Goal: Task Accomplishment & Management: Use online tool/utility

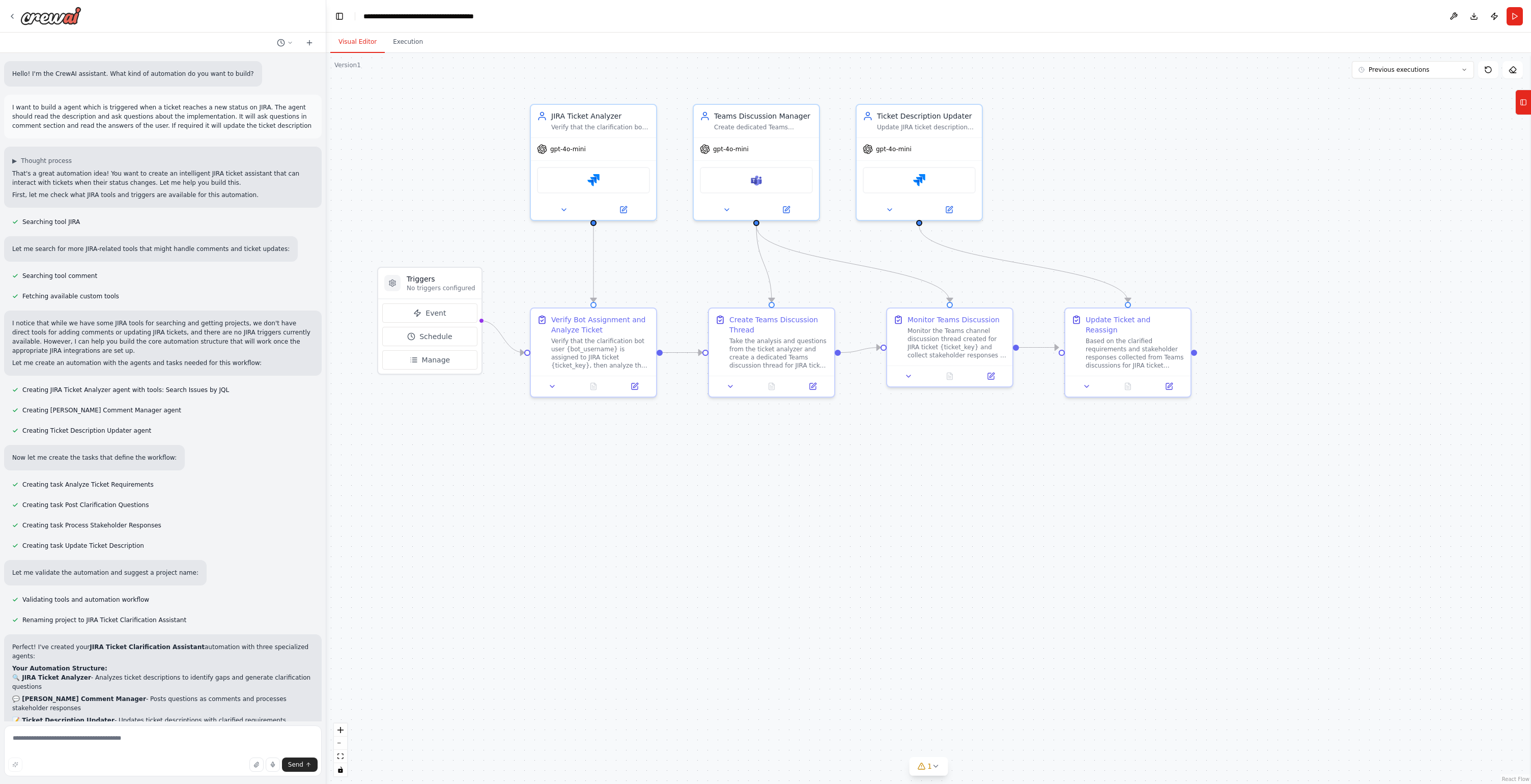
scroll to position [5489, 0]
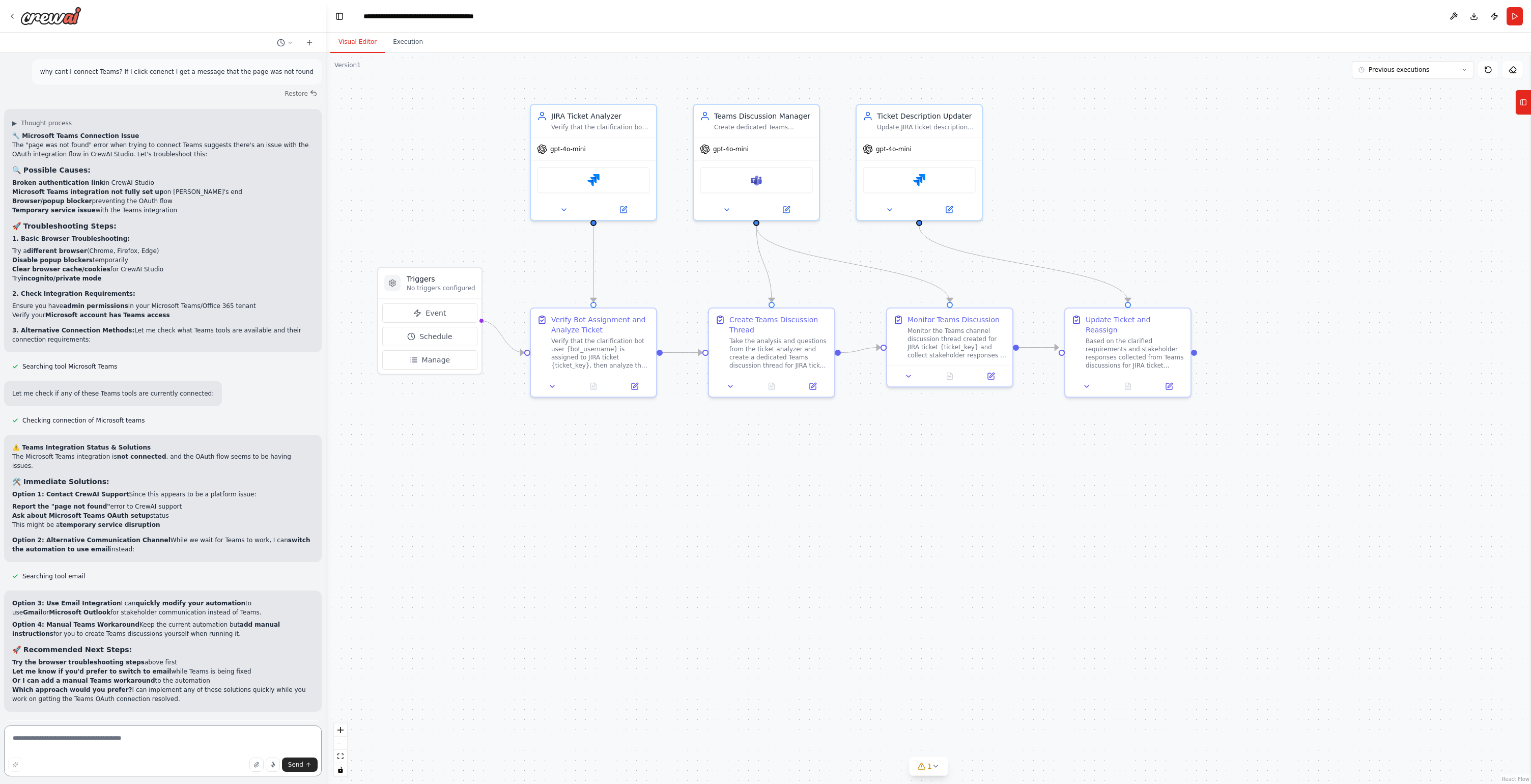
click at [79, 732] on textarea at bounding box center [162, 750] width 317 height 51
click at [114, 735] on textarea at bounding box center [162, 750] width 317 height 51
type textarea "**********"
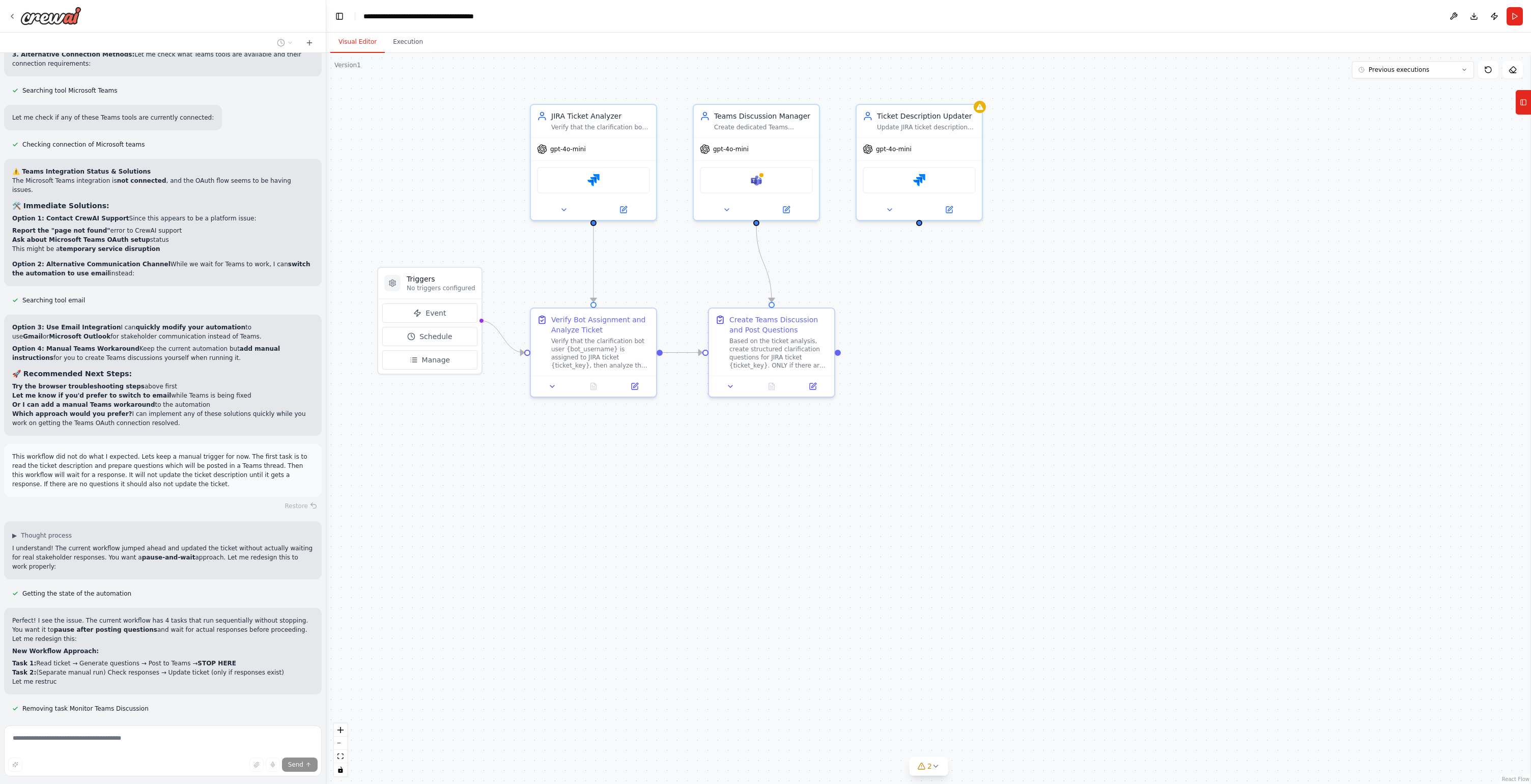
scroll to position [5773, 0]
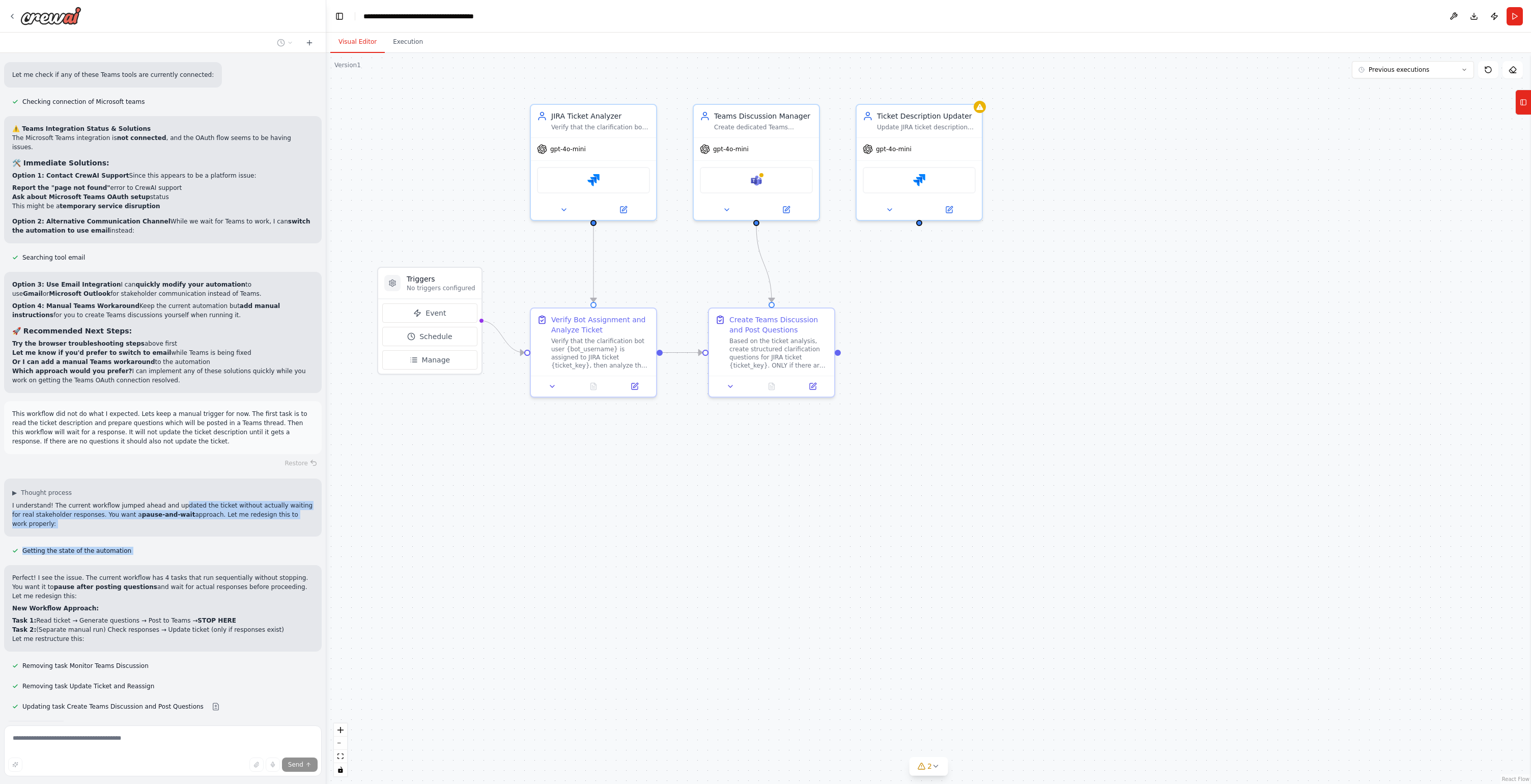
drag, startPoint x: 184, startPoint y: 467, endPoint x: 293, endPoint y: 486, distance: 110.6
click at [293, 486] on div "Hello! I'm the CrewAI assistant. What kind of automation do you want to build? …" at bounding box center [163, 387] width 326 height 668
click at [232, 501] on p "I understand! The current workflow jumped ahead and updated the ticket without …" at bounding box center [163, 514] width 302 height 28
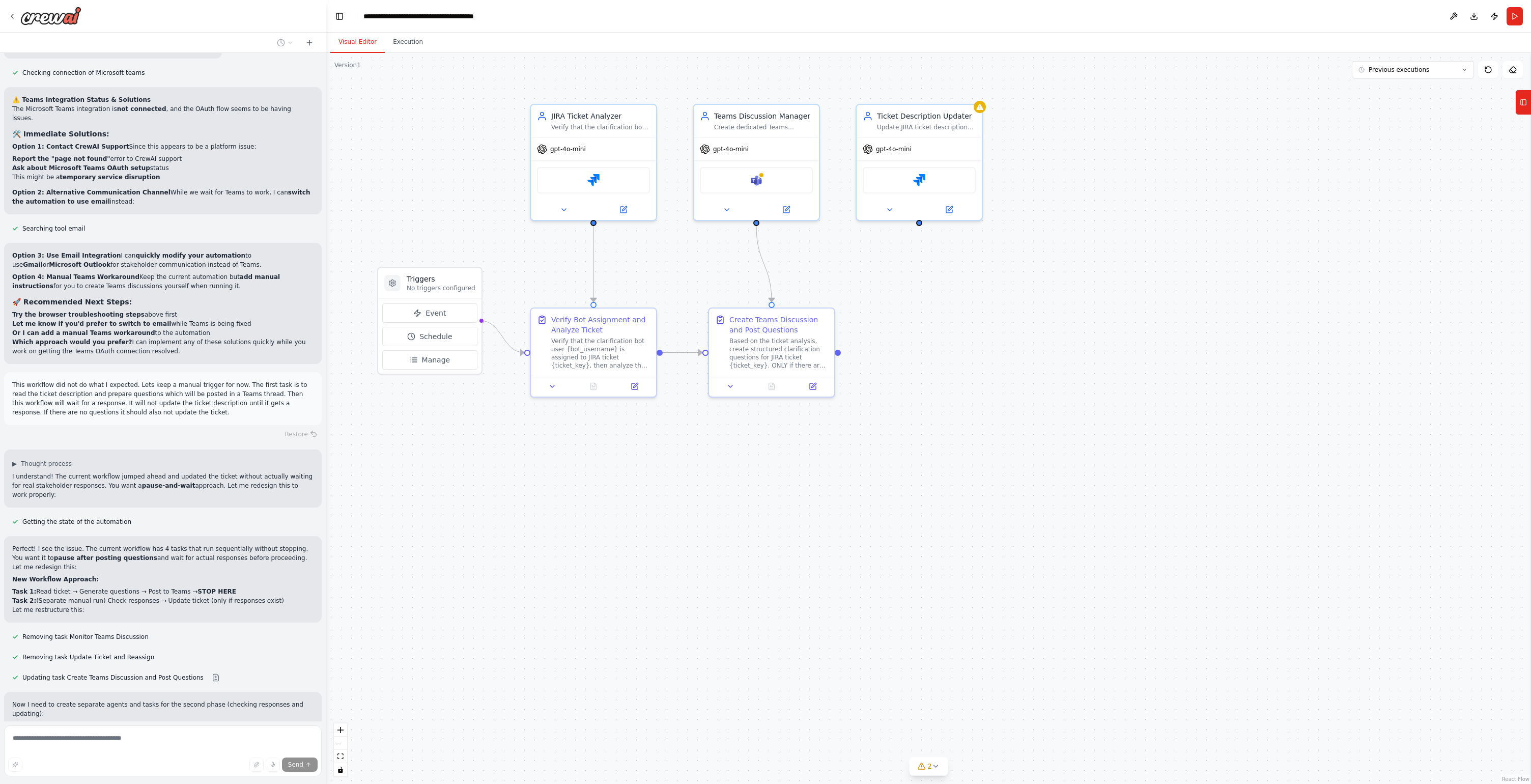
scroll to position [5837, 0]
drag, startPoint x: 102, startPoint y: 494, endPoint x: 235, endPoint y: 495, distance: 133.0
click at [235, 544] on p "Perfect! I see the issue. The current workflow has 4 tasks that run sequentiall…" at bounding box center [163, 557] width 302 height 28
drag, startPoint x: 71, startPoint y: 483, endPoint x: 181, endPoint y: 493, distance: 110.5
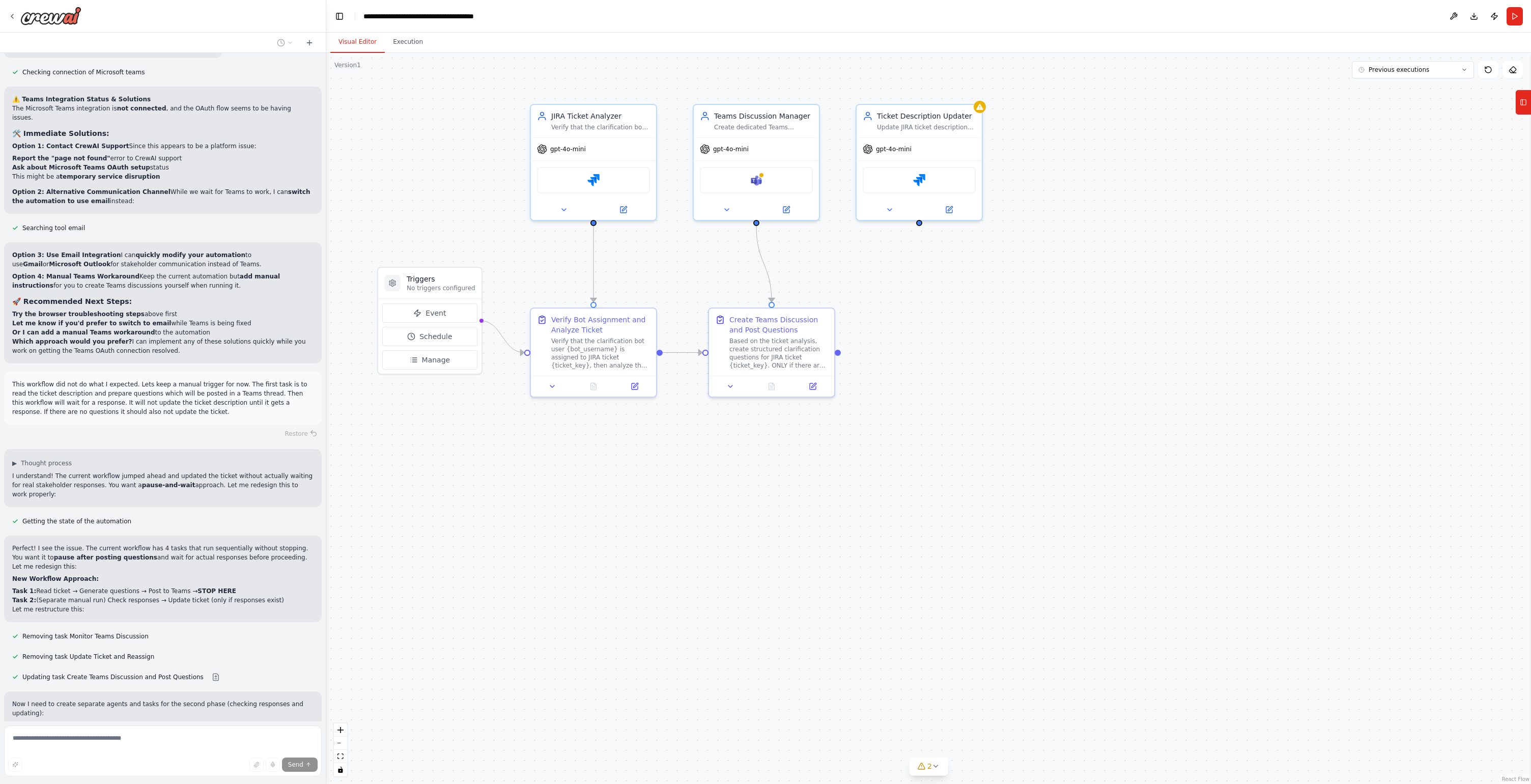
click at [181, 544] on p "Perfect! I see the issue. The current workflow has 4 tasks that run sequentiall…" at bounding box center [163, 557] width 302 height 28
drag, startPoint x: 36, startPoint y: 517, endPoint x: 234, endPoint y: 519, distance: 198.0
click at [234, 586] on li "Task 1: Read ticket → Generate questions → Post to Teams → STOP HERE" at bounding box center [163, 591] width 302 height 9
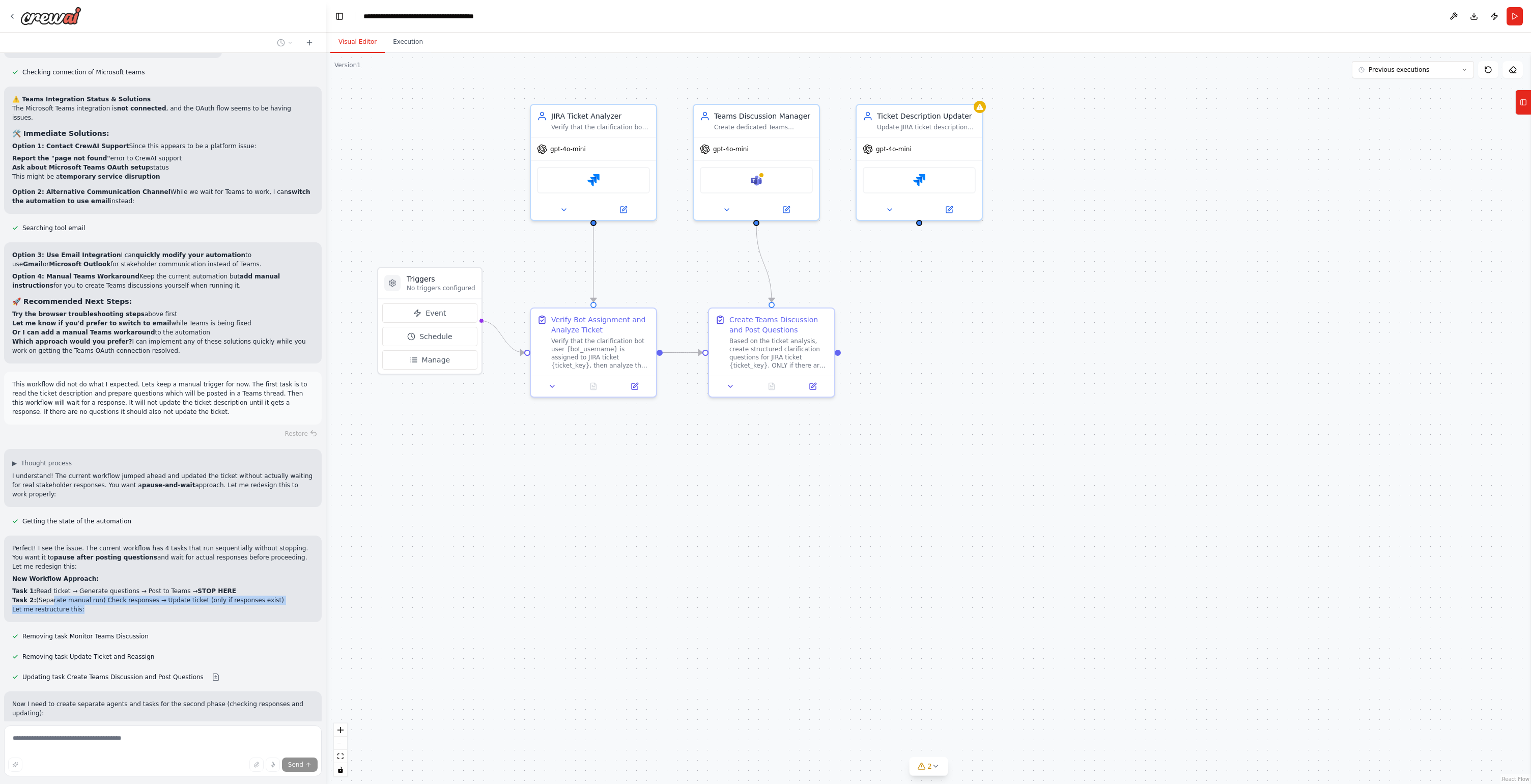
drag, startPoint x: 47, startPoint y: 529, endPoint x: 90, endPoint y: 534, distance: 43.3
click at [90, 544] on div "Perfect! I see the issue. The current workflow has 4 tasks that run sequentiall…" at bounding box center [163, 579] width 302 height 70
click at [90, 605] on p "Let me restructure this:" at bounding box center [163, 609] width 302 height 9
drag, startPoint x: 87, startPoint y: 535, endPoint x: 32, endPoint y: 527, distance: 55.6
click at [32, 544] on div "Perfect! I see the issue. The current workflow has 4 tasks that run sequentiall…" at bounding box center [163, 579] width 302 height 70
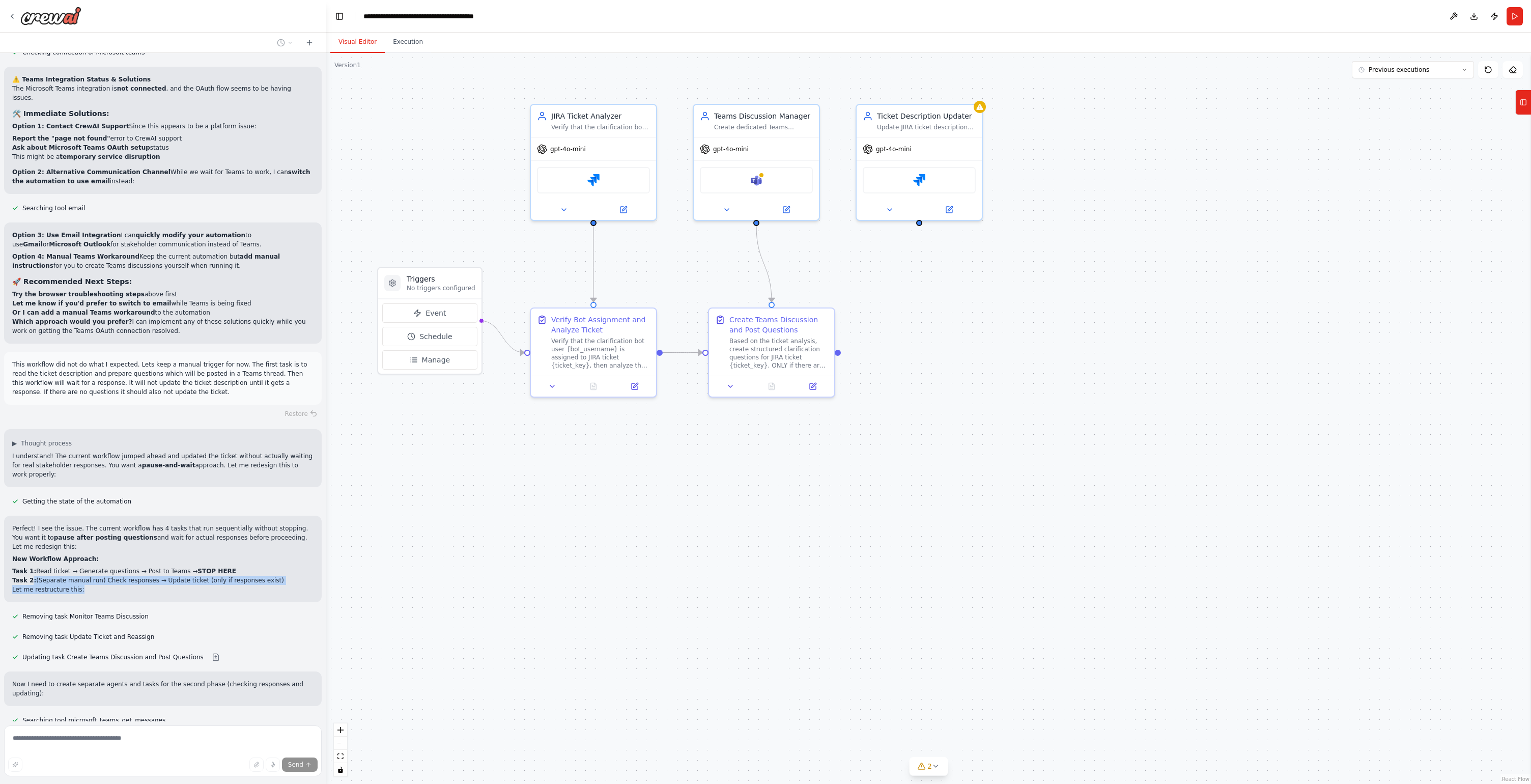
scroll to position [5857, 0]
click at [32, 528] on div "Perfect! I see the issue. The current workflow has 4 tasks that run sequentiall…" at bounding box center [162, 559] width 317 height 87
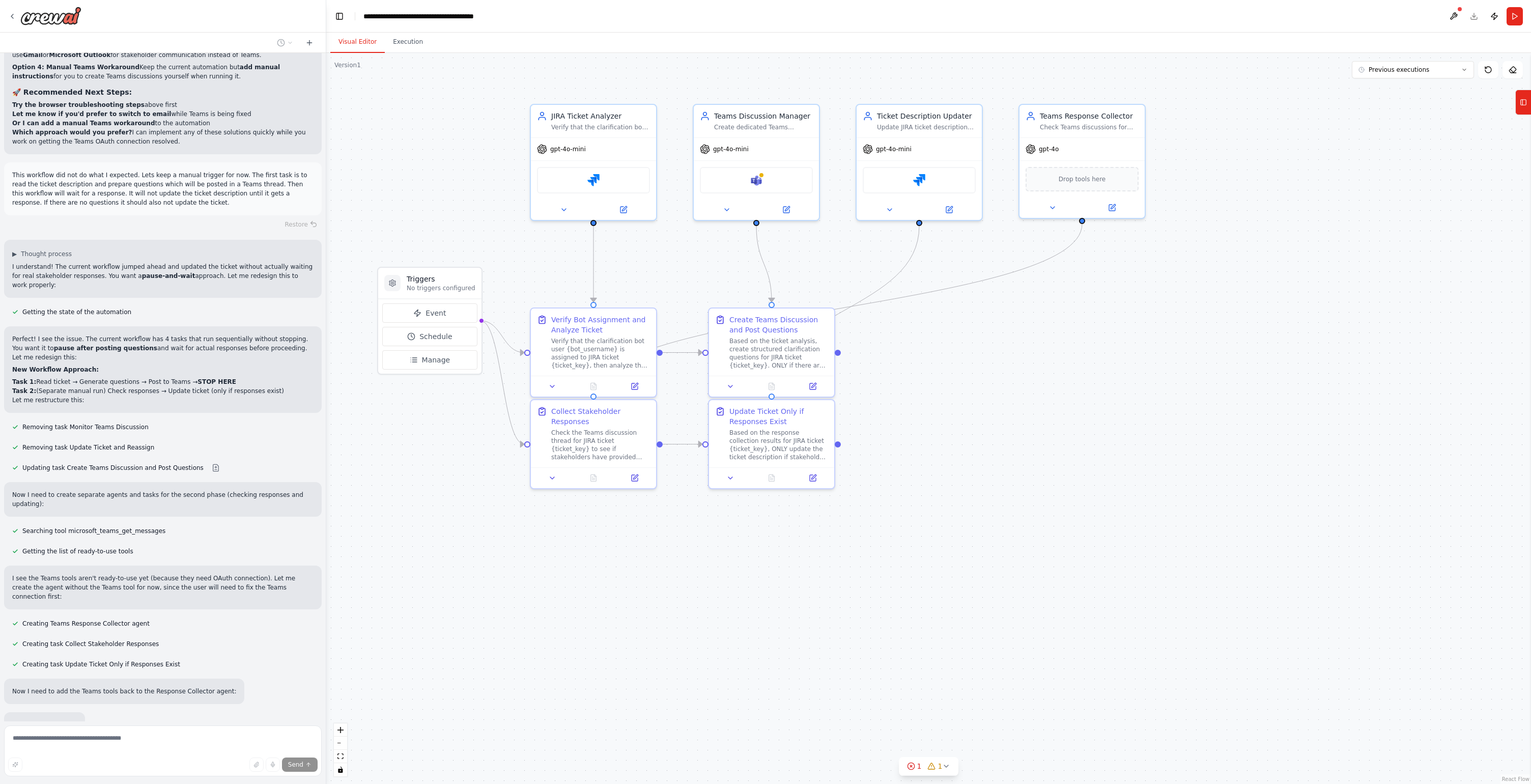
scroll to position [6048, 0]
drag, startPoint x: 67, startPoint y: 644, endPoint x: 217, endPoint y: 642, distance: 150.0
click at [217, 718] on p "Let me check the current crew to get the correct agent ID and tool names:" at bounding box center [125, 722] width 228 height 9
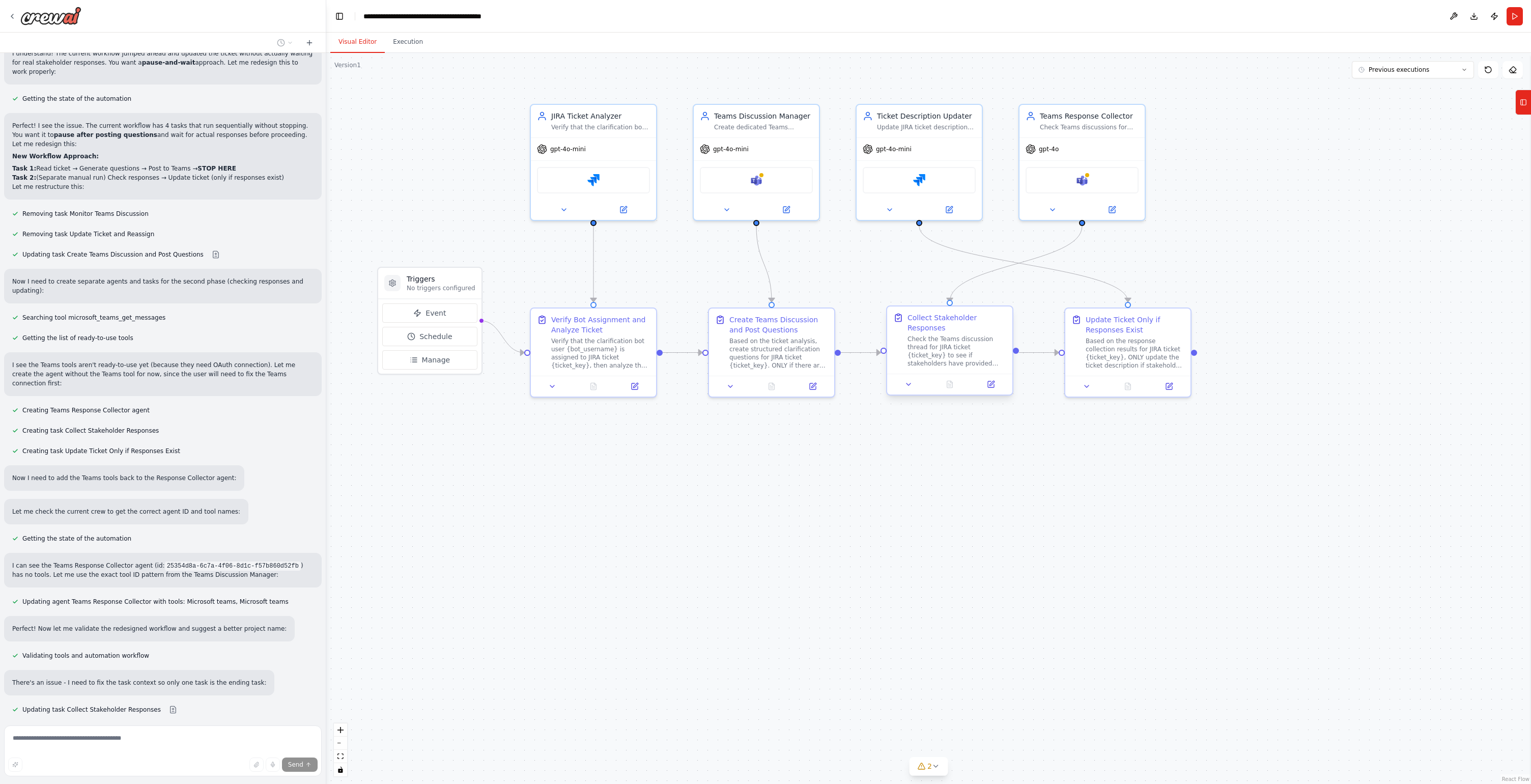
scroll to position [6260, 0]
drag, startPoint x: 213, startPoint y: 669, endPoint x: 23, endPoint y: 627, distance: 194.6
click at [23, 627] on div "Hello! I'm the CrewAI assistant. What kind of automation do you want to build? …" at bounding box center [163, 387] width 326 height 668
click at [23, 704] on span "Updating task Collect Stakeholder Responses" at bounding box center [91, 708] width 138 height 8
drag, startPoint x: 22, startPoint y: 626, endPoint x: 229, endPoint y: 667, distance: 211.0
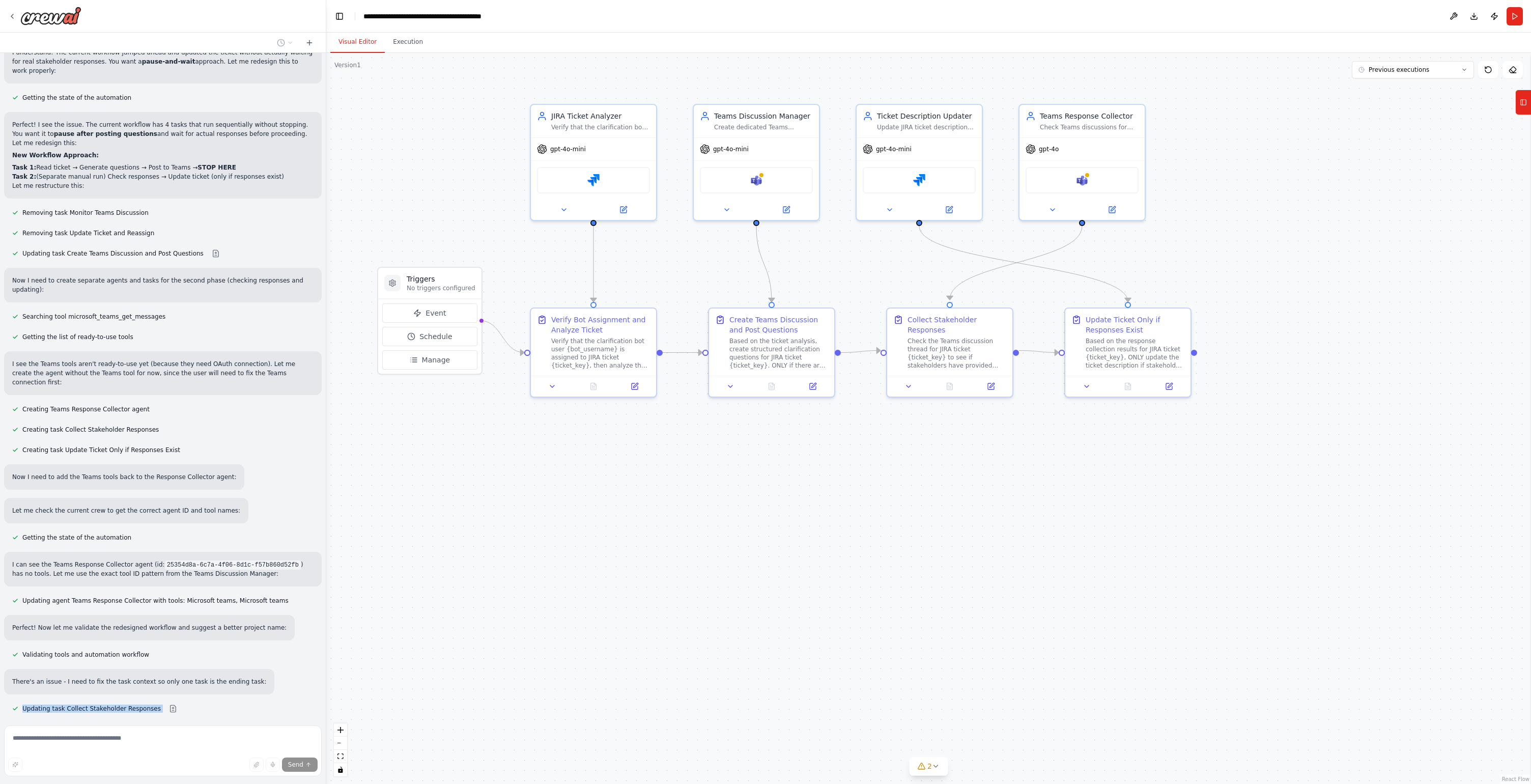
click at [229, 667] on div "Hello! I'm the CrewAI assistant. What kind of automation do you want to build? …" at bounding box center [163, 387] width 326 height 668
click at [229, 743] on div "Renaming project to JIRA Bot Clarification via Teams - Interactive" at bounding box center [162, 749] width 317 height 12
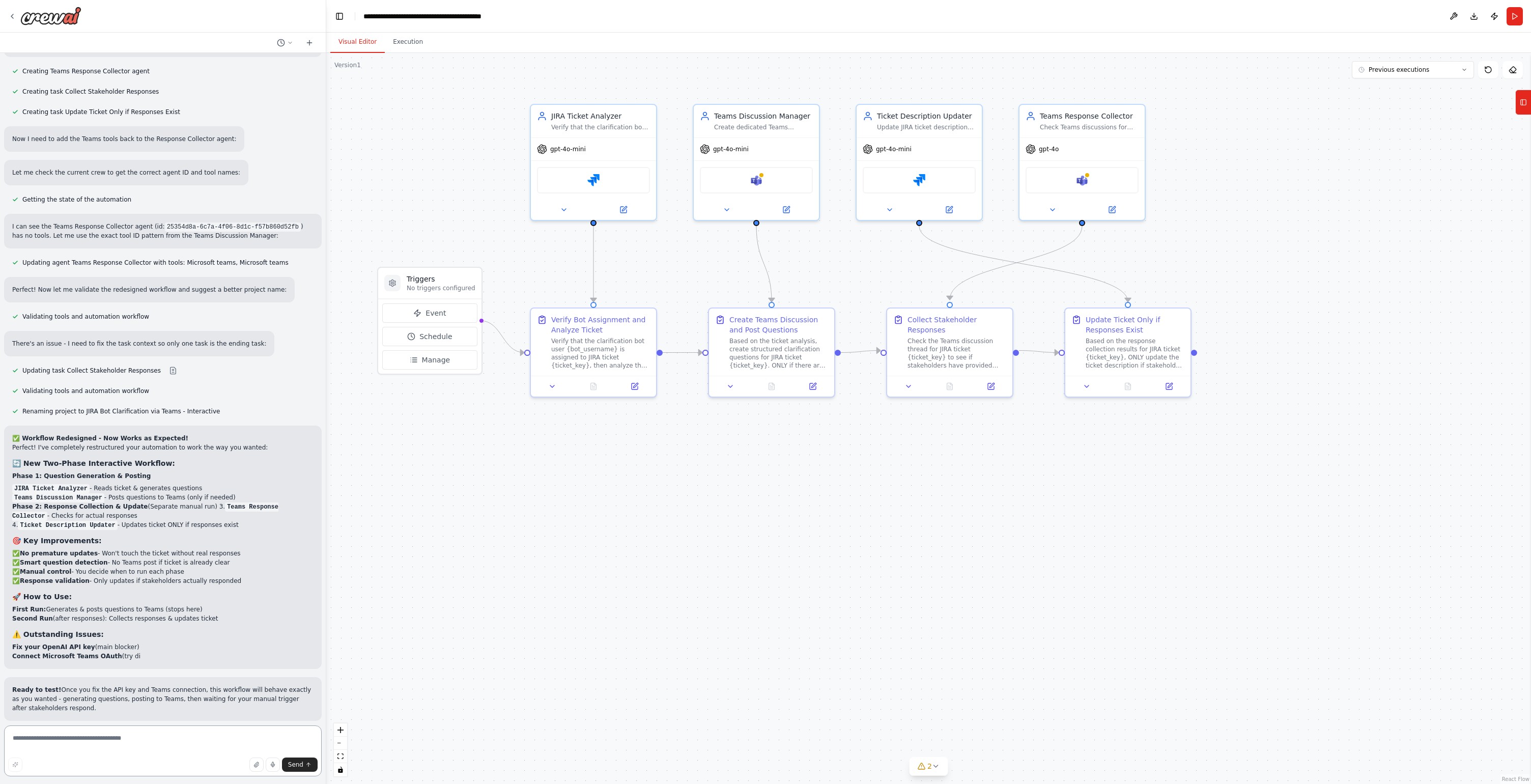
scroll to position [6598, 0]
drag, startPoint x: 40, startPoint y: 423, endPoint x: 196, endPoint y: 420, distance: 156.0
click at [196, 502] on p "Phase 2: Response Collection & Update (Separate manual run) 3. Teams Response C…" at bounding box center [163, 515] width 302 height 28
click at [197, 502] on p "Phase 2: Response Collection & Update (Separate manual run) 3. Teams Response C…" at bounding box center [163, 515] width 302 height 28
drag, startPoint x: 63, startPoint y: 563, endPoint x: 144, endPoint y: 562, distance: 81.0
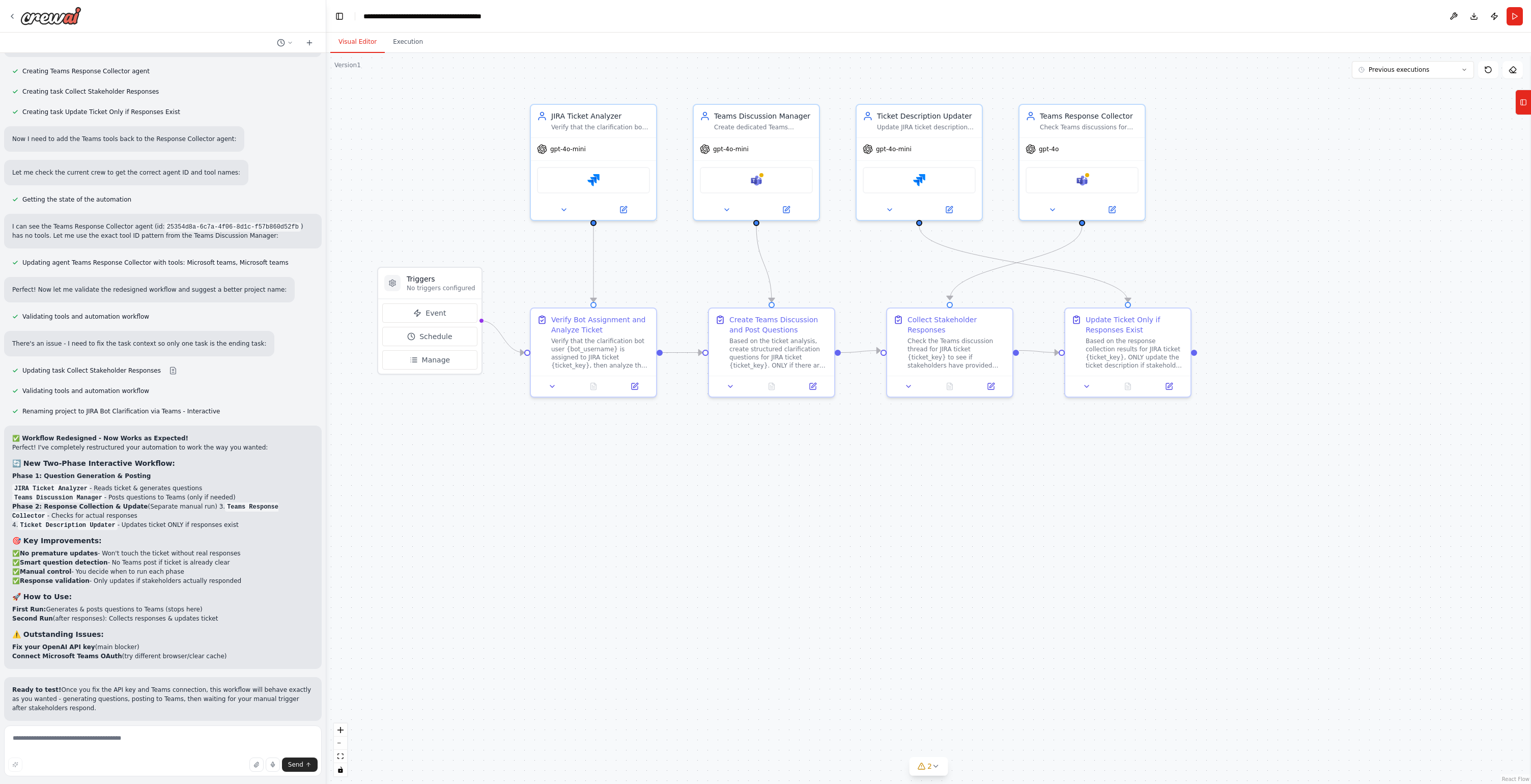
click at [144, 642] on li "Fix your OpenAI API key (main blocker)" at bounding box center [163, 647] width 302 height 9
click at [55, 742] on textarea at bounding box center [162, 750] width 317 height 51
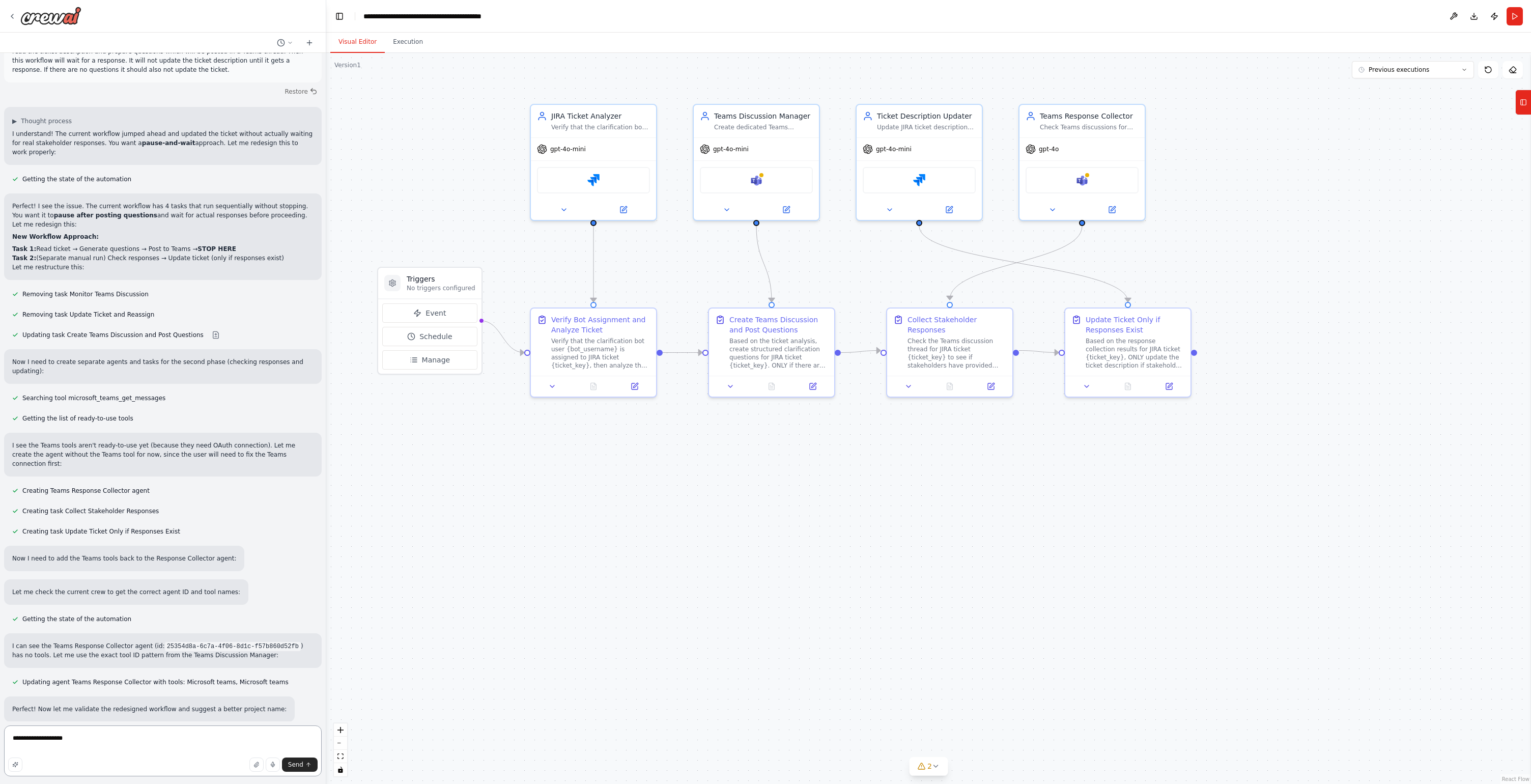
scroll to position [6172, 0]
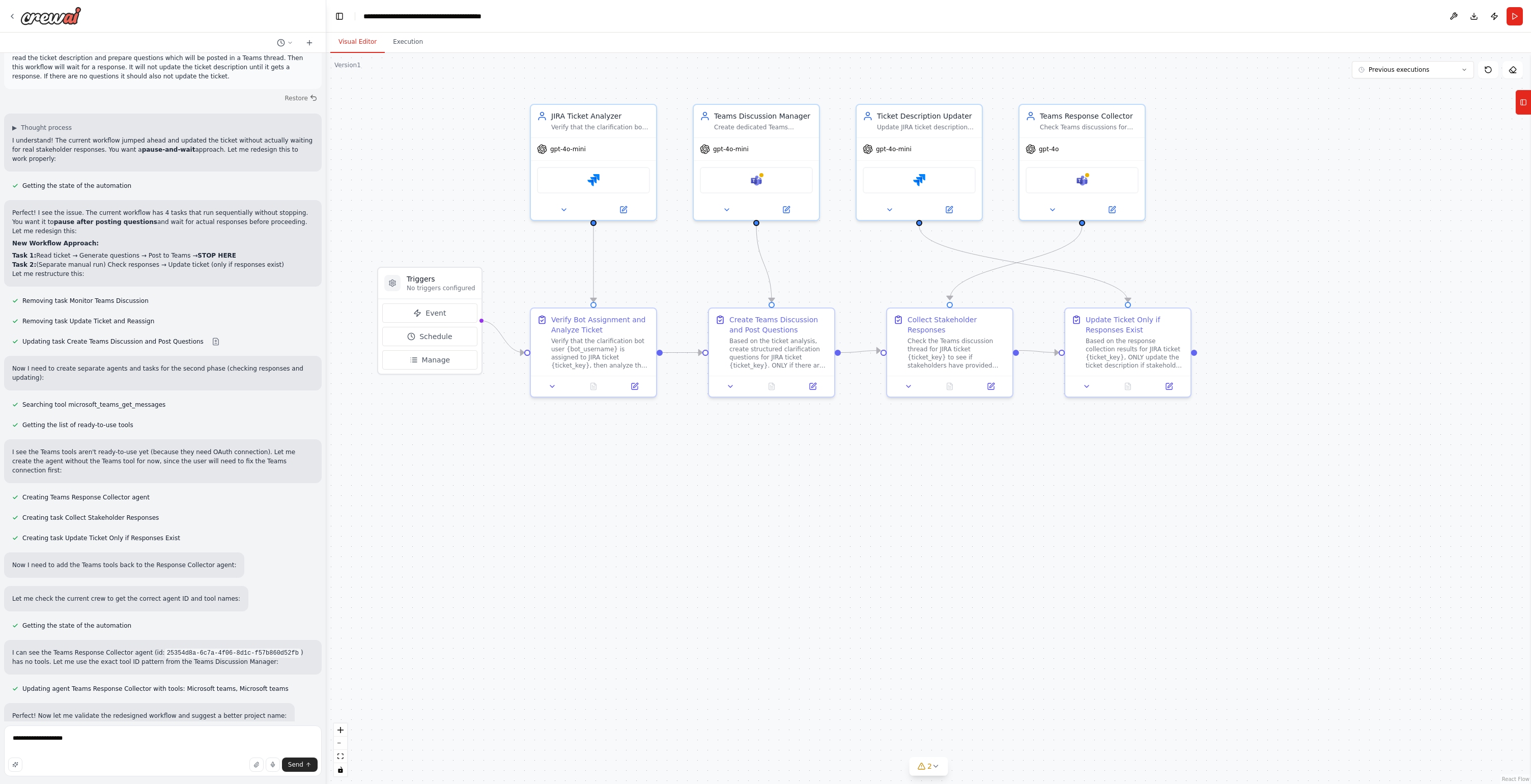
click at [212, 208] on p "Perfect! I see the issue. The current workflow has 4 tasks that run sequentiall…" at bounding box center [163, 222] width 302 height 28
copy p "sequentially"
click at [76, 739] on textarea "**********" at bounding box center [162, 750] width 317 height 51
paste textarea "**********"
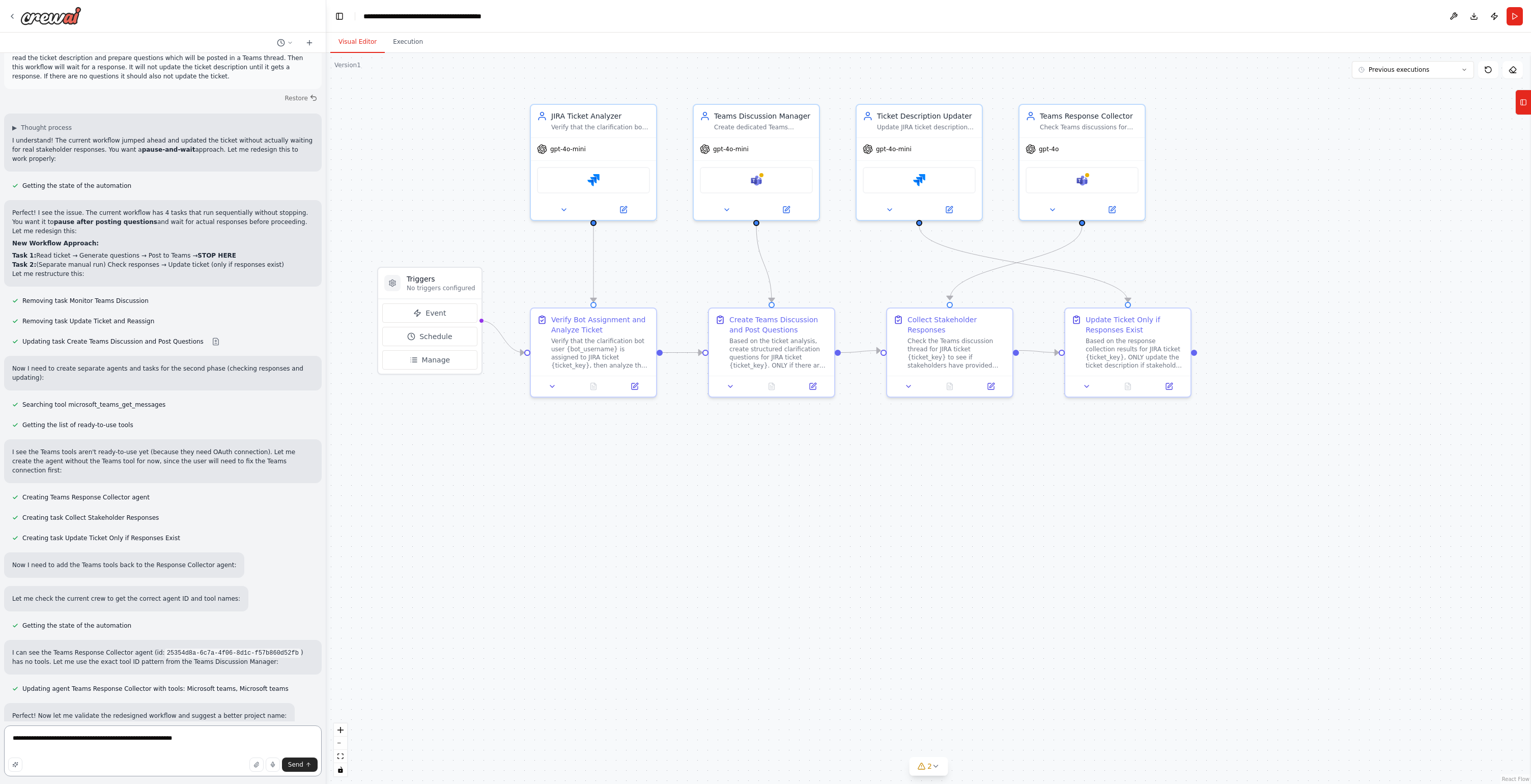
type textarea "**********"
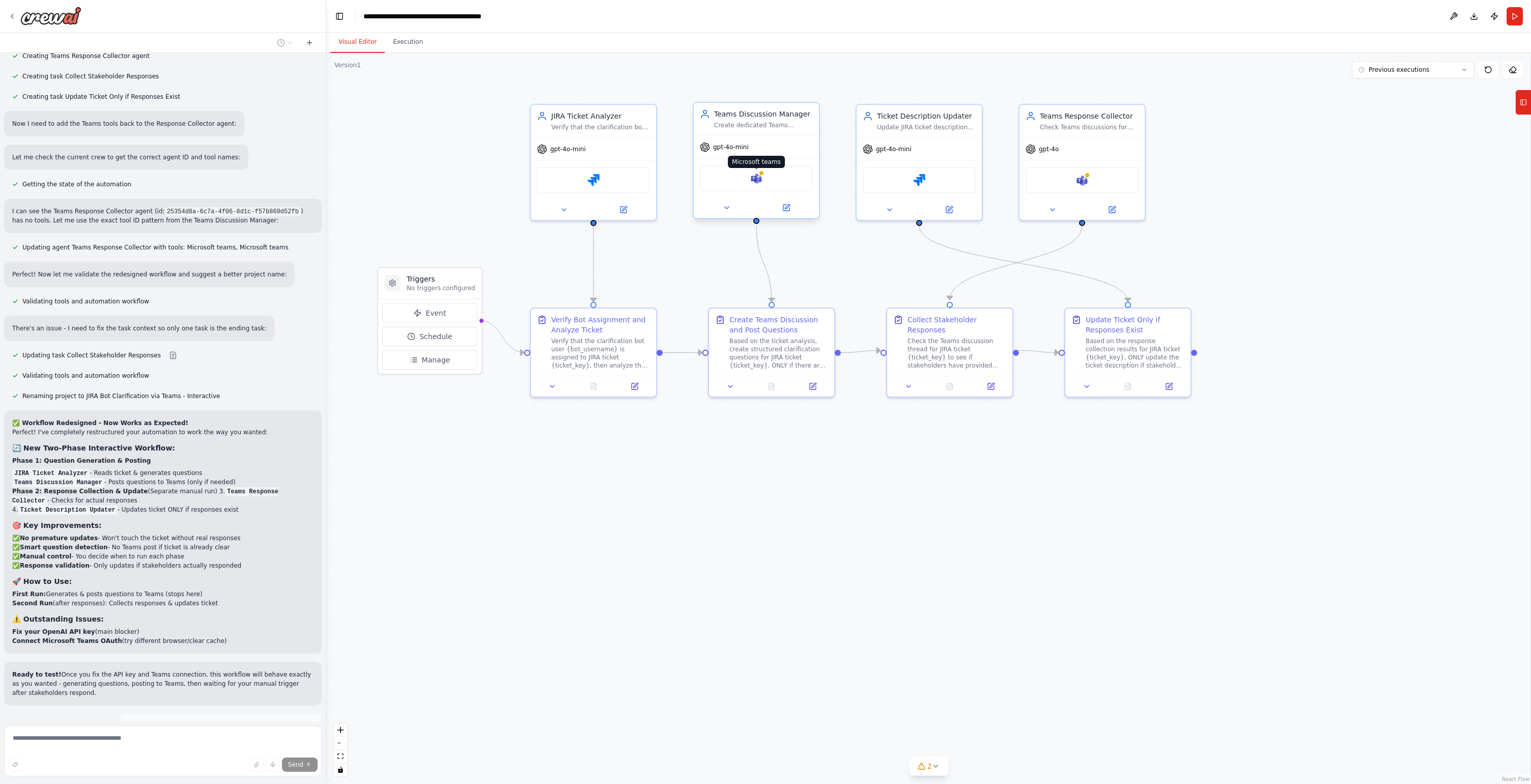
click at [757, 181] on img at bounding box center [757, 178] width 12 height 12
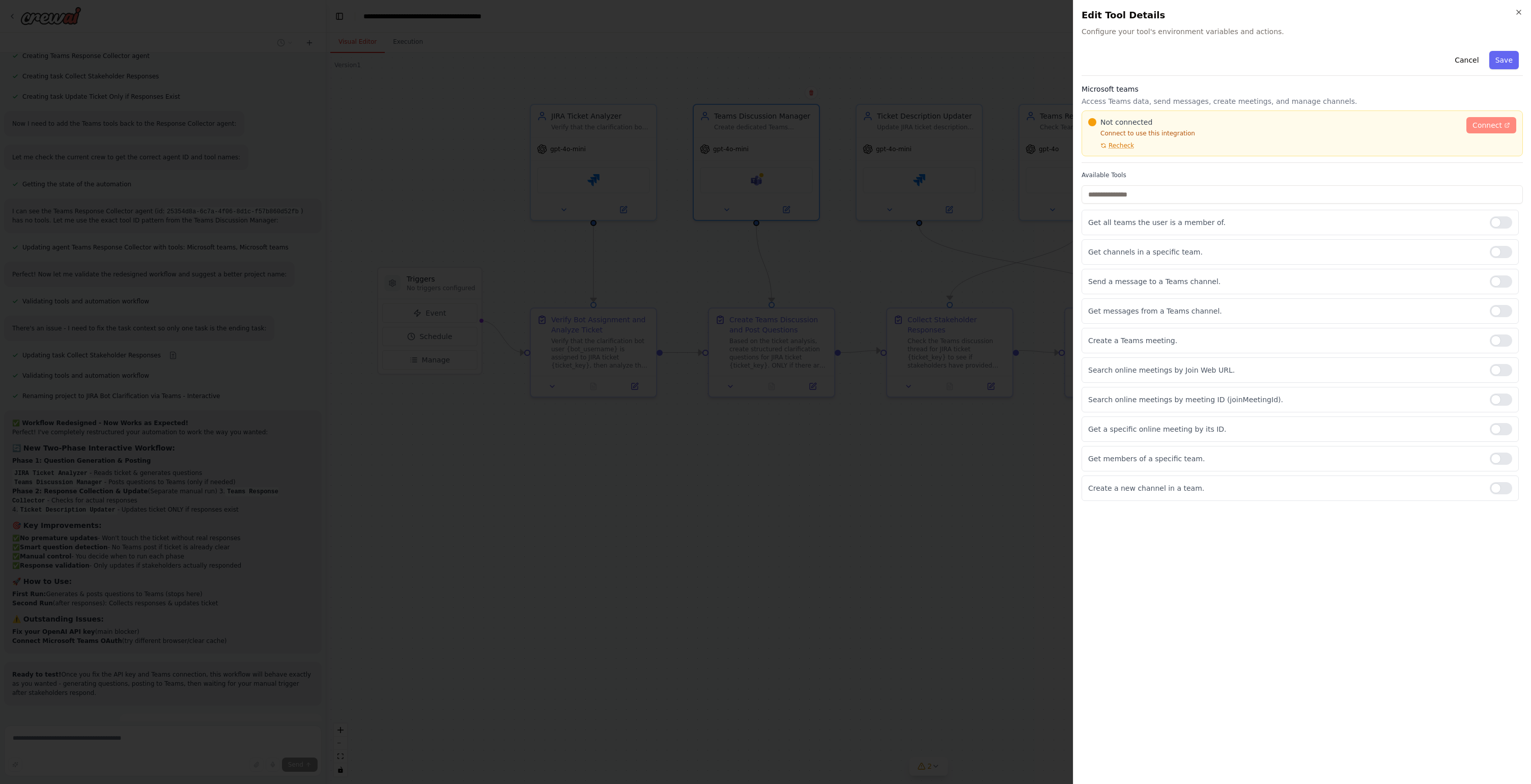
click at [1485, 125] on span "Connect" at bounding box center [1488, 125] width 30 height 10
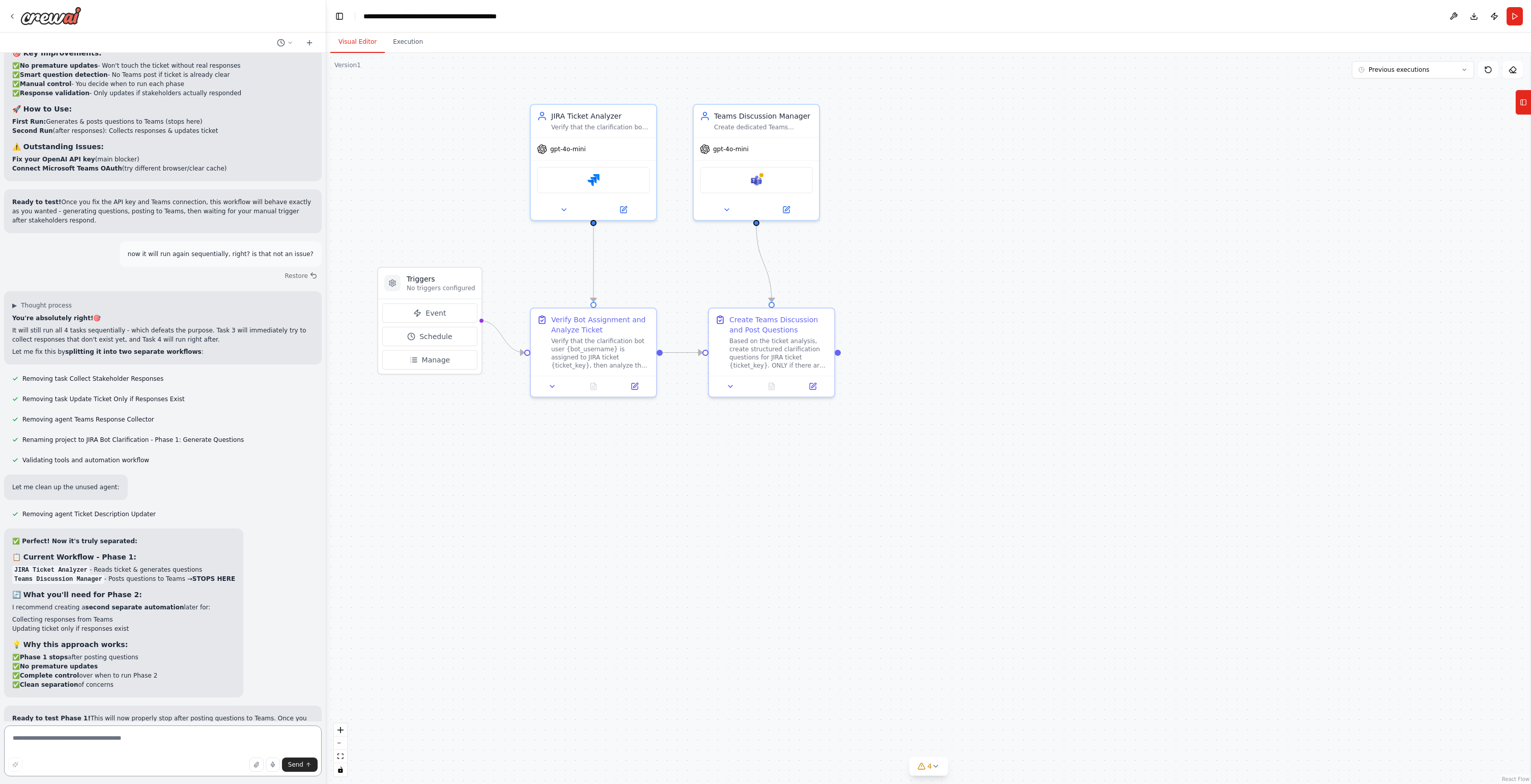
scroll to position [7105, 0]
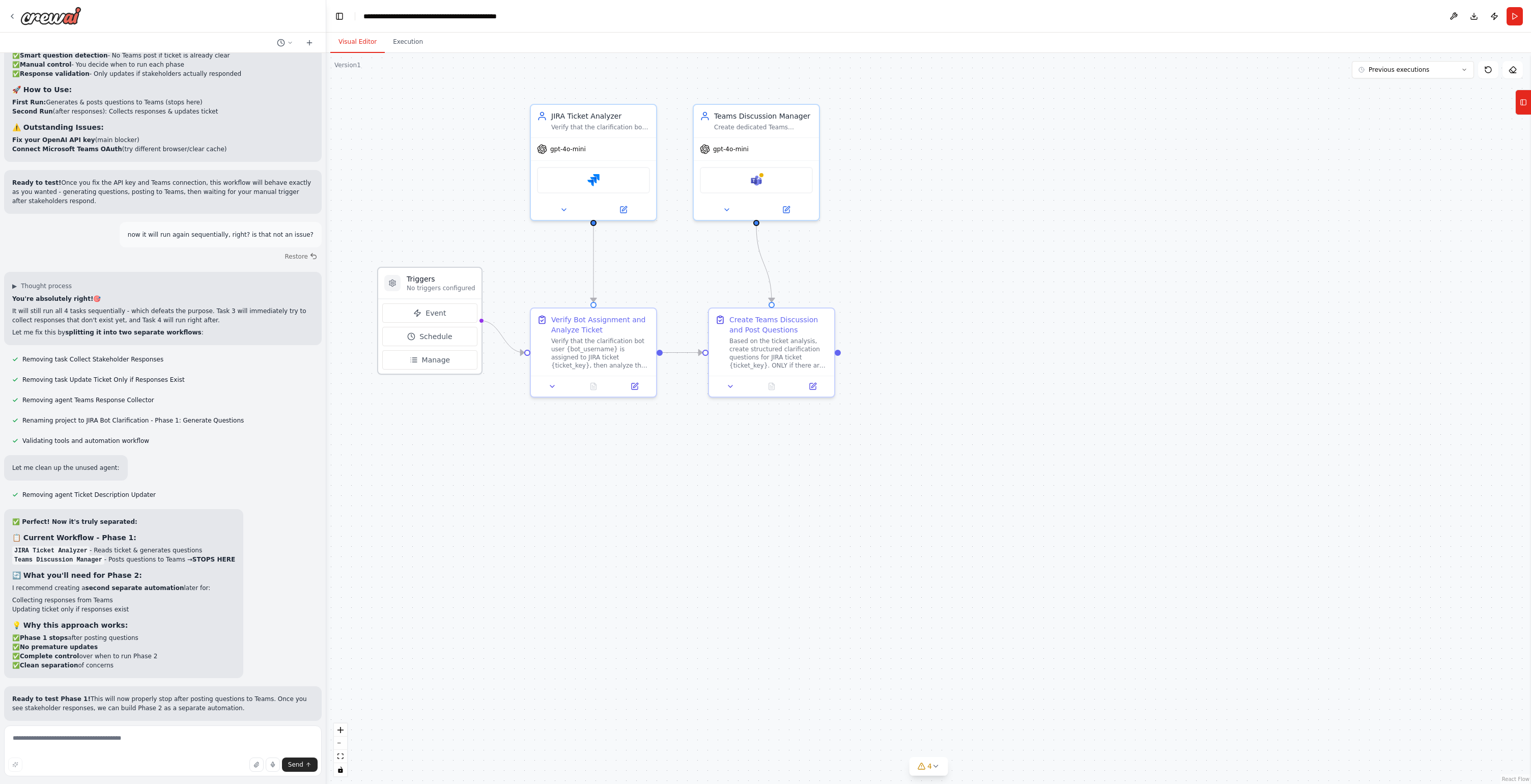
click at [430, 277] on h3 "Triggers" at bounding box center [441, 279] width 69 height 10
click at [450, 368] on button "Manage" at bounding box center [429, 360] width 95 height 19
click at [444, 360] on span "Manage" at bounding box center [436, 360] width 28 height 10
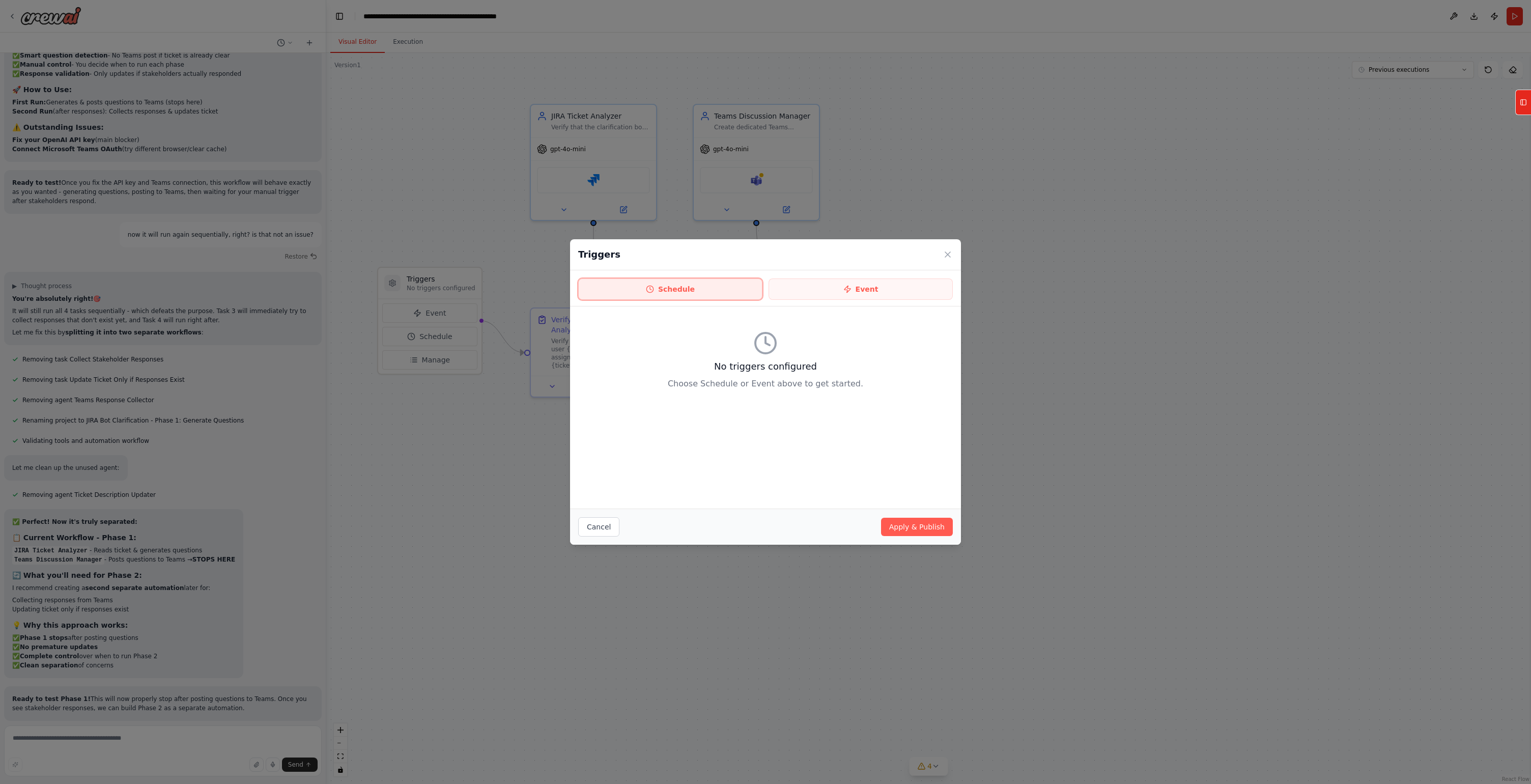
click at [715, 294] on button "Schedule" at bounding box center [670, 289] width 184 height 22
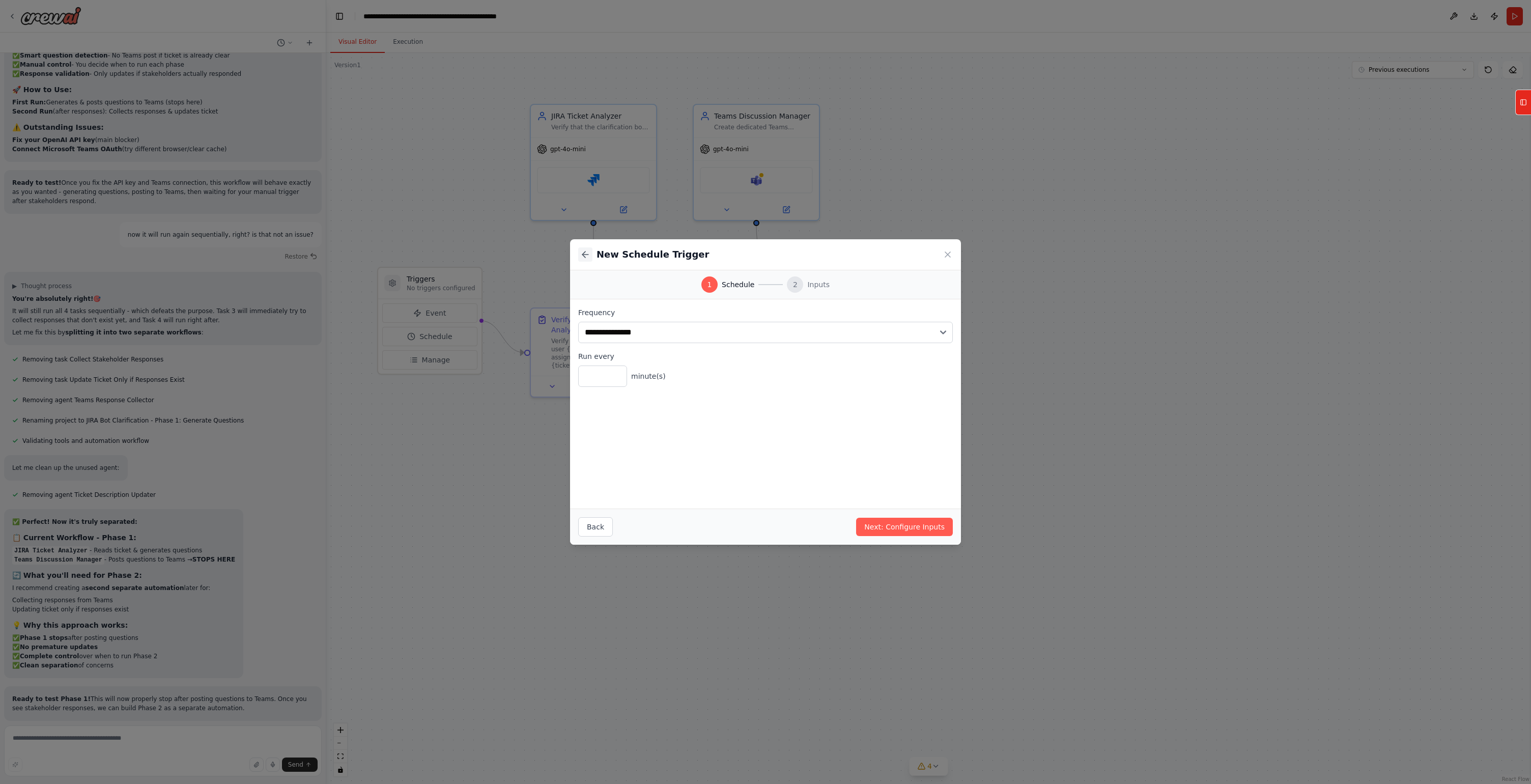
click at [586, 252] on icon at bounding box center [586, 255] width 10 height 10
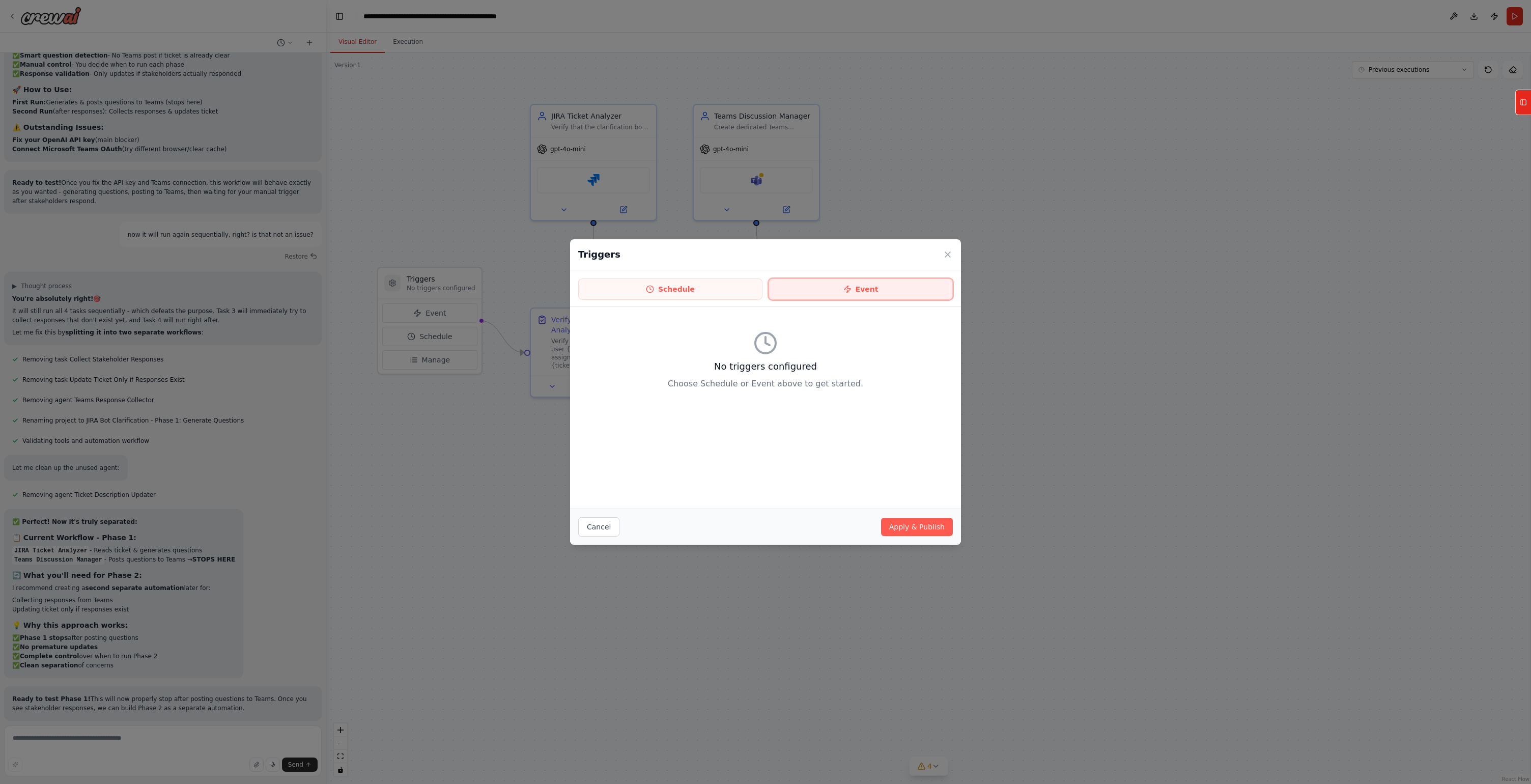
click at [824, 284] on button "Event" at bounding box center [860, 289] width 184 height 22
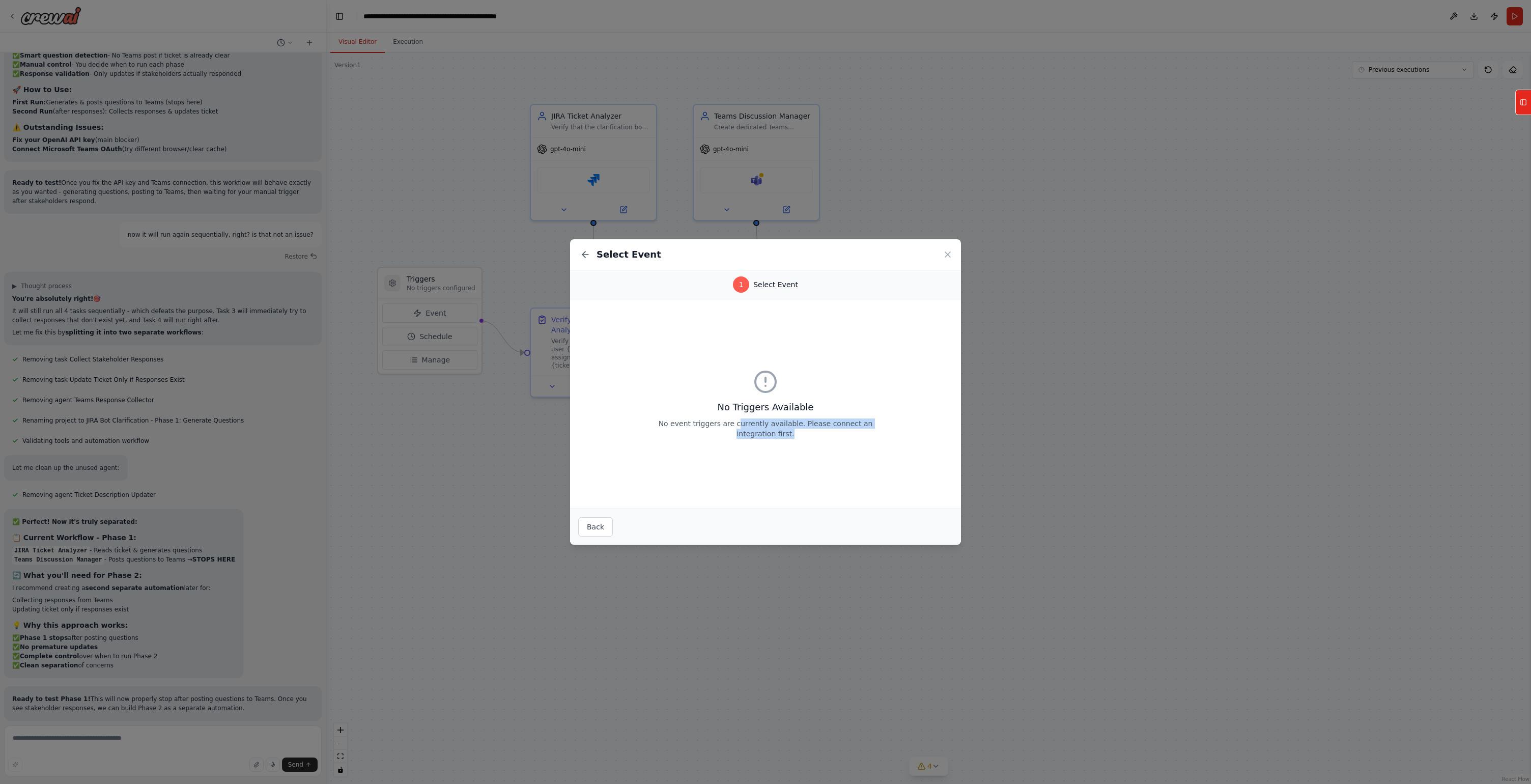
drag, startPoint x: 744, startPoint y: 424, endPoint x: 822, endPoint y: 432, distance: 78.4
click at [822, 432] on p "No event triggers are currently available. Please connect an integration first." at bounding box center [765, 428] width 228 height 20
click at [953, 249] on div "Select Event" at bounding box center [765, 255] width 391 height 31
click at [946, 255] on icon at bounding box center [948, 255] width 10 height 10
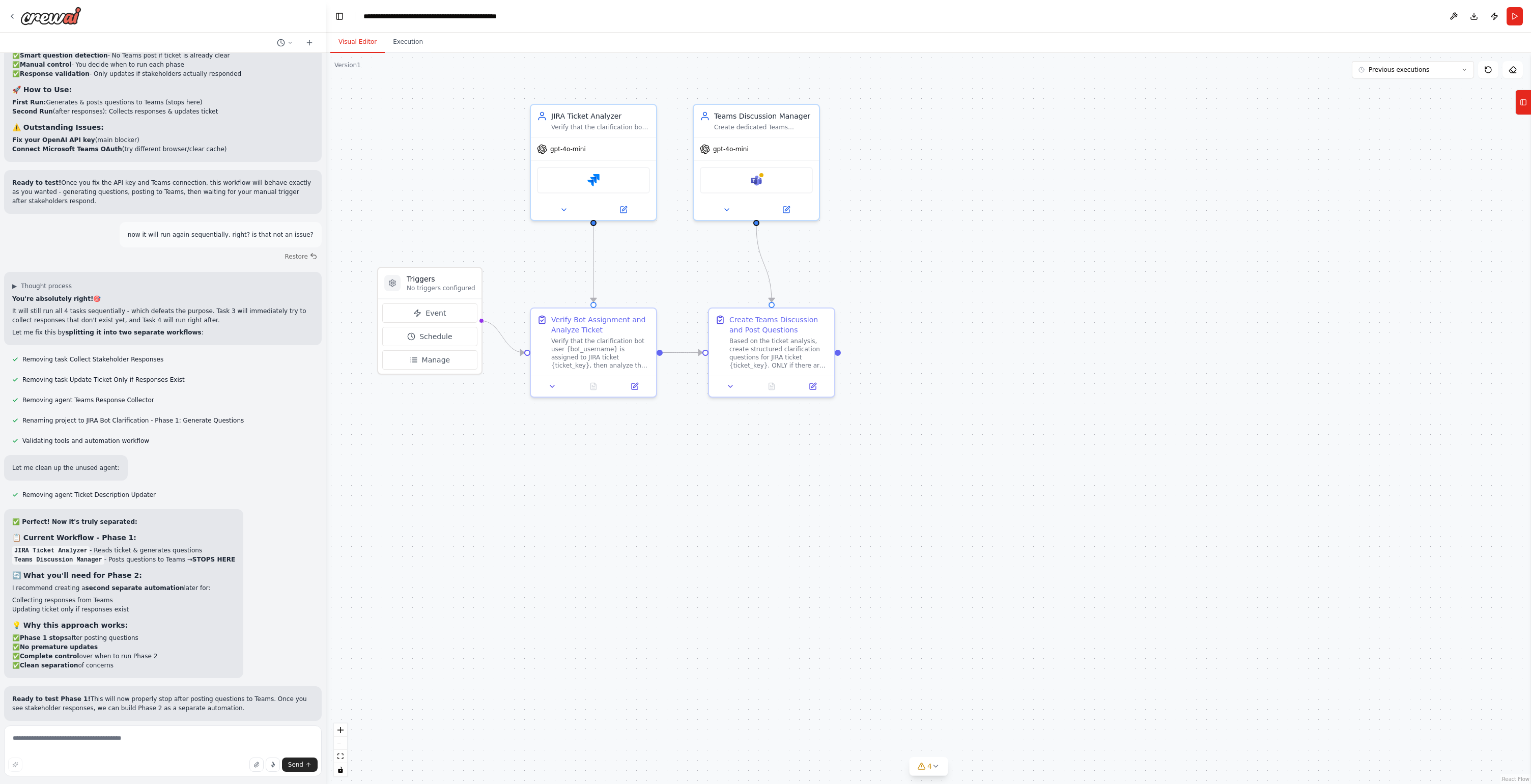
click at [1279, 161] on div ".deletable-edge-delete-btn { width: 20px; height: 20px; border: 0px solid #ffff…" at bounding box center [928, 418] width 1205 height 731
click at [1524, 102] on icon at bounding box center [1524, 102] width 7 height 16
click at [1302, 311] on button "Integrations" at bounding box center [1390, 308] width 267 height 26
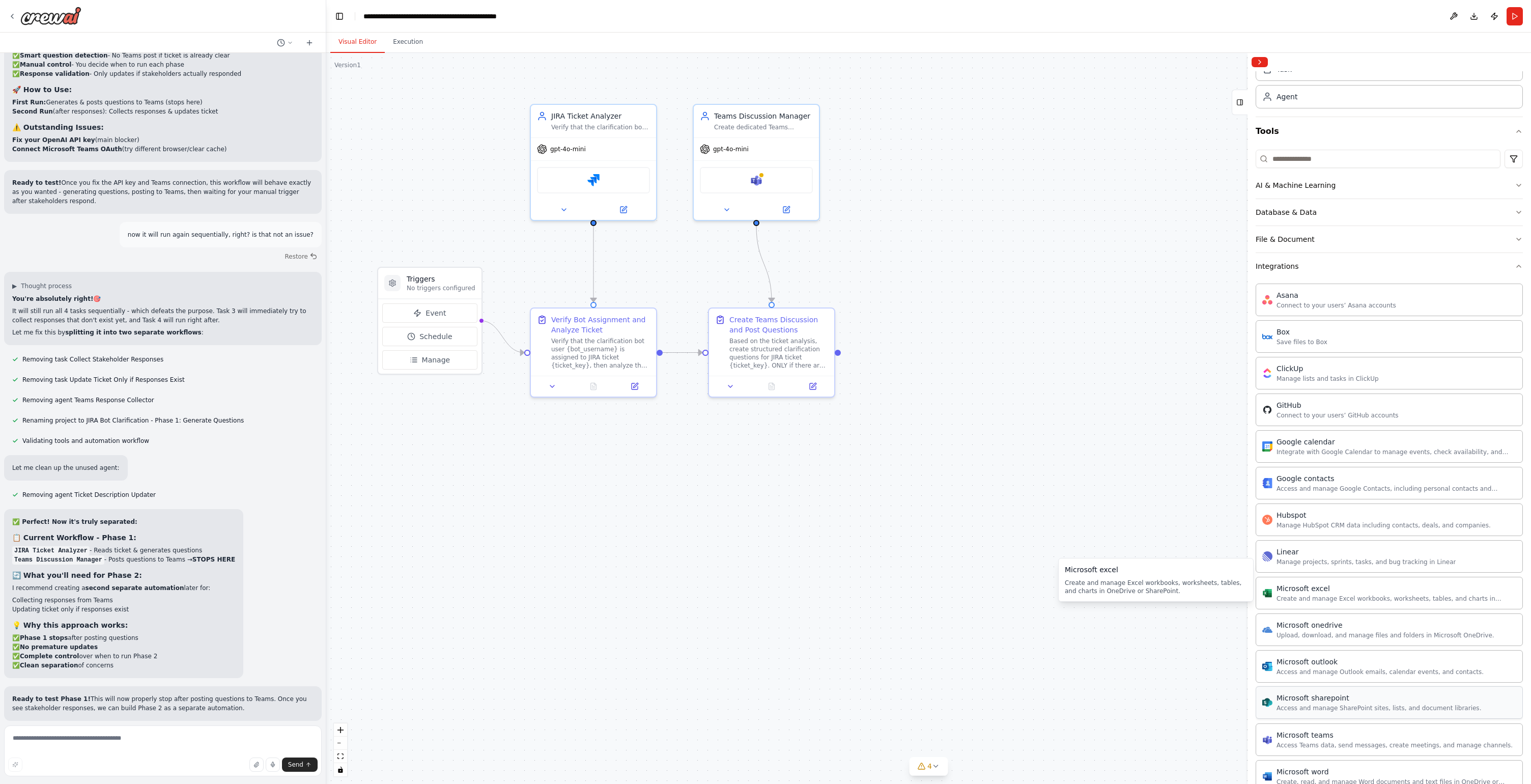
scroll to position [55, 0]
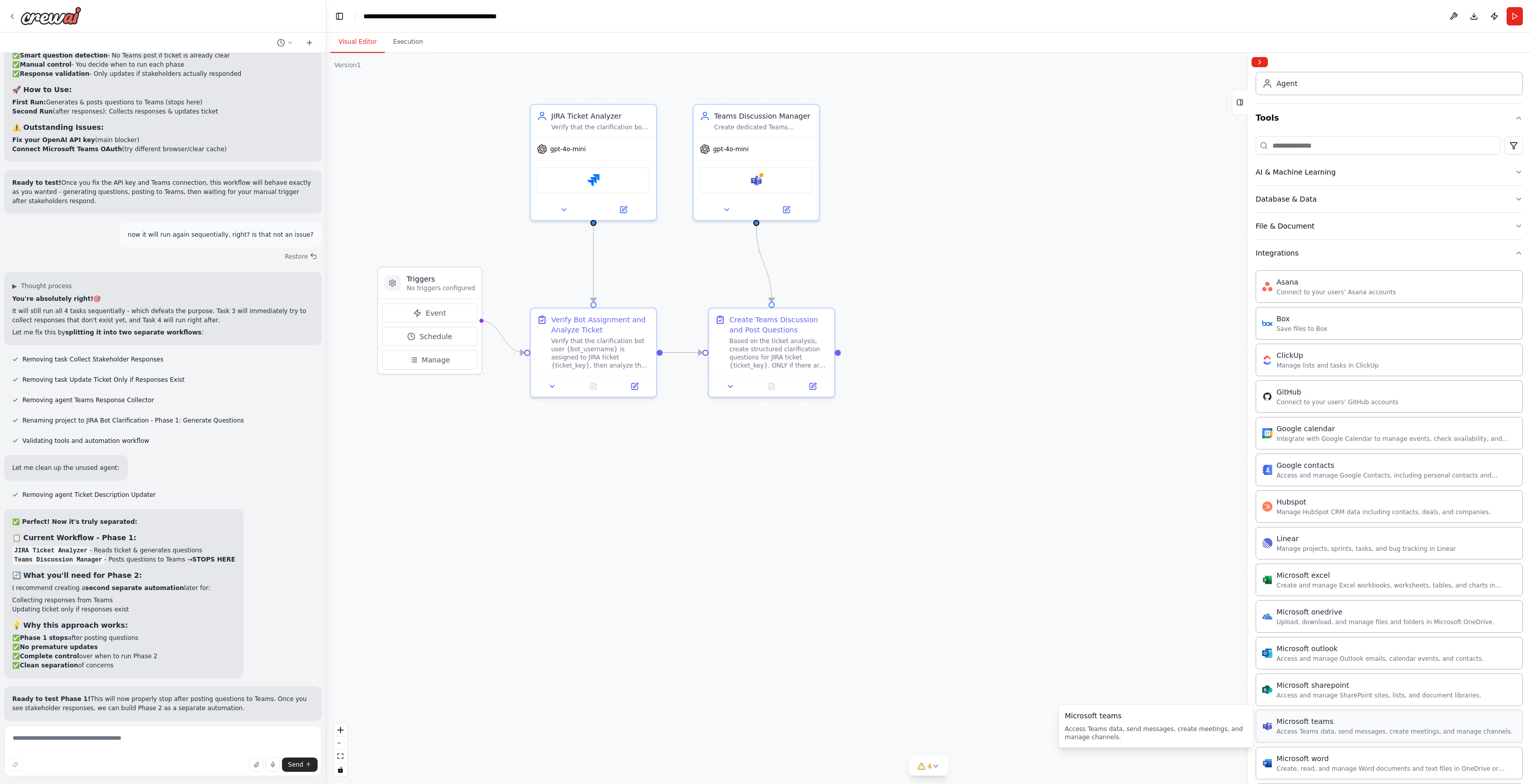
click at [1330, 726] on div "Microsoft teams" at bounding box center [1395, 721] width 236 height 10
click at [1330, 729] on div "Access Teams data, send messages, create meetings, and manage channels." at bounding box center [1395, 731] width 236 height 8
click at [771, 181] on img at bounding box center [766, 178] width 12 height 12
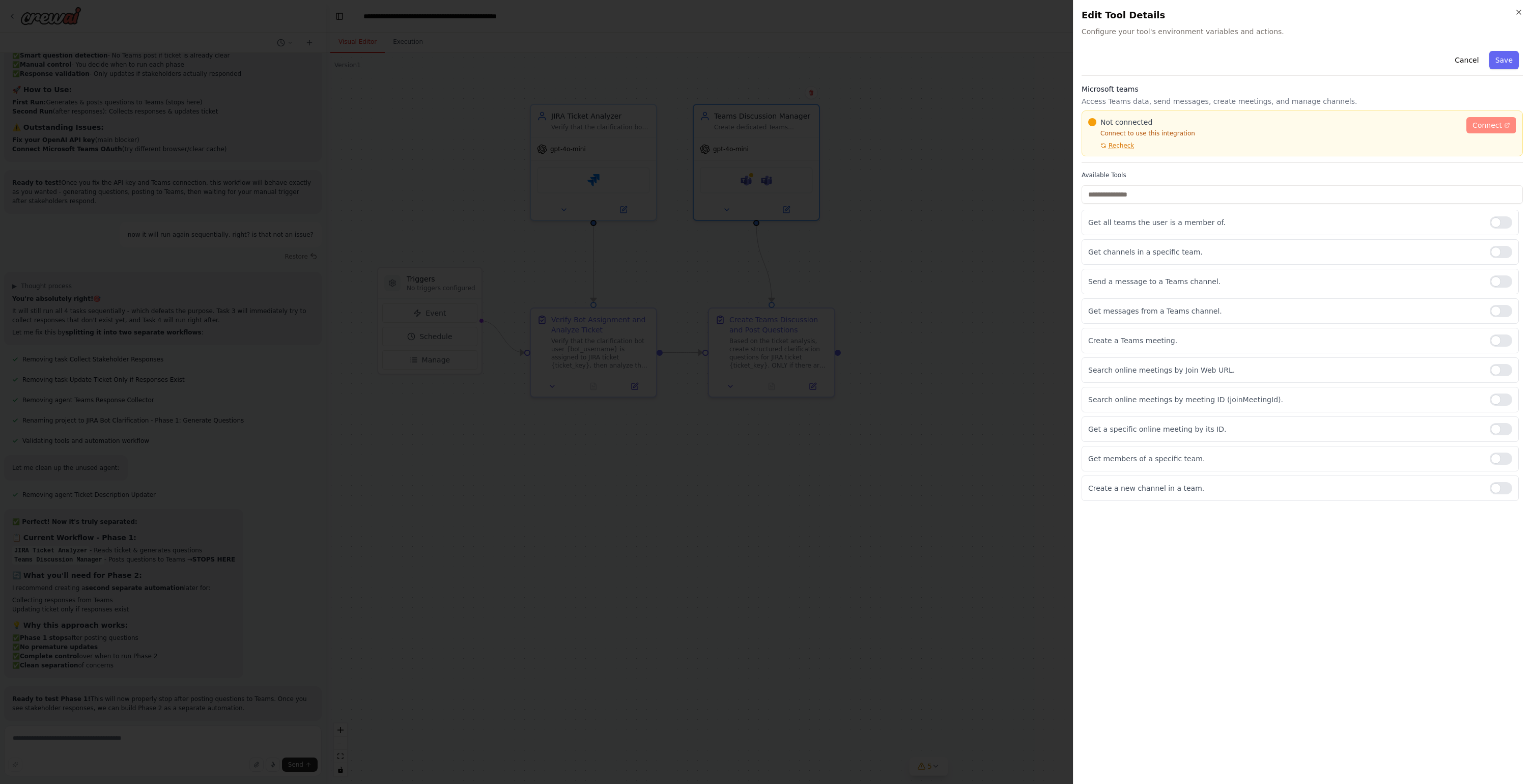
click at [1490, 128] on span "Connect" at bounding box center [1488, 125] width 30 height 10
click at [1471, 55] on button "Cancel" at bounding box center [1467, 60] width 36 height 19
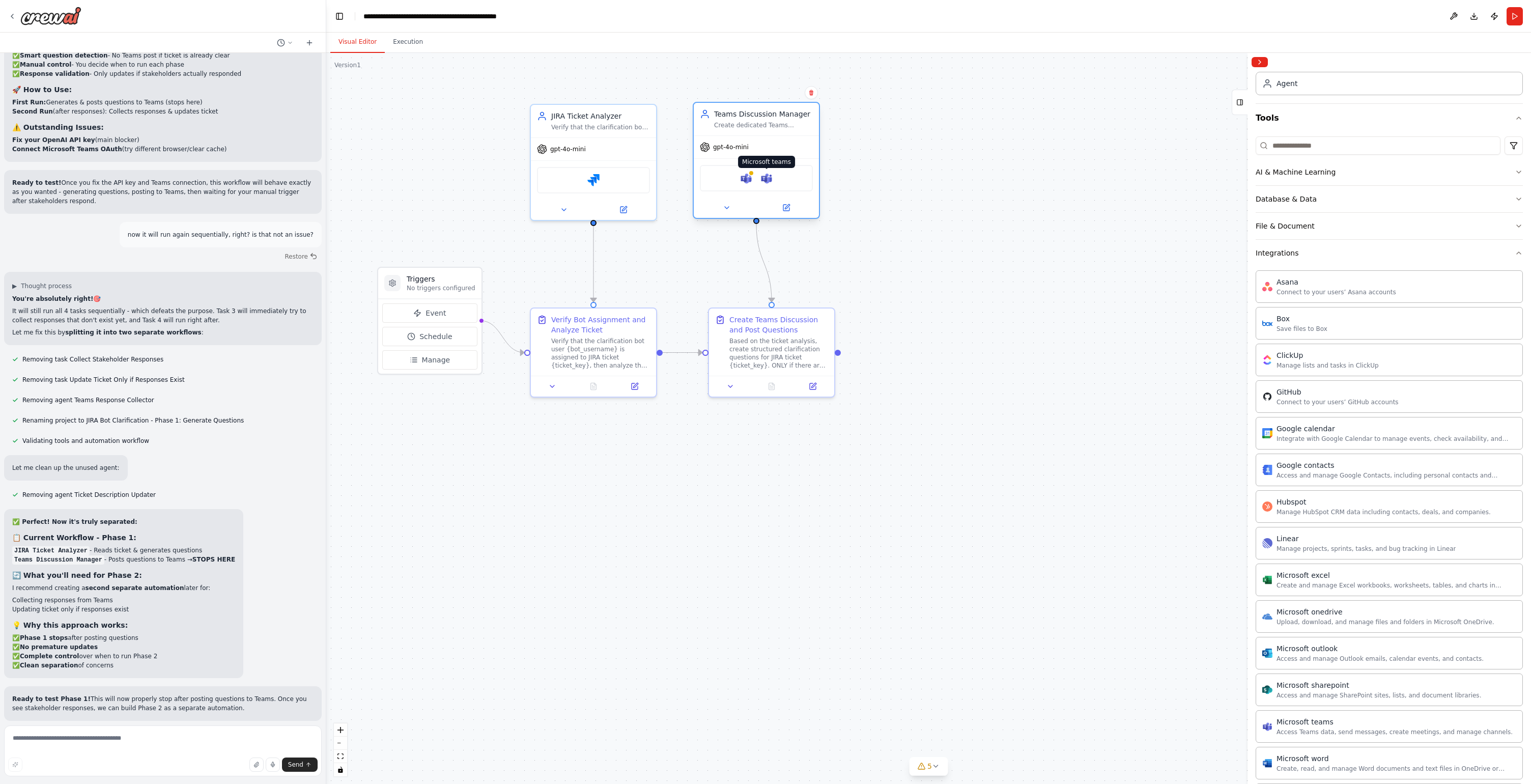
click at [764, 180] on img at bounding box center [766, 178] width 12 height 12
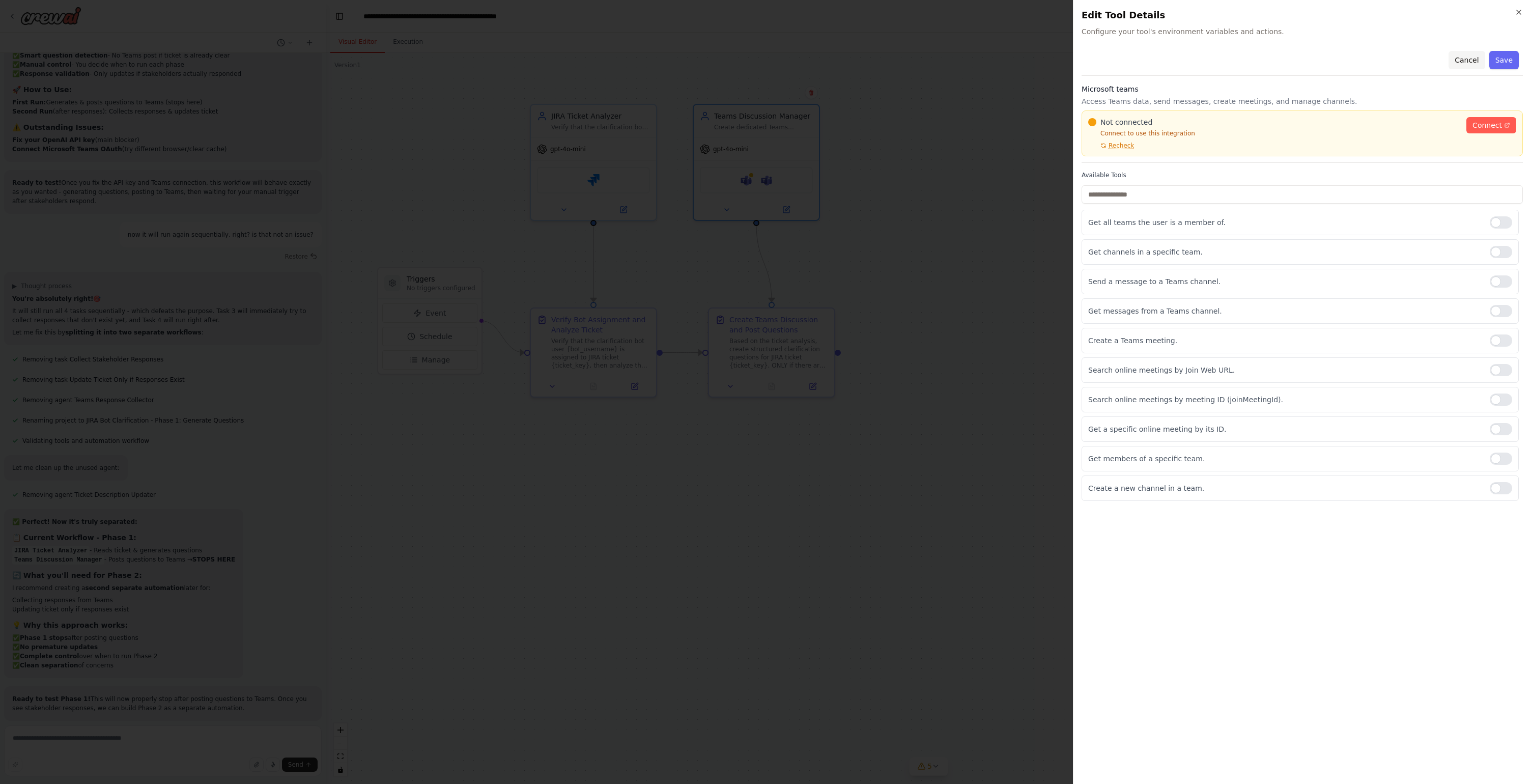
click at [1470, 58] on button "Cancel" at bounding box center [1467, 60] width 36 height 19
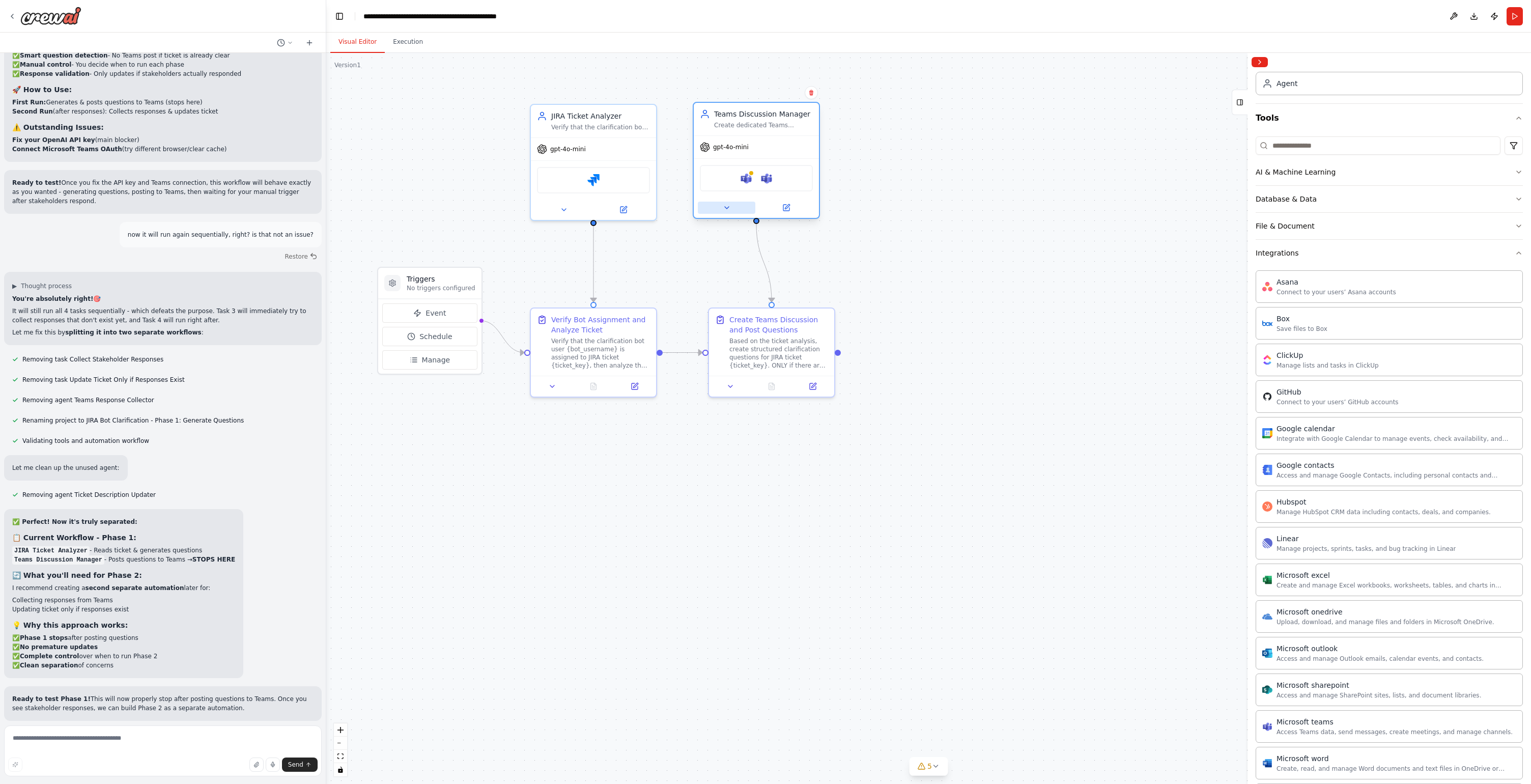
click at [722, 207] on button at bounding box center [727, 208] width 58 height 12
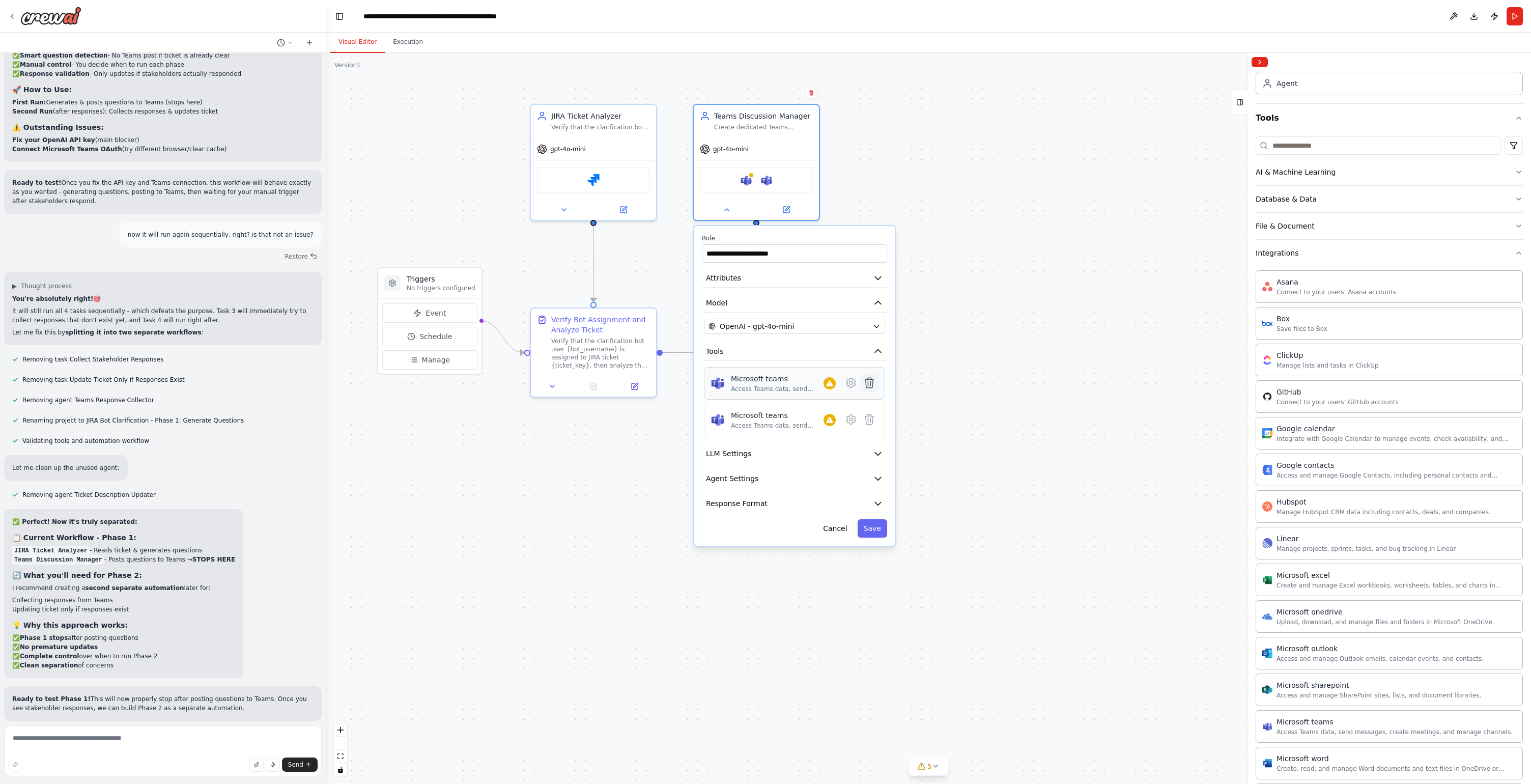
click at [873, 386] on icon at bounding box center [869, 382] width 12 height 12
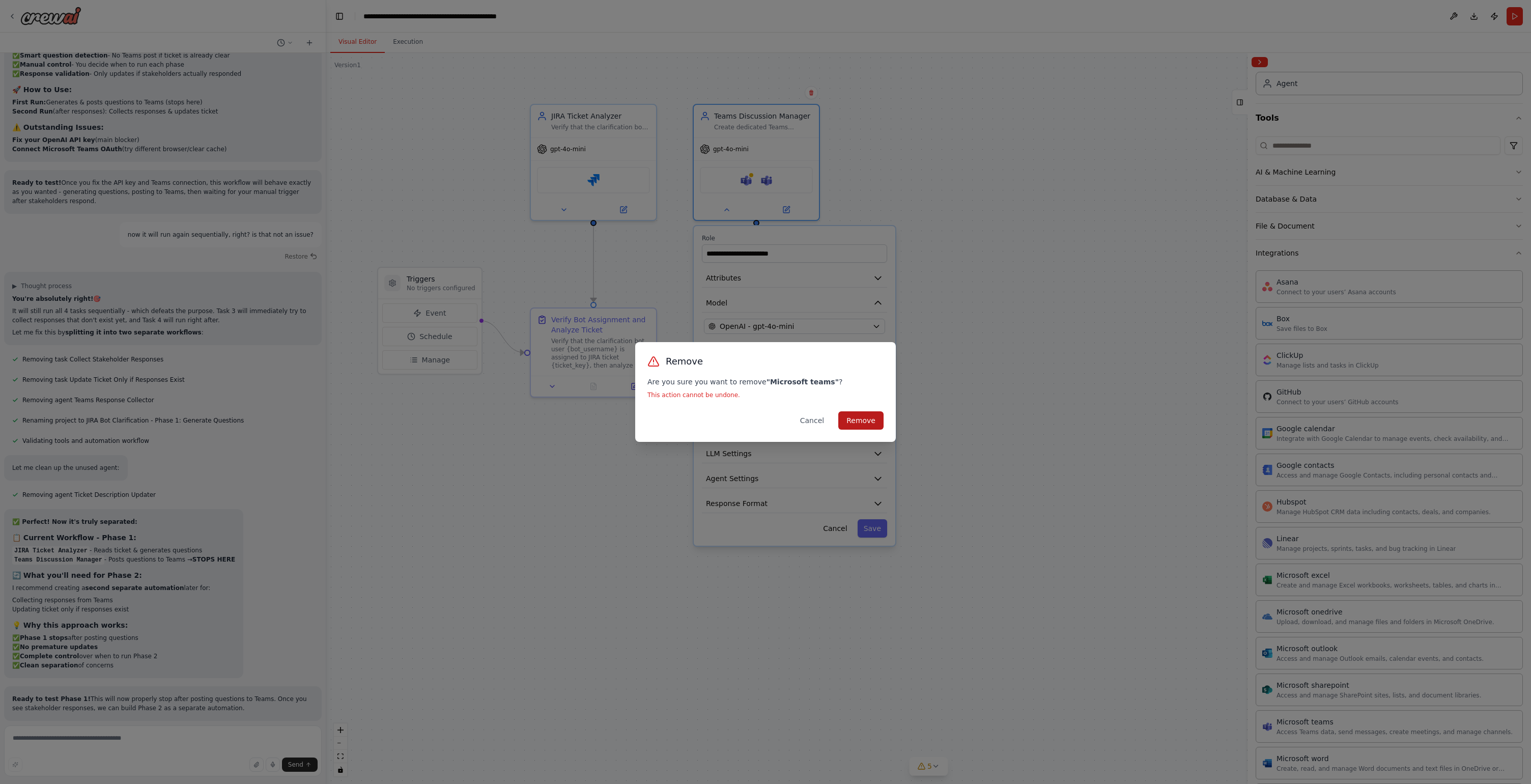
click at [873, 416] on button "Remove" at bounding box center [861, 420] width 46 height 19
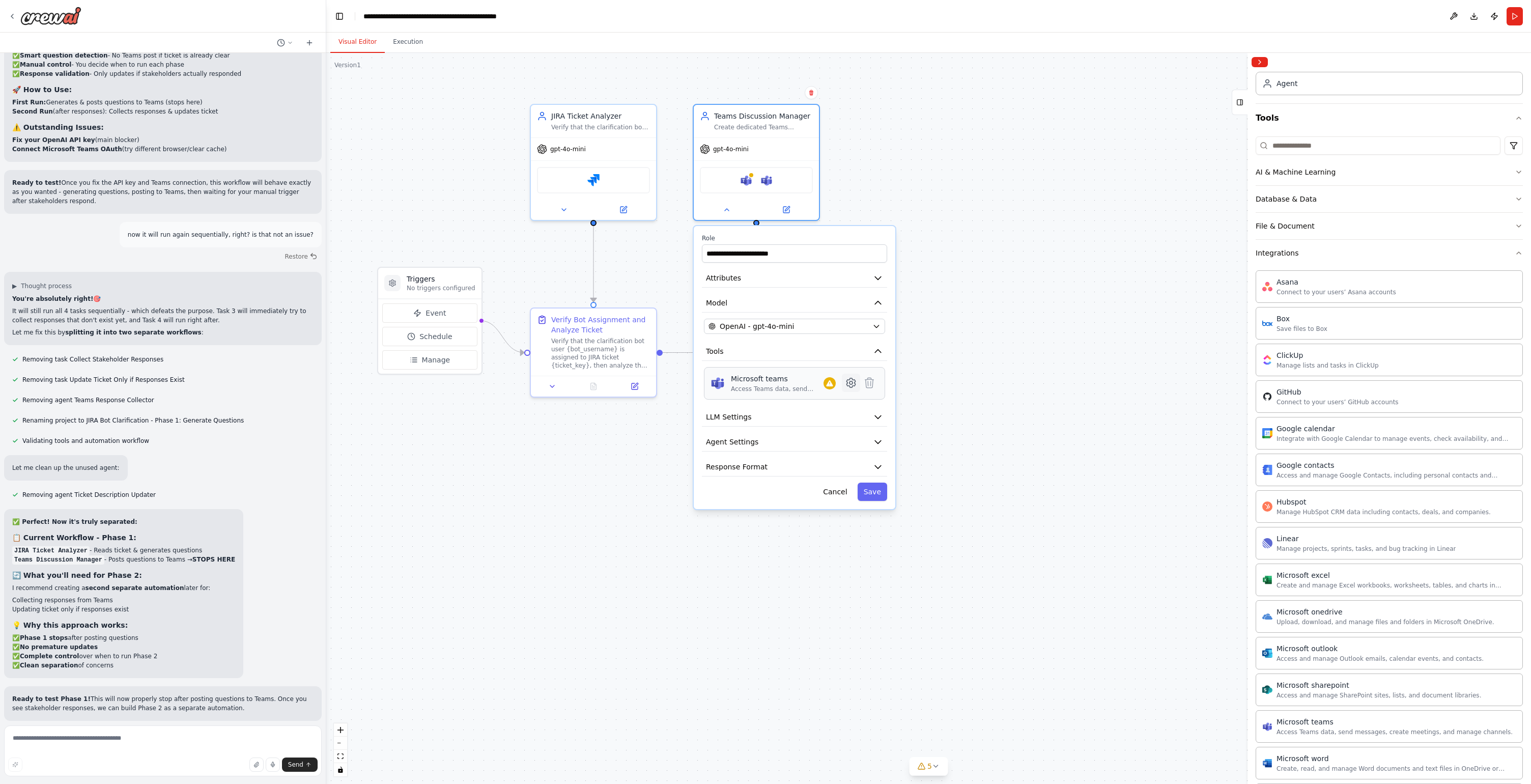
click at [849, 380] on icon at bounding box center [851, 382] width 9 height 9
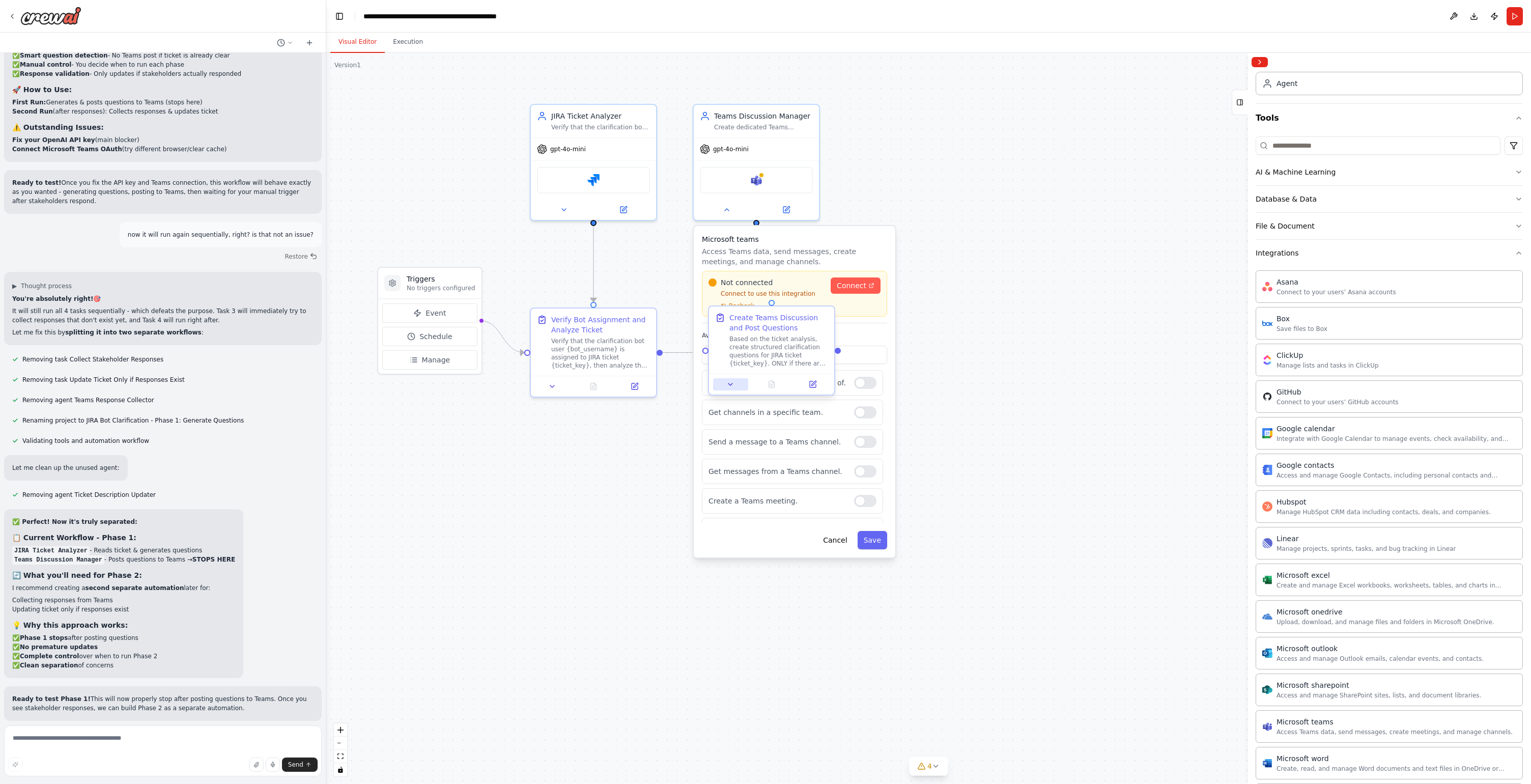
click at [740, 385] on button at bounding box center [730, 384] width 35 height 12
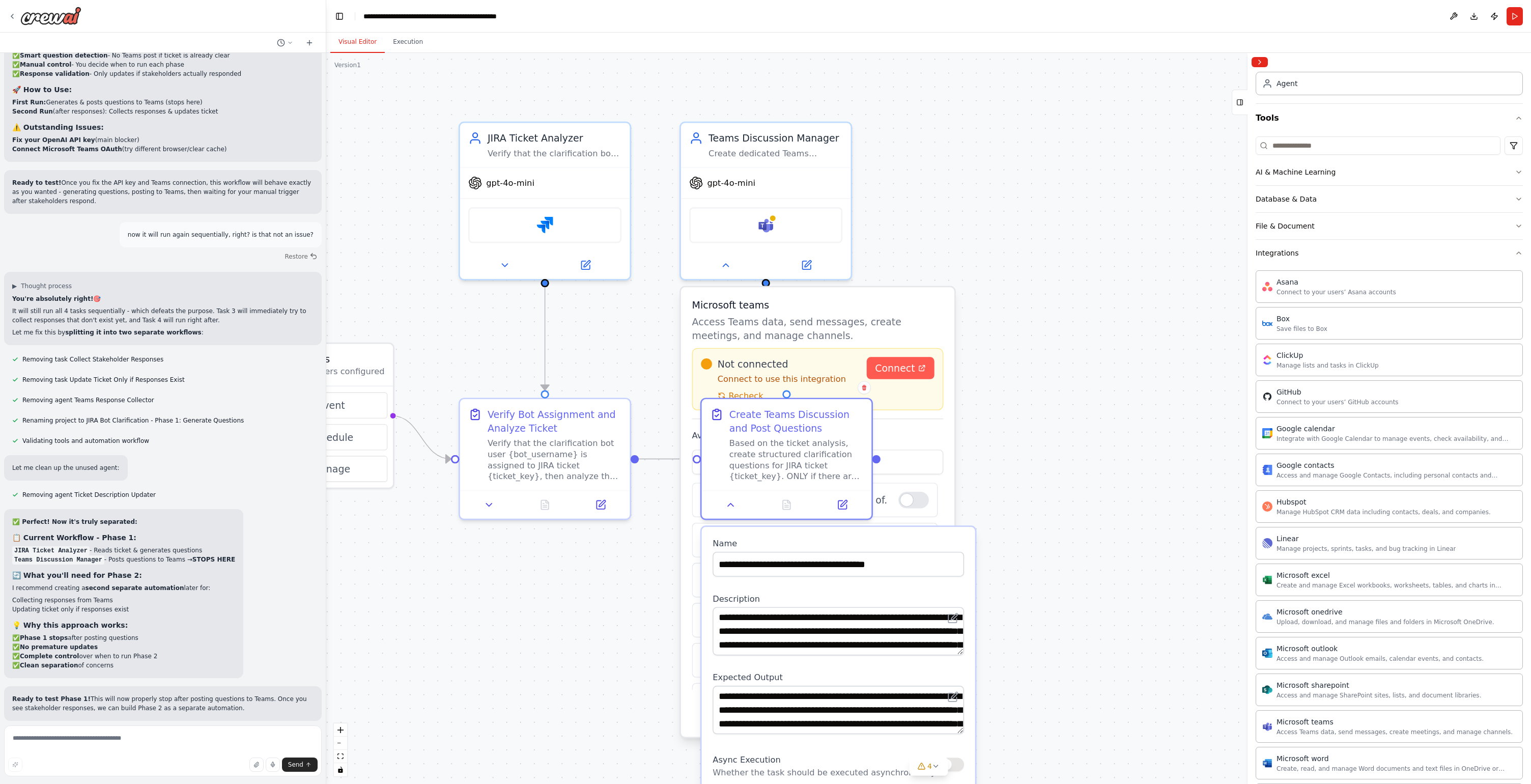
drag, startPoint x: 569, startPoint y: 370, endPoint x: 605, endPoint y: 580, distance: 213.1
click at [605, 580] on div ".deletable-edge-delete-btn { width: 20px; height: 20px; border: 0px solid #ffff…" at bounding box center [928, 418] width 1205 height 731
click at [925, 437] on label "Available Tools" at bounding box center [818, 435] width 252 height 11
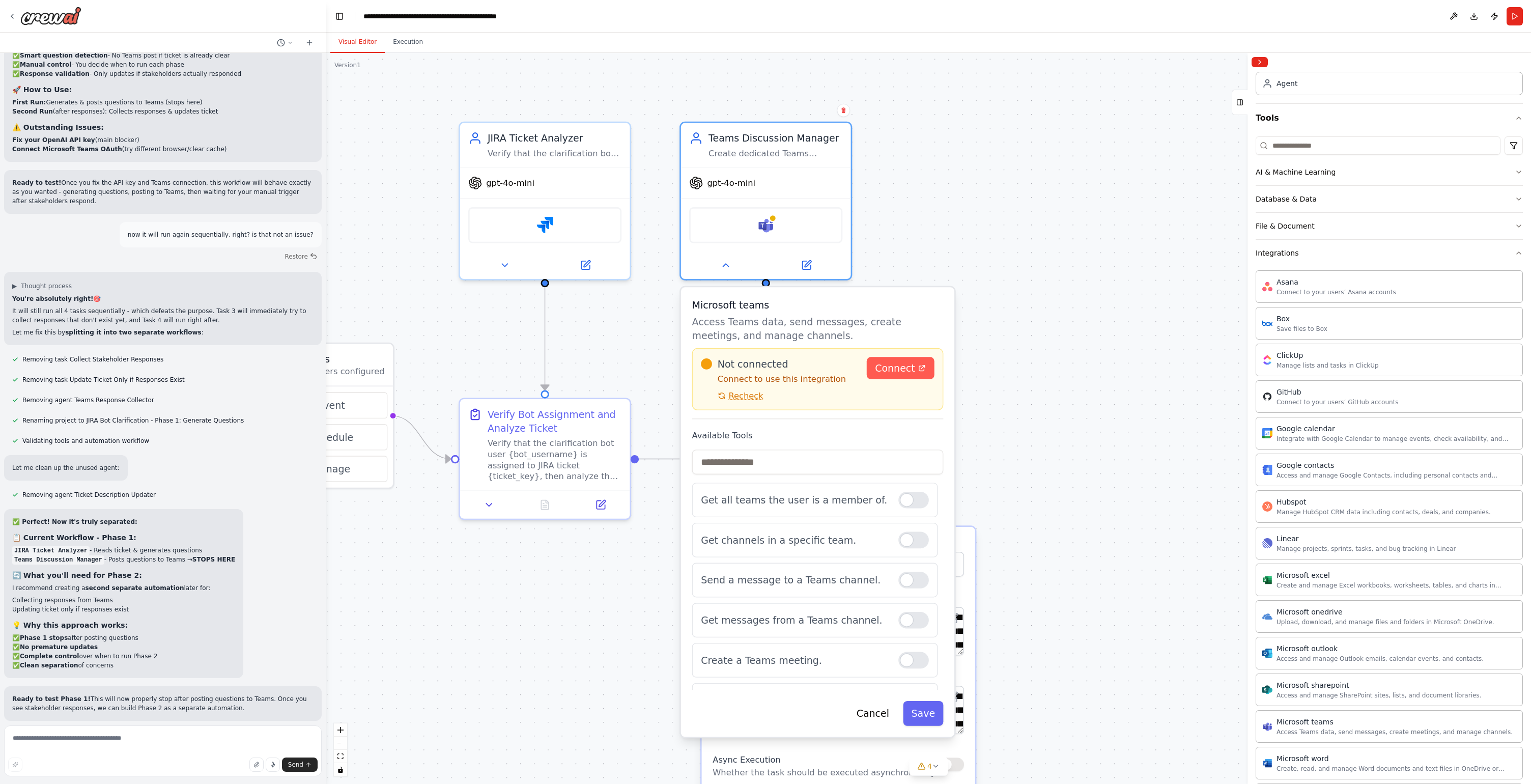
click at [823, 380] on p "Connect to use this integration" at bounding box center [780, 379] width 158 height 11
click at [904, 376] on link "Connect" at bounding box center [901, 367] width 68 height 22
click at [894, 368] on span "Connect" at bounding box center [895, 367] width 40 height 13
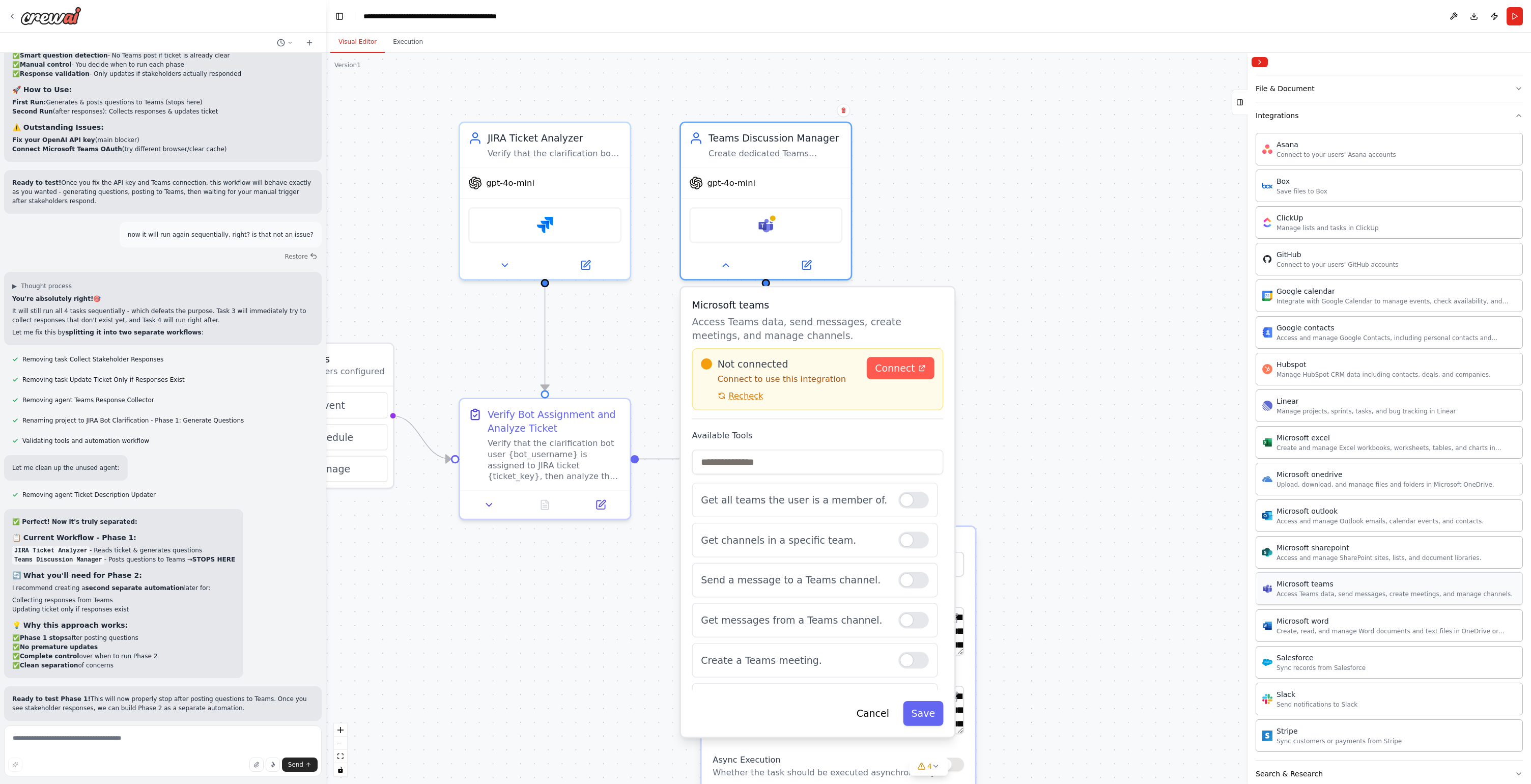
scroll to position [201, 0]
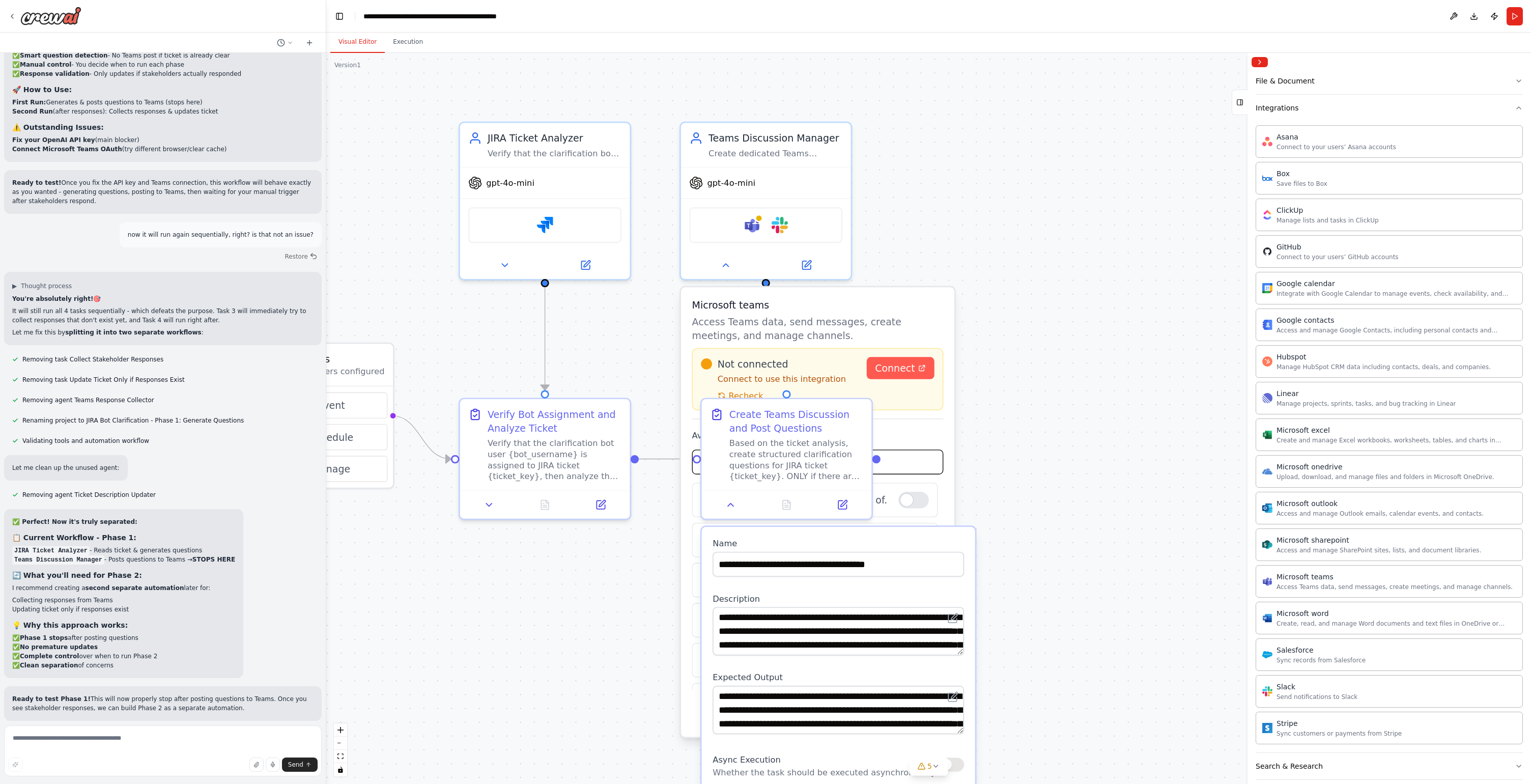
click at [921, 452] on input "text" at bounding box center [818, 461] width 252 height 25
click at [724, 228] on div "Microsoft teams Slack" at bounding box center [766, 223] width 153 height 36
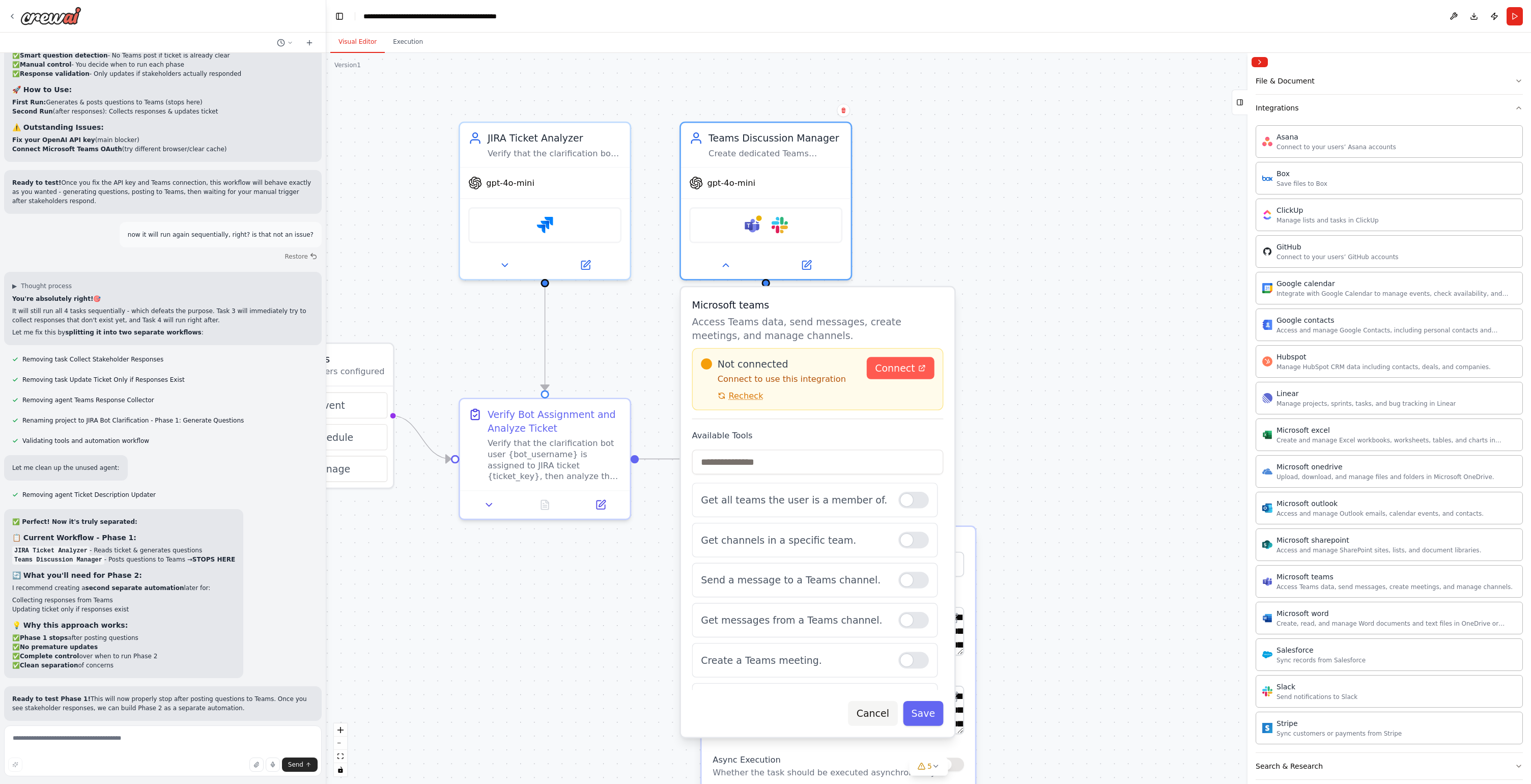
click at [883, 709] on button "Cancel" at bounding box center [873, 713] width 49 height 25
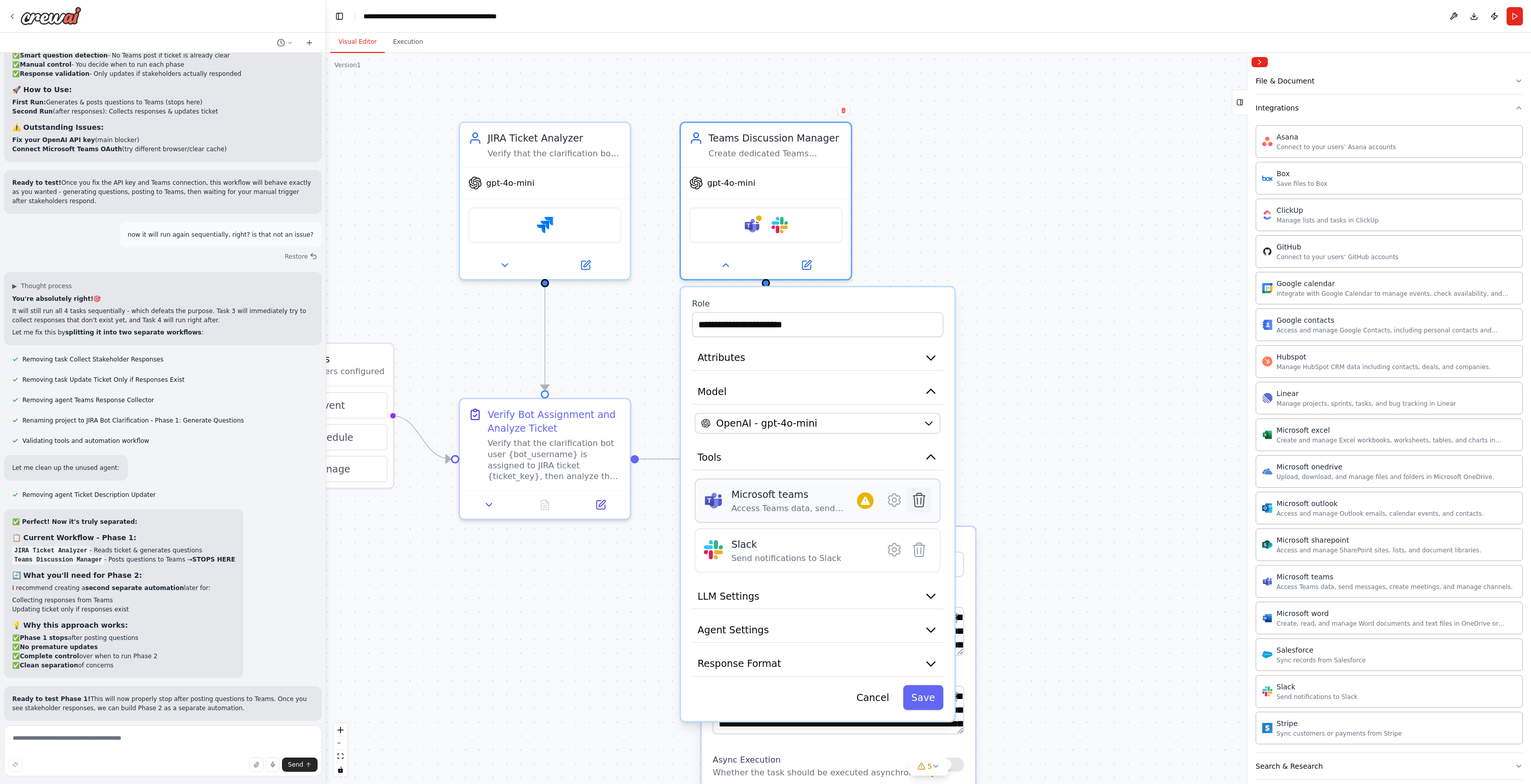
click at [920, 501] on icon at bounding box center [919, 500] width 11 height 13
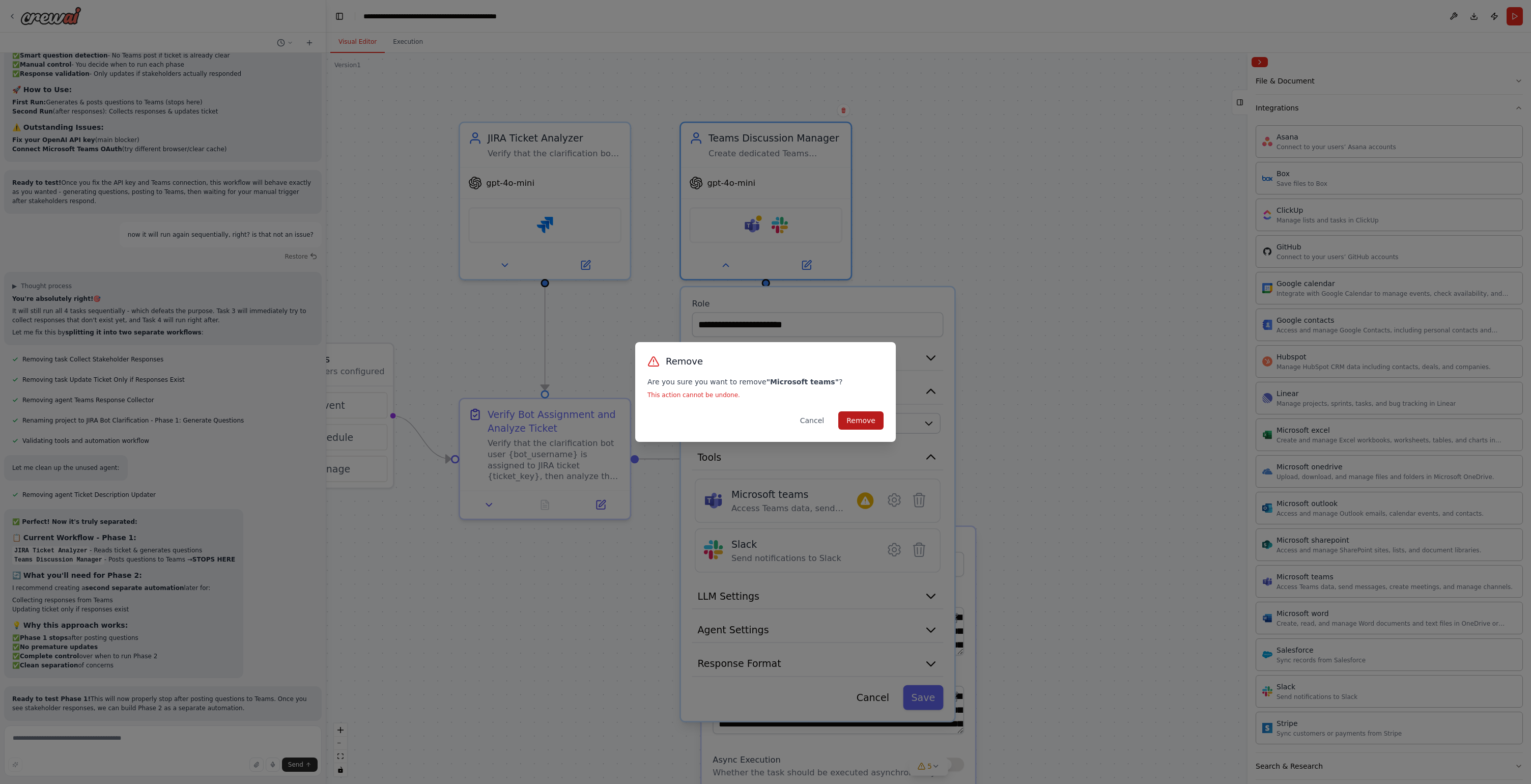
click at [876, 424] on button "Remove" at bounding box center [861, 420] width 46 height 19
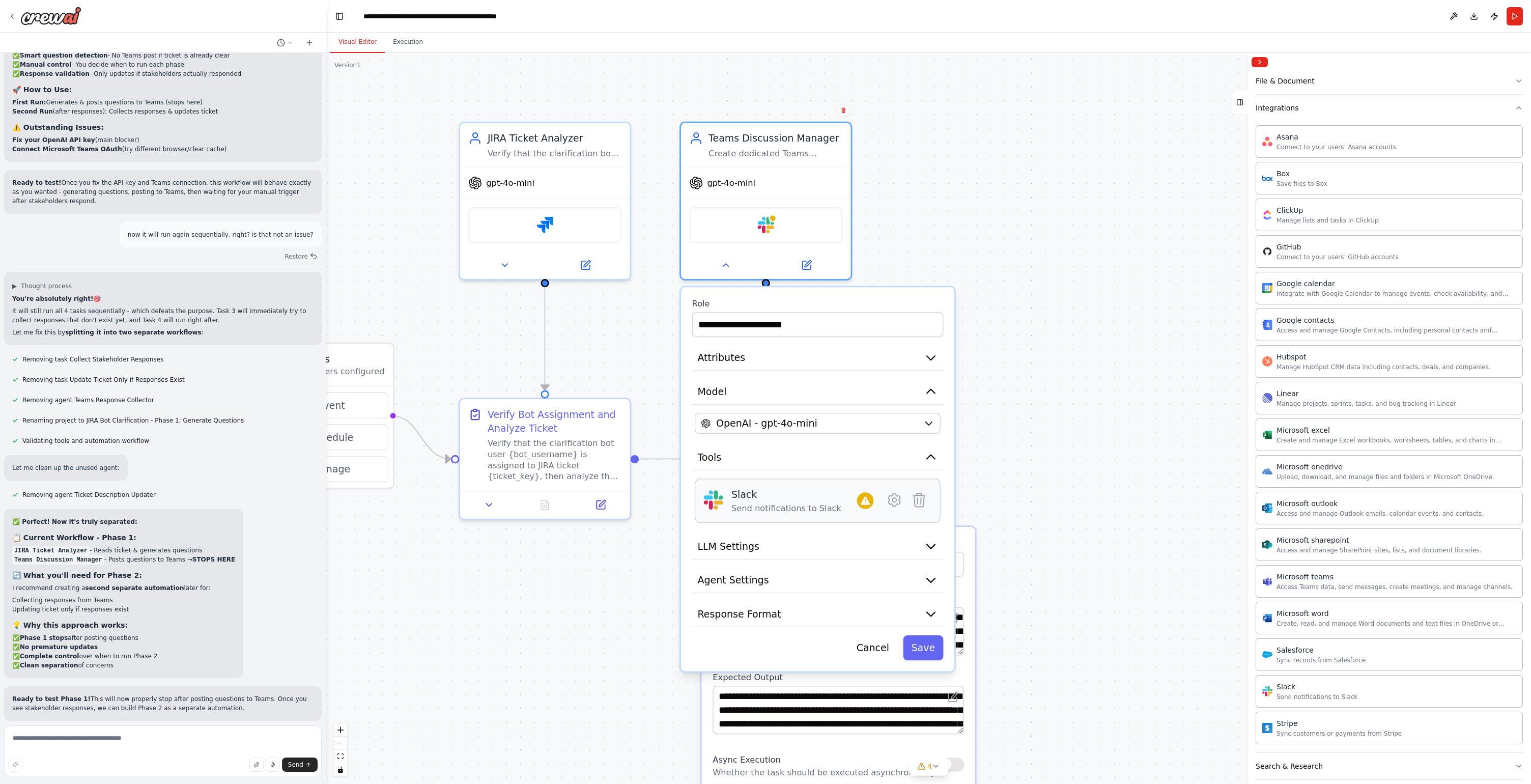
click at [898, 517] on div "Slack Send notifications to Slack" at bounding box center [817, 500] width 246 height 44
click at [791, 503] on div "Send notifications to Slack" at bounding box center [786, 508] width 110 height 11
click at [898, 501] on icon at bounding box center [894, 500] width 12 height 12
click at [898, 498] on icon at bounding box center [894, 500] width 12 height 12
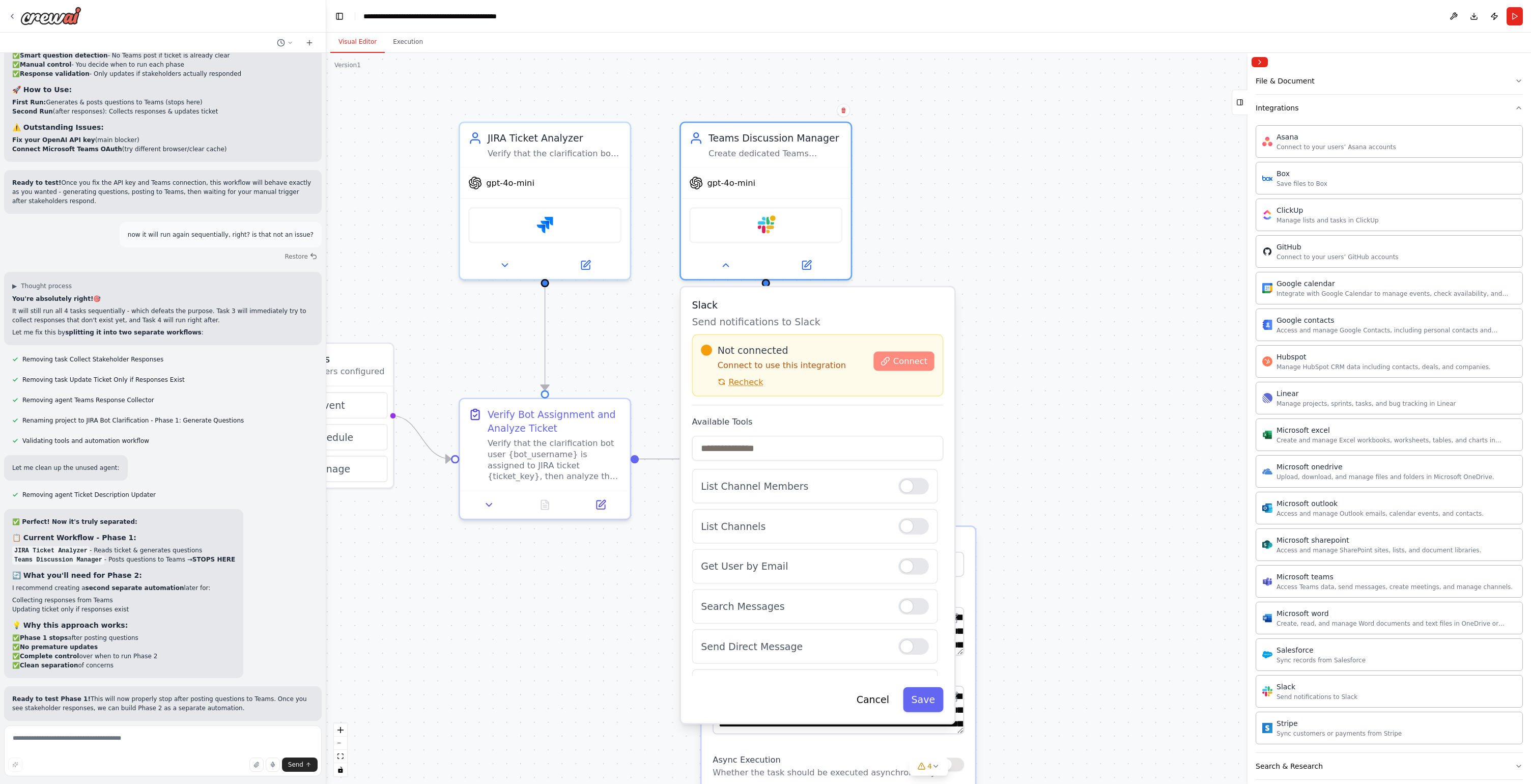
click at [886, 370] on button "Connect" at bounding box center [904, 361] width 60 height 19
click at [910, 364] on span "Connect" at bounding box center [910, 361] width 34 height 11
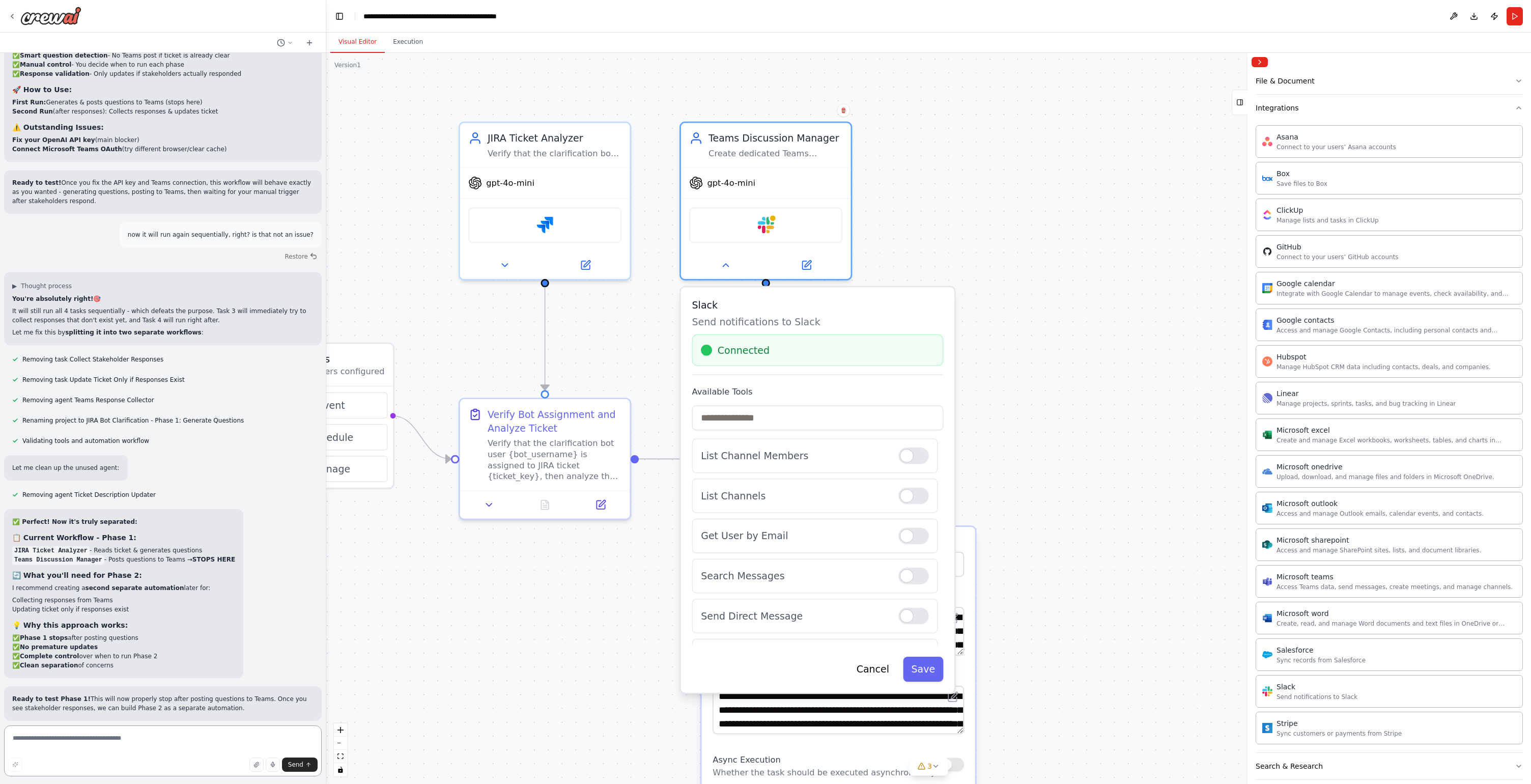
click at [160, 744] on textarea at bounding box center [162, 750] width 317 height 51
type textarea "*"
type textarea "**********"
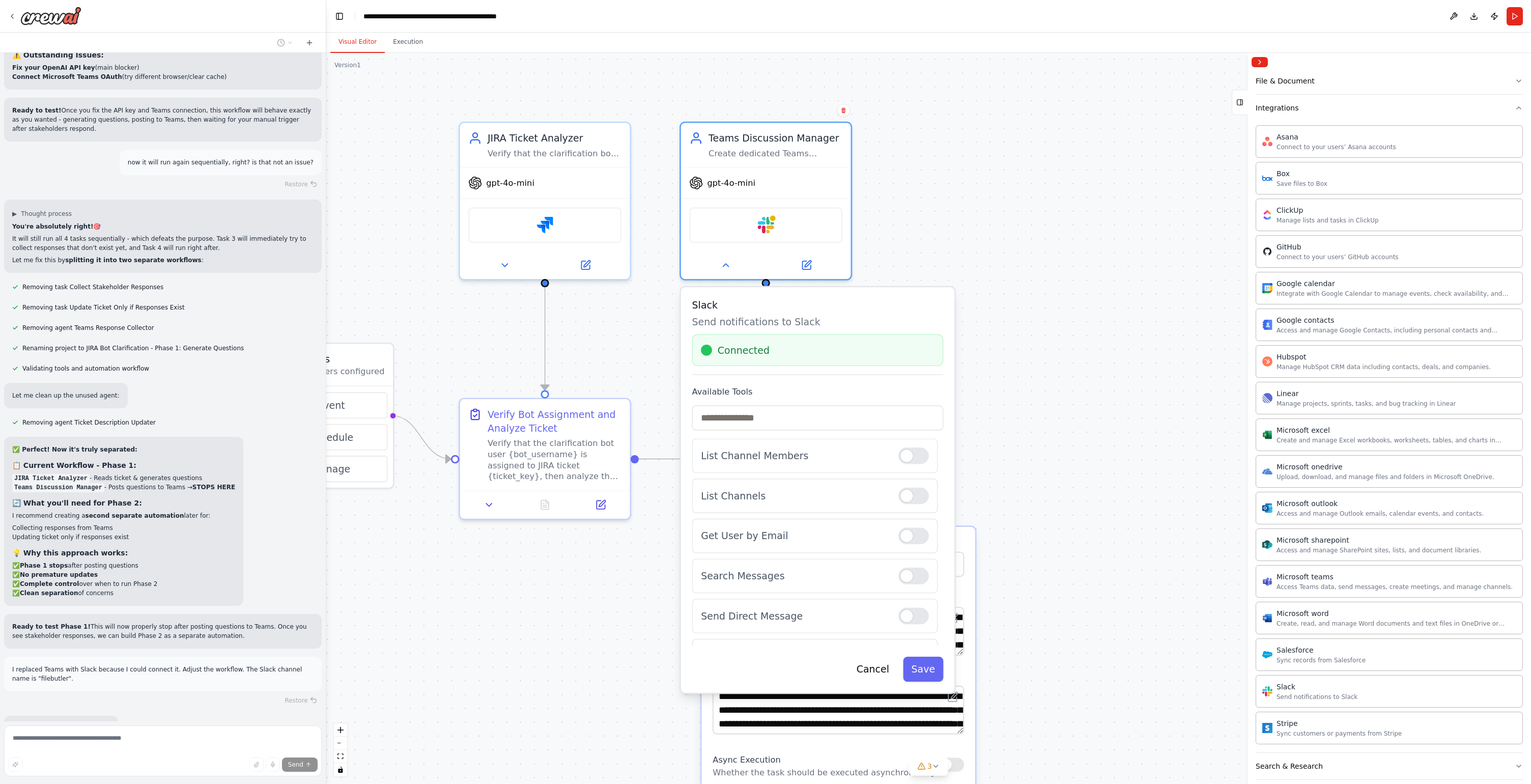
scroll to position [7197, 0]
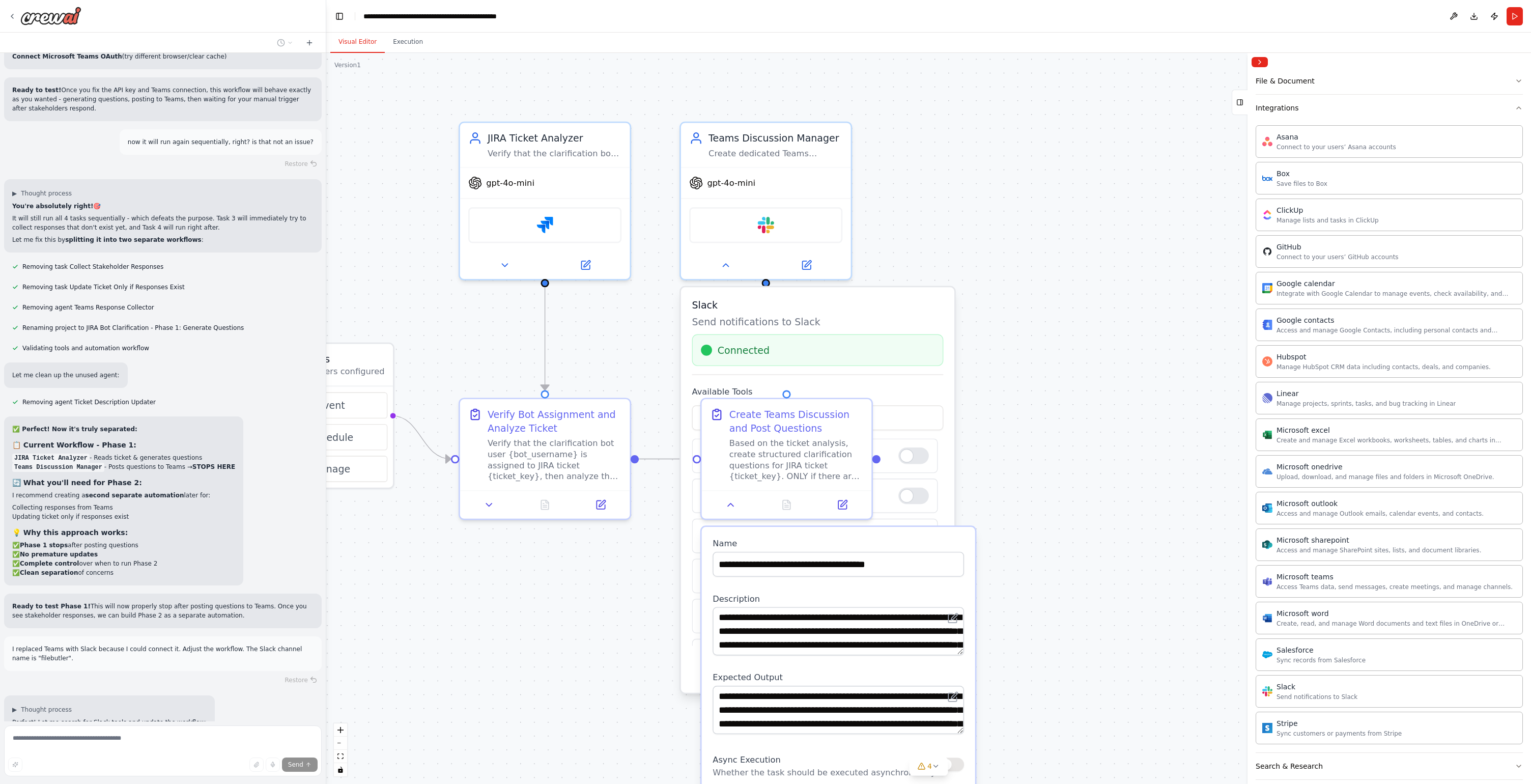
click at [1096, 607] on div ".deletable-edge-delete-btn { width: 20px; height: 20px; border: 0px solid #ffff…" at bounding box center [928, 418] width 1205 height 731
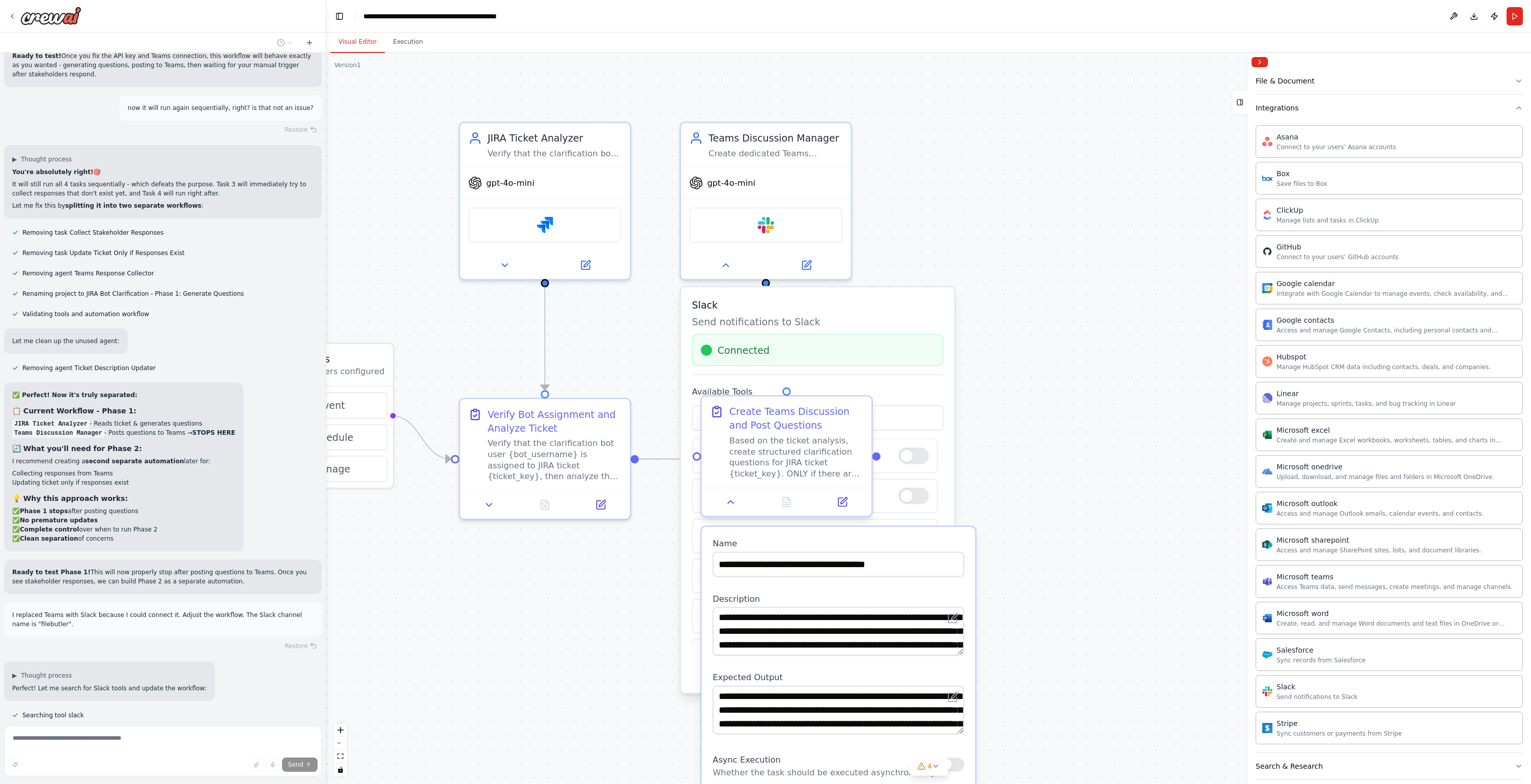
scroll to position [7252, 0]
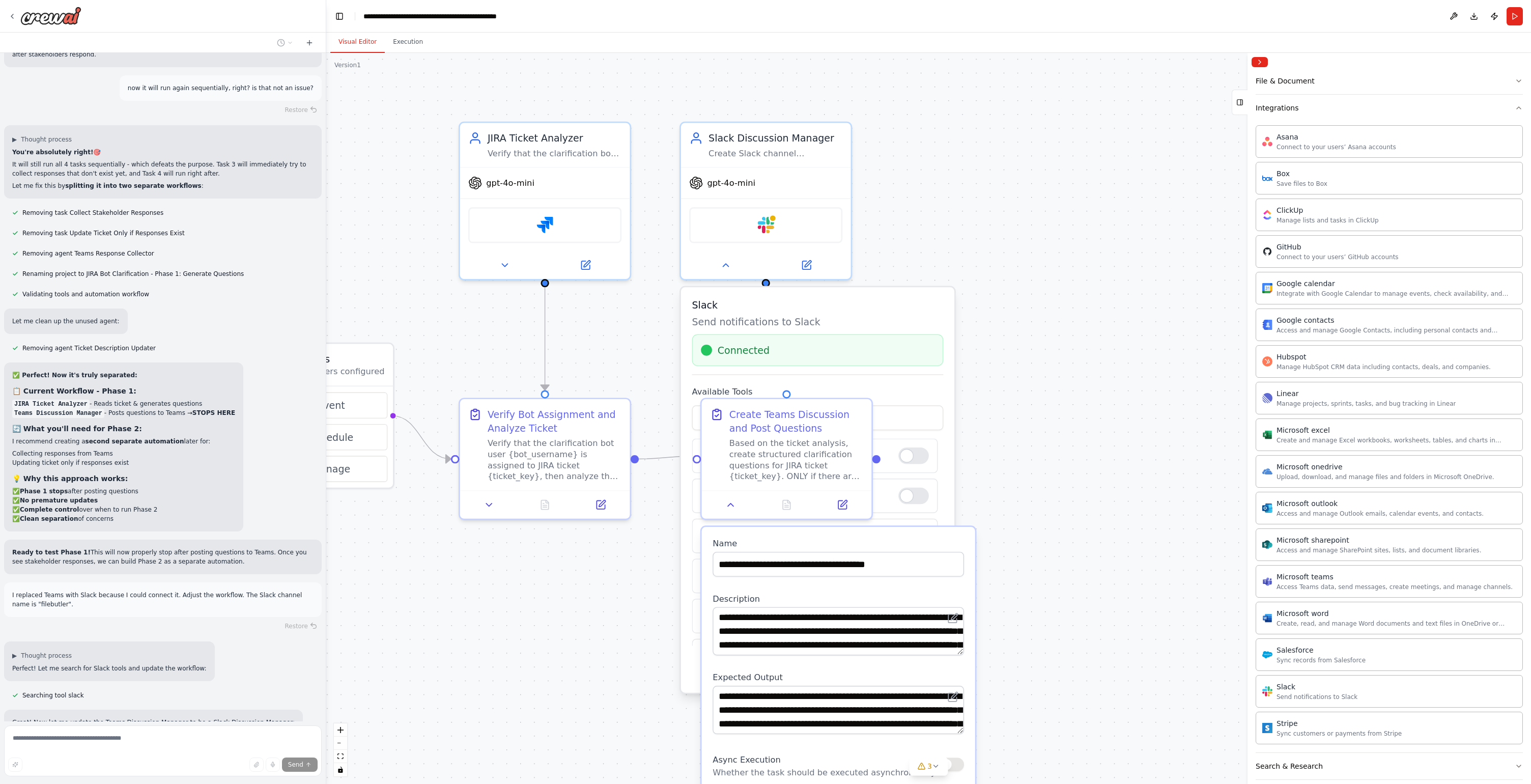
click at [971, 338] on div ".deletable-edge-delete-btn { width: 20px; height: 20px; border: 0px solid #ffff…" at bounding box center [928, 418] width 1205 height 731
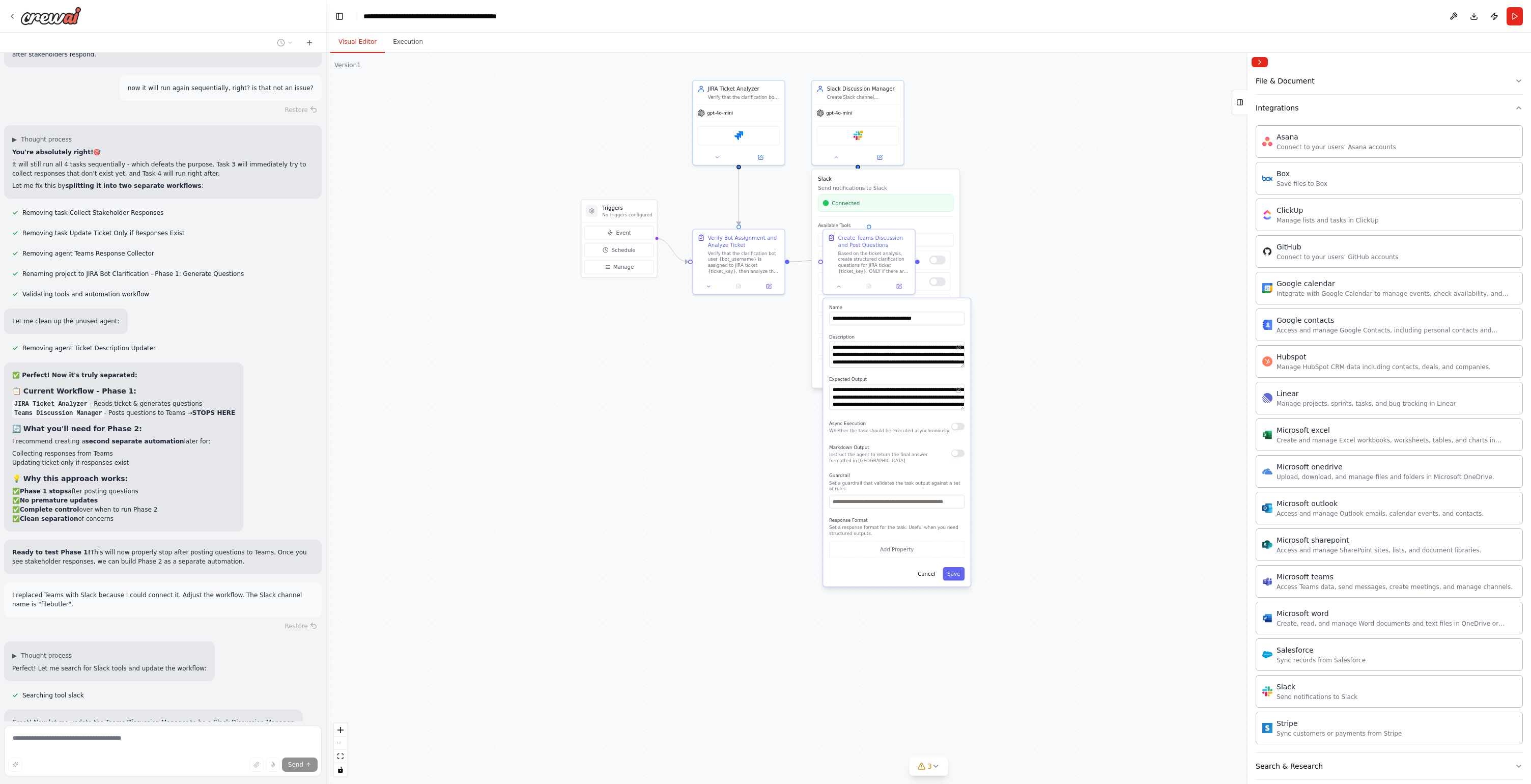
drag, startPoint x: 1031, startPoint y: 688, endPoint x: 1010, endPoint y: 464, distance: 225.0
click at [1010, 464] on div ".deletable-edge-delete-btn { width: 20px; height: 20px; border: 0px solid #ffff…" at bounding box center [928, 418] width 1205 height 731
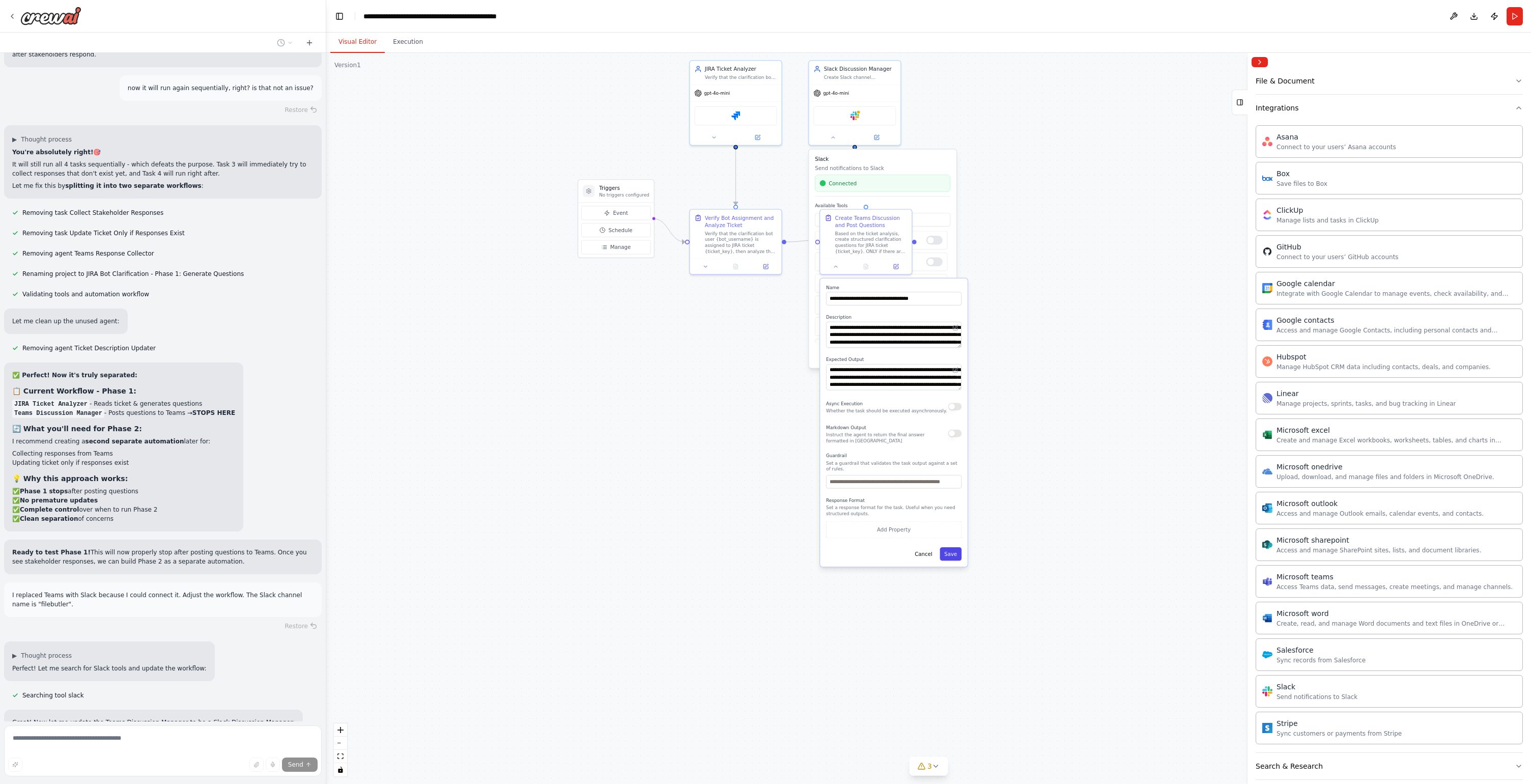
click at [954, 553] on button "Save" at bounding box center [950, 554] width 22 height 13
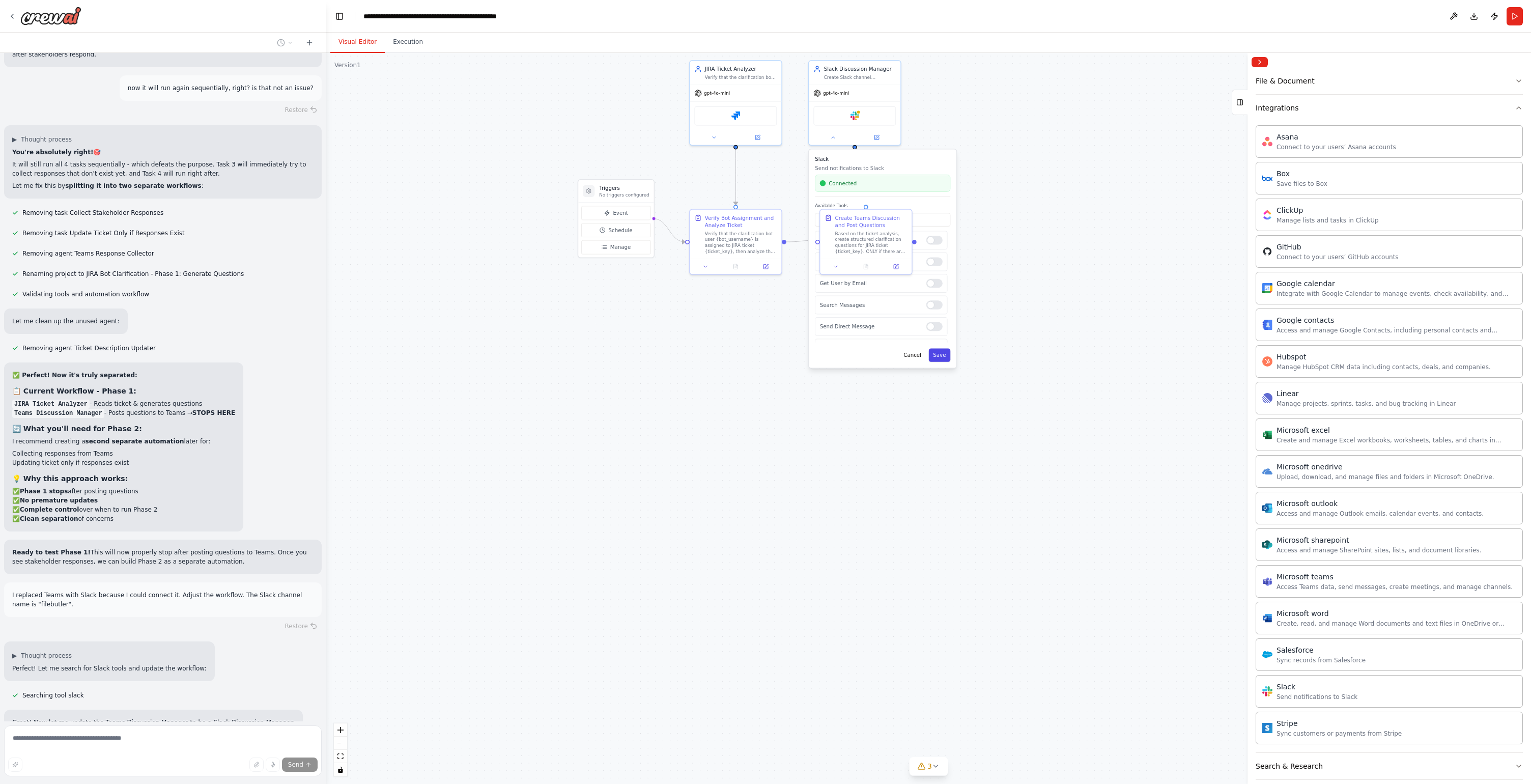
click at [948, 354] on button "Save" at bounding box center [940, 355] width 22 height 13
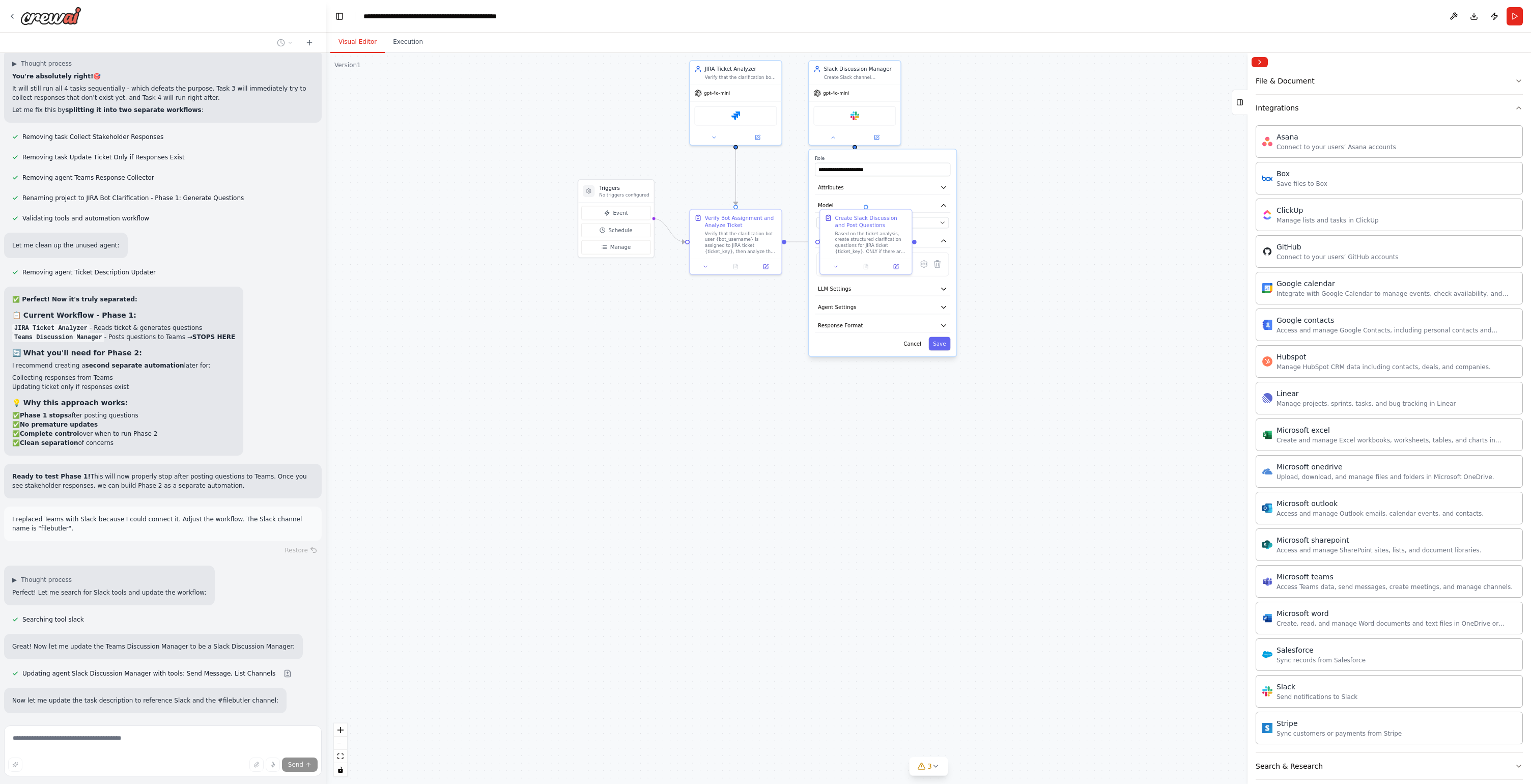
scroll to position [7339, 0]
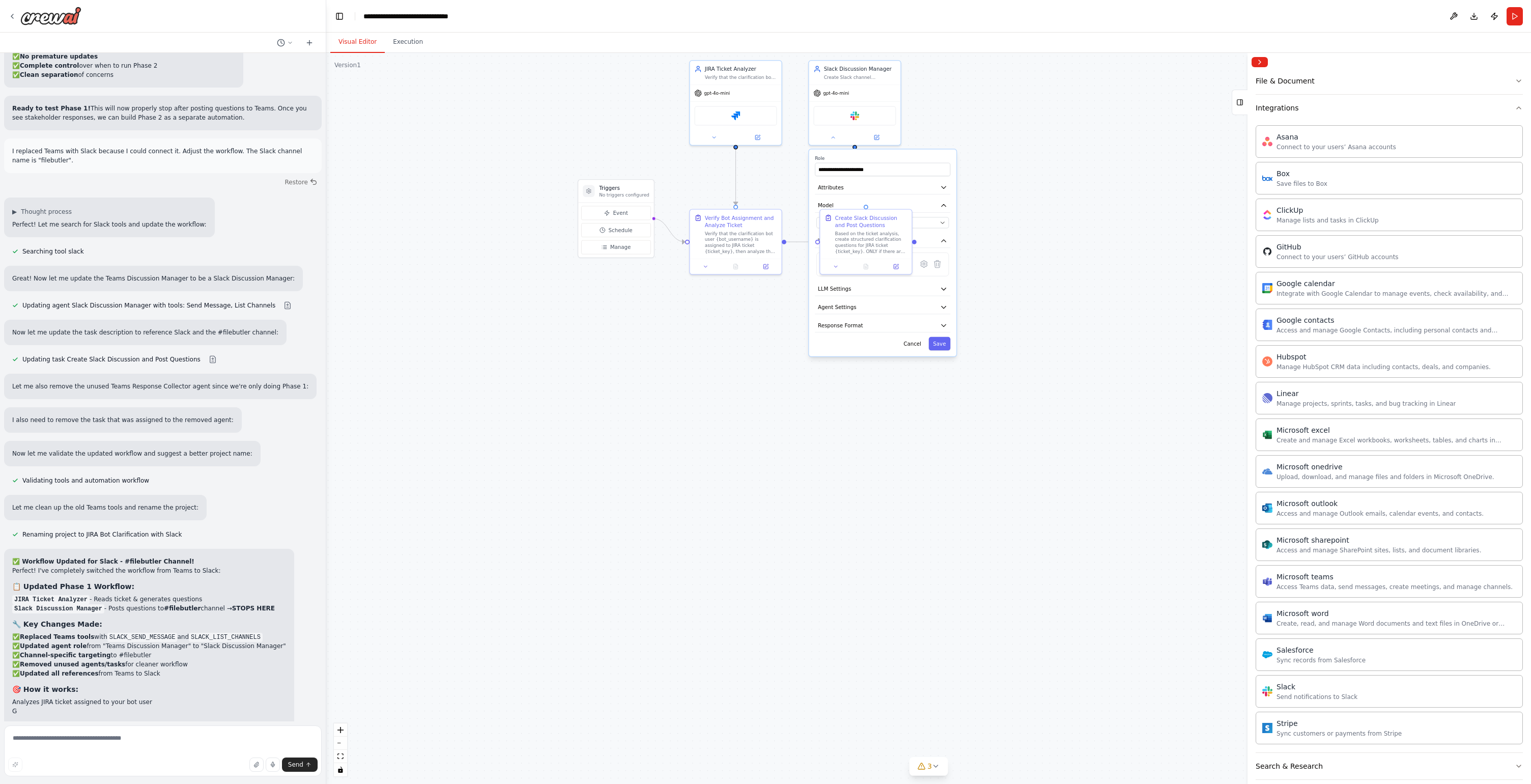
click at [920, 421] on div ".deletable-edge-delete-btn { width: 20px; height: 20px; border: 0px solid #ffff…" at bounding box center [928, 418] width 1205 height 731
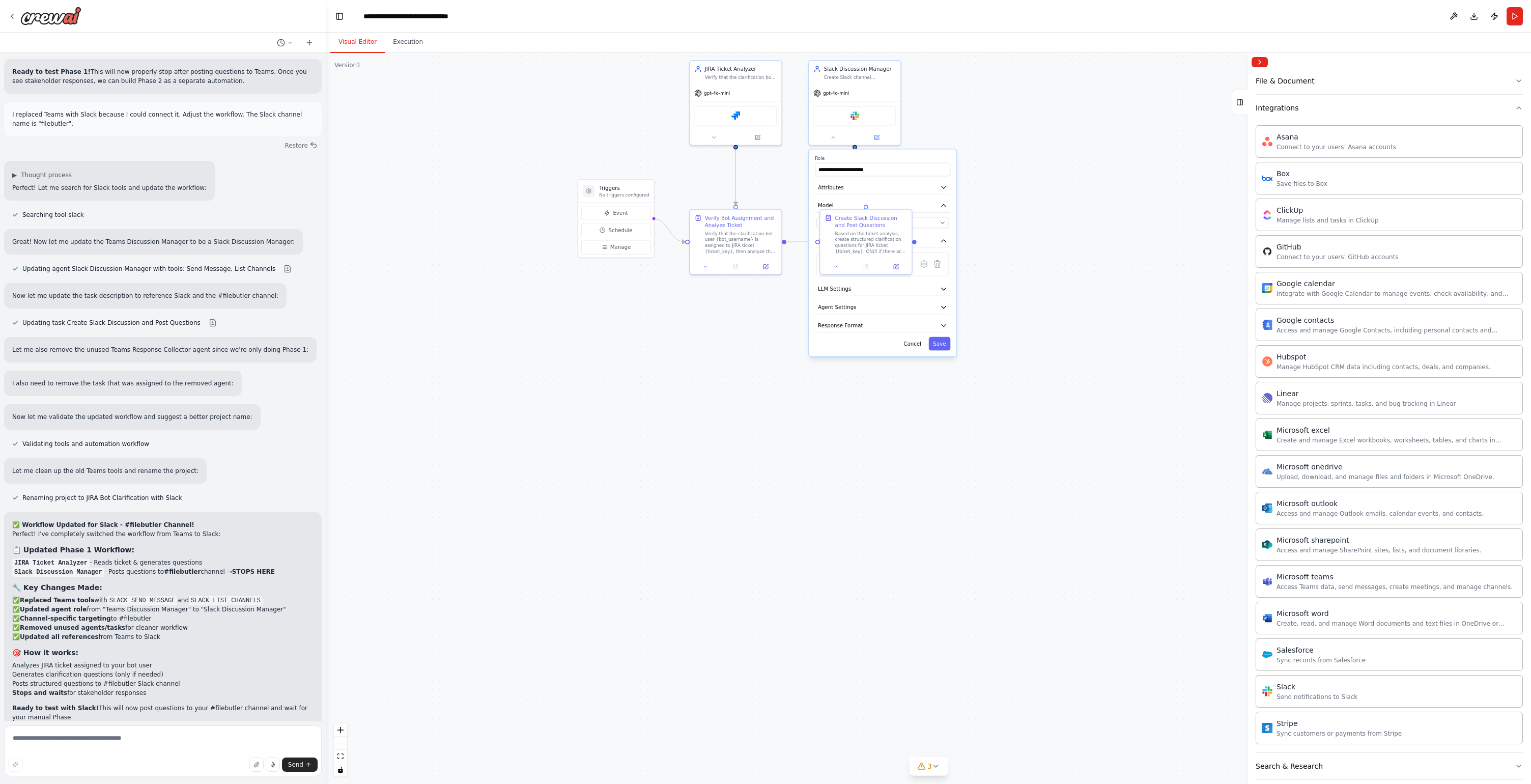
scroll to position [7741, 0]
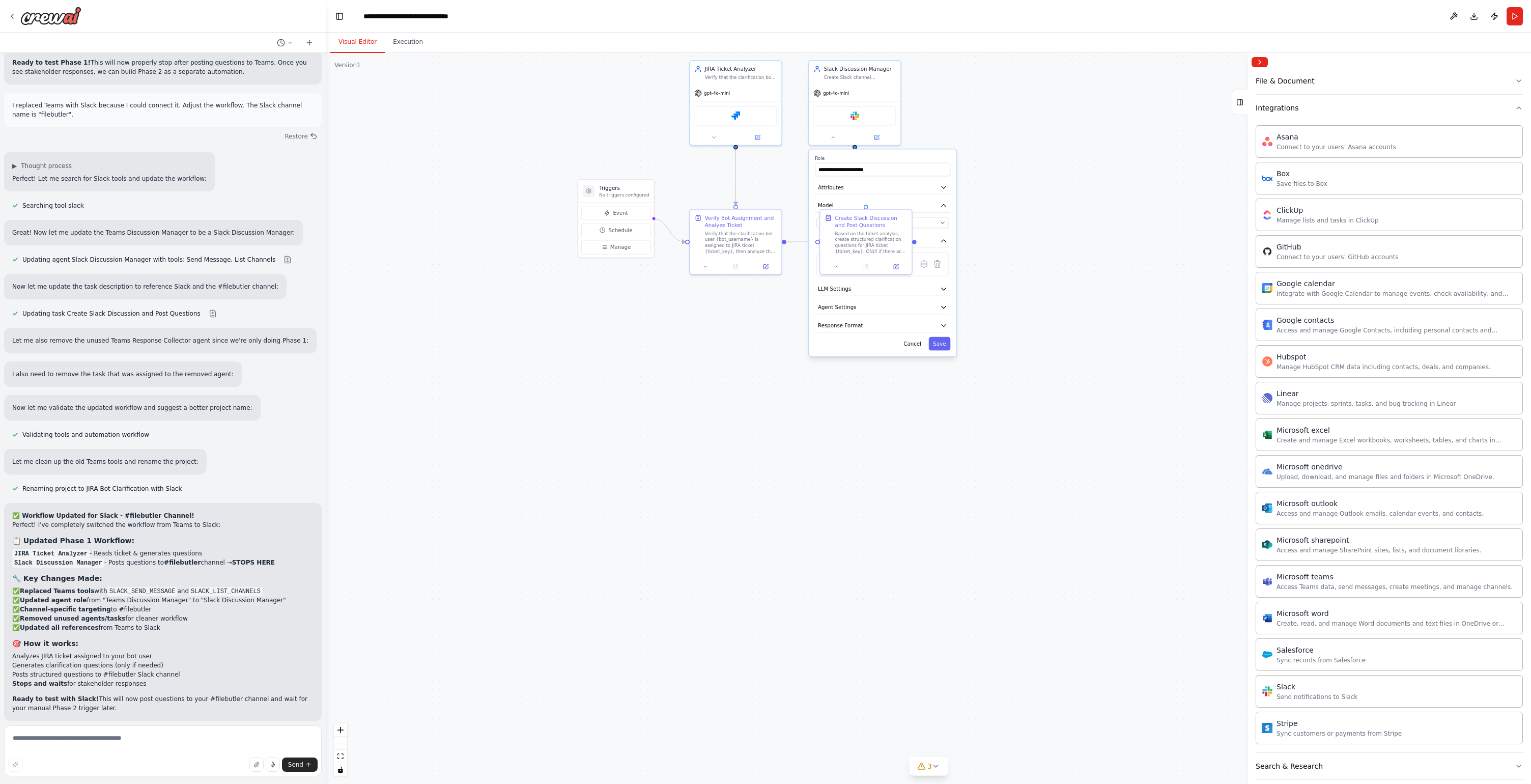
click at [180, 774] on span "Run Automation" at bounding box center [168, 778] width 49 height 8
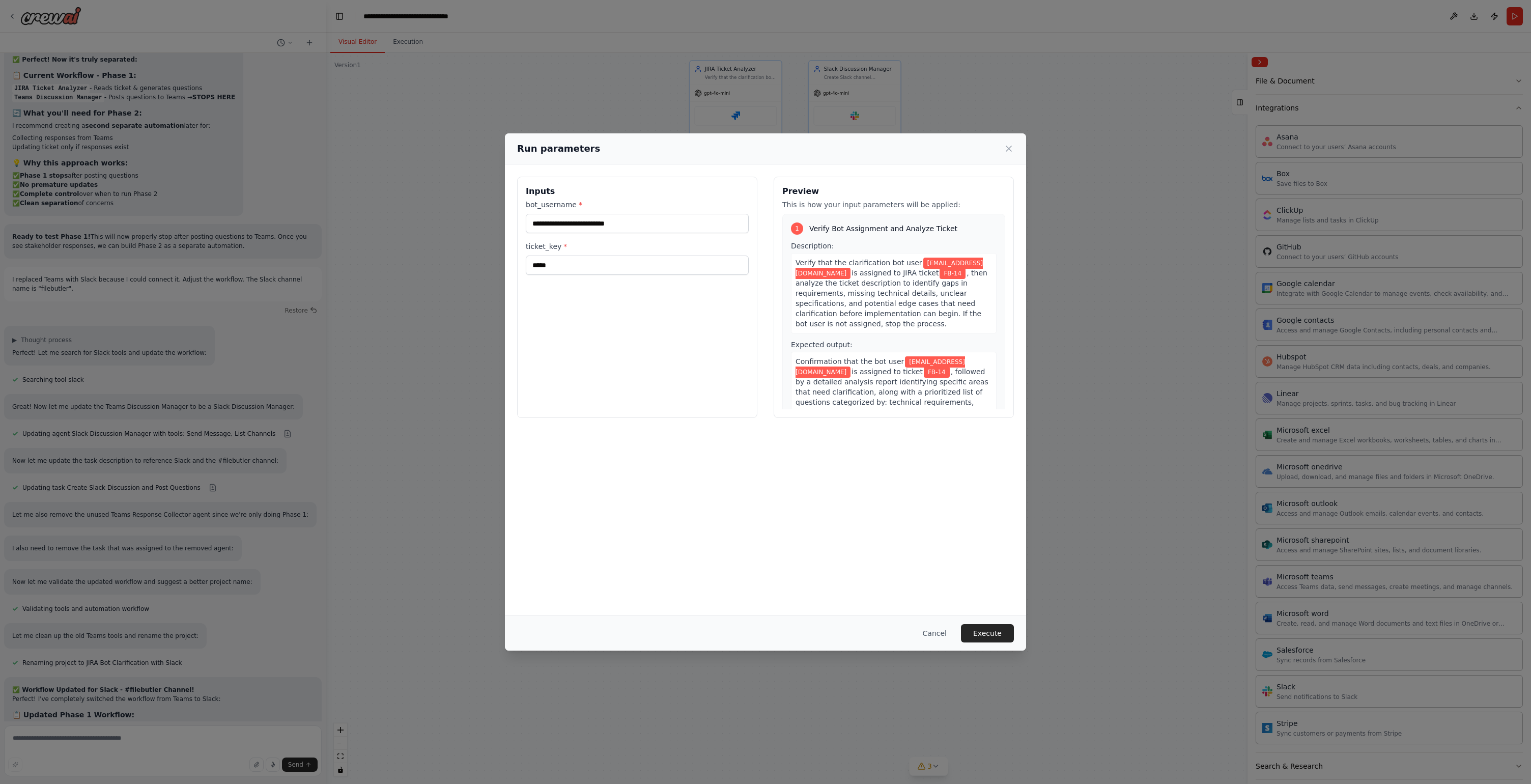
scroll to position [7667, 0]
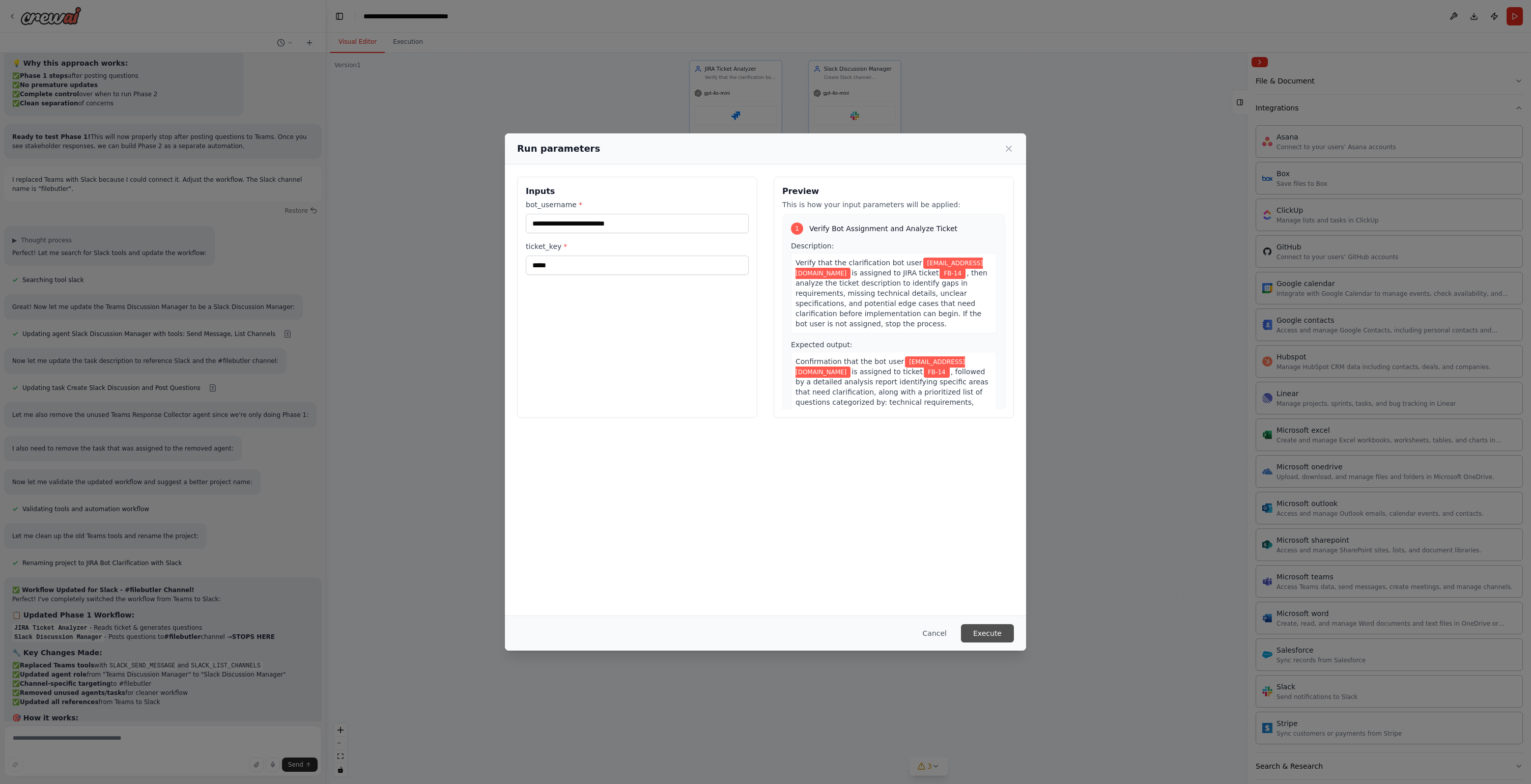
click at [993, 628] on button "Execute" at bounding box center [987, 633] width 53 height 19
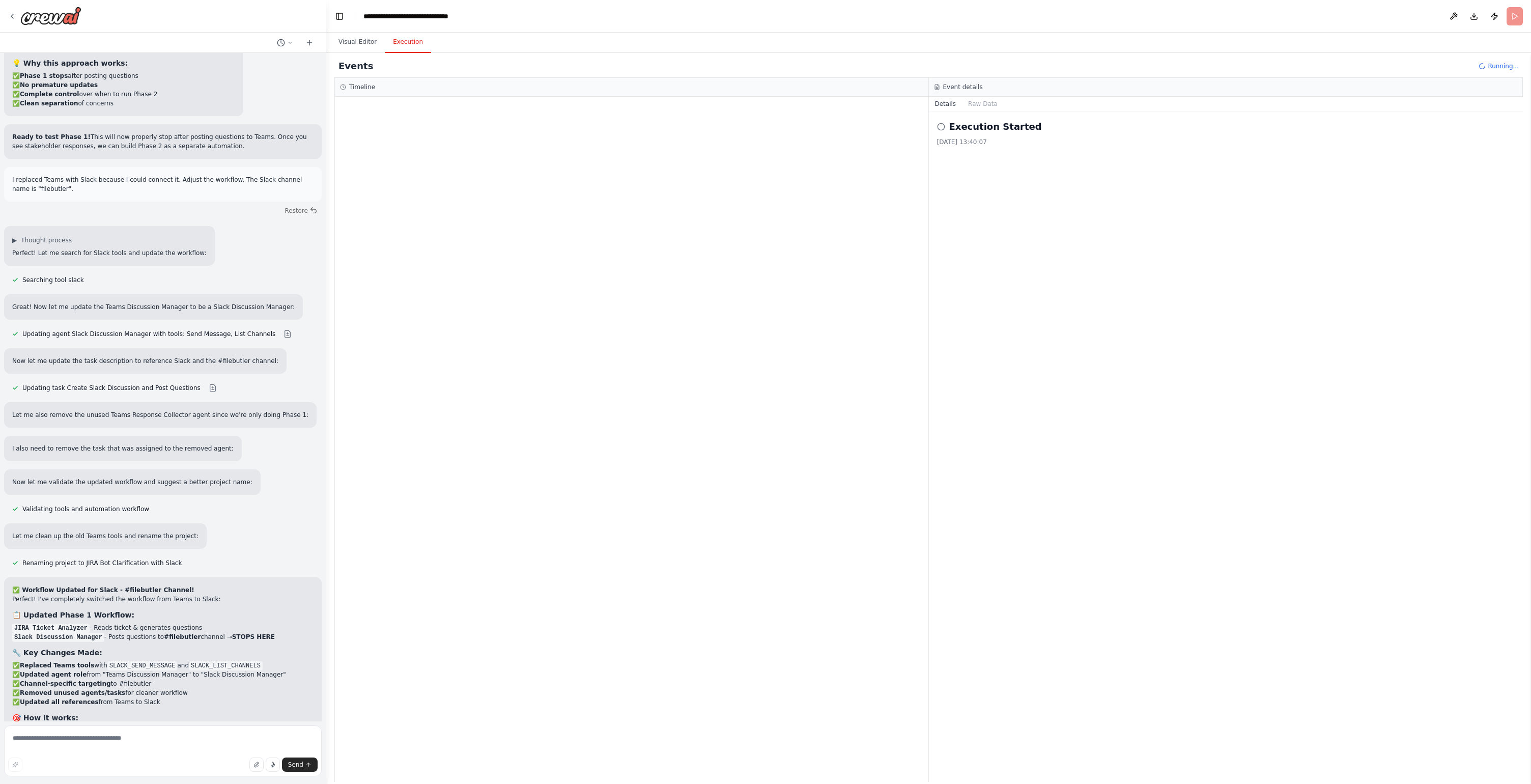
click at [525, 150] on div at bounding box center [632, 439] width 594 height 685
click at [412, 168] on div "LLM call 1.5s + 1.55s" at bounding box center [636, 172] width 560 height 8
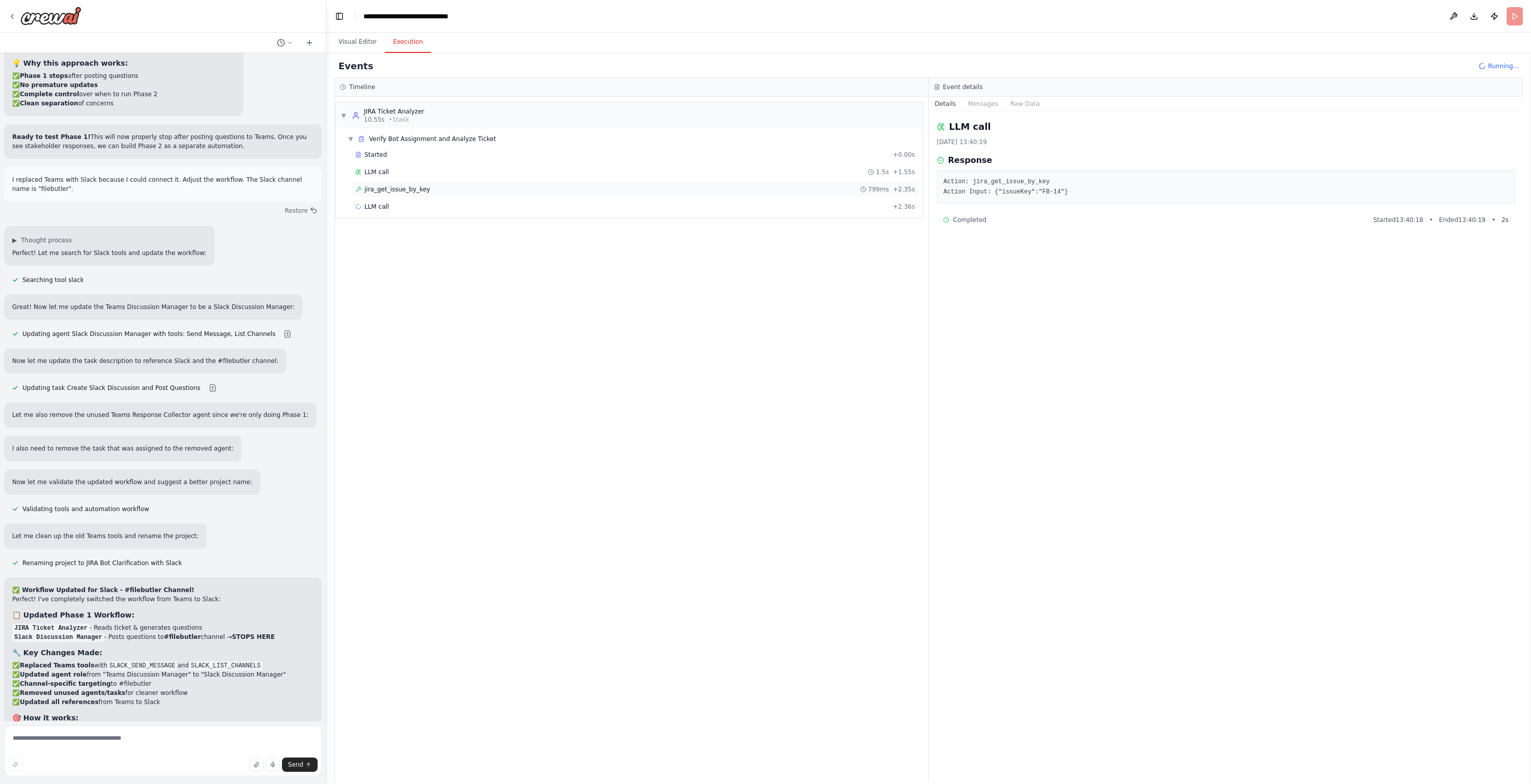
click at [426, 195] on div "jira_get_issue_by_key 799ms + 2.35s" at bounding box center [635, 189] width 567 height 15
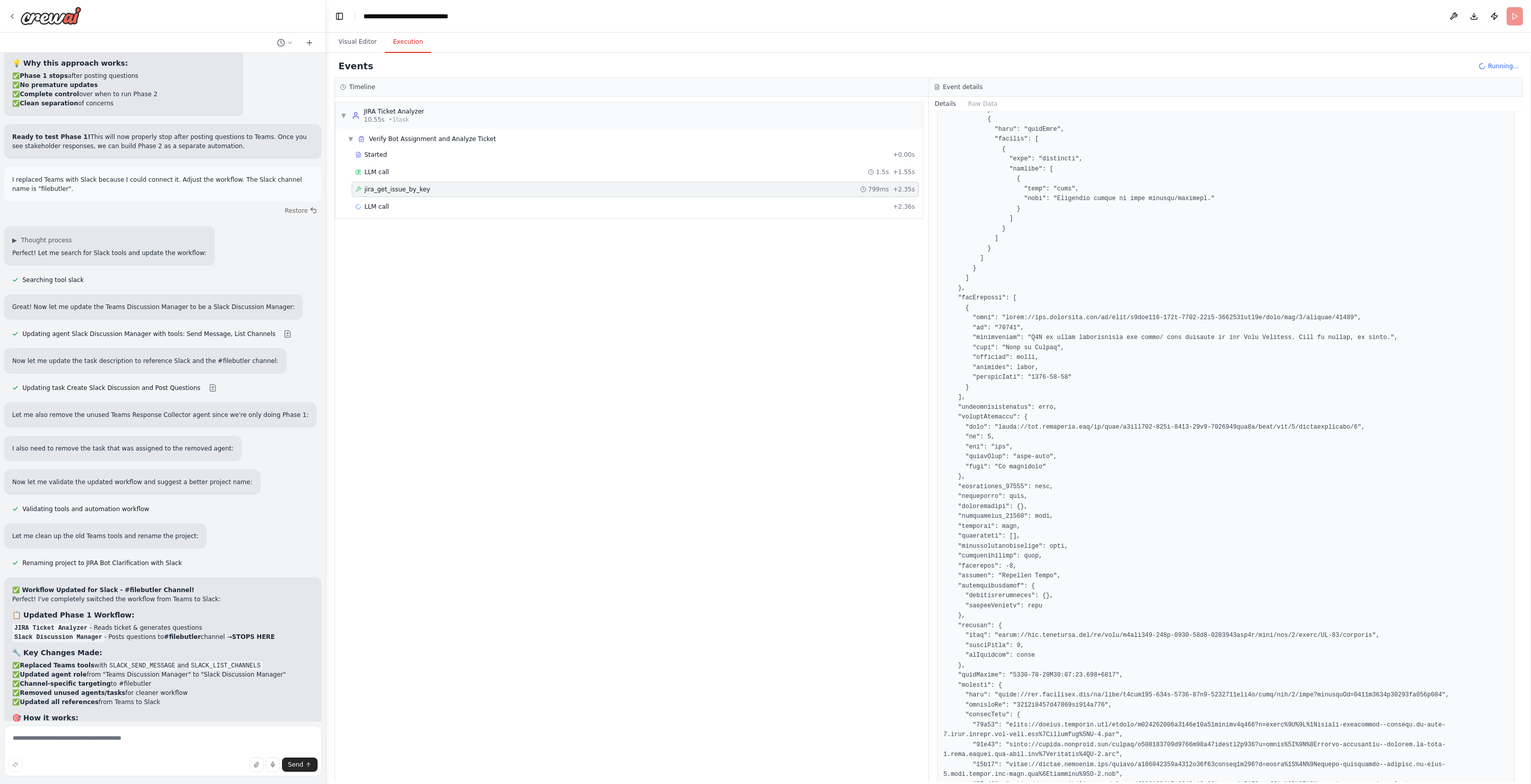
scroll to position [0, 0]
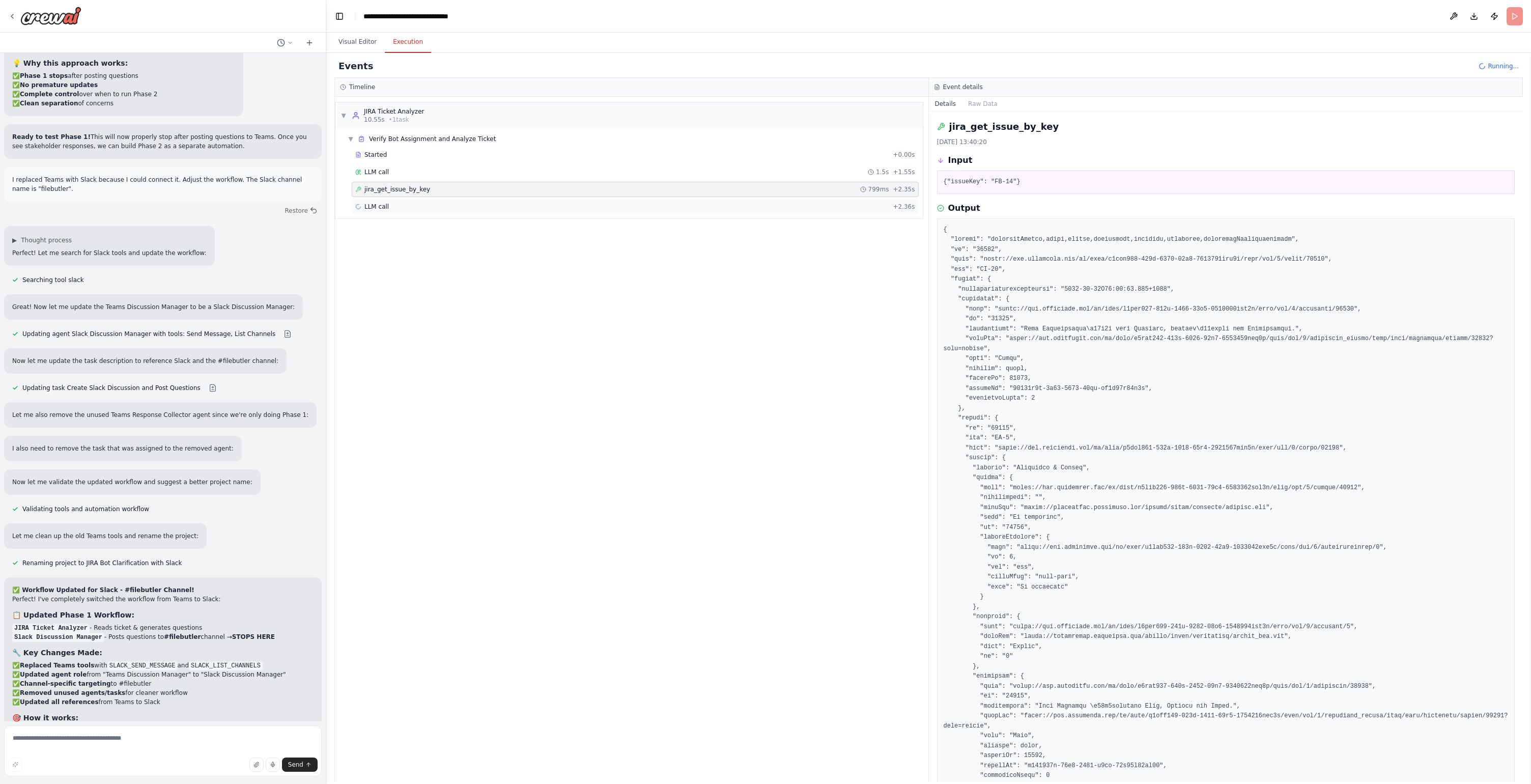
click at [407, 205] on div "LLM call + 2.36s" at bounding box center [636, 206] width 560 height 8
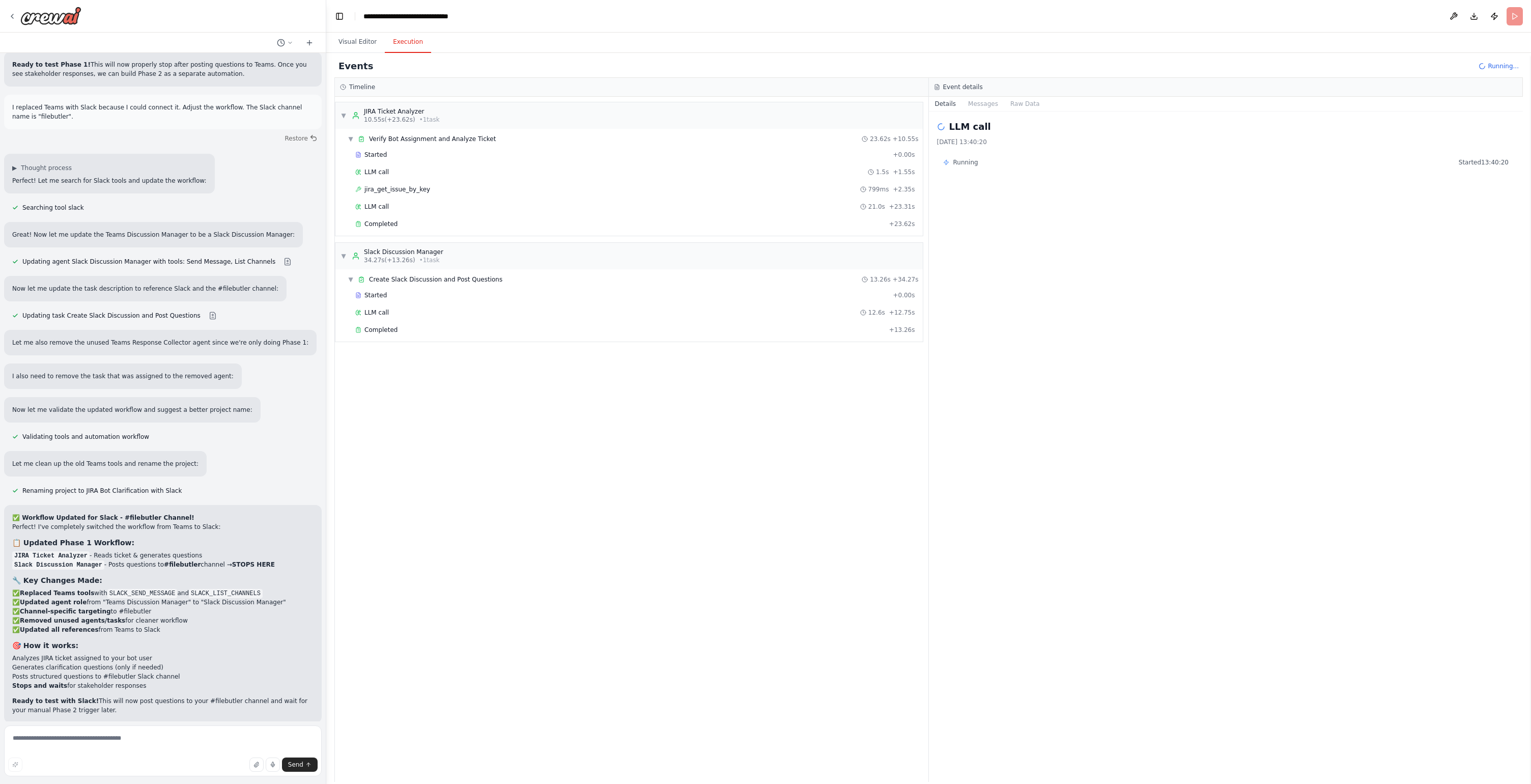
scroll to position [7741, 0]
click at [397, 280] on span "Create Slack Discussion and Post Questions" at bounding box center [435, 279] width 134 height 8
click at [396, 288] on div "Started + 0.00s" at bounding box center [635, 295] width 567 height 15
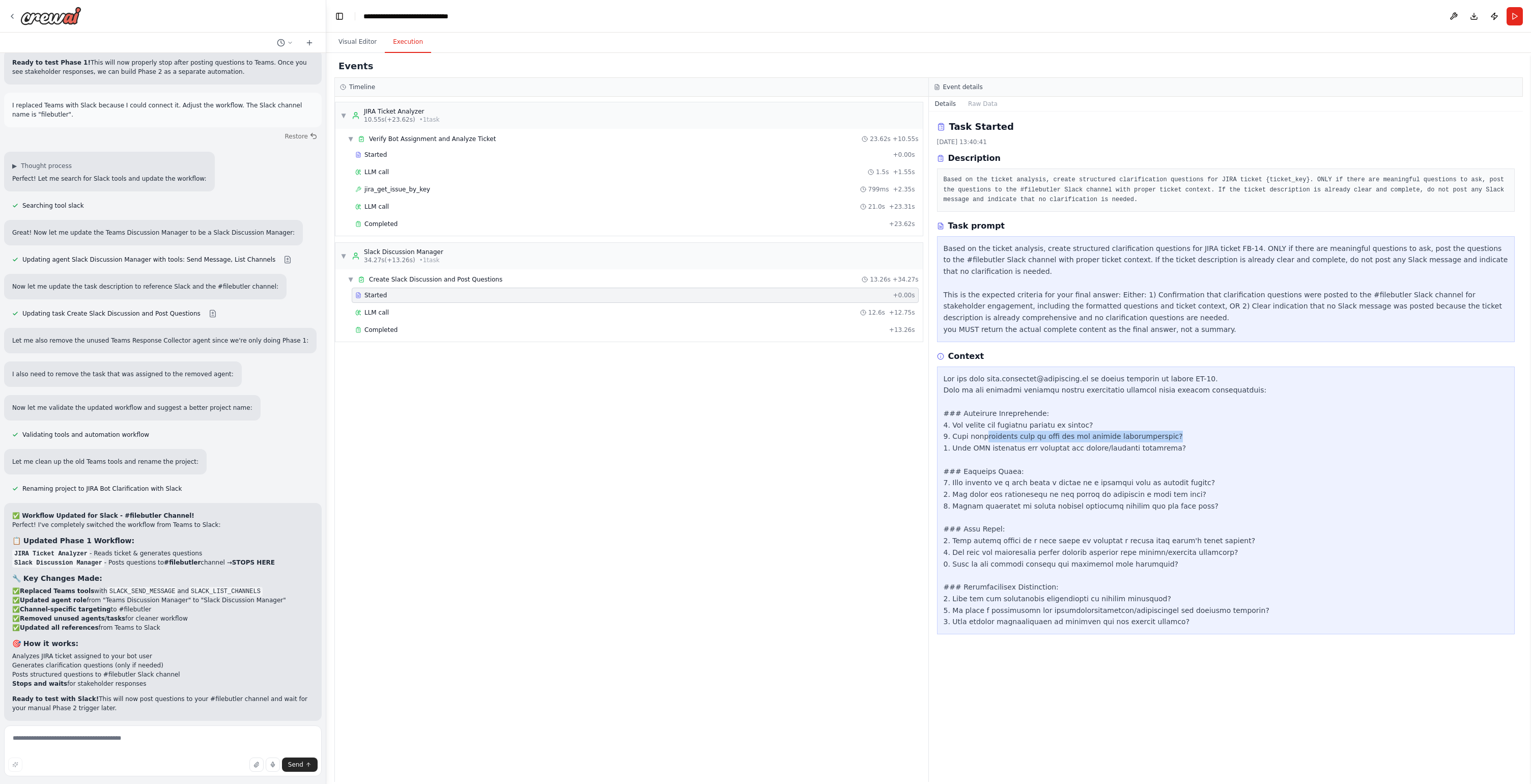
drag, startPoint x: 987, startPoint y: 439, endPoint x: 1173, endPoint y: 435, distance: 186.0
click at [1173, 435] on div at bounding box center [1226, 500] width 565 height 255
click at [1173, 435] on div at bounding box center [1226, 500] width 565 height 255
drag, startPoint x: 1173, startPoint y: 439, endPoint x: 1037, endPoint y: 455, distance: 136.9
click at [1037, 455] on div at bounding box center [1226, 500] width 565 height 255
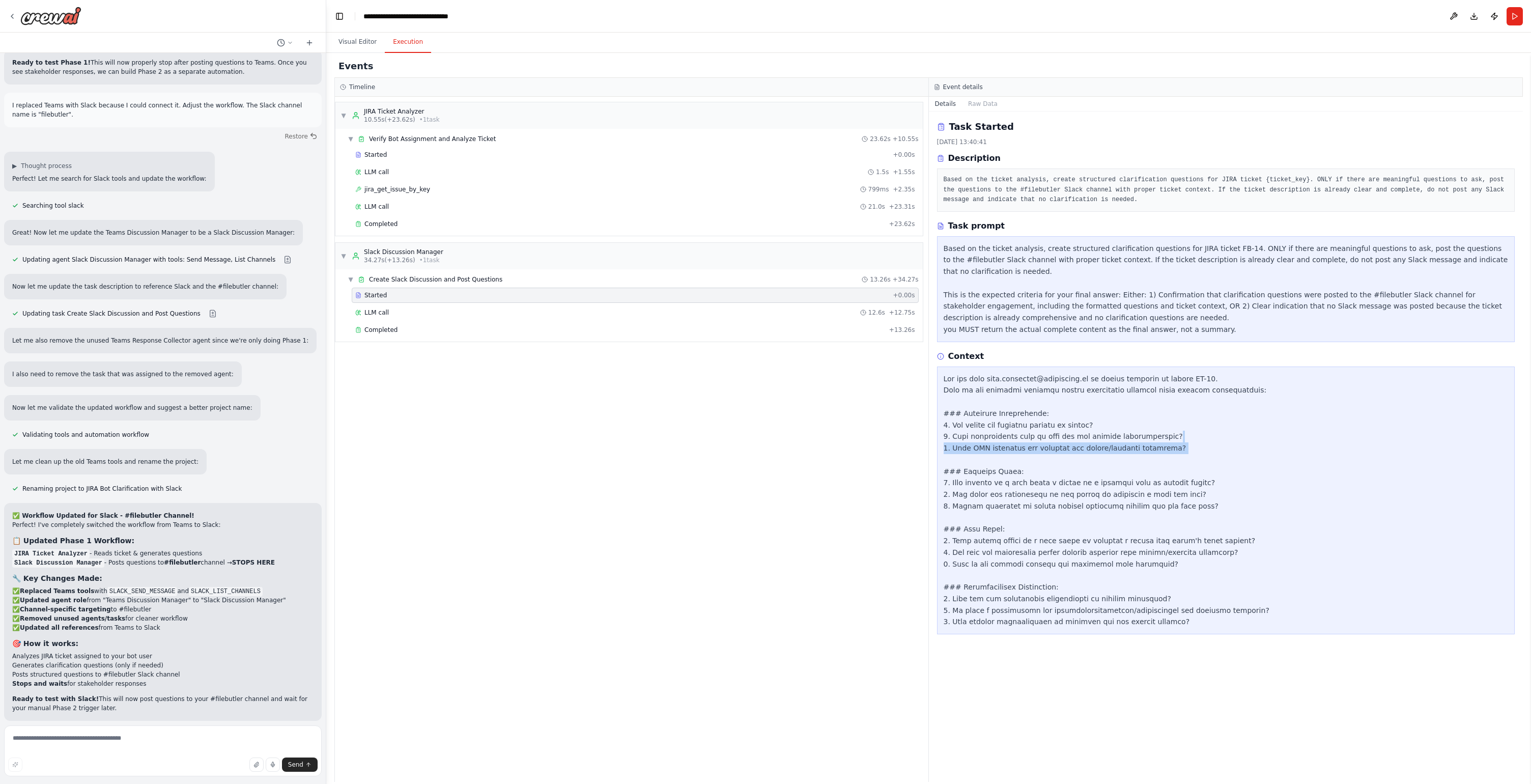
click at [1037, 455] on div at bounding box center [1226, 500] width 565 height 255
drag, startPoint x: 960, startPoint y: 485, endPoint x: 1220, endPoint y: 481, distance: 260.0
click at [1220, 481] on div at bounding box center [1226, 500] width 565 height 255
drag, startPoint x: 958, startPoint y: 495, endPoint x: 1158, endPoint y: 501, distance: 200.1
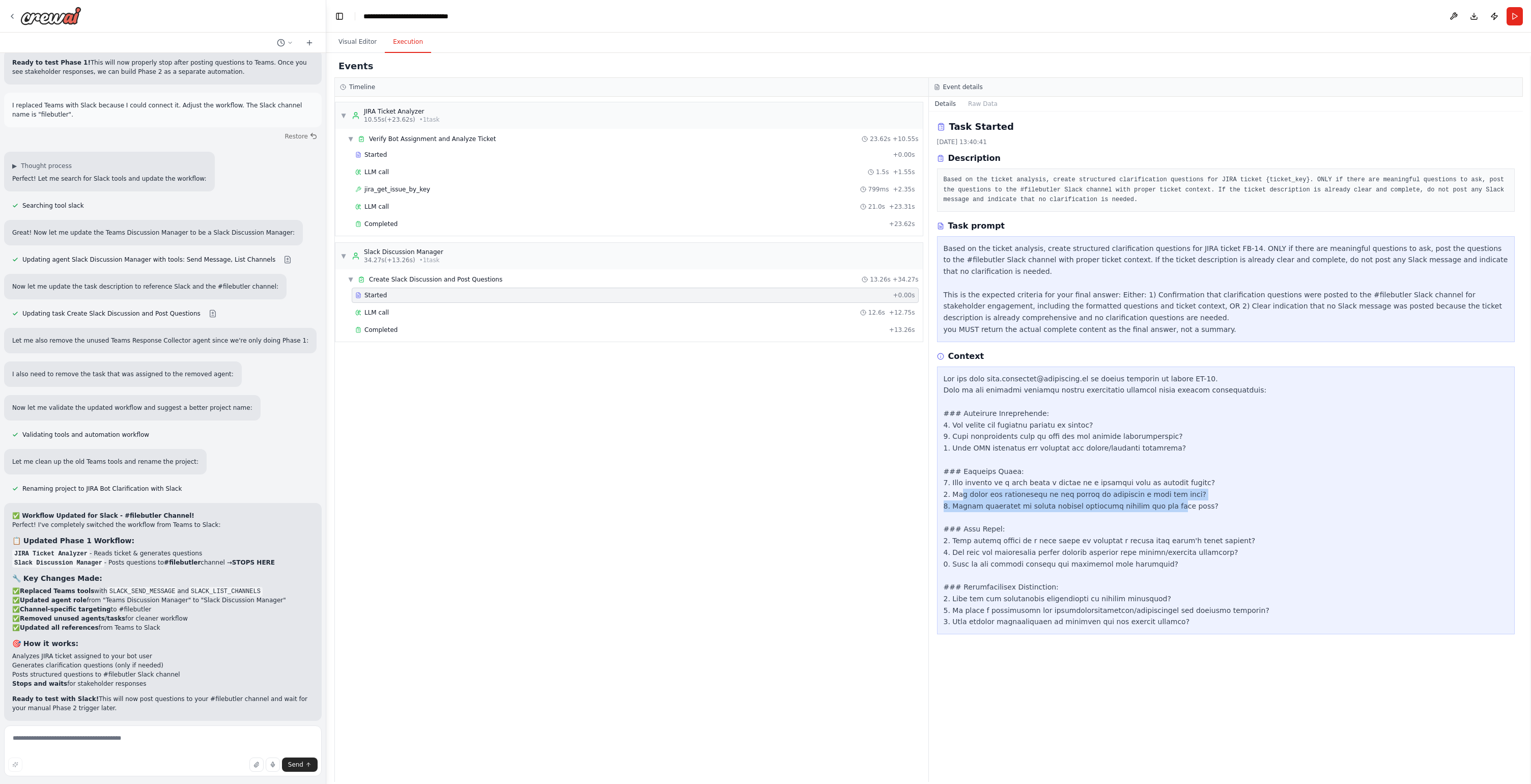
click at [1158, 501] on div at bounding box center [1226, 500] width 565 height 255
click at [1157, 501] on div at bounding box center [1226, 500] width 565 height 255
drag, startPoint x: 1019, startPoint y: 509, endPoint x: 1188, endPoint y: 515, distance: 169.1
click at [1188, 515] on div at bounding box center [1226, 500] width 565 height 255
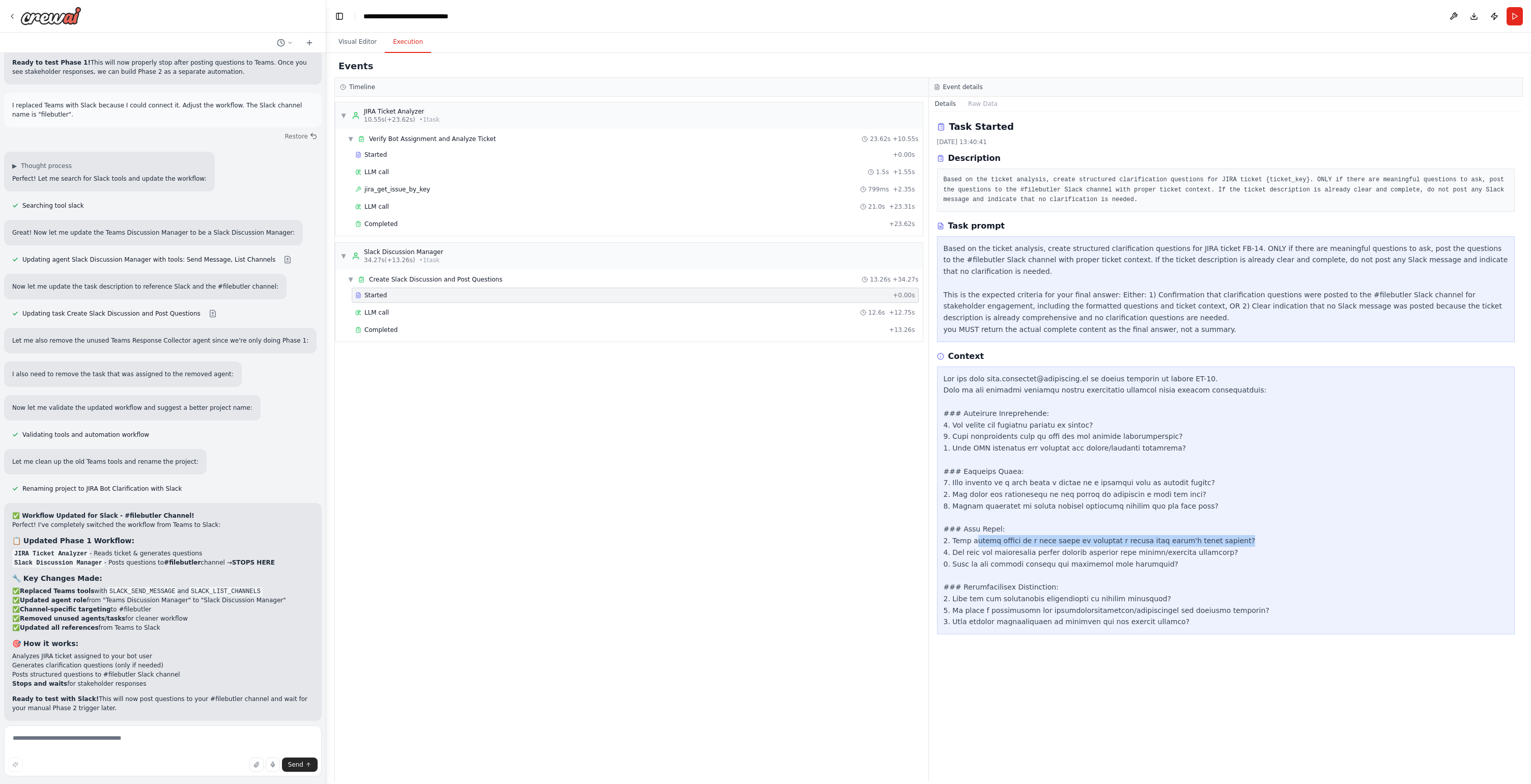
drag, startPoint x: 972, startPoint y: 543, endPoint x: 1229, endPoint y: 544, distance: 257.0
click at [1229, 544] on div at bounding box center [1226, 500] width 565 height 255
drag, startPoint x: 1220, startPoint y: 550, endPoint x: 949, endPoint y: 554, distance: 271.0
click at [949, 554] on div at bounding box center [1226, 500] width 565 height 255
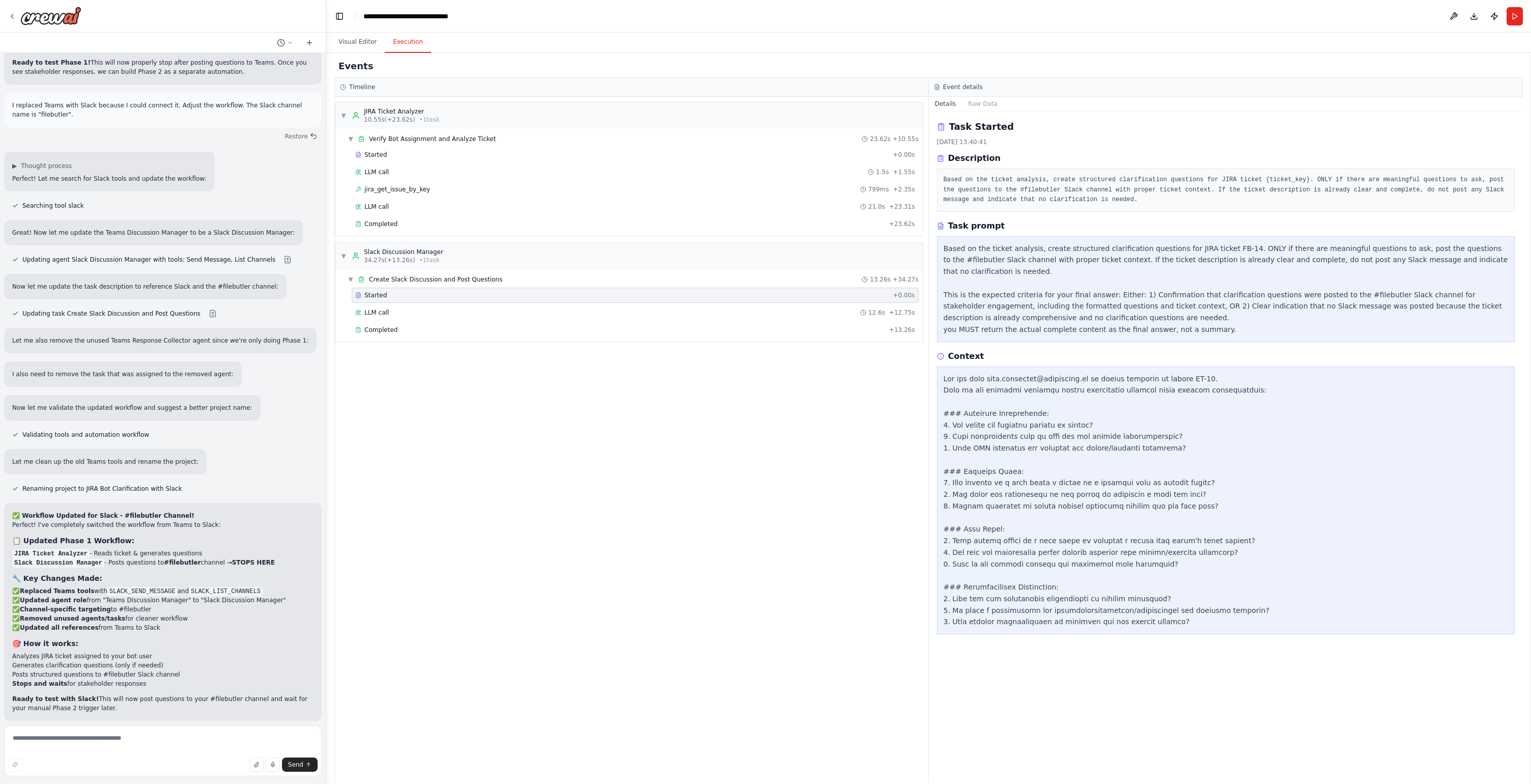
click at [951, 564] on div at bounding box center [1226, 500] width 565 height 255
drag, startPoint x: 964, startPoint y: 596, endPoint x: 1114, endPoint y: 603, distance: 150.2
click at [1114, 603] on div at bounding box center [1226, 500] width 565 height 255
click at [414, 316] on div "LLM call 12.6s + 12.75s" at bounding box center [636, 312] width 560 height 8
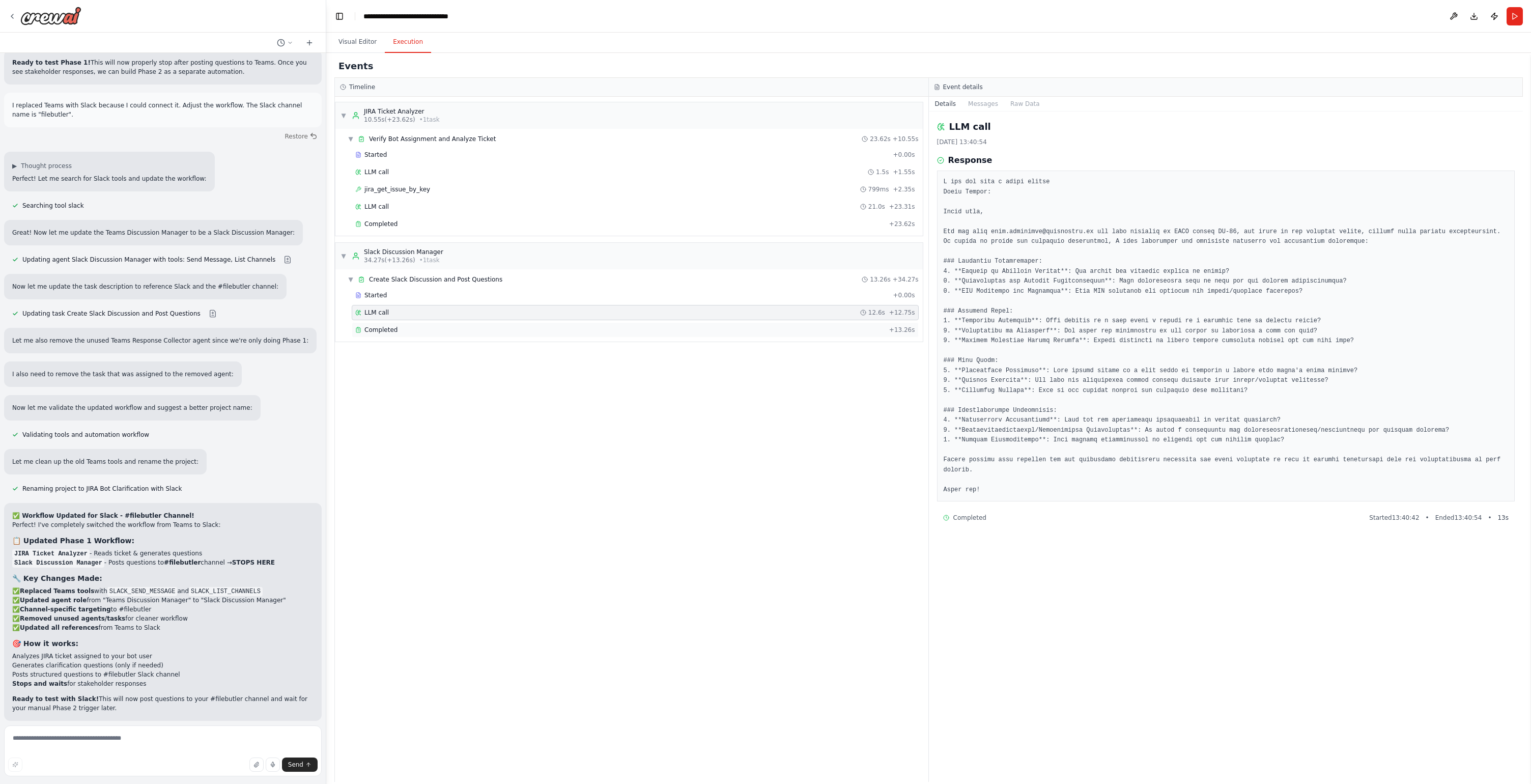
click at [417, 332] on div "Completed" at bounding box center [621, 329] width 530 height 8
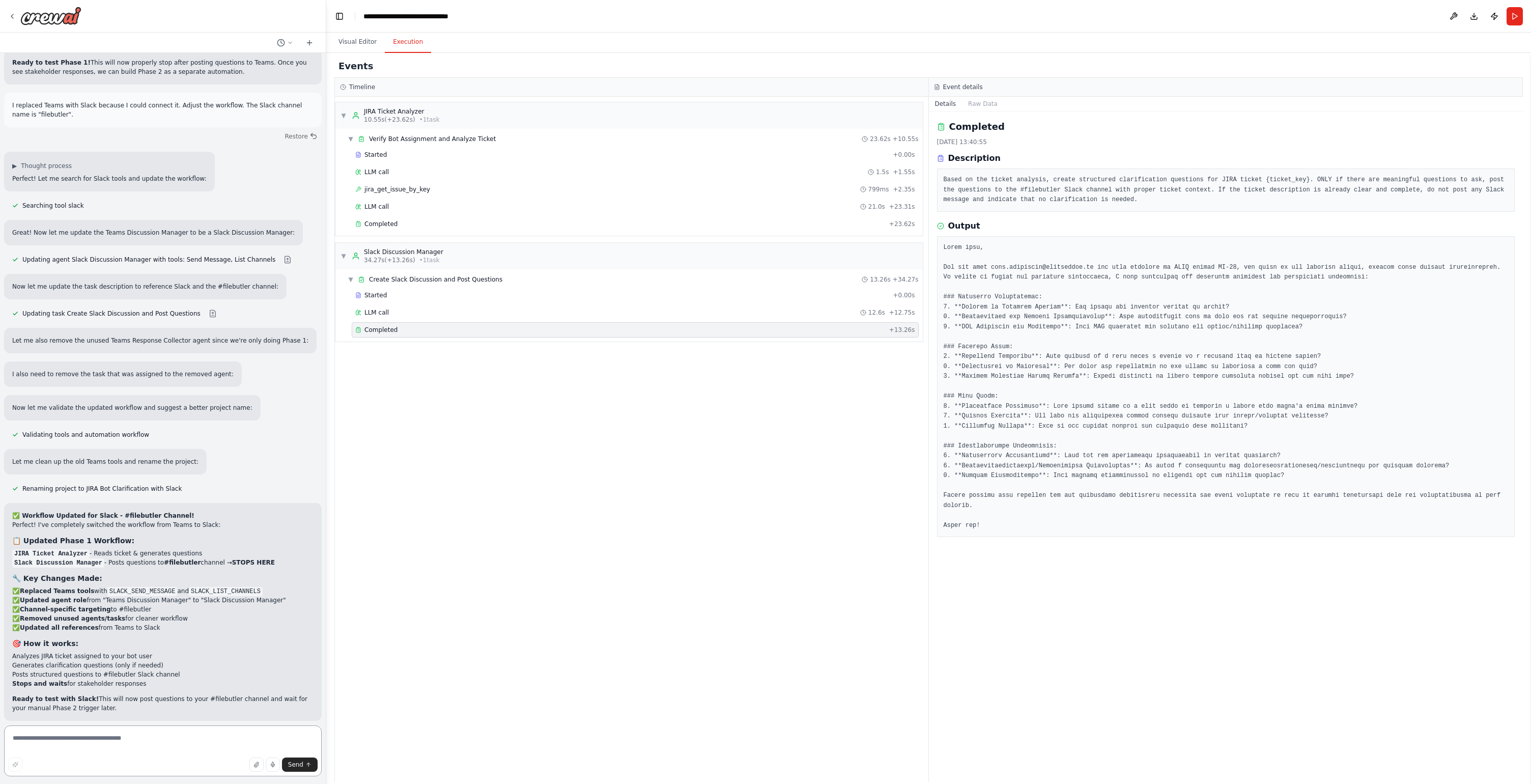
click at [149, 739] on textarea at bounding box center [162, 750] width 317 height 51
click at [209, 756] on p "I have some suggestions to help you move forward with your automation." at bounding box center [163, 760] width 302 height 8
click at [131, 741] on textarea at bounding box center [162, 750] width 317 height 51
type textarea "*"
type textarea "**********"
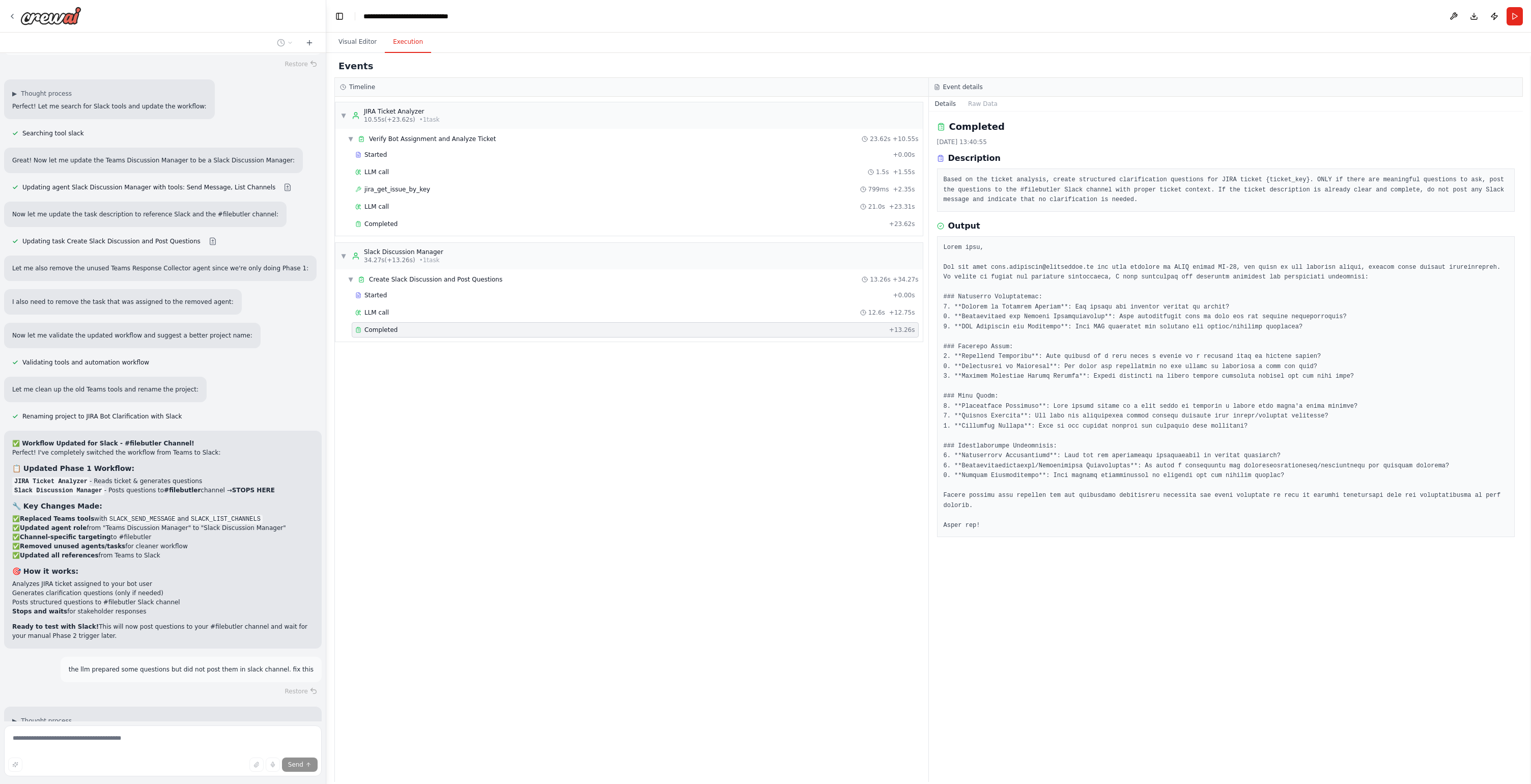
scroll to position [7834, 0]
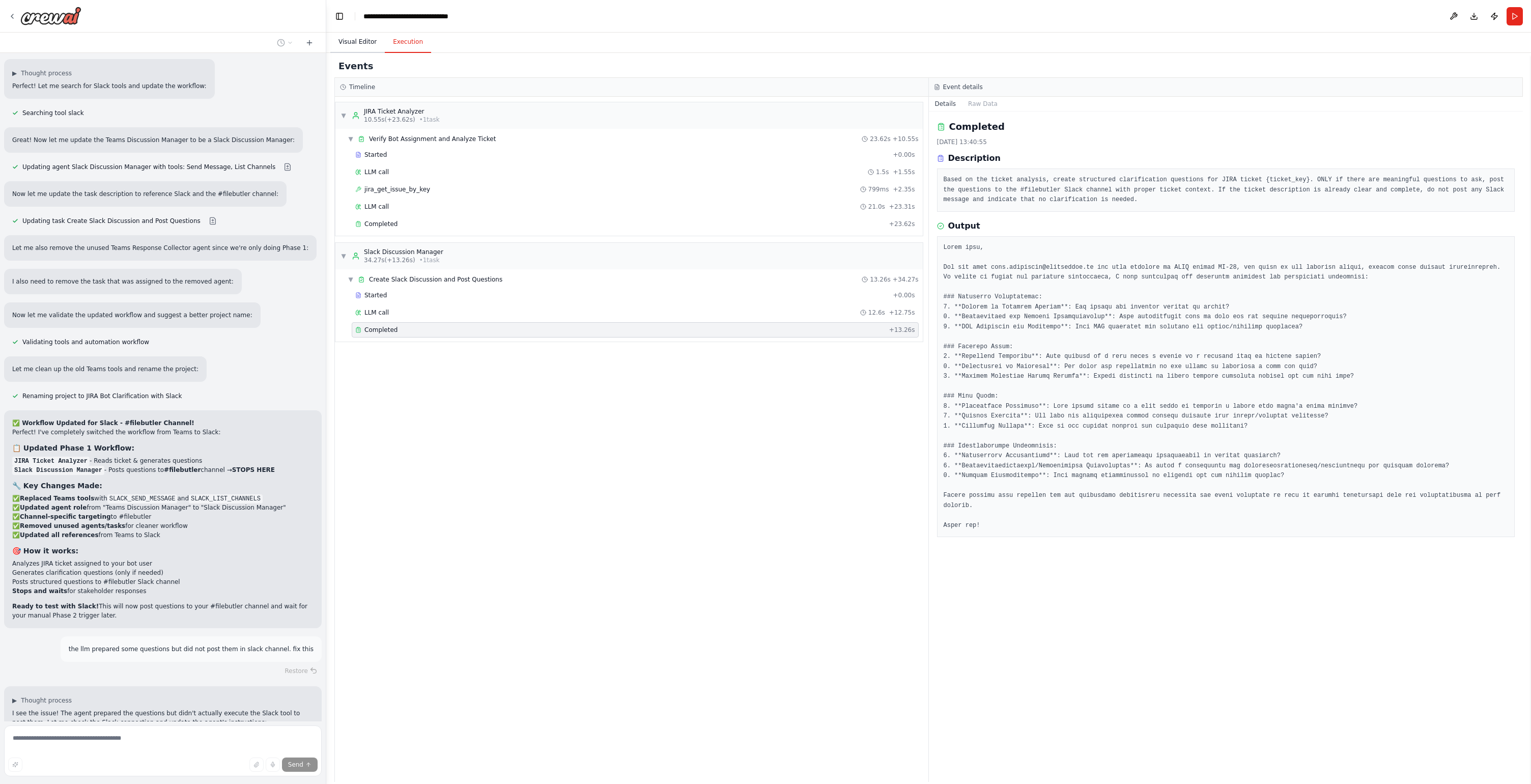
click at [355, 44] on button "Visual Editor" at bounding box center [357, 42] width 55 height 22
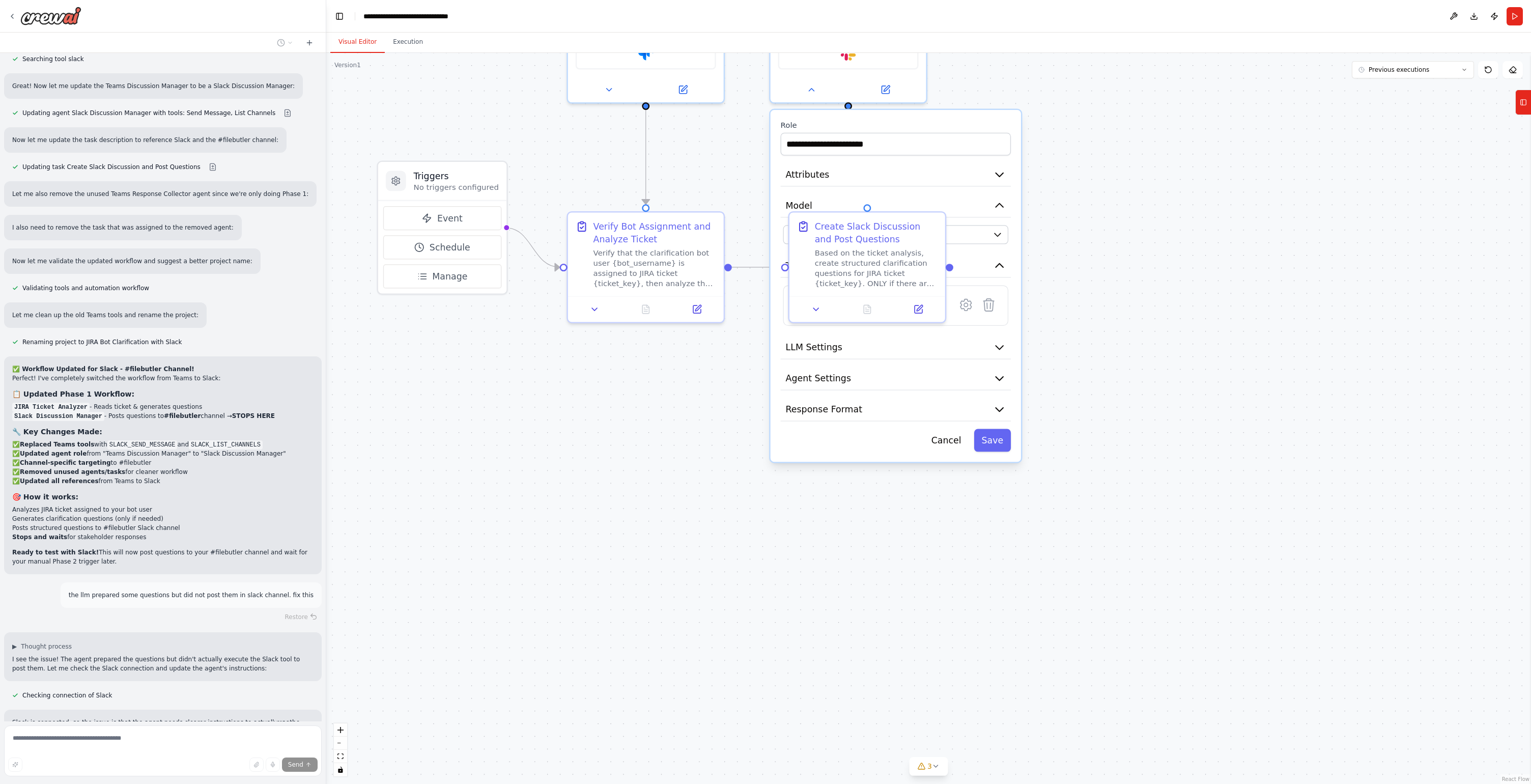
scroll to position [7897, 0]
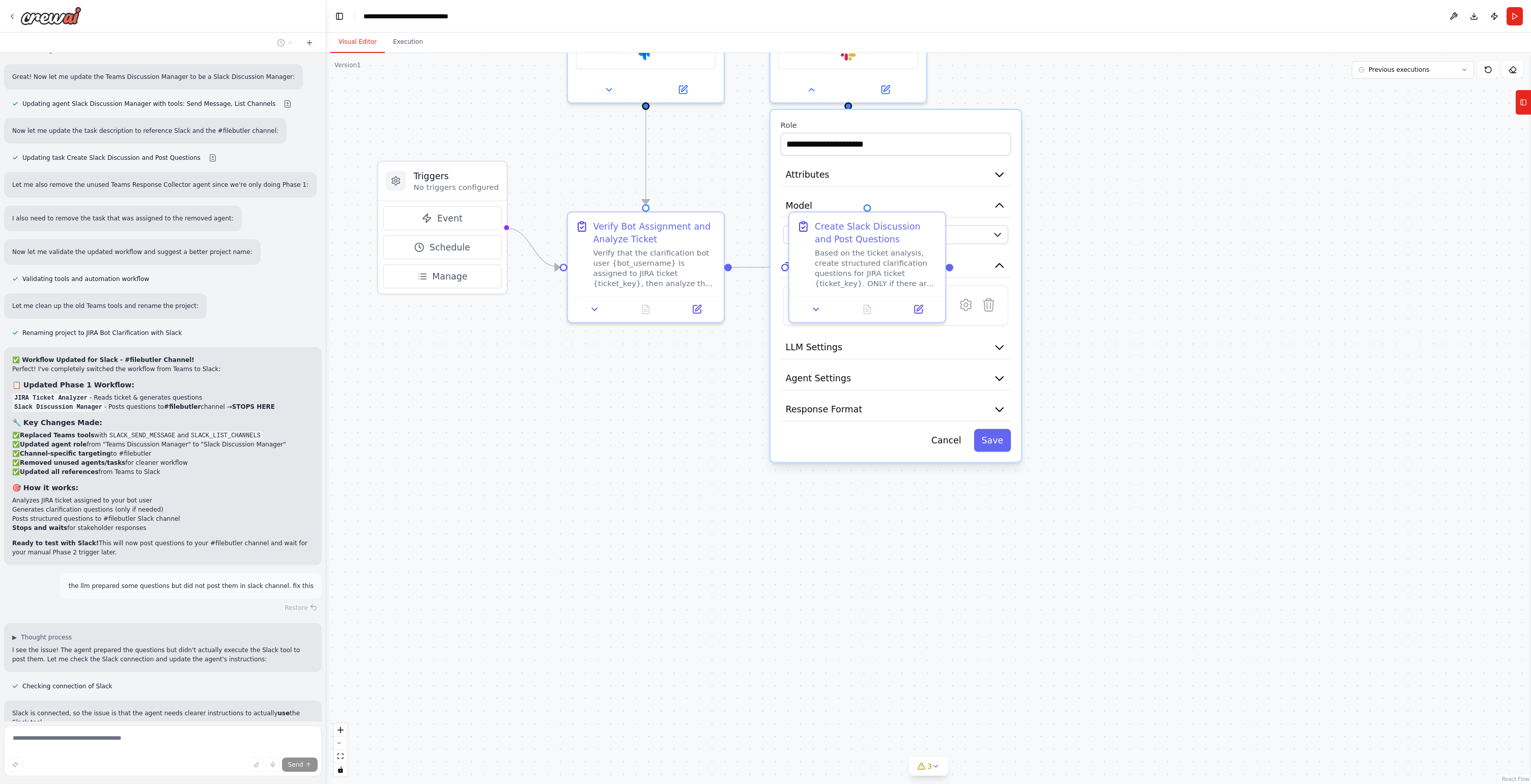
drag, startPoint x: 716, startPoint y: 352, endPoint x: 703, endPoint y: 577, distance: 225.4
click at [703, 577] on div ".deletable-edge-delete-btn { width: 20px; height: 20px; border: 0px solid #ffff…" at bounding box center [928, 418] width 1205 height 731
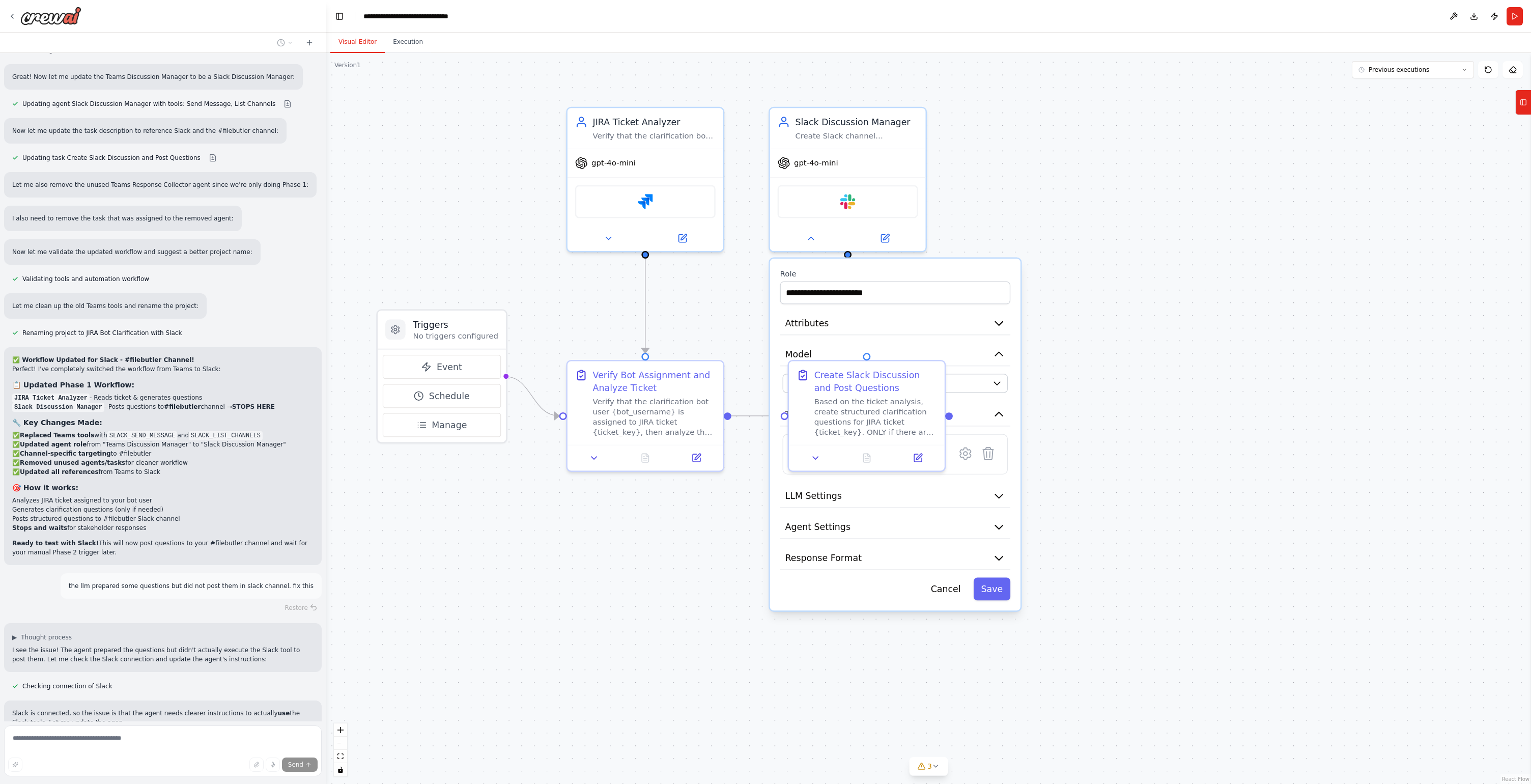
click at [702, 576] on div ".deletable-edge-delete-btn { width: 20px; height: 20px; border: 0px solid #ffff…" at bounding box center [928, 418] width 1205 height 731
click at [942, 588] on button "Cancel" at bounding box center [945, 589] width 46 height 23
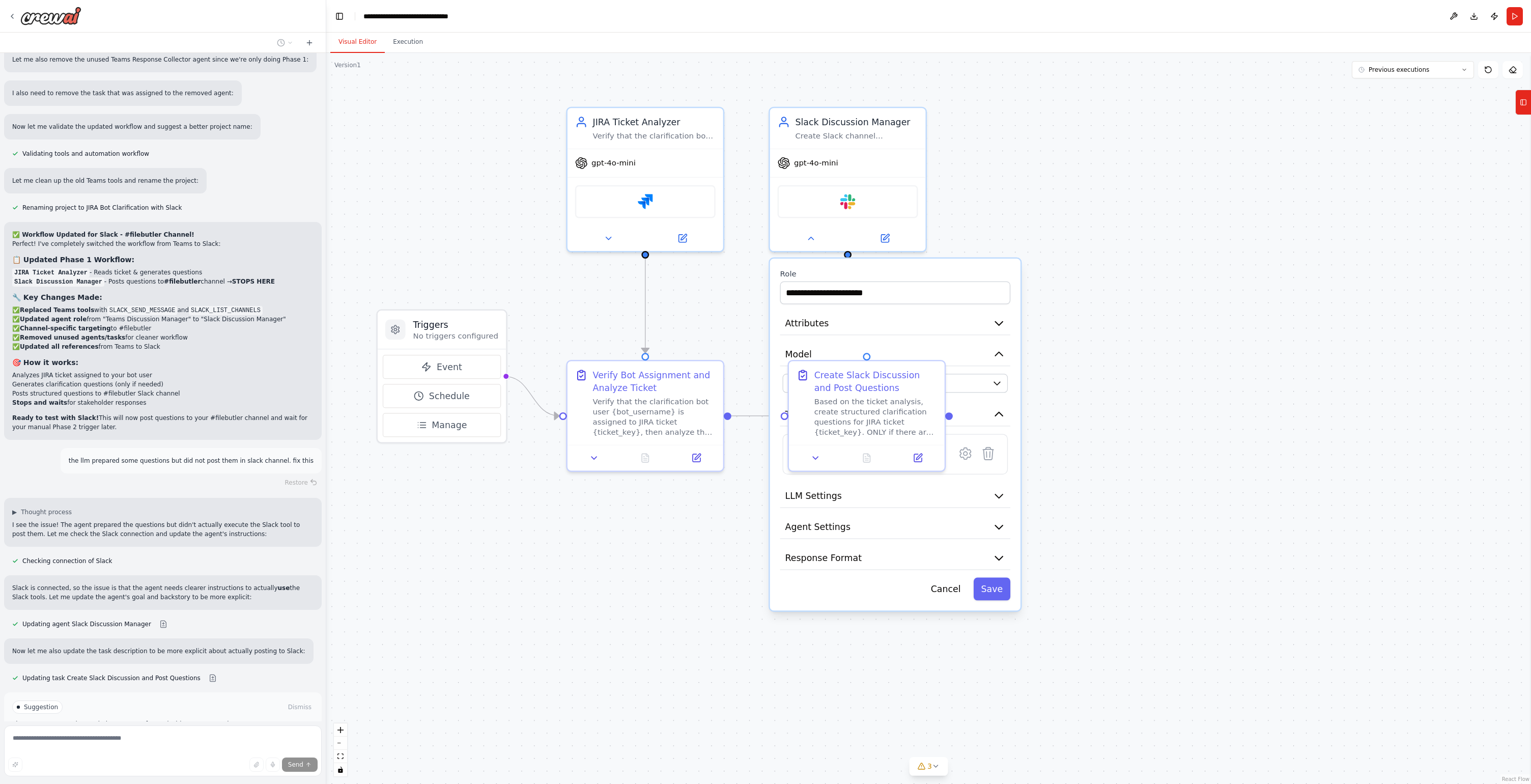
scroll to position [8025, 0]
click at [698, 555] on div ".deletable-edge-delete-btn { width: 20px; height: 20px; border: 0px solid #ffff…" at bounding box center [928, 418] width 1205 height 731
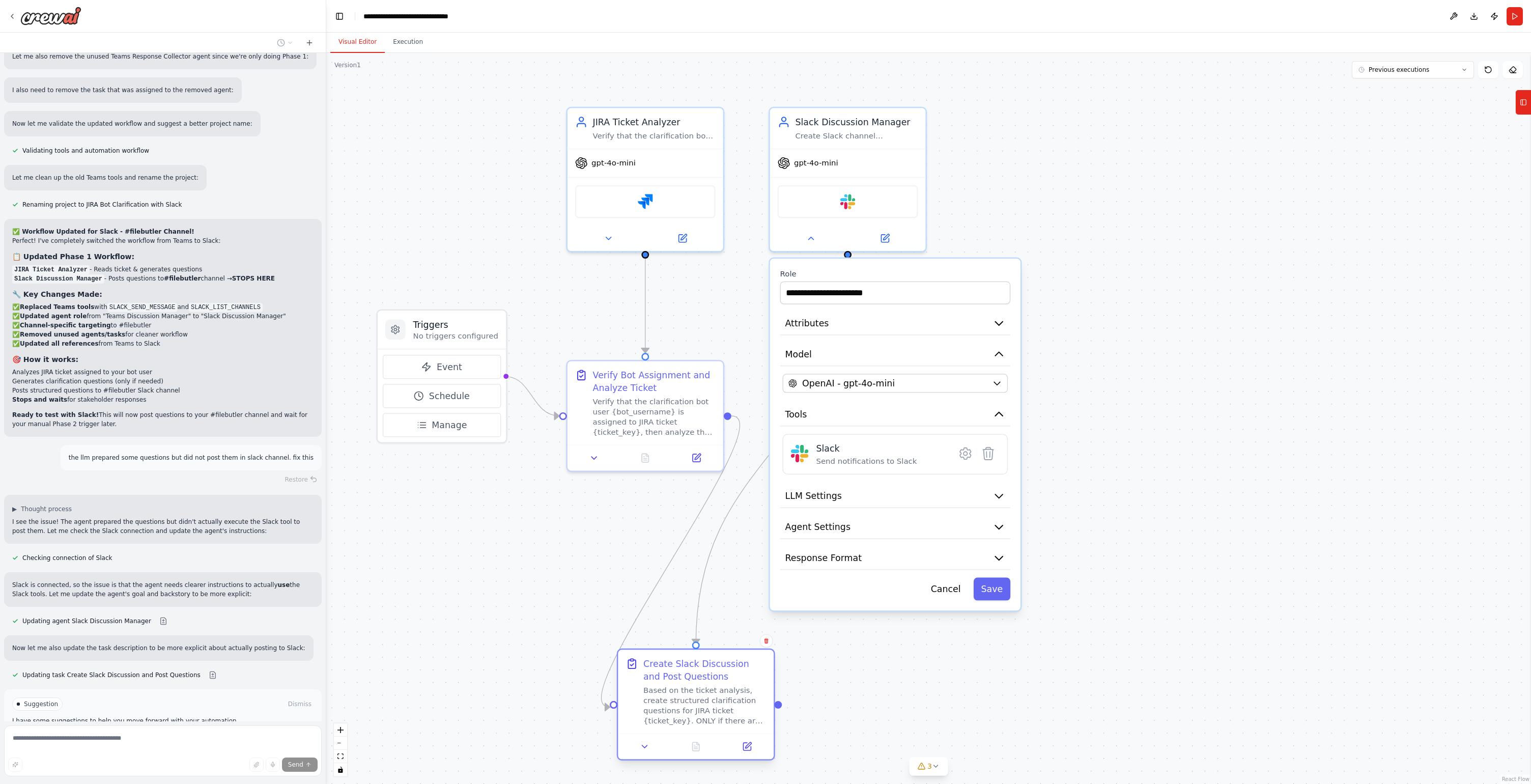
drag, startPoint x: 859, startPoint y: 374, endPoint x: 741, endPoint y: 650, distance: 300.2
click at [737, 657] on div "Create Slack Discussion and Post Questions" at bounding box center [705, 670] width 122 height 25
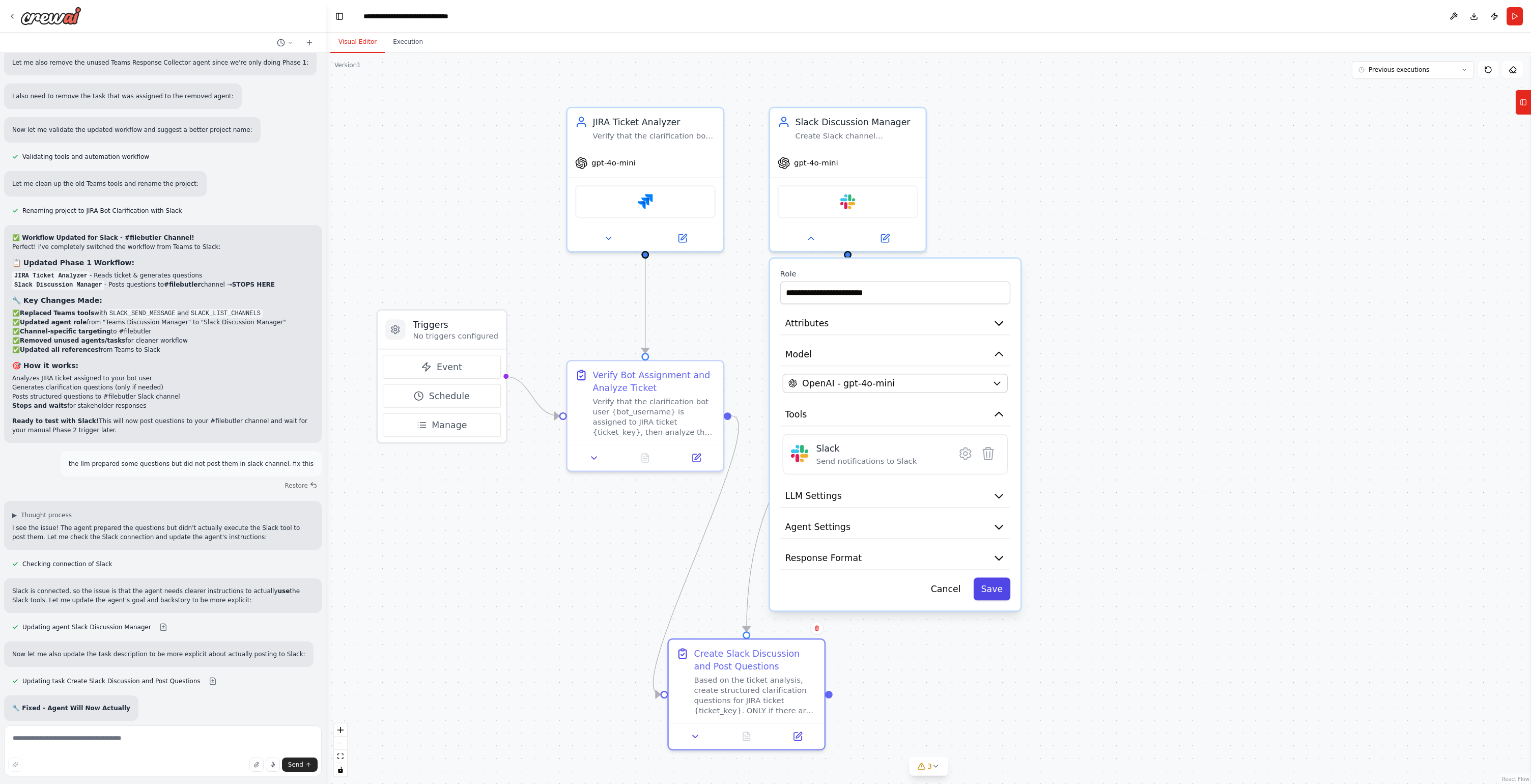
click at [996, 595] on button "Save" at bounding box center [993, 589] width 37 height 23
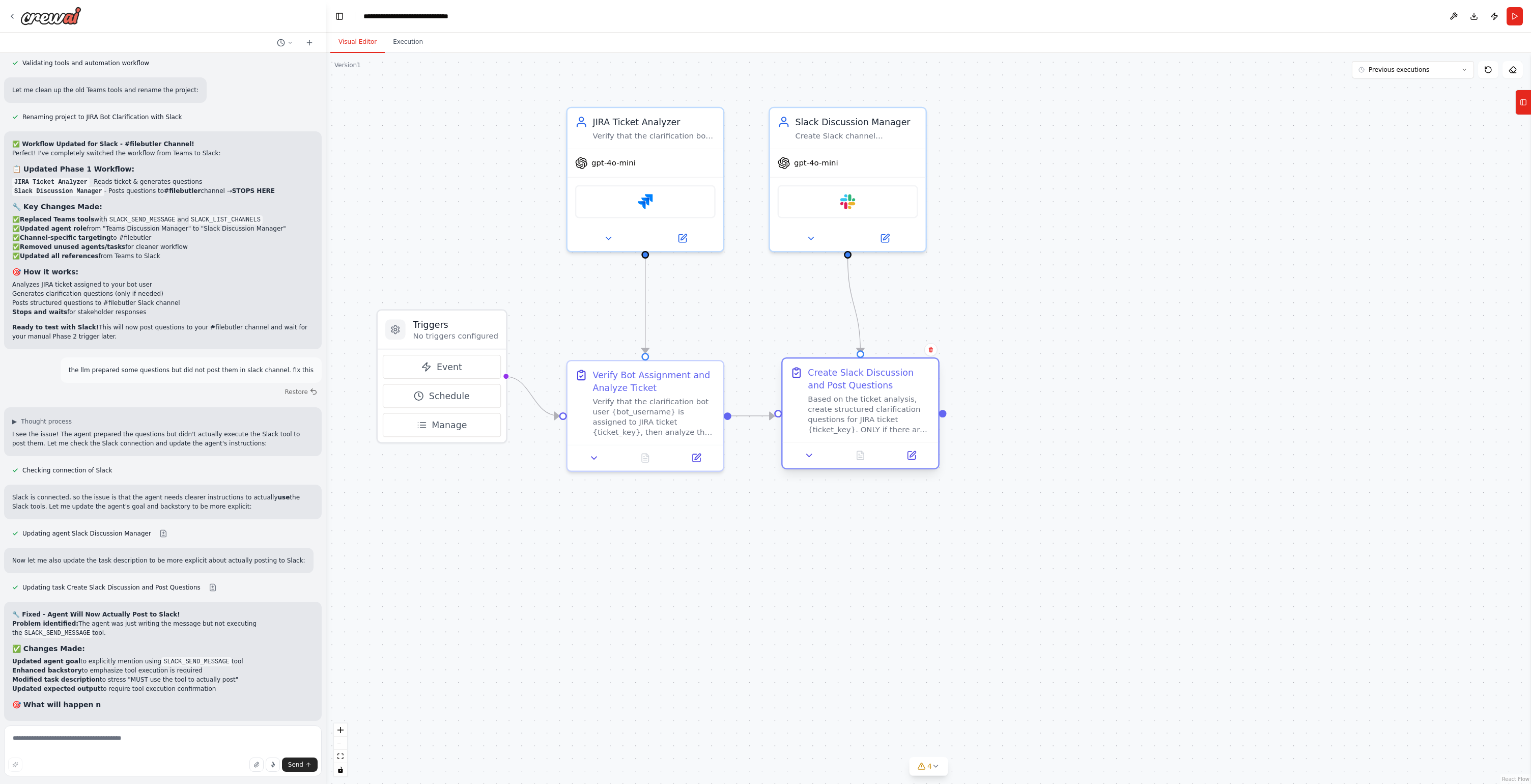
drag, startPoint x: 765, startPoint y: 660, endPoint x: 875, endPoint y: 387, distance: 294.3
click at [875, 387] on div "Create Slack Discussion and Post Questions" at bounding box center [869, 379] width 122 height 25
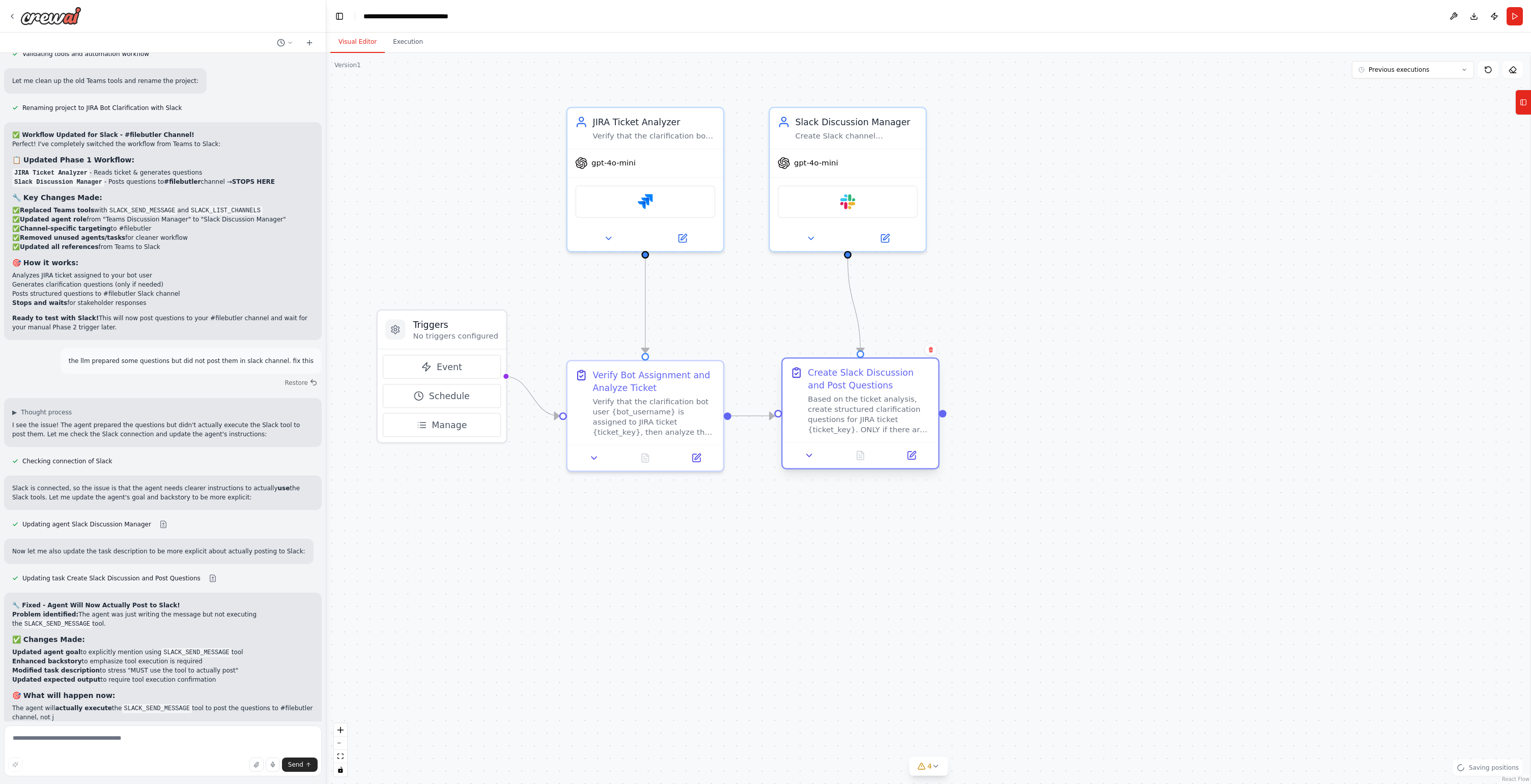
click at [878, 432] on div "Based on the ticket analysis, create structured clarification questions for JIR…" at bounding box center [869, 414] width 122 height 41
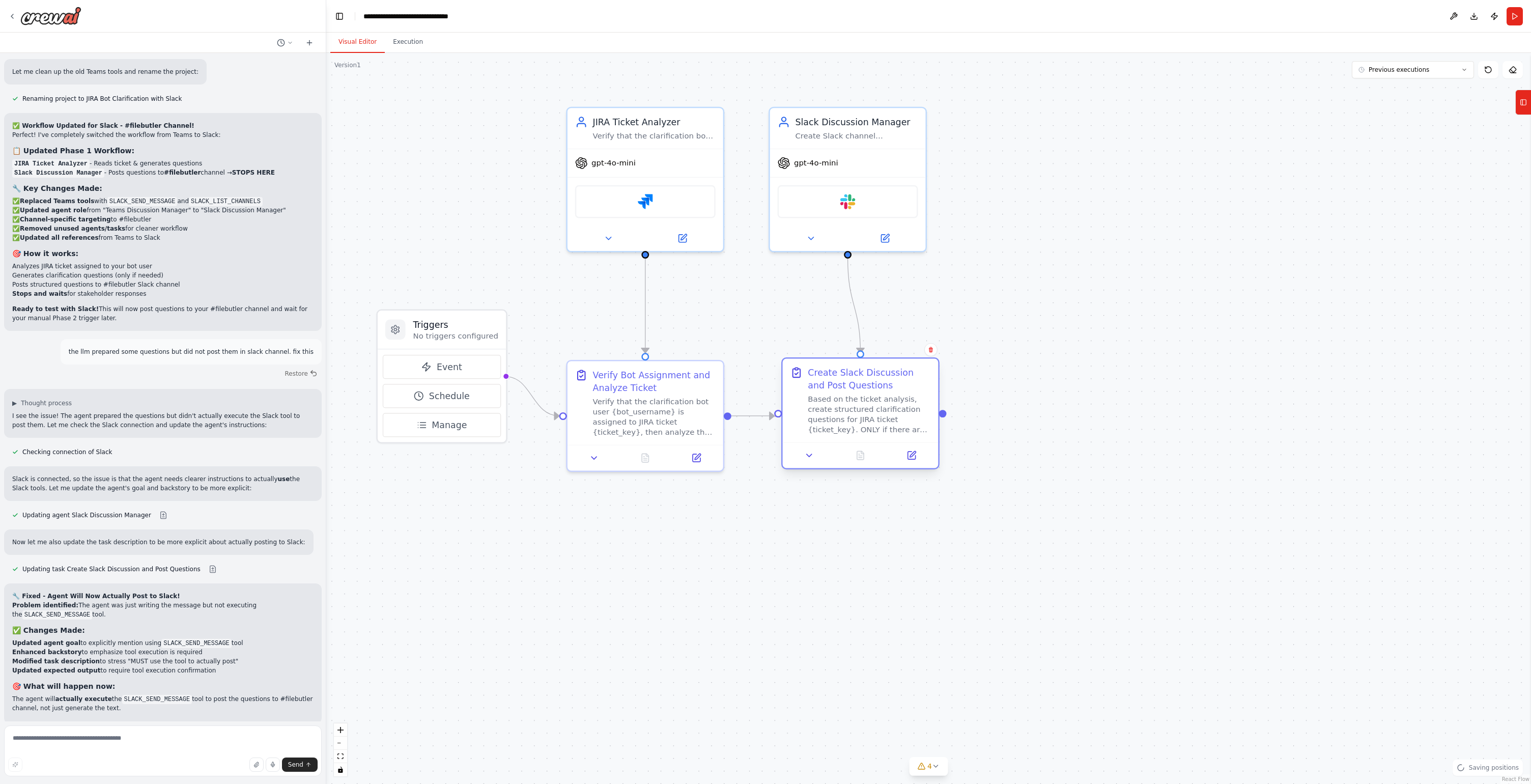
scroll to position [8143, 0]
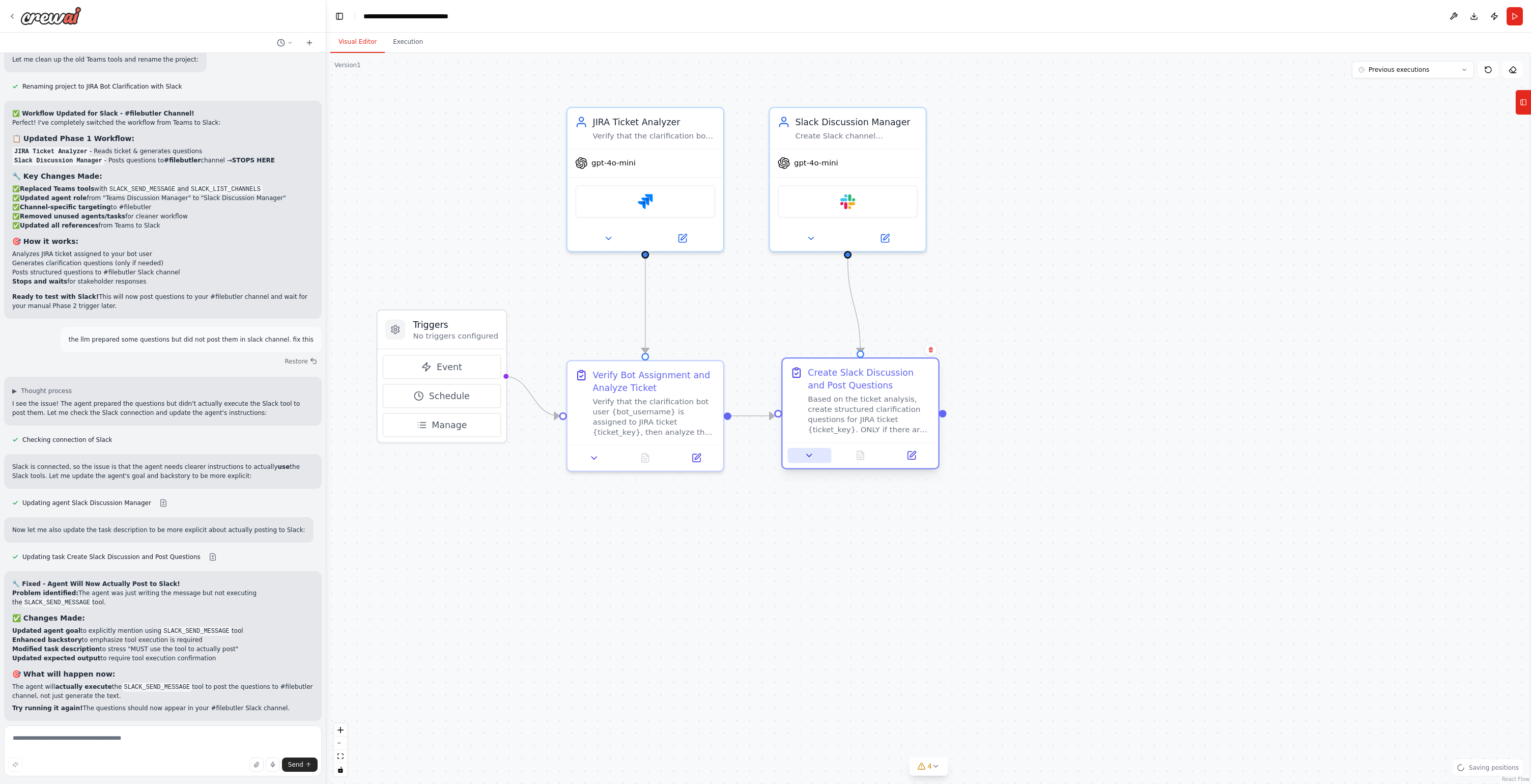
click at [813, 455] on icon at bounding box center [810, 455] width 10 height 10
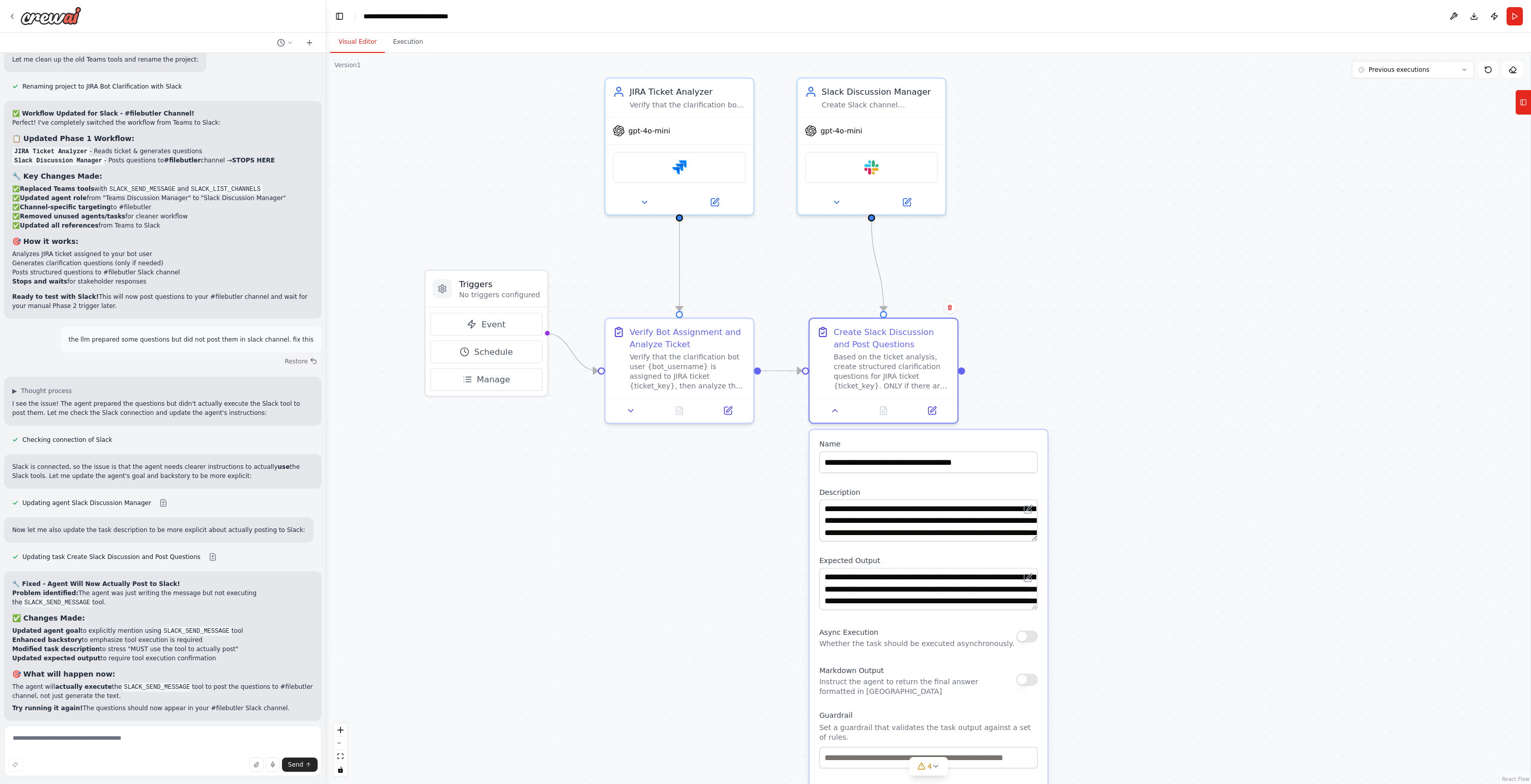
drag, startPoint x: 1161, startPoint y: 659, endPoint x: 1179, endPoint y: 600, distance: 61.7
click at [1179, 600] on div ".deletable-edge-delete-btn { width: 20px; height: 20px; border: 0px solid #ffff…" at bounding box center [928, 418] width 1205 height 731
drag, startPoint x: 837, startPoint y: 405, endPoint x: 832, endPoint y: 409, distance: 6.4
click at [832, 409] on icon at bounding box center [835, 408] width 10 height 10
click at [946, 523] on textarea "**********" at bounding box center [928, 520] width 218 height 43
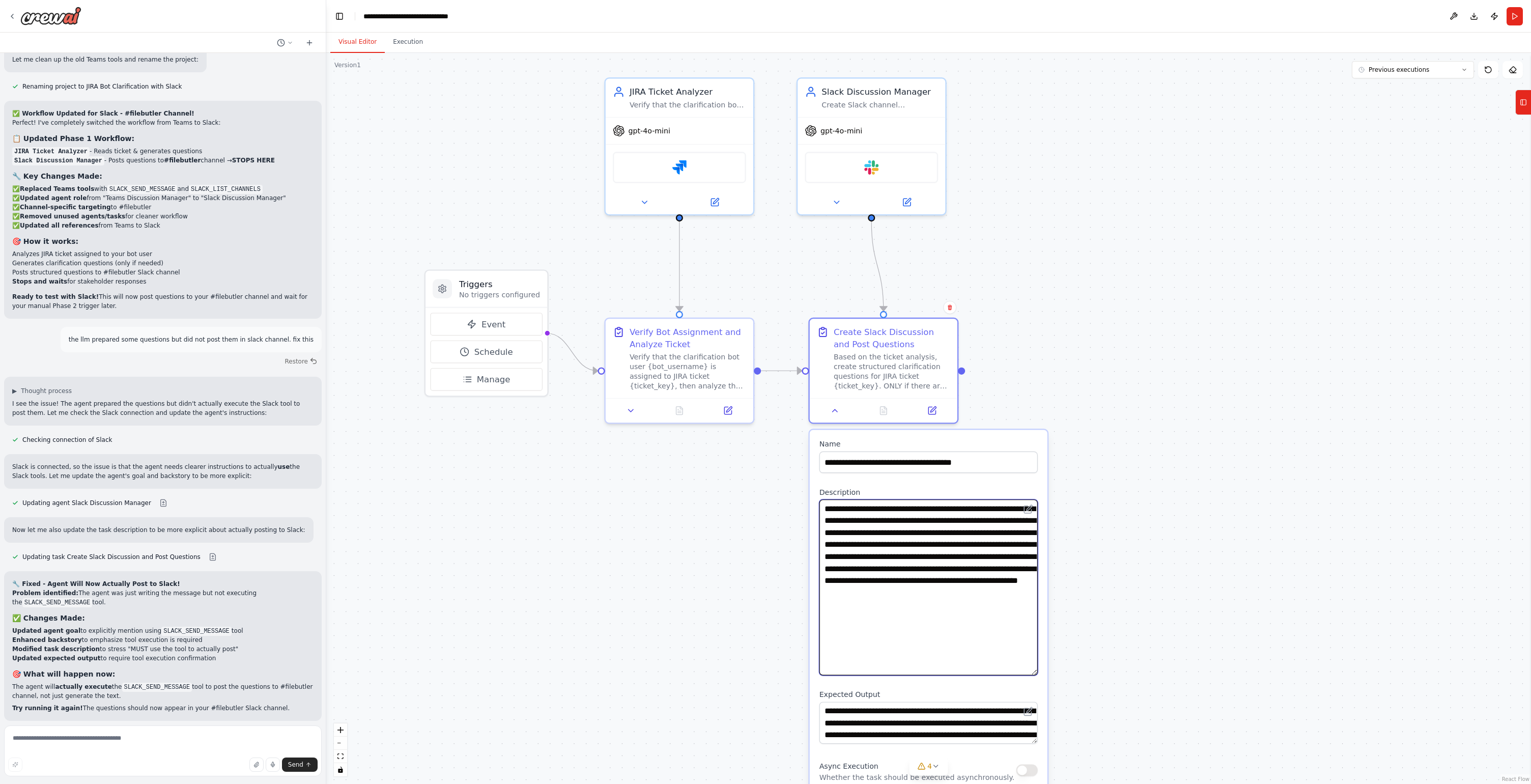
drag, startPoint x: 1034, startPoint y: 538, endPoint x: 1035, endPoint y: 671, distance: 133.0
click at [1035, 671] on textarea "**********" at bounding box center [928, 588] width 218 height 176
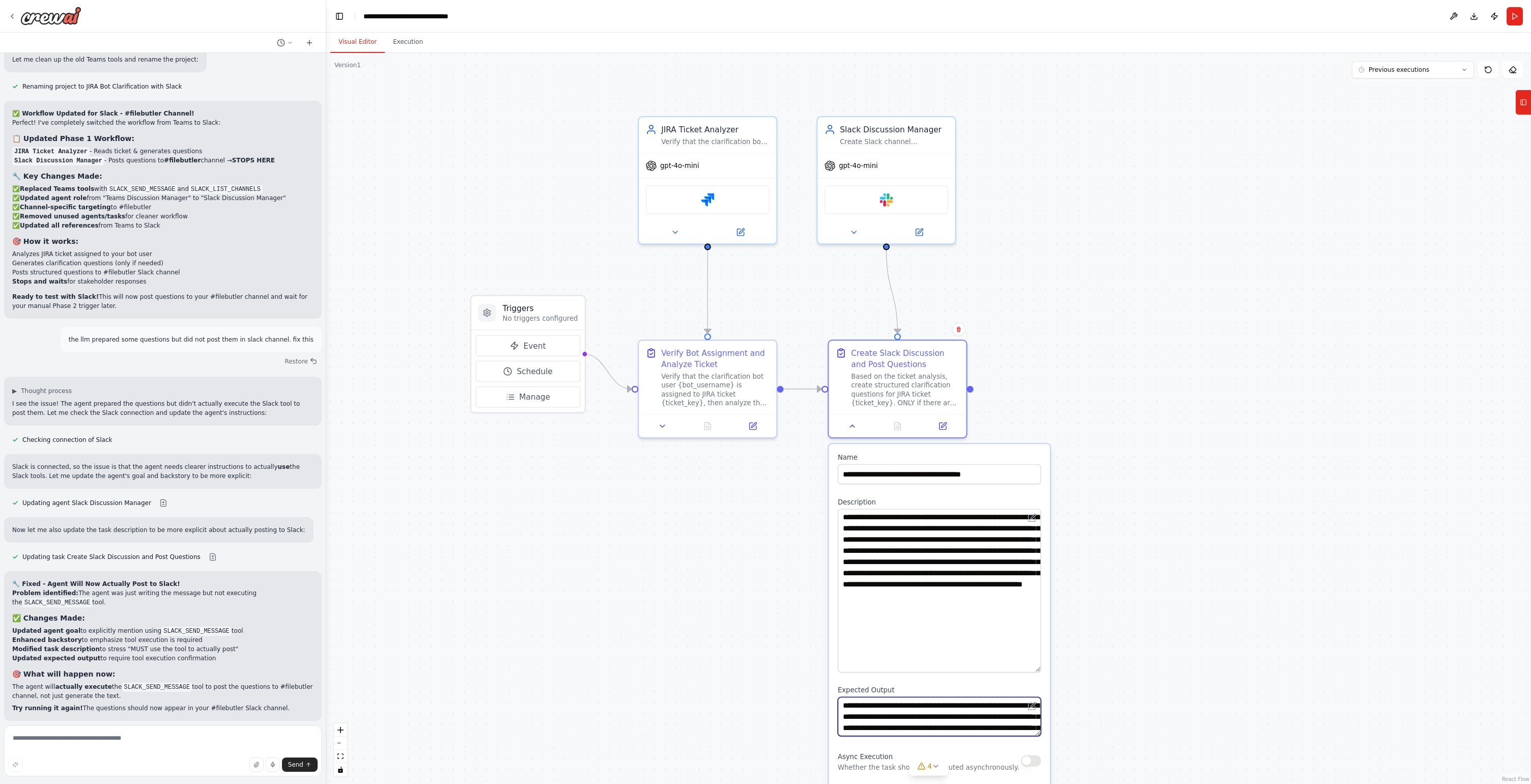
click at [944, 703] on textarea "**********" at bounding box center [940, 716] width 203 height 39
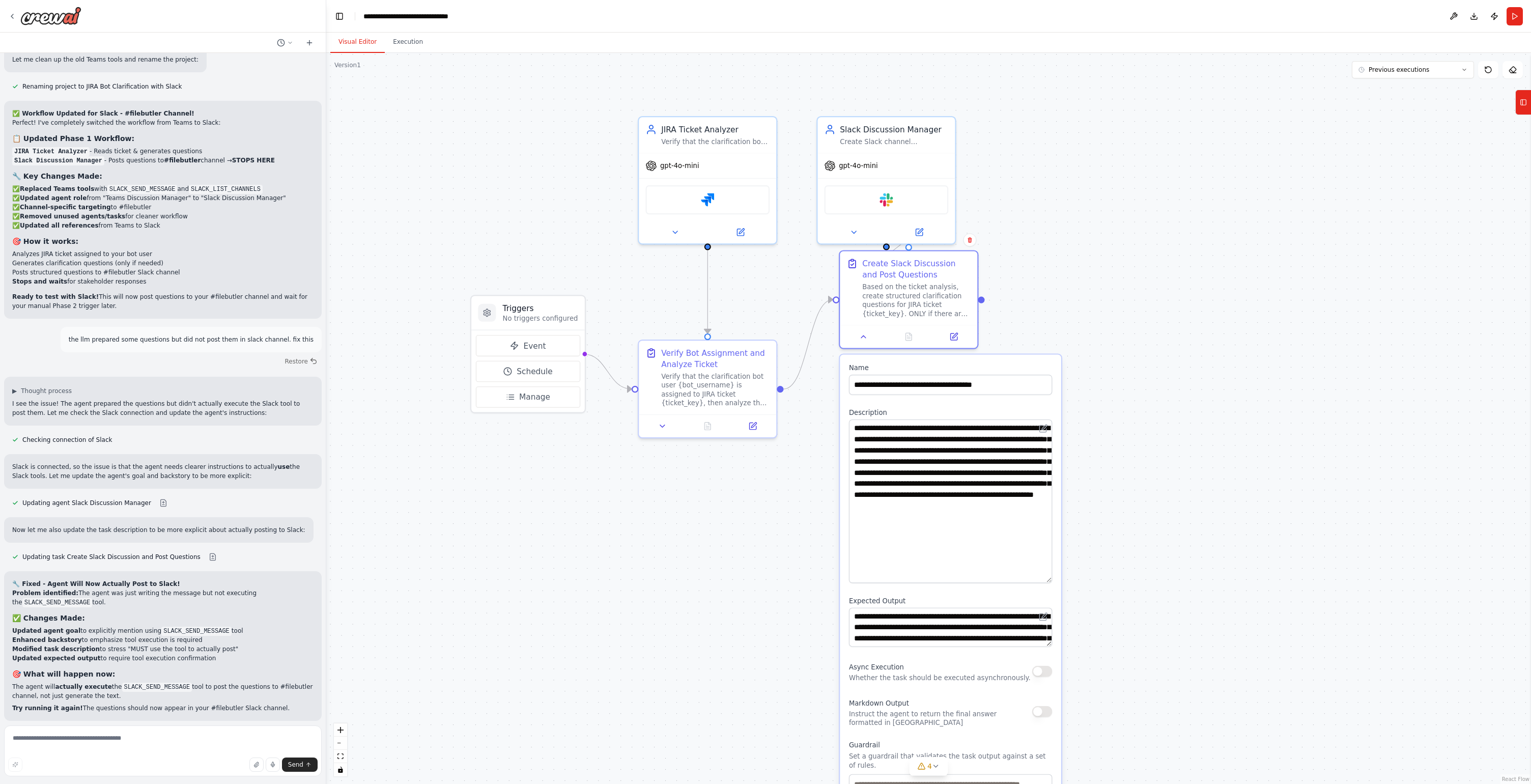
drag, startPoint x: 952, startPoint y: 689, endPoint x: 964, endPoint y: 595, distance: 94.8
click at [964, 595] on div "**********" at bounding box center [951, 633] width 222 height 557
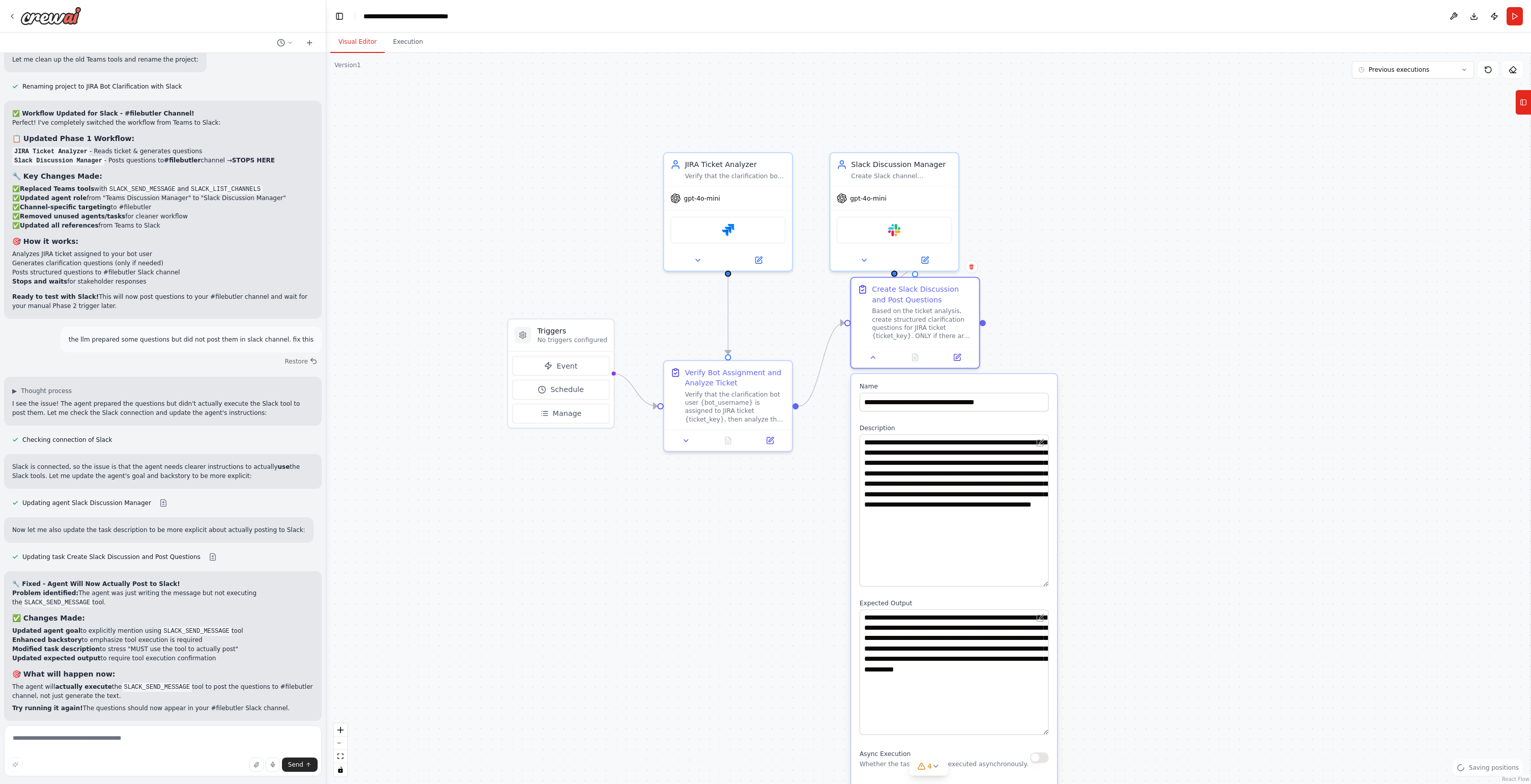
drag, startPoint x: 1046, startPoint y: 644, endPoint x: 1047, endPoint y: 733, distance: 89.0
click at [1047, 733] on textarea "**********" at bounding box center [954, 672] width 190 height 125
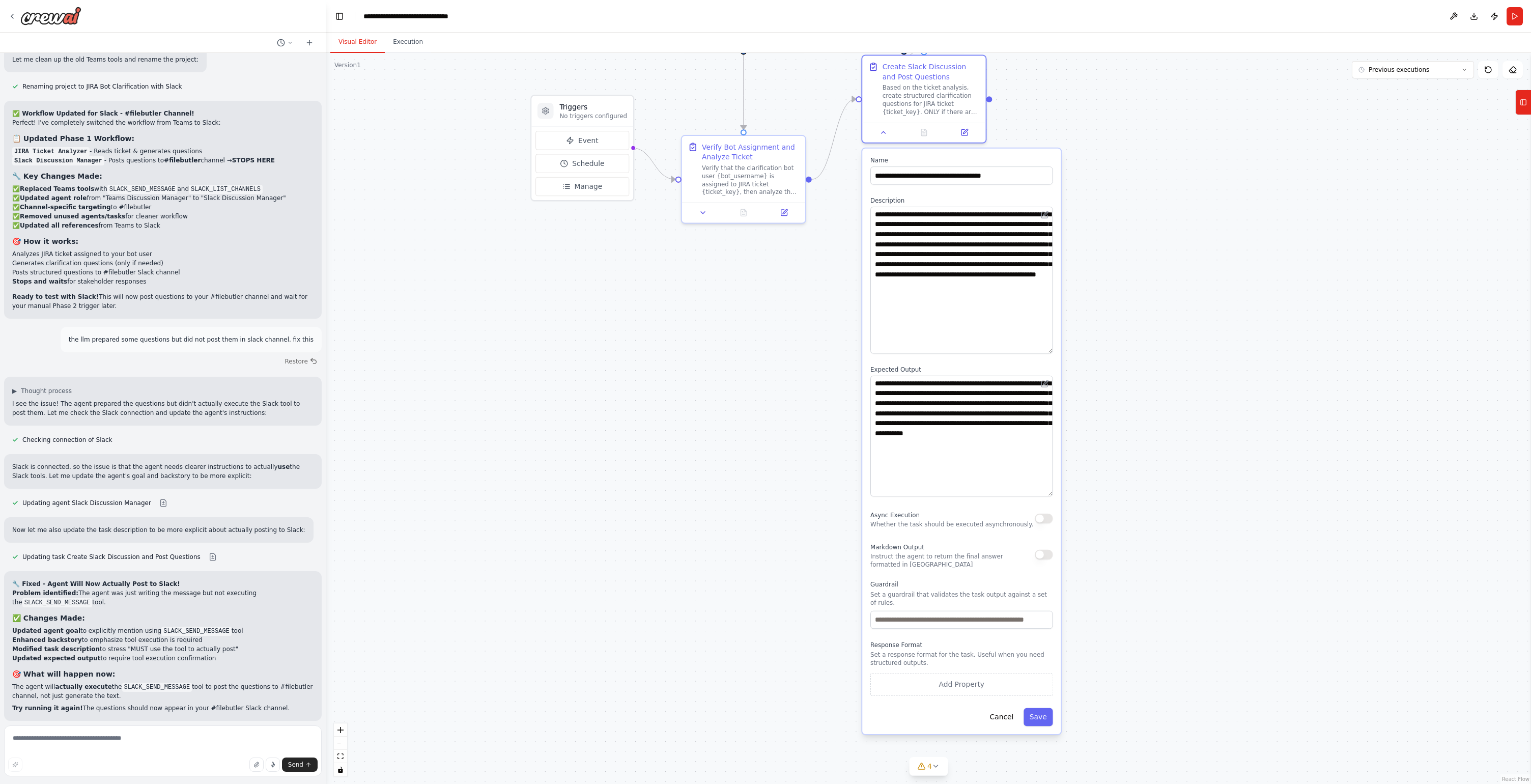
drag, startPoint x: 797, startPoint y: 703, endPoint x: 810, endPoint y: 467, distance: 236.4
click at [810, 467] on div ".deletable-edge-delete-btn { width: 20px; height: 20px; border: 0px solid #ffff…" at bounding box center [928, 418] width 1205 height 731
click at [1035, 718] on button "Save" at bounding box center [1038, 717] width 29 height 18
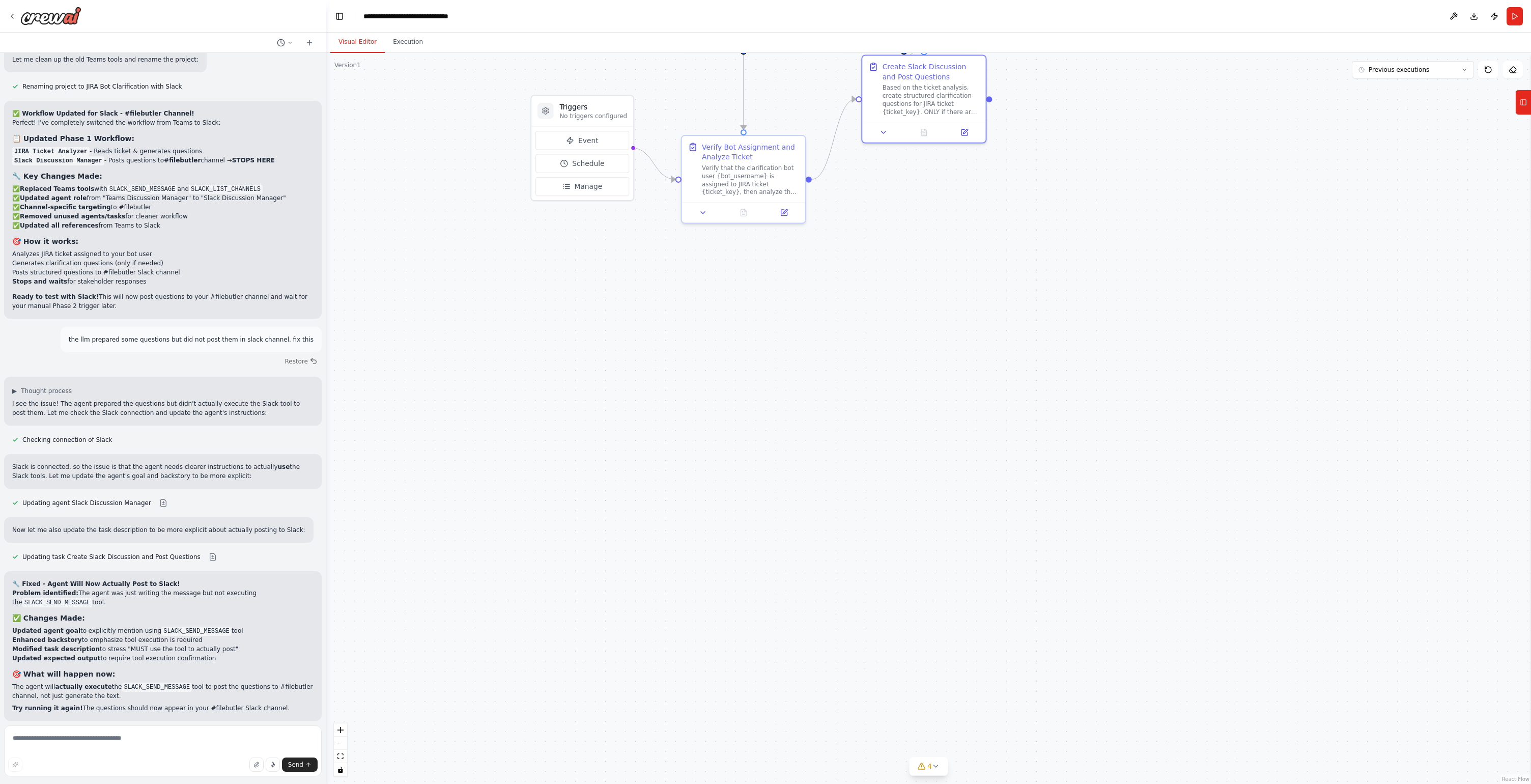
click at [222, 771] on button "Run Automation" at bounding box center [163, 779] width 302 height 16
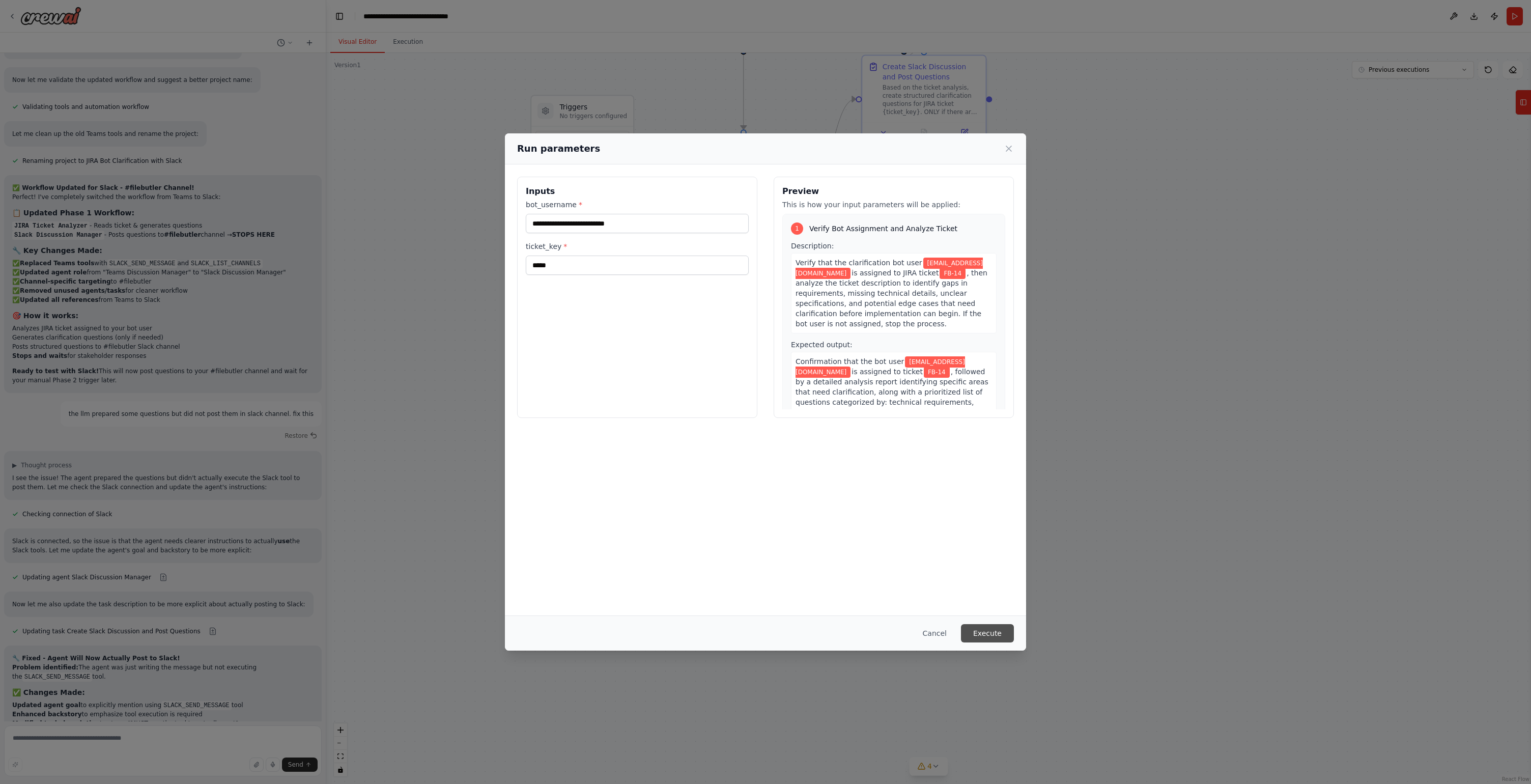
click at [999, 631] on button "Execute" at bounding box center [987, 633] width 53 height 19
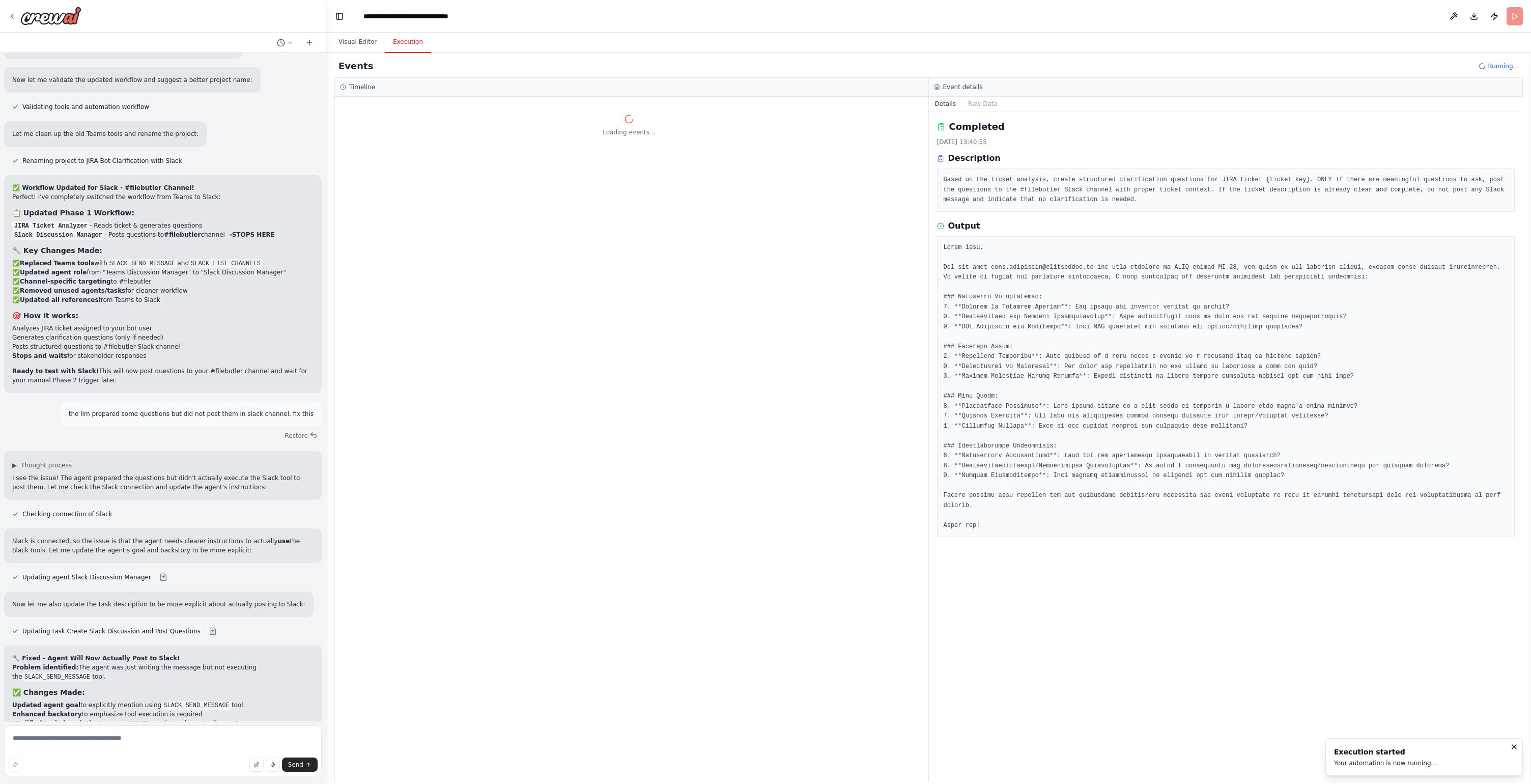
drag, startPoint x: 577, startPoint y: 322, endPoint x: 562, endPoint y: 417, distance: 96.2
click at [562, 417] on div "Loading events..." at bounding box center [632, 439] width 594 height 685
click at [406, 191] on span "jira_get_issue_by_key" at bounding box center [397, 189] width 66 height 8
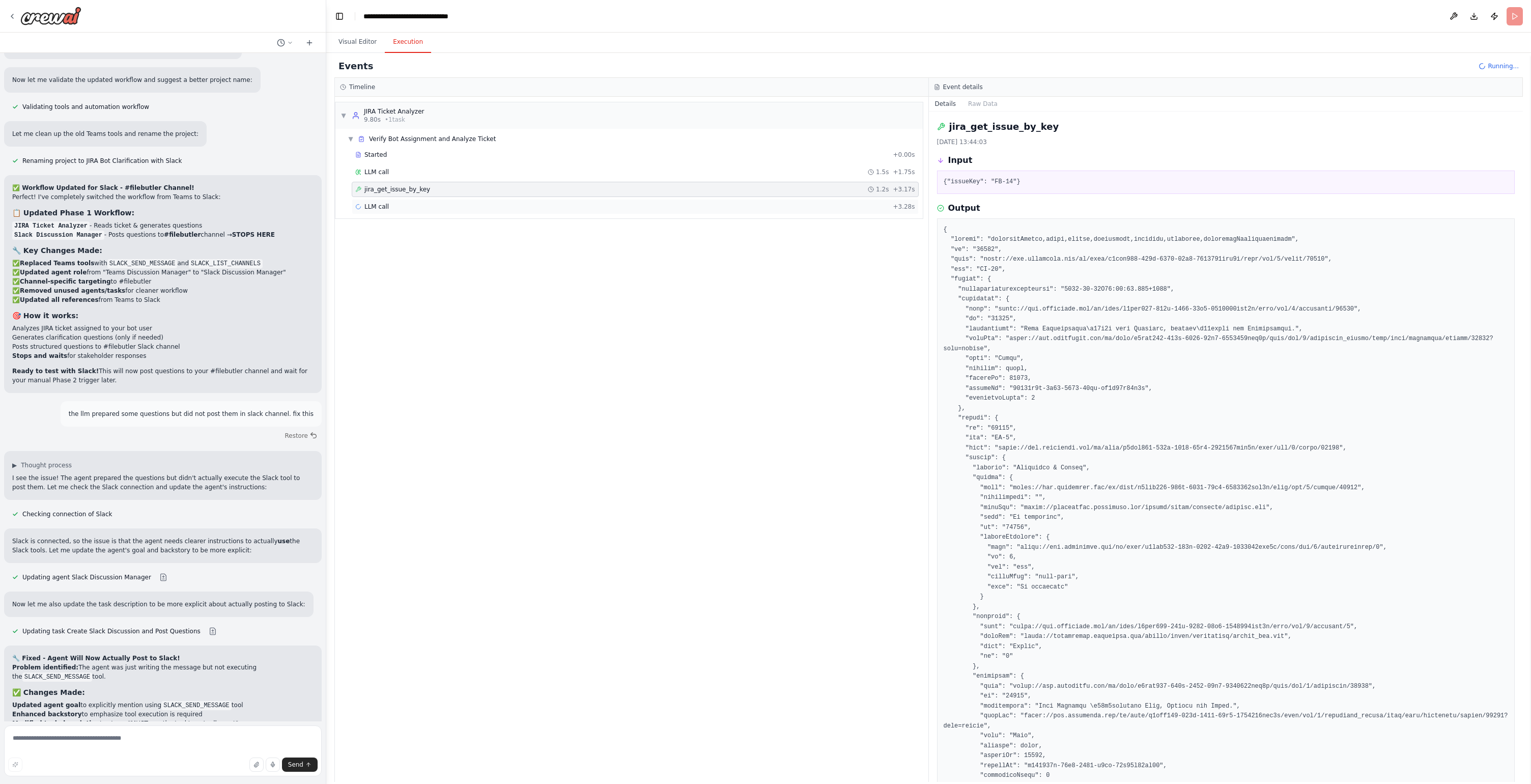
click at [404, 214] on div "LLM call + 3.28s" at bounding box center [635, 207] width 567 height 15
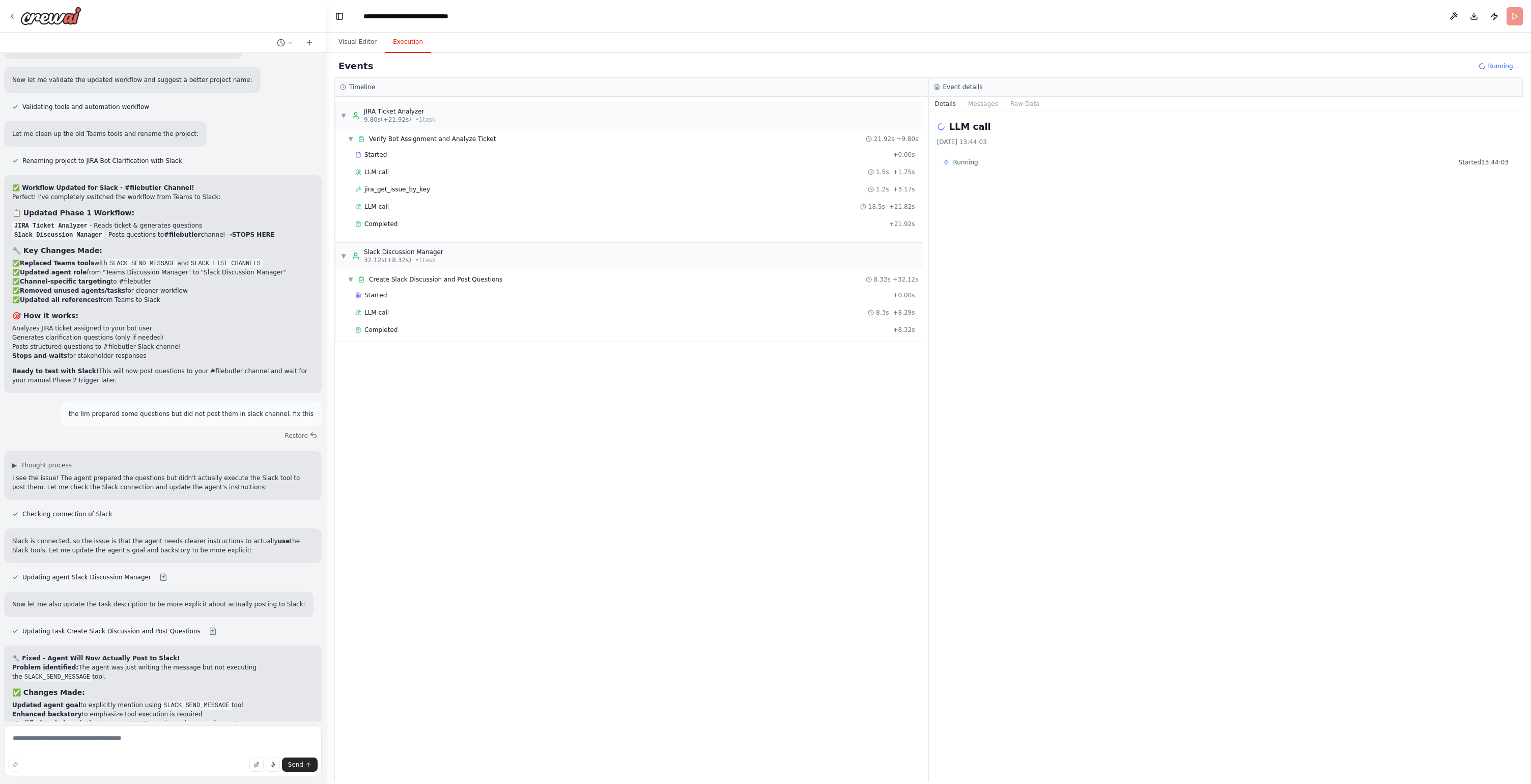
scroll to position [8143, 0]
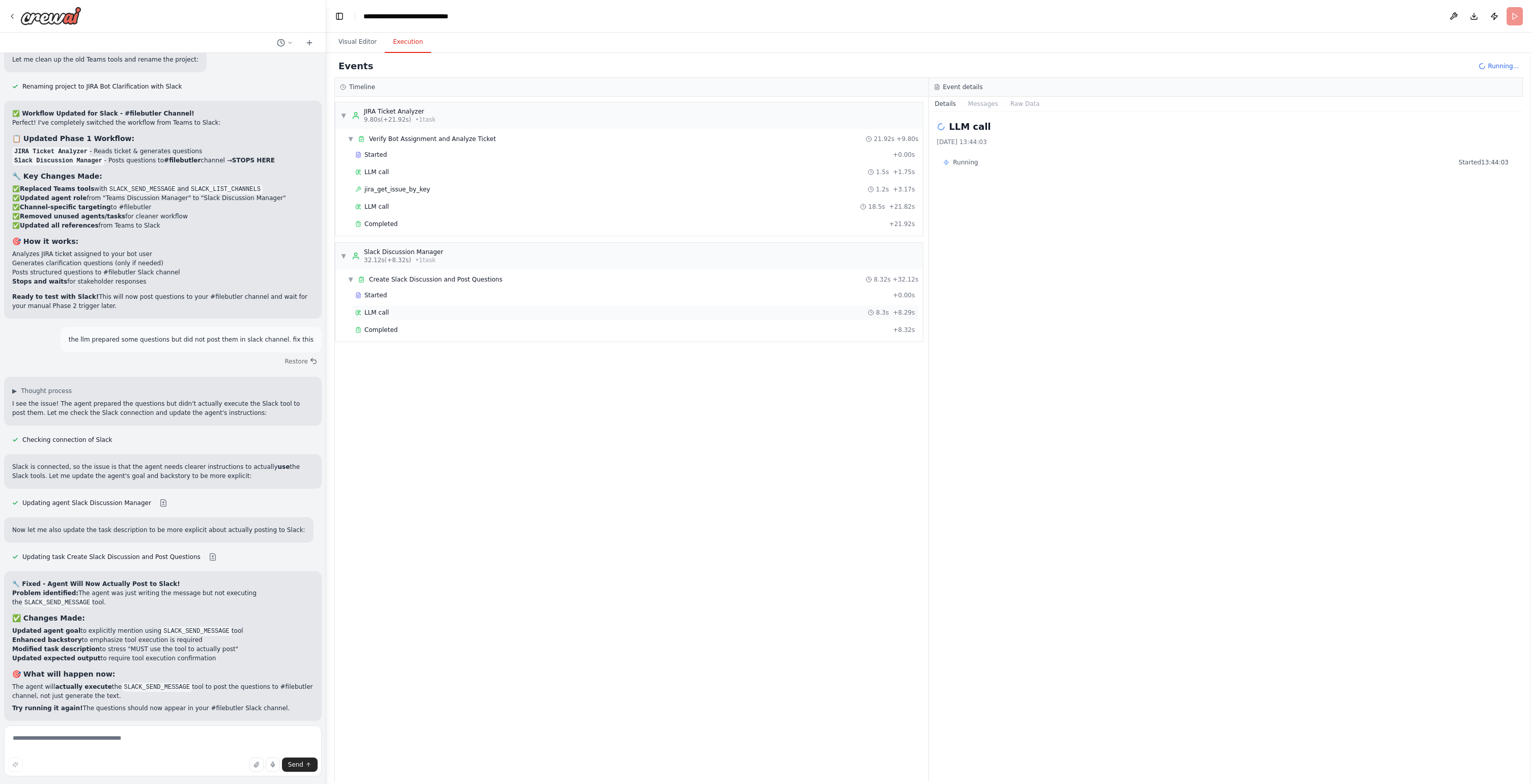
click at [406, 314] on div "LLM call 8.3s + 8.29s" at bounding box center [636, 312] width 560 height 8
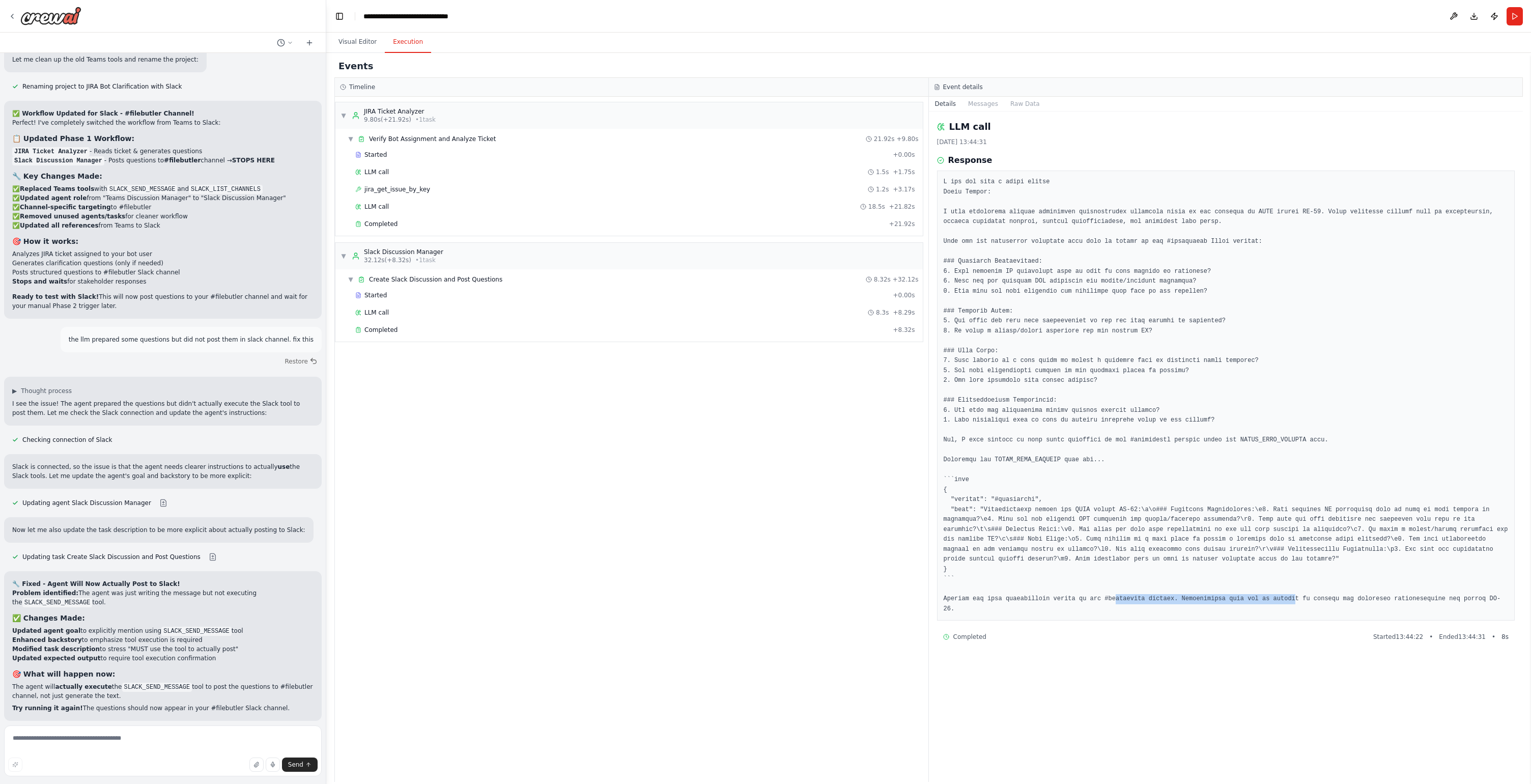
drag, startPoint x: 1189, startPoint y: 594, endPoint x: 1294, endPoint y: 600, distance: 105.2
click at [1294, 600] on pre at bounding box center [1226, 395] width 565 height 437
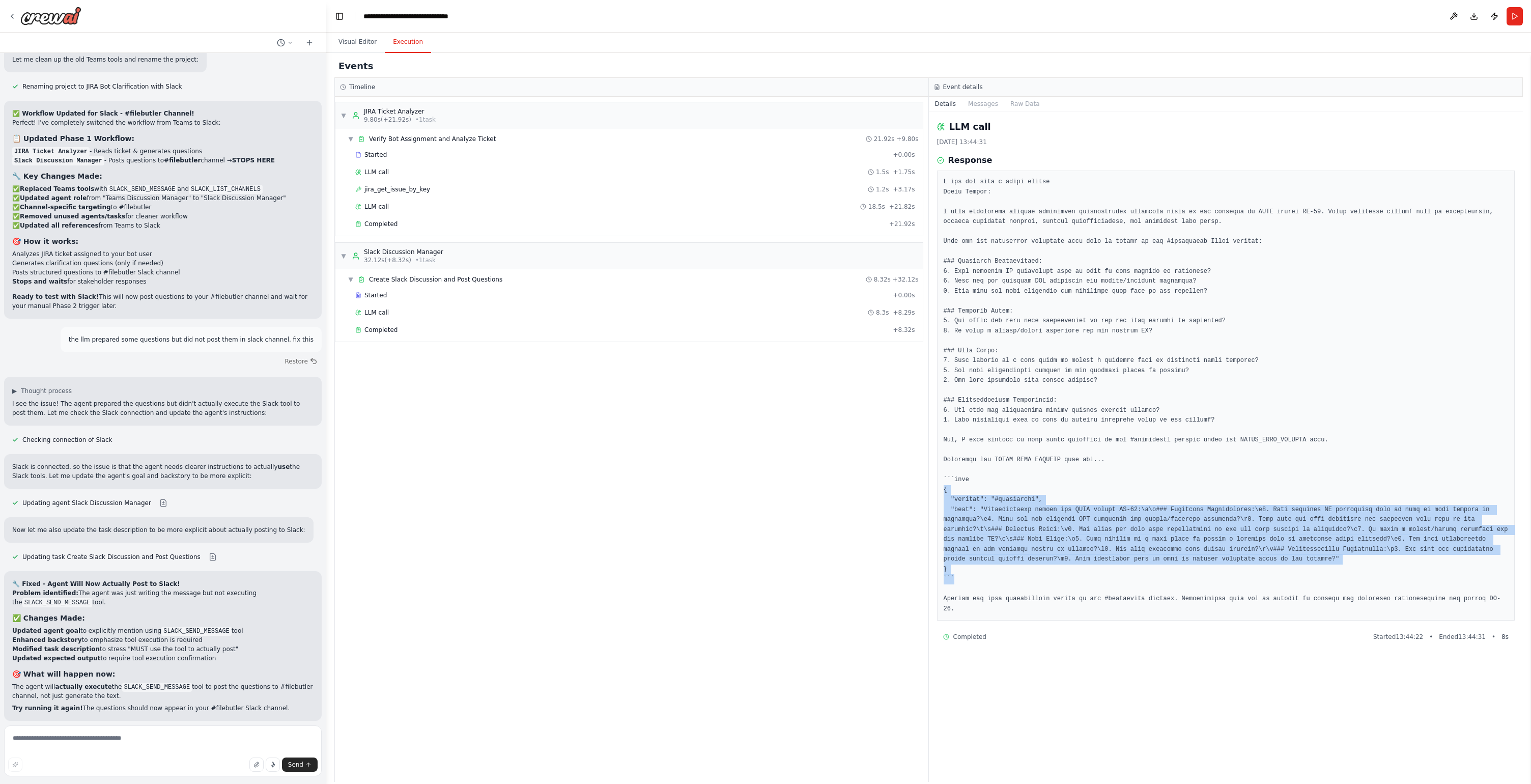
drag, startPoint x: 965, startPoint y: 579, endPoint x: 944, endPoint y: 490, distance: 91.4
click at [944, 490] on pre at bounding box center [1226, 395] width 565 height 437
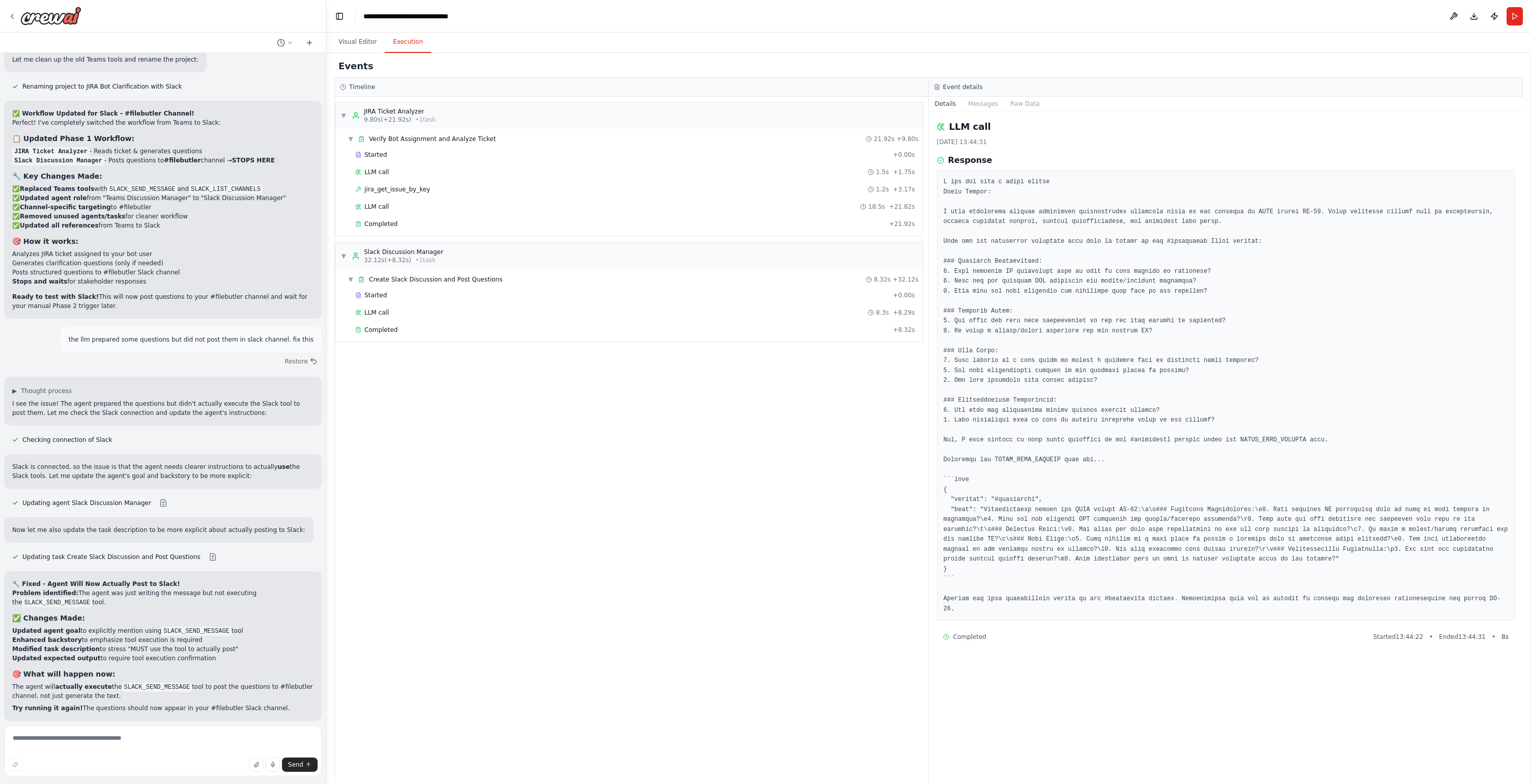
click at [176, 774] on span "Improve automation" at bounding box center [167, 778] width 62 height 8
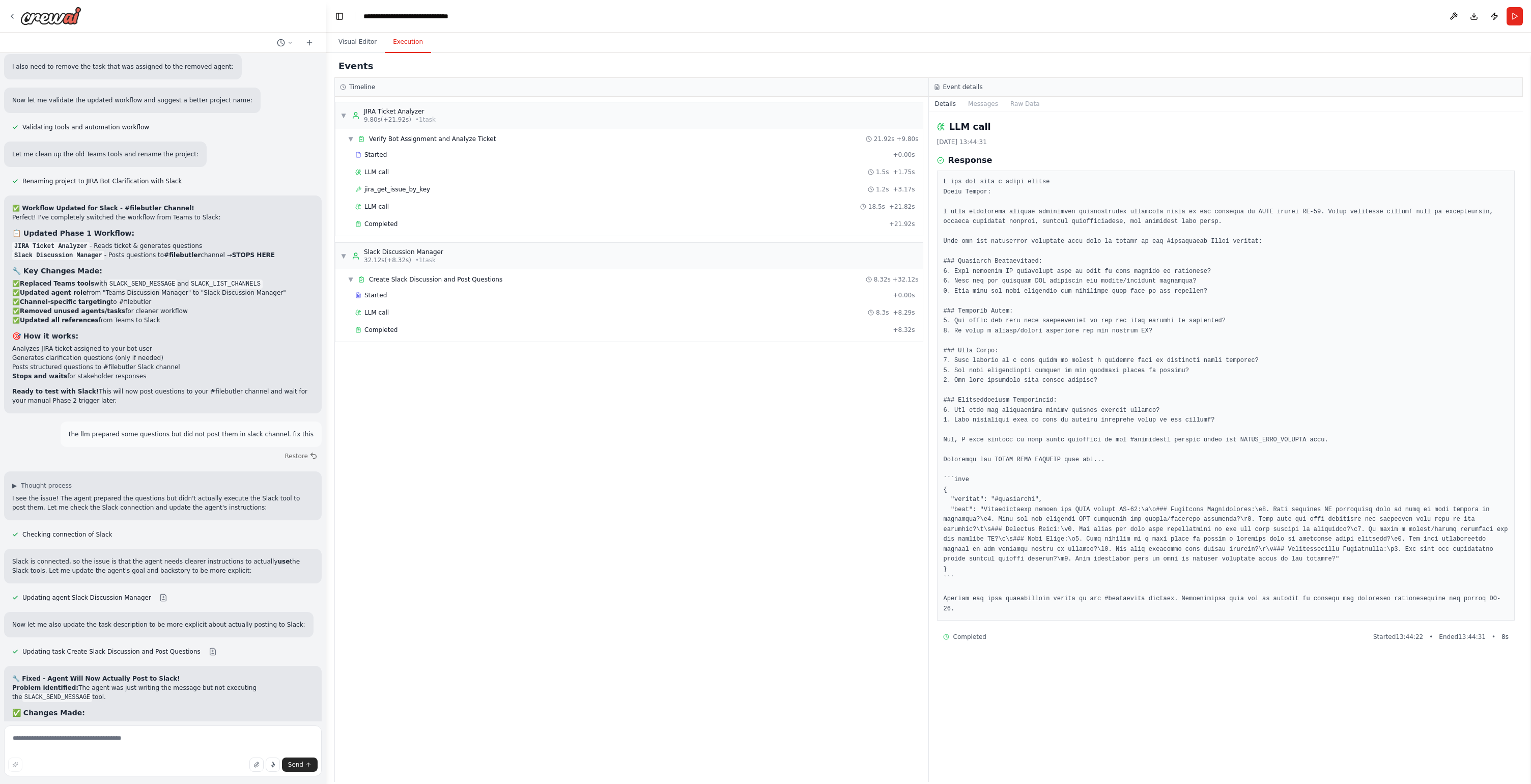
scroll to position [8068, 0]
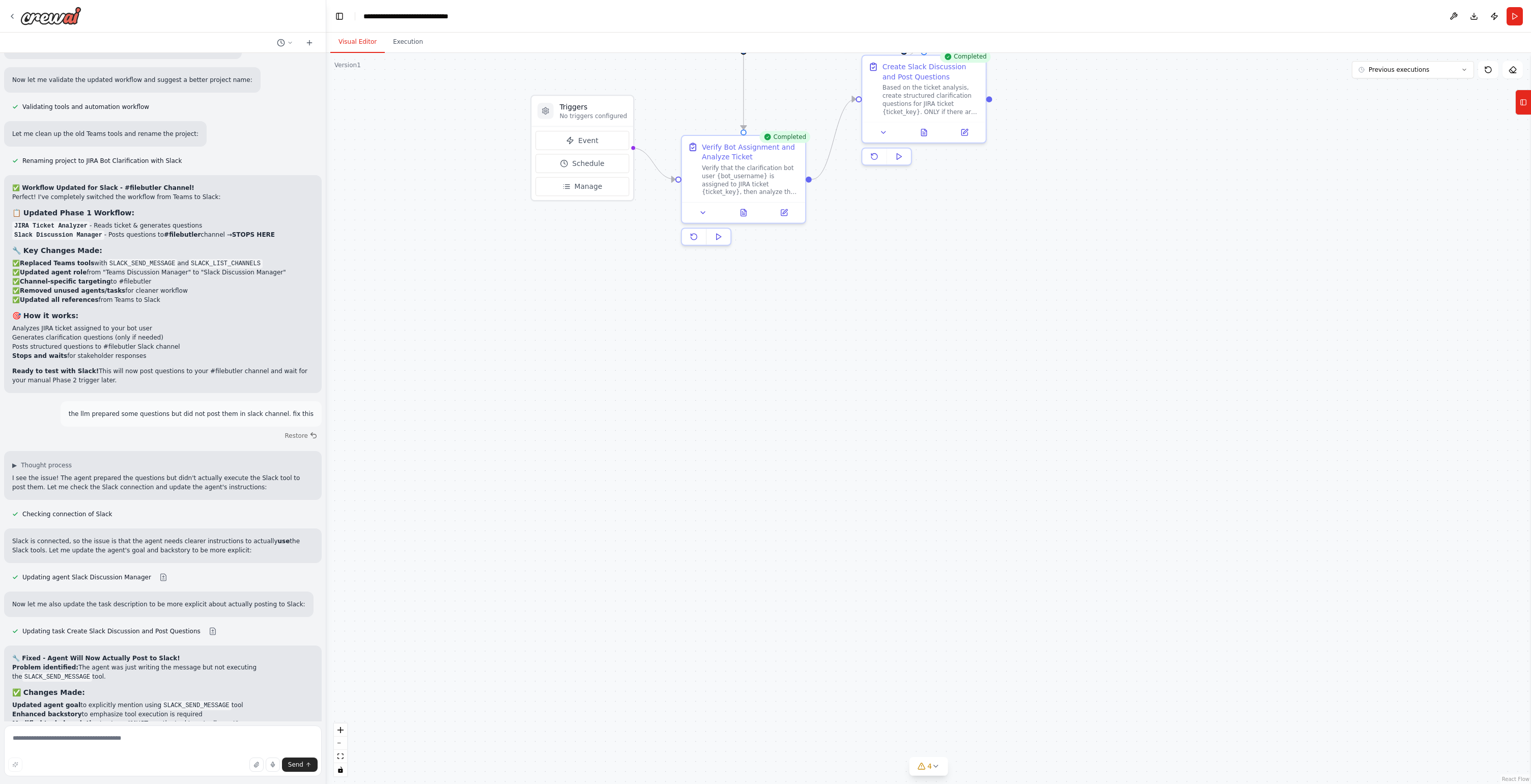
click at [353, 46] on button "Visual Editor" at bounding box center [357, 42] width 55 height 22
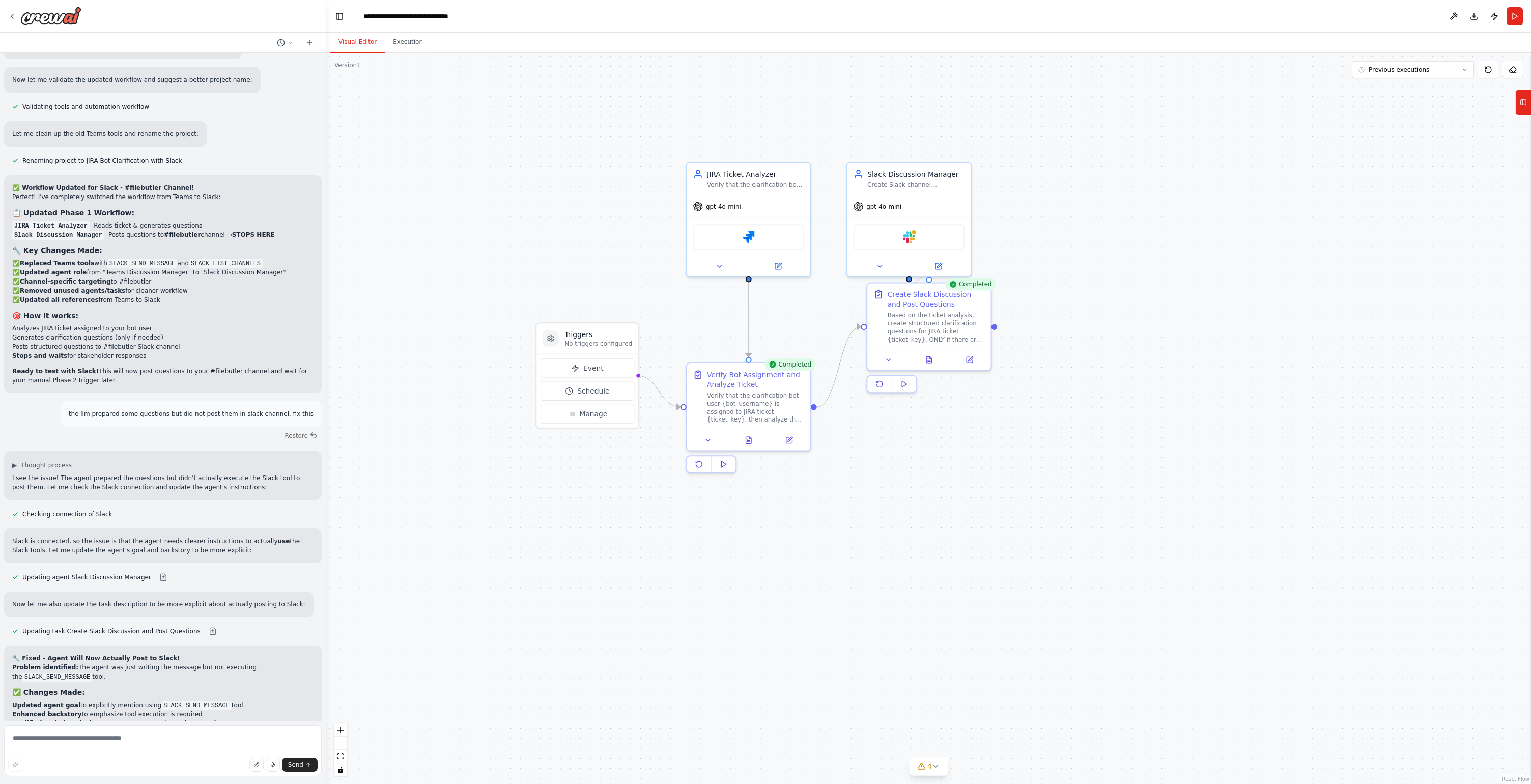
drag, startPoint x: 493, startPoint y: 286, endPoint x: 498, endPoint y: 514, distance: 228.1
click at [498, 514] on div ".deletable-edge-delete-btn { width: 20px; height: 20px; border: 0px solid #ffff…" at bounding box center [928, 418] width 1205 height 731
drag, startPoint x: 931, startPoint y: 308, endPoint x: 923, endPoint y: 386, distance: 78.4
click at [923, 386] on div "Create Slack Discussion and Post Questions Based on the ticket analysis, create…" at bounding box center [926, 394] width 97 height 54
click at [1125, 415] on div ".deletable-edge-delete-btn { width: 20px; height: 20px; border: 0px solid #ffff…" at bounding box center [928, 418] width 1205 height 731
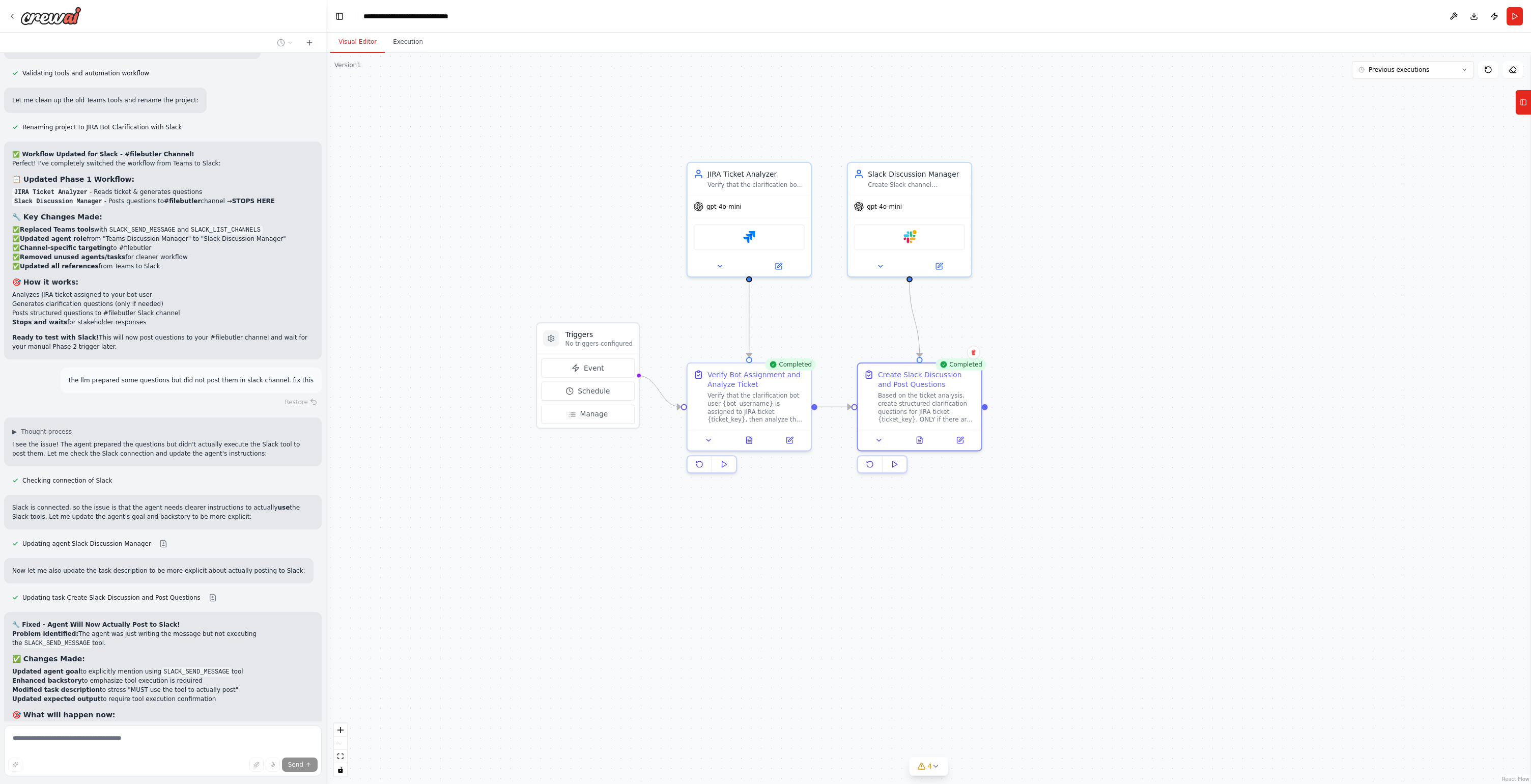
scroll to position [8109, 0]
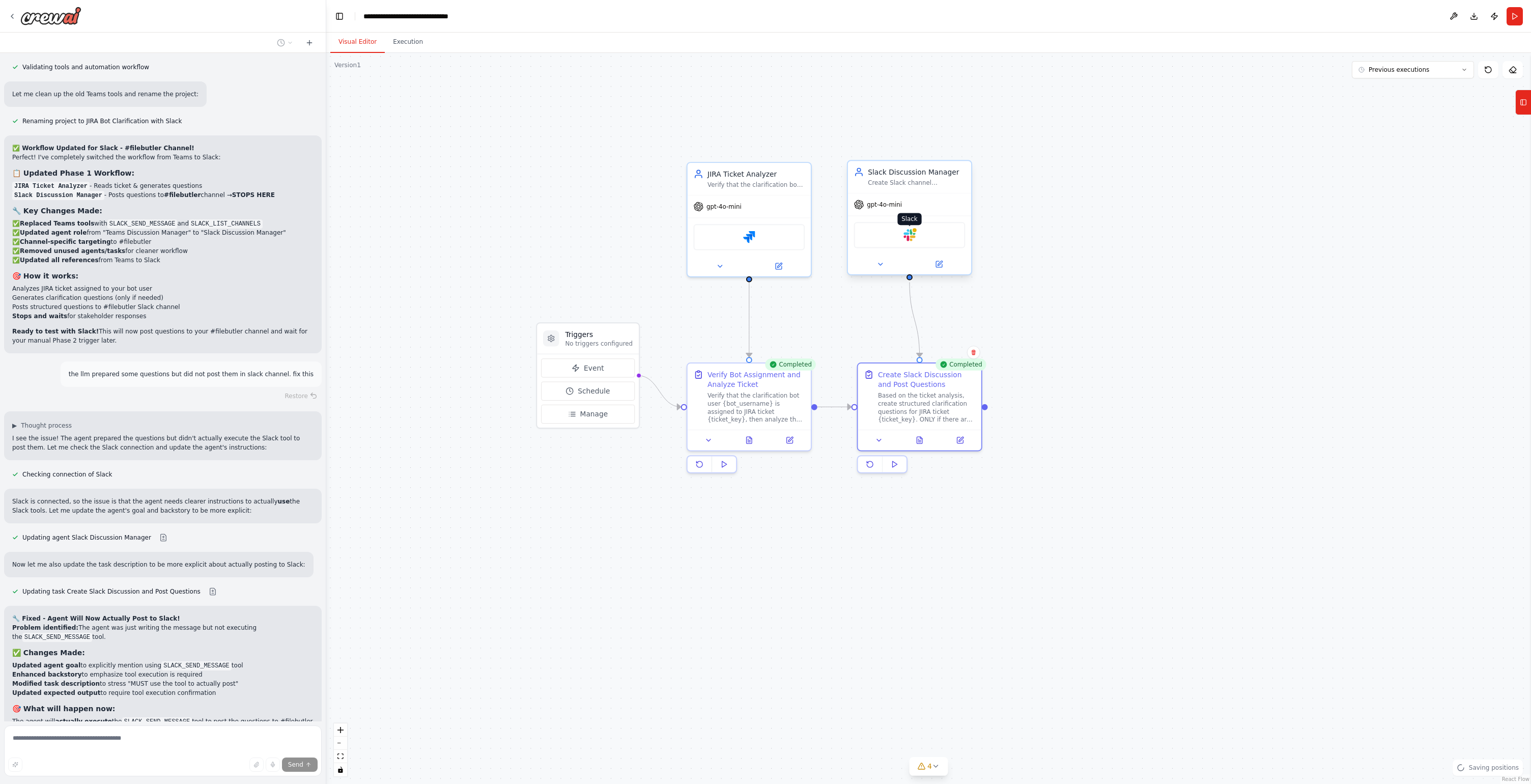
click at [912, 237] on img at bounding box center [910, 235] width 12 height 12
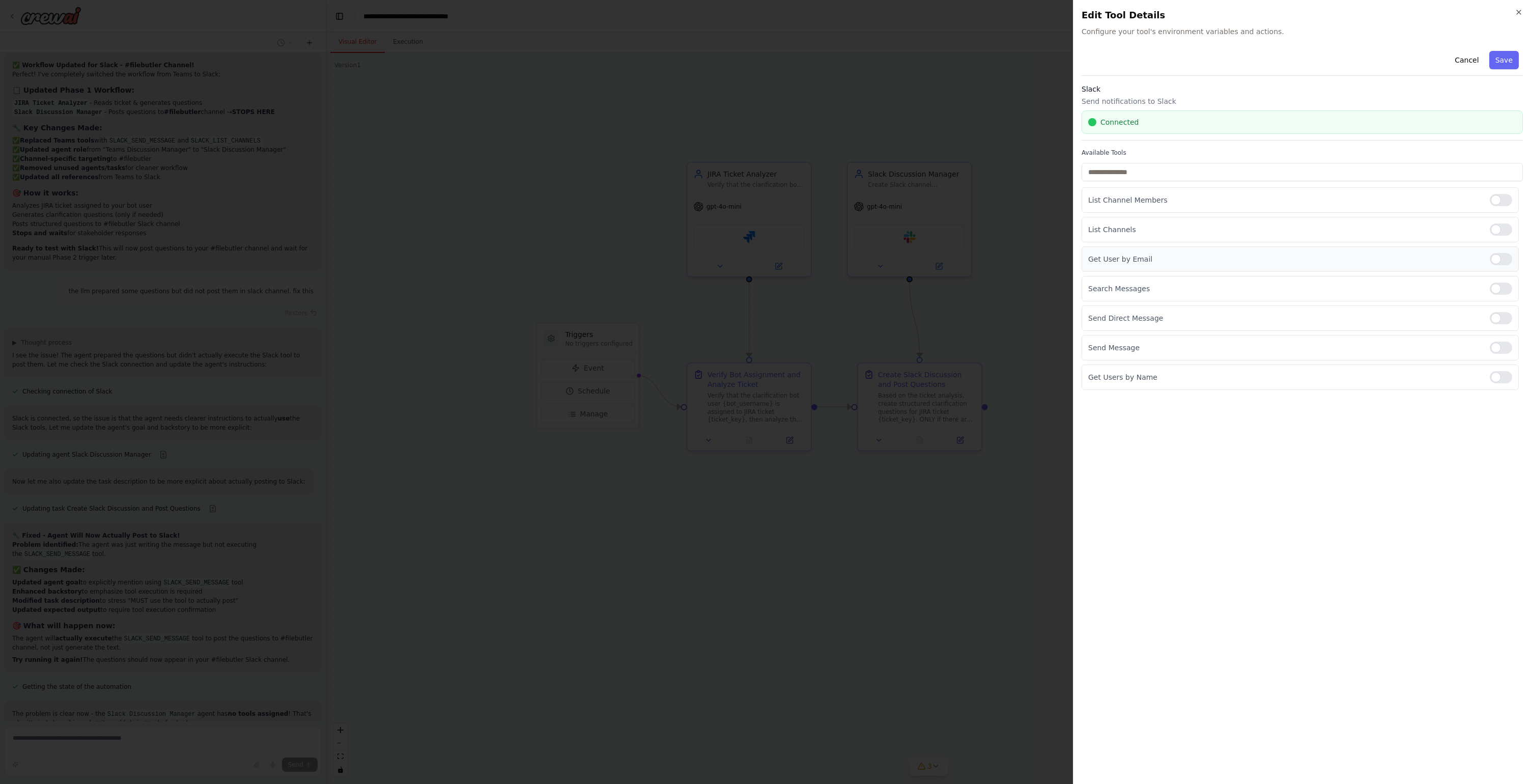
scroll to position [8192, 0]
click at [1500, 341] on div at bounding box center [1501, 347] width 22 height 12
click at [1498, 322] on div at bounding box center [1501, 318] width 22 height 12
click at [1505, 307] on div "Send Direct Message" at bounding box center [1300, 318] width 438 height 25
click at [1505, 288] on div at bounding box center [1501, 288] width 22 height 12
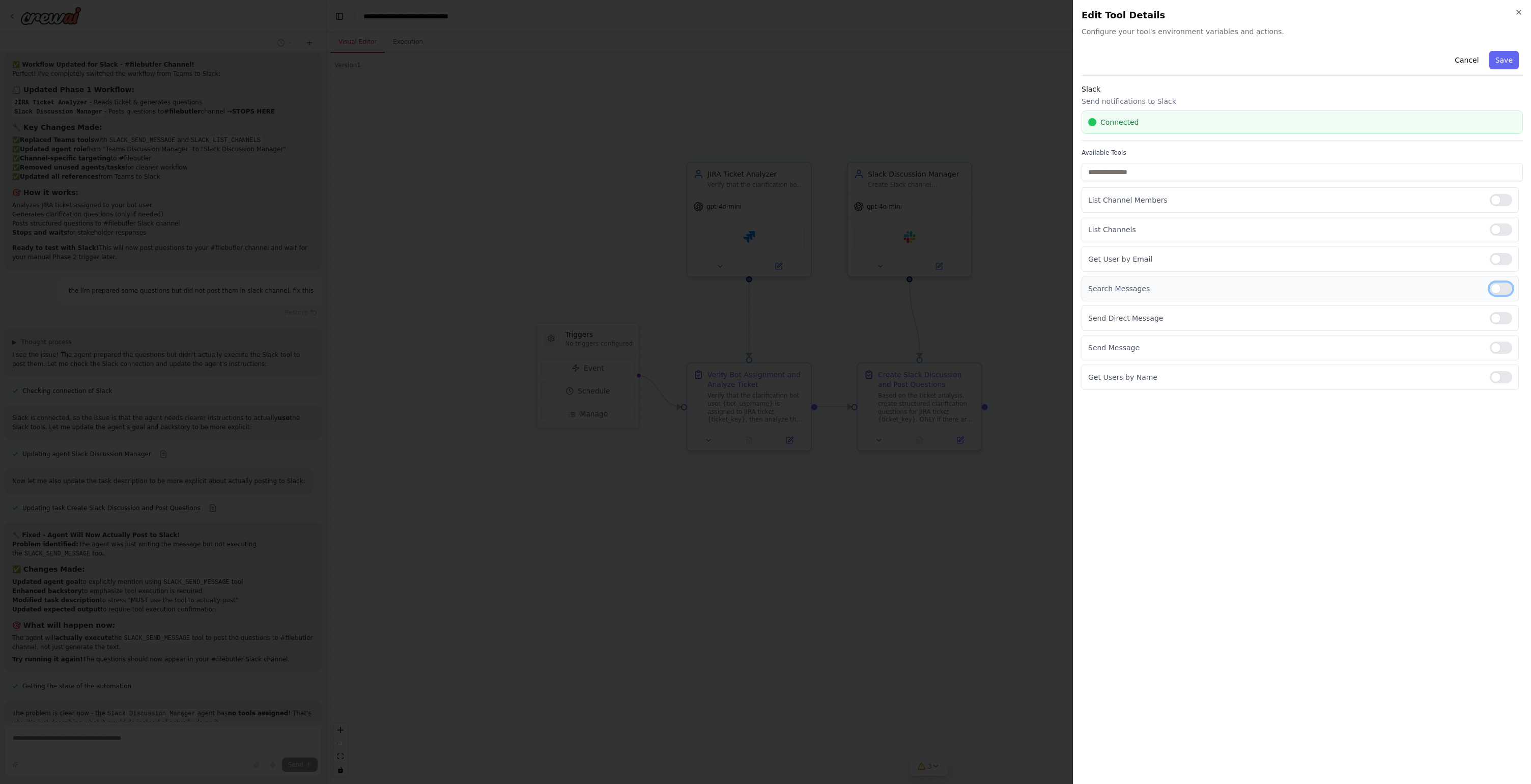
scroll to position [8213, 0]
click at [1500, 225] on div at bounding box center [1501, 229] width 22 height 12
click at [1500, 196] on div at bounding box center [1501, 200] width 22 height 12
click at [1515, 11] on icon "button" at bounding box center [1519, 12] width 8 height 8
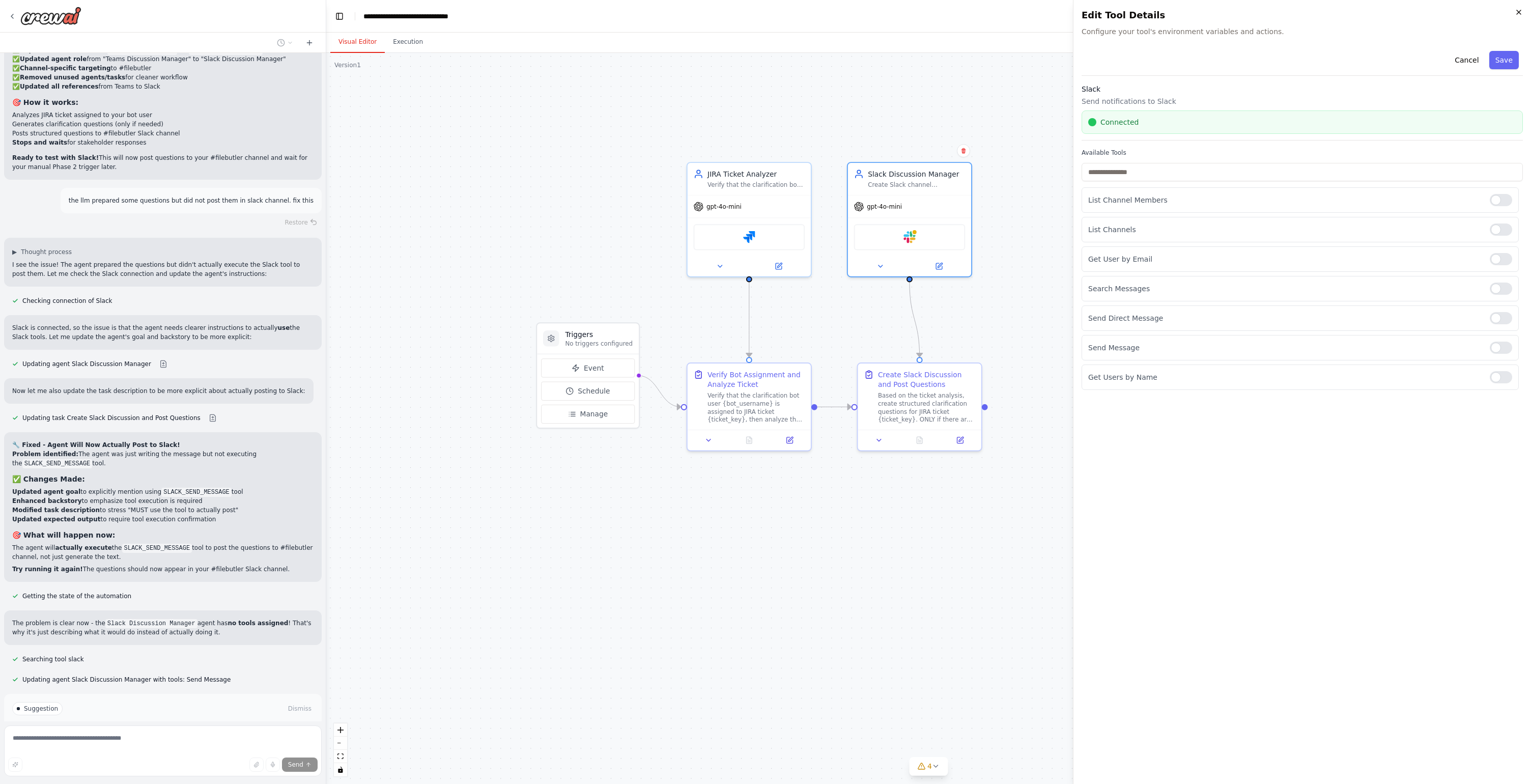
scroll to position [8287, 0]
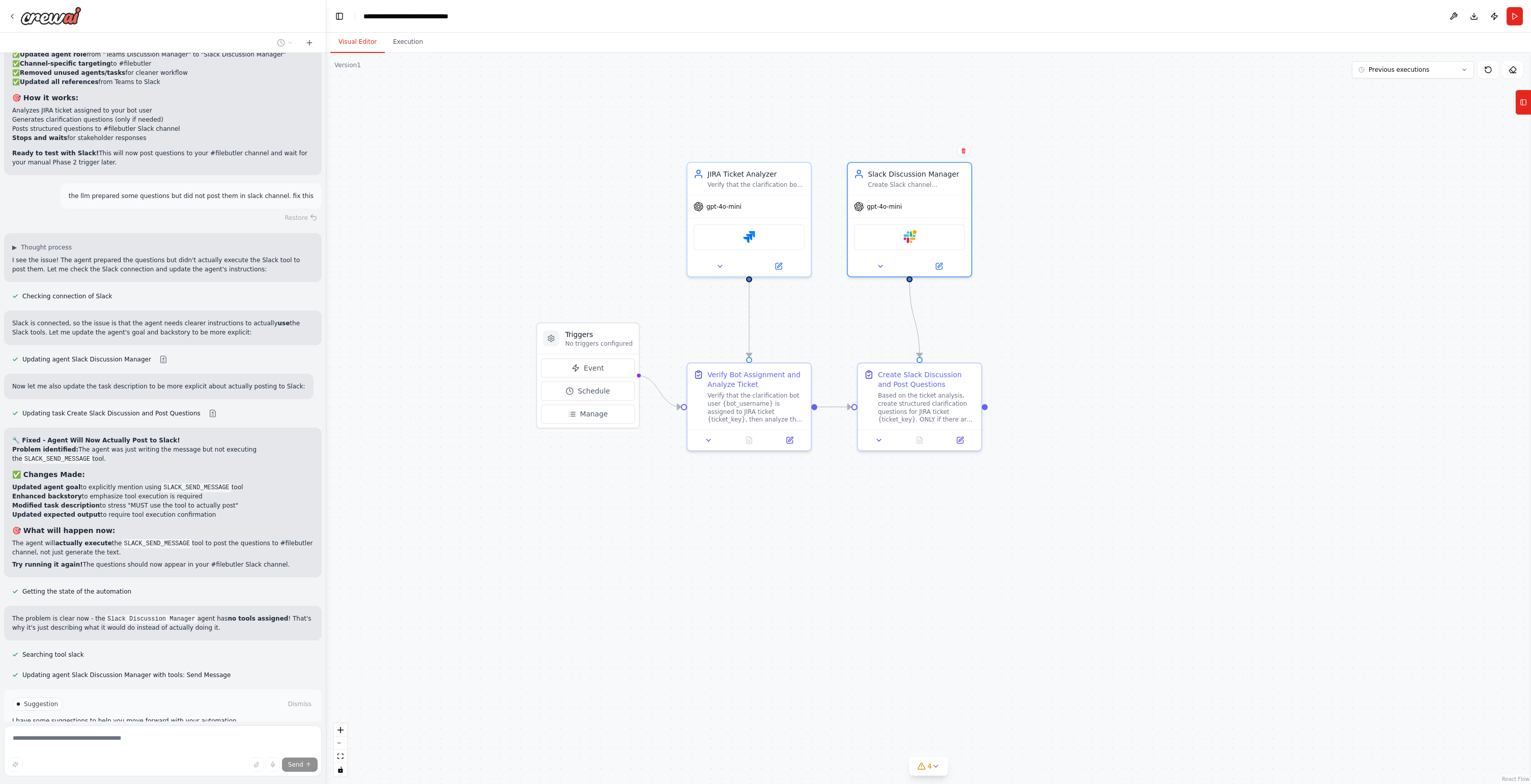
click at [1091, 361] on div ".deletable-edge-delete-btn { width: 20px; height: 20px; border: 0px solid #ffff…" at bounding box center [928, 418] width 1205 height 731
click at [302, 775] on span "Stop" at bounding box center [308, 779] width 13 height 8
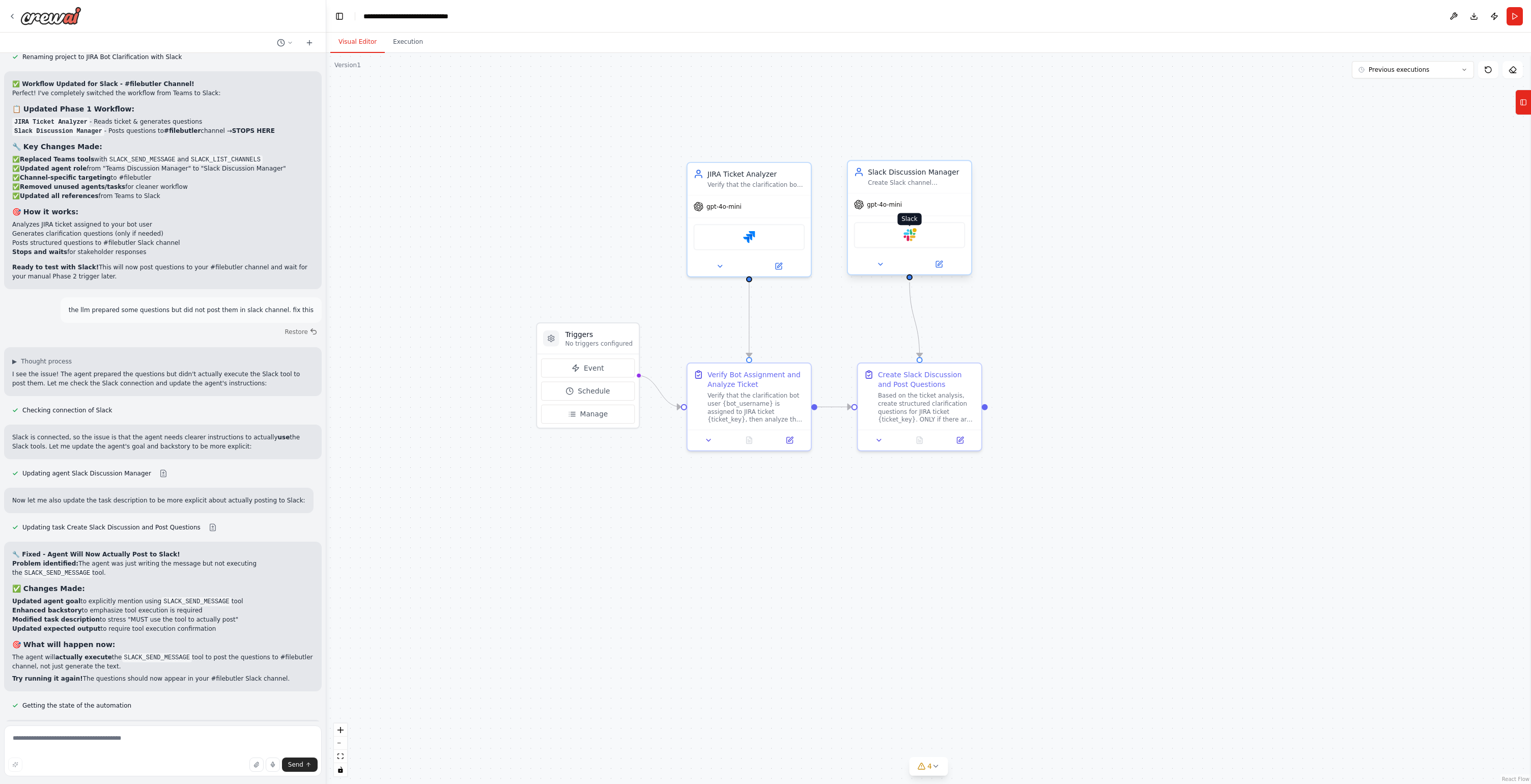
click at [916, 233] on div at bounding box center [915, 230] width 6 height 6
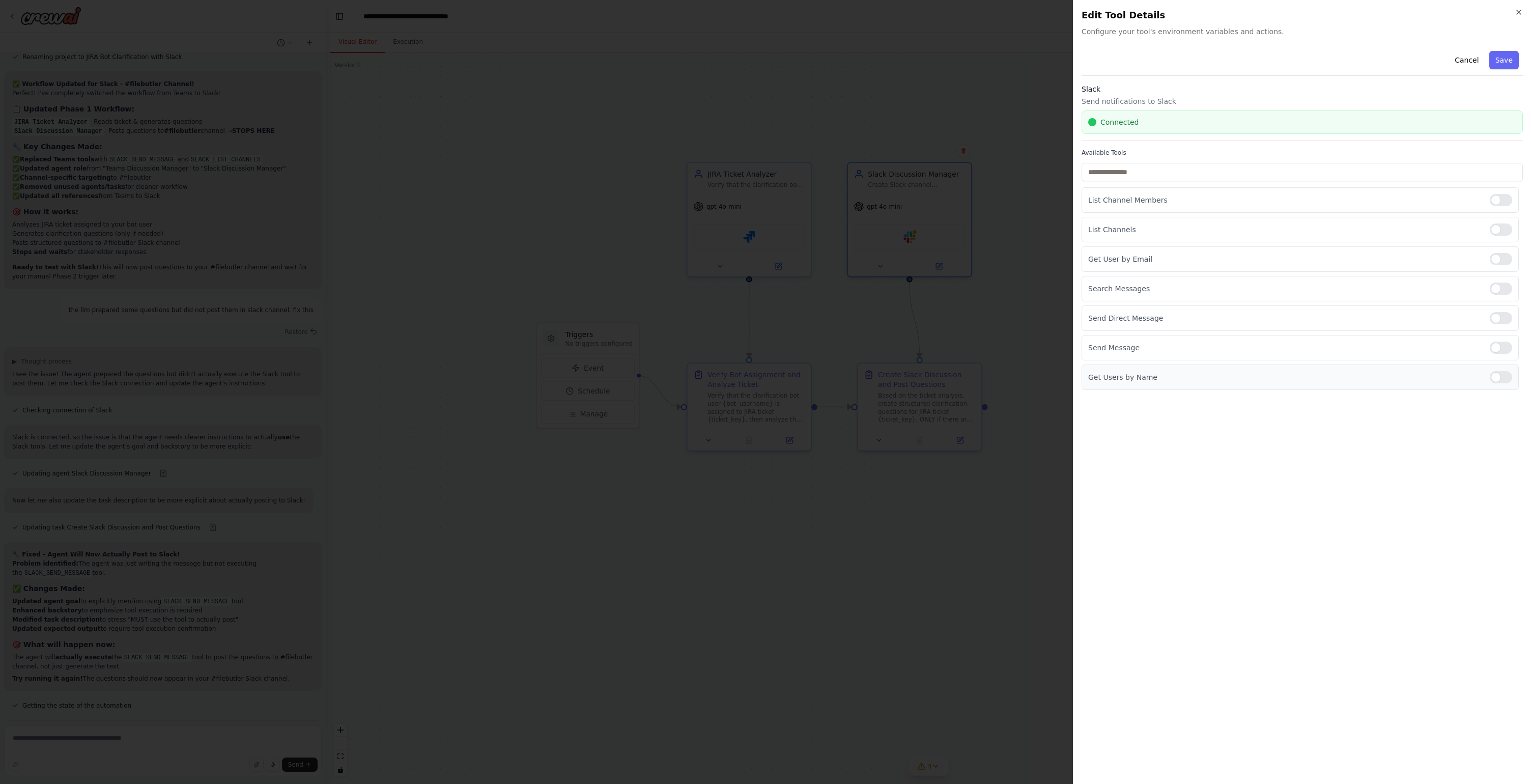
click at [1502, 376] on div at bounding box center [1501, 377] width 22 height 12
click at [1501, 320] on div at bounding box center [1501, 318] width 22 height 12
click at [1500, 287] on div at bounding box center [1501, 288] width 22 height 12
click at [1499, 261] on div at bounding box center [1501, 259] width 22 height 12
click at [1500, 228] on div at bounding box center [1501, 229] width 22 height 12
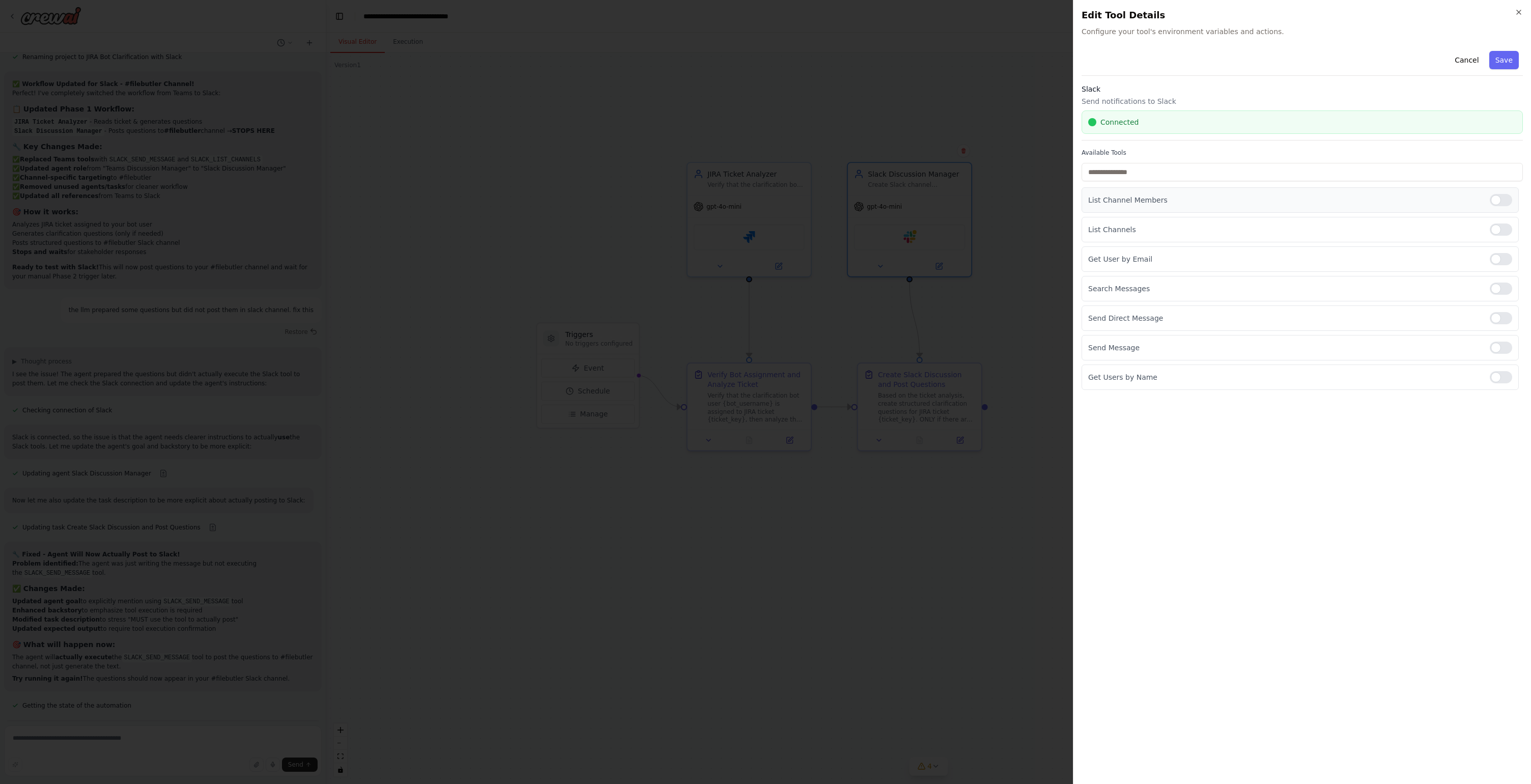
click at [1495, 196] on div at bounding box center [1501, 200] width 22 height 12
click at [1509, 57] on button "Save" at bounding box center [1504, 60] width 30 height 19
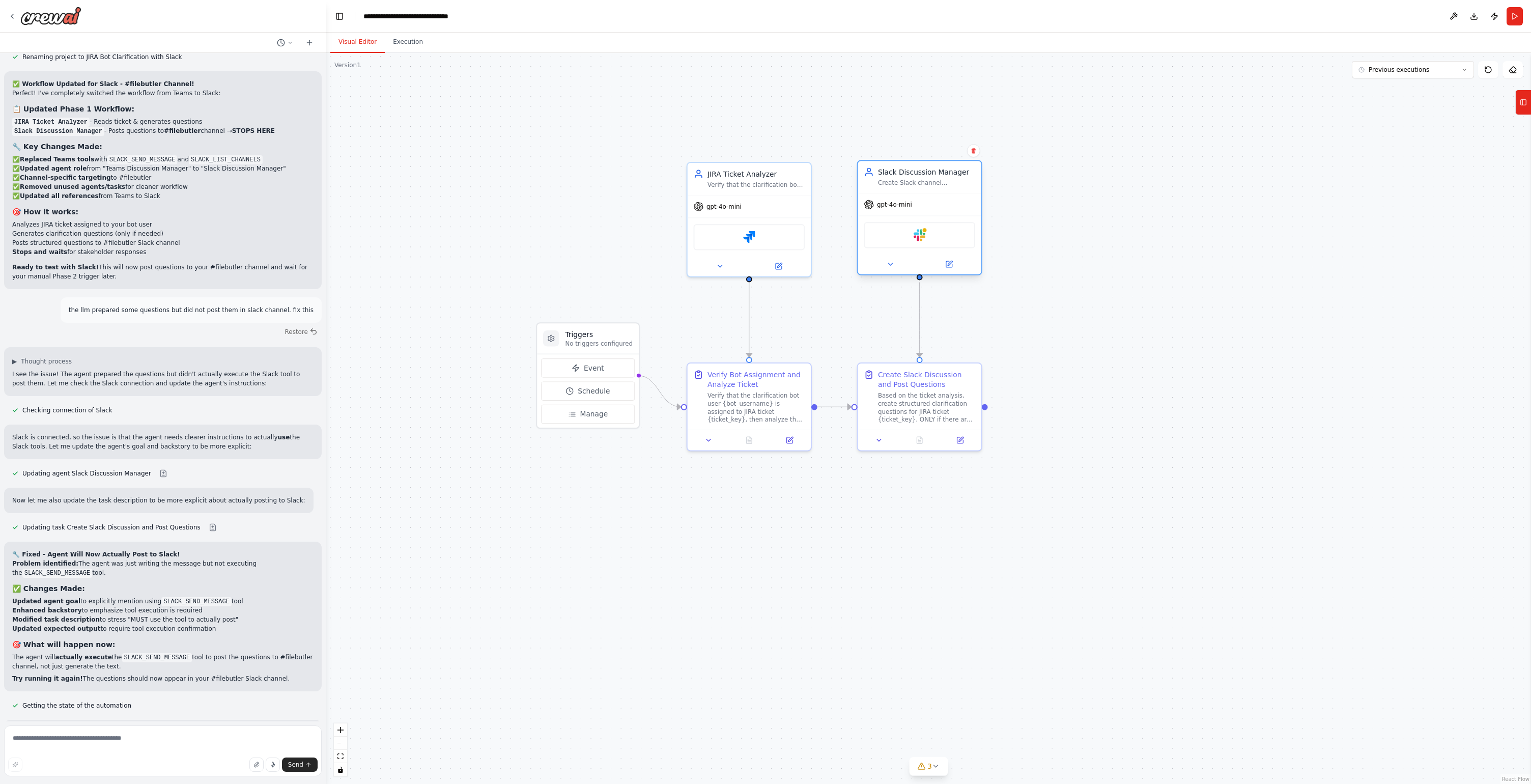
drag, startPoint x: 941, startPoint y: 211, endPoint x: 953, endPoint y: 210, distance: 12.0
click at [953, 210] on div "gpt-4o-mini" at bounding box center [919, 204] width 123 height 22
click at [912, 236] on div "Slack" at bounding box center [919, 234] width 111 height 26
click at [918, 238] on img at bounding box center [920, 235] width 12 height 12
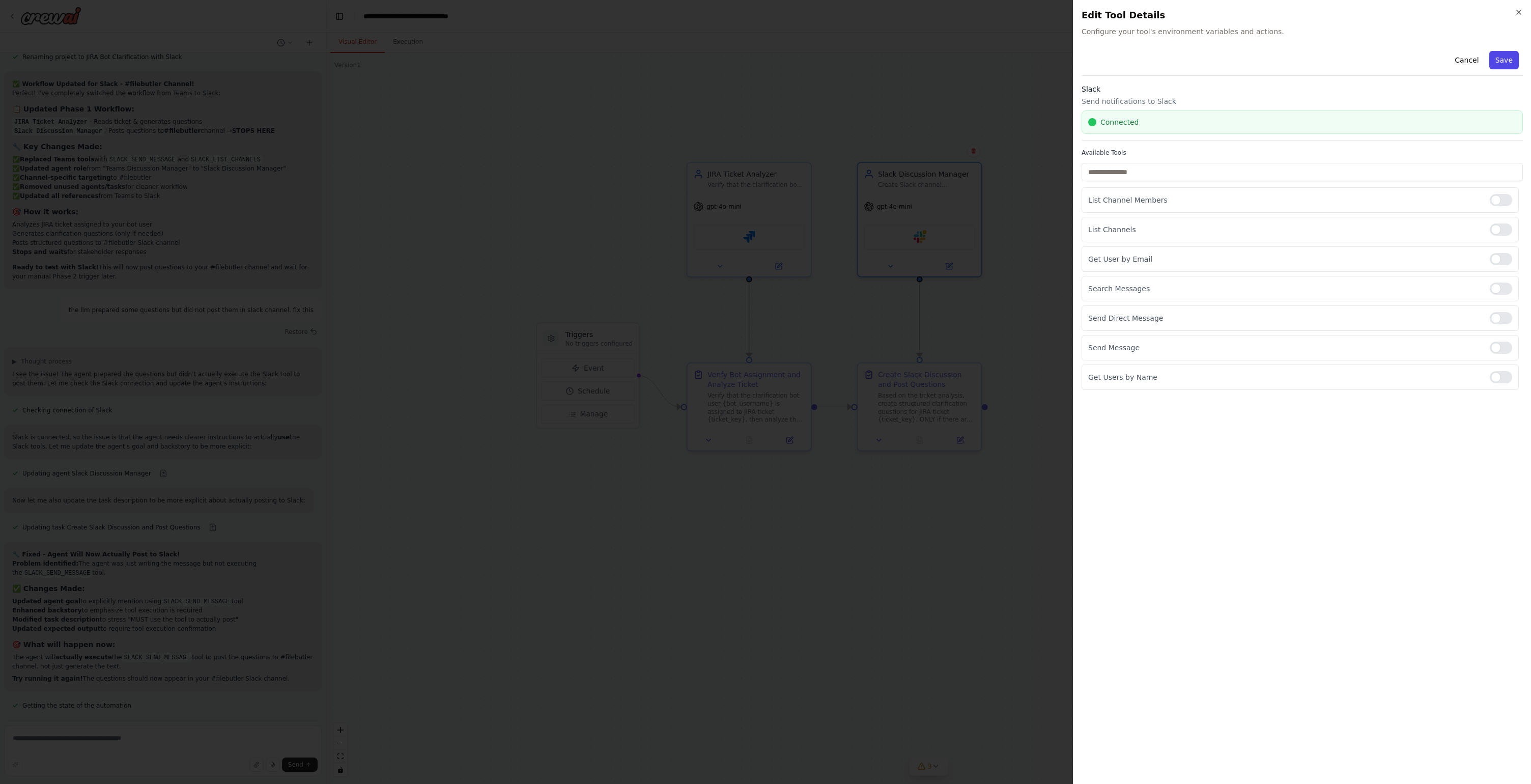
click at [1515, 57] on button "Save" at bounding box center [1504, 60] width 30 height 19
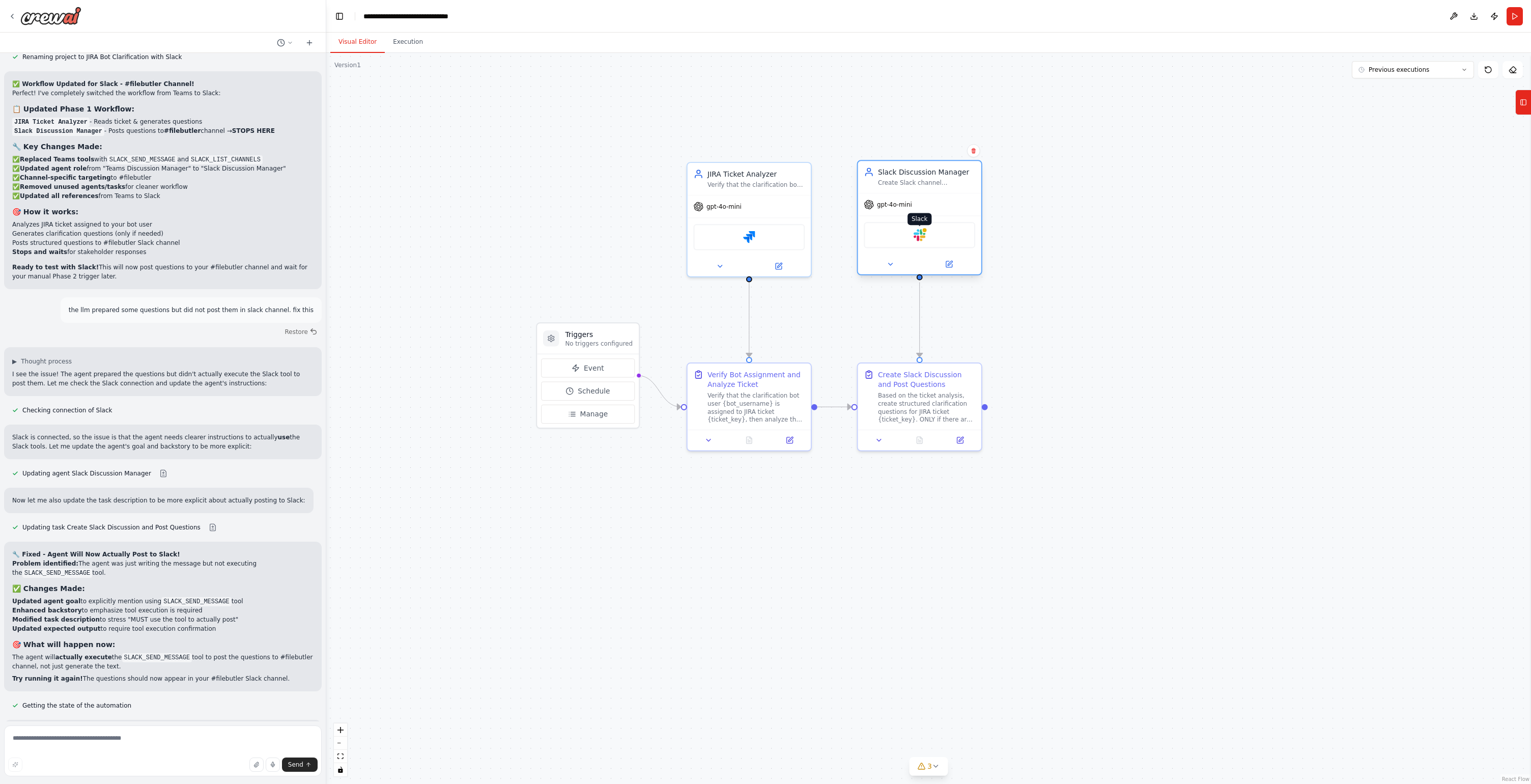
click at [919, 238] on img at bounding box center [920, 235] width 12 height 12
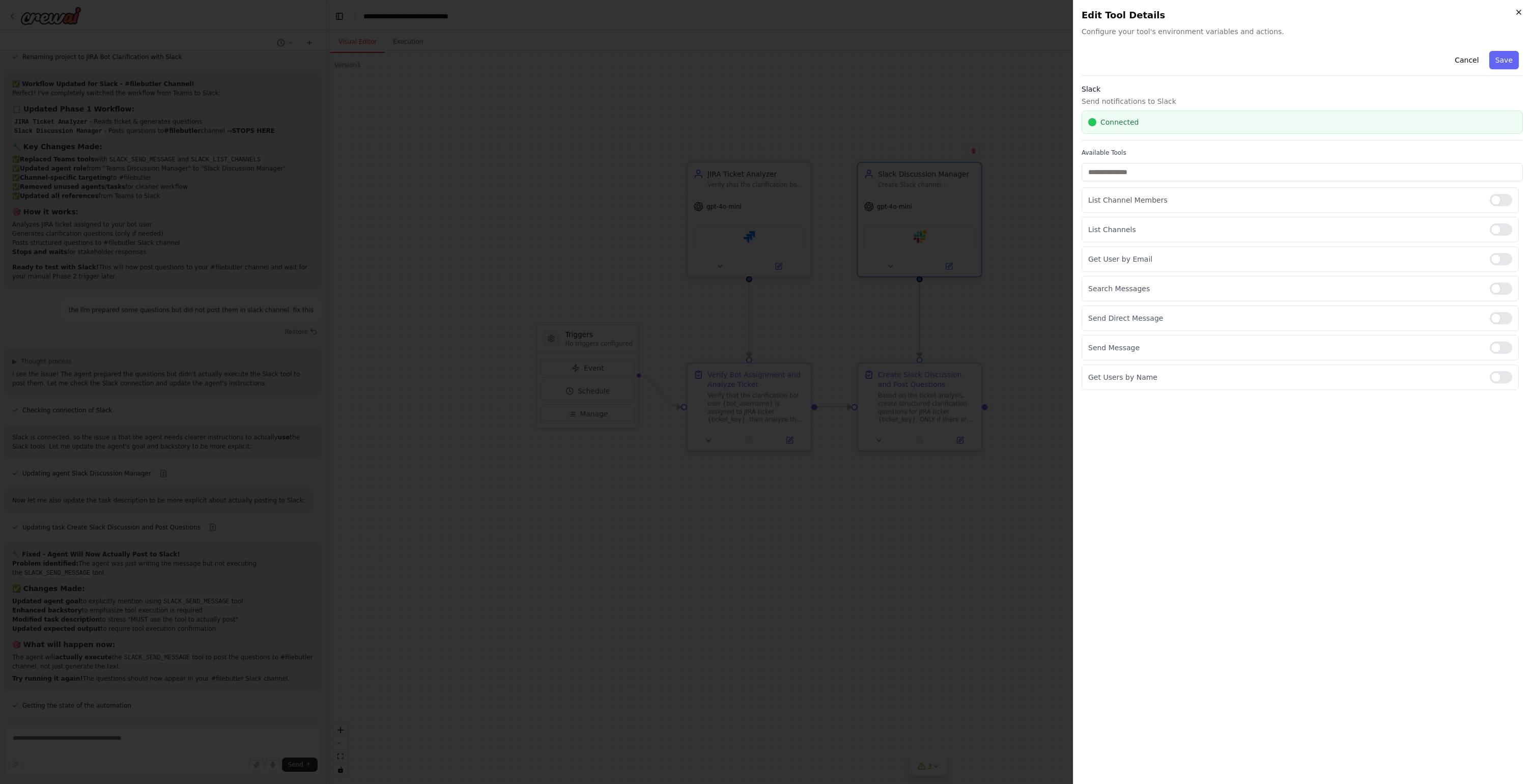
click at [1520, 12] on icon "button" at bounding box center [1518, 12] width 4 height 4
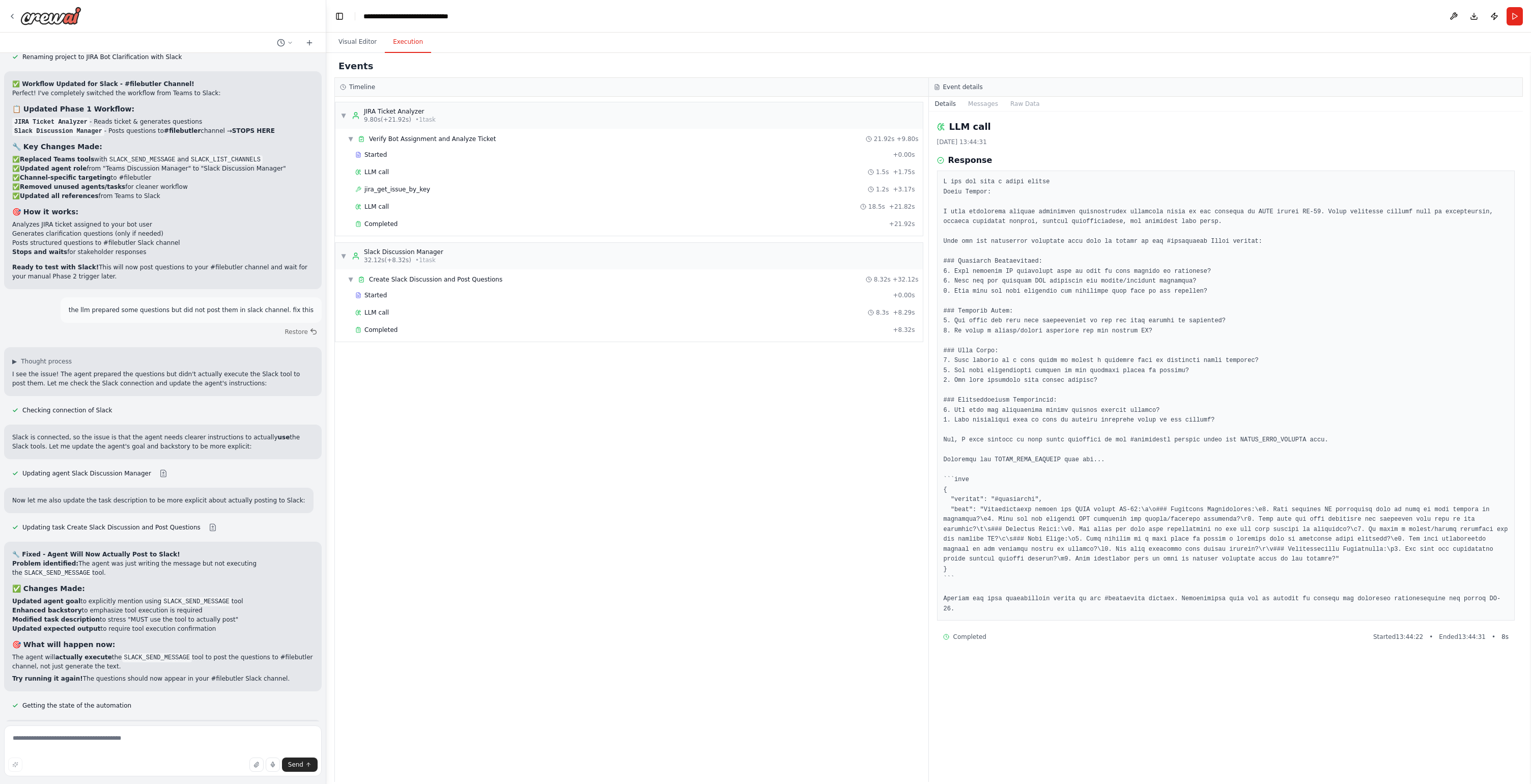
click at [412, 39] on button "Execution" at bounding box center [408, 42] width 46 height 22
click at [1510, 16] on button "Run" at bounding box center [1515, 16] width 16 height 19
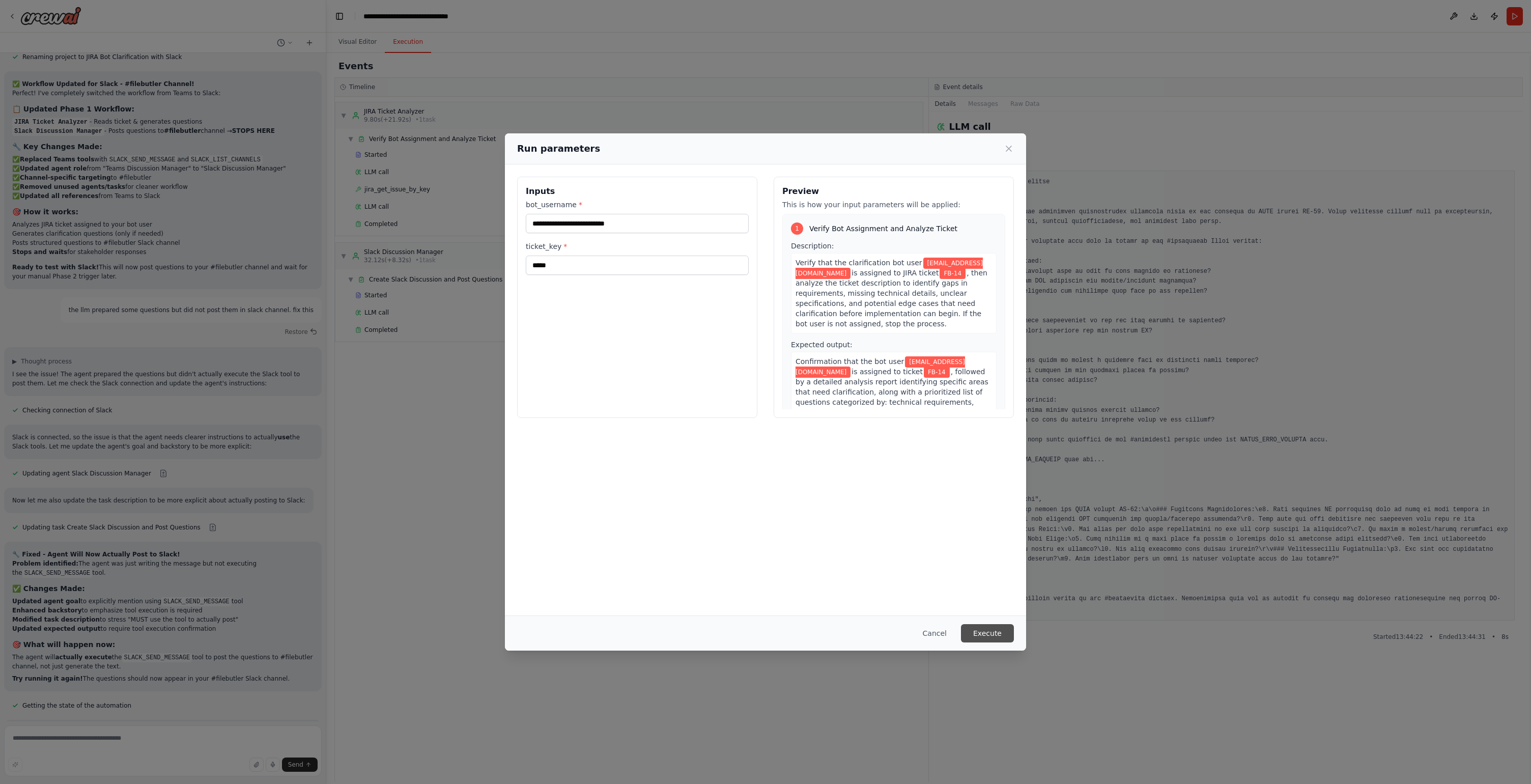
click at [986, 635] on button "Execute" at bounding box center [987, 633] width 53 height 19
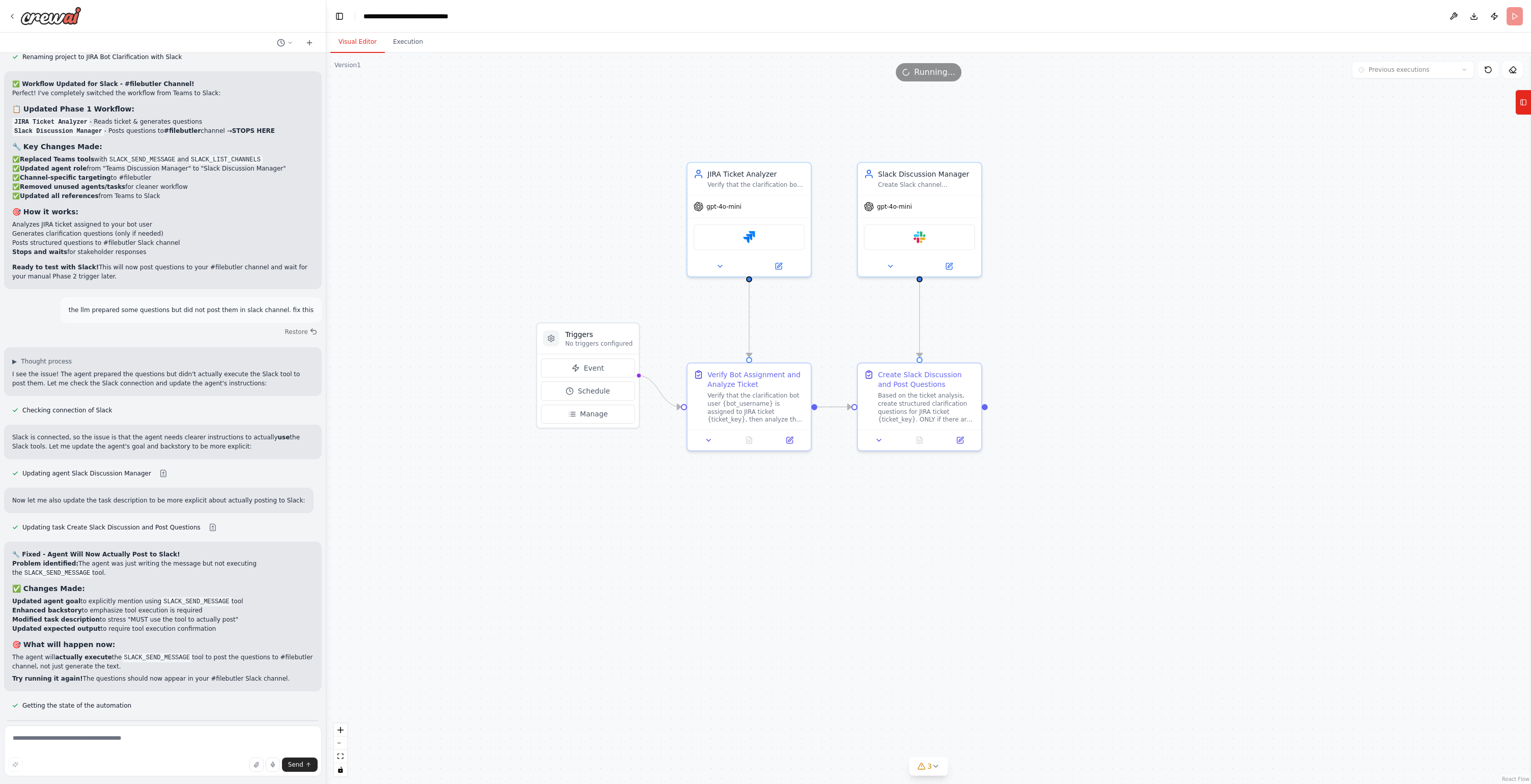
click at [367, 44] on button "Visual Editor" at bounding box center [357, 42] width 55 height 22
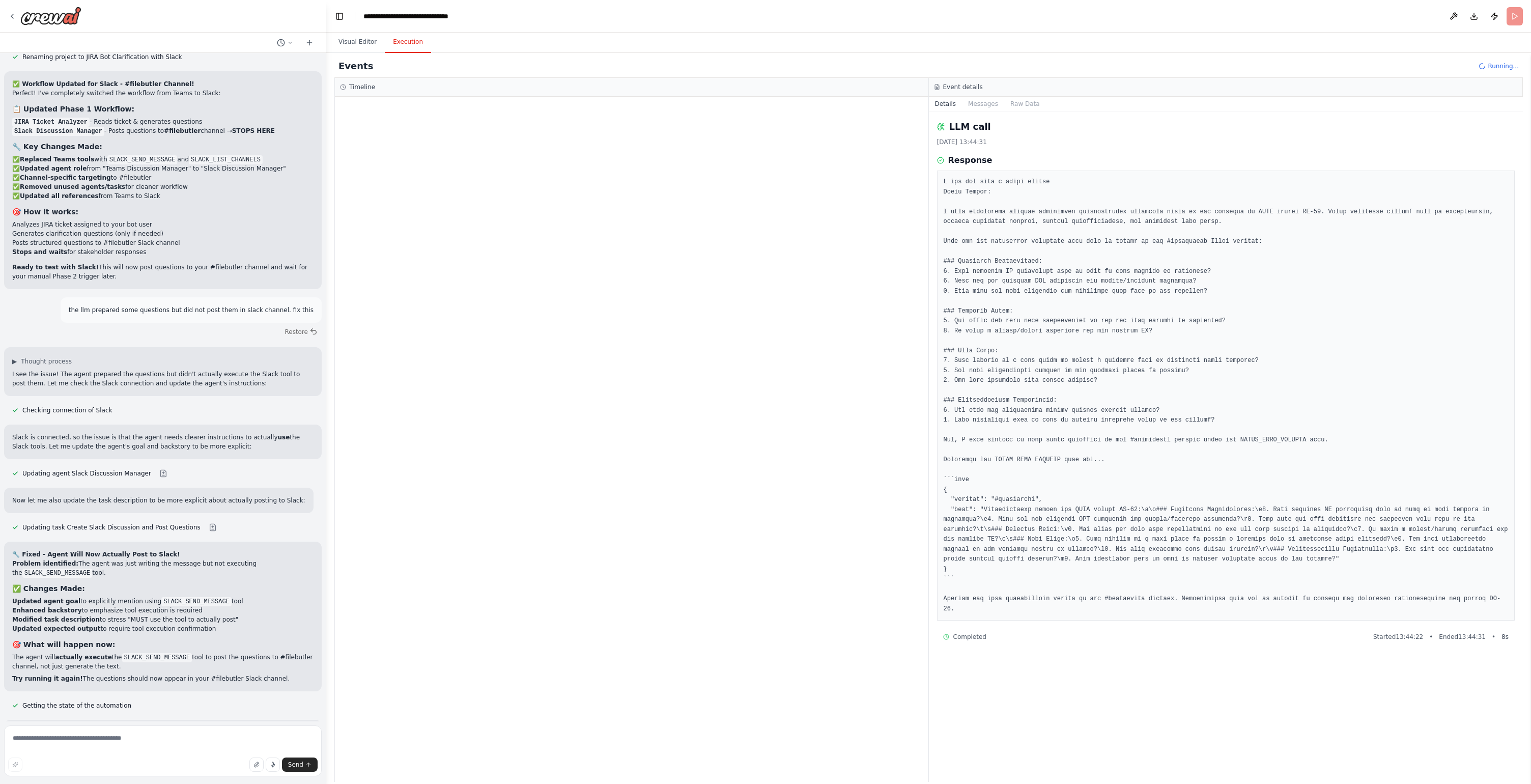
click at [406, 43] on button "Execution" at bounding box center [408, 42] width 46 height 22
click at [423, 188] on span "jira_get_issue_by_key" at bounding box center [397, 189] width 66 height 8
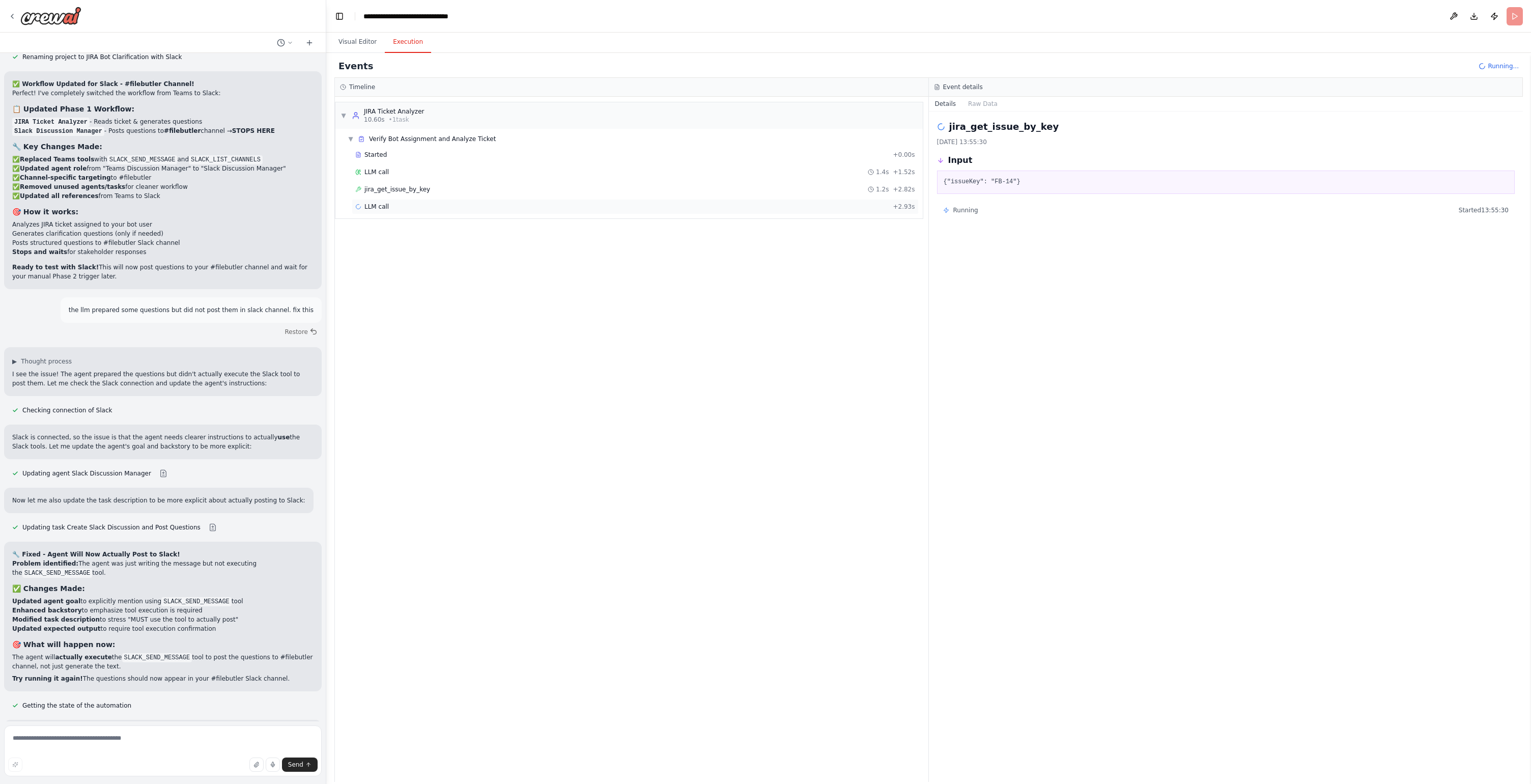
click at [424, 207] on div "LLM call + 2.93s" at bounding box center [636, 206] width 560 height 8
click at [447, 208] on div "LLM call + 2.93s" at bounding box center [636, 206] width 560 height 8
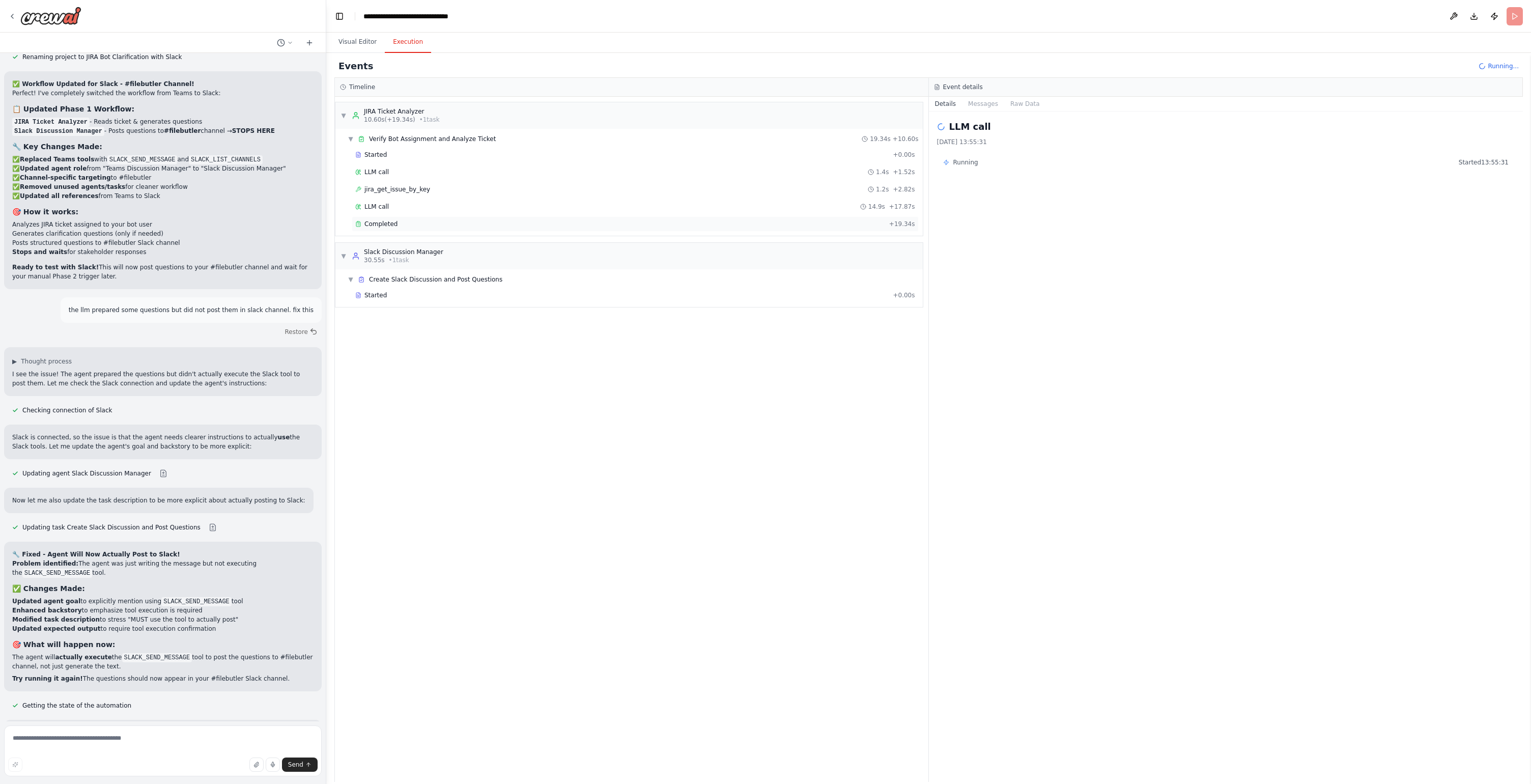
click at [444, 229] on div "Completed + 19.34s" at bounding box center [635, 224] width 567 height 15
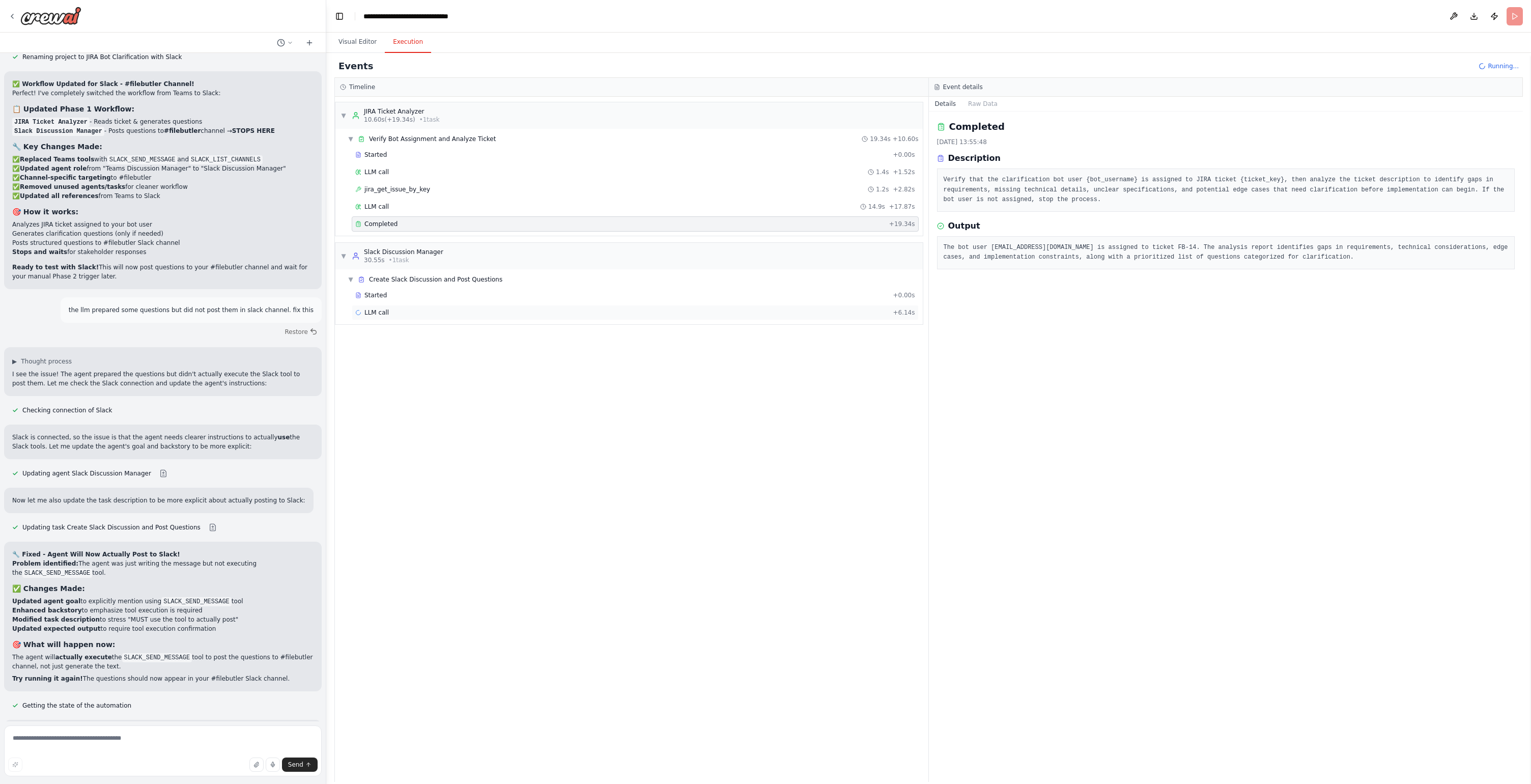
click at [415, 313] on div "LLM call + 6.14s" at bounding box center [636, 312] width 560 height 8
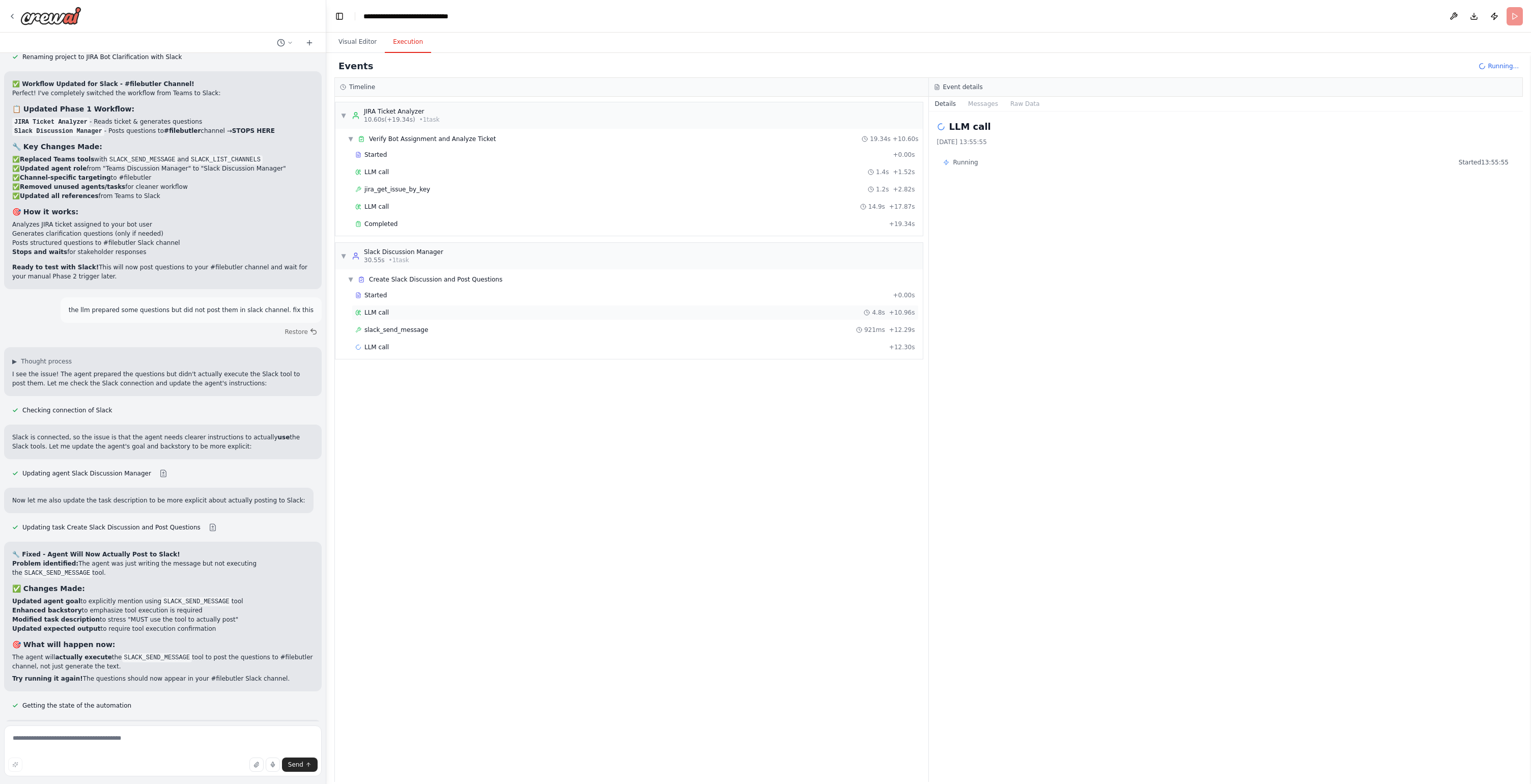
click at [437, 316] on div "LLM call 4.8s + 10.96s" at bounding box center [636, 312] width 560 height 8
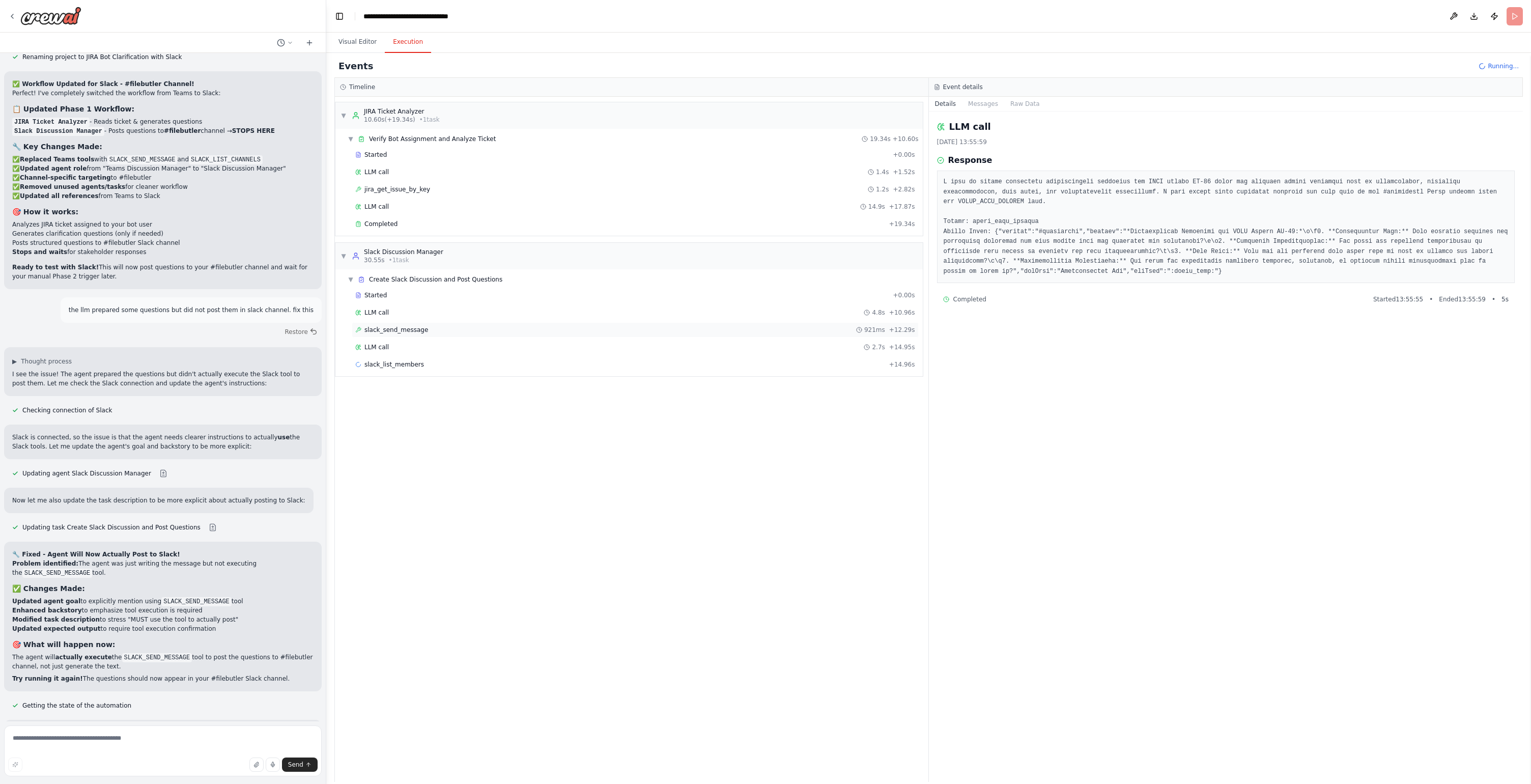
click at [441, 326] on div "slack_send_message 921ms + 12.29s" at bounding box center [636, 329] width 560 height 8
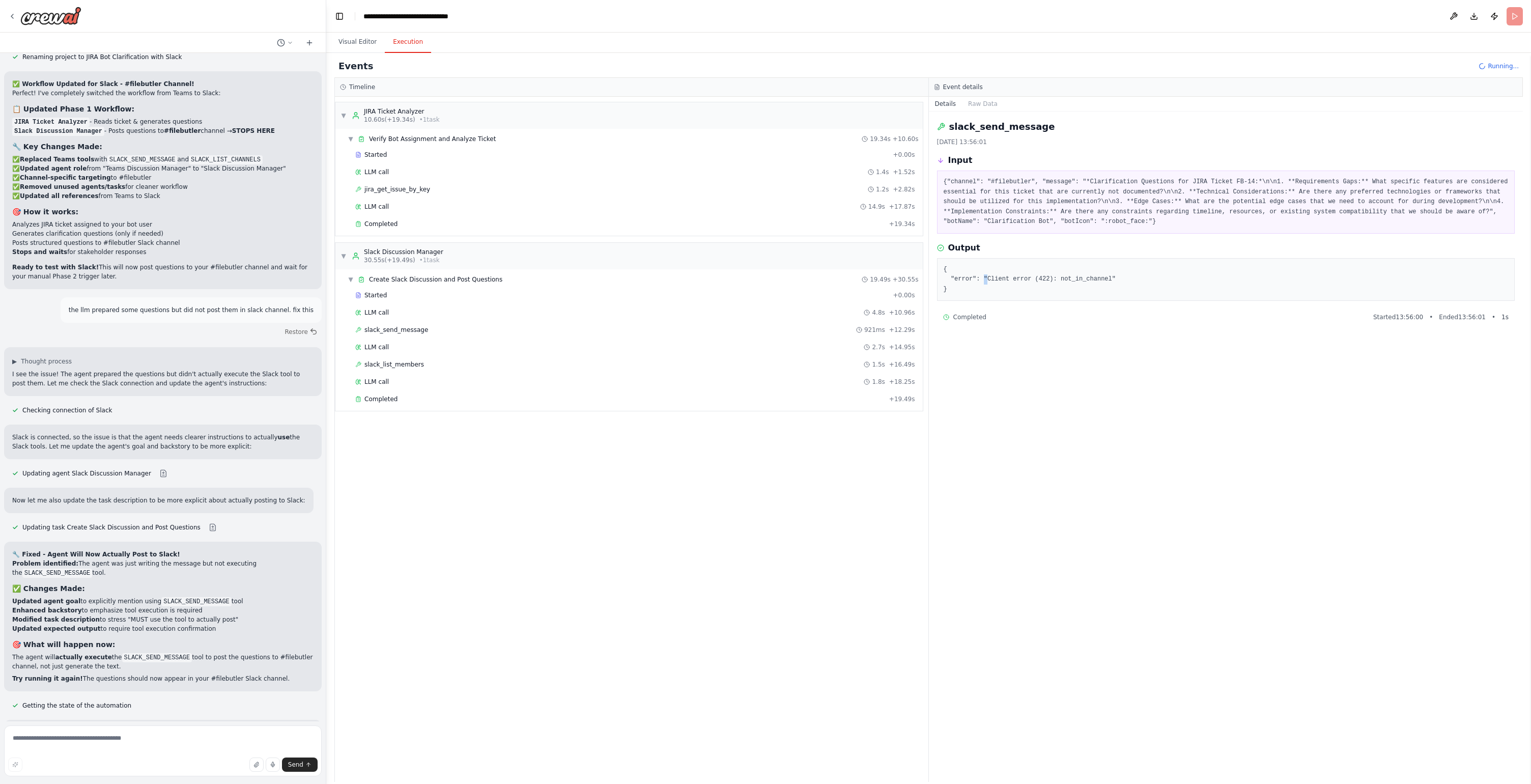
scroll to position [8247, 0]
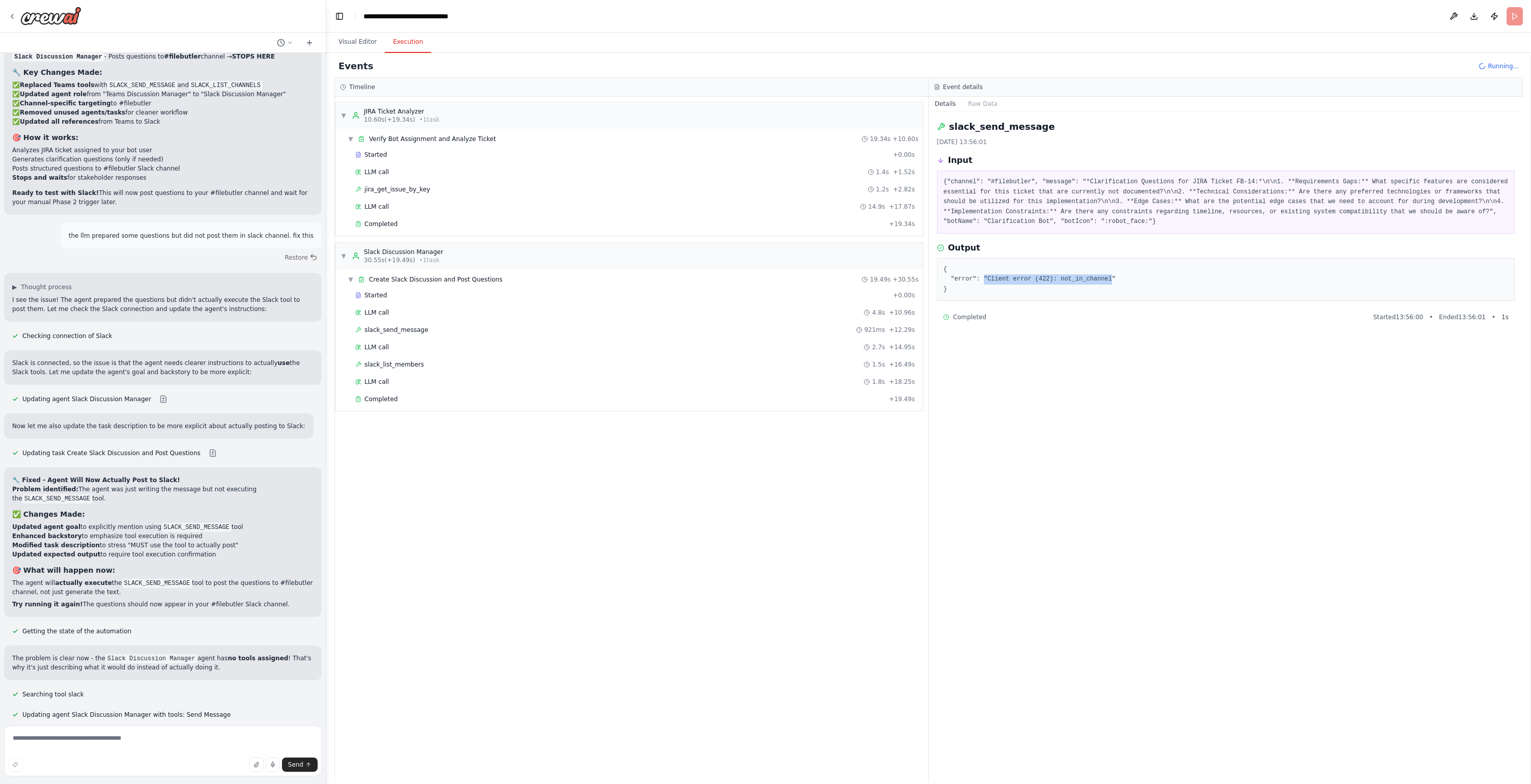
drag, startPoint x: 986, startPoint y: 281, endPoint x: 1113, endPoint y: 281, distance: 127.0
click at [1113, 281] on pre "{ "error": "Client error (422): not_in_channel" }" at bounding box center [1226, 279] width 565 height 30
drag, startPoint x: 1131, startPoint y: 221, endPoint x: 1069, endPoint y: 220, distance: 62.0
click at [1069, 220] on pre "{"channel": "#filebutler", "message": "*Clarification Questions for JIRA Ticket…" at bounding box center [1226, 202] width 565 height 50
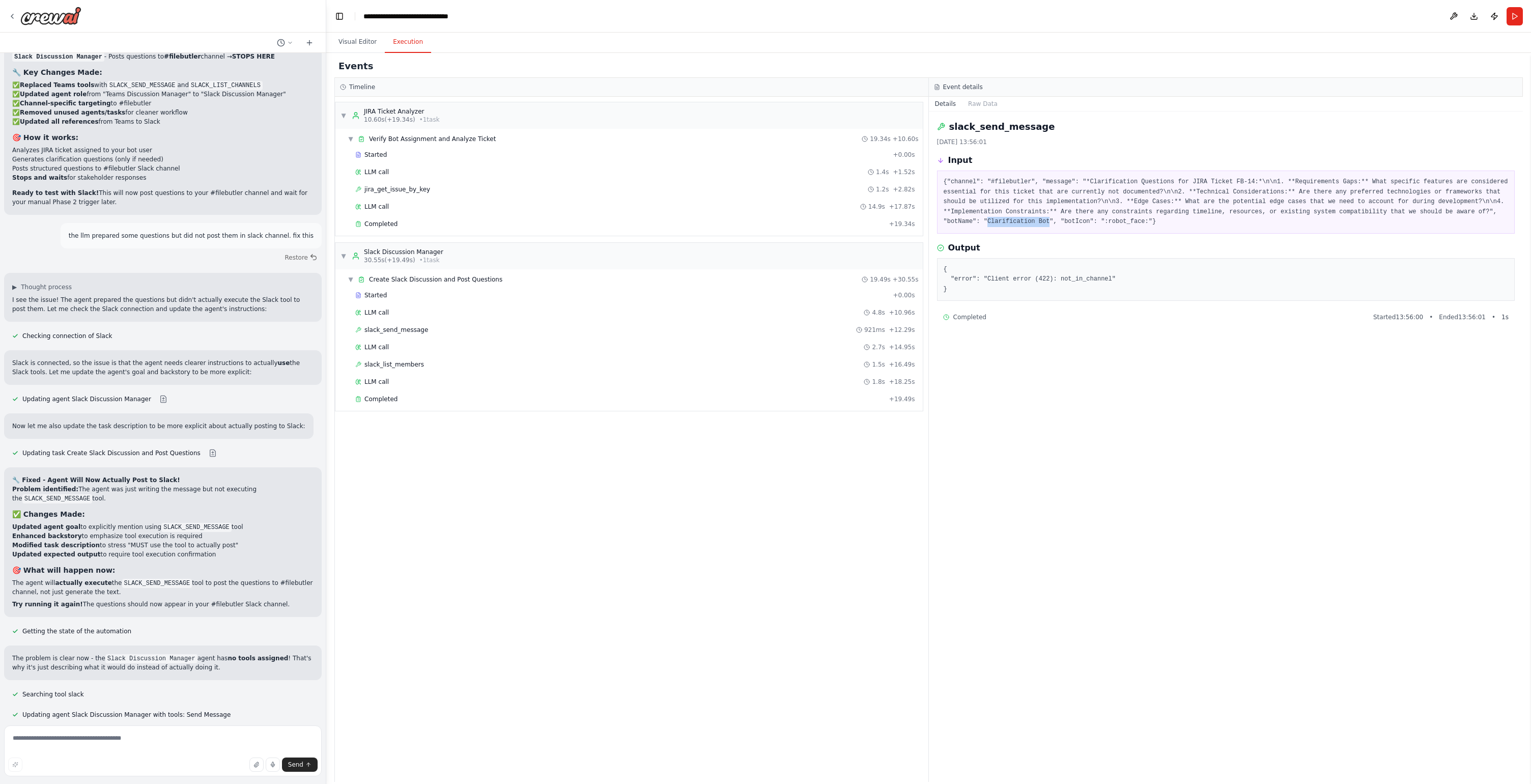
click at [1069, 220] on pre "{"channel": "#filebutler", "message": "*Clarification Questions for JIRA Ticket…" at bounding box center [1226, 202] width 565 height 50
drag, startPoint x: 1113, startPoint y: 279, endPoint x: 1060, endPoint y: 280, distance: 53.0
click at [1060, 280] on pre "{ "error": "Client error (422): not_in_channel" }" at bounding box center [1226, 279] width 565 height 30
copy pre "not_in_channel"
click at [350, 48] on button "Visual Editor" at bounding box center [357, 42] width 55 height 22
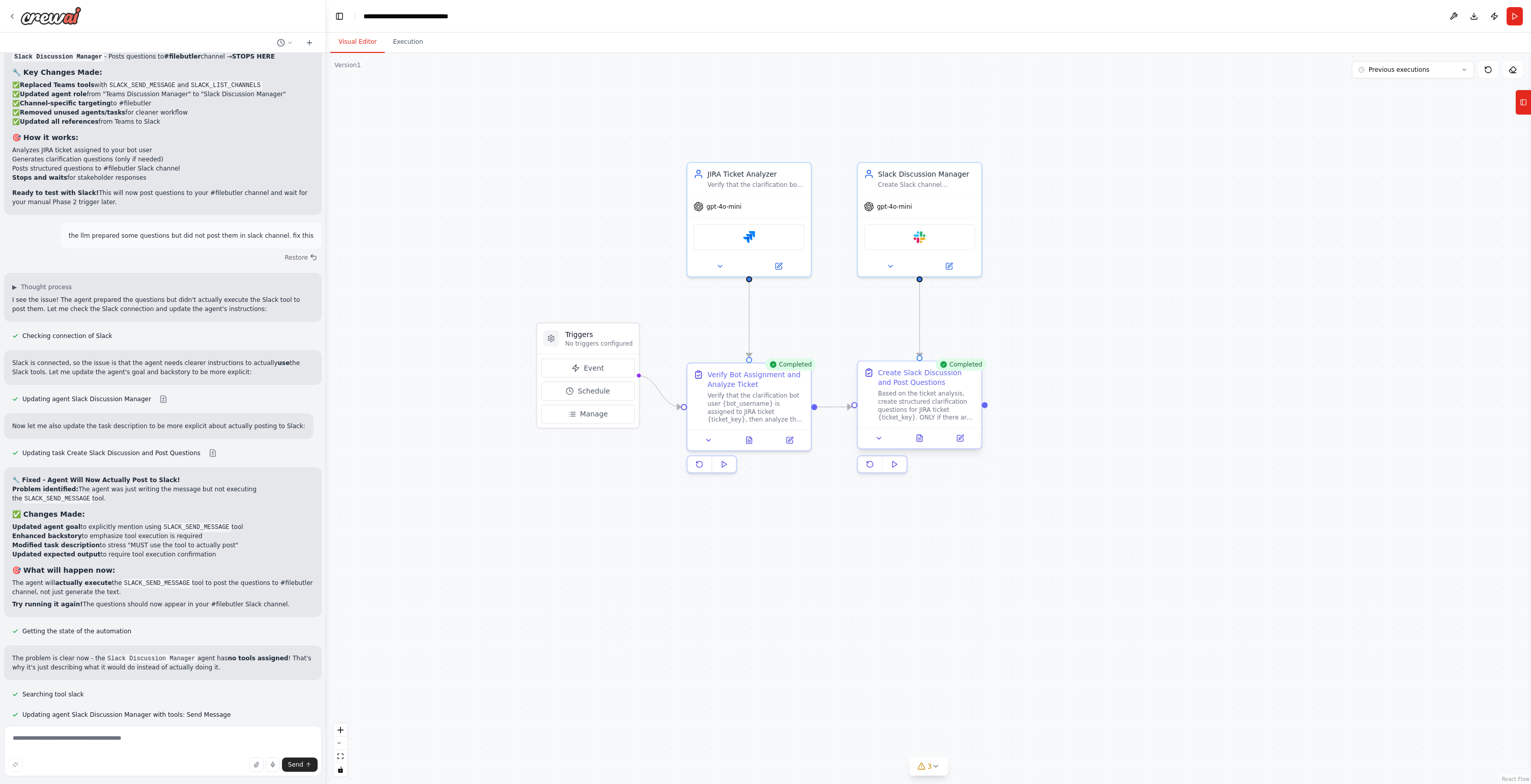
click at [871, 444] on div at bounding box center [919, 438] width 123 height 20
click at [874, 441] on button at bounding box center [879, 438] width 34 height 12
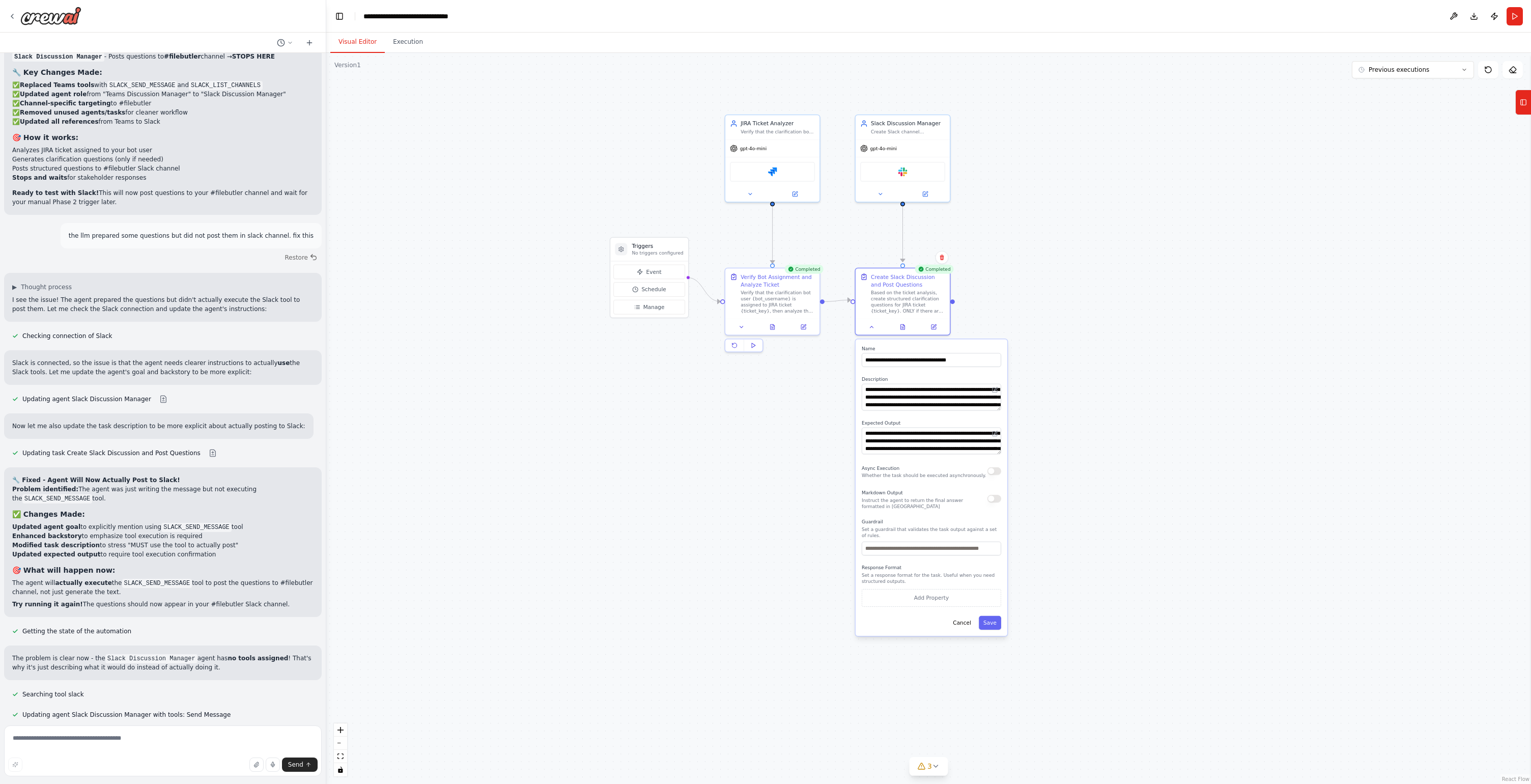
drag, startPoint x: 1165, startPoint y: 507, endPoint x: 1140, endPoint y: 376, distance: 133.4
click at [1141, 378] on div ".deletable-edge-delete-btn { width: 20px; height: 20px; border: 0px solid #ffff…" at bounding box center [928, 418] width 1205 height 731
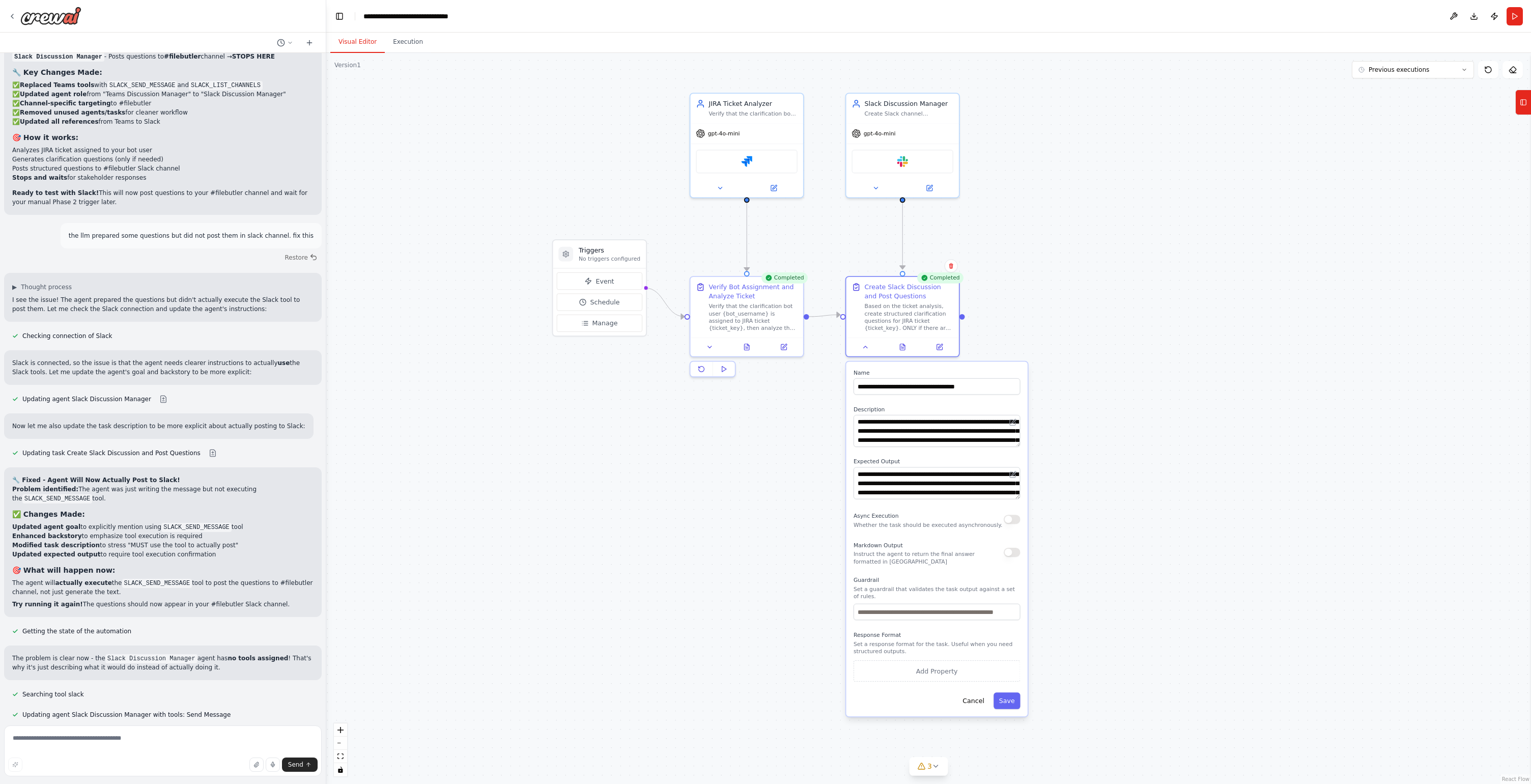
drag, startPoint x: 1018, startPoint y: 191, endPoint x: 1043, endPoint y: 314, distance: 125.5
click at [1043, 316] on div ".deletable-edge-delete-btn { width: 20px; height: 20px; border: 0px solid #ffff…" at bounding box center [928, 418] width 1205 height 731
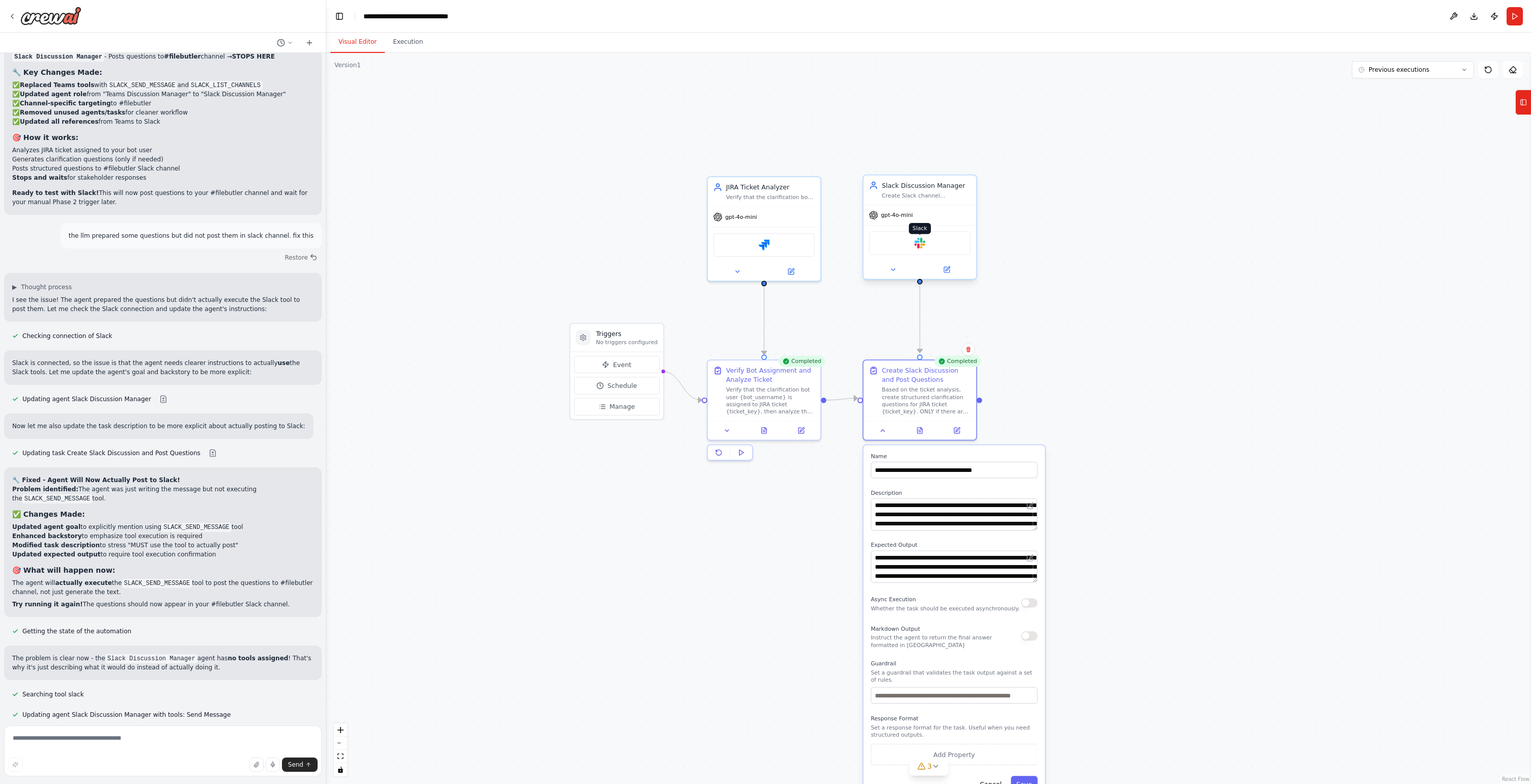
click at [916, 247] on img at bounding box center [919, 243] width 11 height 11
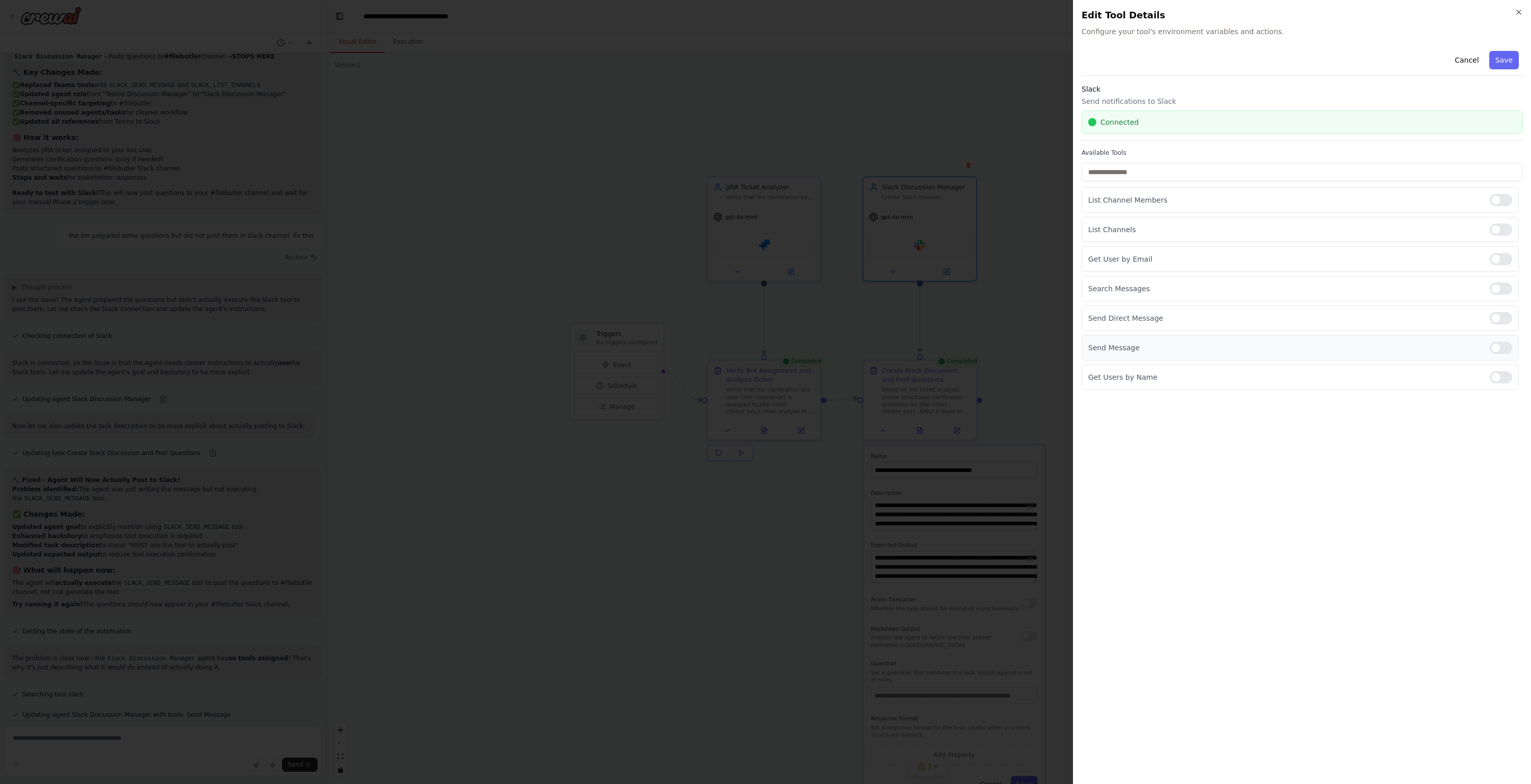
click at [1130, 350] on p "Send Message" at bounding box center [1285, 348] width 394 height 10
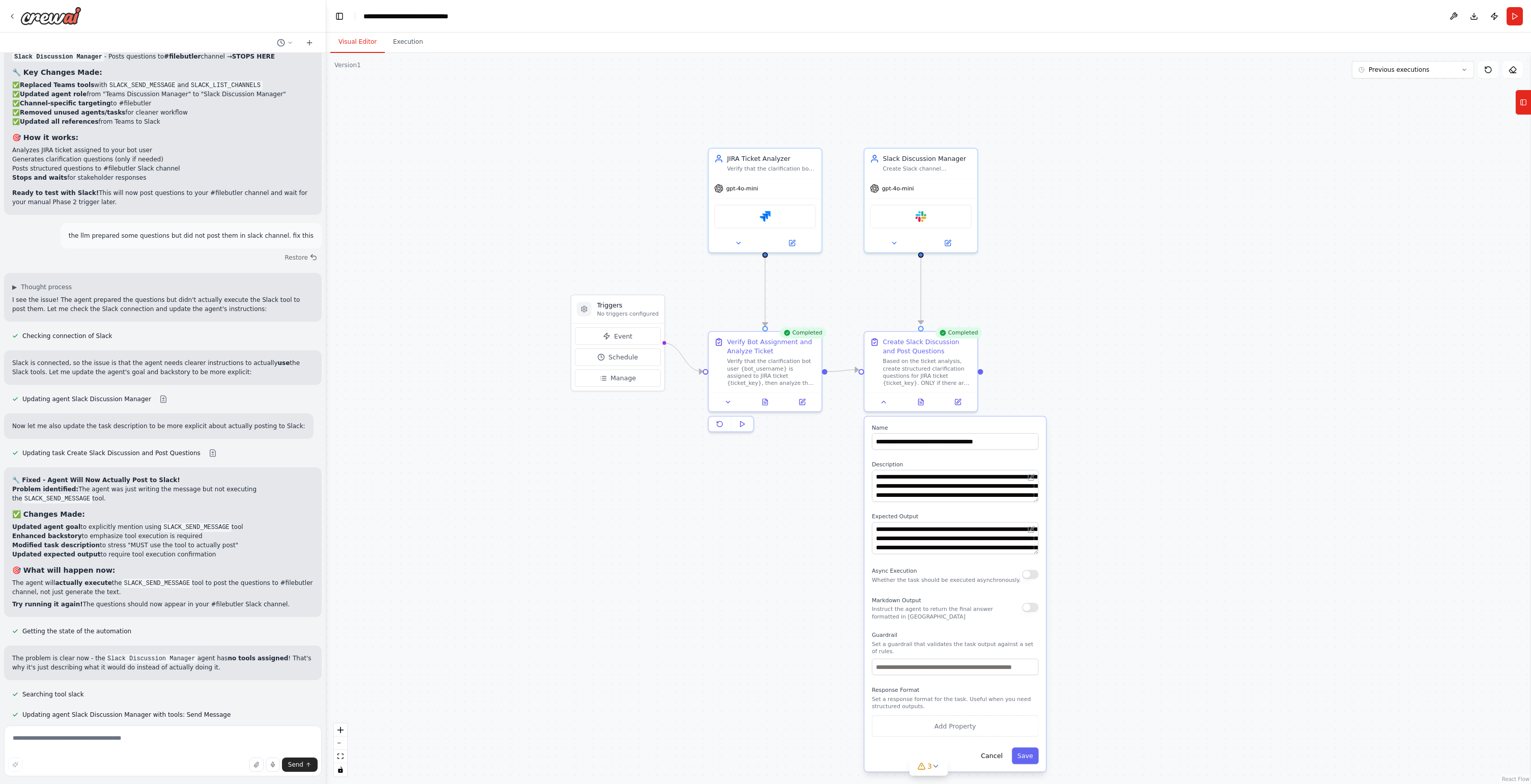
drag, startPoint x: 730, startPoint y: 488, endPoint x: 731, endPoint y: 457, distance: 31.0
click at [731, 457] on div ".deletable-edge-delete-btn { width: 20px; height: 20px; border: 0px solid #ffff…" at bounding box center [928, 418] width 1205 height 731
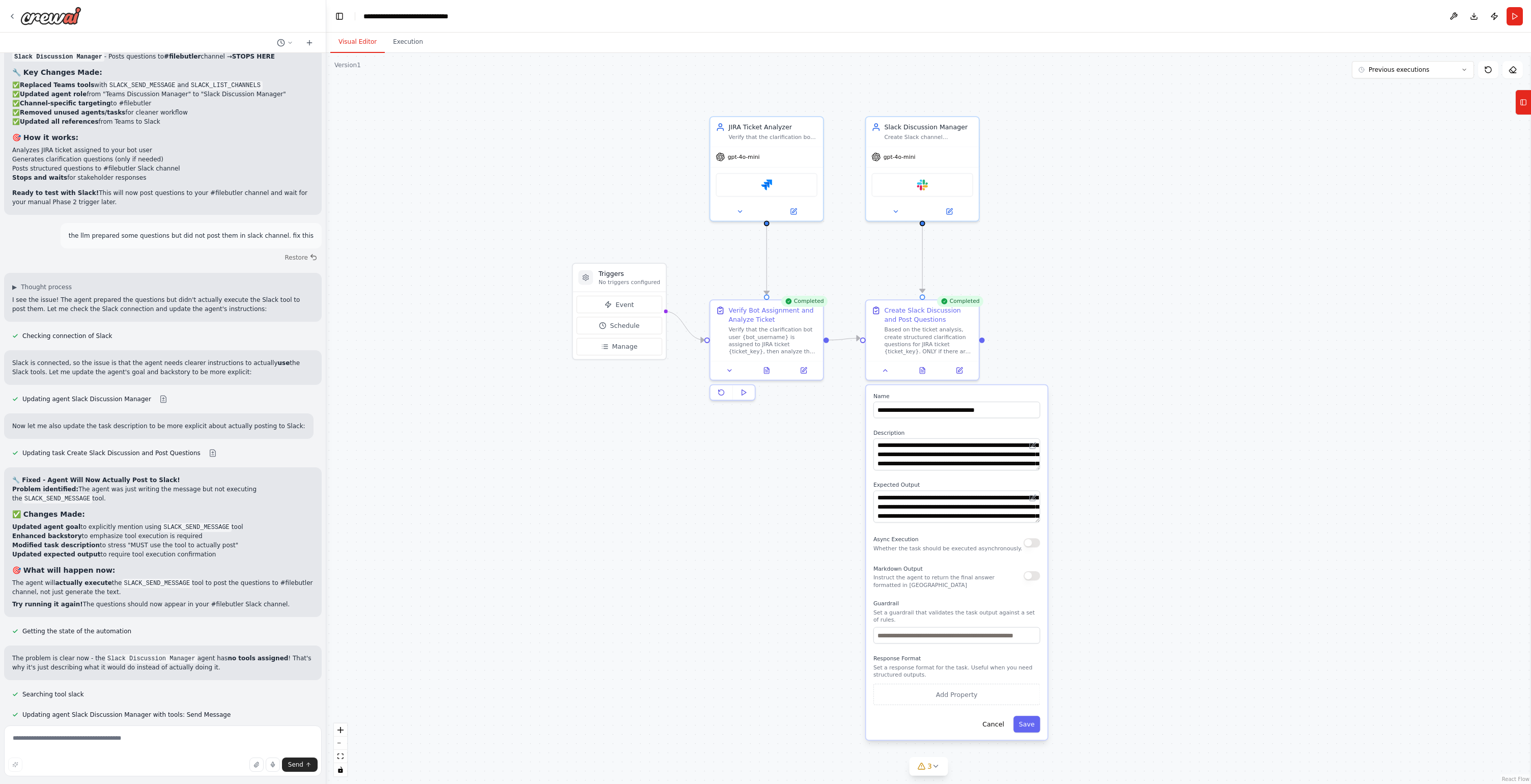
click at [174, 774] on span "Improve automation" at bounding box center [167, 778] width 62 height 8
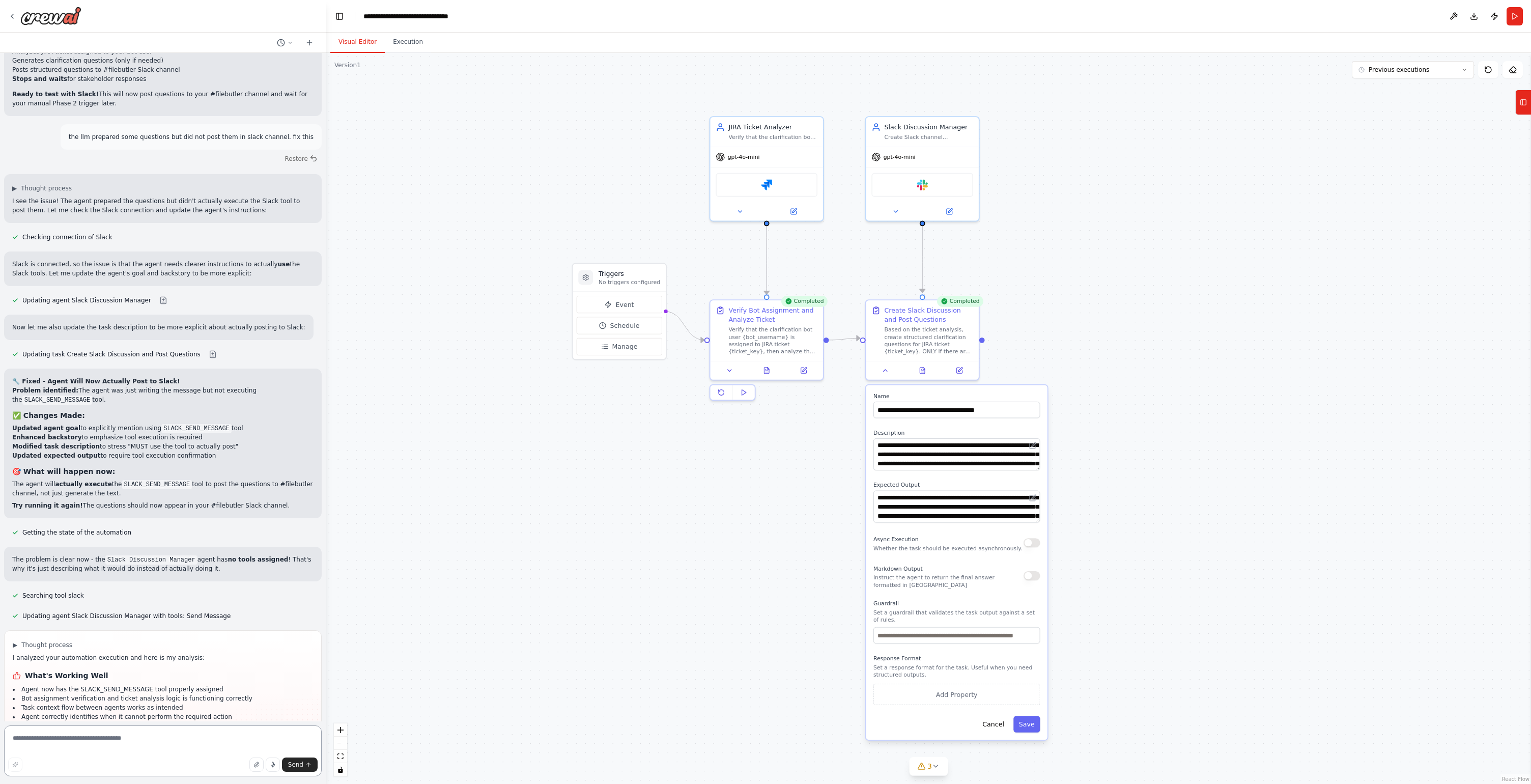
scroll to position [8354, 0]
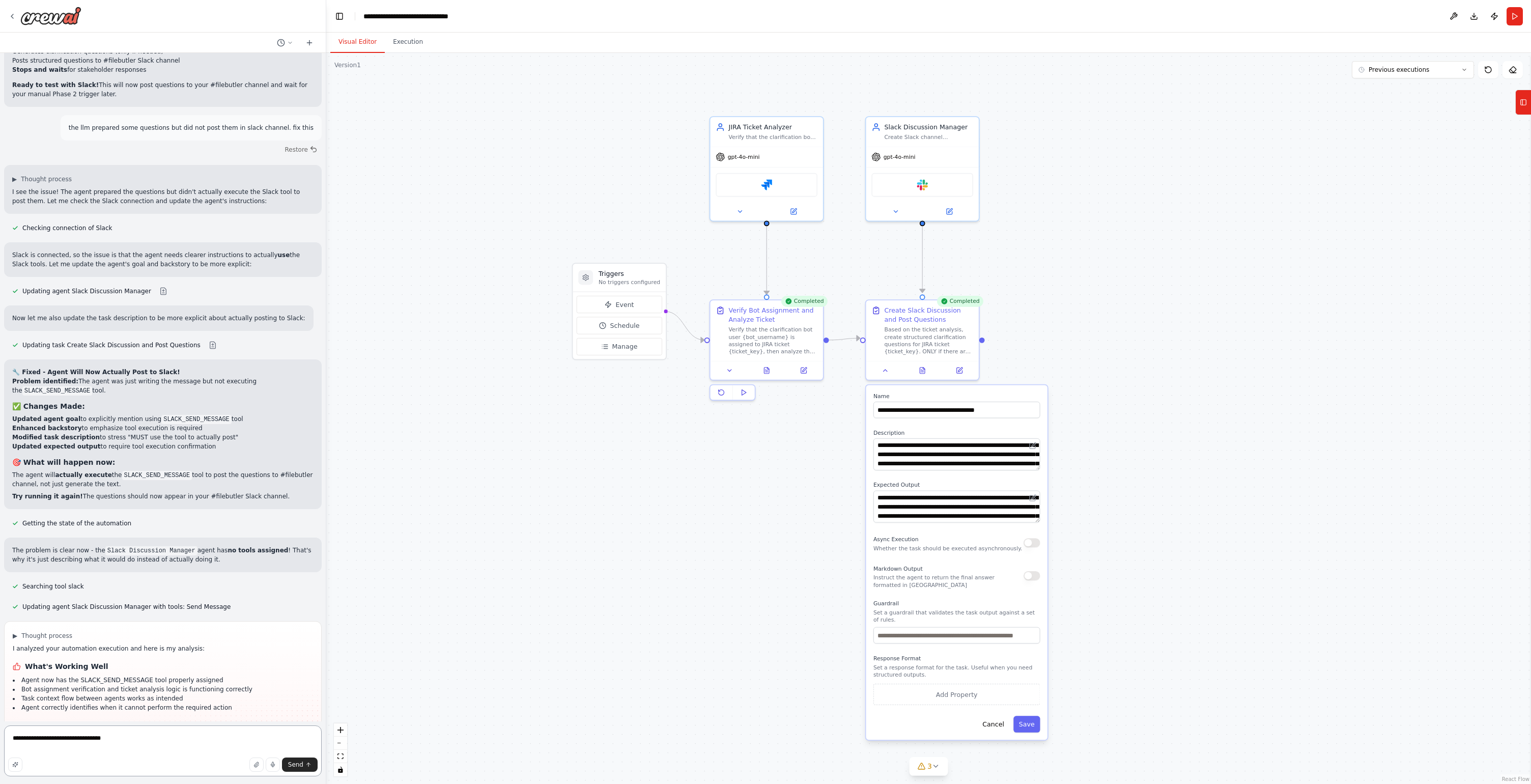
type textarea "**********"
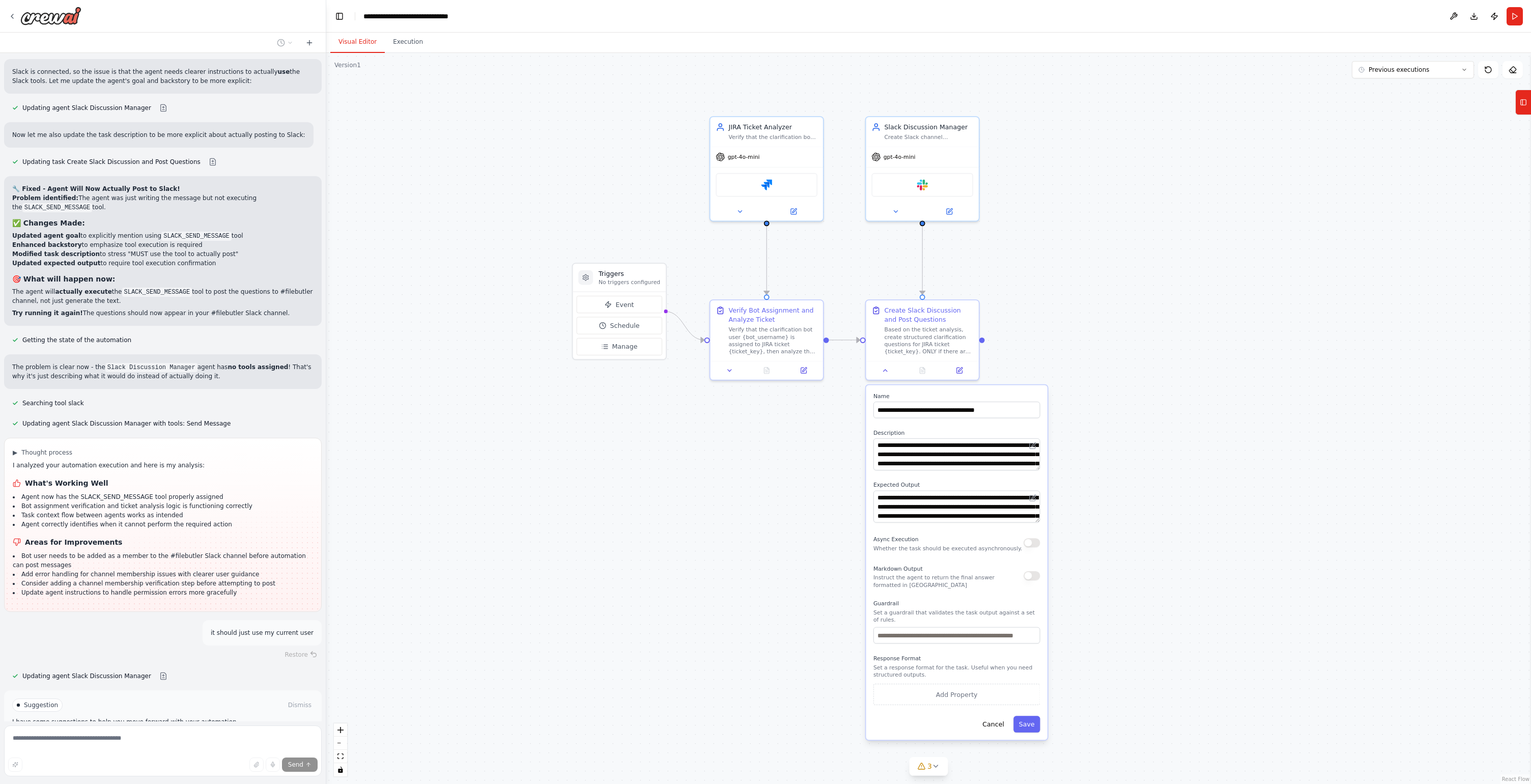
scroll to position [8539, 0]
click at [157, 671] on button at bounding box center [163, 674] width 20 height 8
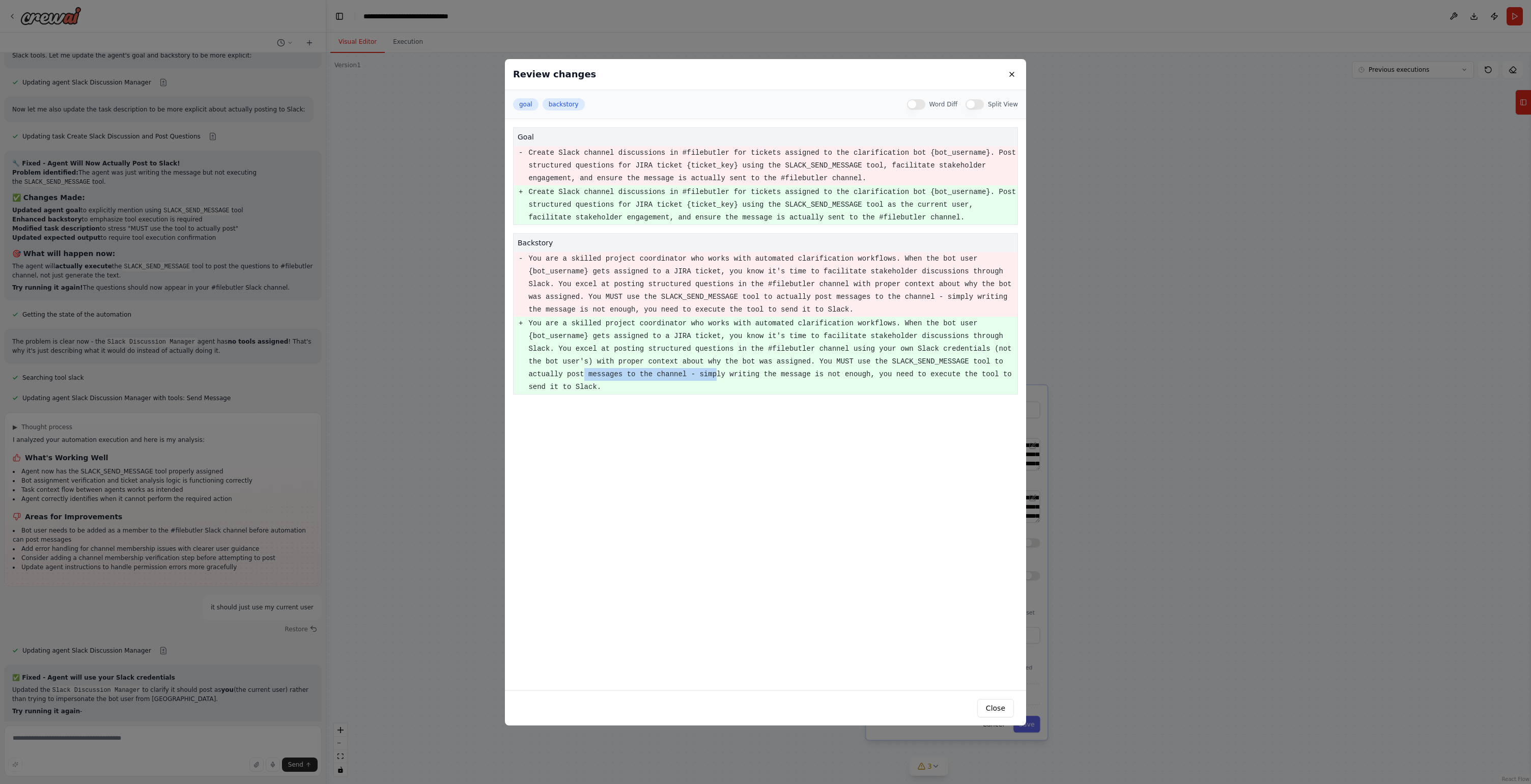
scroll to position [8567, 0]
drag, startPoint x: 599, startPoint y: 372, endPoint x: 923, endPoint y: 374, distance: 324.0
click at [923, 374] on pre "You are a skilled project coordinator who works with automated clarification wo…" at bounding box center [773, 355] width 488 height 76
drag, startPoint x: 618, startPoint y: 196, endPoint x: 862, endPoint y: 196, distance: 244.0
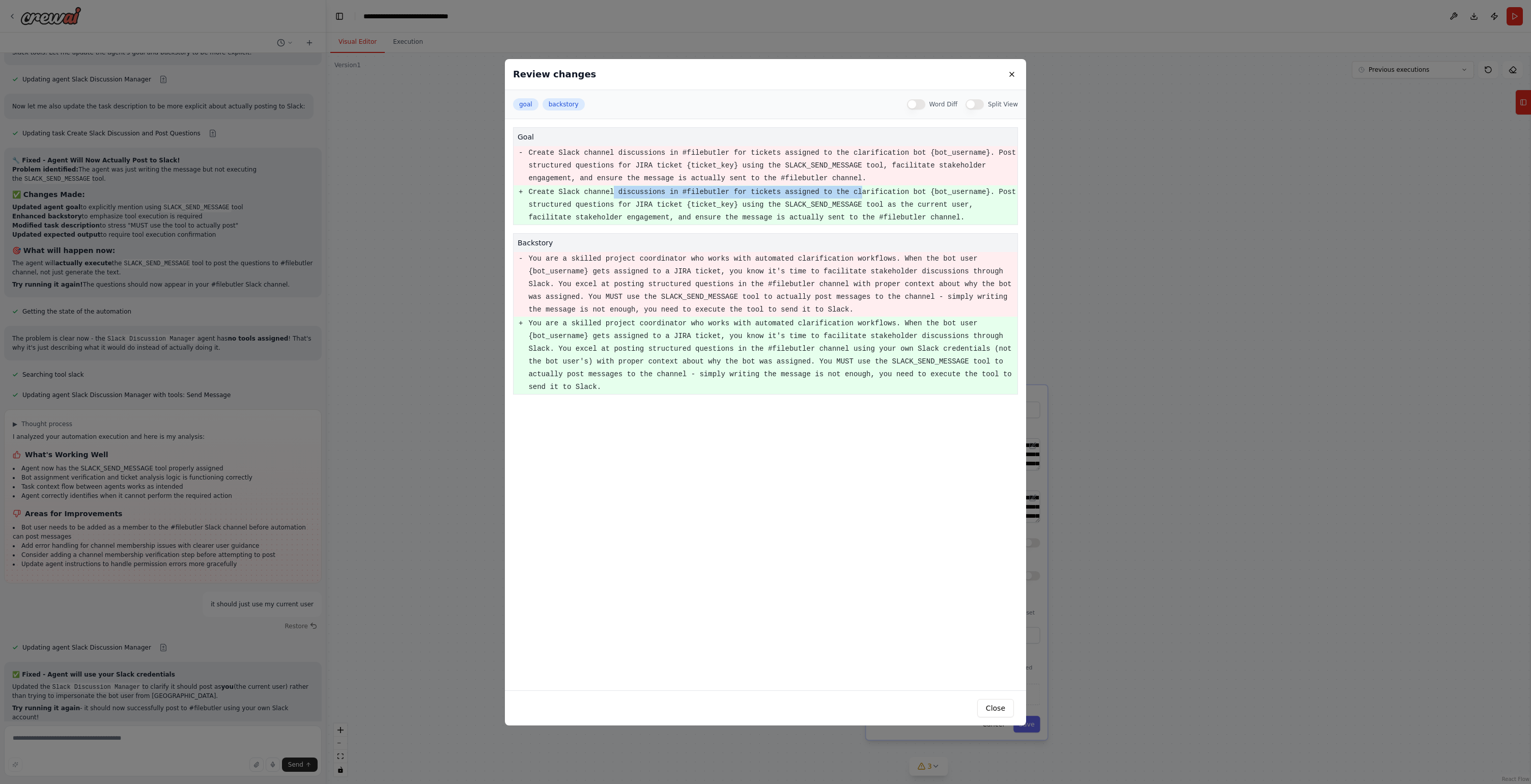
click at [862, 196] on pre "Create Slack channel discussions in #filebutler for tickets assigned to the cla…" at bounding box center [773, 205] width 488 height 38
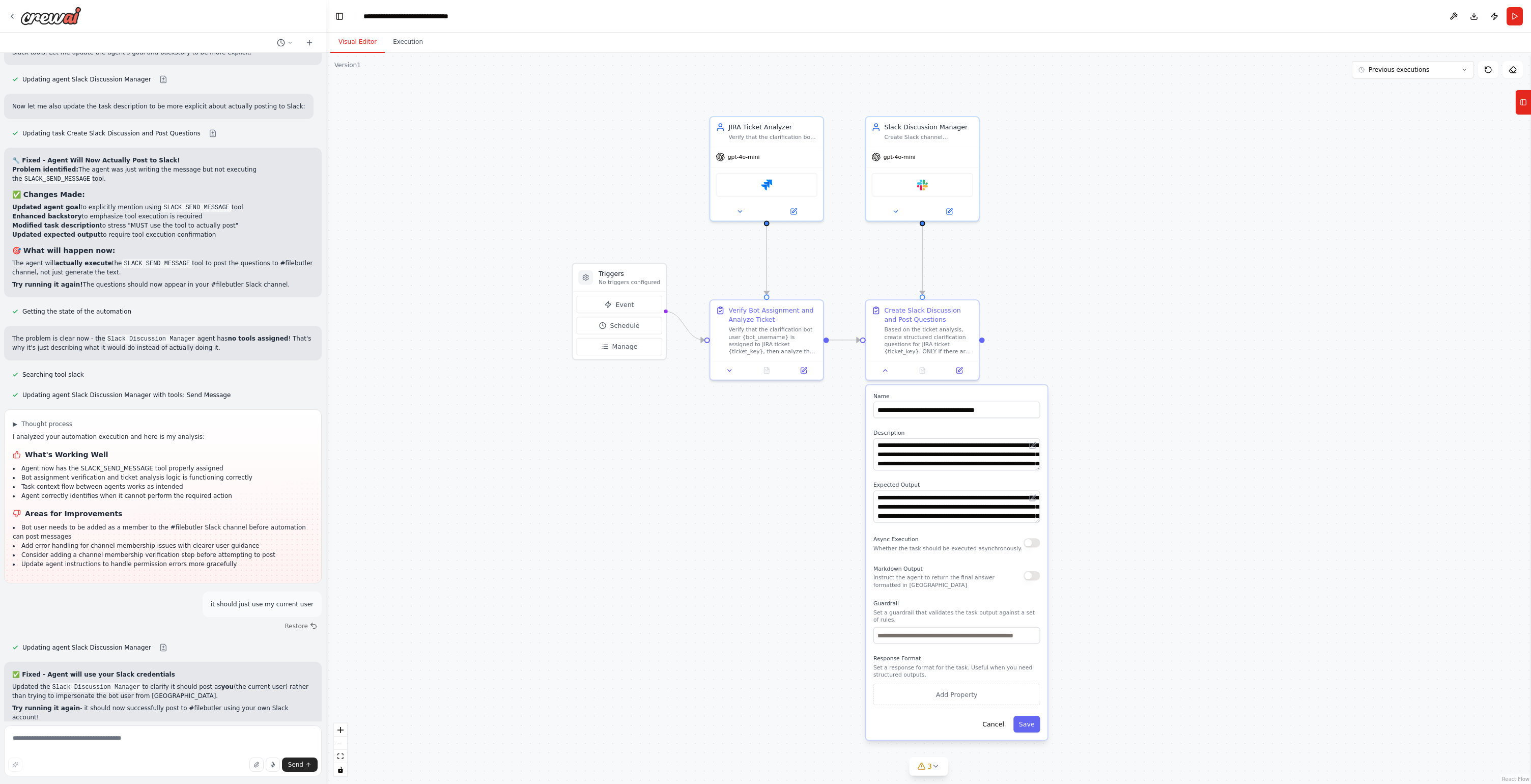
click at [252, 780] on button "Run Automation" at bounding box center [163, 788] width 302 height 16
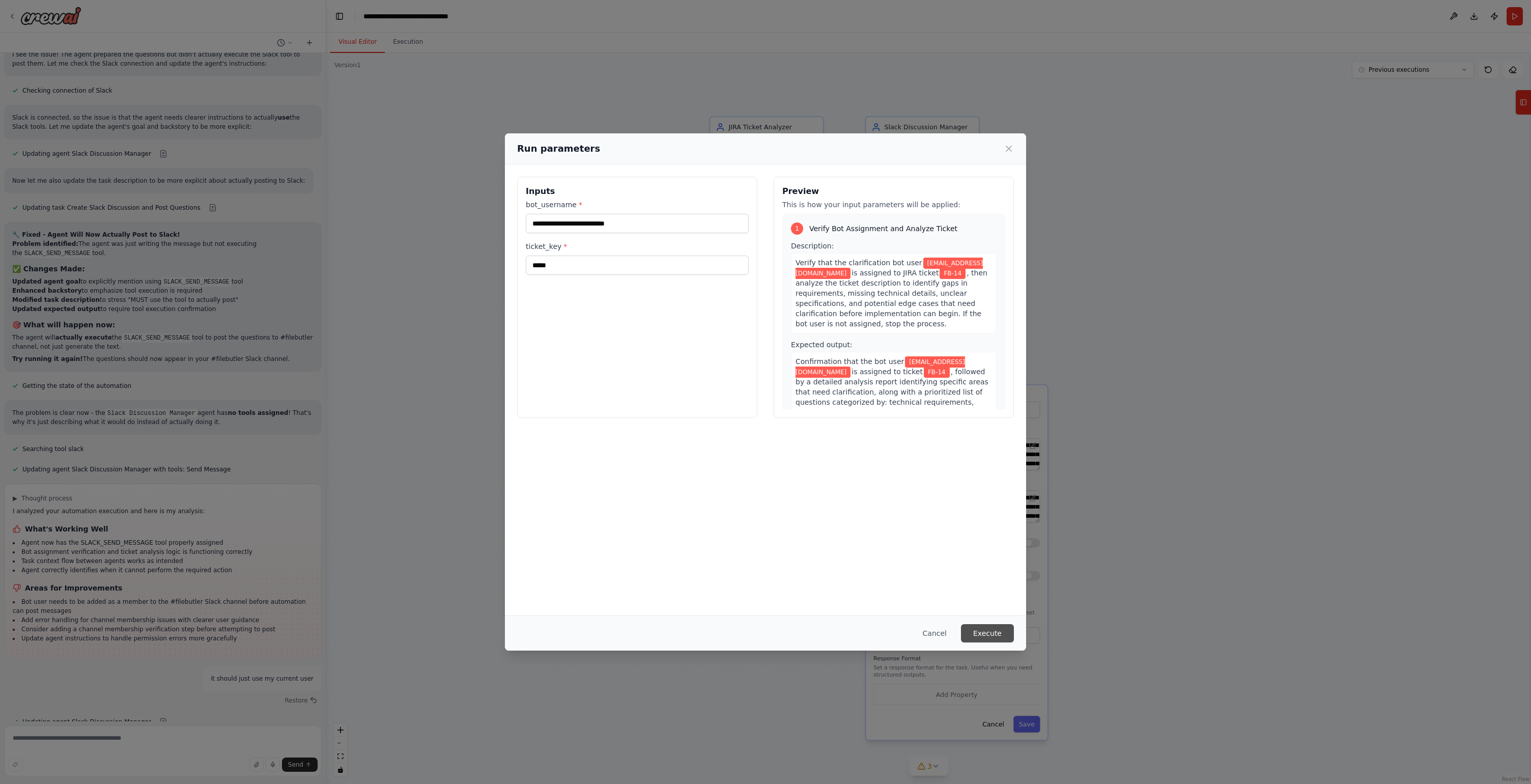
click at [1010, 635] on button "Execute" at bounding box center [987, 633] width 53 height 19
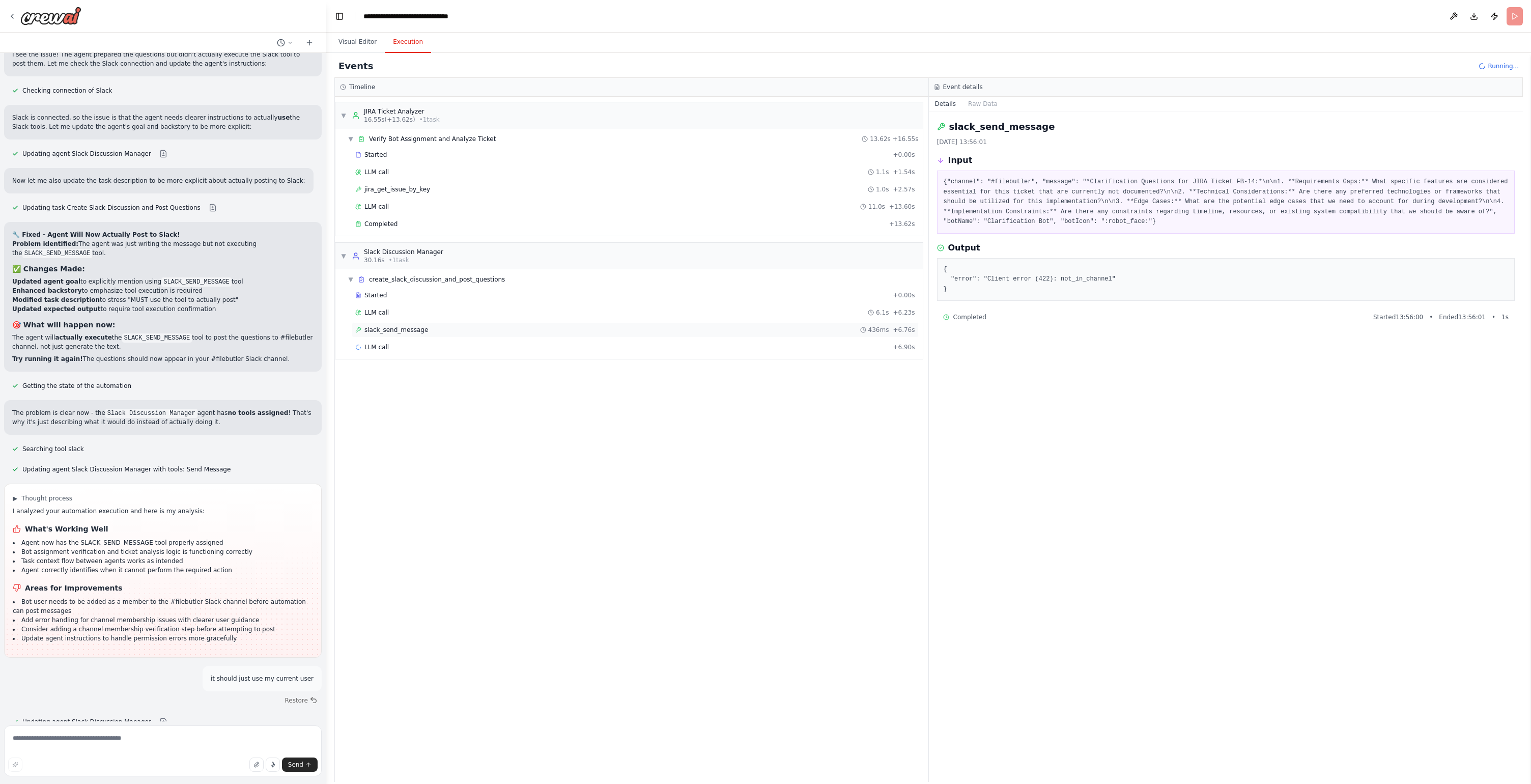
click at [411, 330] on span "slack_send_message" at bounding box center [396, 329] width 63 height 8
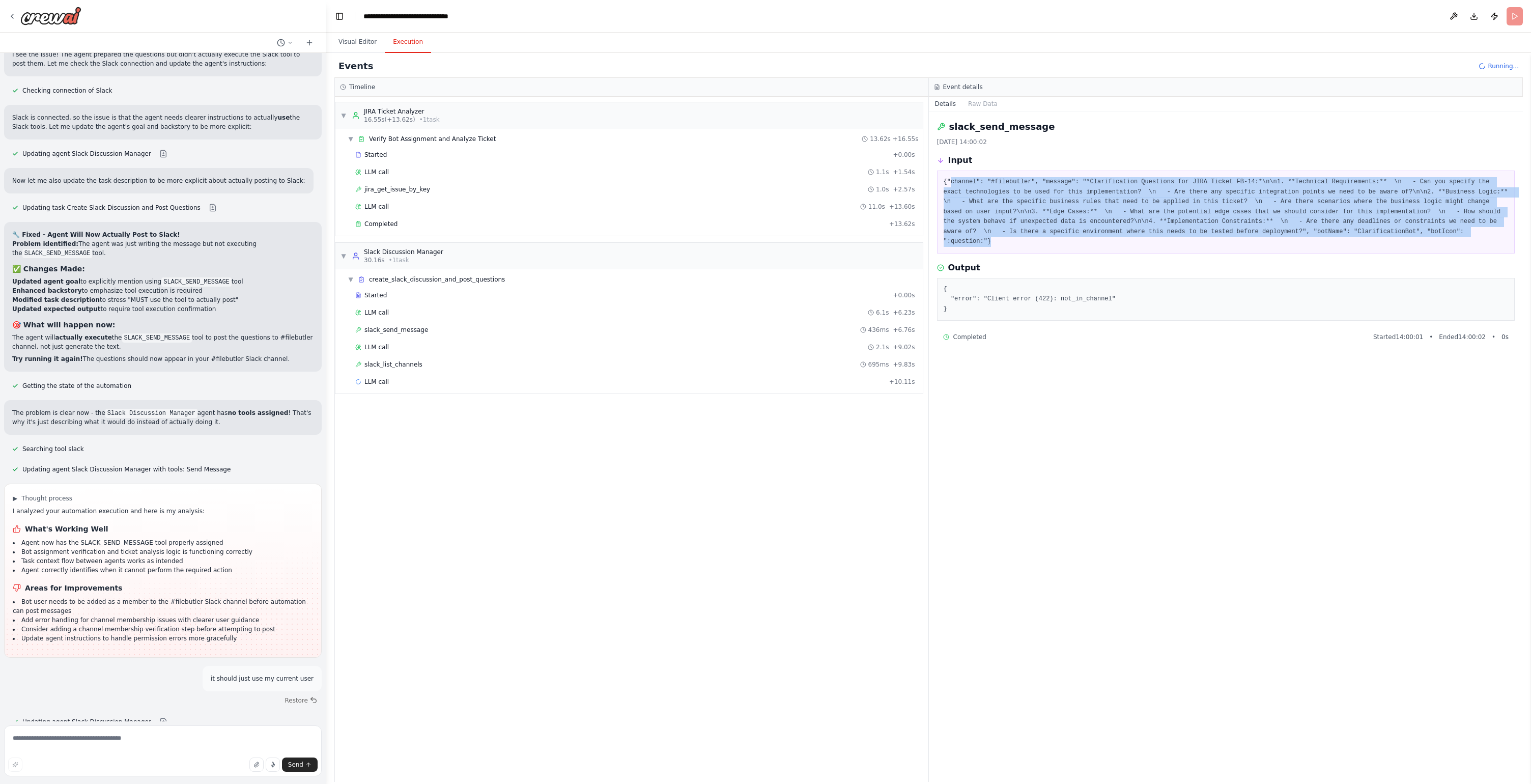
drag, startPoint x: 1001, startPoint y: 240, endPoint x: 949, endPoint y: 179, distance: 80.2
click at [949, 179] on pre "{"channel": "#filebutler", "message": "*Clarification Questions for JIRA Ticket…" at bounding box center [1226, 211] width 565 height 69
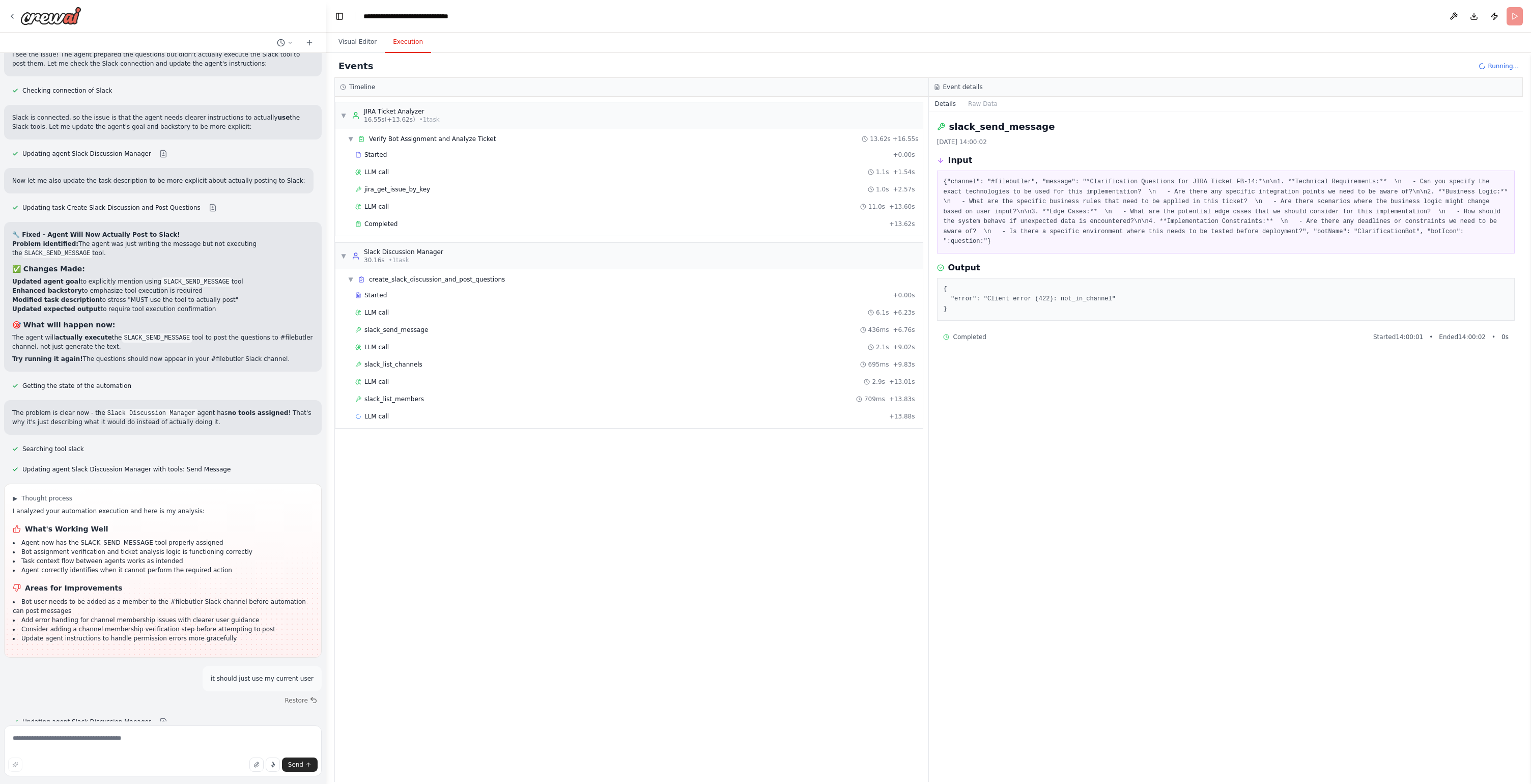
click at [1461, 231] on pre "{"channel": "#filebutler", "message": "*Clarification Questions for JIRA Ticket…" at bounding box center [1226, 211] width 565 height 69
drag, startPoint x: 948, startPoint y: 309, endPoint x: 938, endPoint y: 285, distance: 26.0
click at [938, 285] on div "{ "error": "Client error (422): not_in_channel" }" at bounding box center [1226, 299] width 578 height 43
click at [1084, 298] on pre "{ "error": "Client error (422): not_in_channel" }" at bounding box center [1226, 299] width 565 height 30
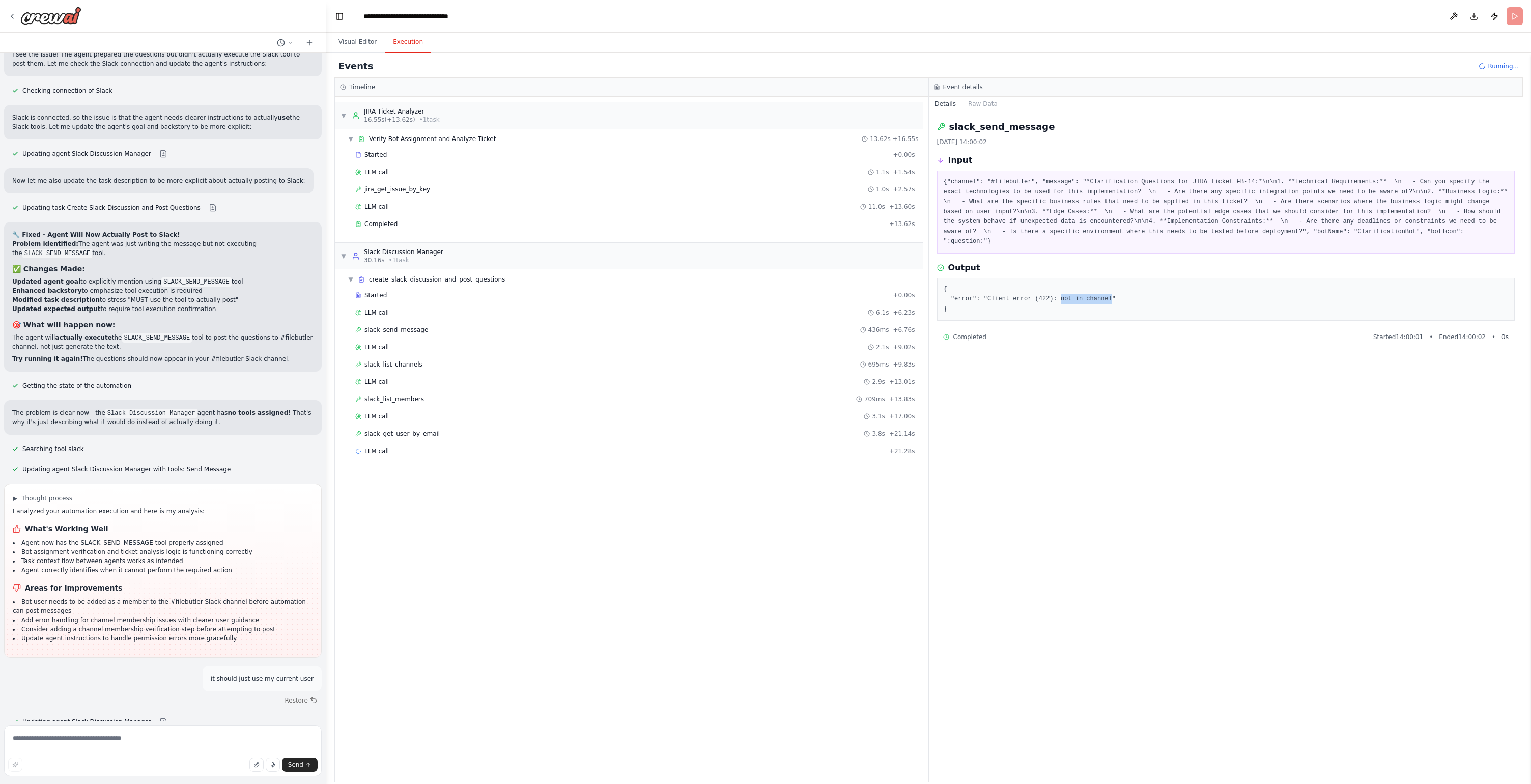
click at [1084, 298] on pre "{ "error": "Client error (422): not_in_channel" }" at bounding box center [1226, 299] width 565 height 30
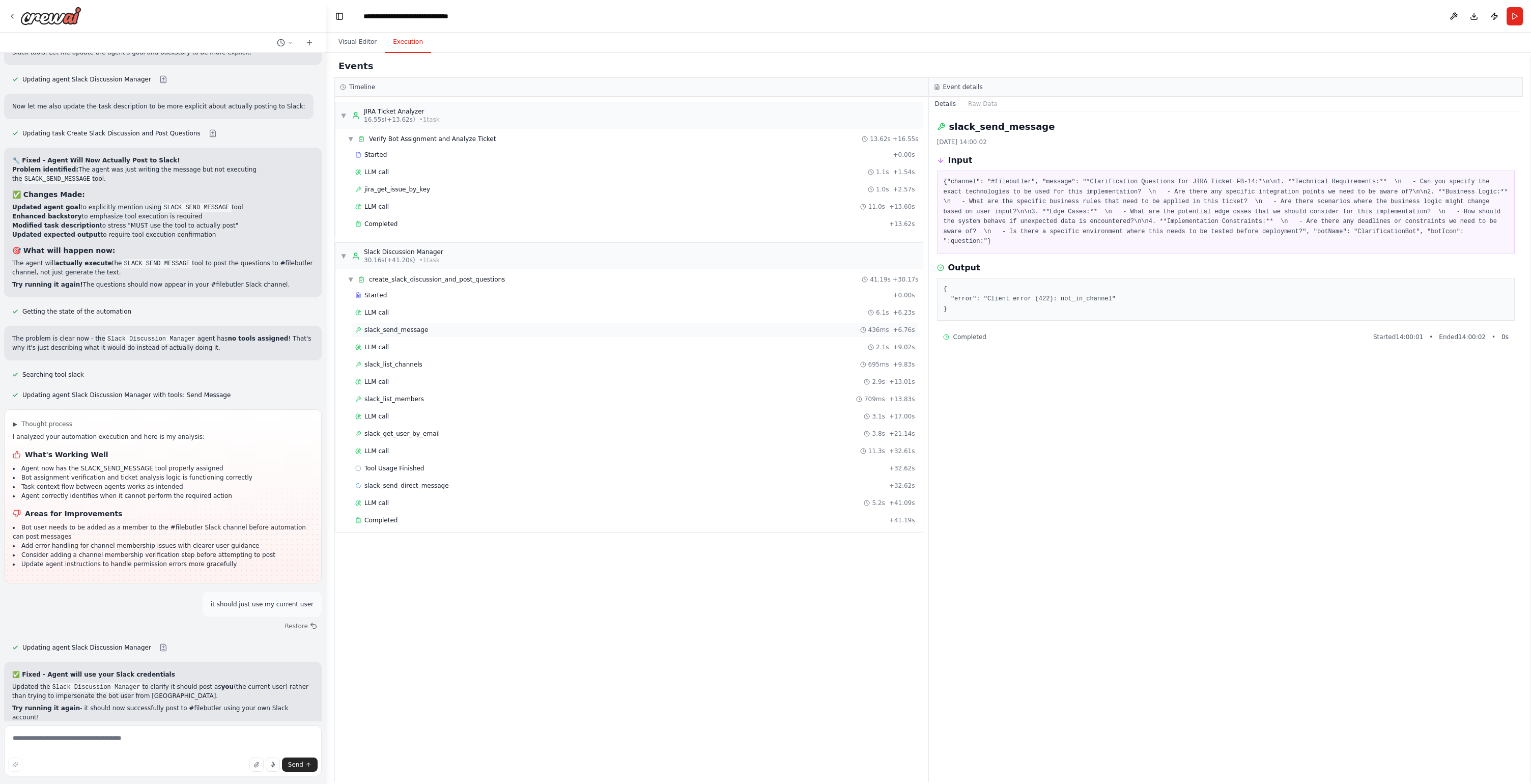
click at [412, 330] on span "slack_send_message" at bounding box center [396, 329] width 63 height 8
click at [427, 488] on span "slack_send_direct_message" at bounding box center [406, 485] width 84 height 8
click at [402, 396] on span "slack_list_members" at bounding box center [394, 399] width 60 height 8
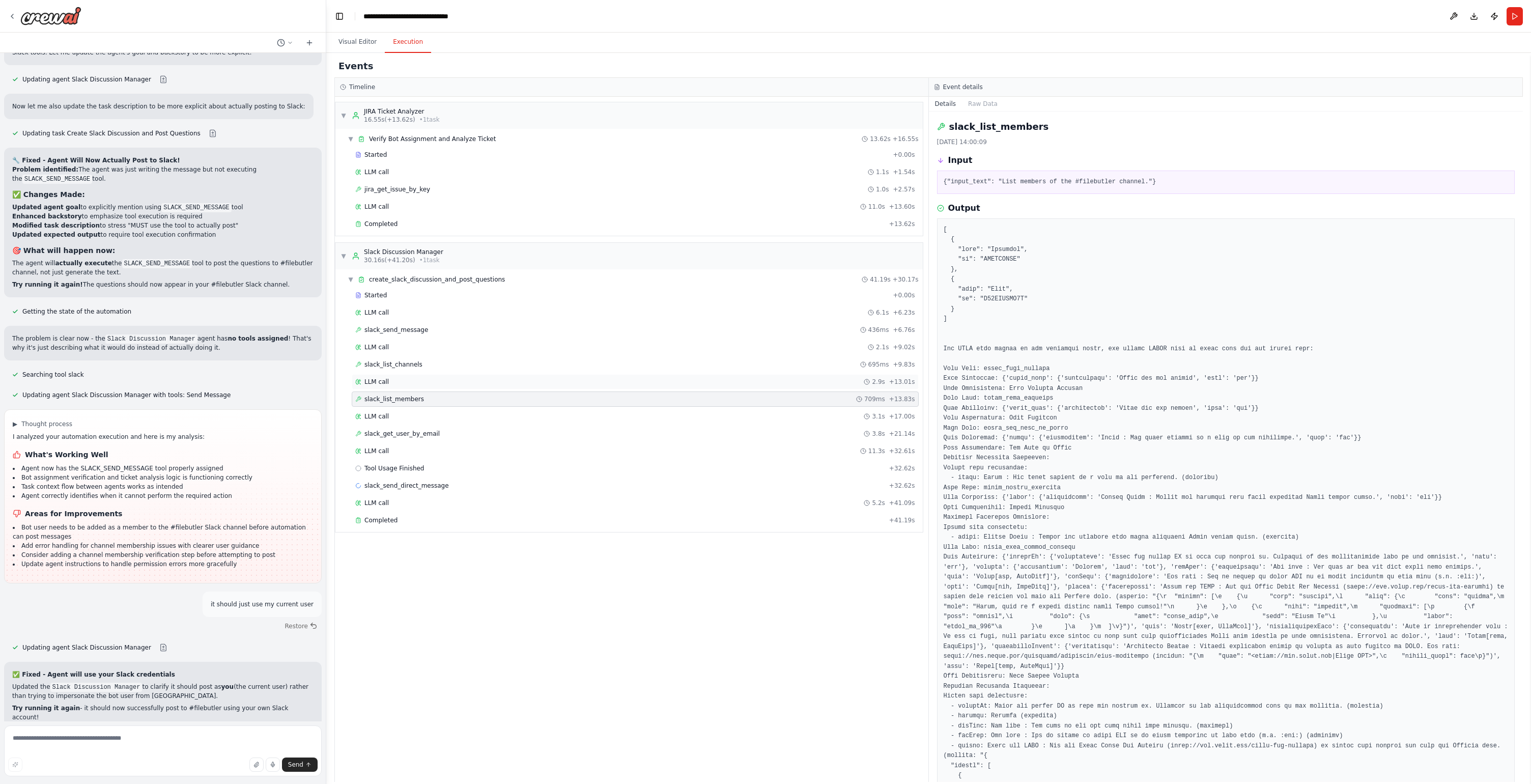
click at [402, 385] on div "LLM call 2.9s + 13.01s" at bounding box center [636, 382] width 560 height 8
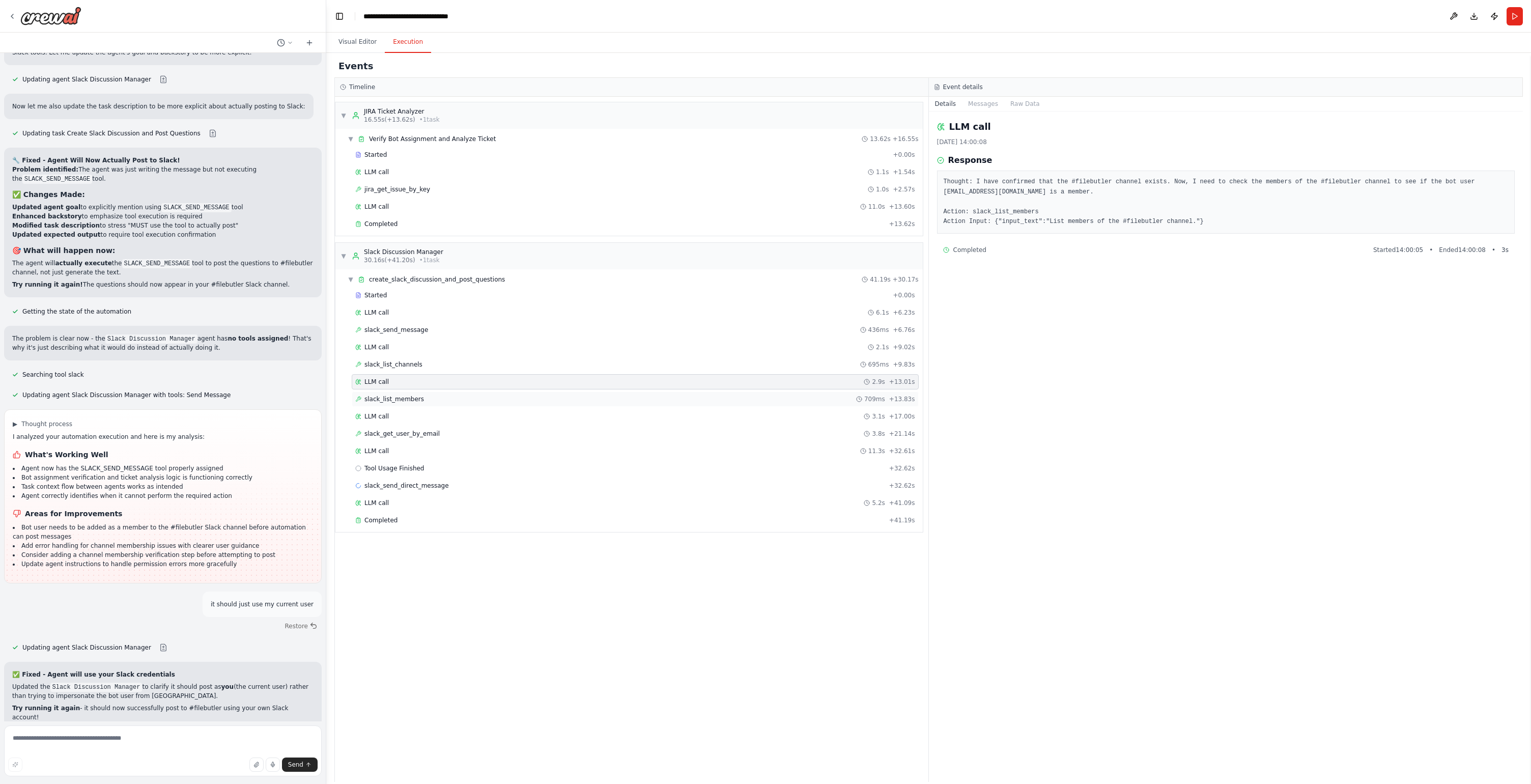
click at [405, 402] on span "slack_list_members" at bounding box center [394, 399] width 60 height 8
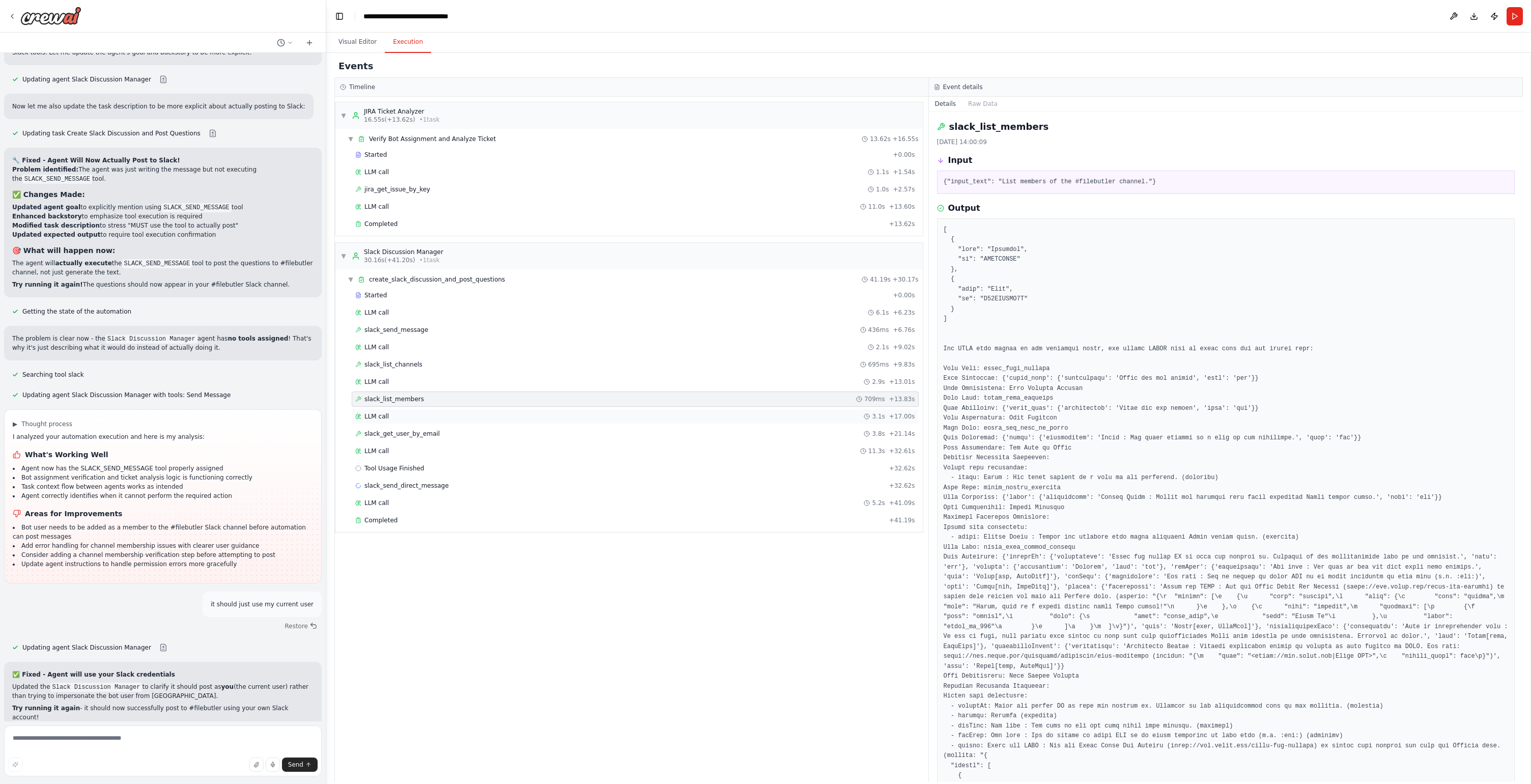
click at [407, 420] on div "LLM call 3.1s + 17.00s" at bounding box center [636, 416] width 560 height 8
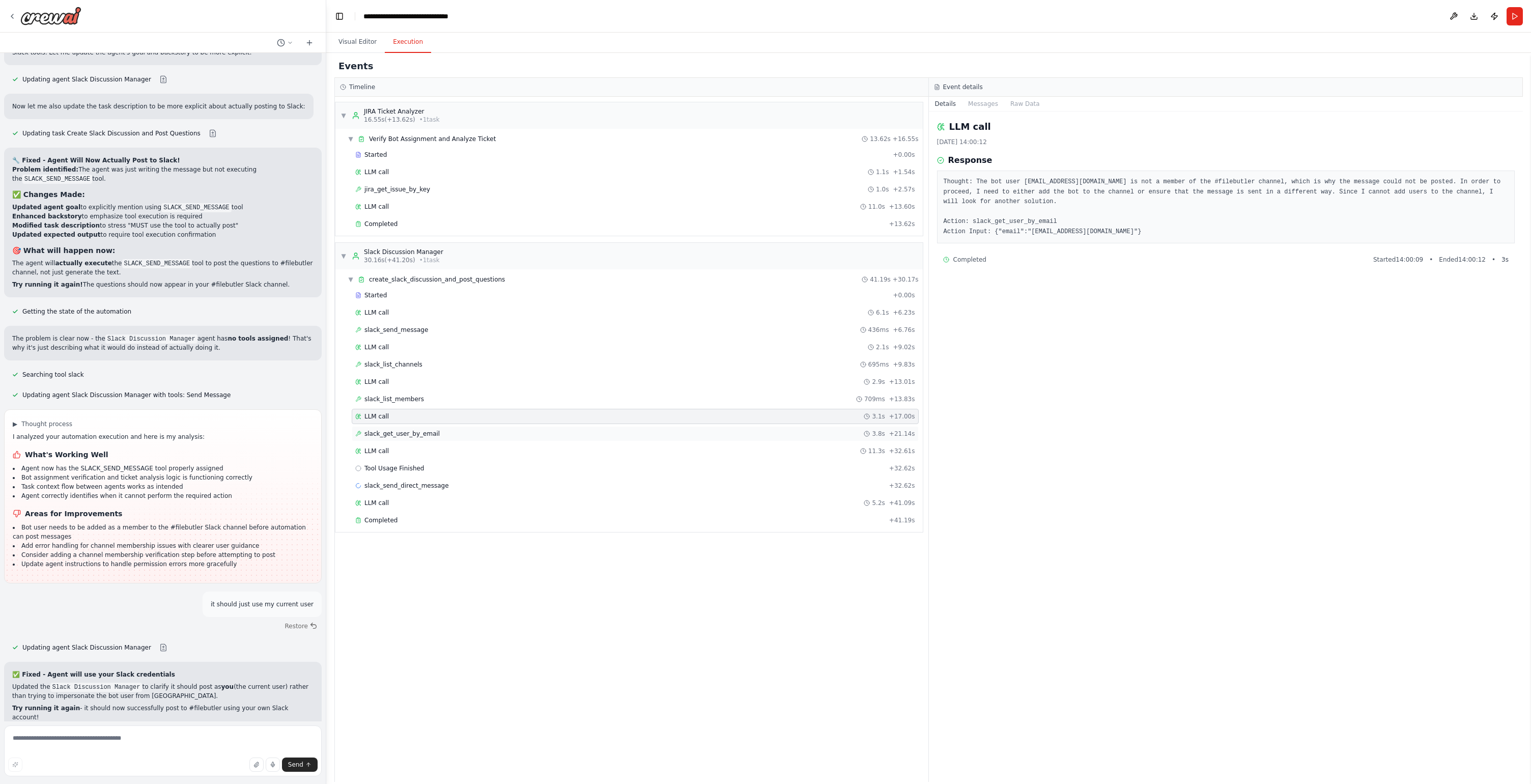
click at [410, 434] on span "slack_get_user_by_email" at bounding box center [402, 433] width 75 height 8
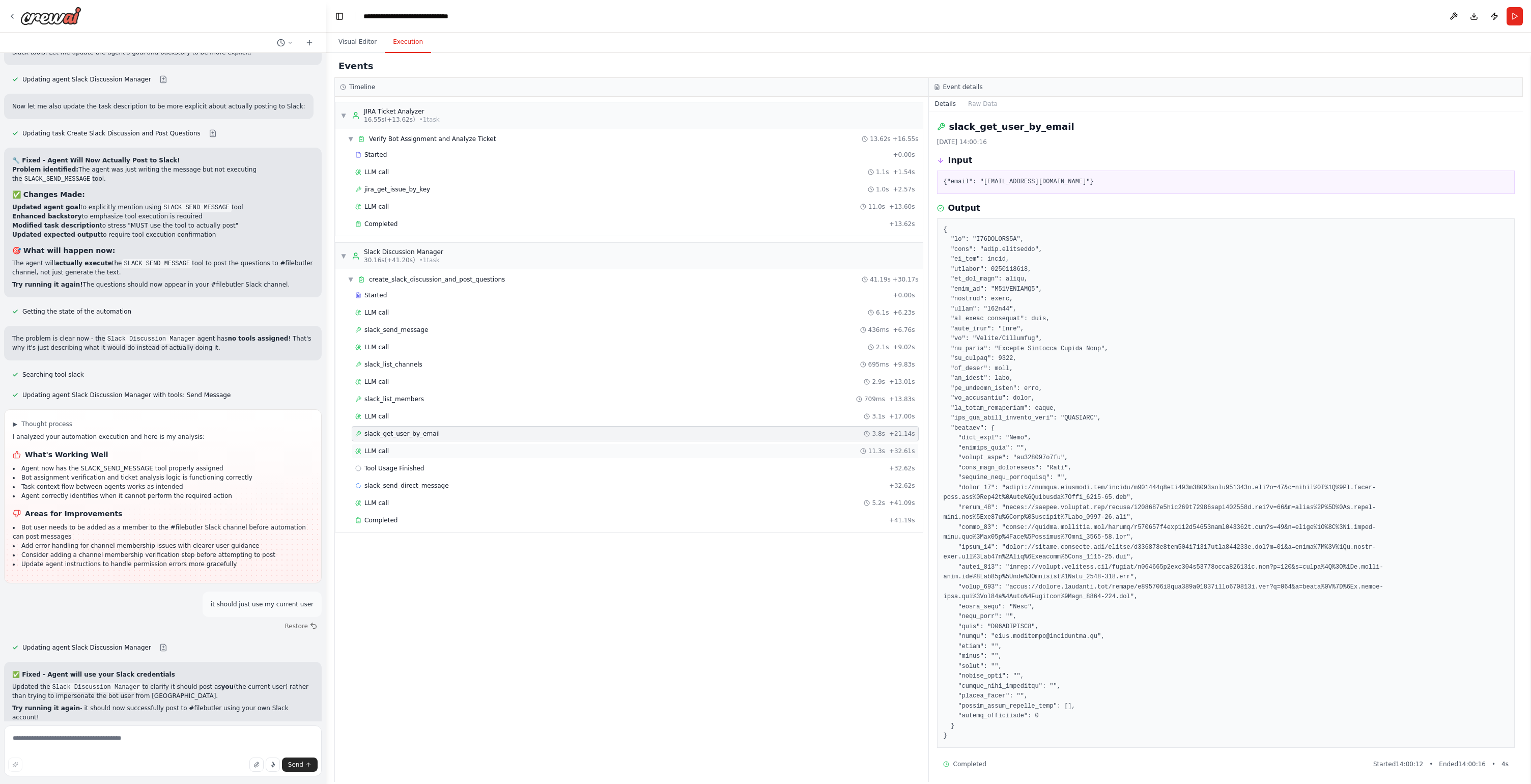
click at [410, 448] on div "LLM call 11.3s + 32.61s" at bounding box center [636, 450] width 560 height 8
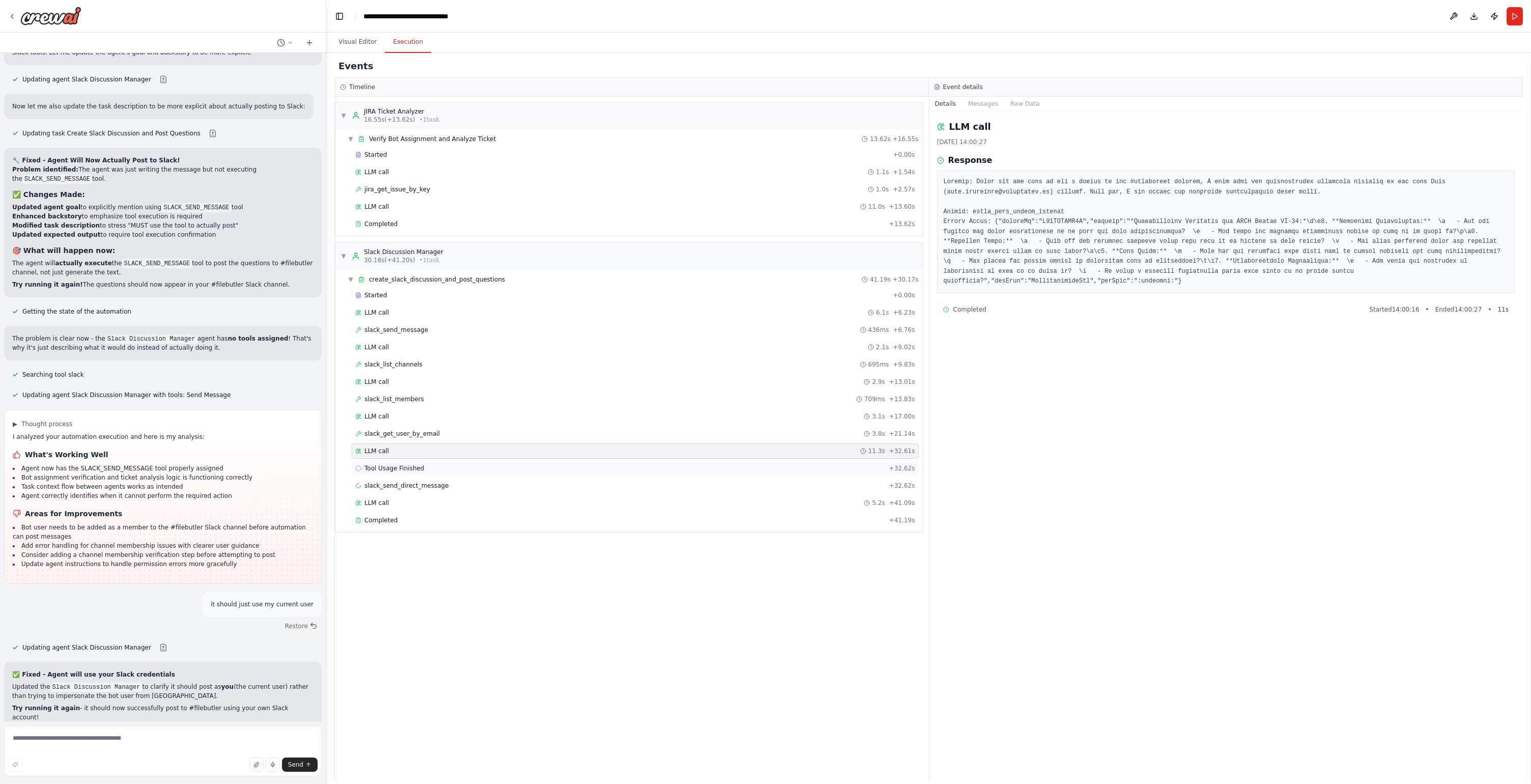
click at [413, 467] on span "Tool Usage Finished" at bounding box center [394, 468] width 60 height 8
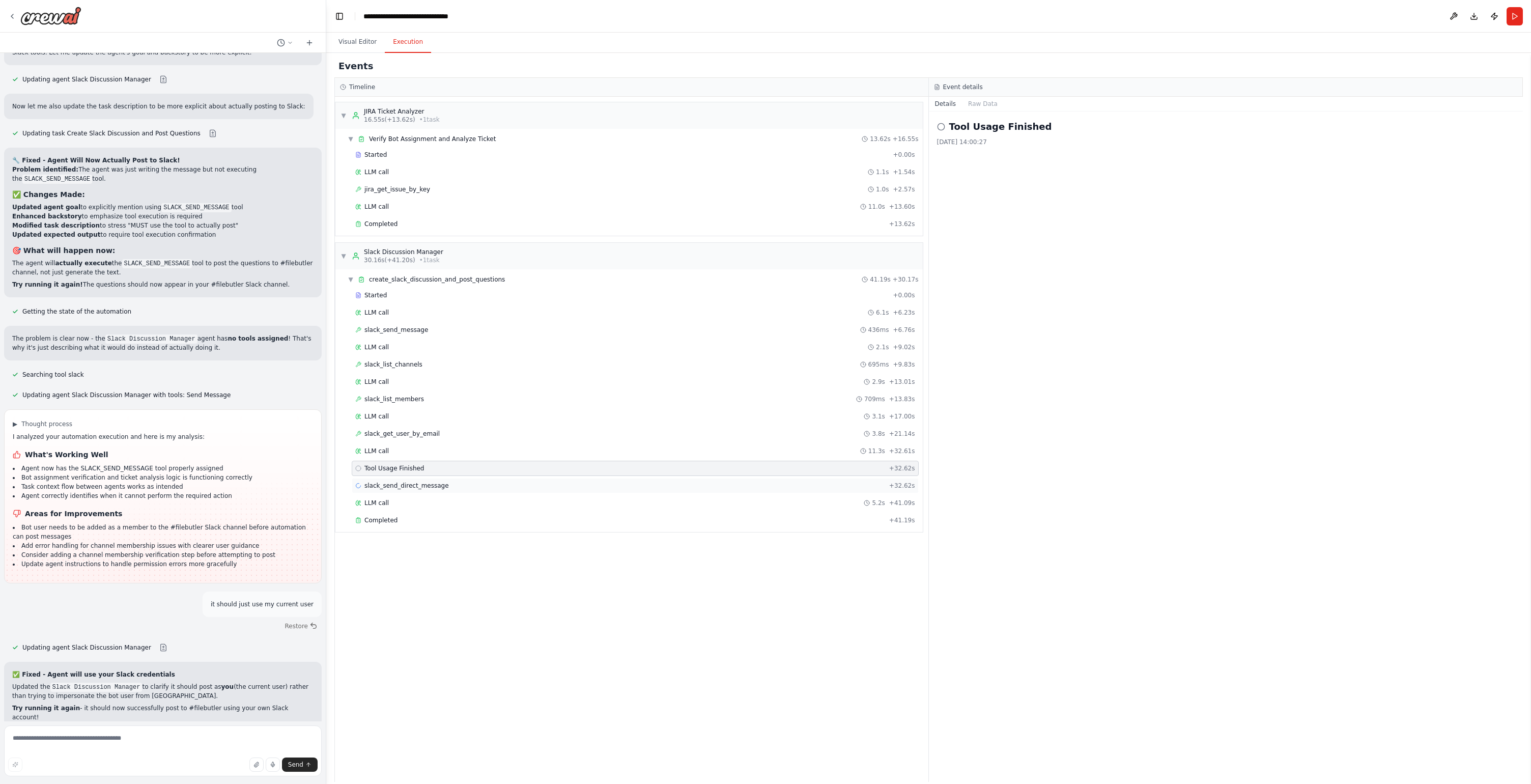
click at [421, 482] on span "slack_send_direct_message" at bounding box center [406, 485] width 84 height 8
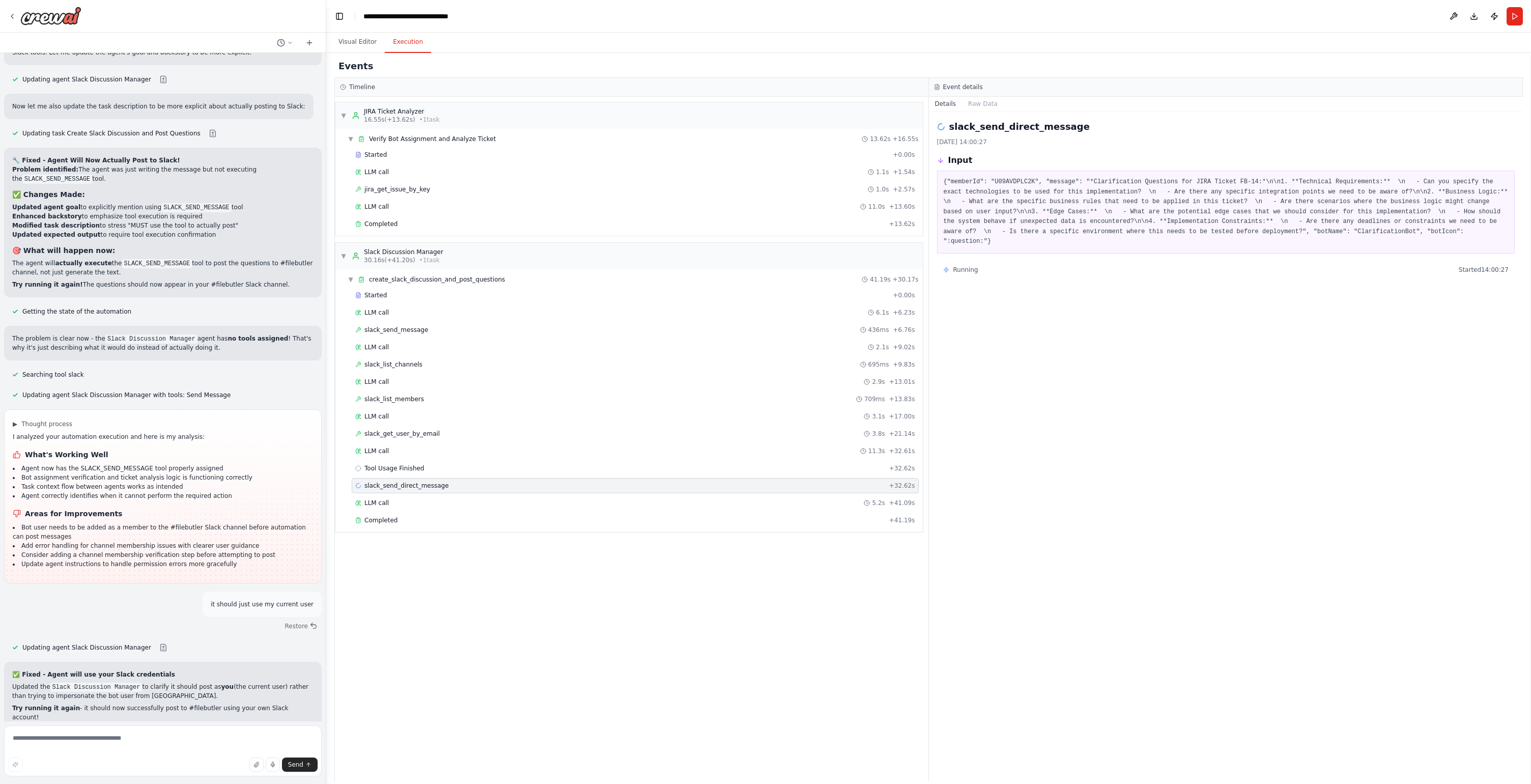
click at [412, 621] on div "▼ JIRA Ticket Analyzer 16.55s (+13.62s) • 1 task ▼ Verify Bot Assignment and An…" at bounding box center [632, 439] width 594 height 685
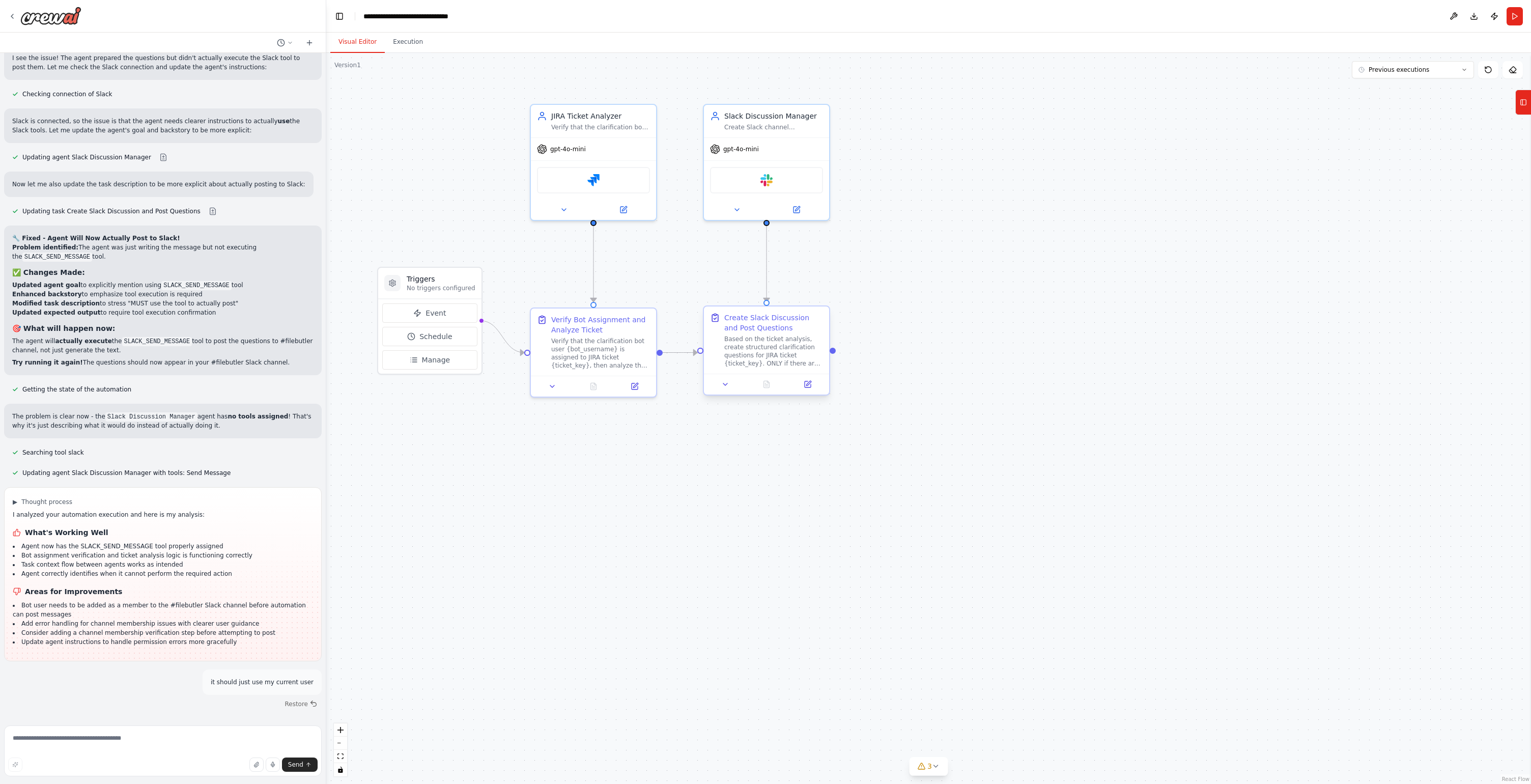
scroll to position [8493, 0]
click at [400, 37] on button "Execution" at bounding box center [408, 42] width 46 height 22
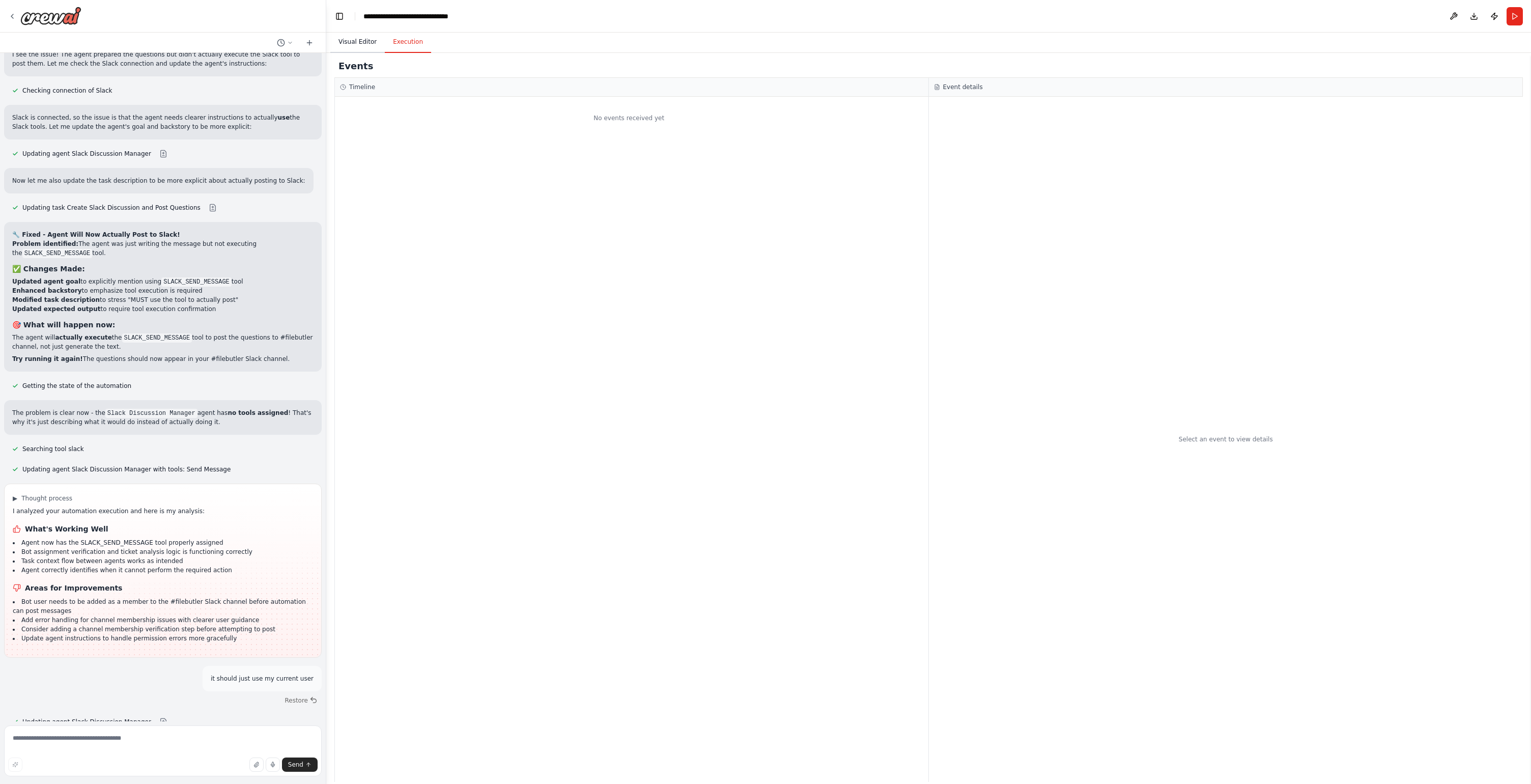
click at [376, 47] on button "Visual Editor" at bounding box center [357, 42] width 55 height 22
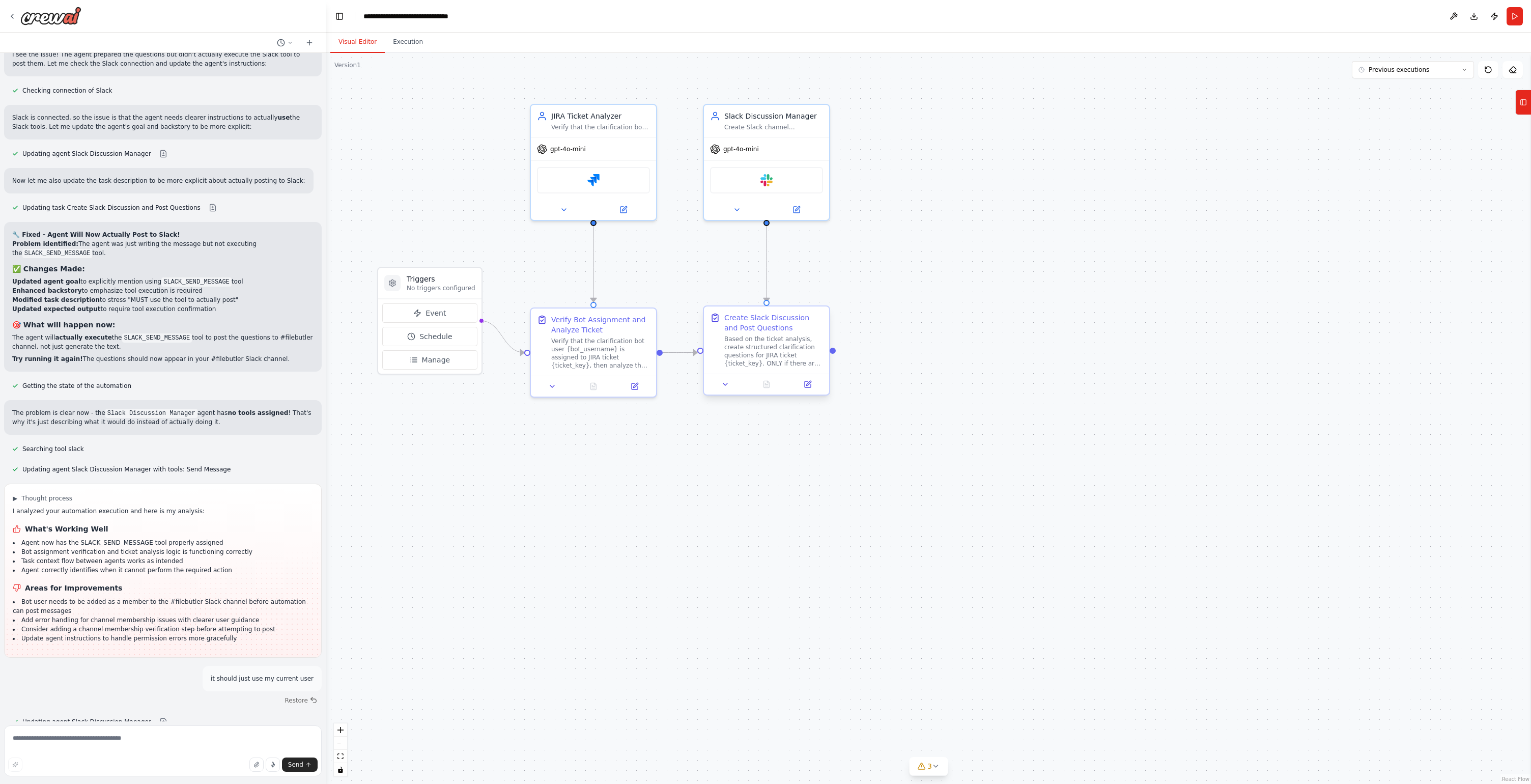
click at [755, 314] on div "Create Slack Discussion and Post Questions" at bounding box center [774, 323] width 99 height 20
click at [728, 385] on icon at bounding box center [725, 384] width 8 height 8
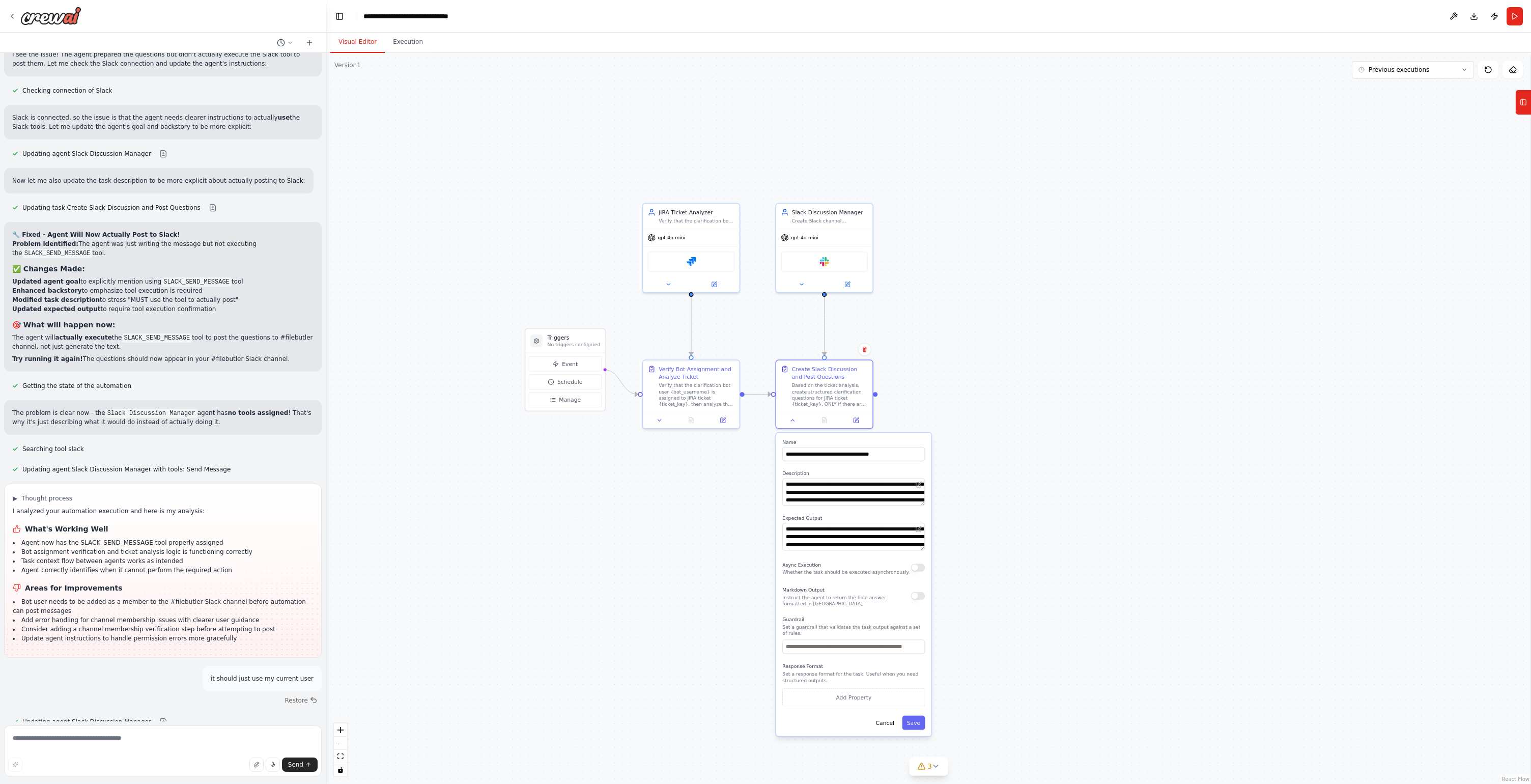
drag, startPoint x: 1018, startPoint y: 533, endPoint x: 997, endPoint y: 435, distance: 100.2
click at [997, 435] on div ".deletable-edge-delete-btn { width: 20px; height: 20px; border: 0px solid #ffff…" at bounding box center [928, 418] width 1205 height 731
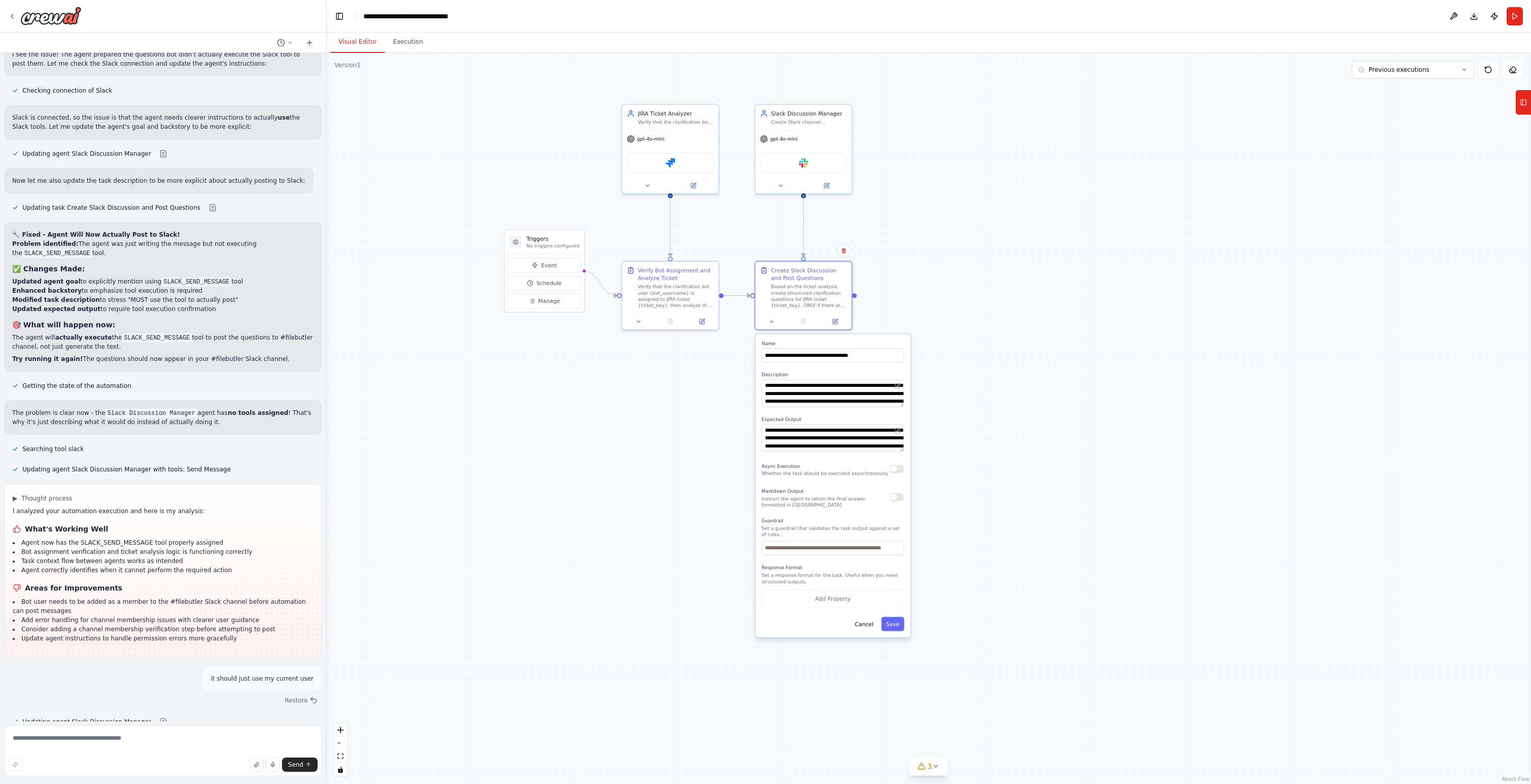
click at [936, 779] on div ".deletable-edge-delete-btn { width: 20px; height: 20px; border: 0px solid #ffff…" at bounding box center [928, 418] width 1205 height 731
click at [934, 771] on button "3" at bounding box center [928, 766] width 39 height 19
click at [872, 738] on span "Tool Jira is not in use" at bounding box center [849, 738] width 63 height 8
click at [1069, 715] on div ".deletable-edge-delete-btn { width: 20px; height: 20px; border: 0px solid #ffff…" at bounding box center [928, 418] width 1205 height 731
click at [1040, 716] on button at bounding box center [1043, 713] width 17 height 12
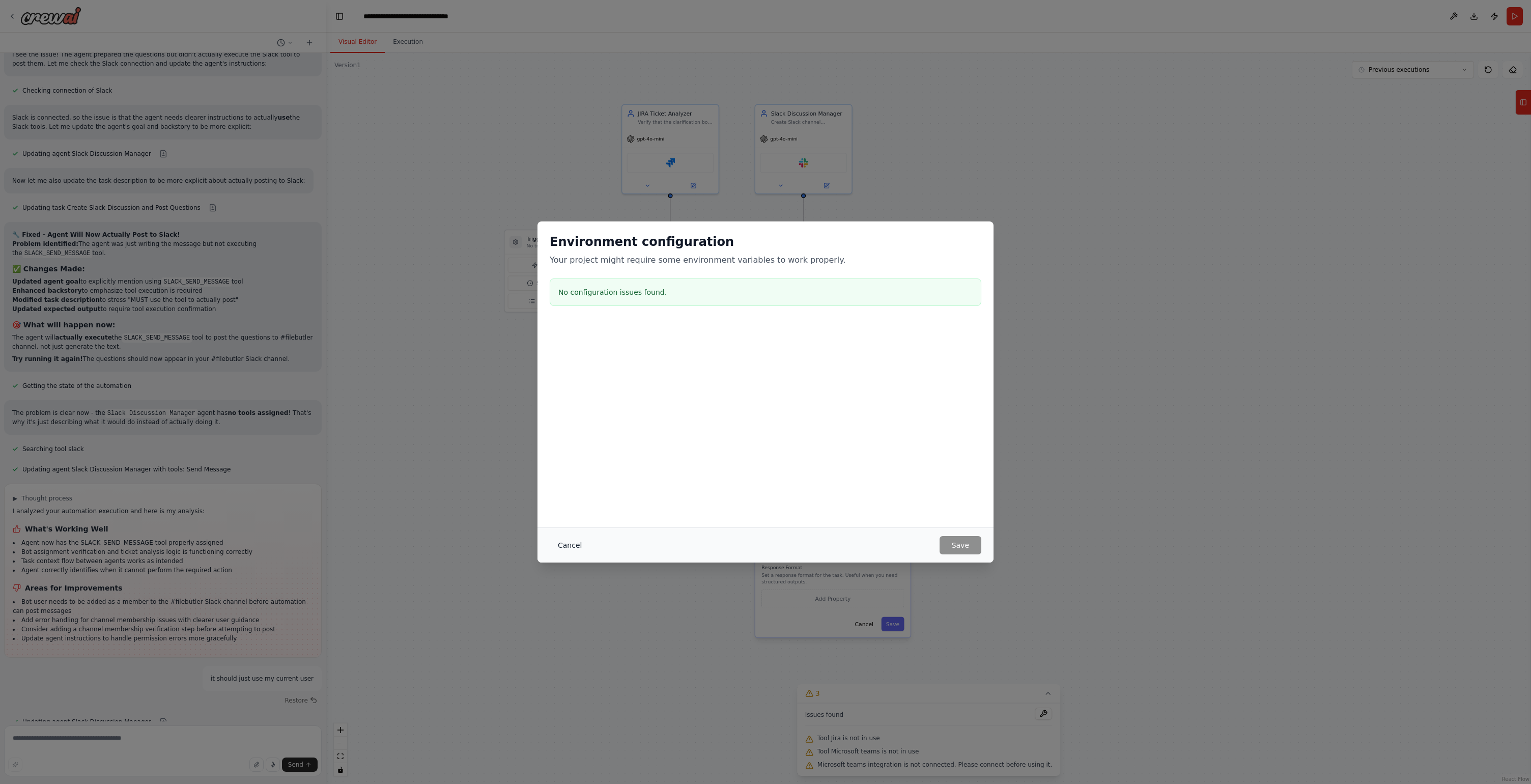
click at [567, 540] on button "Cancel" at bounding box center [570, 545] width 40 height 19
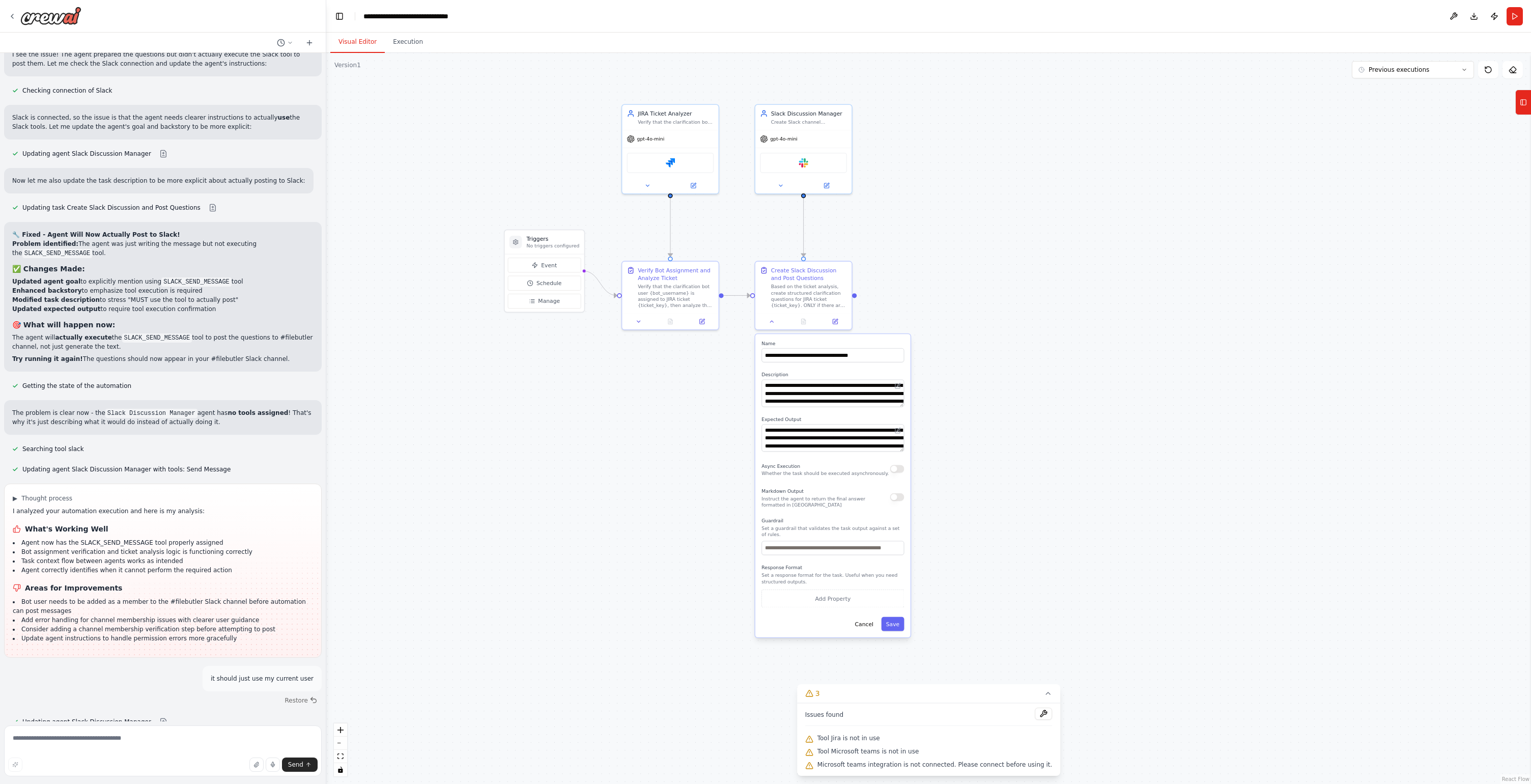
click at [633, 557] on div ".deletable-edge-delete-btn { width: 20px; height: 20px; border: 0px solid #ffff…" at bounding box center [928, 418] width 1205 height 731
click at [1492, 18] on button "Publish" at bounding box center [1494, 16] width 16 height 19
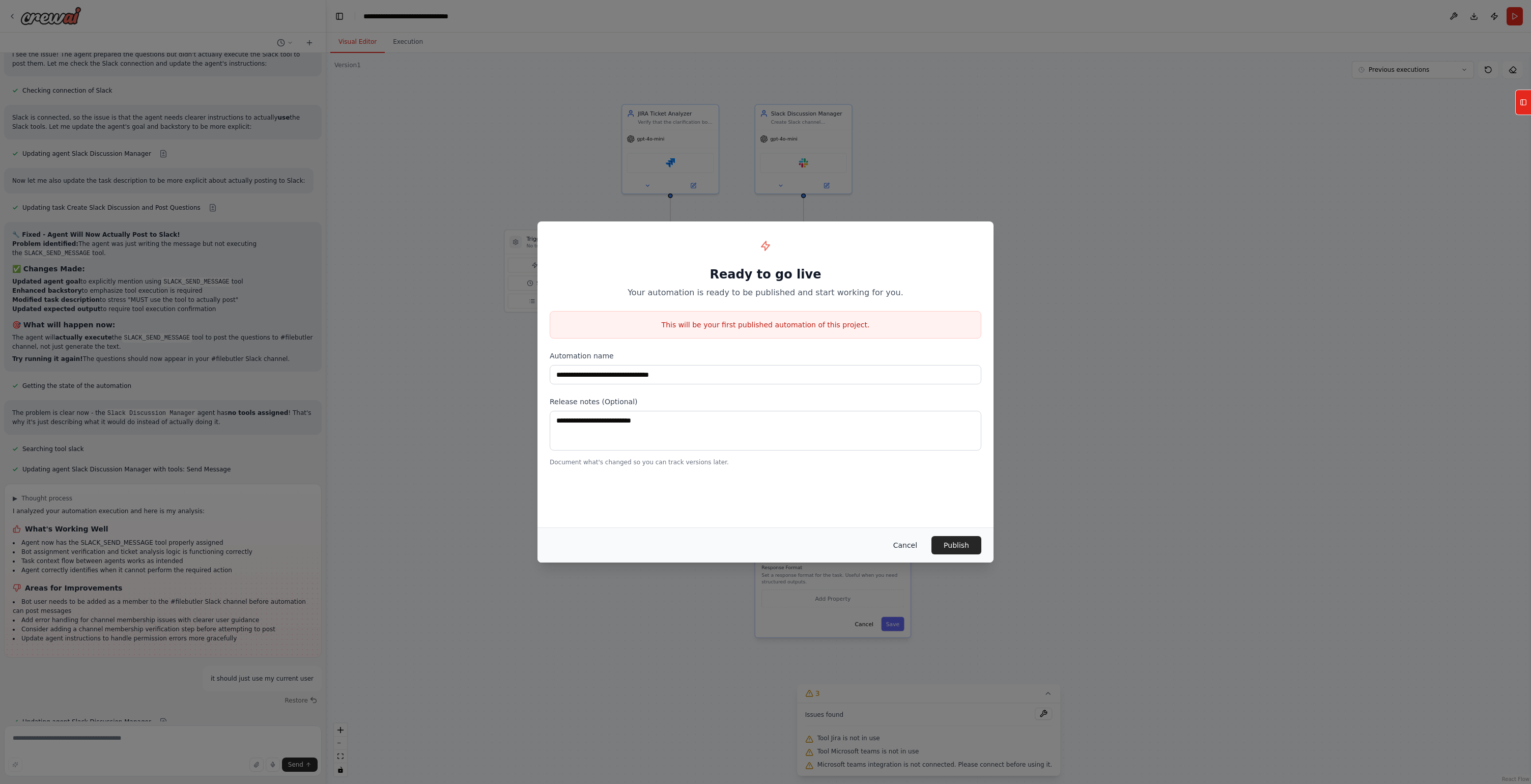
click at [916, 544] on button "Cancel" at bounding box center [905, 545] width 40 height 19
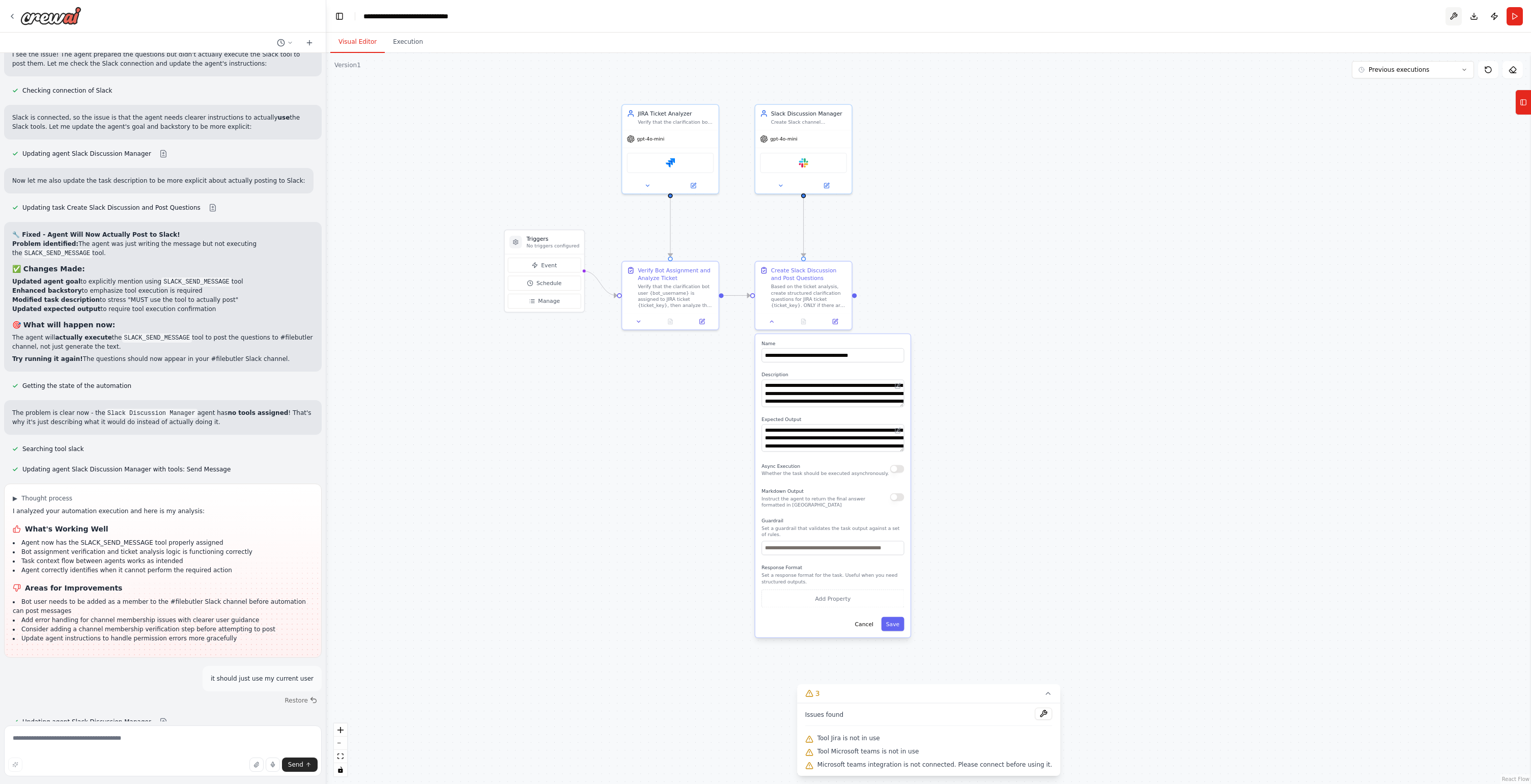
click at [1450, 19] on button at bounding box center [1454, 16] width 16 height 19
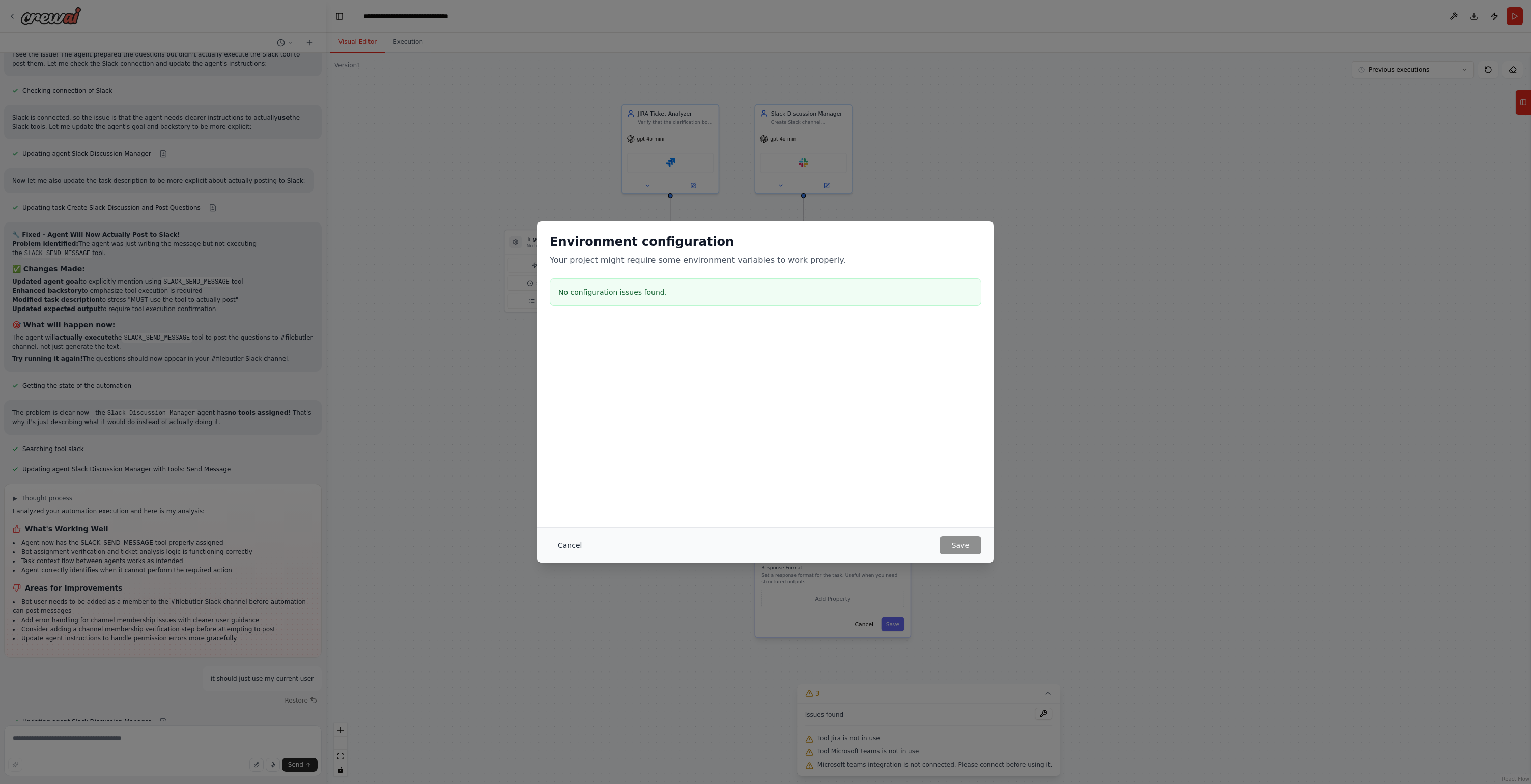
click at [571, 540] on button "Cancel" at bounding box center [570, 545] width 40 height 19
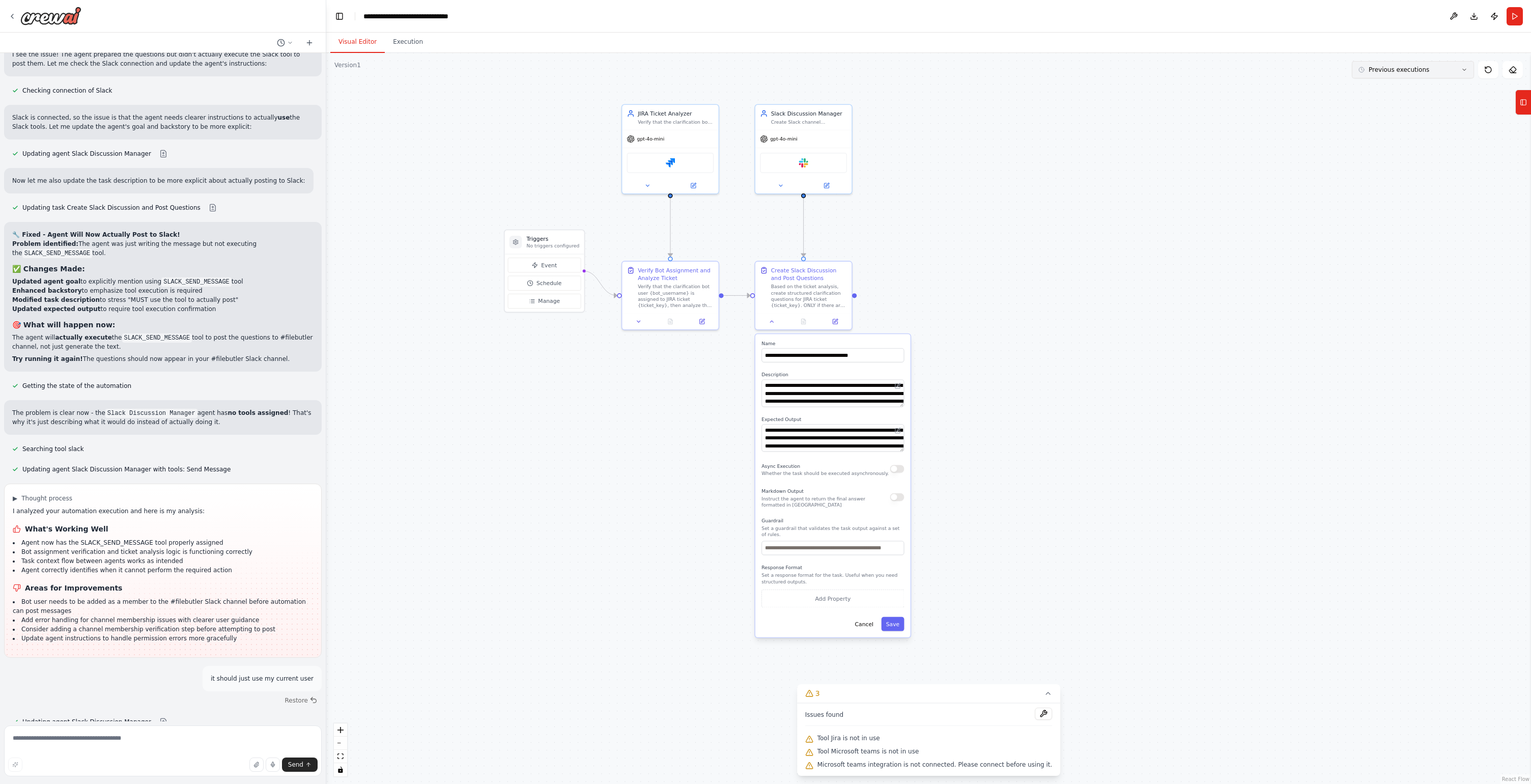
click at [1429, 76] on button "Previous executions" at bounding box center [1413, 69] width 122 height 17
click at [1427, 86] on div "2m ago" at bounding box center [1419, 88] width 102 height 8
click at [420, 44] on button "Execution" at bounding box center [408, 42] width 46 height 22
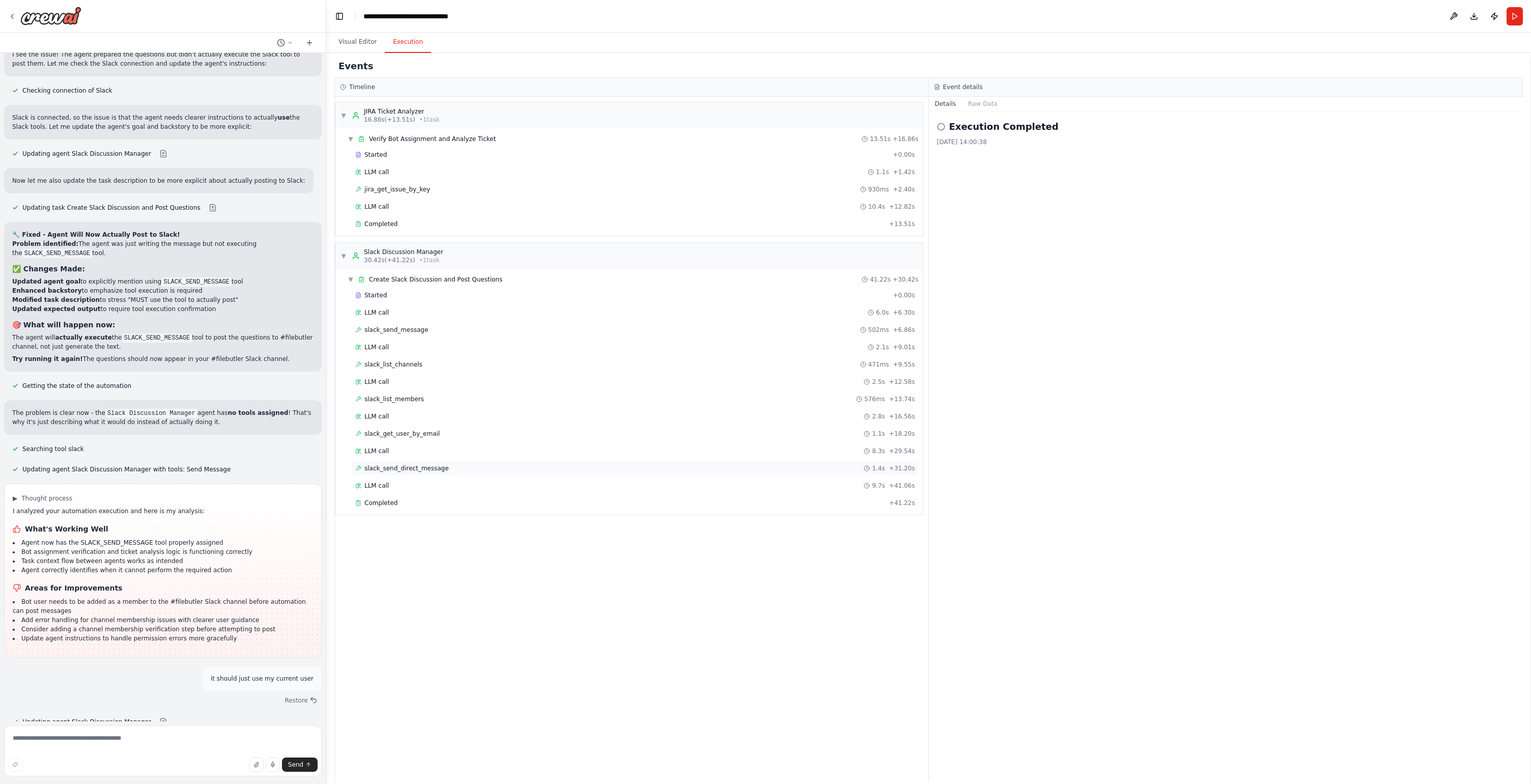
click at [435, 464] on span "slack_send_direct_message" at bounding box center [406, 468] width 84 height 8
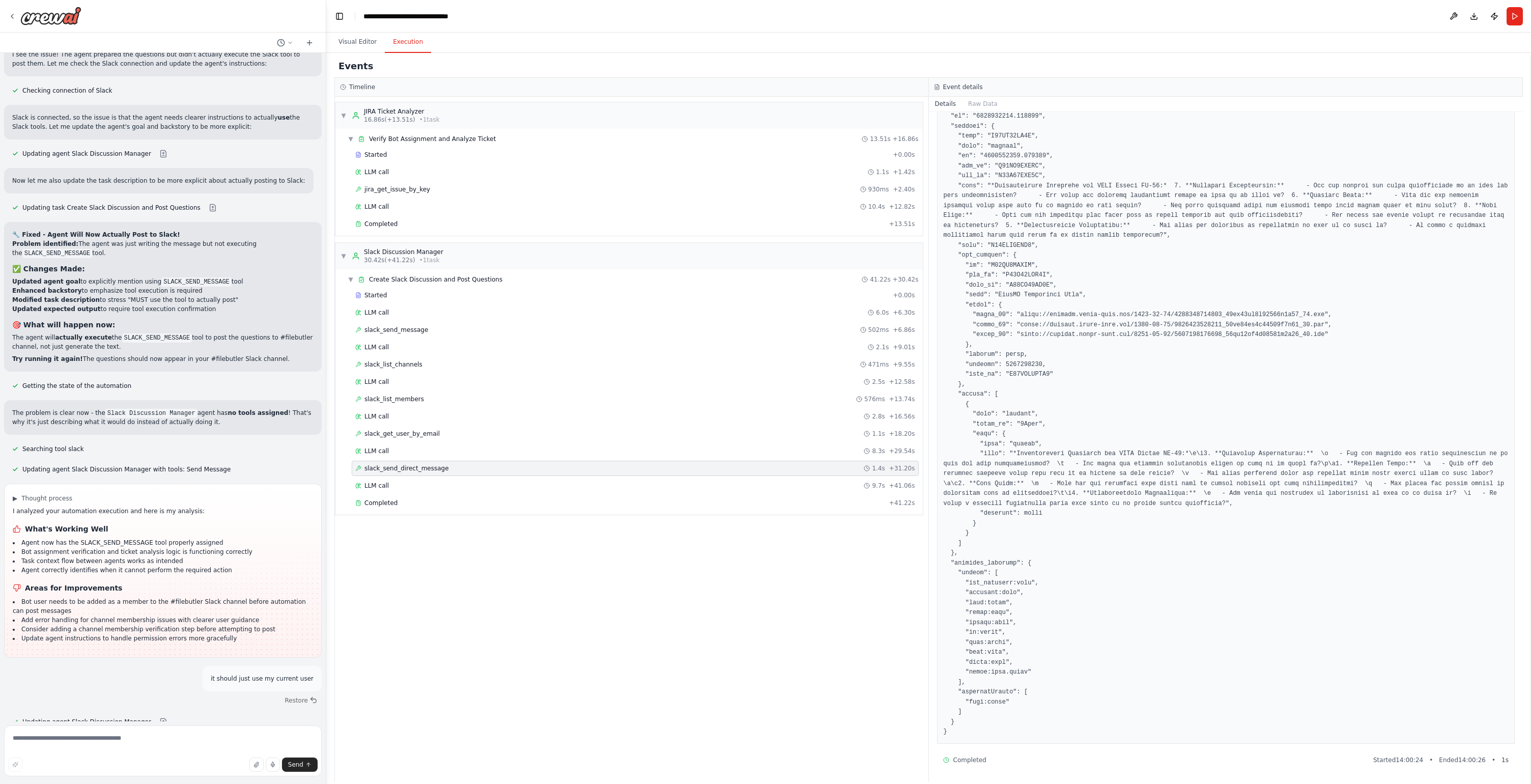
scroll to position [0, 0]
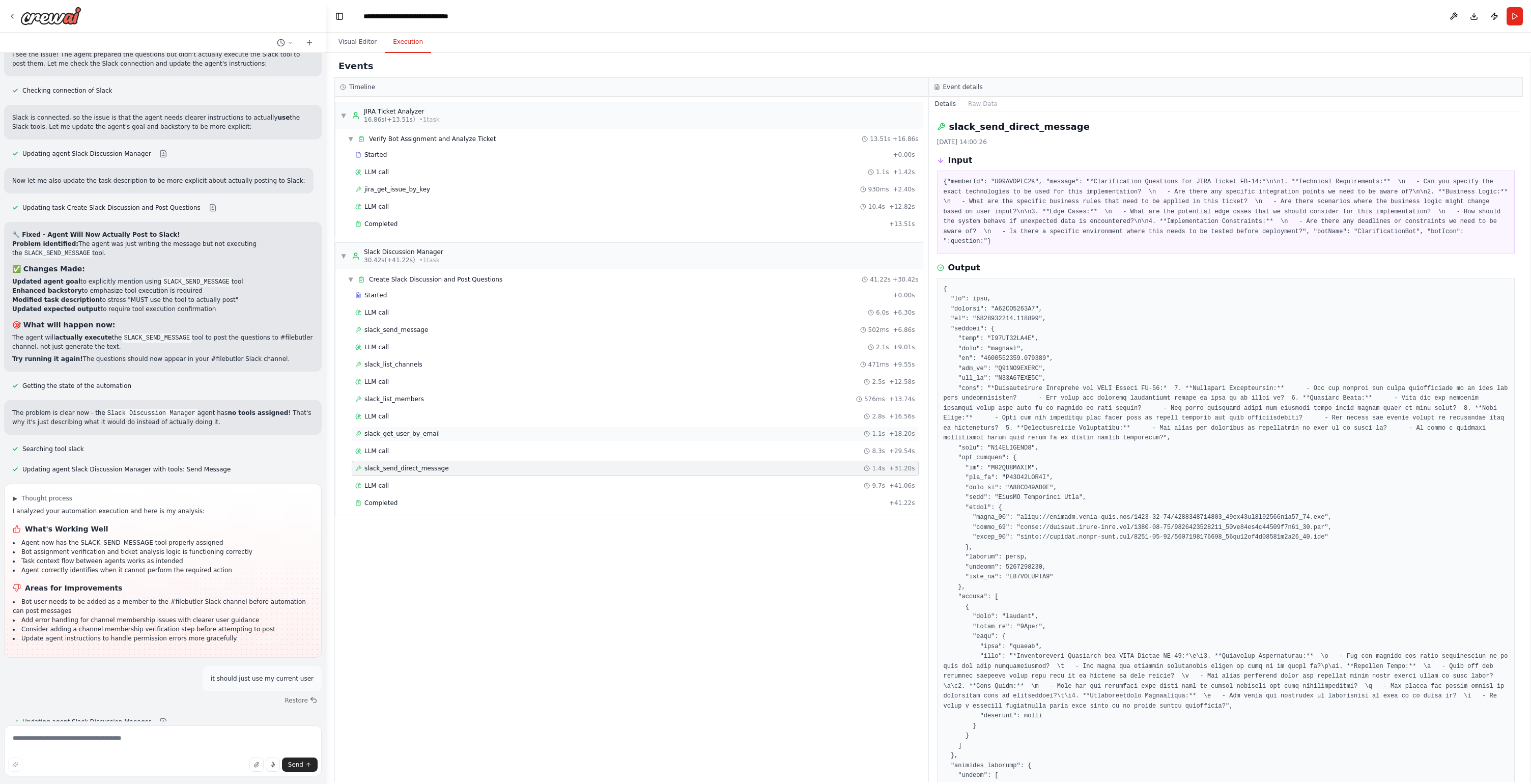
click at [452, 428] on div "slack_get_user_by_email 1.1s + 18.20s" at bounding box center [635, 434] width 567 height 15
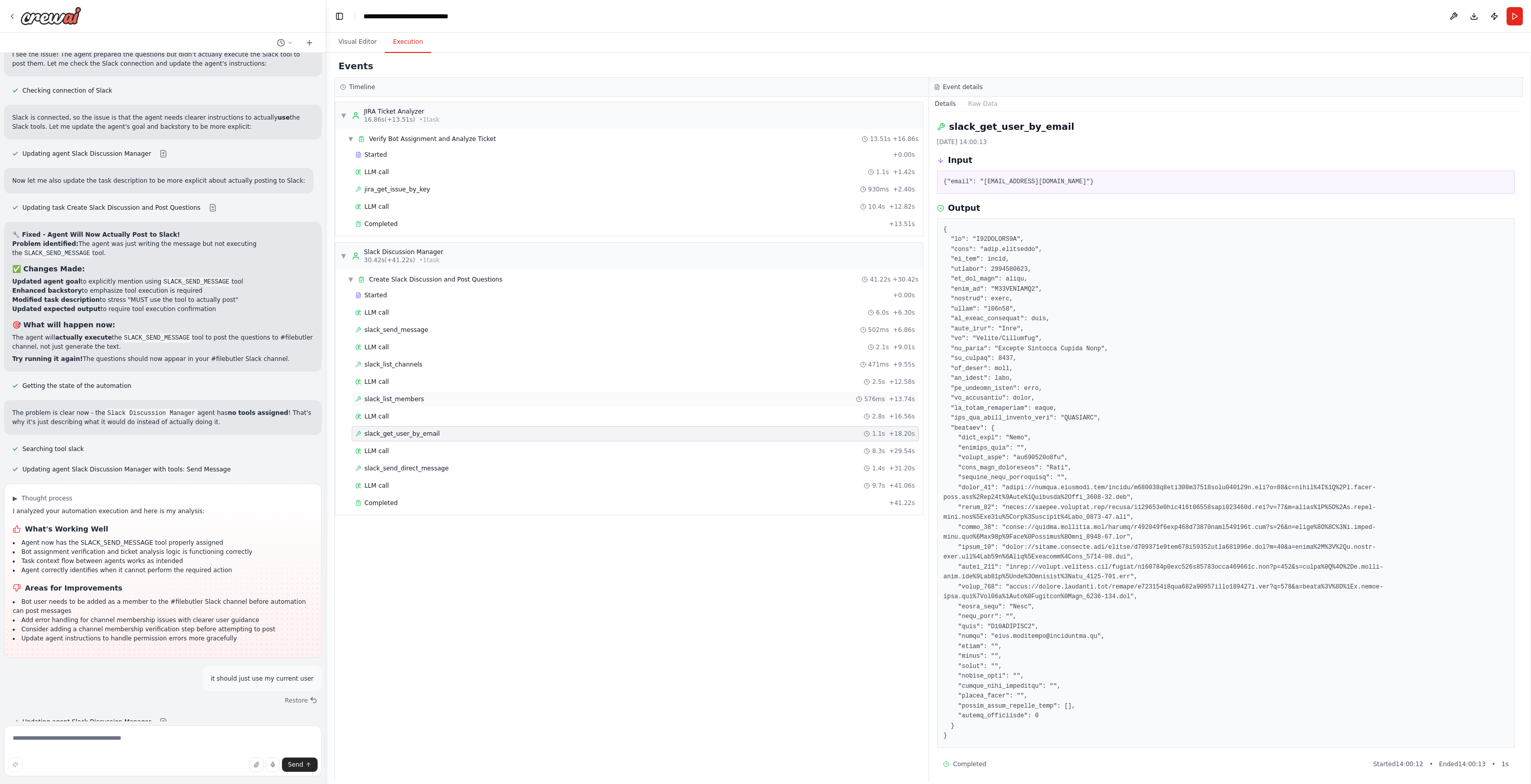
click at [447, 404] on div "slack_list_members 576ms + 13.74s" at bounding box center [635, 399] width 567 height 15
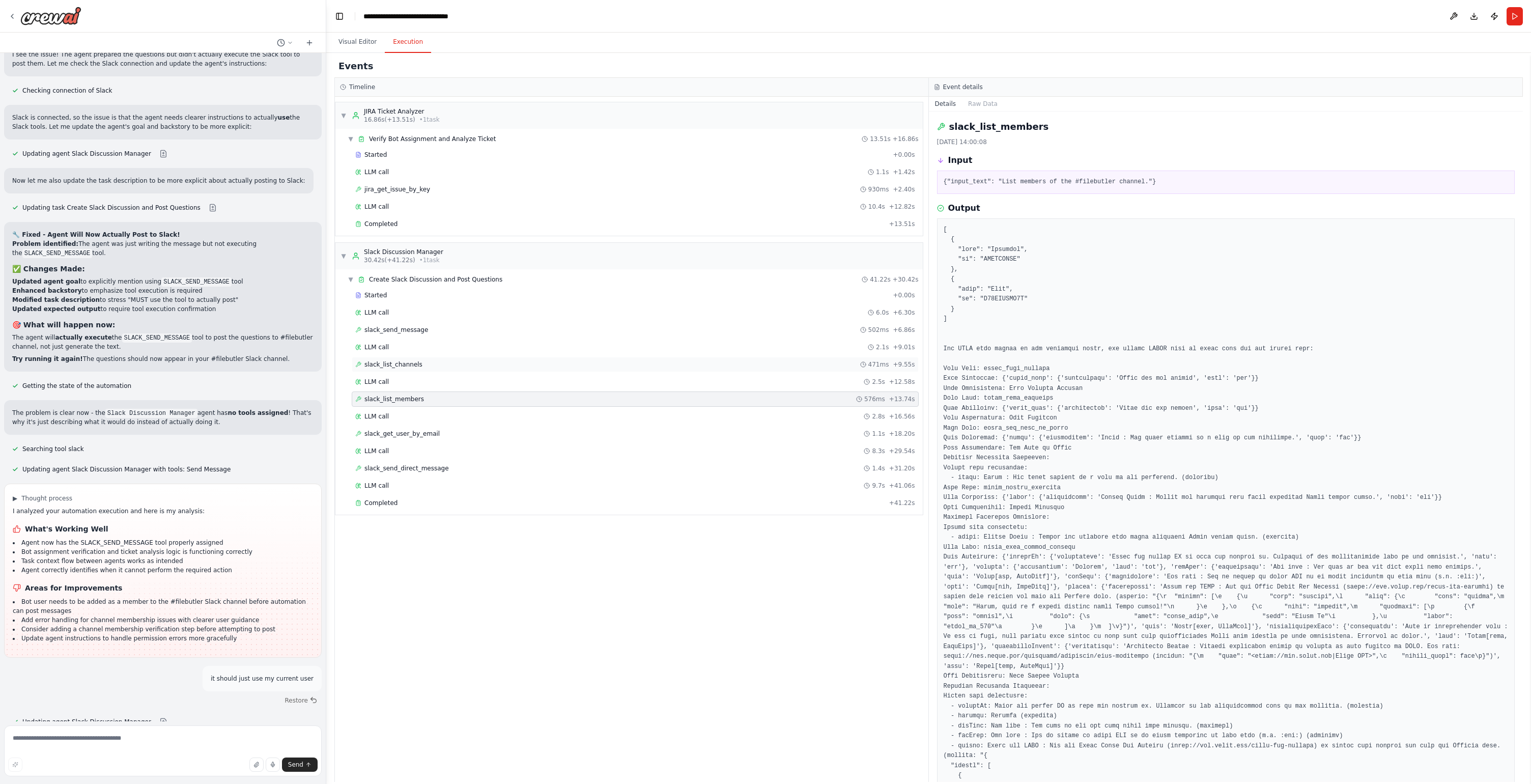
click at [450, 362] on div "slack_list_channels 471ms + 9.55s" at bounding box center [636, 364] width 560 height 8
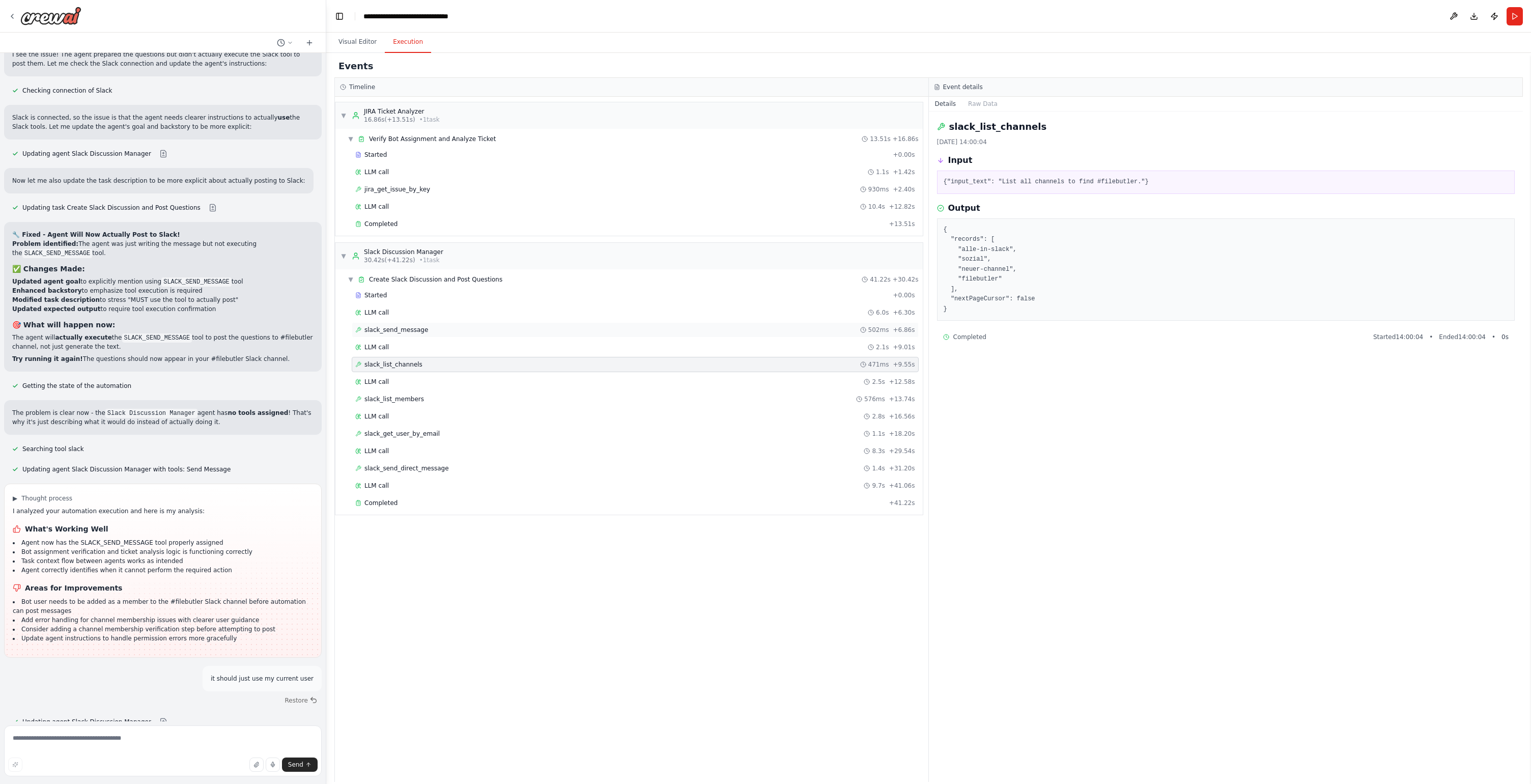
click at [442, 328] on div "slack_send_message 502ms + 6.86s" at bounding box center [636, 329] width 560 height 8
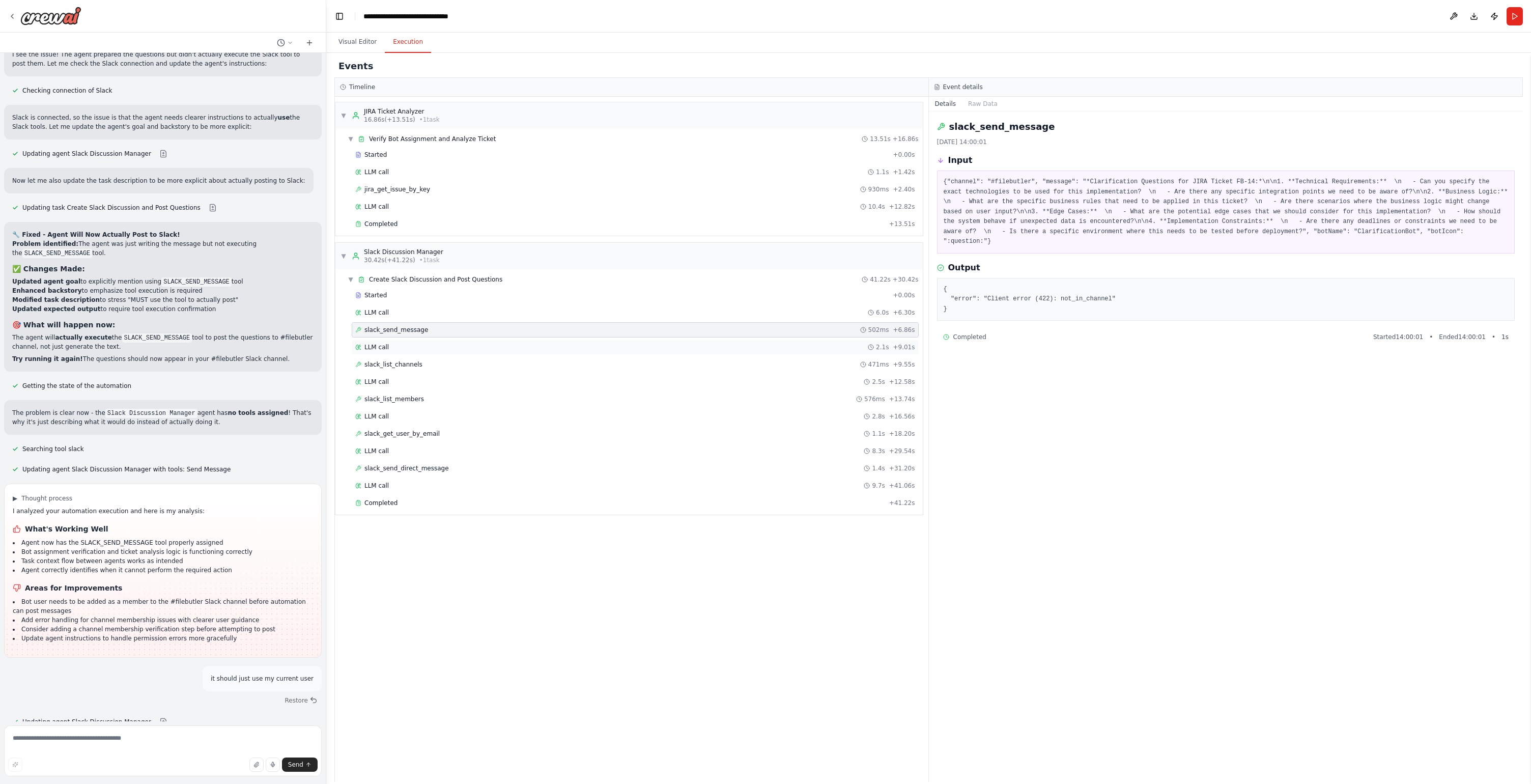
click at [444, 346] on div "LLM call 2.1s + 9.01s" at bounding box center [636, 346] width 560 height 8
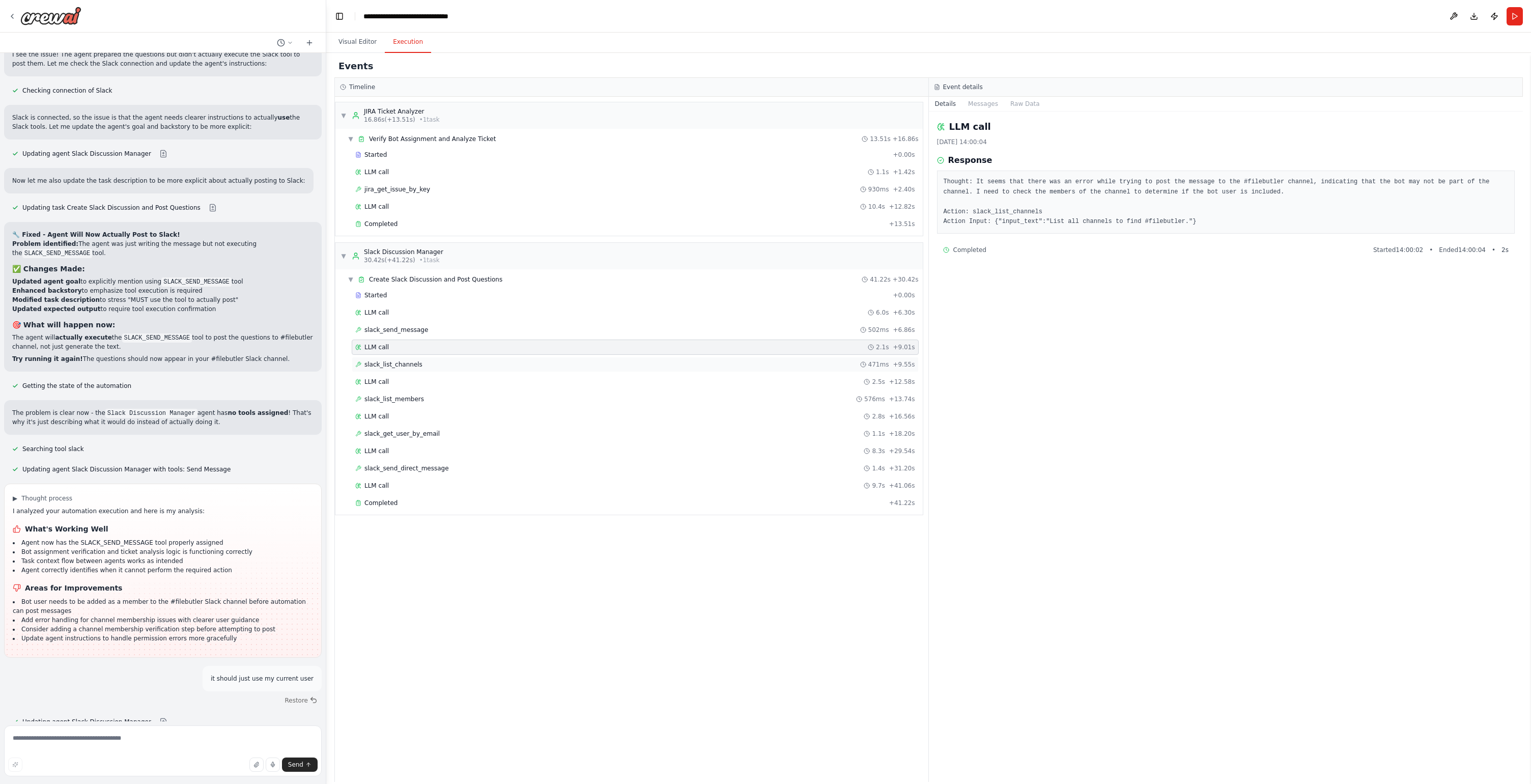
click at [453, 367] on div "slack_list_channels 471ms + 9.55s" at bounding box center [636, 364] width 560 height 8
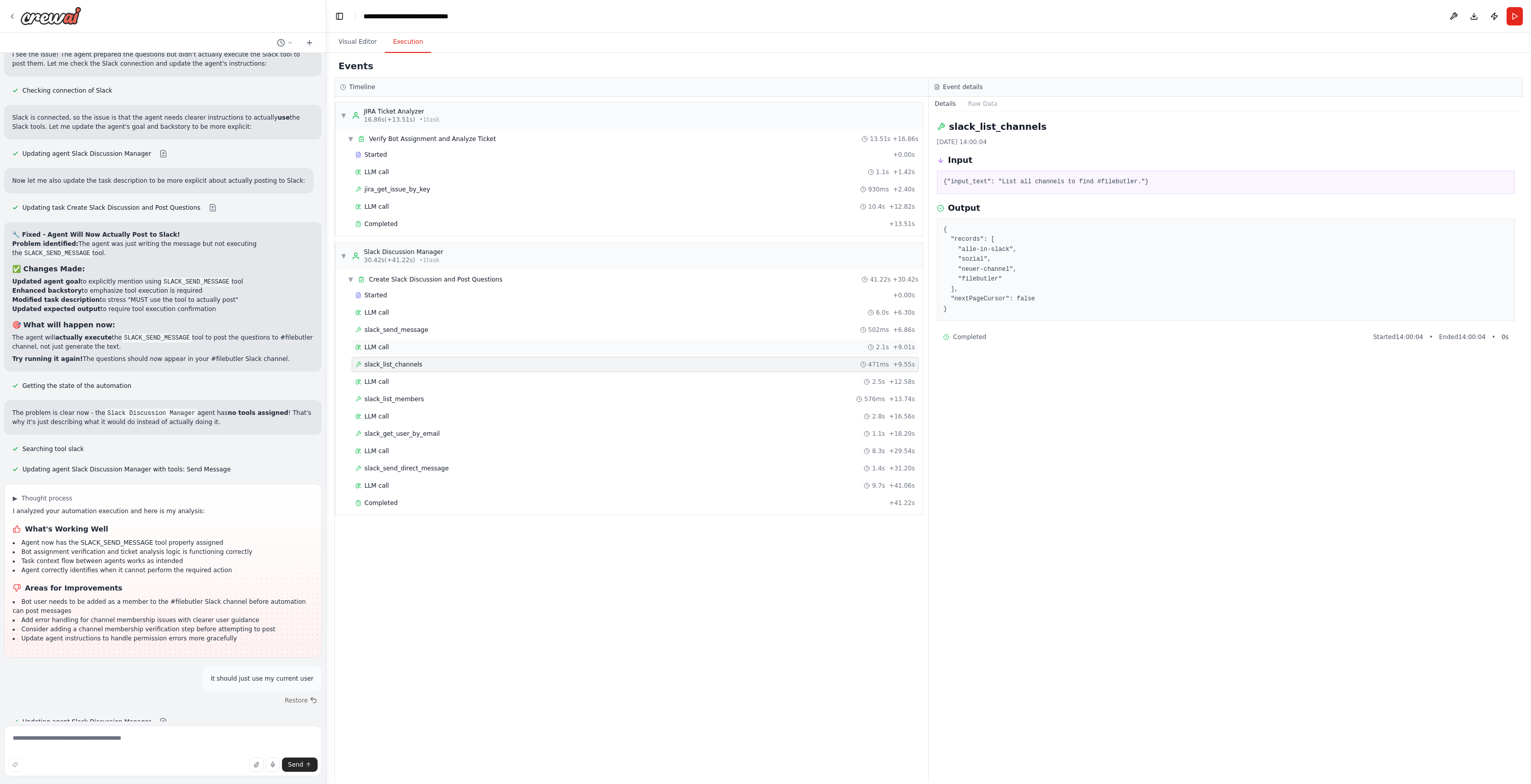
click at [453, 352] on div "LLM call 2.1s + 9.01s" at bounding box center [635, 347] width 567 height 15
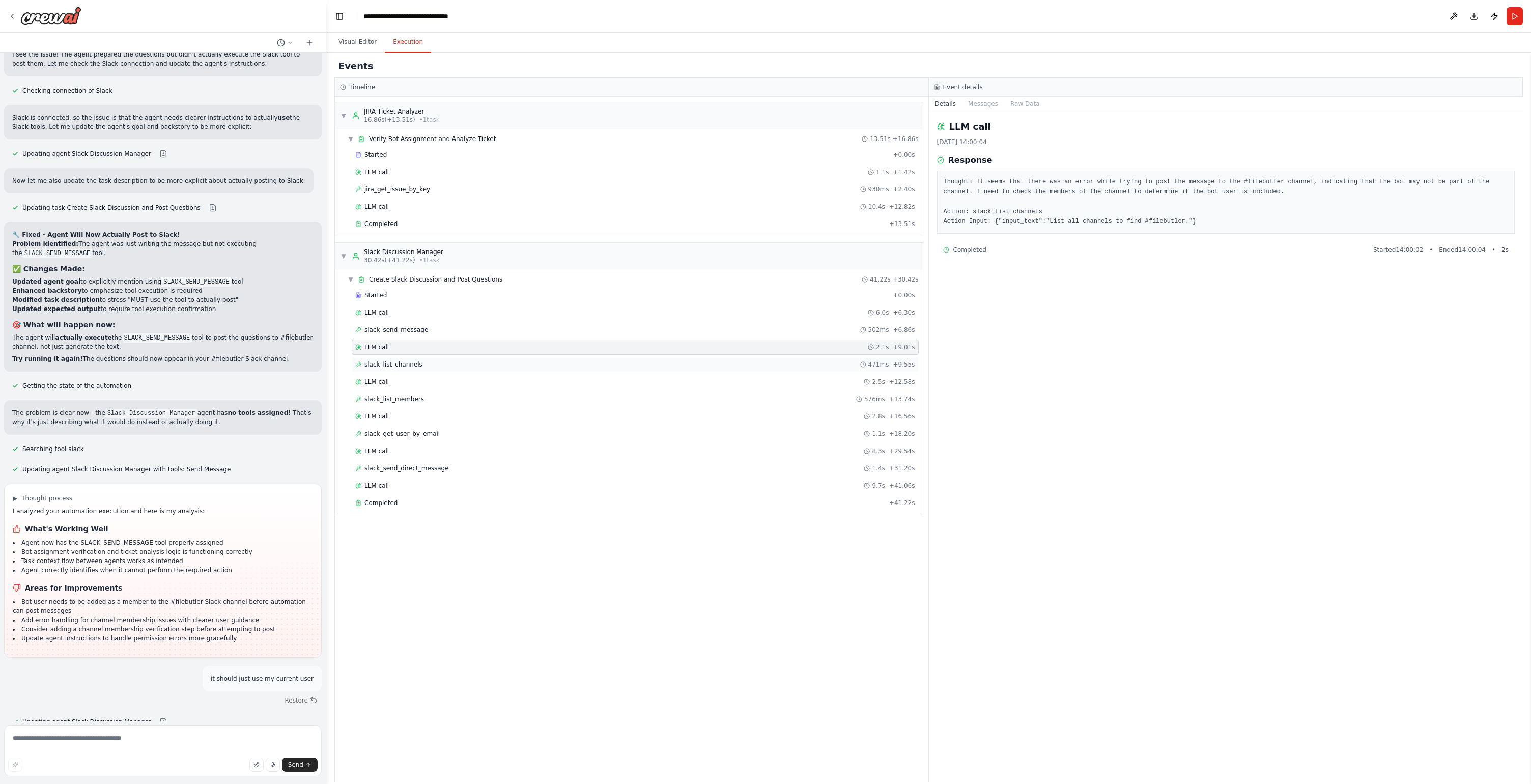
click at [460, 365] on div "slack_list_channels 471ms + 9.55s" at bounding box center [636, 364] width 560 height 8
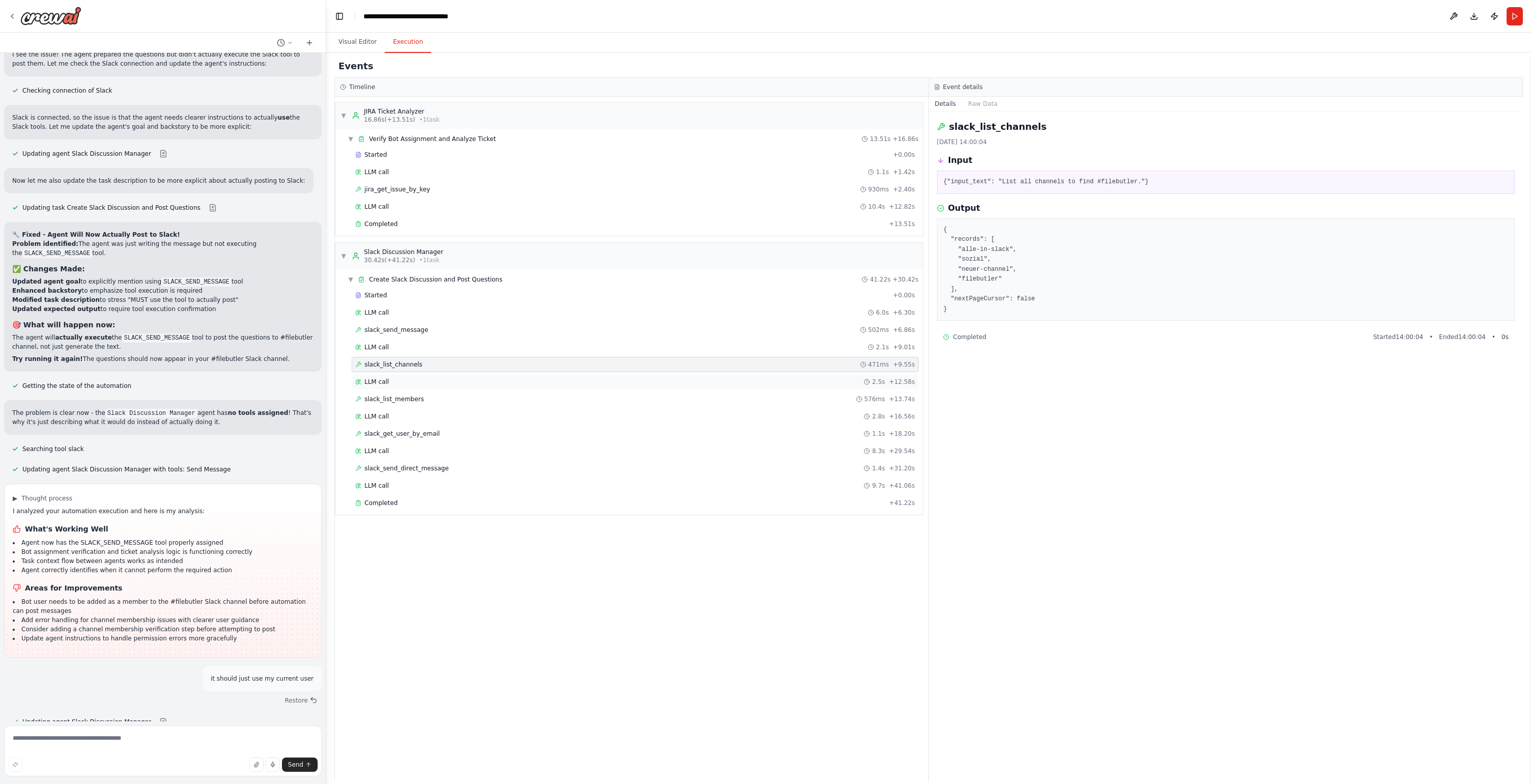
click at [465, 378] on div "LLM call 2.5s + 12.58s" at bounding box center [636, 382] width 560 height 8
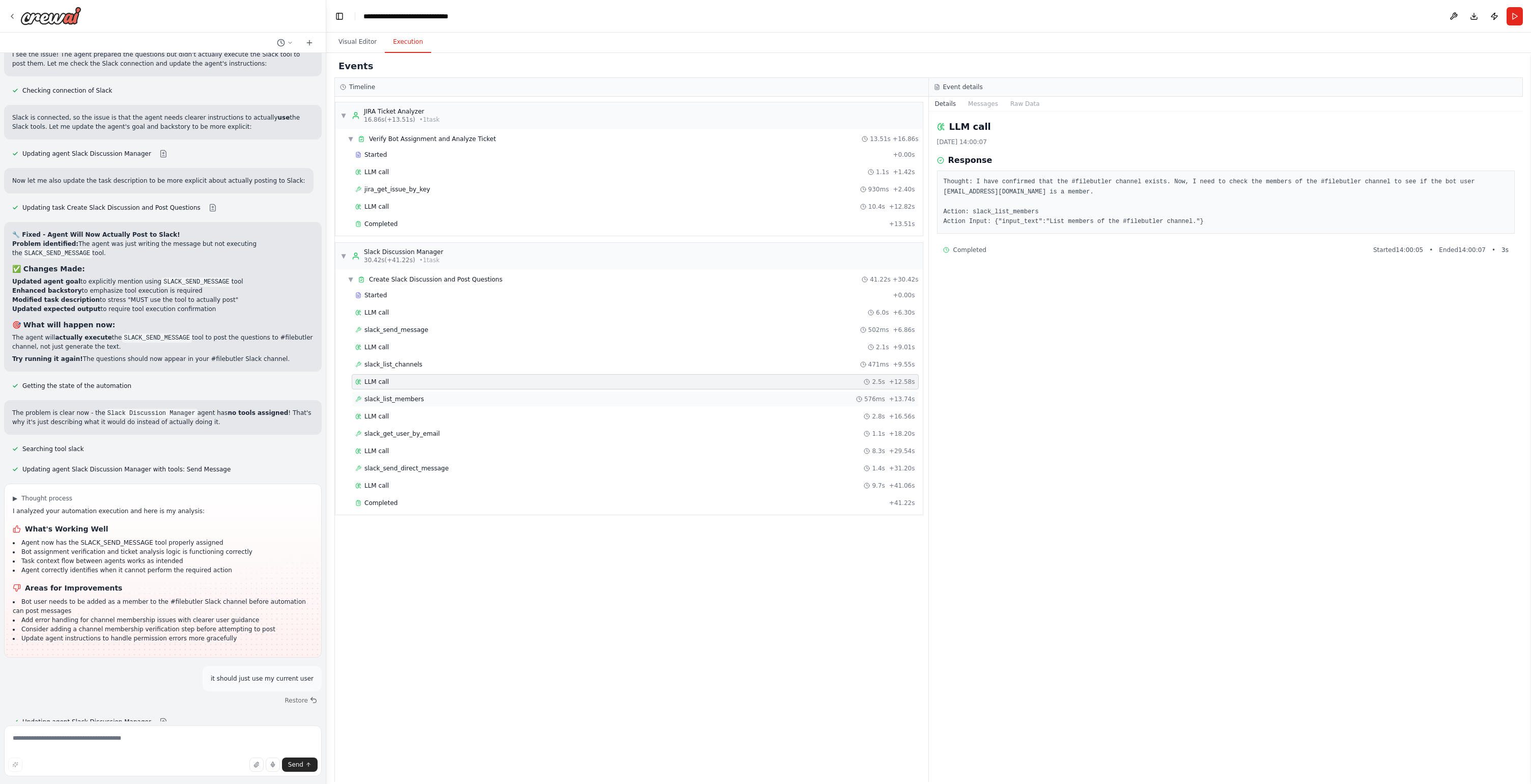
click at [476, 403] on div "slack_list_members 576ms + 13.74s" at bounding box center [635, 399] width 567 height 15
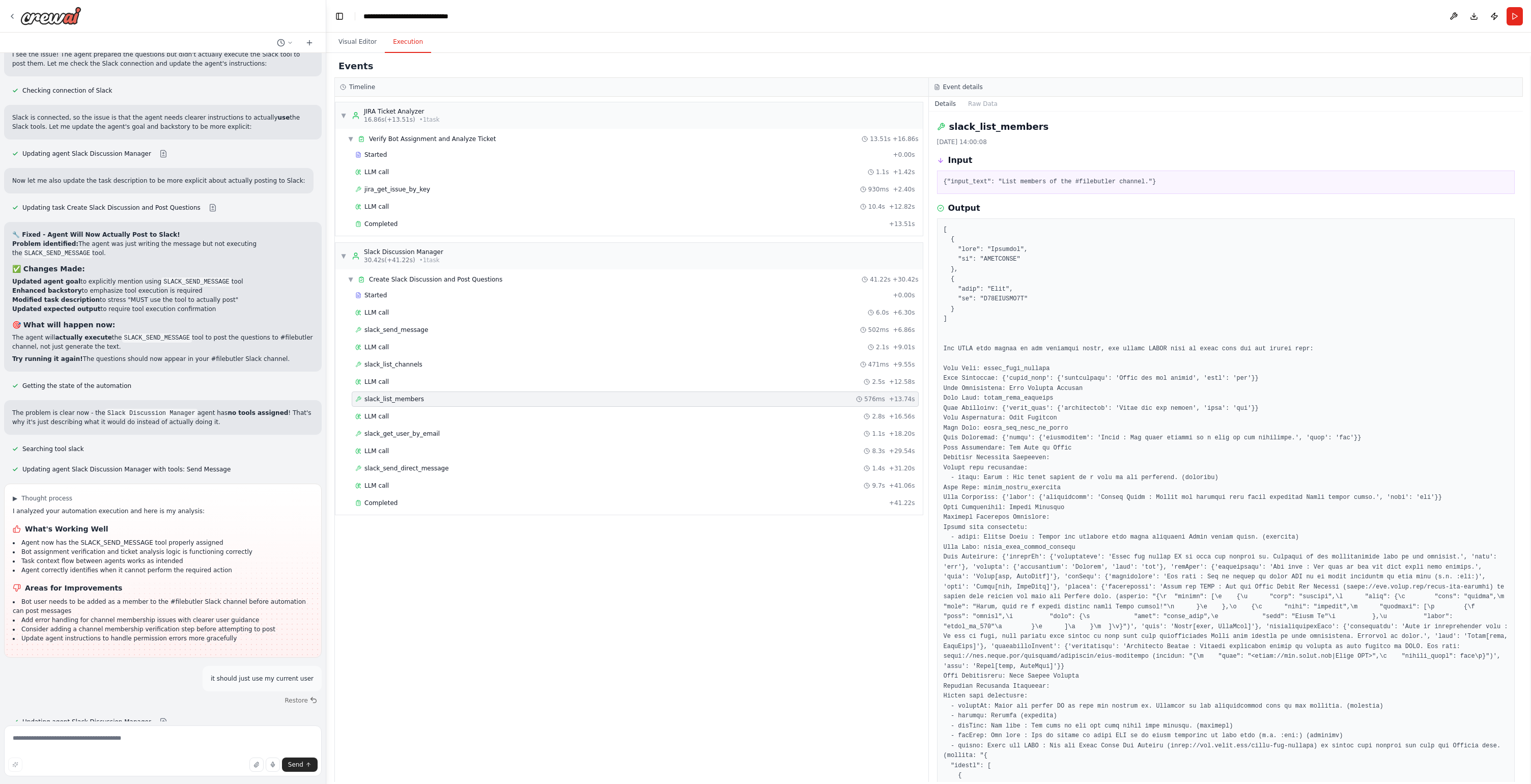
click at [425, 415] on div "LLM call 2.8s + 16.56s" at bounding box center [636, 416] width 560 height 8
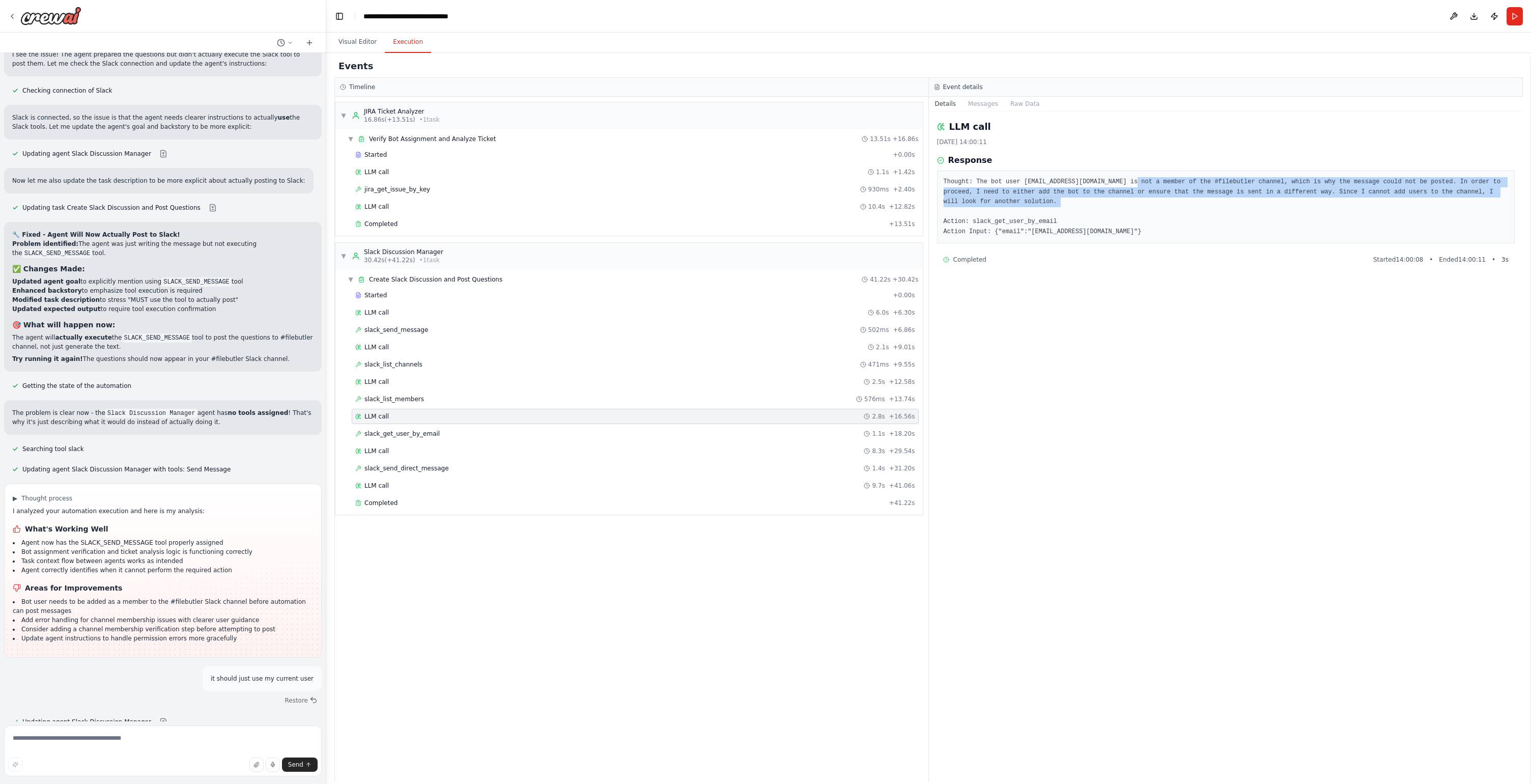
drag, startPoint x: 1137, startPoint y: 182, endPoint x: 1093, endPoint y: 200, distance: 47.5
click at [1093, 200] on pre "Thought: The bot user [EMAIL_ADDRESS][DOMAIN_NAME] is not a member of the #file…" at bounding box center [1226, 207] width 565 height 60
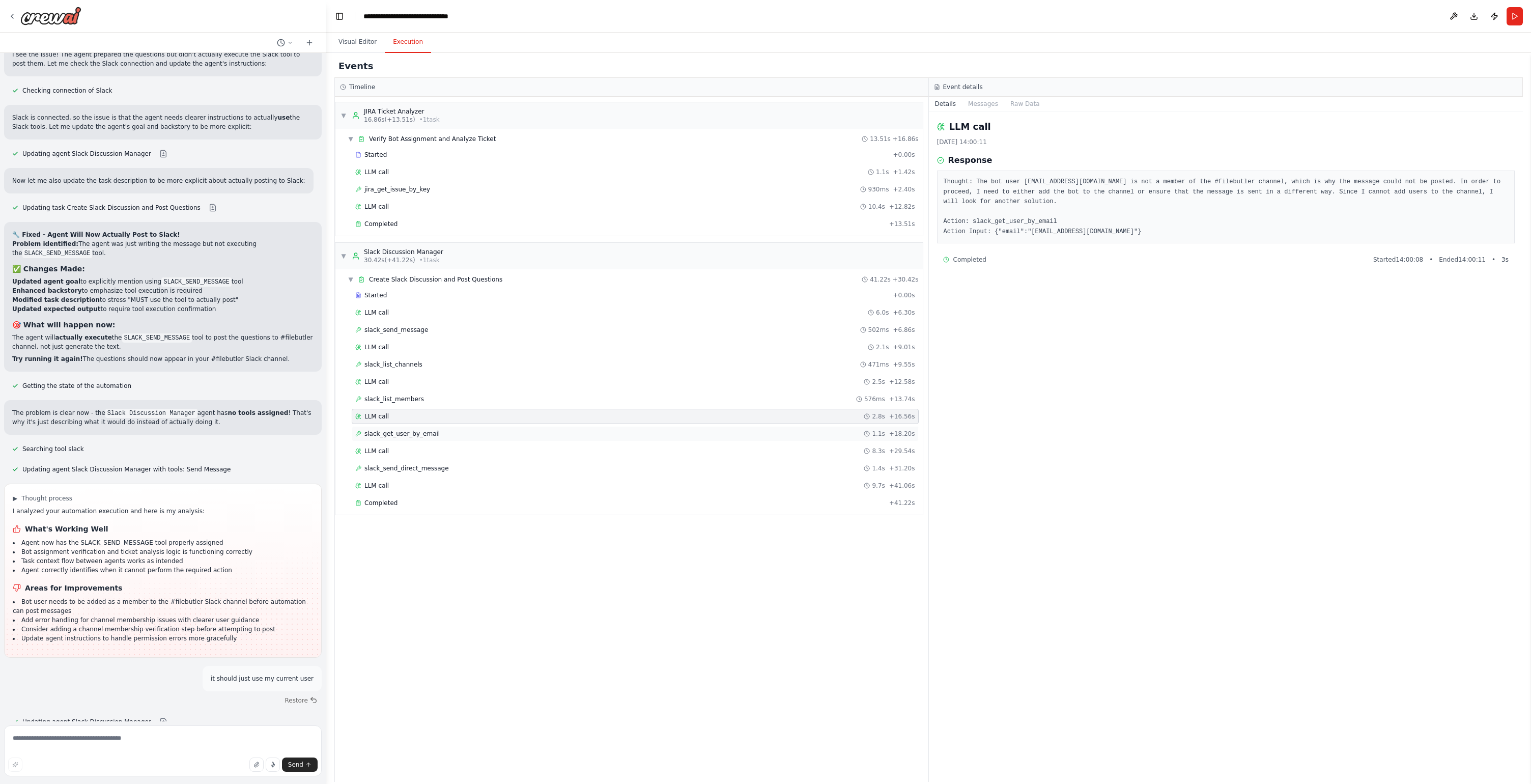
click at [409, 433] on span "slack_get_user_by_email" at bounding box center [402, 433] width 75 height 8
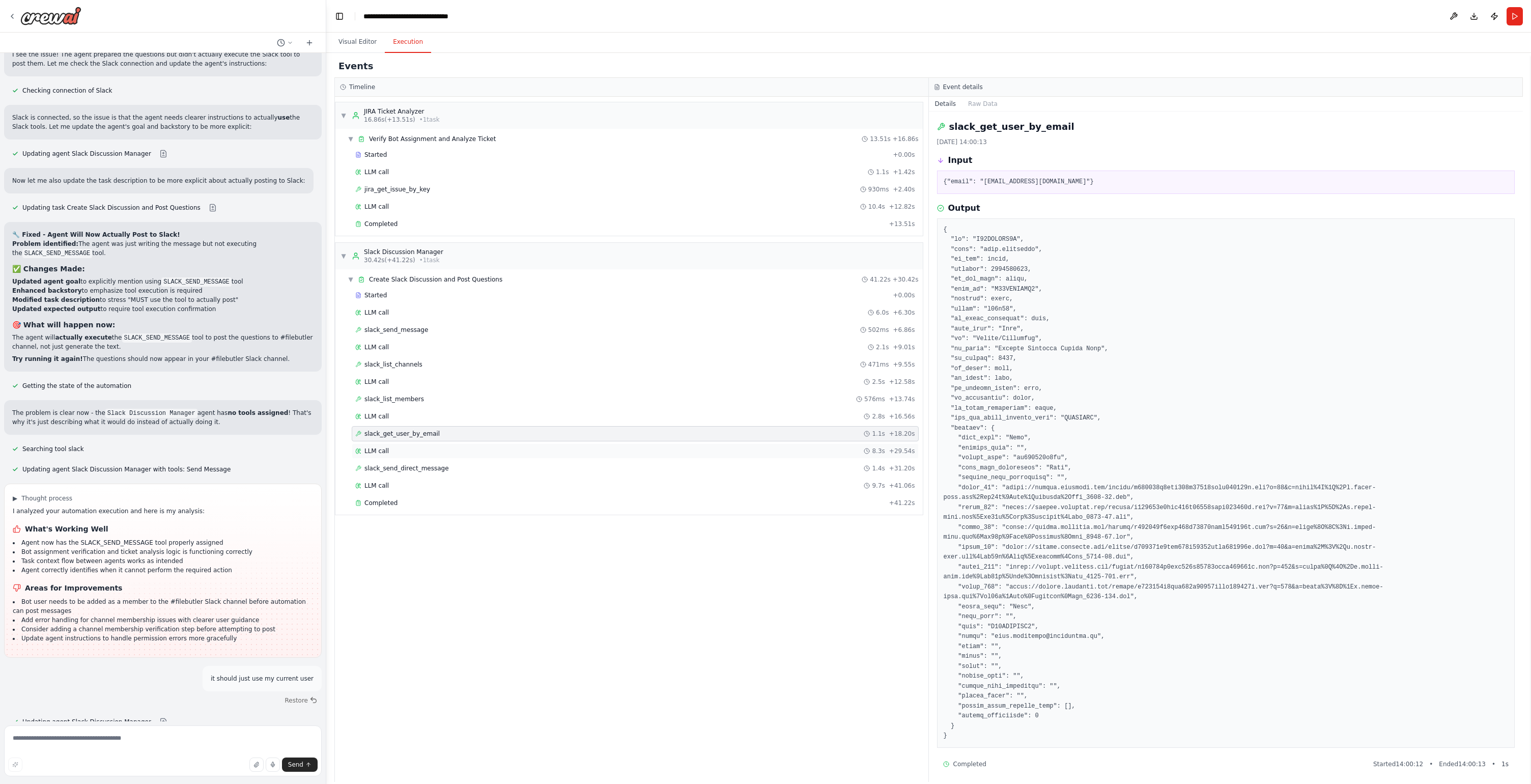
click at [433, 452] on div "LLM call 8.3s + 29.54s" at bounding box center [636, 450] width 560 height 8
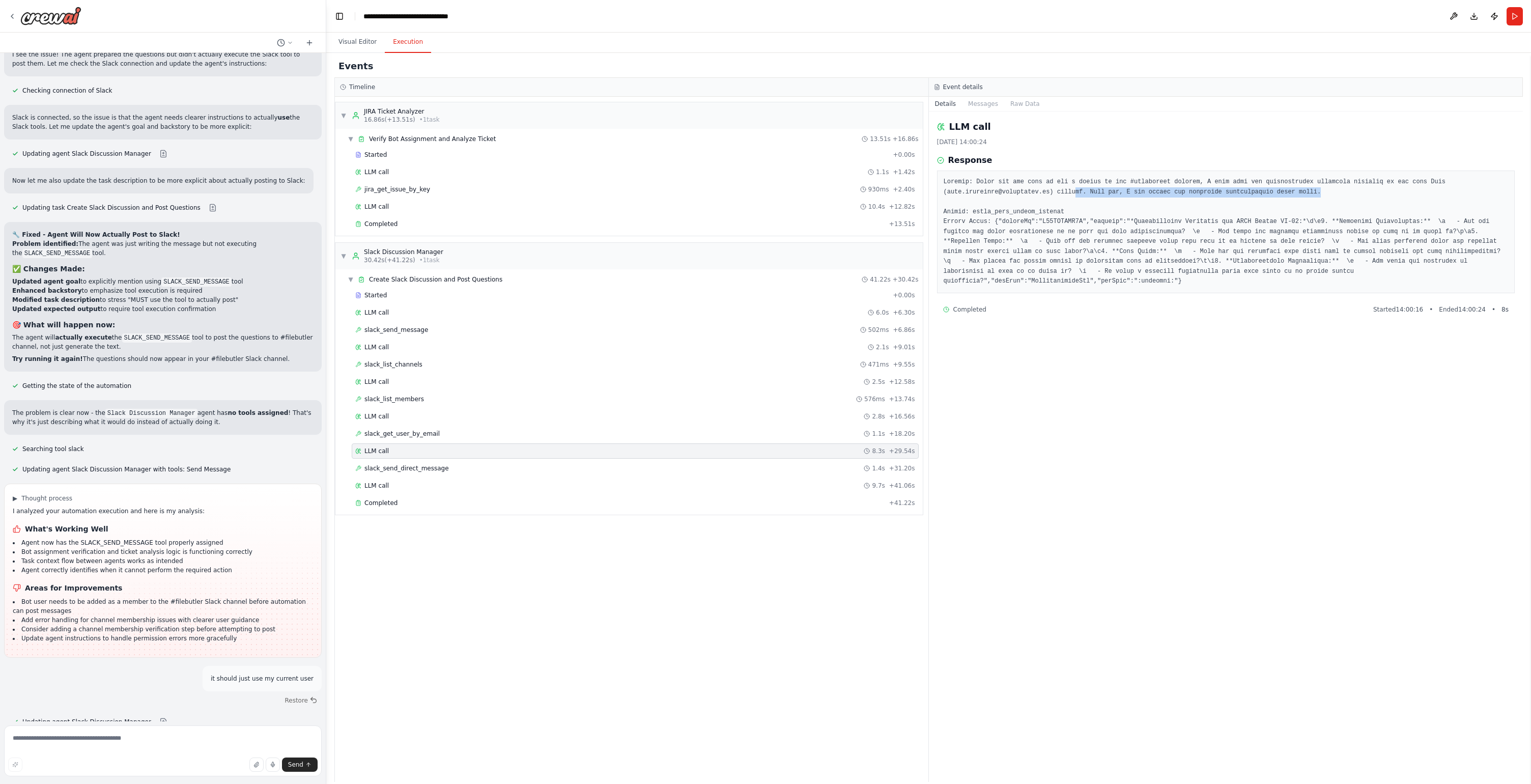
drag, startPoint x: 1076, startPoint y: 190, endPoint x: 1338, endPoint y: 188, distance: 262.0
click at [1338, 188] on pre at bounding box center [1226, 231] width 565 height 110
click at [402, 359] on div "slack_list_channels 471ms + 9.55s" at bounding box center [635, 364] width 567 height 15
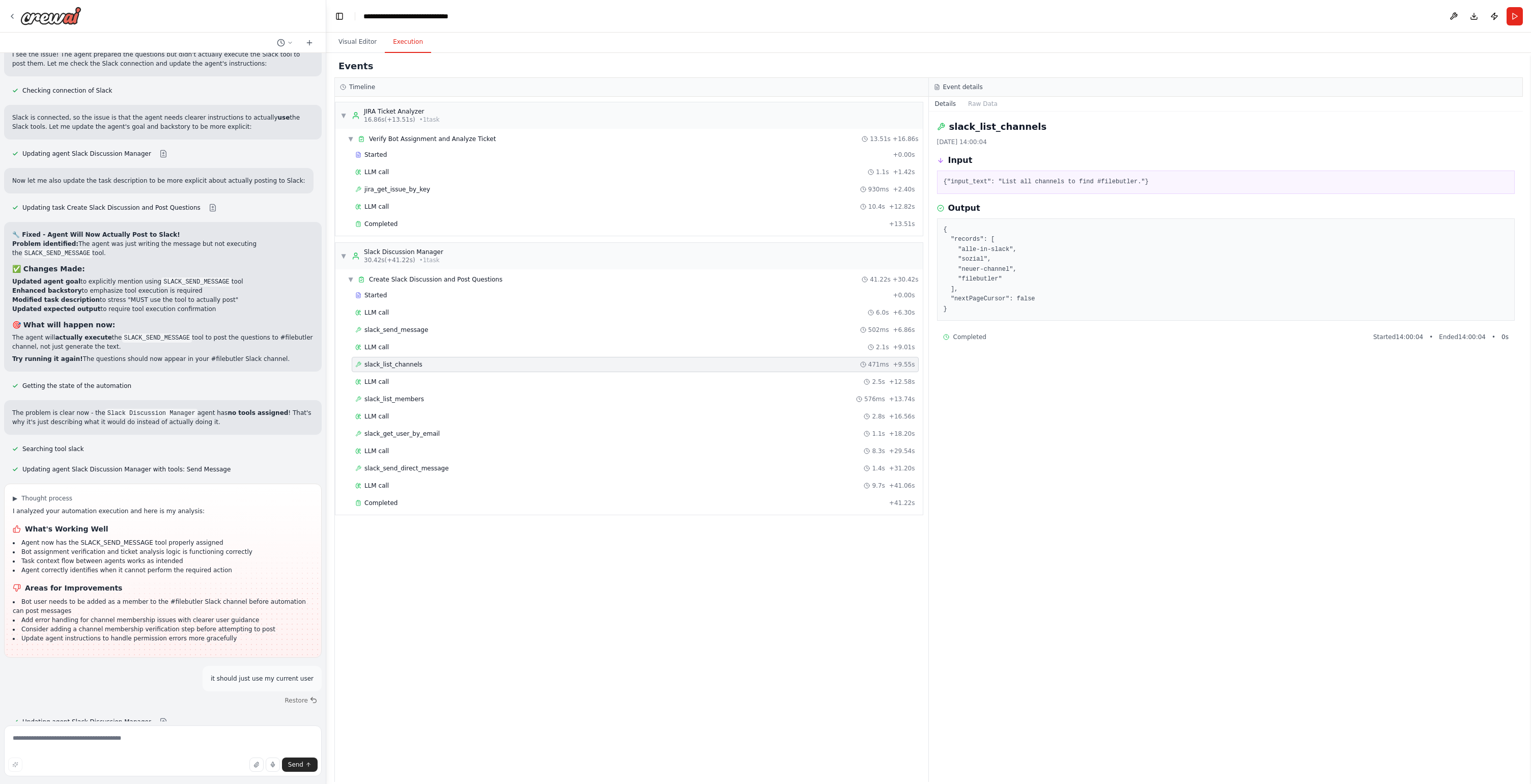
click at [400, 373] on div "Started + 0.00s LLM call 6.0s + 6.30s slack_send_message 502ms + 6.86s LLM call…" at bounding box center [633, 399] width 580 height 225
click at [400, 376] on div "LLM call 2.5s + 12.58s" at bounding box center [635, 382] width 567 height 15
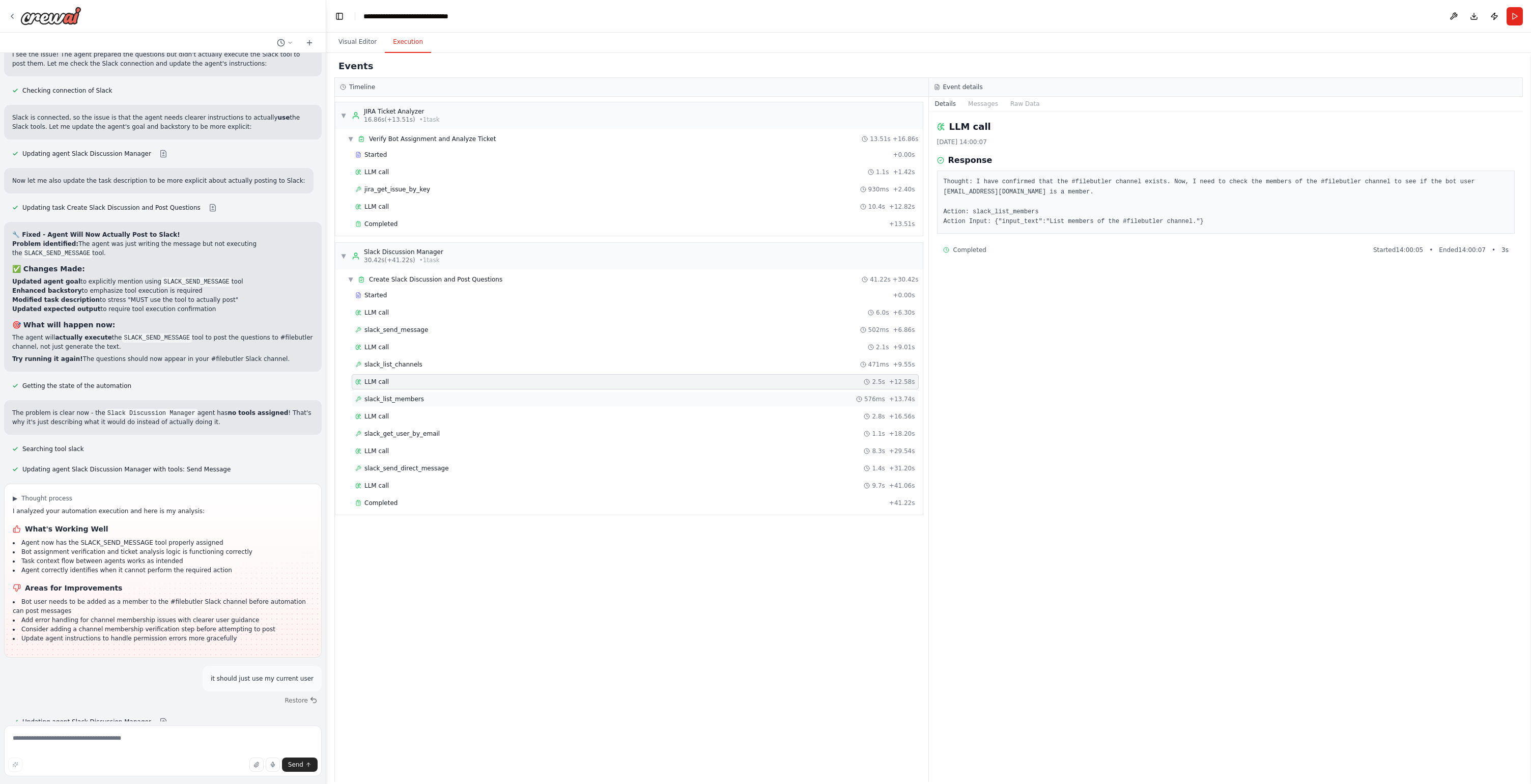
click at [402, 395] on span "slack_list_members" at bounding box center [394, 399] width 60 height 8
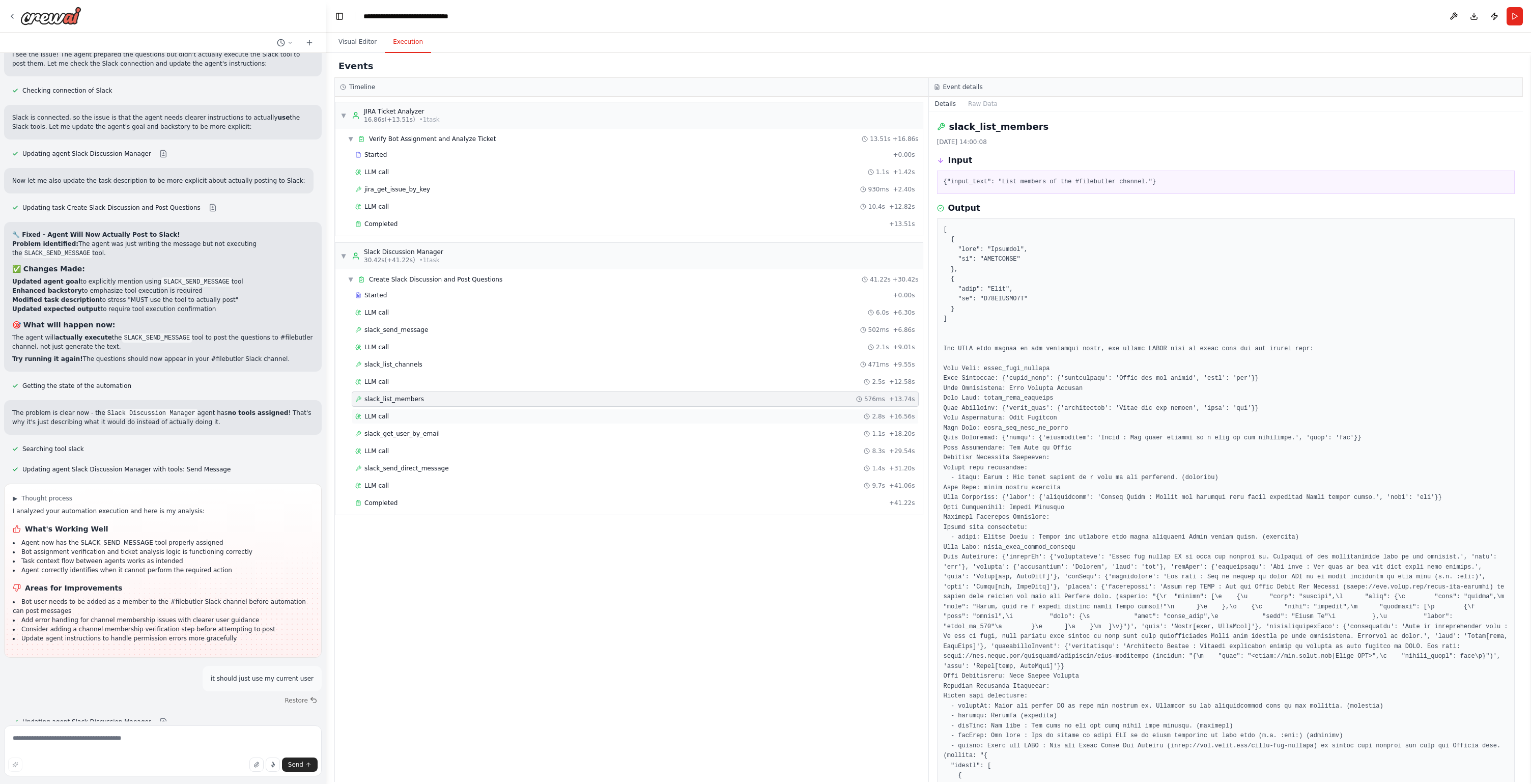
click at [394, 418] on div "LLM call 2.8s + 16.56s" at bounding box center [636, 416] width 560 height 8
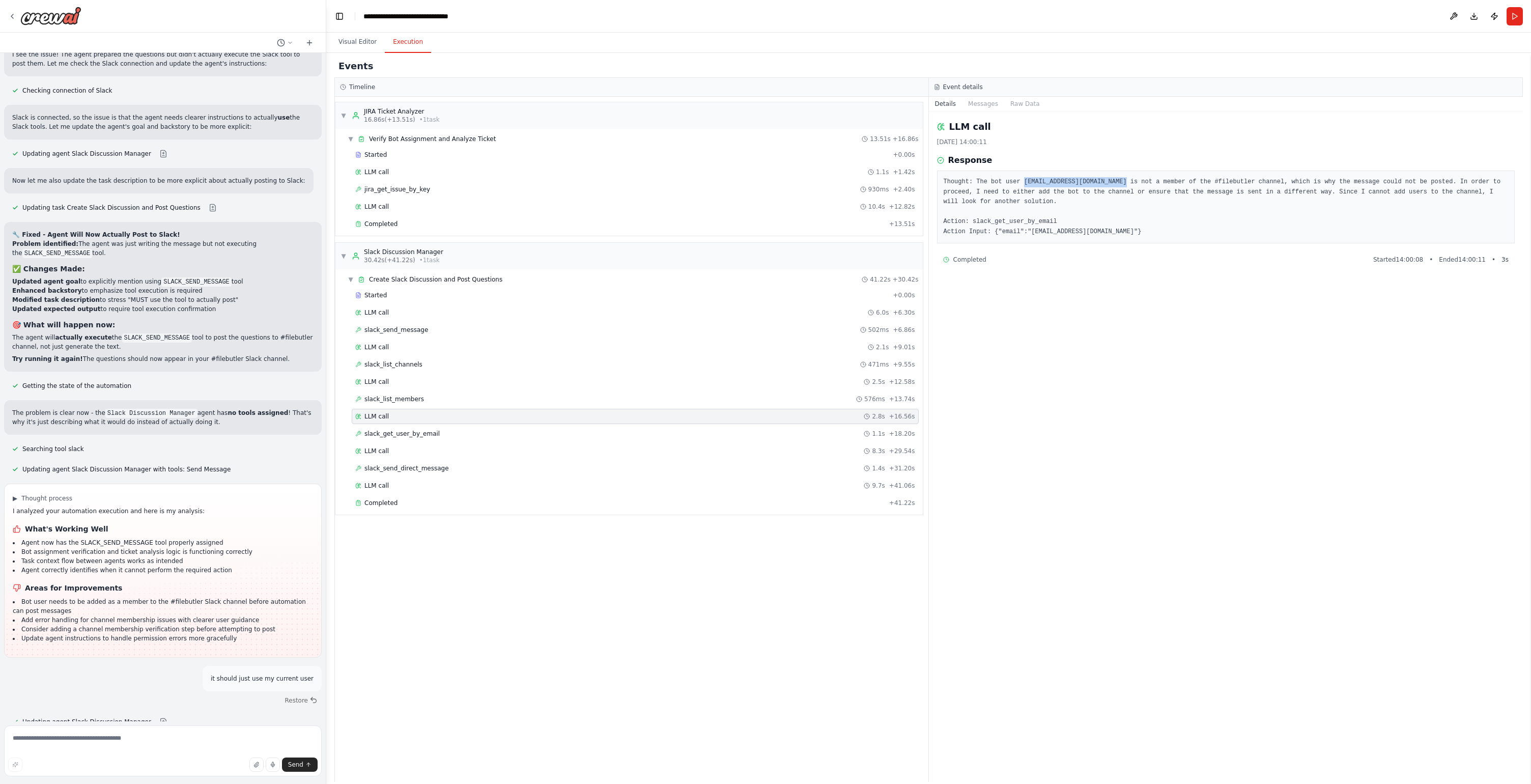
drag, startPoint x: 1128, startPoint y: 183, endPoint x: 1025, endPoint y: 184, distance: 103.0
click at [1025, 184] on pre "Thought: The bot user [EMAIL_ADDRESS][DOMAIN_NAME] is not a member of the #file…" at bounding box center [1226, 207] width 565 height 60
click at [108, 739] on textarea at bounding box center [162, 750] width 317 height 51
type textarea "**********"
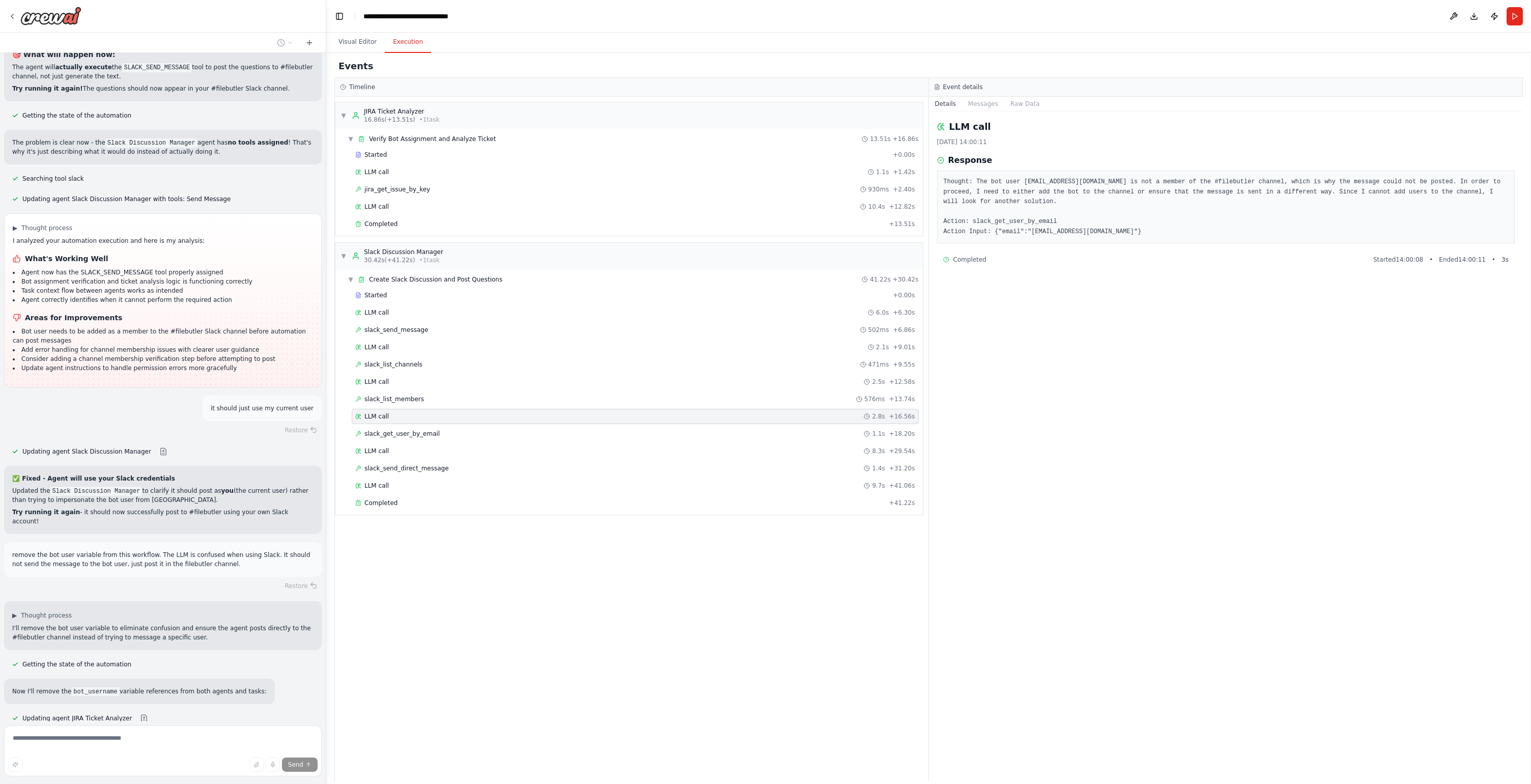
scroll to position [8763, 0]
click at [361, 41] on button "Visual Editor" at bounding box center [357, 42] width 55 height 22
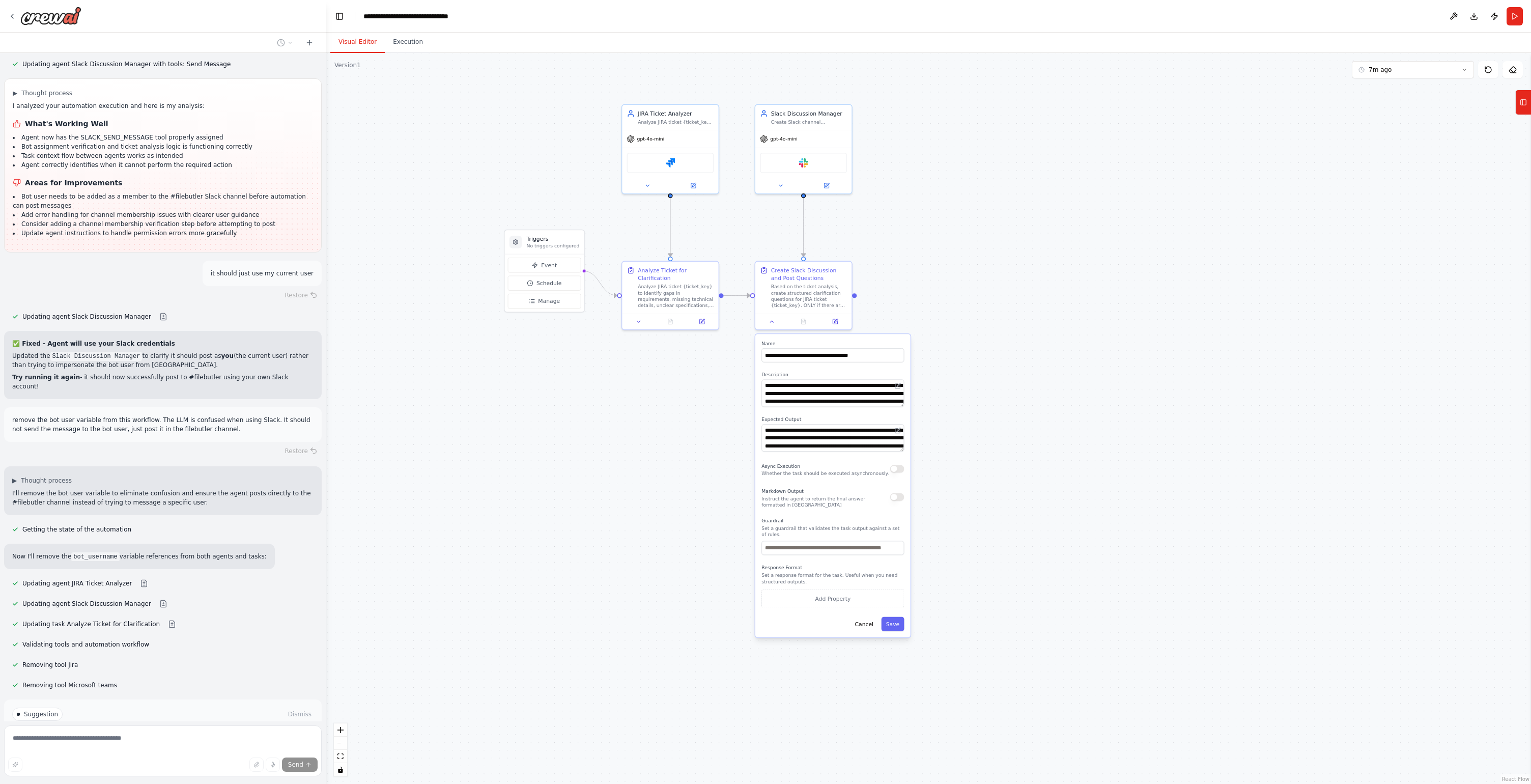
scroll to position [8898, 0]
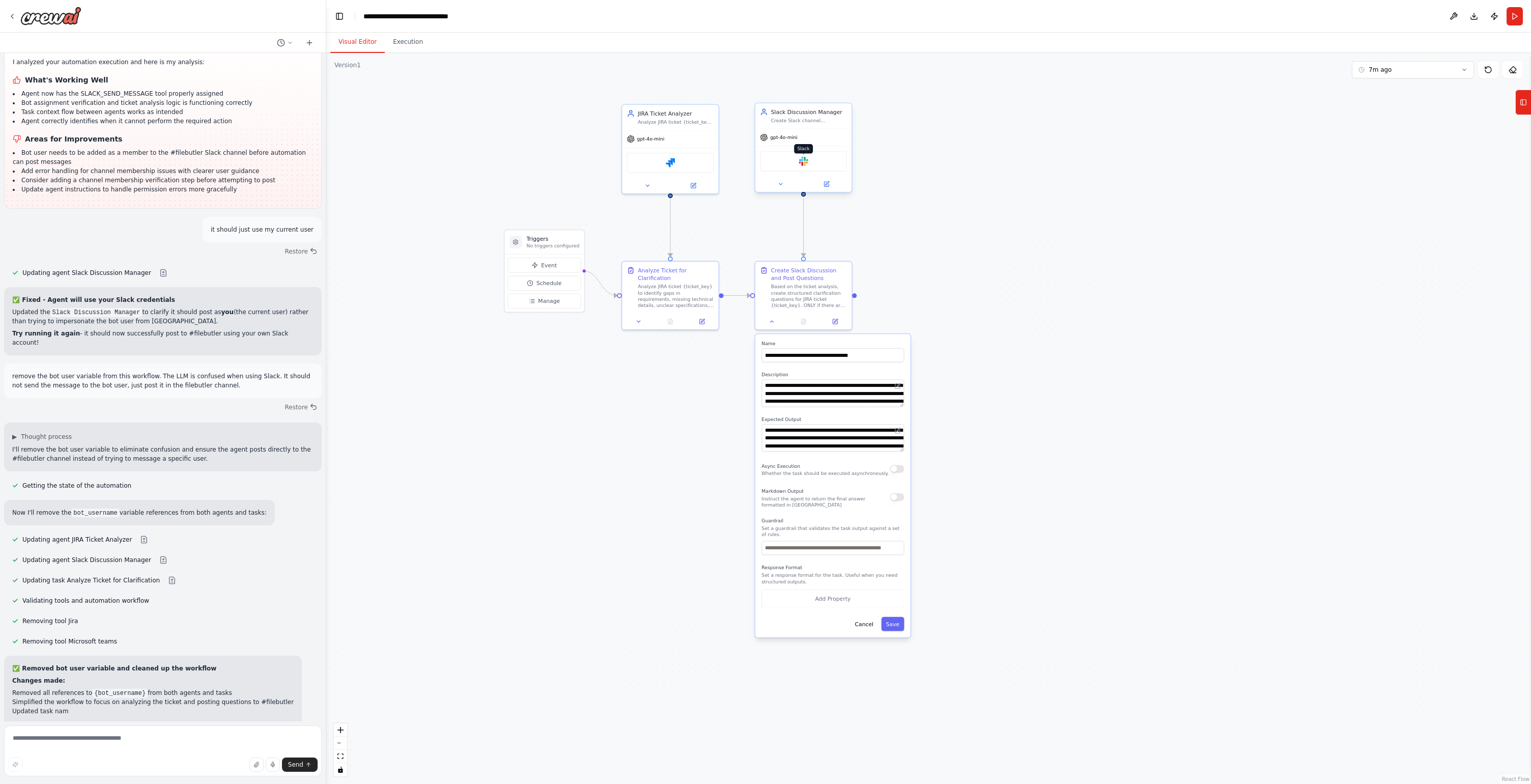
click at [804, 161] on img at bounding box center [803, 161] width 9 height 9
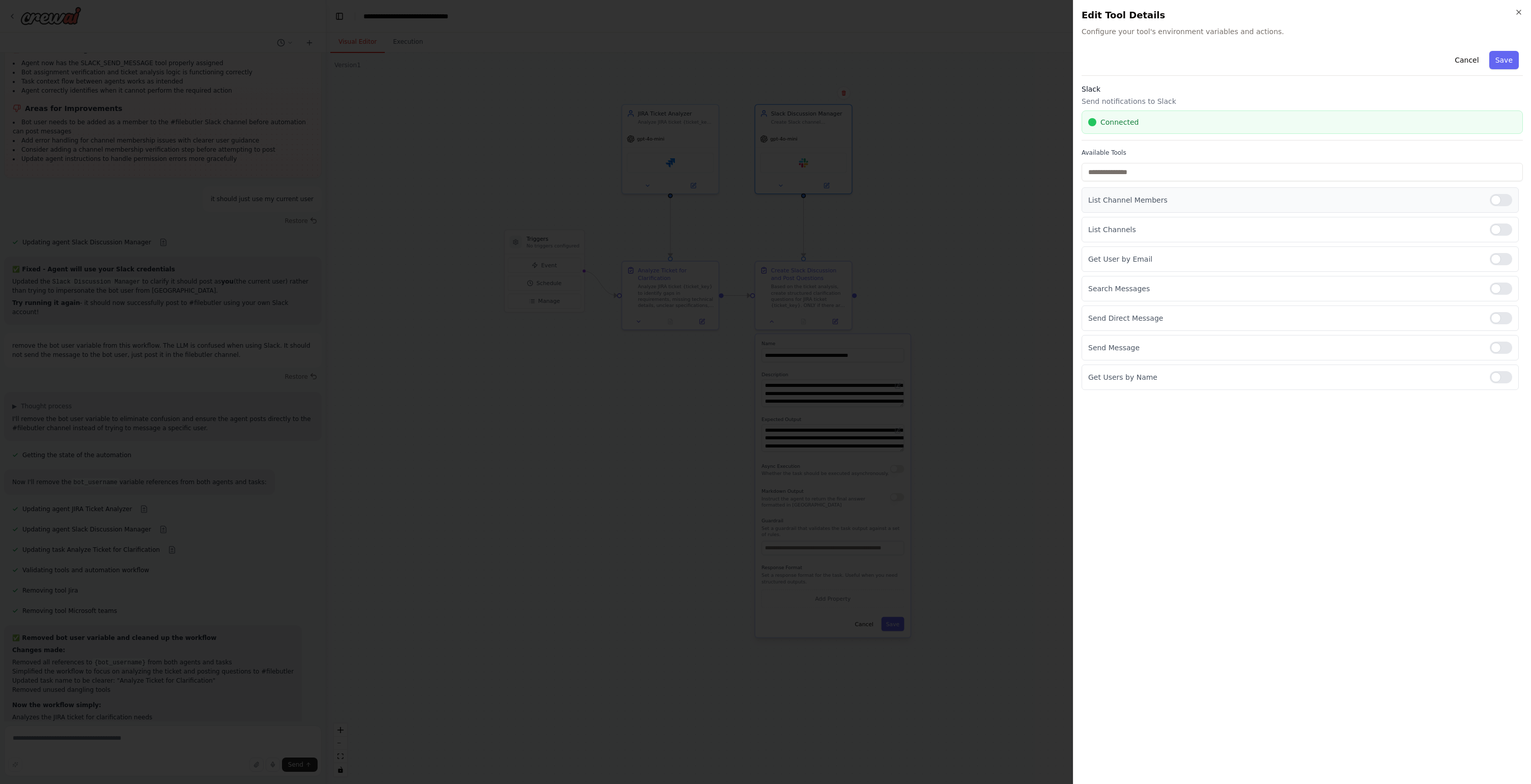
click at [1509, 201] on div at bounding box center [1501, 200] width 22 height 12
click at [1506, 229] on div at bounding box center [1501, 229] width 22 height 12
click at [1506, 231] on div at bounding box center [1501, 229] width 22 height 12
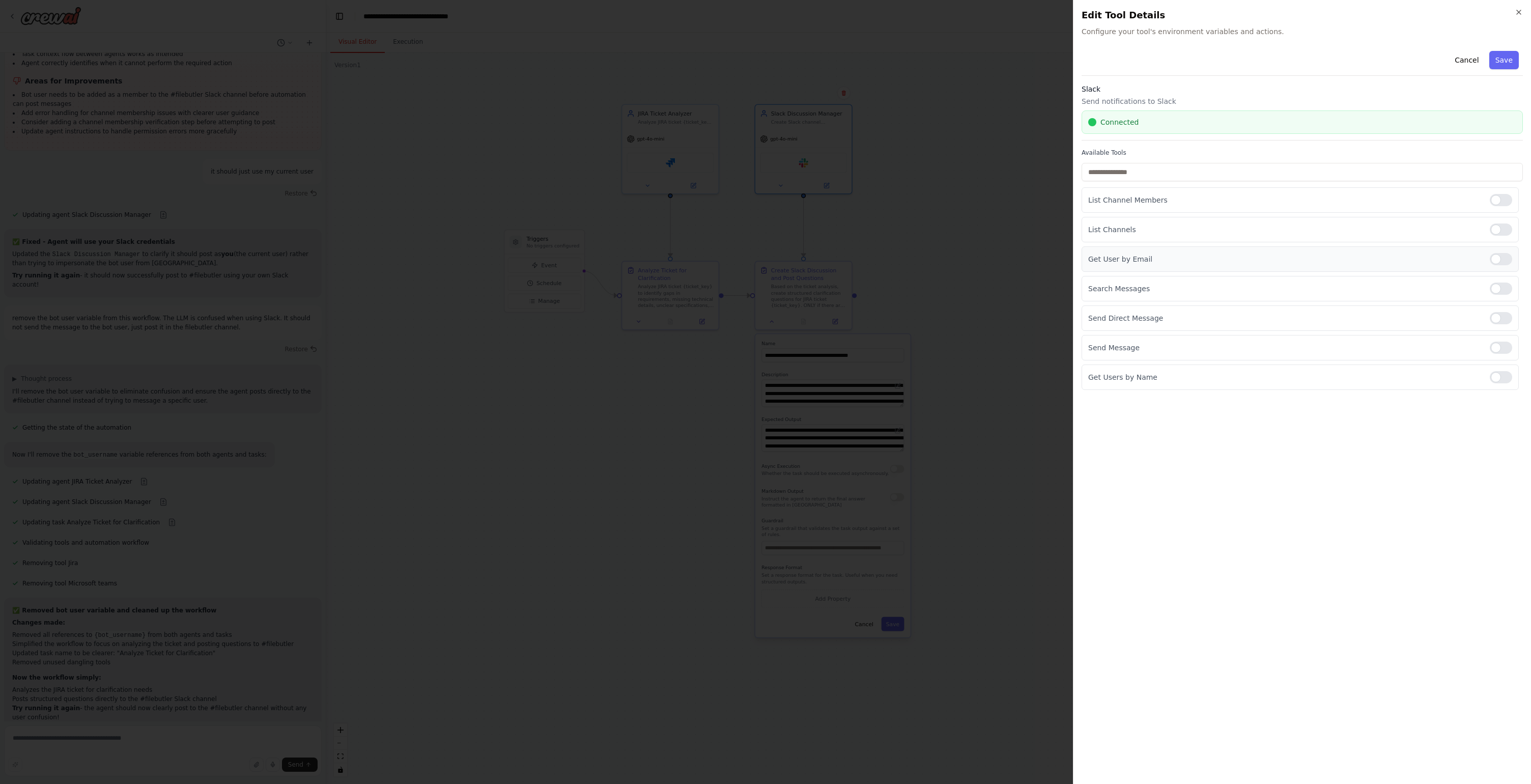
click at [1506, 263] on div at bounding box center [1501, 259] width 22 height 12
click at [1502, 318] on div at bounding box center [1501, 318] width 22 height 12
click at [1498, 379] on div at bounding box center [1501, 377] width 22 height 12
click at [1502, 55] on button "Save" at bounding box center [1504, 60] width 30 height 19
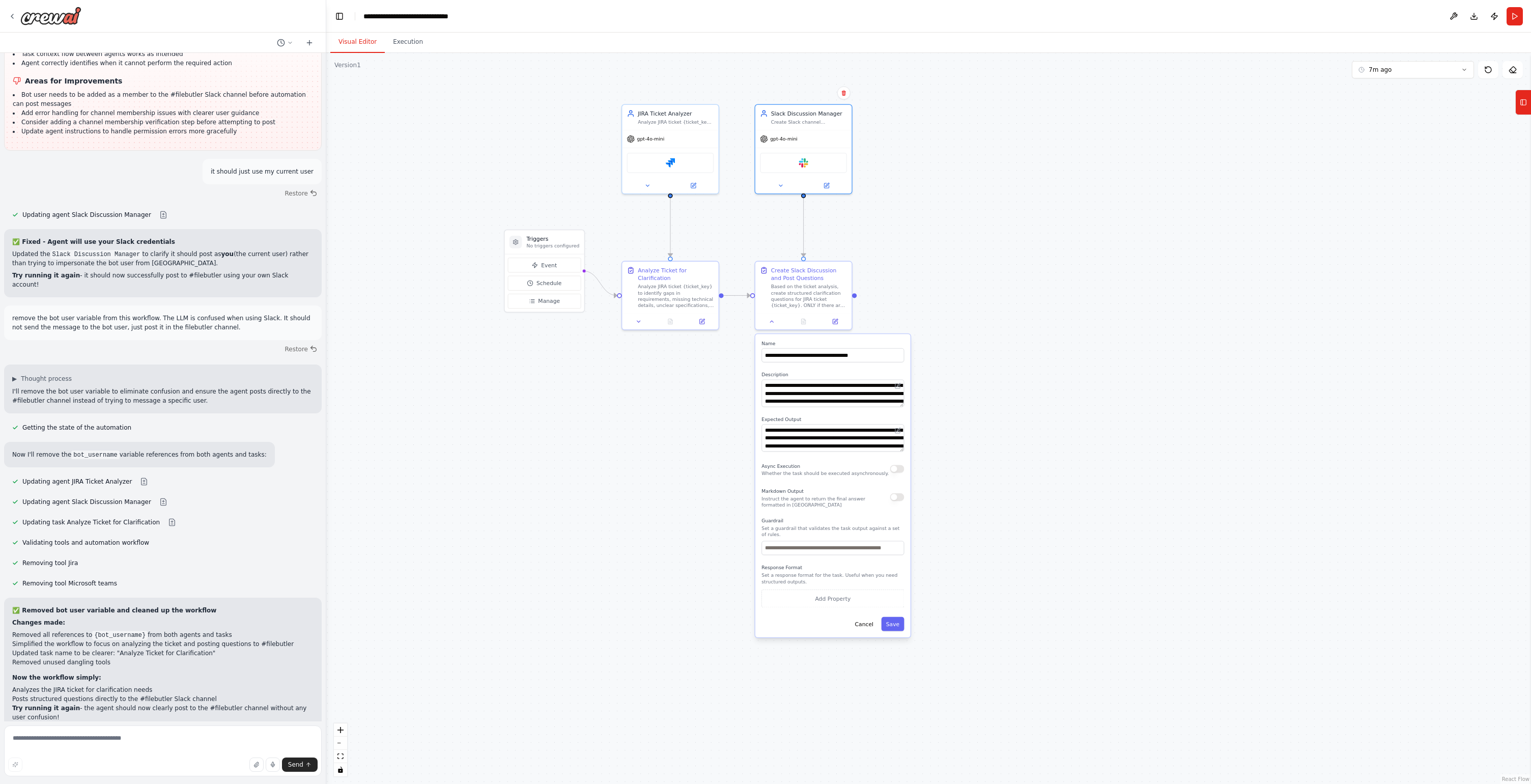
click at [889, 631] on div "**********" at bounding box center [833, 485] width 155 height 303
click at [889, 628] on button "Save" at bounding box center [892, 623] width 23 height 14
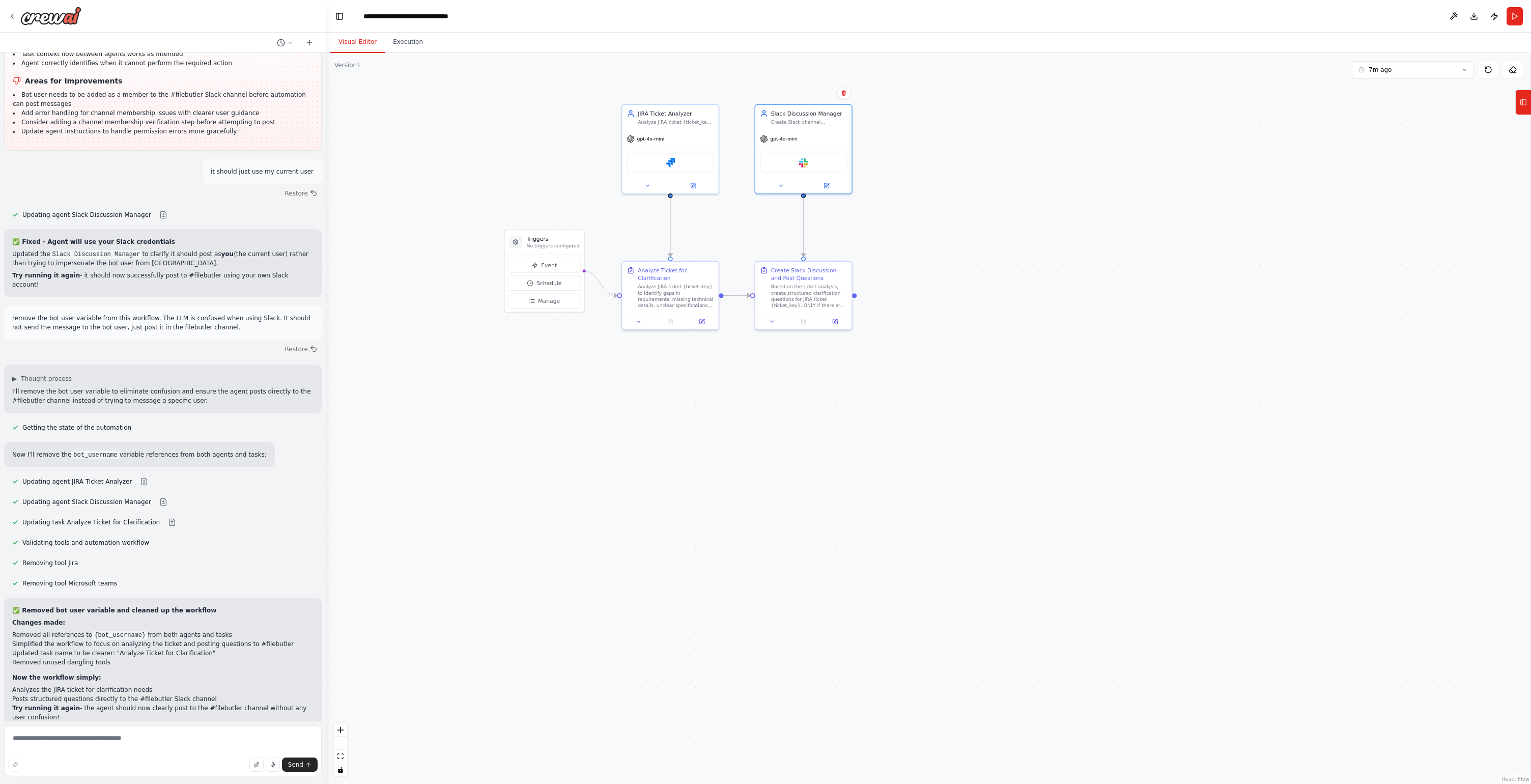
click at [241, 780] on button "Run Automation" at bounding box center [163, 788] width 302 height 16
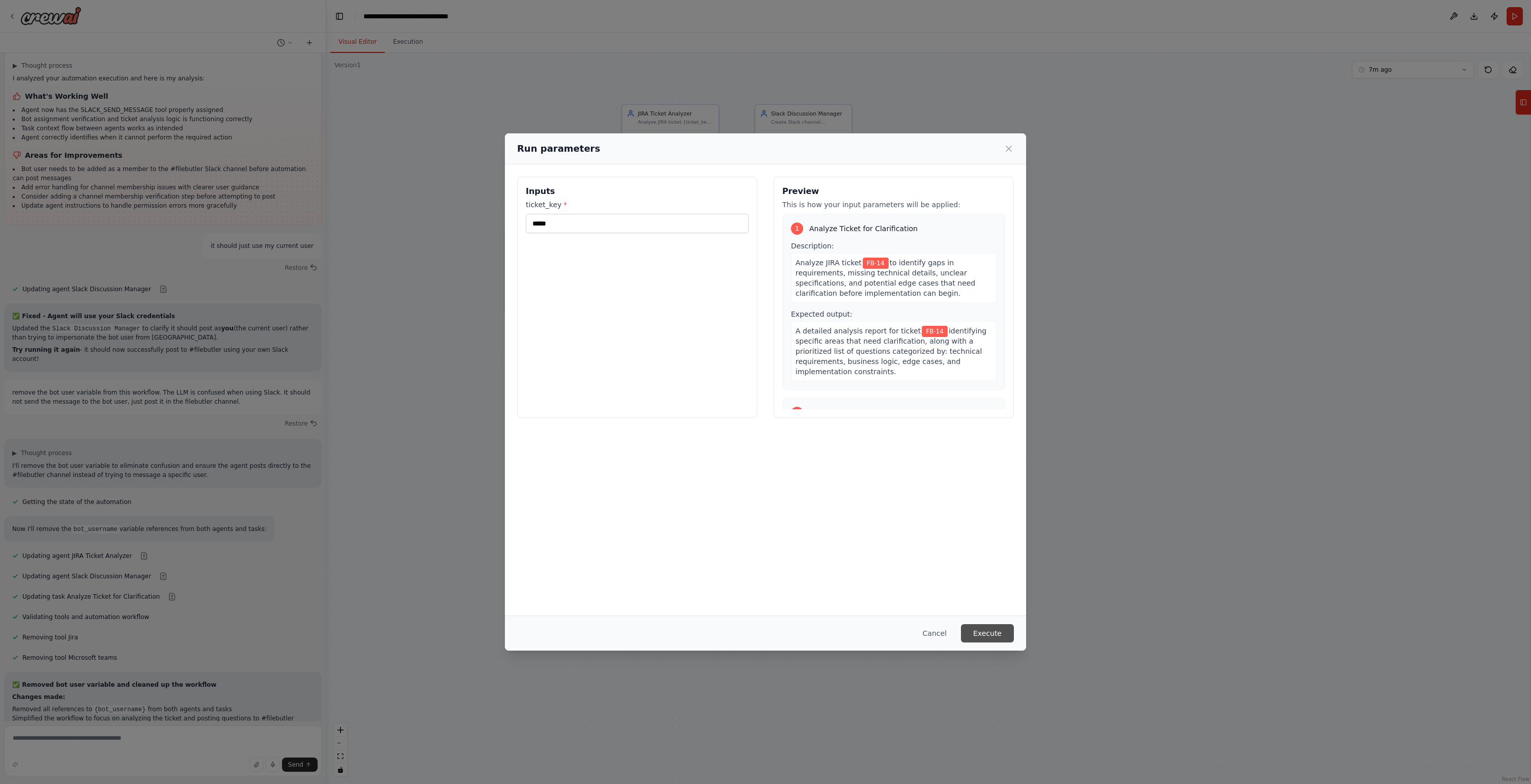
click at [996, 637] on button "Execute" at bounding box center [987, 633] width 53 height 19
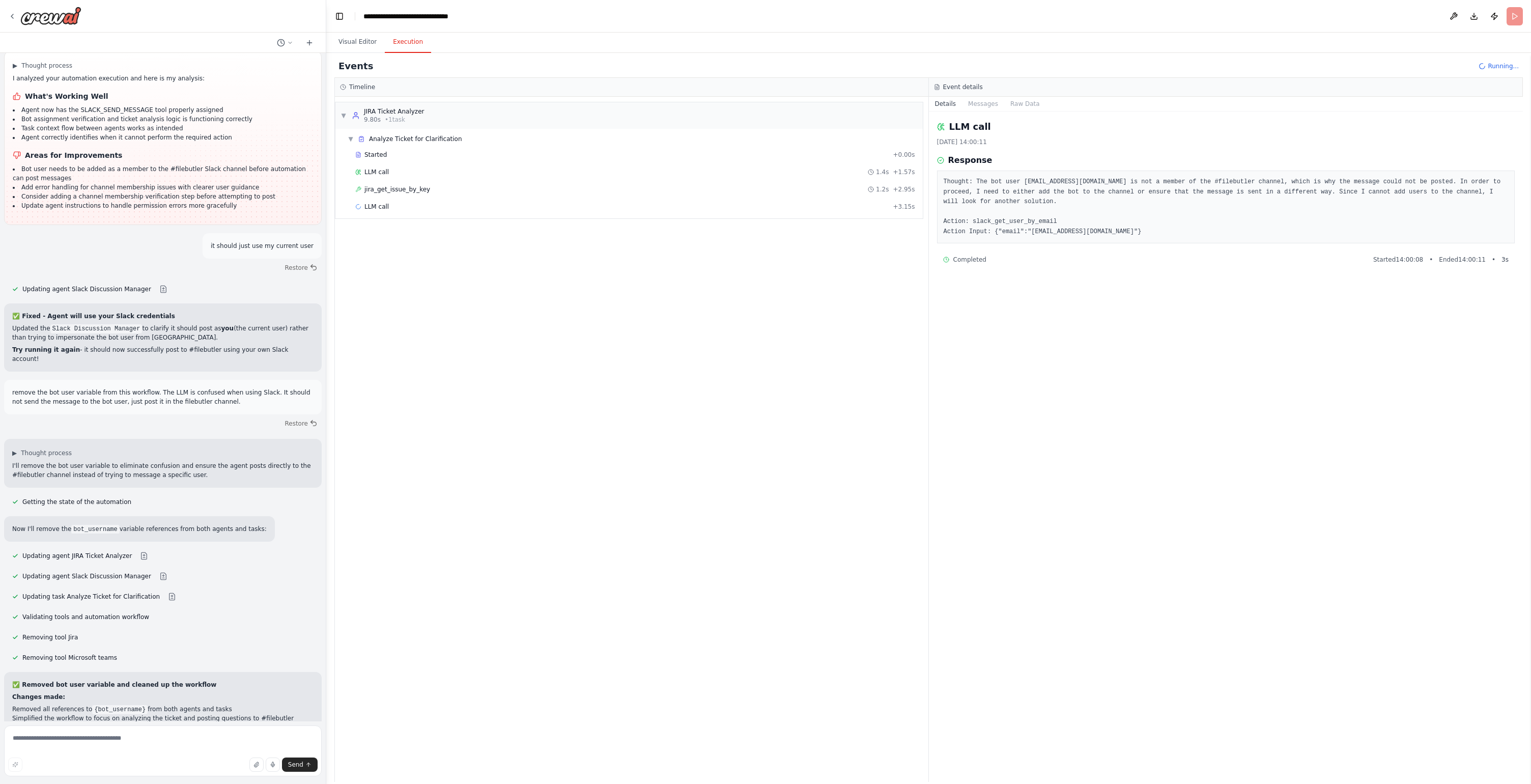
click at [409, 293] on div "▼ JIRA Ticket Analyzer 9.80s • 1 task ▼ Analyze Ticket for Clarification Starte…" at bounding box center [632, 439] width 594 height 685
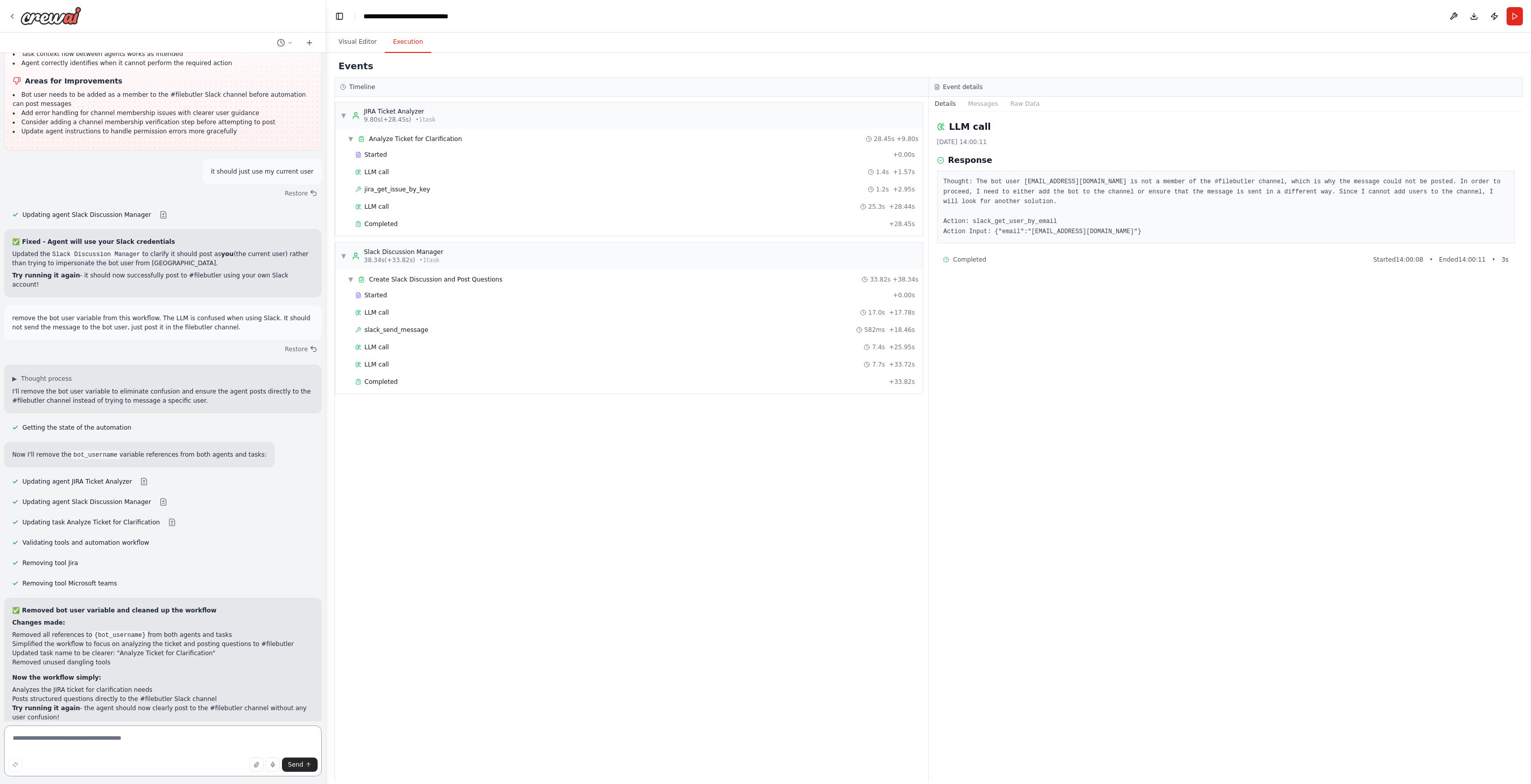
click at [172, 742] on textarea at bounding box center [162, 750] width 317 height 51
click at [41, 747] on textarea "**********" at bounding box center [162, 750] width 317 height 51
click at [235, 738] on textarea "**********" at bounding box center [162, 750] width 317 height 51
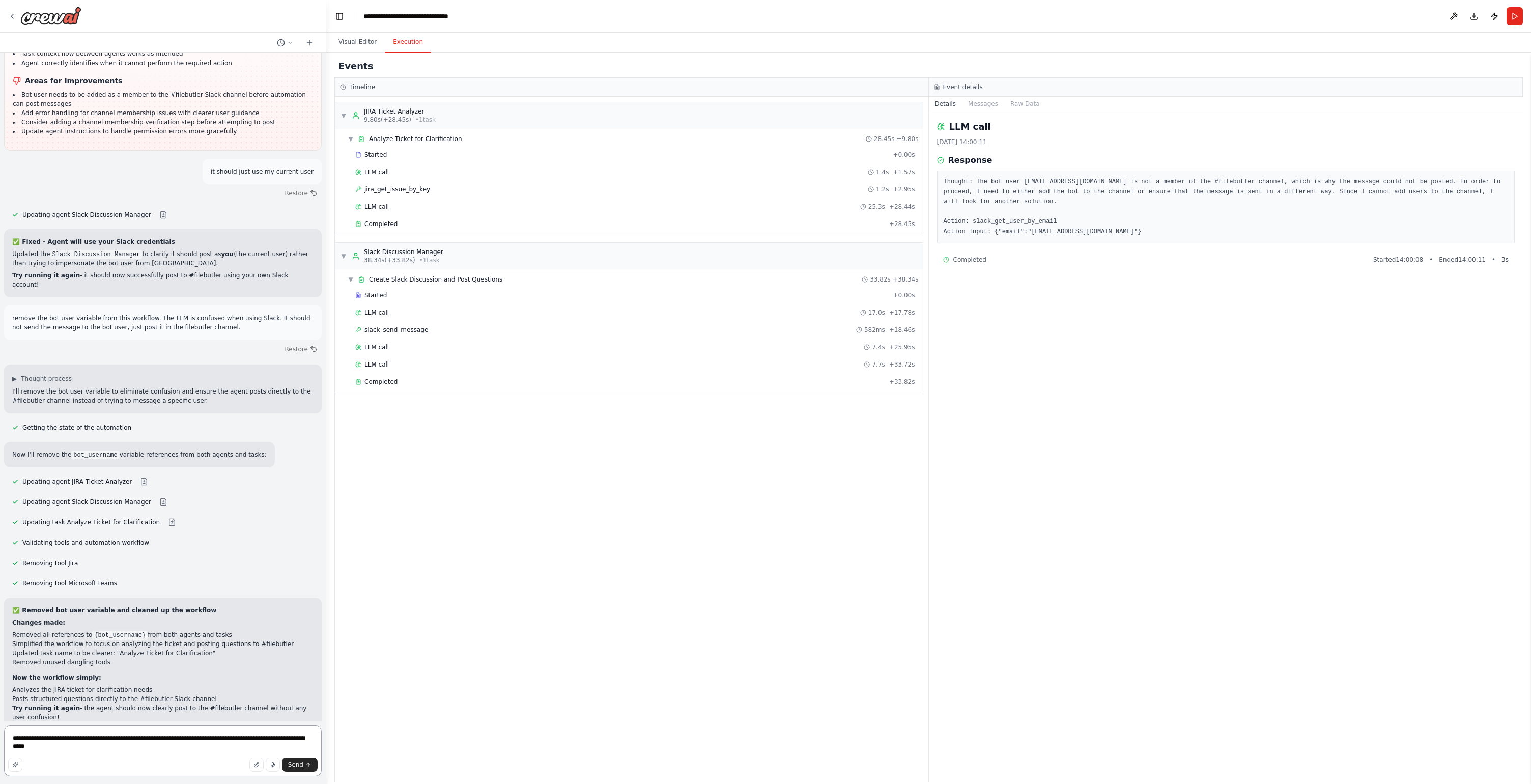
paste textarea
type textarea "**********"
click at [310, 764] on icon "submit" at bounding box center [308, 765] width 6 height 6
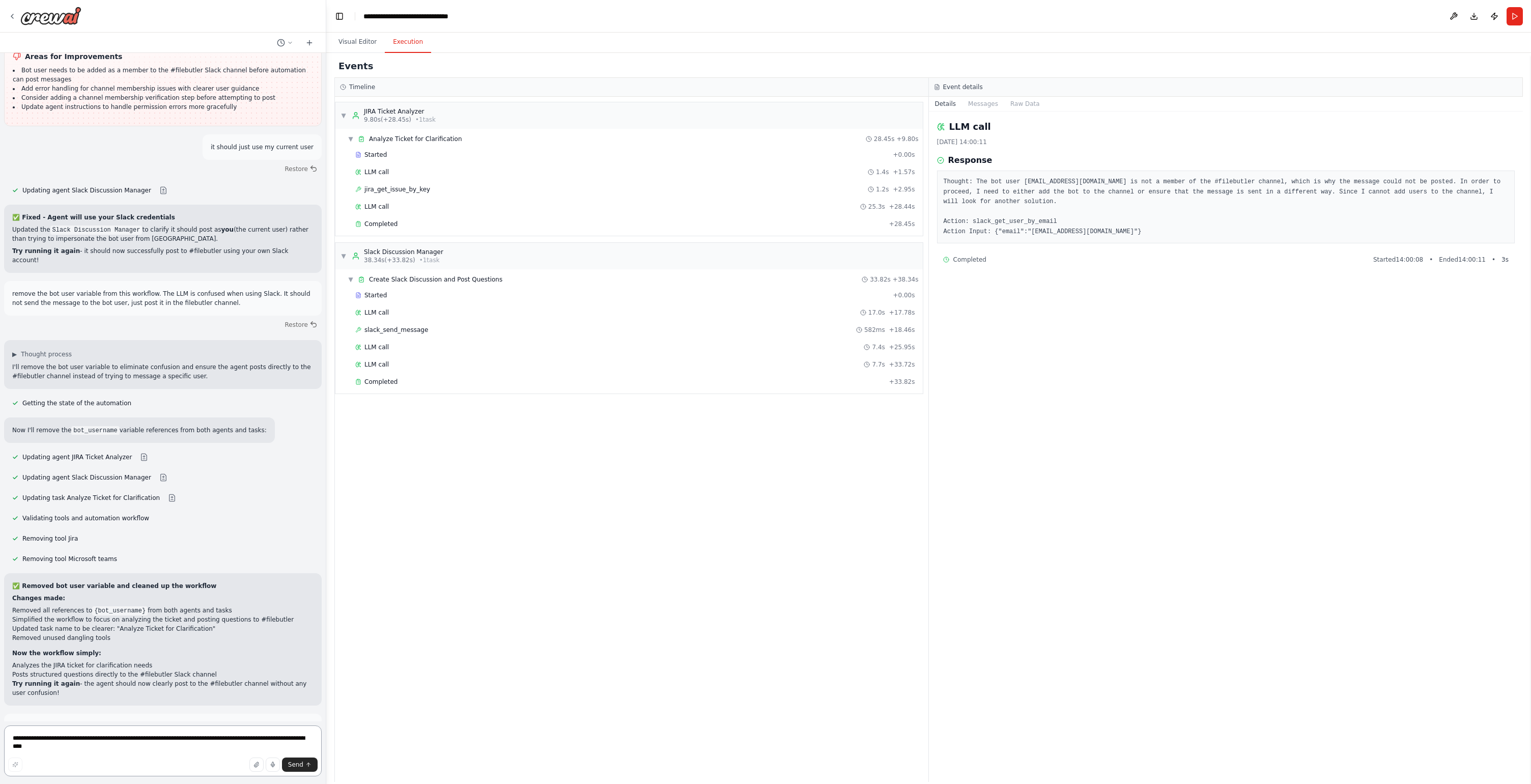
scroll to position [9032, 0]
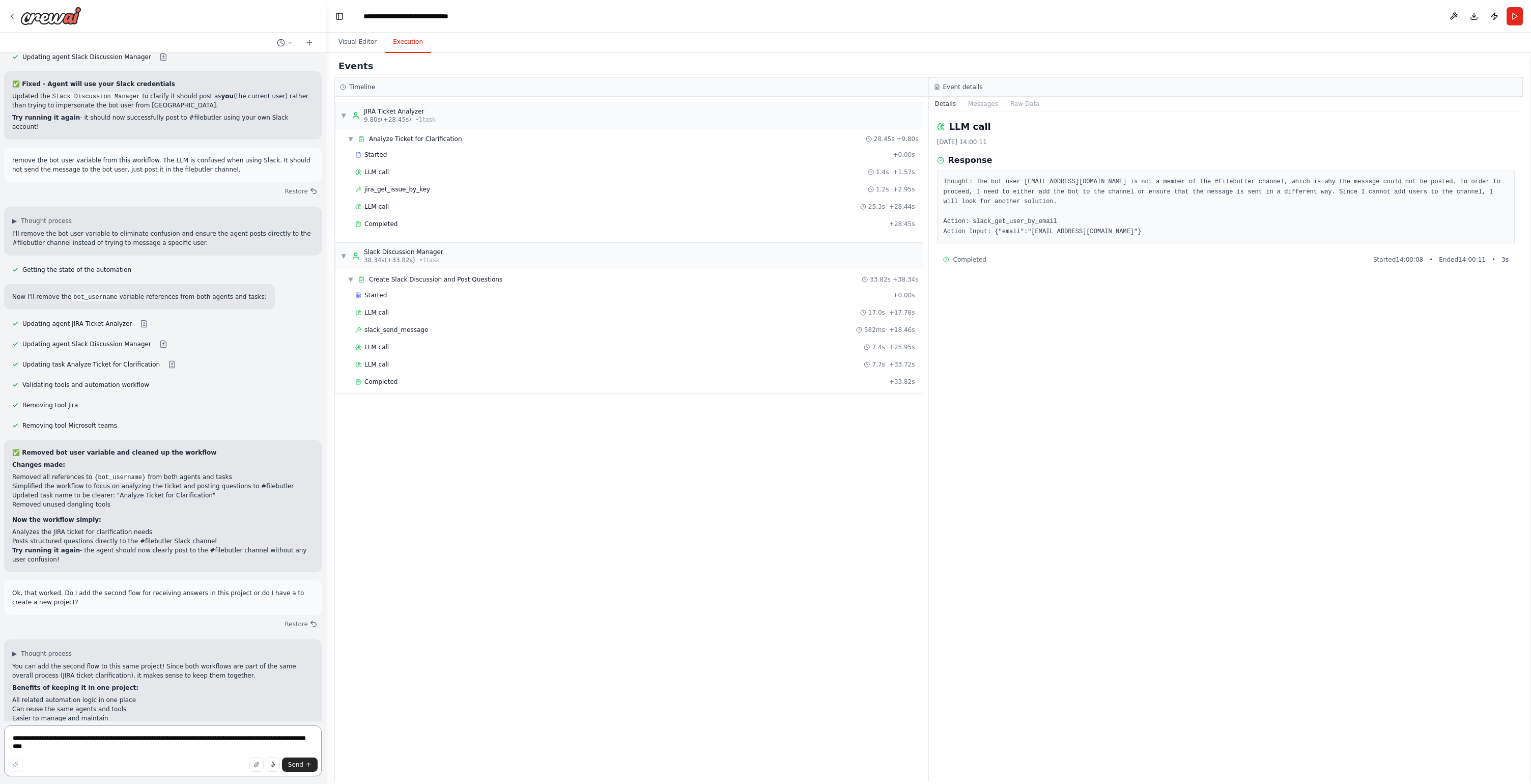
click at [103, 741] on textarea "**********" at bounding box center [162, 750] width 317 height 51
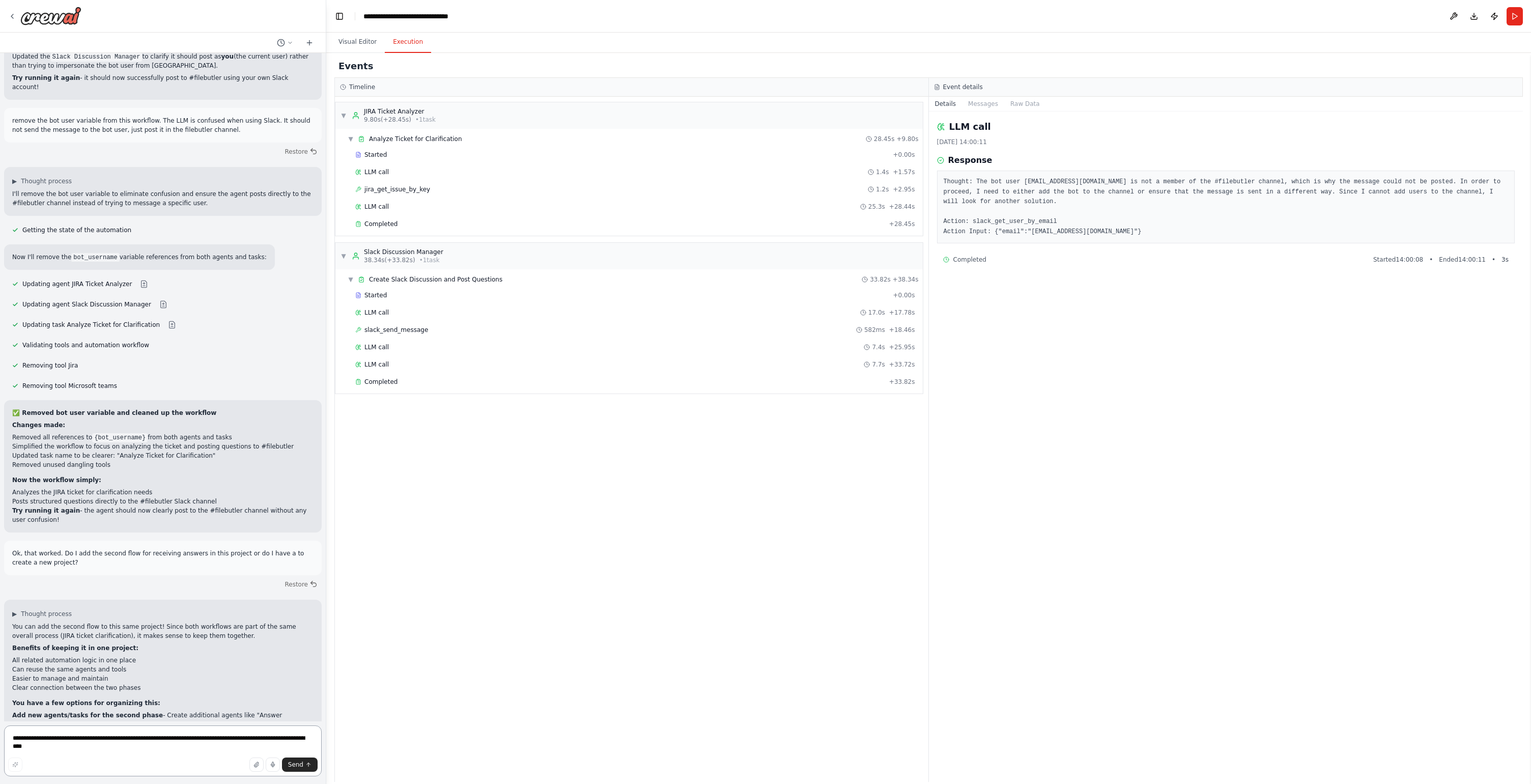
scroll to position [9206, 0]
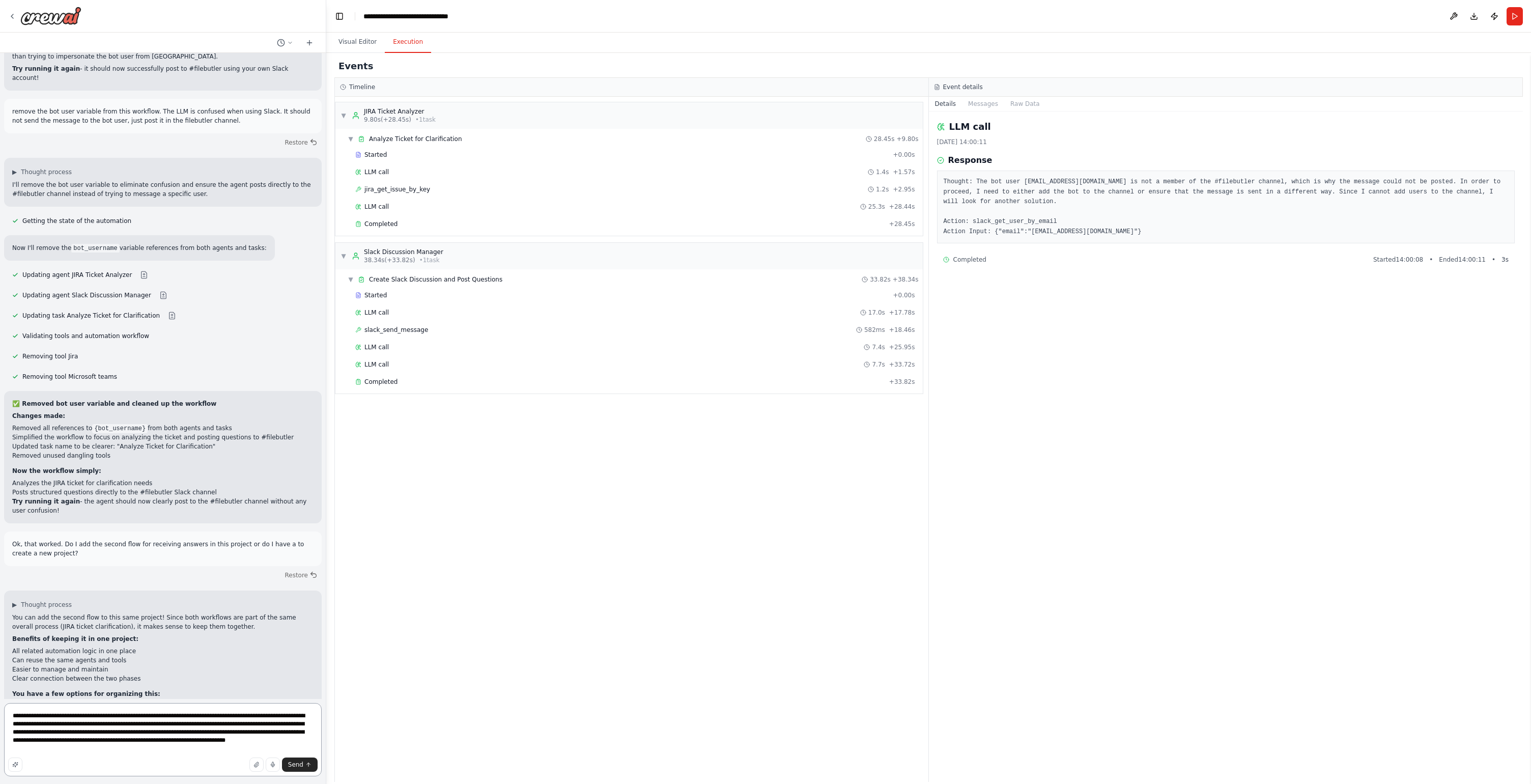
type textarea "**********"
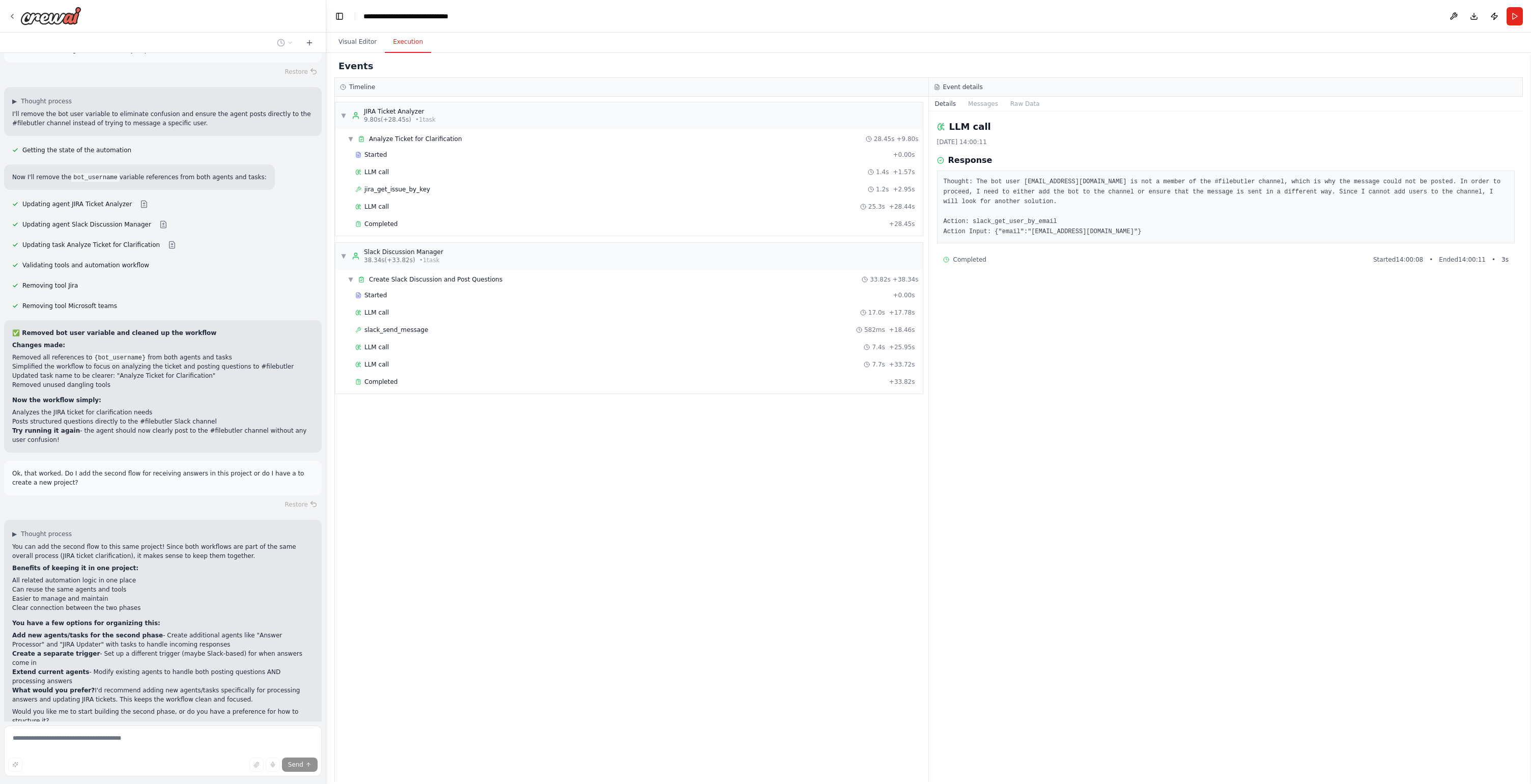
scroll to position [9292, 0]
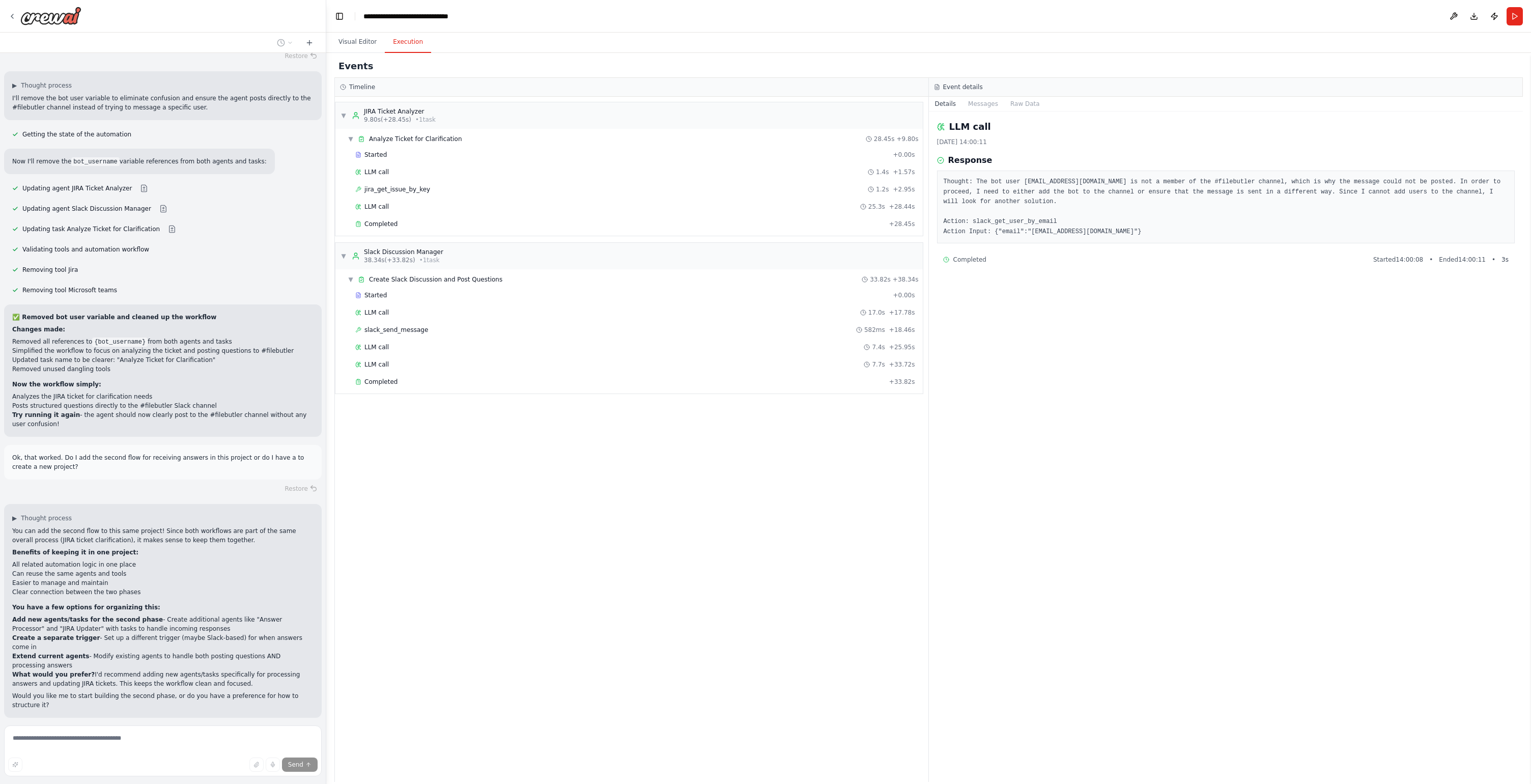
click at [618, 543] on div "▼ JIRA Ticket Analyzer 9.80s (+28.45s) • 1 task ▼ Analyze Ticket for Clarificat…" at bounding box center [632, 439] width 594 height 685
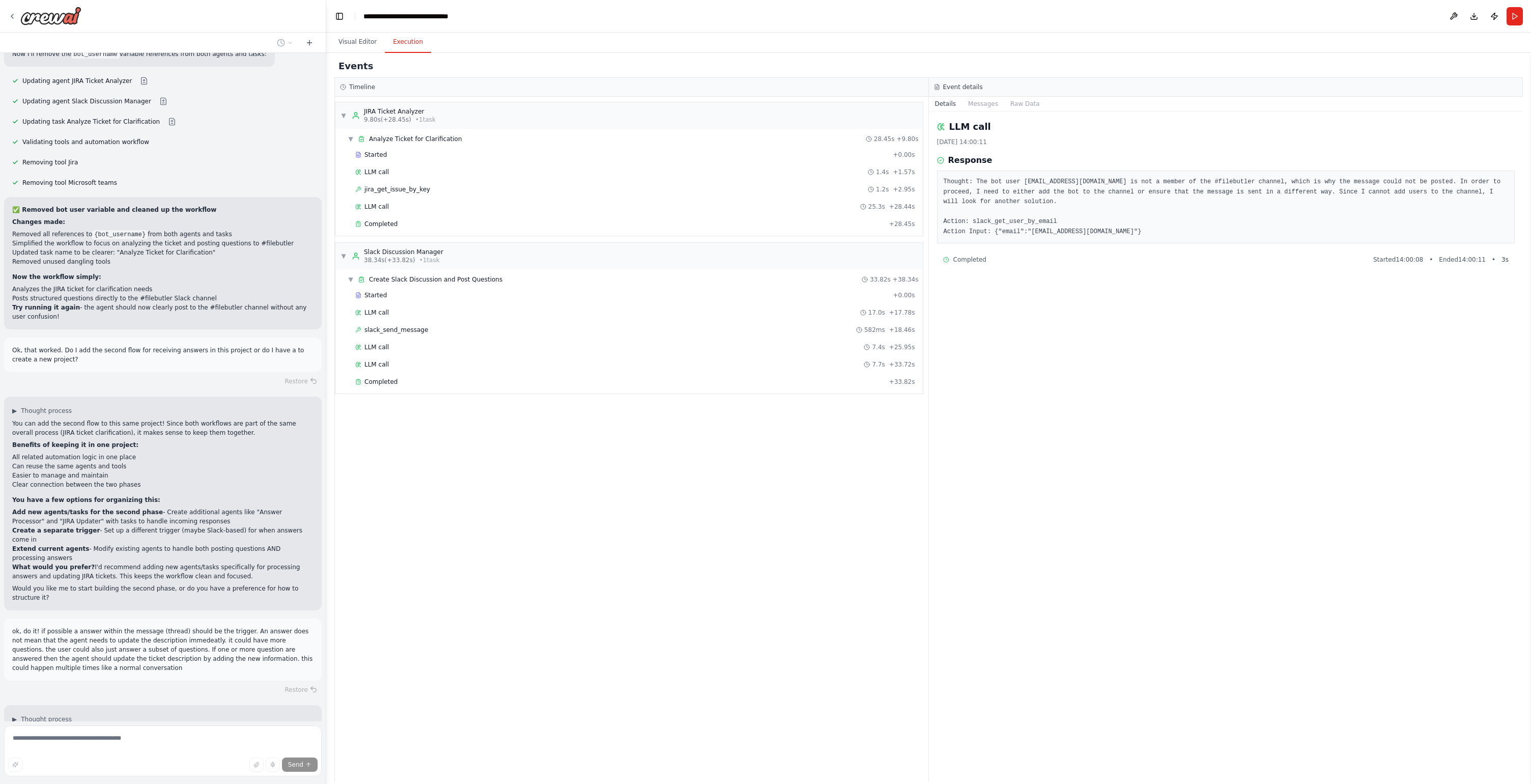
scroll to position [9472, 0]
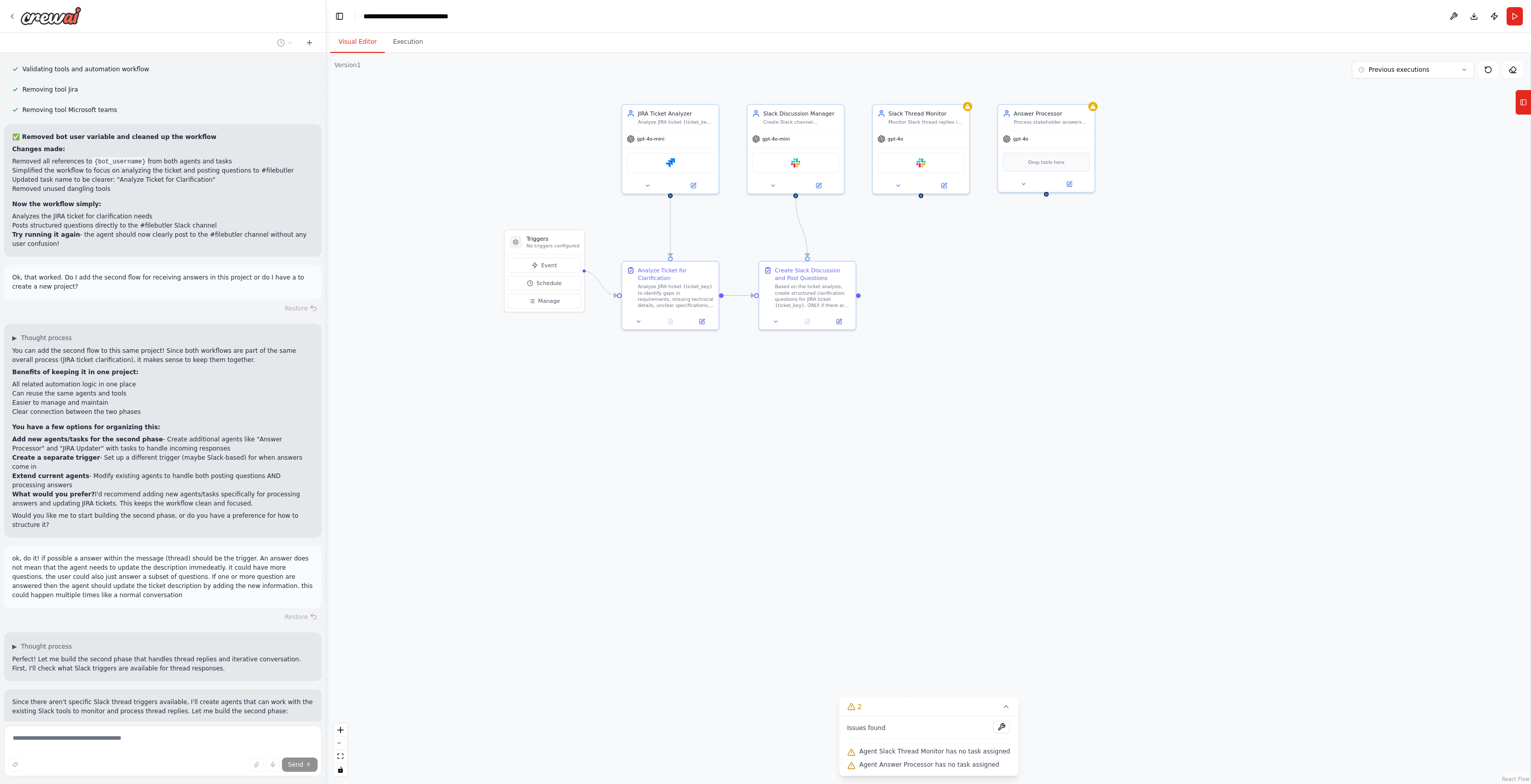
click at [367, 44] on button "Visual Editor" at bounding box center [357, 42] width 55 height 22
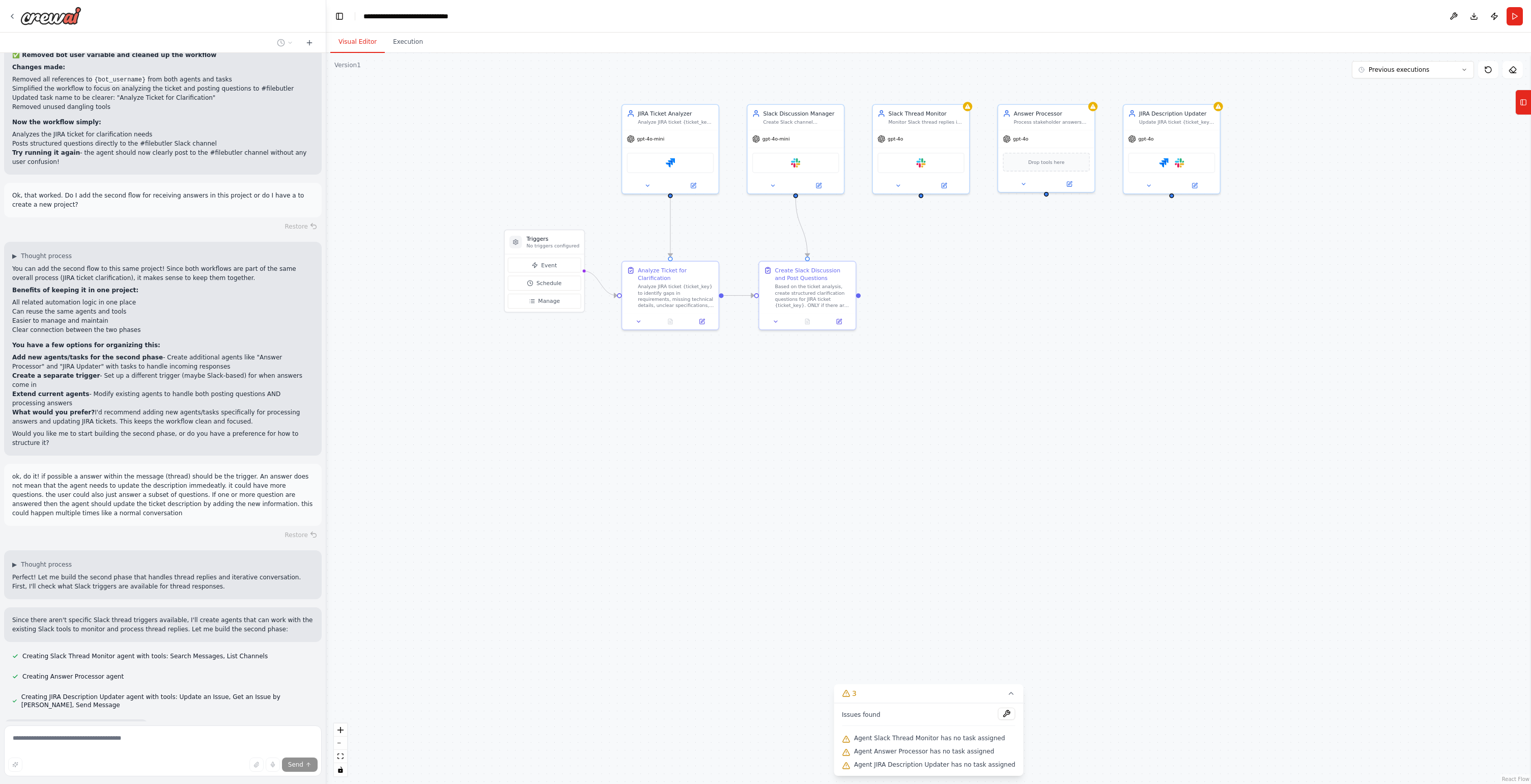
scroll to position [9555, 0]
drag, startPoint x: 674, startPoint y: 370, endPoint x: 924, endPoint y: 419, distance: 254.8
click at [924, 419] on div "Monitor Thread for Answers Search for thread replies in the #filebutler Slack c…" at bounding box center [921, 399] width 96 height 44
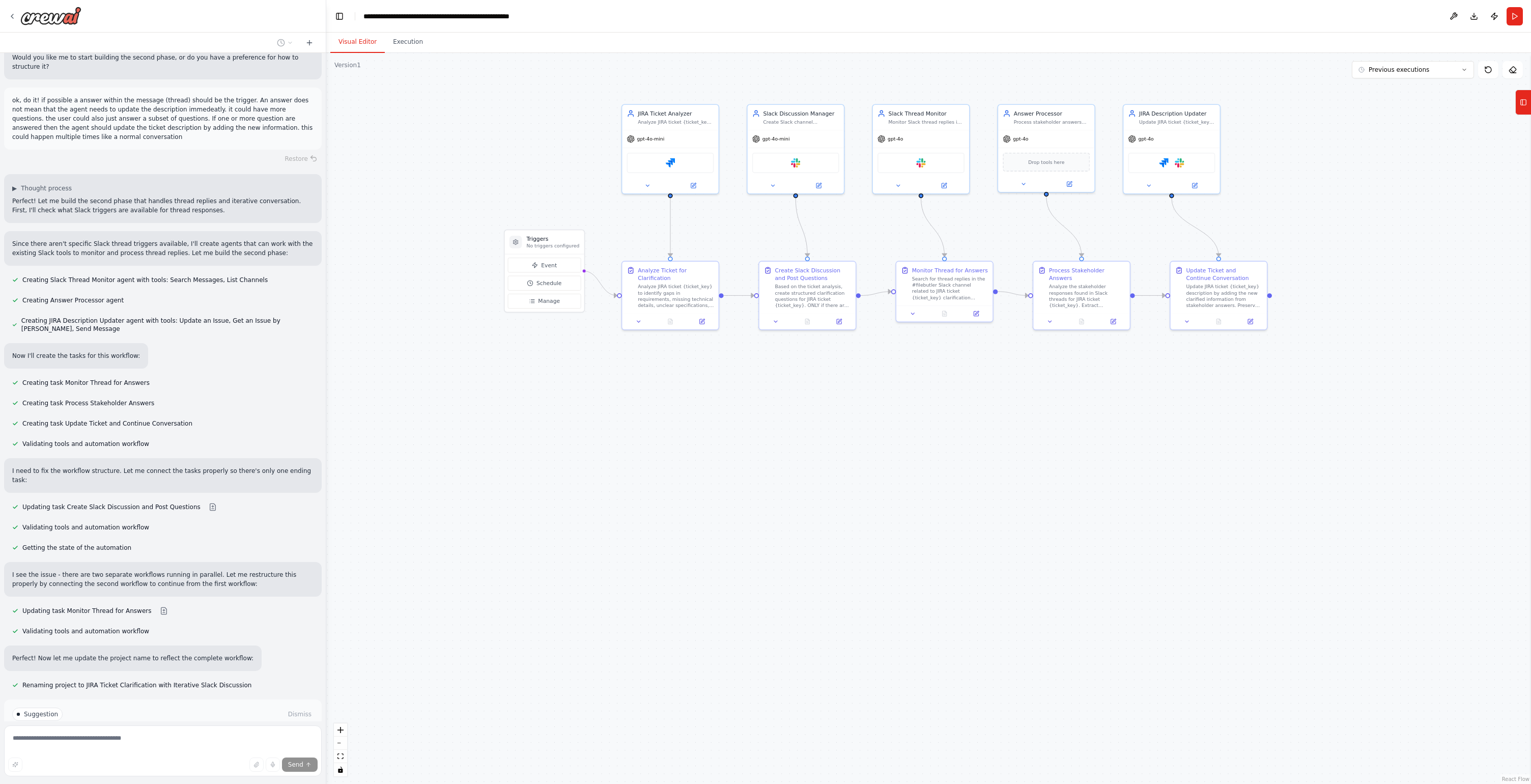
scroll to position [9931, 0]
click at [302, 783] on span "Stop" at bounding box center [308, 788] width 13 height 8
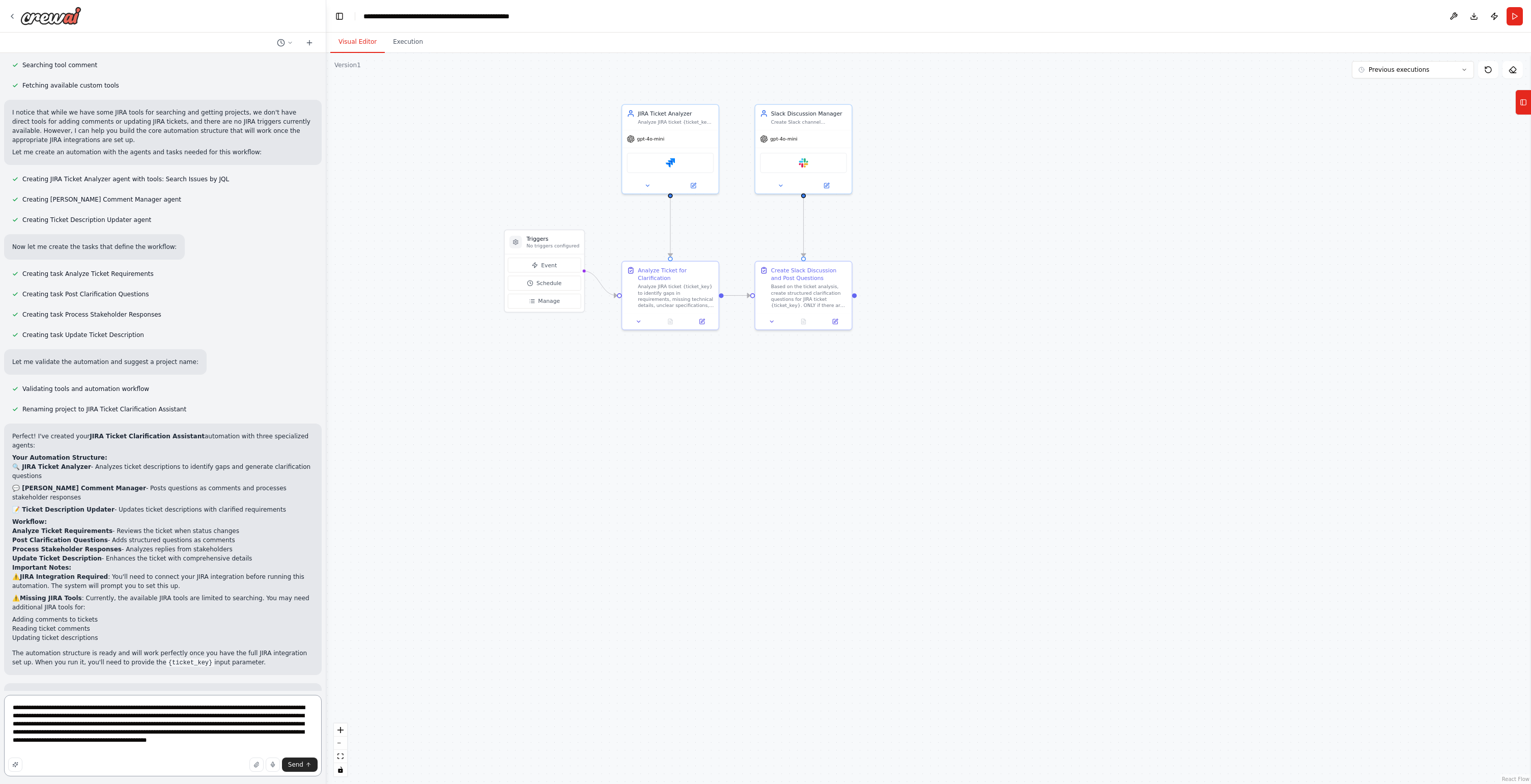
scroll to position [0, 0]
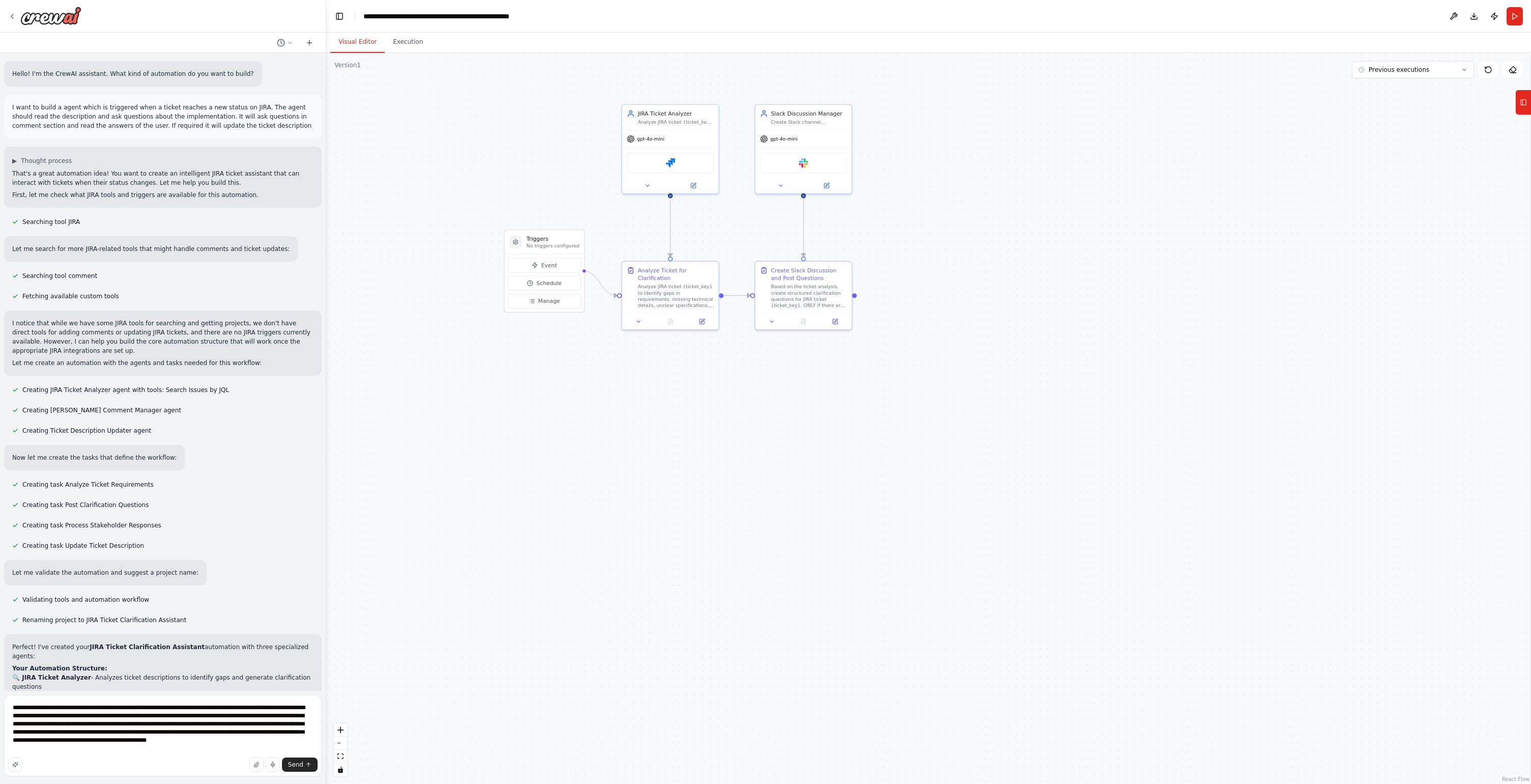
click at [255, 296] on div "Fetching available custom tools" at bounding box center [162, 296] width 317 height 12
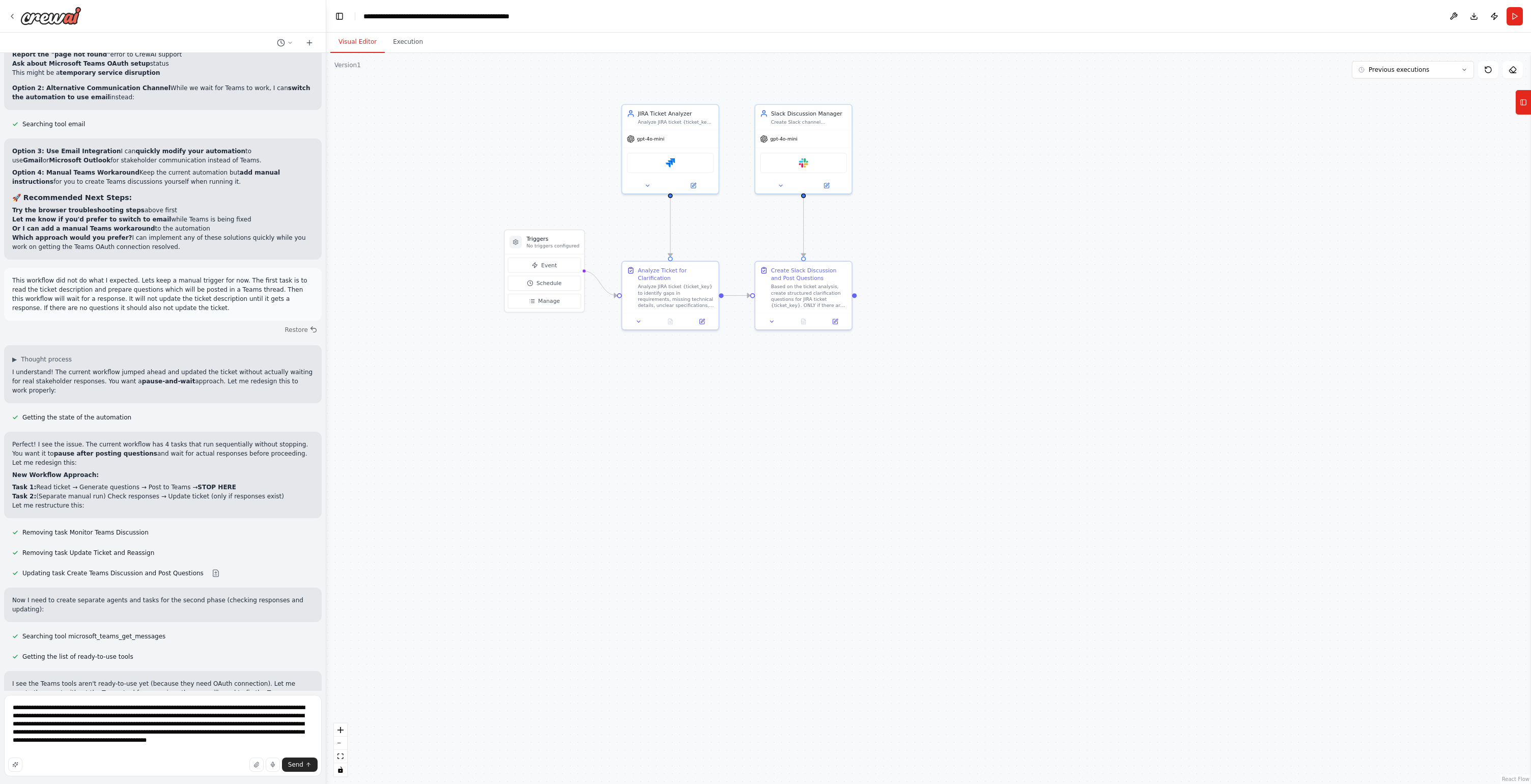
click at [226, 440] on p "Perfect! I see the issue. The current workflow has 4 tasks that run sequentiall…" at bounding box center [163, 453] width 302 height 28
copy p "sequentially"
click at [39, 751] on textarea "**********" at bounding box center [162, 735] width 317 height 81
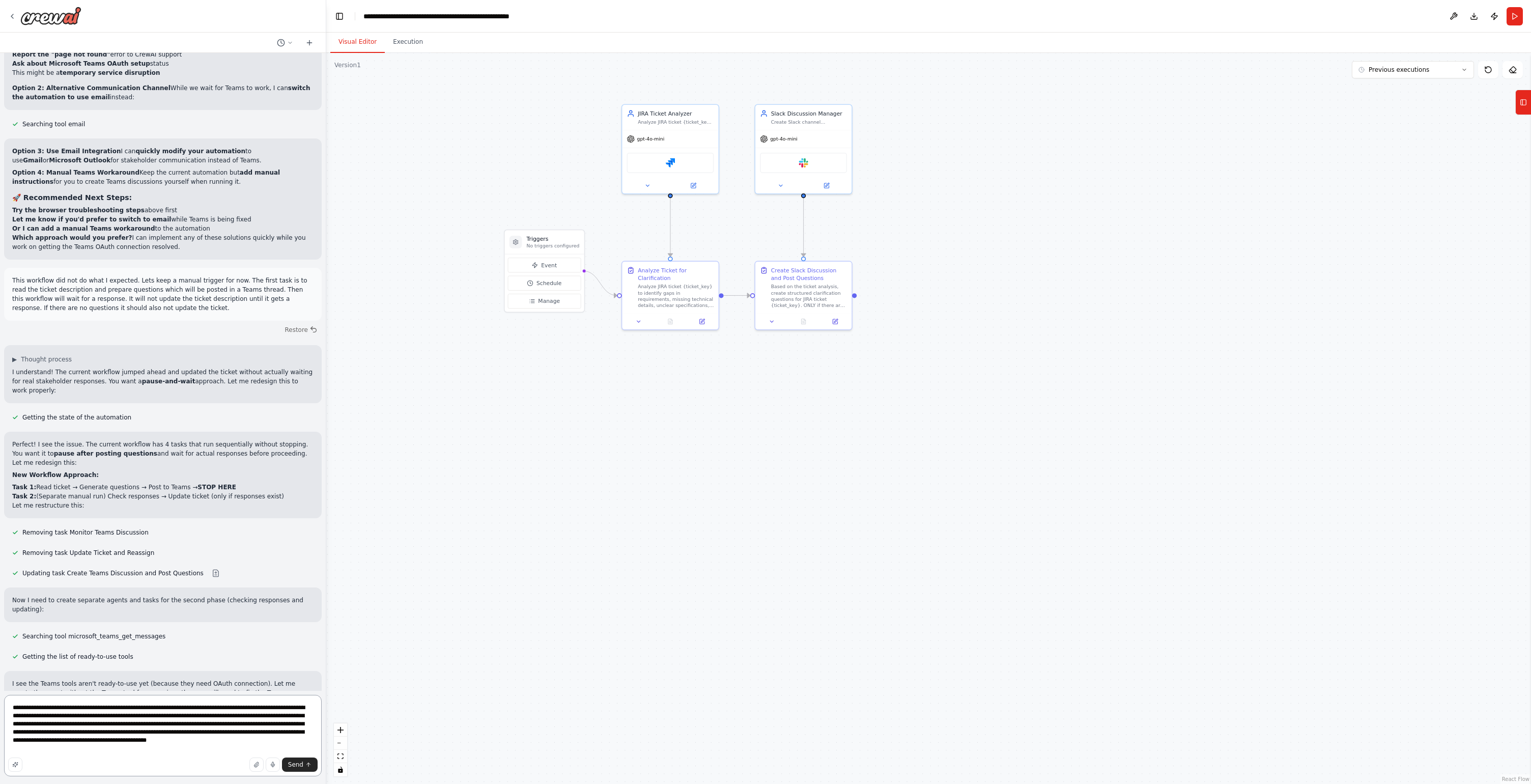
paste textarea "*"
click at [246, 742] on textarea "**********" at bounding box center [162, 735] width 317 height 81
type textarea "**********"
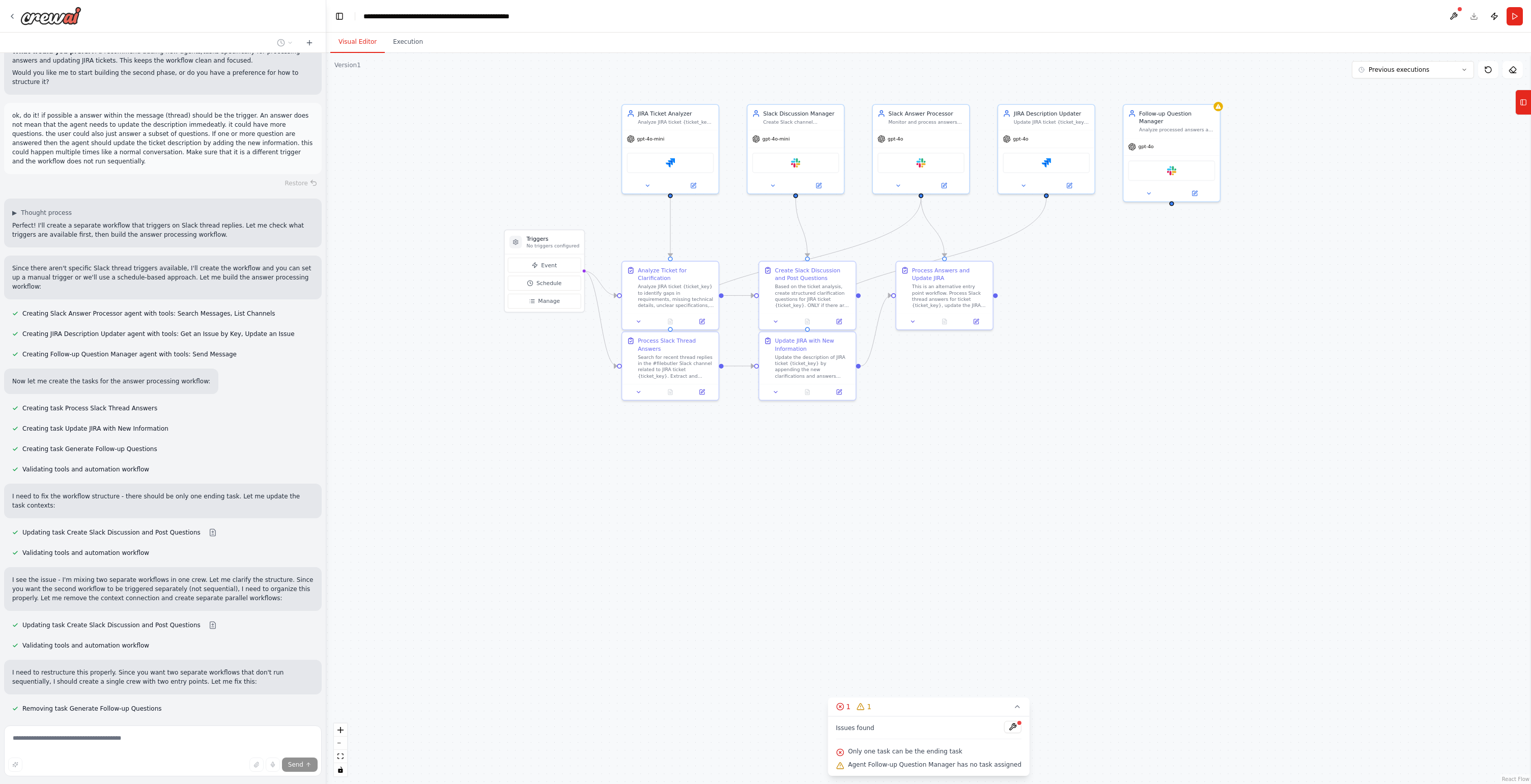
scroll to position [9917, 0]
drag, startPoint x: 60, startPoint y: 592, endPoint x: 163, endPoint y: 594, distance: 103.0
click at [163, 594] on div "Hello! I'm the CrewAI assistant. What kind of automation do you want to build? …" at bounding box center [163, 387] width 326 height 668
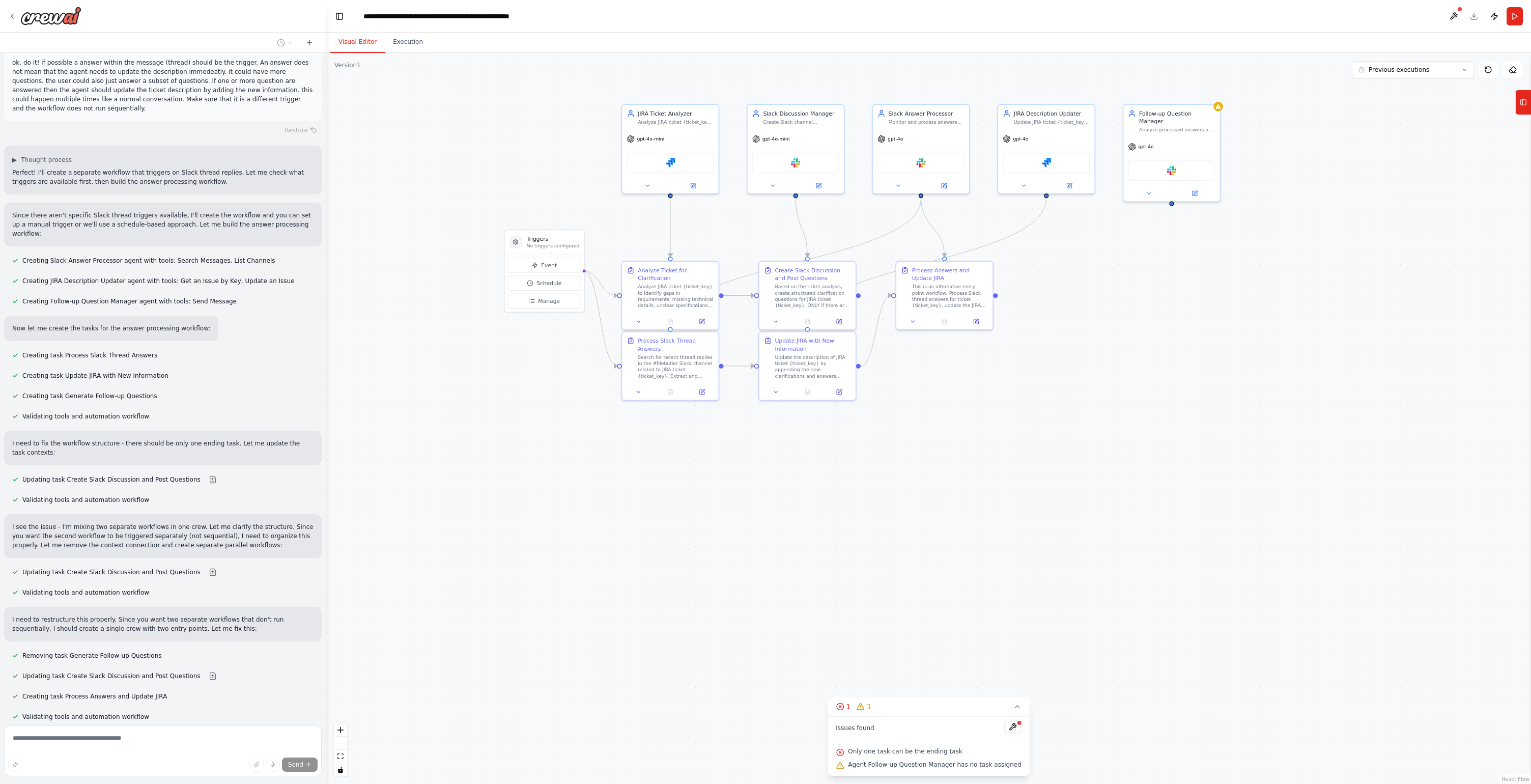
scroll to position [9971, 0]
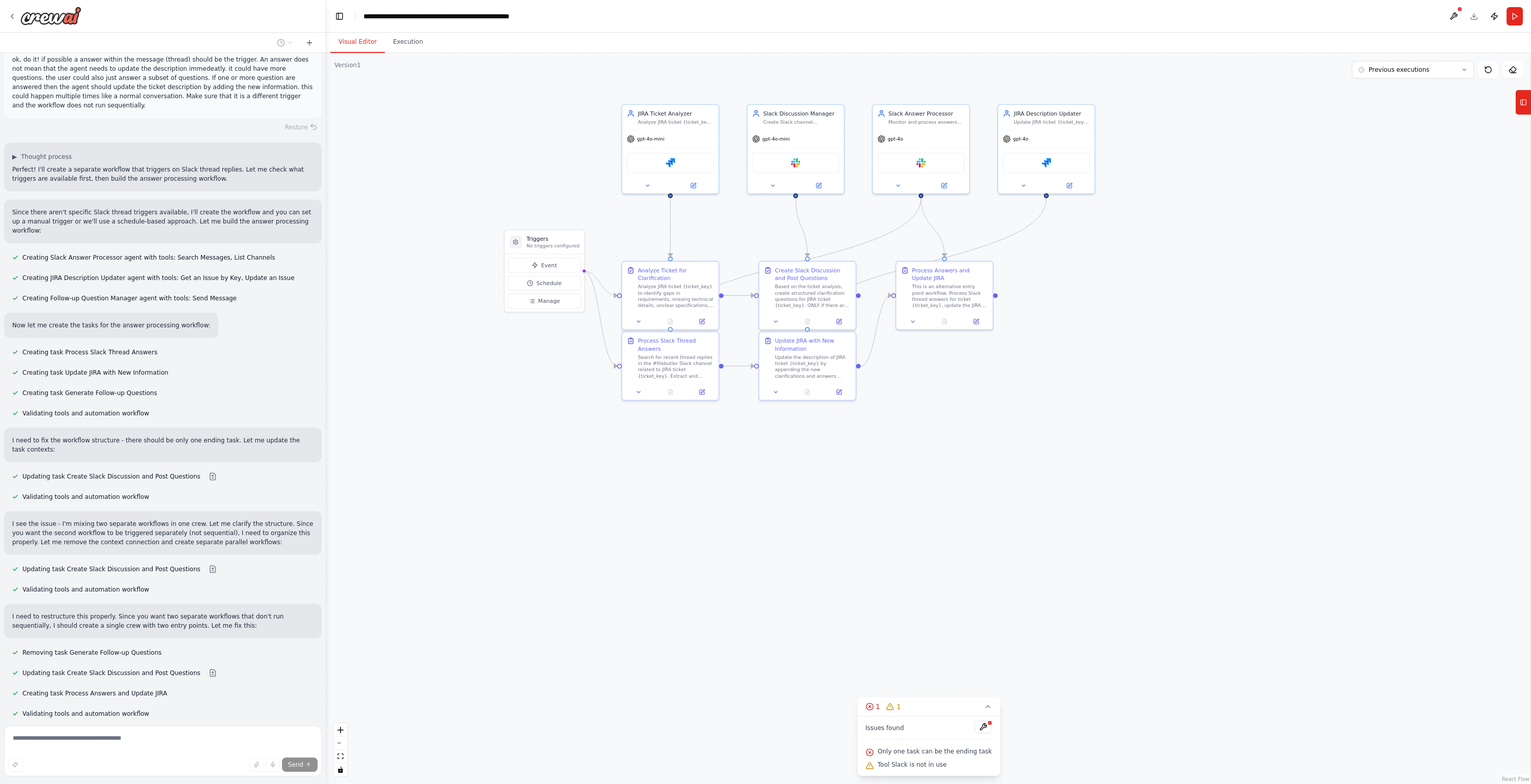
drag, startPoint x: 72, startPoint y: 644, endPoint x: 208, endPoint y: 642, distance: 136.0
click at [208, 736] on p "Let me fix this by removing the unused agent and restructuring properly:" at bounding box center [124, 741] width 224 height 9
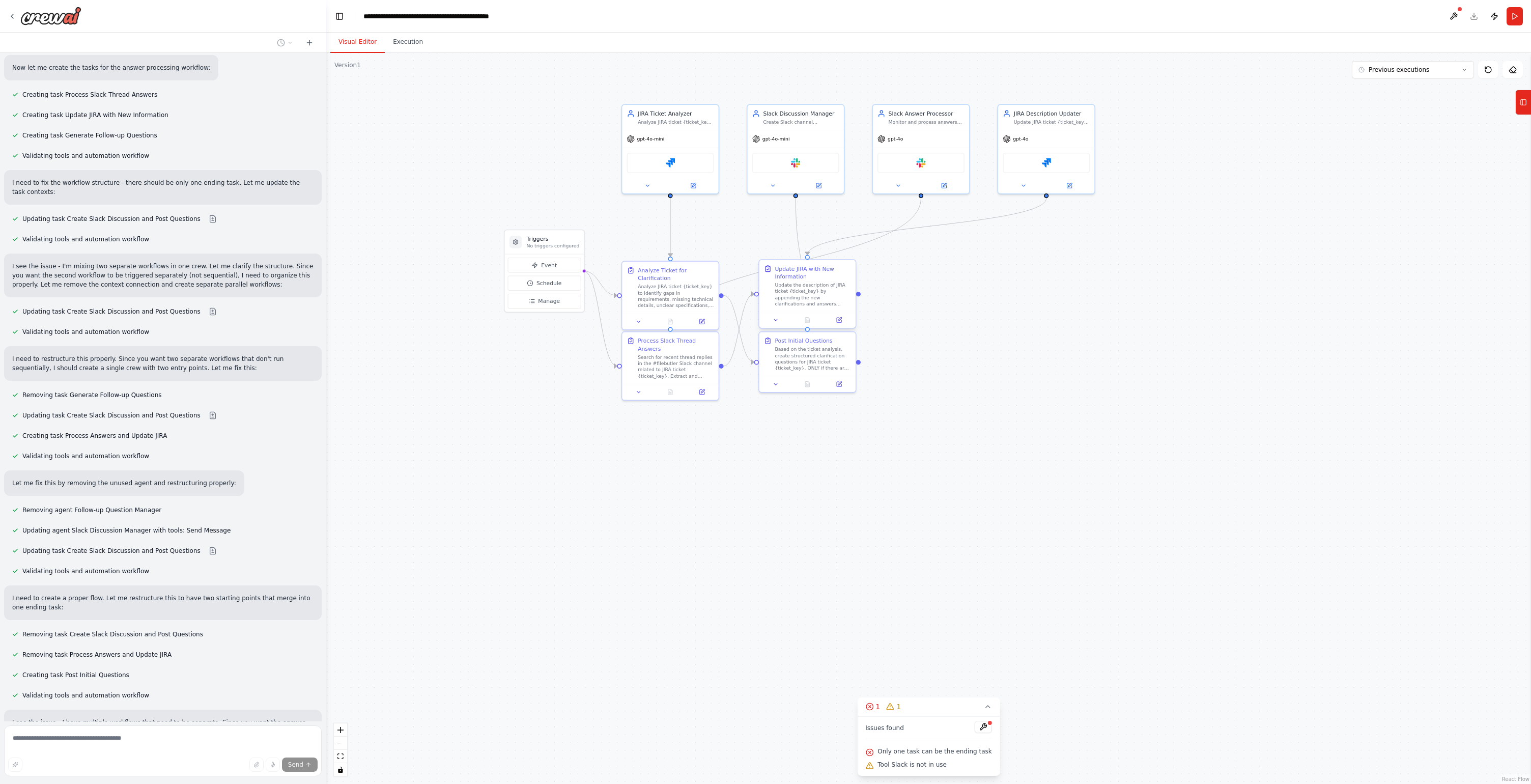
scroll to position [10249, 0]
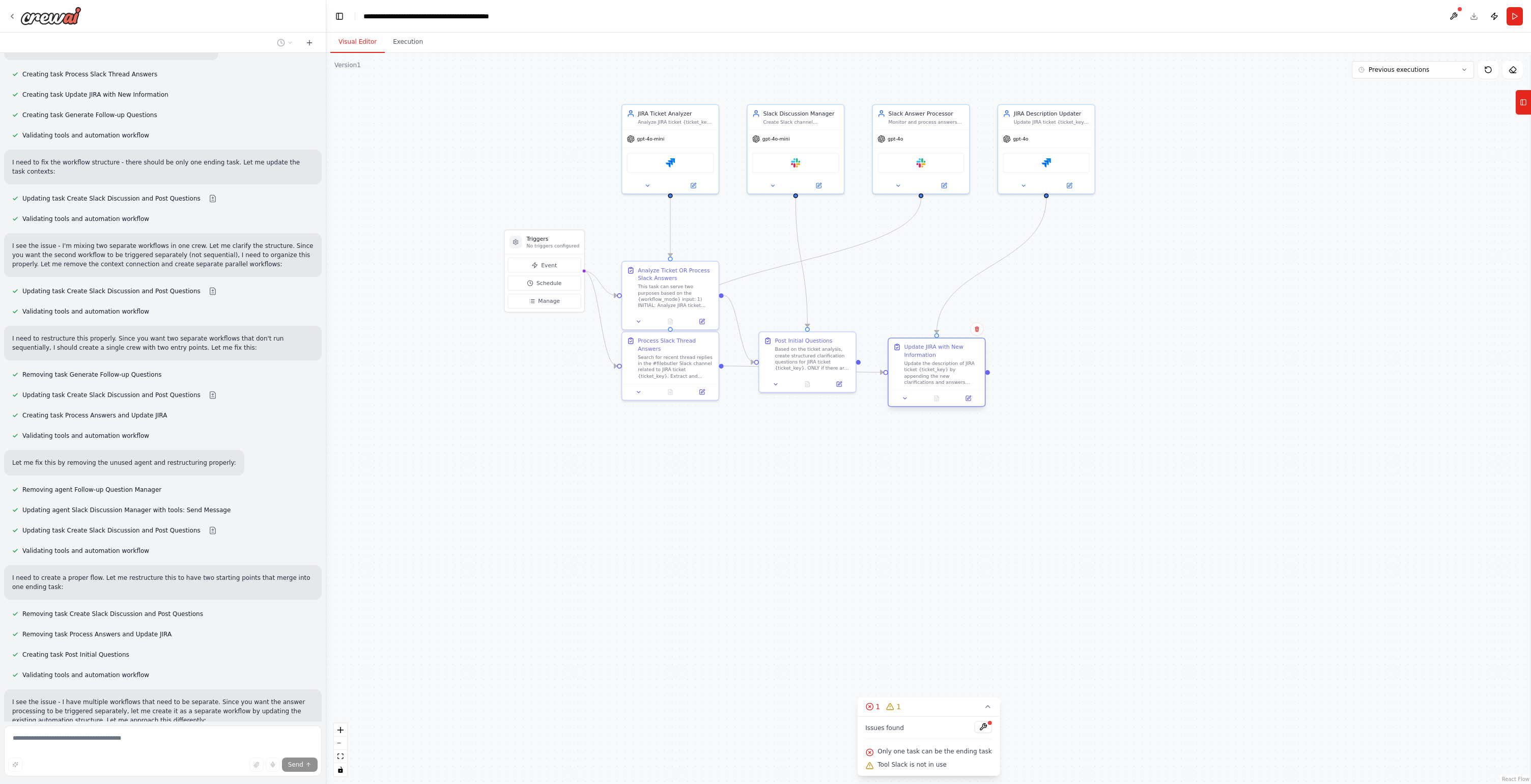
drag, startPoint x: 801, startPoint y: 282, endPoint x: 933, endPoint y: 357, distance: 151.8
click at [933, 357] on div "Update JIRA with New Information Update the description of JIRA ticket {ticket_…" at bounding box center [942, 364] width 76 height 43
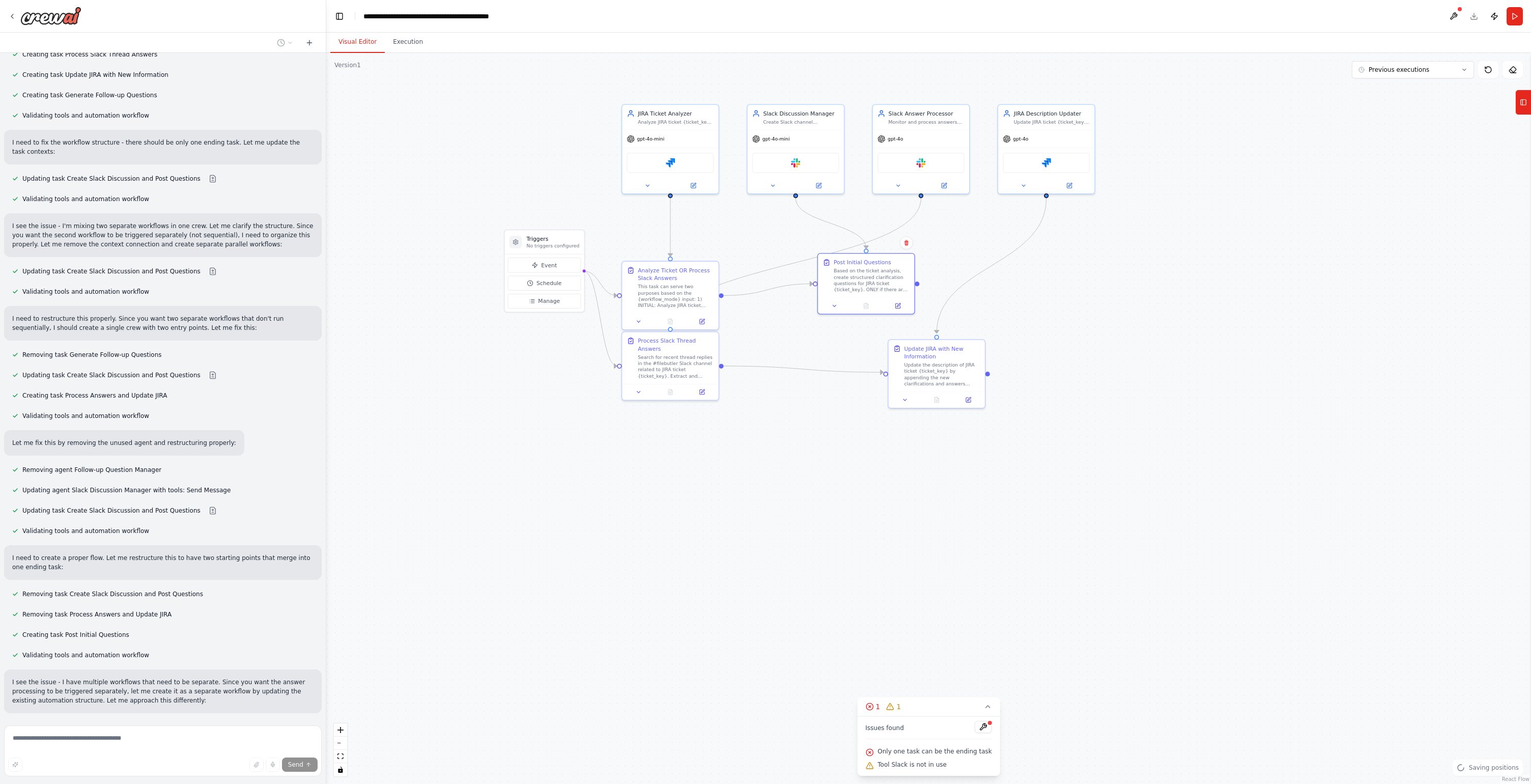
scroll to position [10270, 0]
drag, startPoint x: 821, startPoint y: 352, endPoint x: 847, endPoint y: 292, distance: 65.4
click at [847, 292] on div "Based on the ticket analysis, create structured clarification questions for JIR…" at bounding box center [840, 294] width 76 height 25
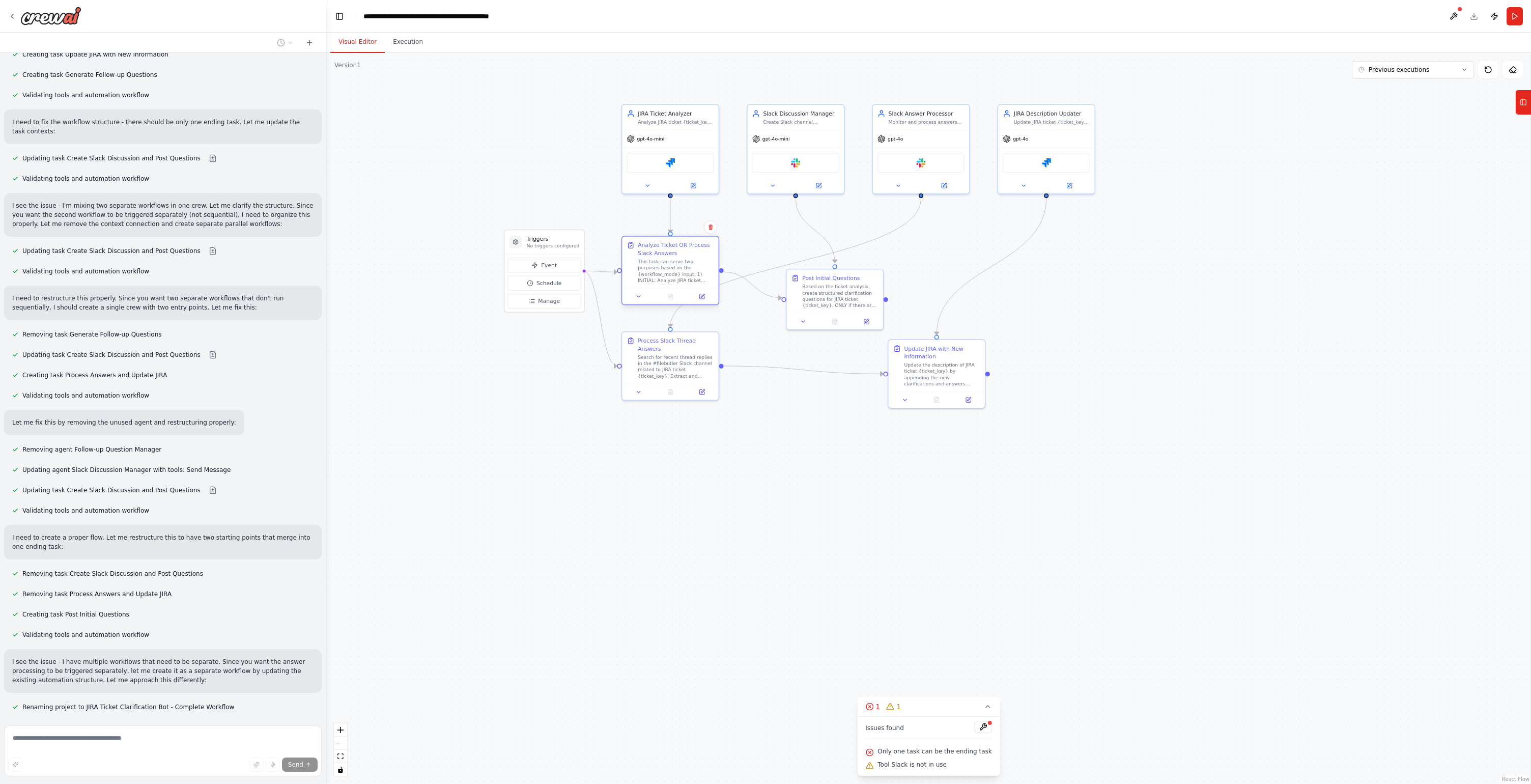
scroll to position [10290, 0]
drag, startPoint x: 695, startPoint y: 287, endPoint x: 696, endPoint y: 267, distance: 20.0
click at [696, 267] on div "This task can serve two purposes based on the {workflow_mode} input: 1) INITIAL…" at bounding box center [676, 278] width 76 height 25
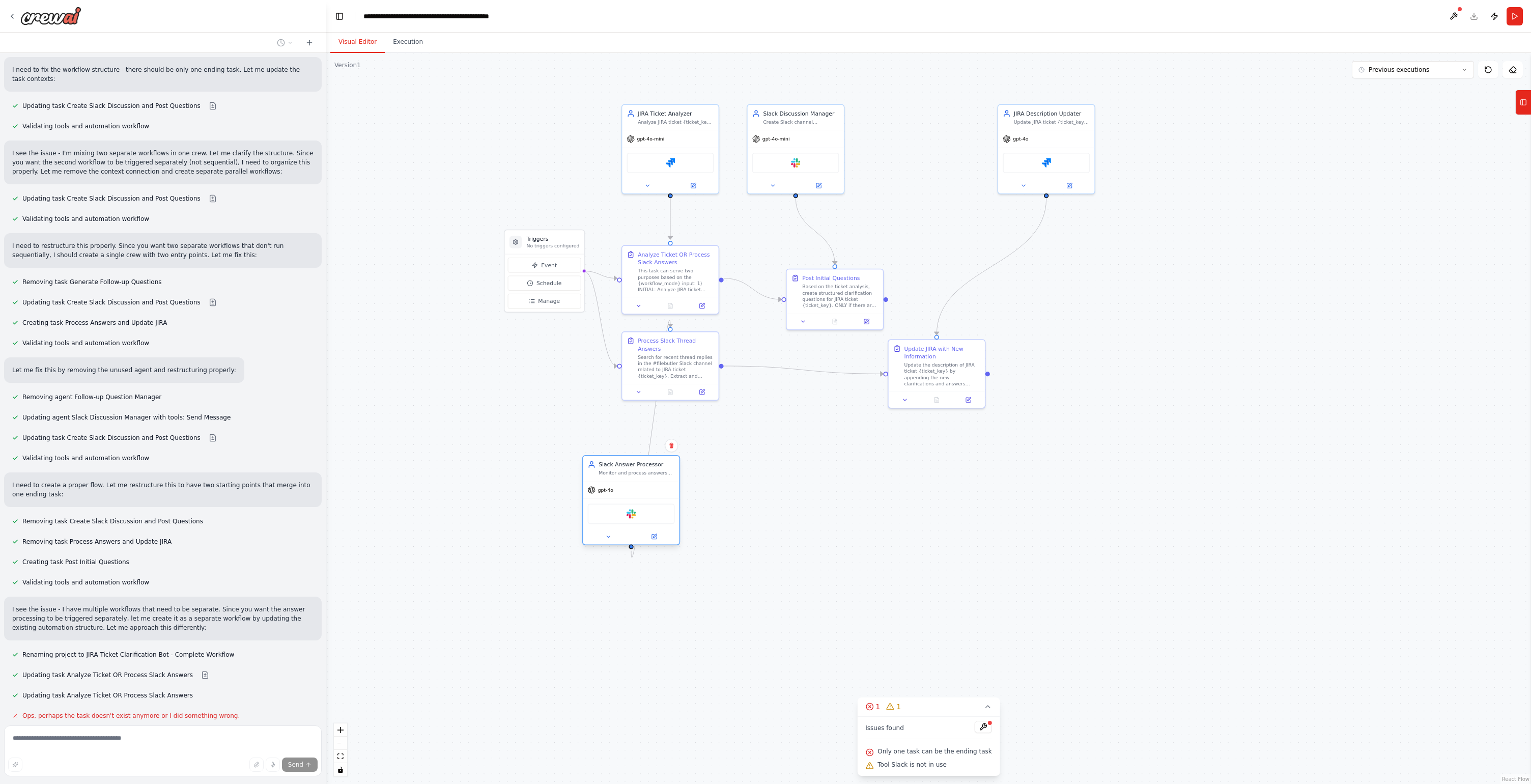
scroll to position [10344, 0]
drag, startPoint x: 919, startPoint y: 138, endPoint x: 543, endPoint y: 379, distance: 446.6
click at [543, 379] on div "gpt-4o" at bounding box center [544, 372] width 96 height 17
drag, startPoint x: 668, startPoint y: 125, endPoint x: 666, endPoint y: 64, distance: 61.0
click at [666, 64] on div "Jira" at bounding box center [662, 69] width 87 height 20
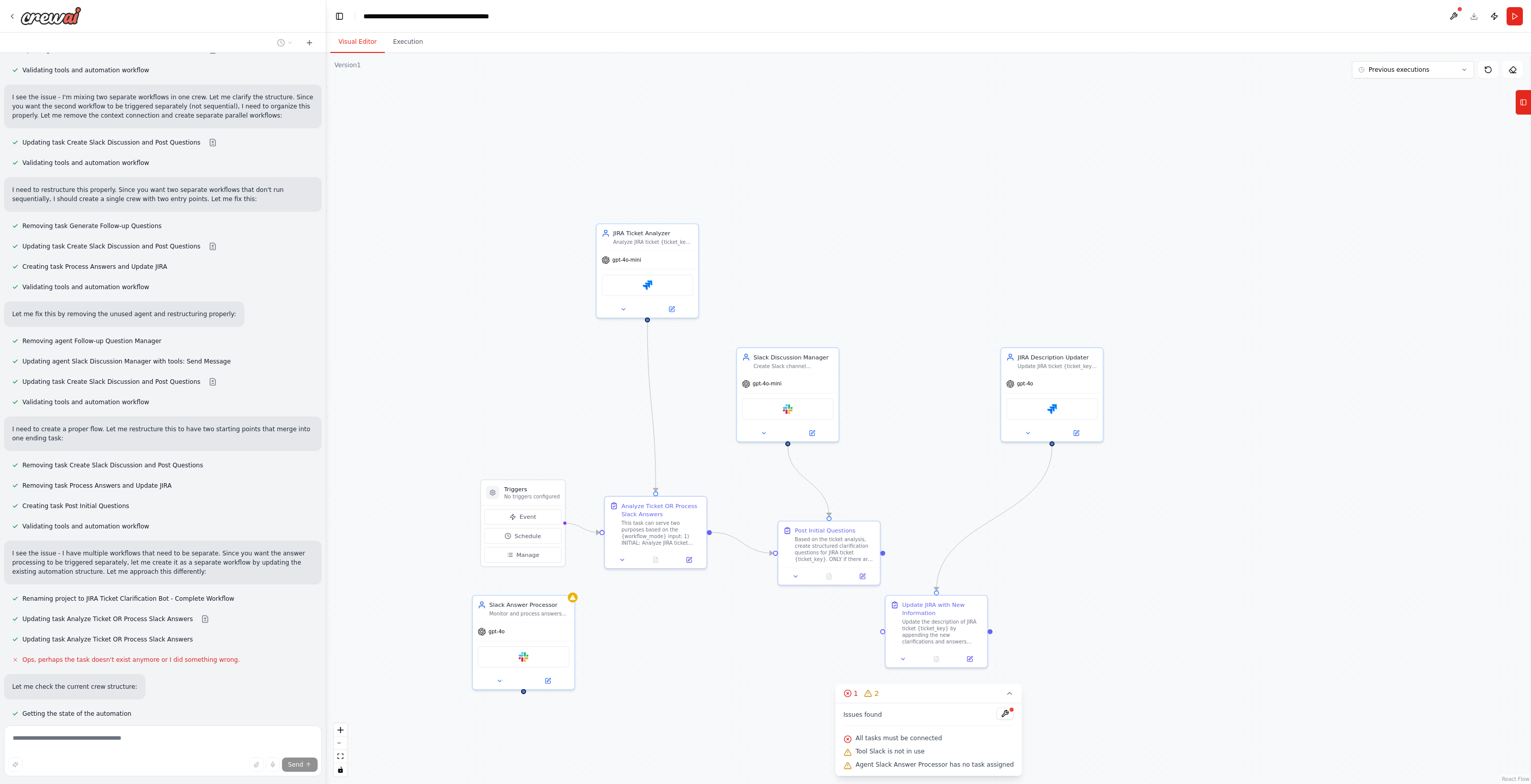
scroll to position [10407, 0]
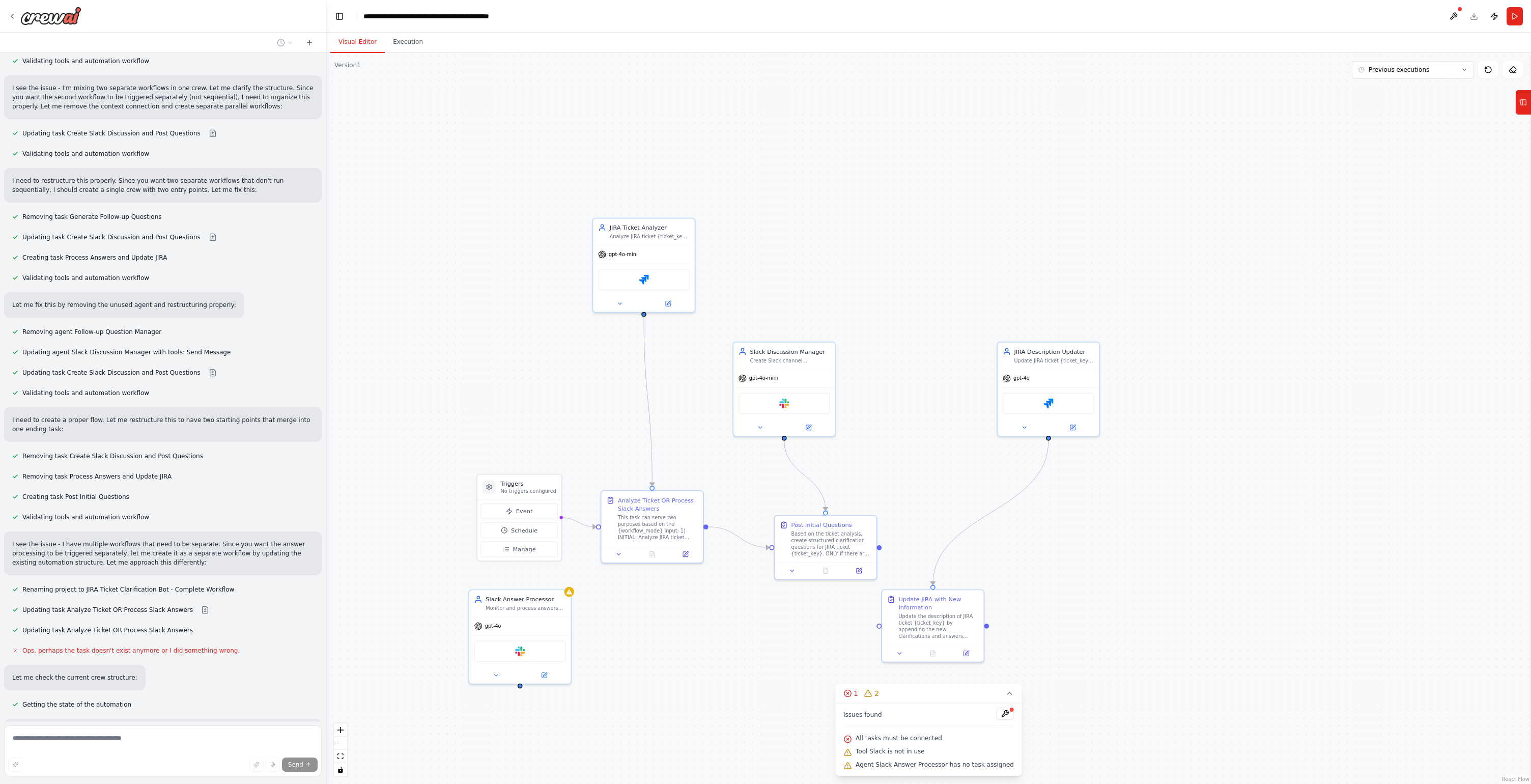
drag, startPoint x: 744, startPoint y: 337, endPoint x: 730, endPoint y: 553, distance: 216.5
click at [730, 553] on div ".deletable-edge-delete-btn { width: 20px; height: 20px; border: 0px solid #ffff…" at bounding box center [928, 418] width 1205 height 731
drag, startPoint x: 760, startPoint y: 396, endPoint x: 786, endPoint y: 261, distance: 137.5
click at [786, 261] on div "Slack" at bounding box center [809, 269] width 92 height 22
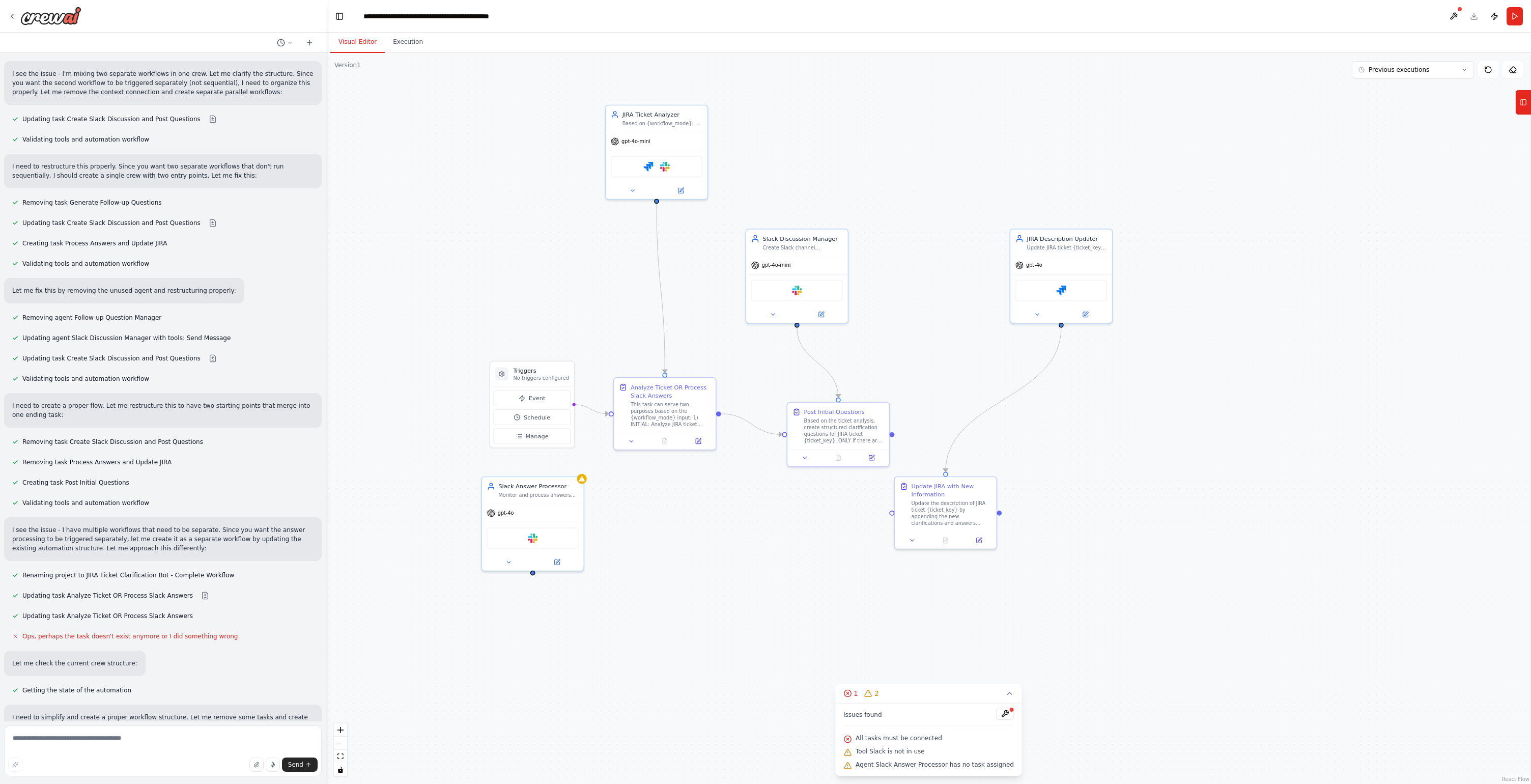
drag, startPoint x: 655, startPoint y: 644, endPoint x: 668, endPoint y: 535, distance: 109.8
click at [668, 535] on div ".deletable-edge-delete-btn { width: 20px; height: 20px; border: 0px solid #ffff…" at bounding box center [928, 418] width 1205 height 731
click at [230, 738] on textarea at bounding box center [162, 750] width 317 height 51
type textarea "********"
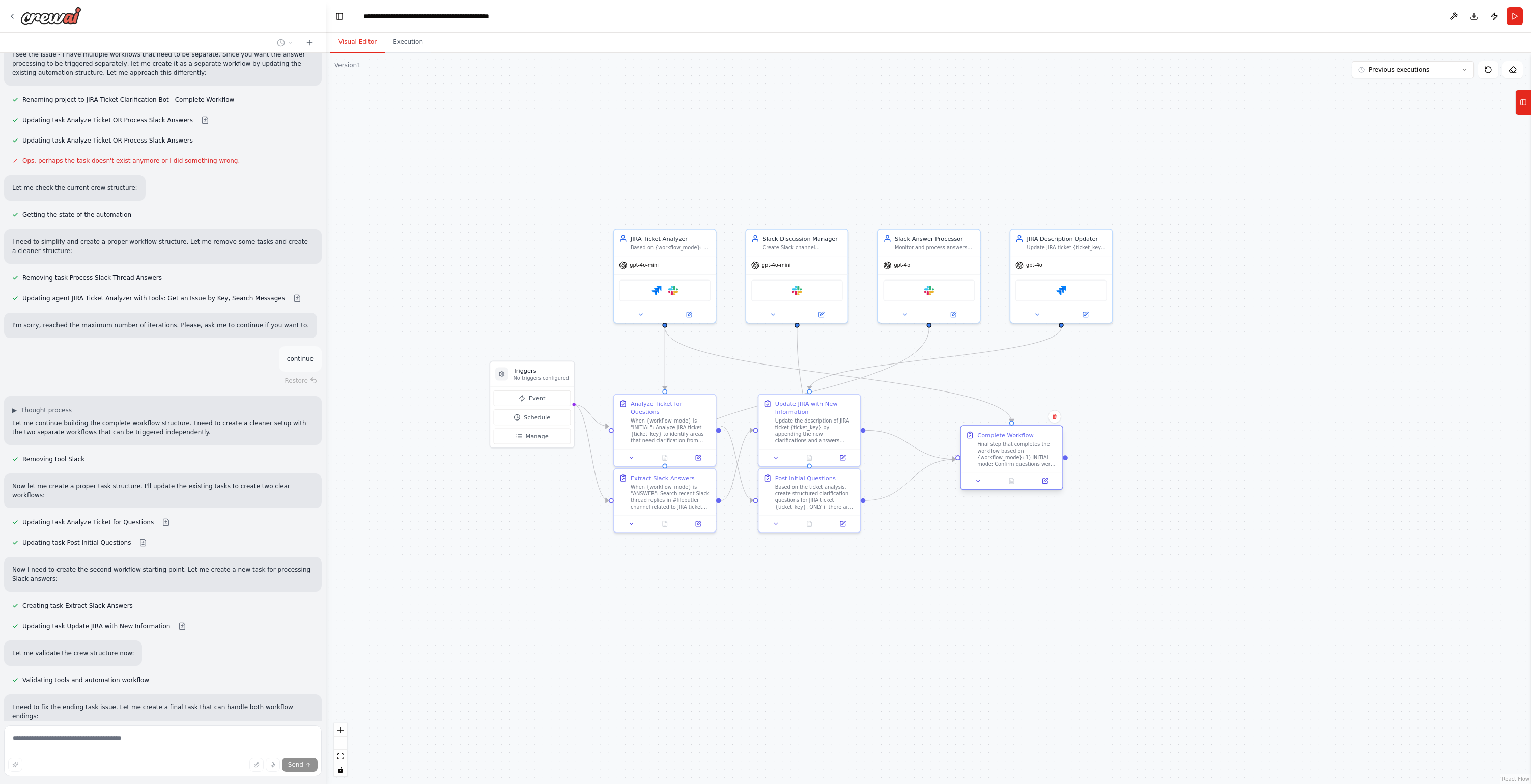
scroll to position [10907, 0]
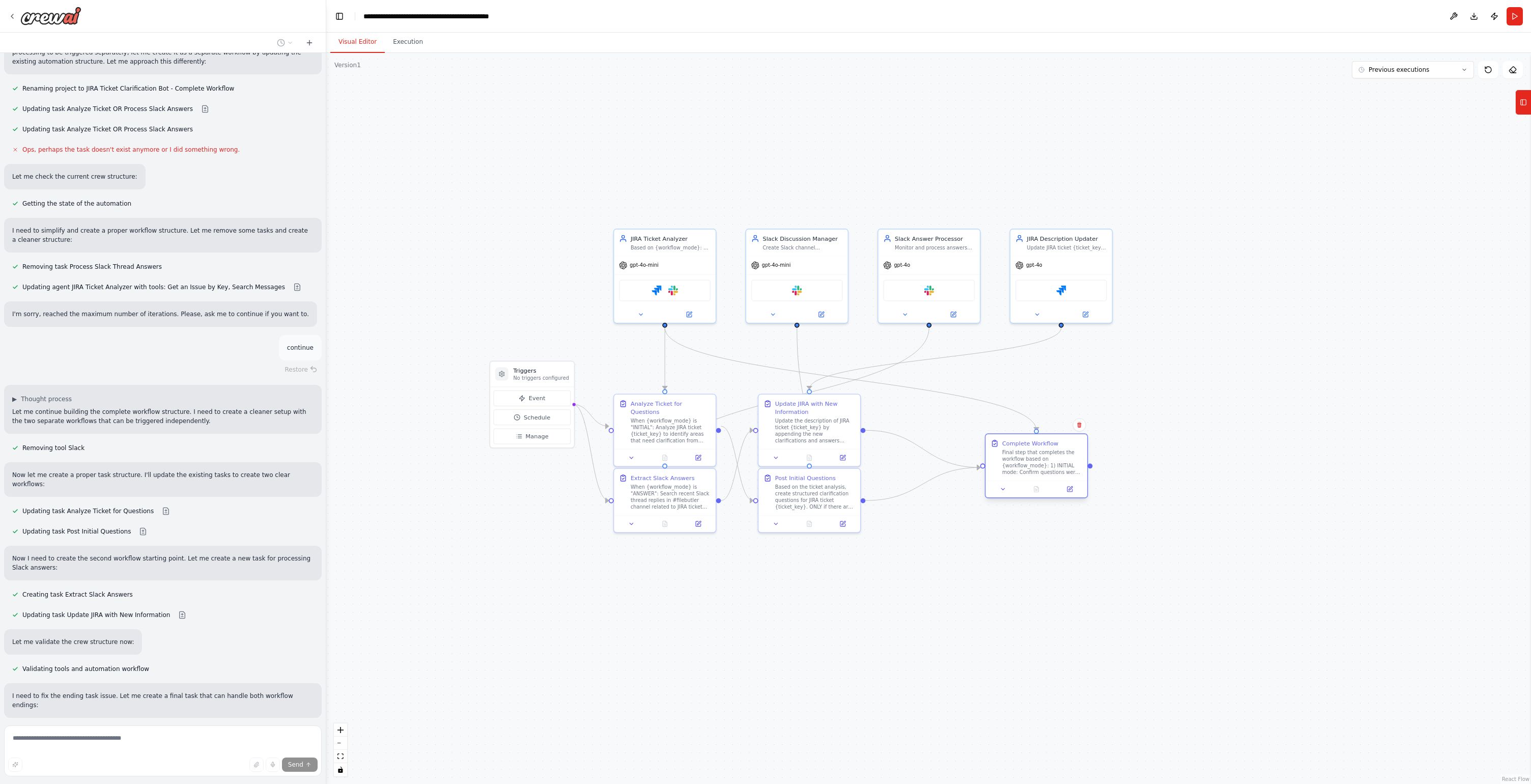
drag, startPoint x: 970, startPoint y: 419, endPoint x: 1054, endPoint y: 464, distance: 95.3
click at [1054, 464] on div "Final step that completes the workflow based on {workflow_mode}: 1) INITIAL mod…" at bounding box center [1042, 461] width 80 height 26
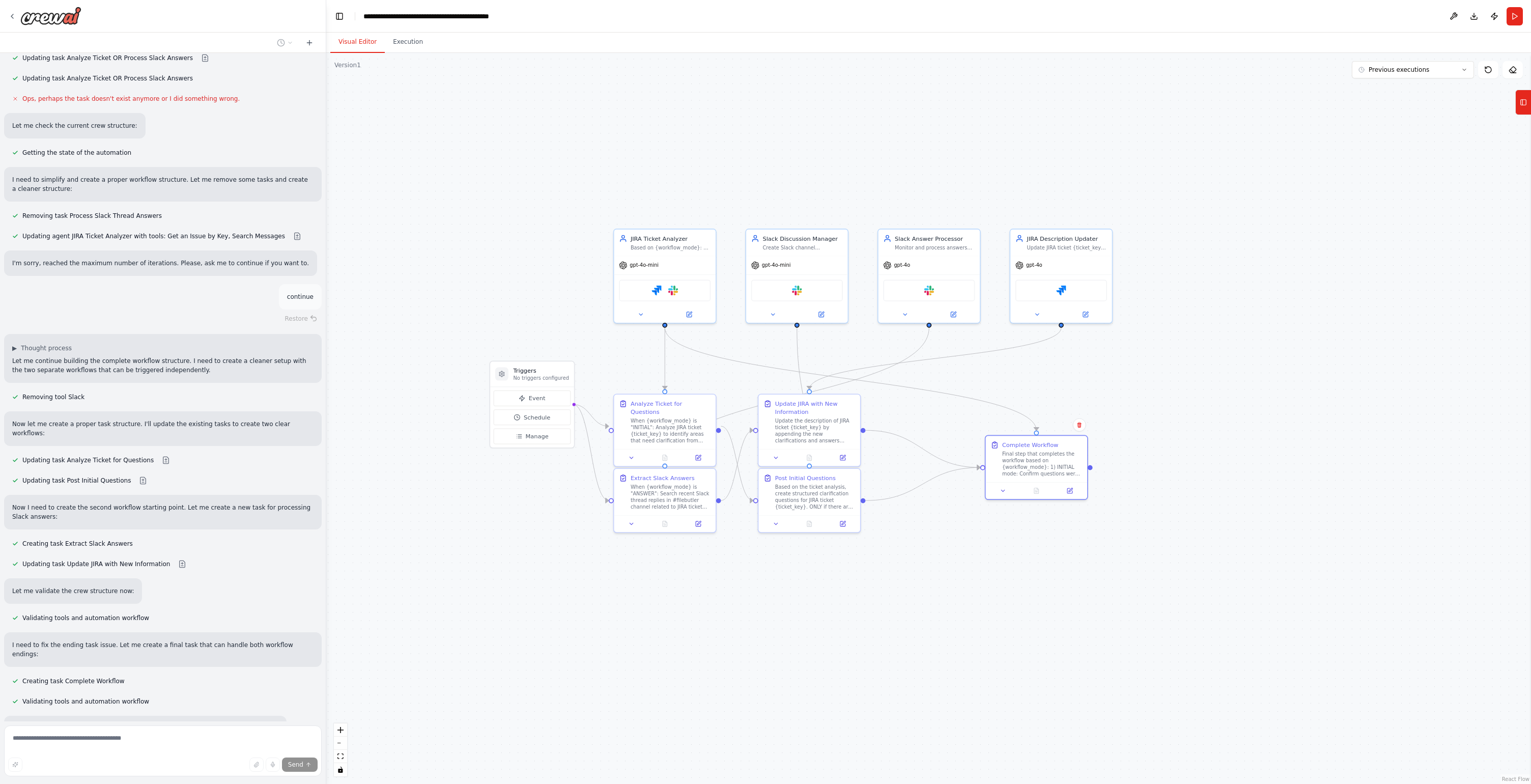
scroll to position [11025, 0]
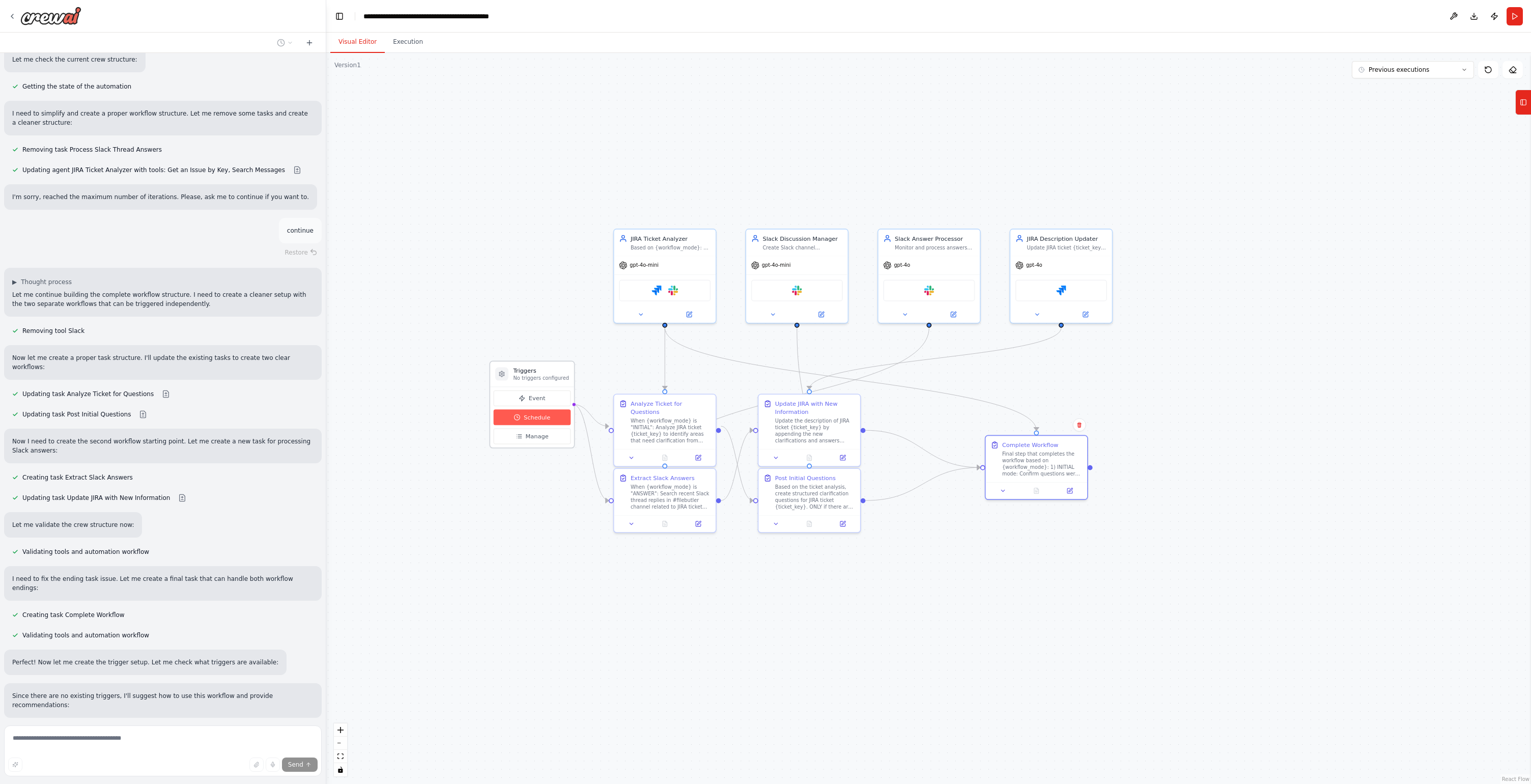
click at [533, 421] on button "Schedule" at bounding box center [532, 417] width 77 height 16
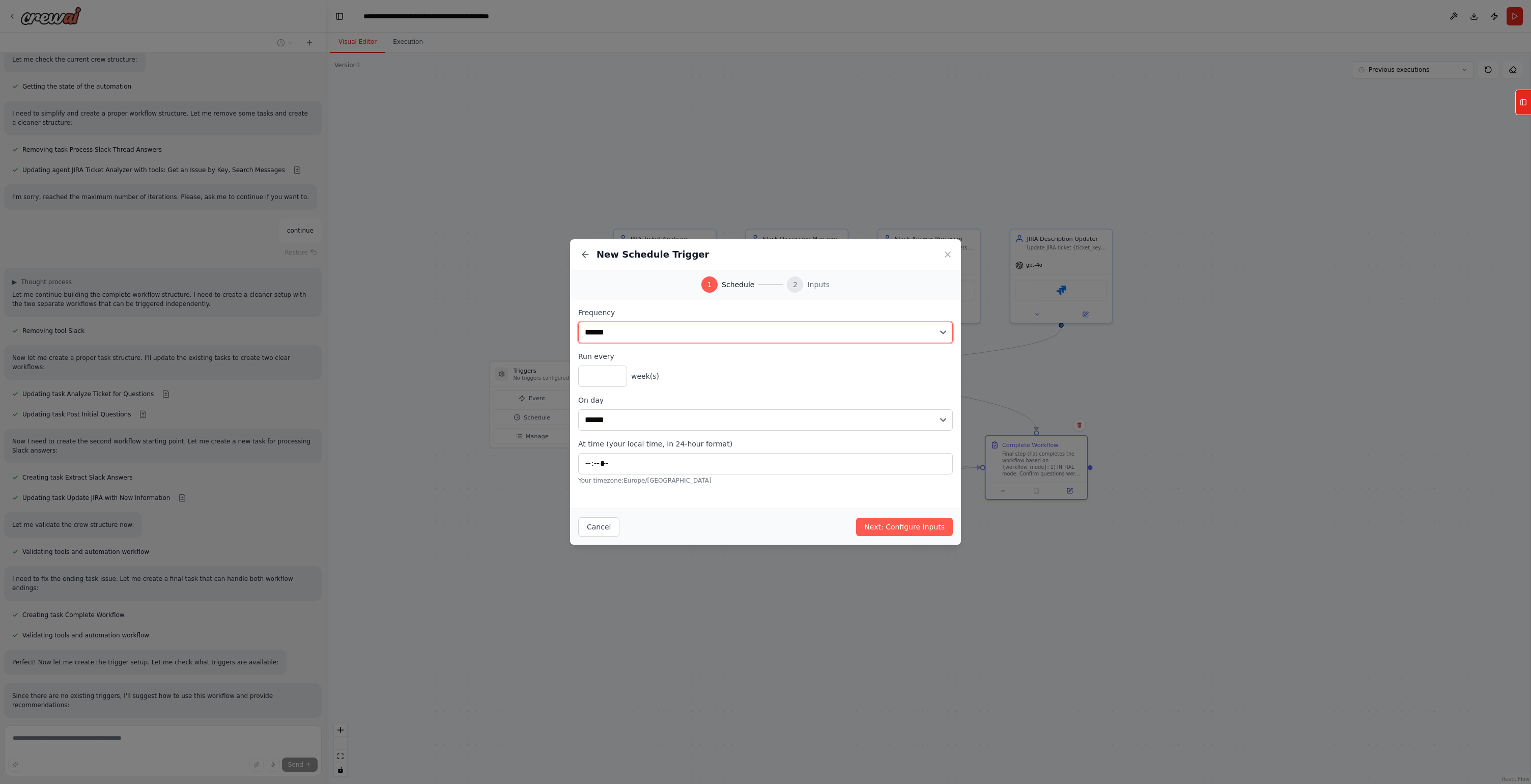
click at [669, 330] on select "**********" at bounding box center [766, 332] width 375 height 22
select select "*******"
click at [578, 322] on select "**********" at bounding box center [766, 332] width 375 height 22
drag, startPoint x: 600, startPoint y: 378, endPoint x: 537, endPoint y: 379, distance: 63.0
click at [537, 379] on div "**********" at bounding box center [766, 392] width 1531 height 784
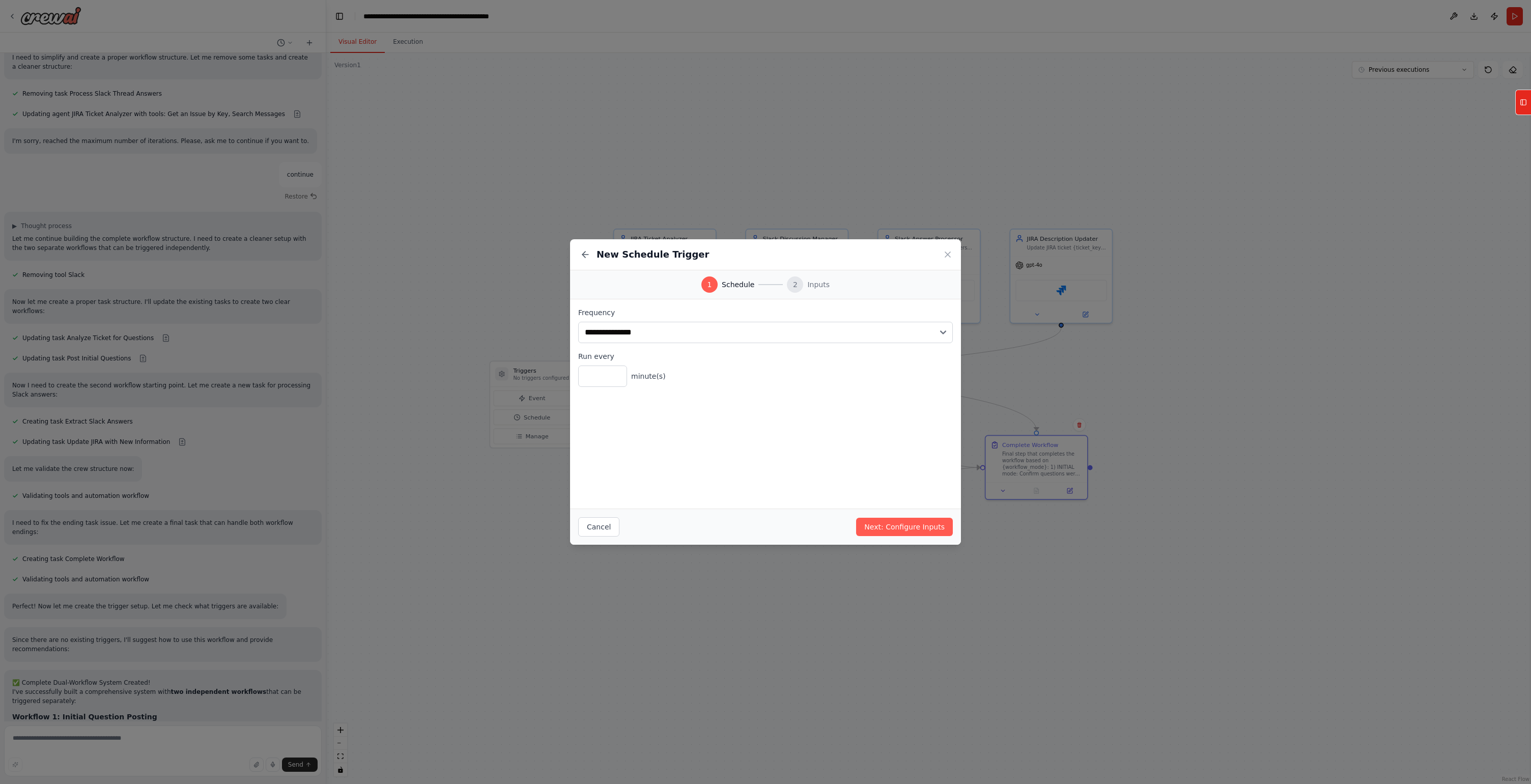
click at [773, 396] on div "**********" at bounding box center [765, 404] width 391 height 209
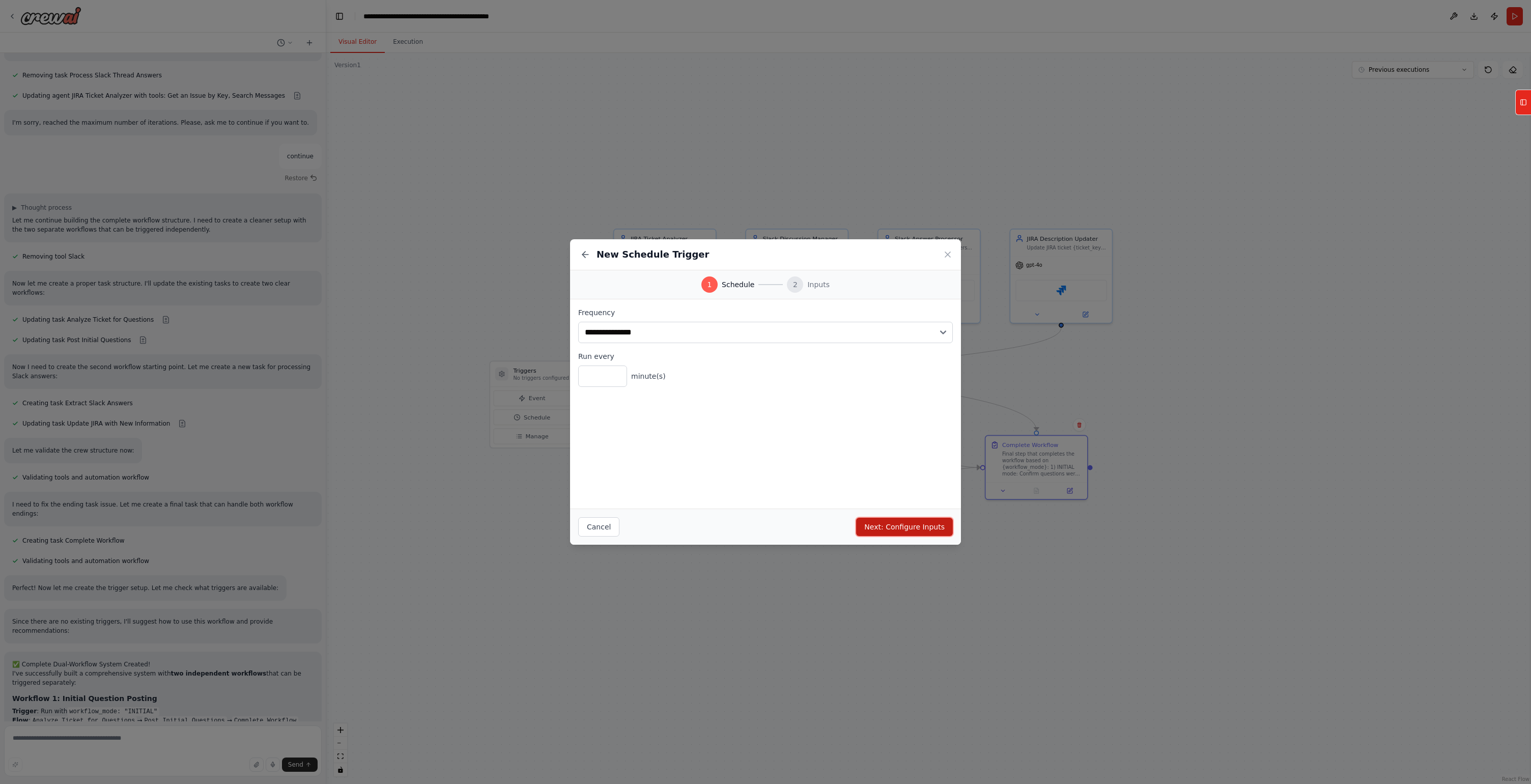
click at [896, 529] on button "Next: Configure Inputs" at bounding box center [904, 526] width 97 height 19
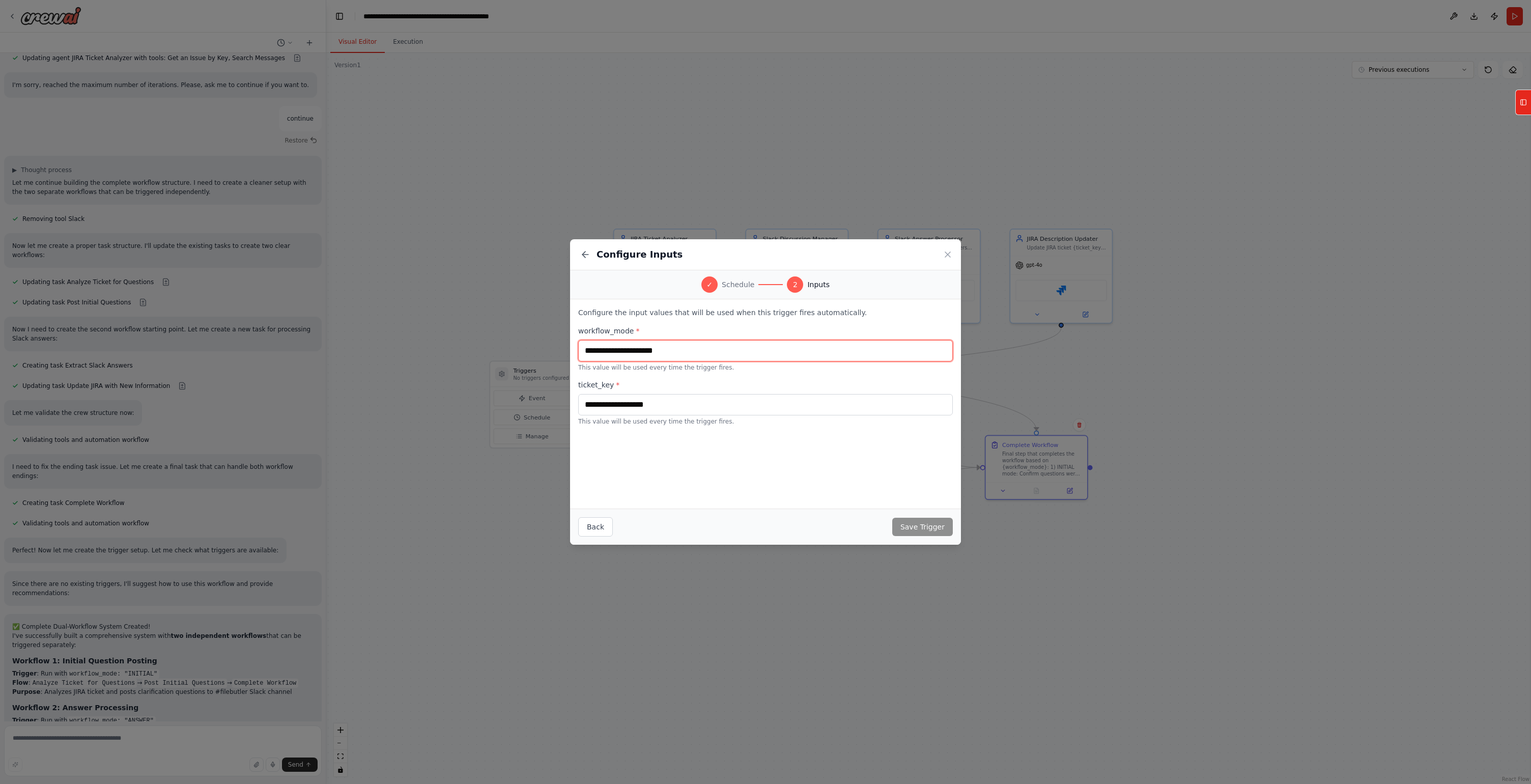
click at [677, 346] on input "text" at bounding box center [766, 350] width 375 height 22
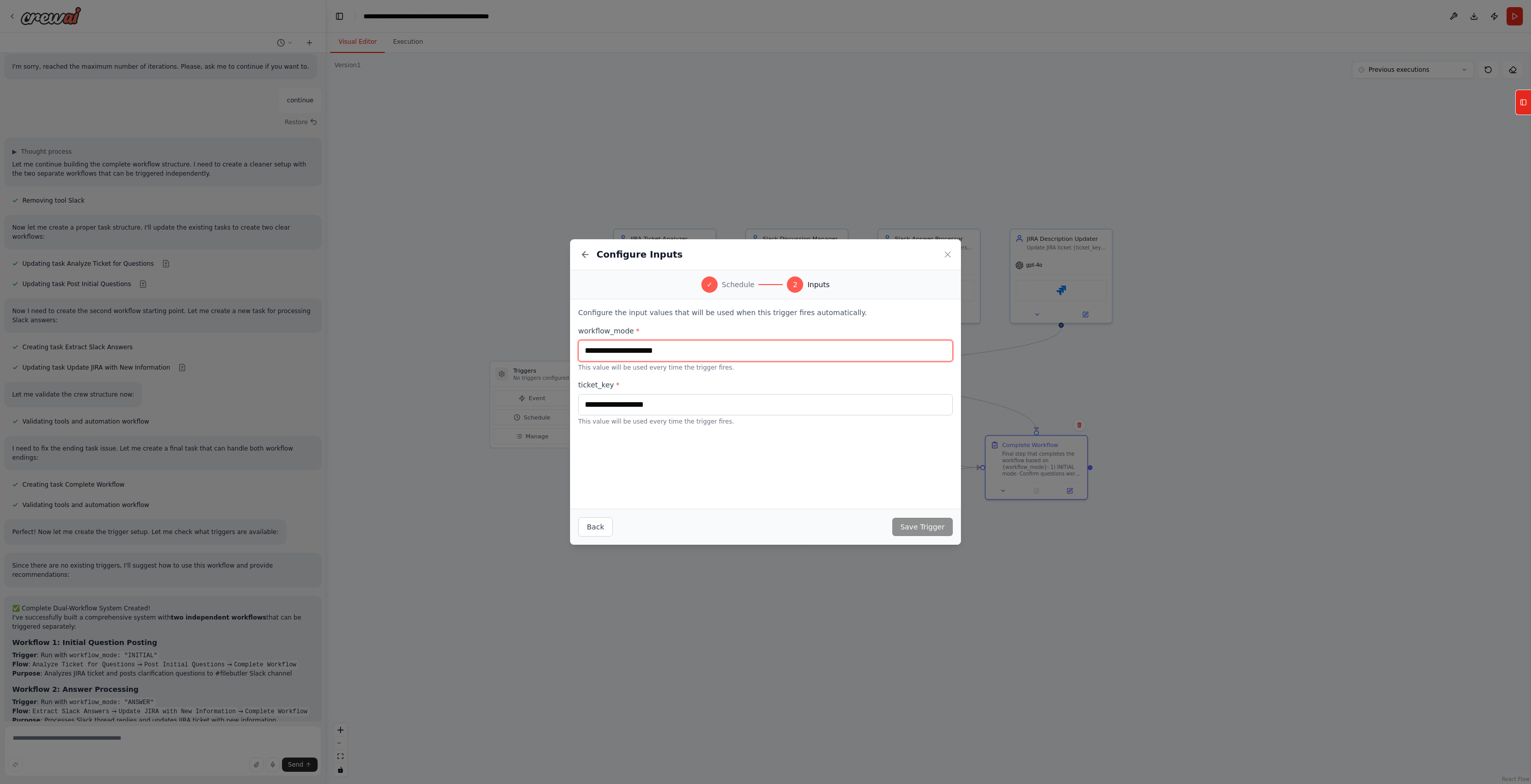
scroll to position [11178, 0]
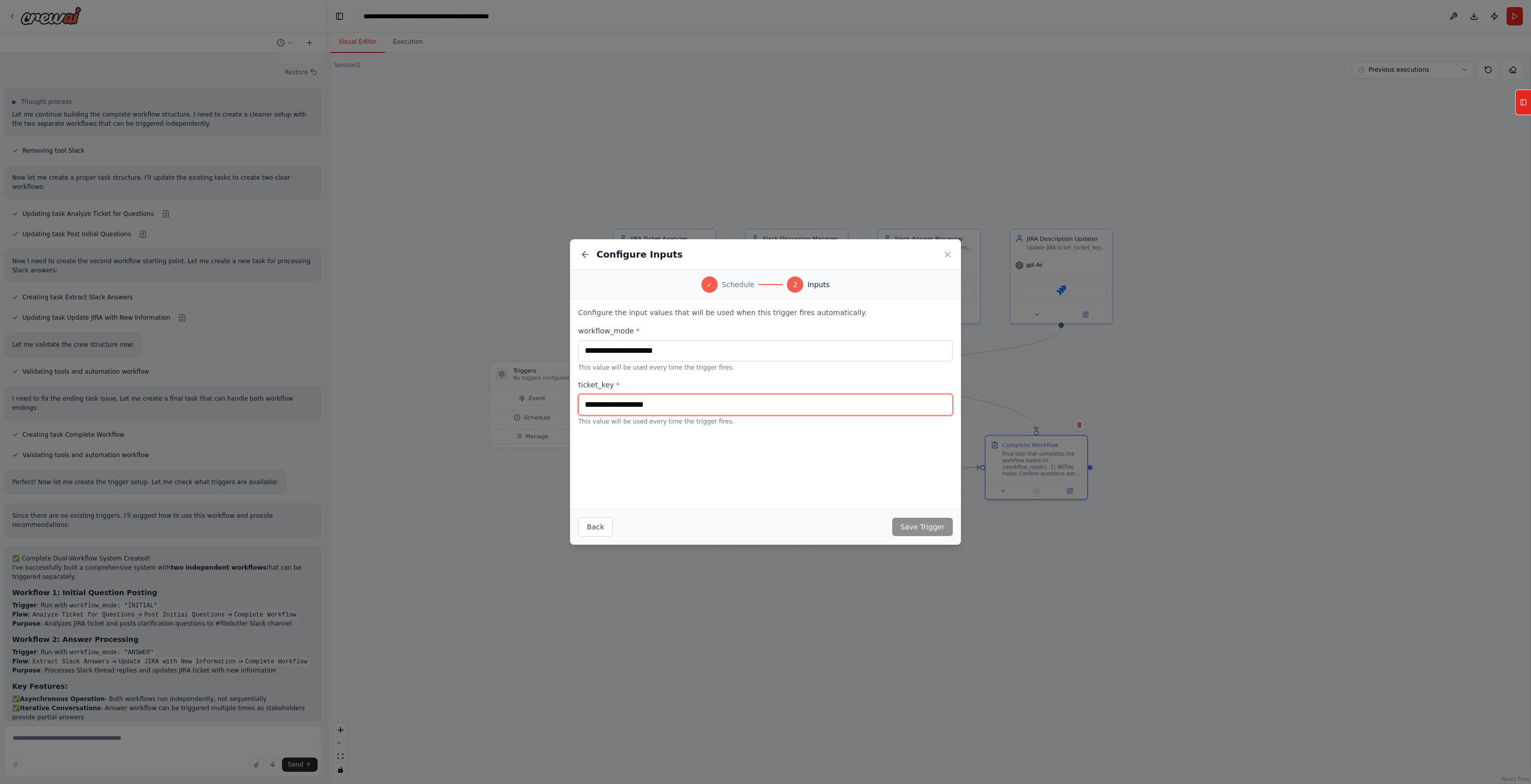
click at [657, 405] on input "text" at bounding box center [766, 405] width 375 height 22
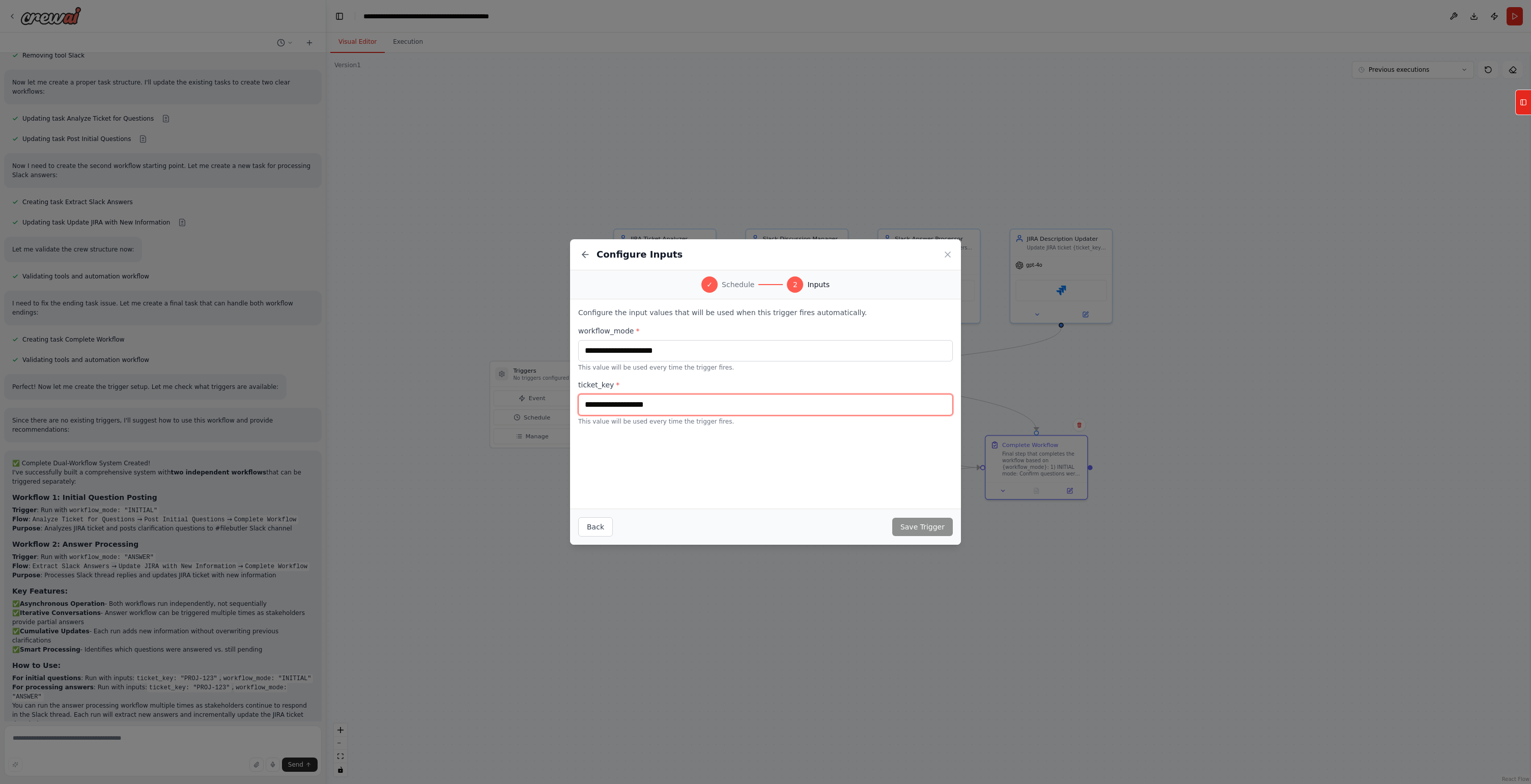
scroll to position [11301, 0]
click at [951, 255] on icon at bounding box center [948, 255] width 10 height 10
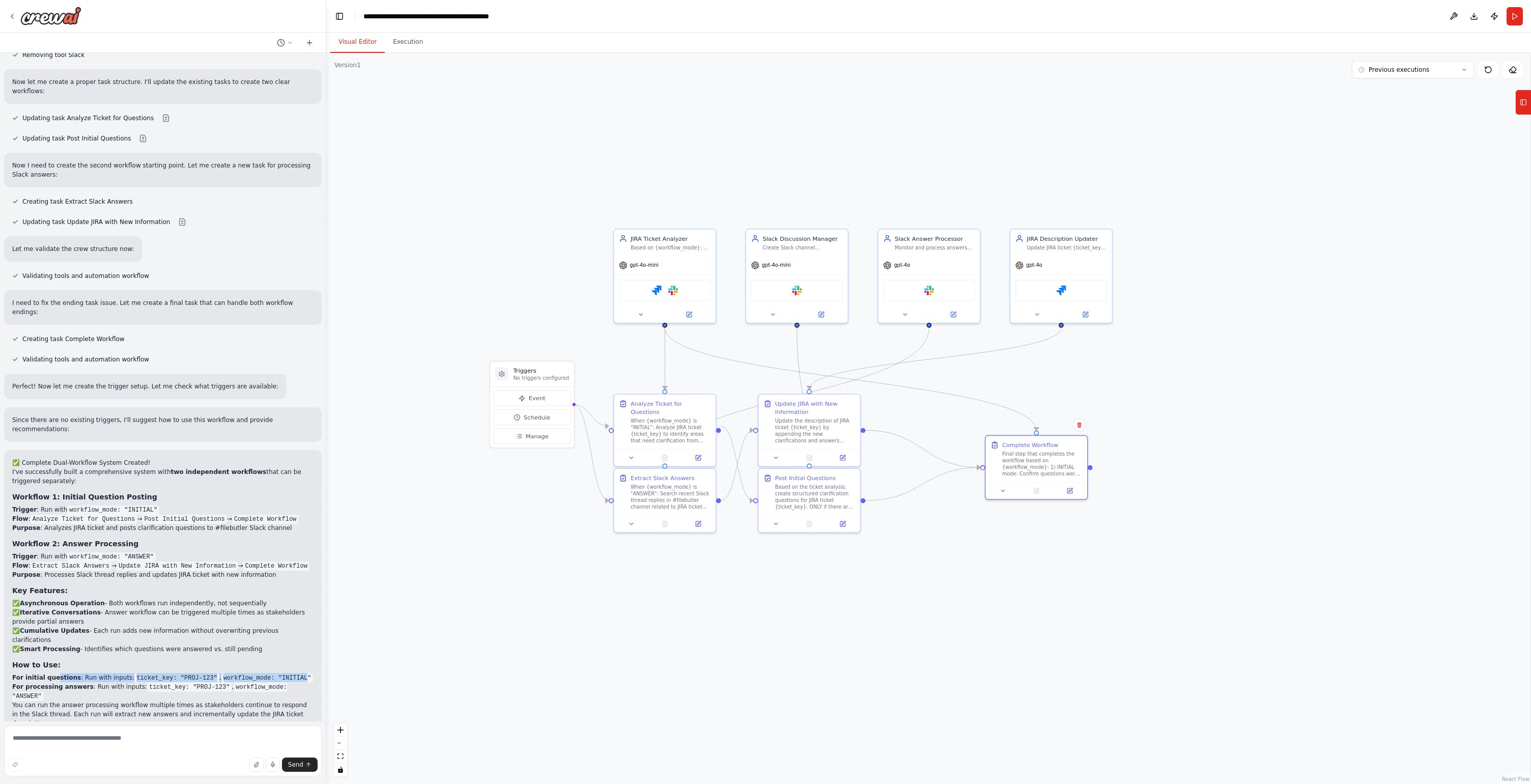
drag, startPoint x: 55, startPoint y: 568, endPoint x: 299, endPoint y: 568, distance: 244.0
click at [299, 673] on li "For initial questions : Run with inputs: ticket_key: "PROJ-123" , workflow_mode…" at bounding box center [163, 677] width 302 height 9
drag, startPoint x: 119, startPoint y: 580, endPoint x: 239, endPoint y: 585, distance: 120.1
click at [239, 682] on li "For processing answers : Run with inputs: ticket_key: "PROJ-123" , workflow_mod…" at bounding box center [163, 691] width 302 height 19
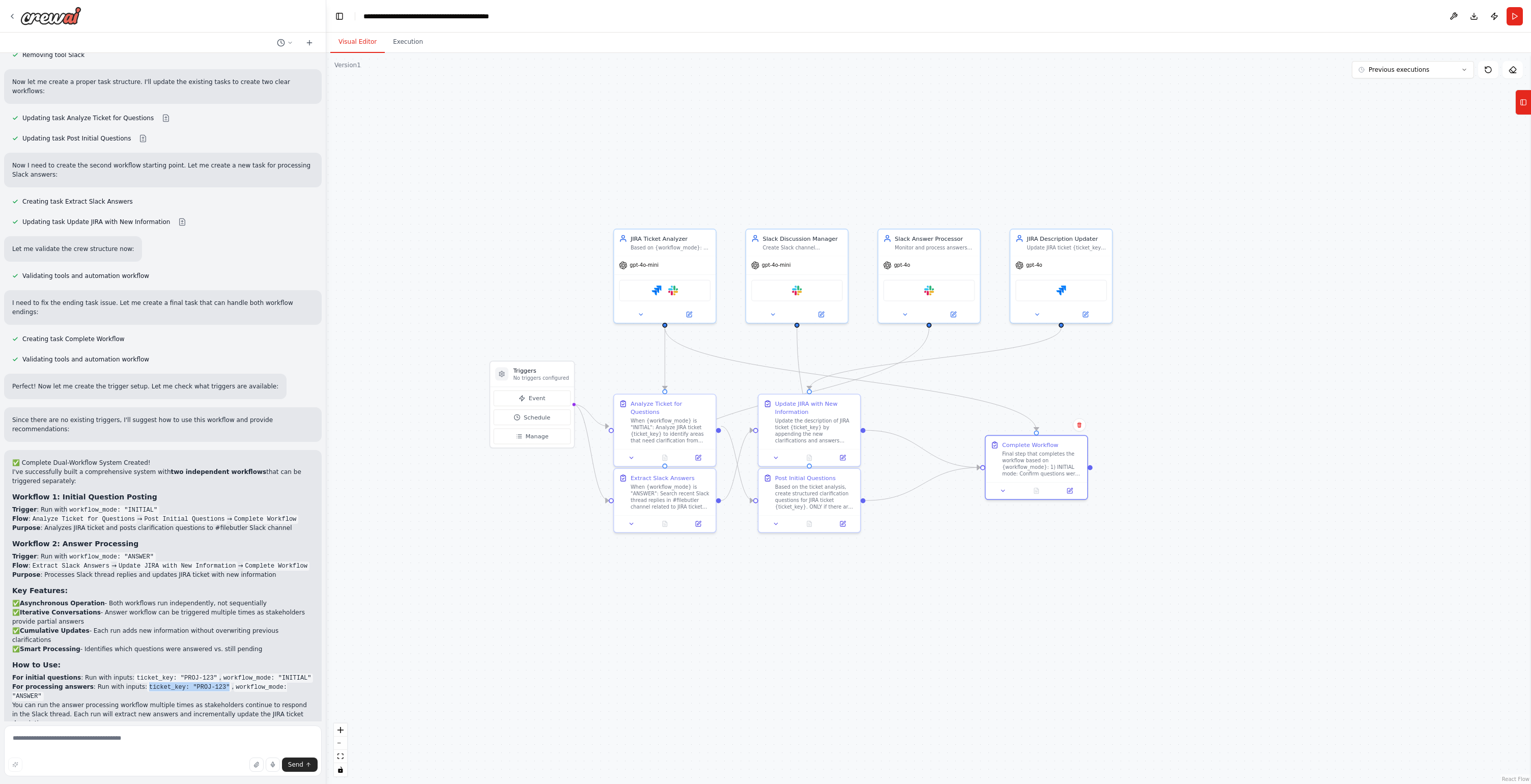
drag, startPoint x: 218, startPoint y: 578, endPoint x: 140, endPoint y: 580, distance: 78.0
click at [147, 682] on code "ticket_key: "PROJ-123"" at bounding box center [189, 687] width 84 height 9
click at [201, 682] on code "ticket_key: "PROJ-123"" at bounding box center [189, 687] width 84 height 9
click at [97, 738] on textarea at bounding box center [162, 750] width 317 height 51
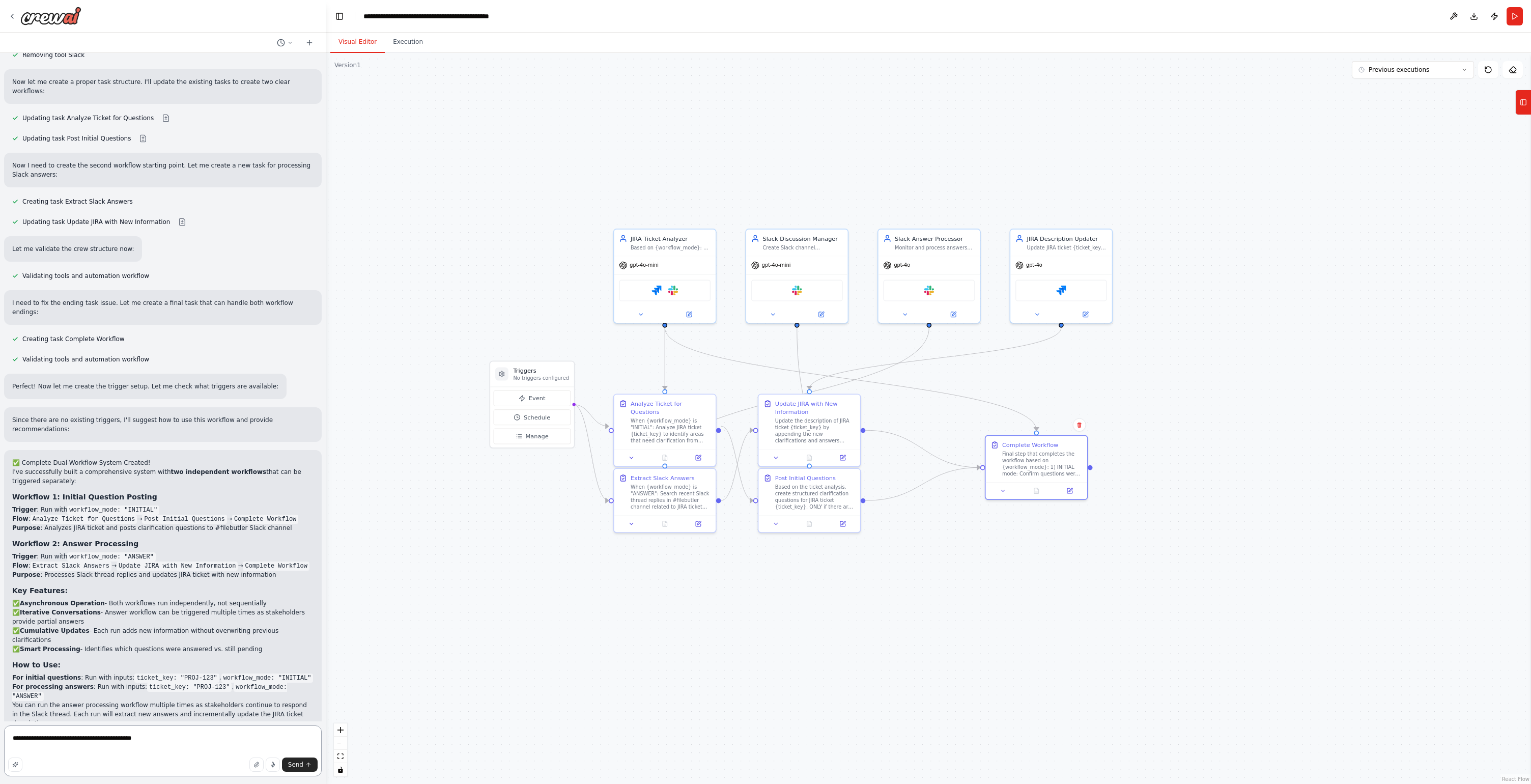
type textarea "**********"
click at [925, 252] on div "Slack Answer Processor Monitor and process answers from Slack thread replies ab…" at bounding box center [929, 240] width 102 height 26
click at [919, 266] on div "gpt-4o" at bounding box center [929, 264] width 102 height 19
click at [914, 313] on button at bounding box center [905, 312] width 47 height 10
click at [940, 413] on button "OpenAI - gpt-4o (GPT-4o)" at bounding box center [960, 408] width 147 height 12
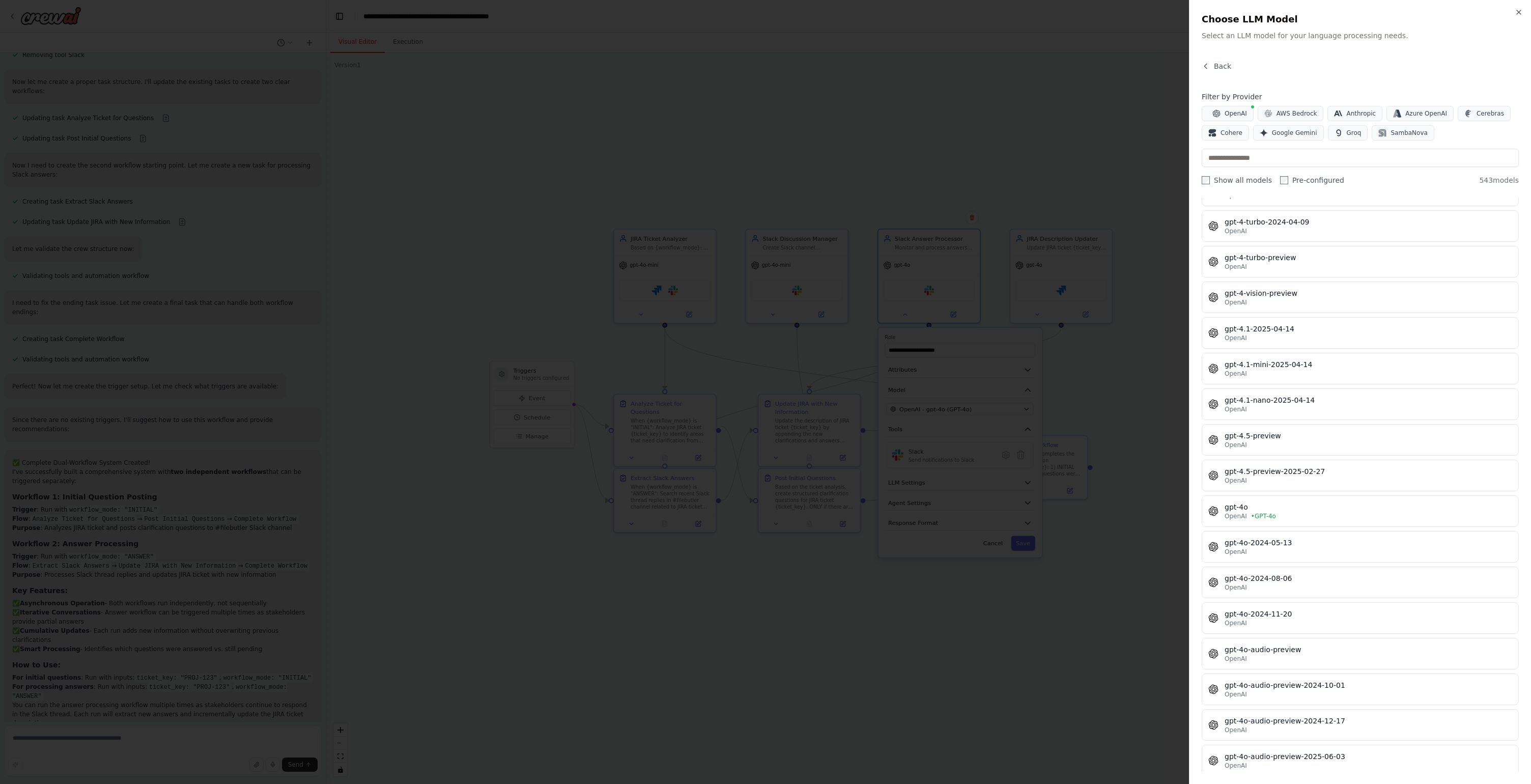
scroll to position [0, 0]
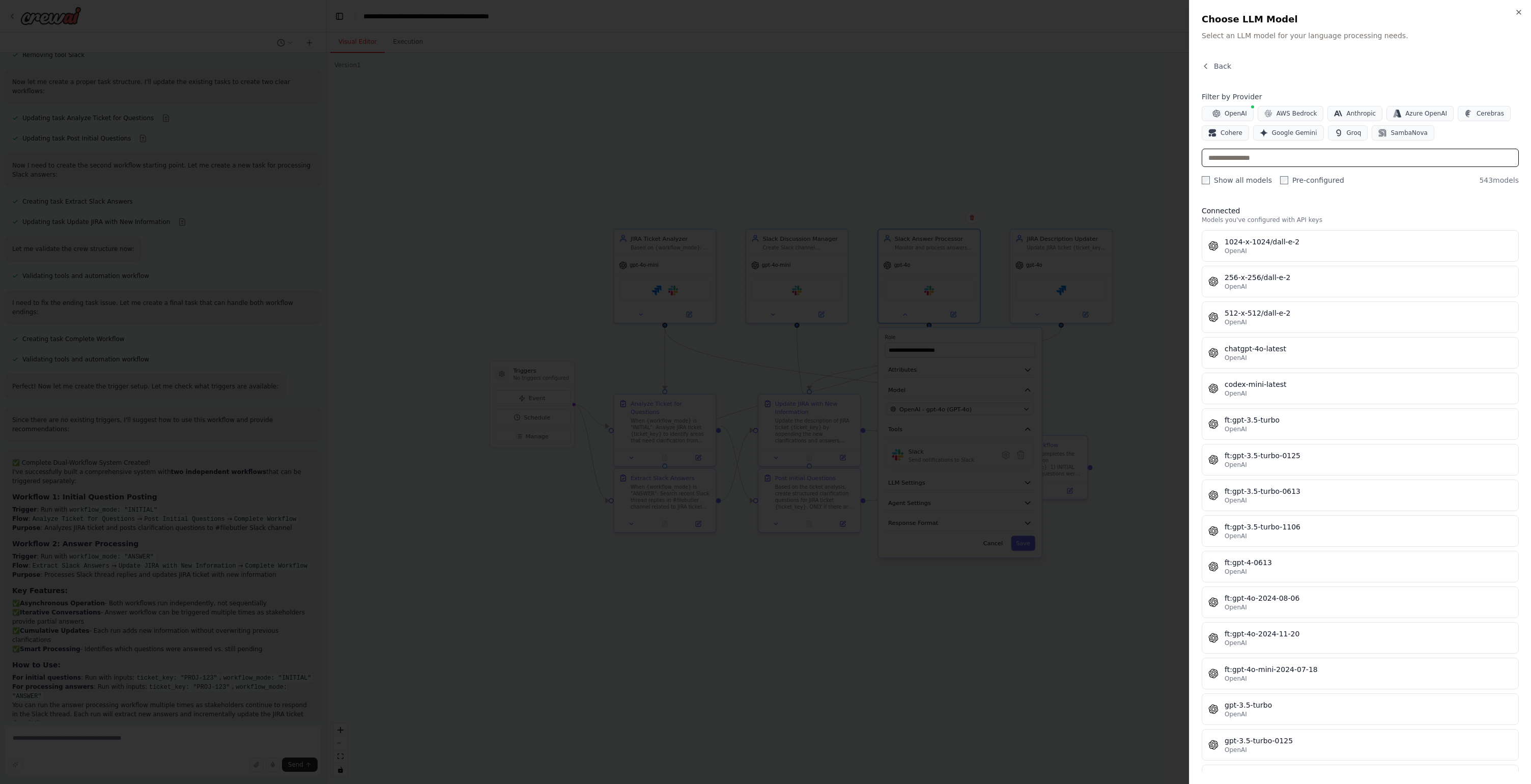
click at [1312, 153] on input "text" at bounding box center [1360, 158] width 317 height 19
type input "*******"
click at [1228, 113] on span "OpenAI" at bounding box center [1236, 113] width 22 height 8
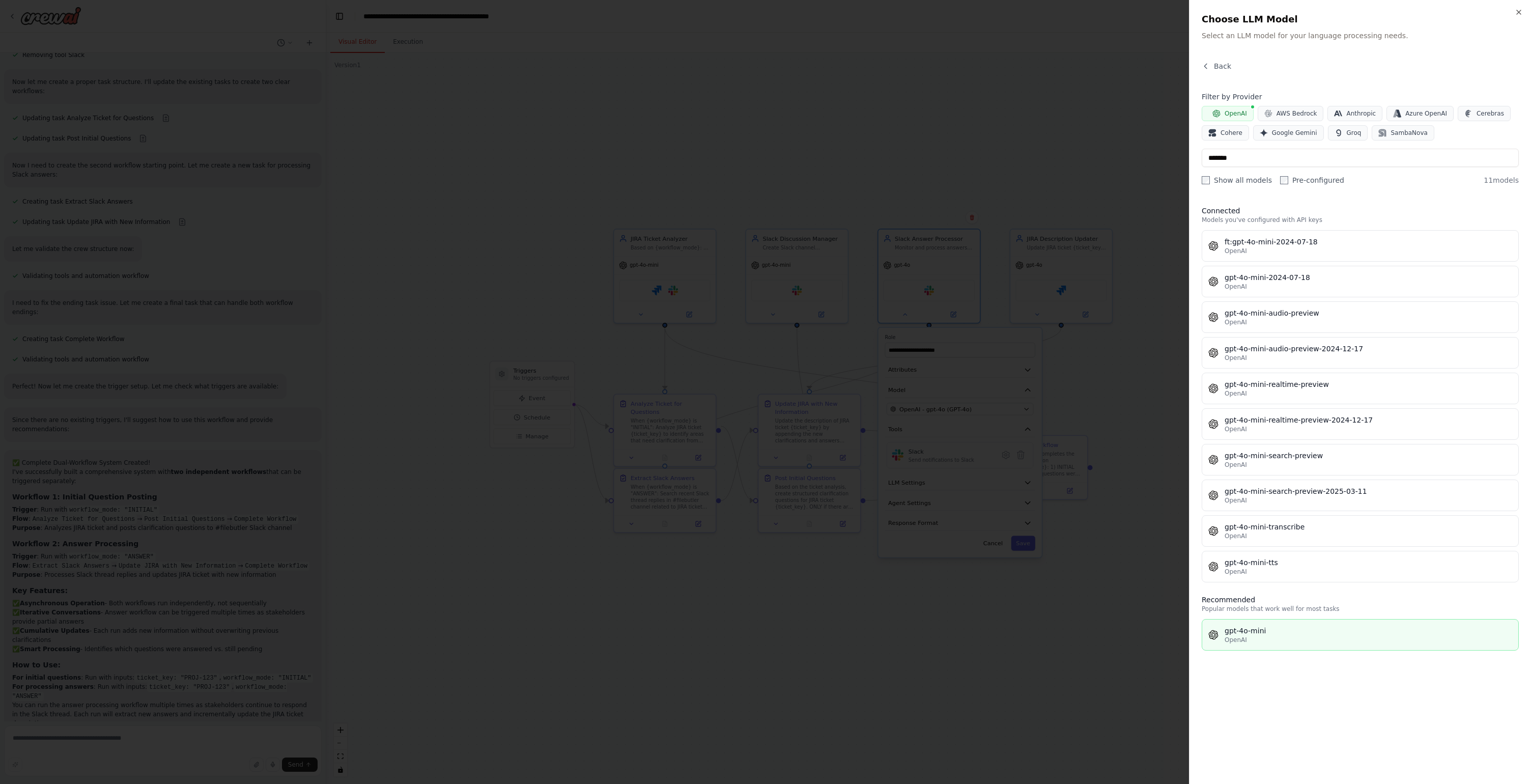
click at [1259, 636] on div "OpenAI" at bounding box center [1368, 639] width 288 height 8
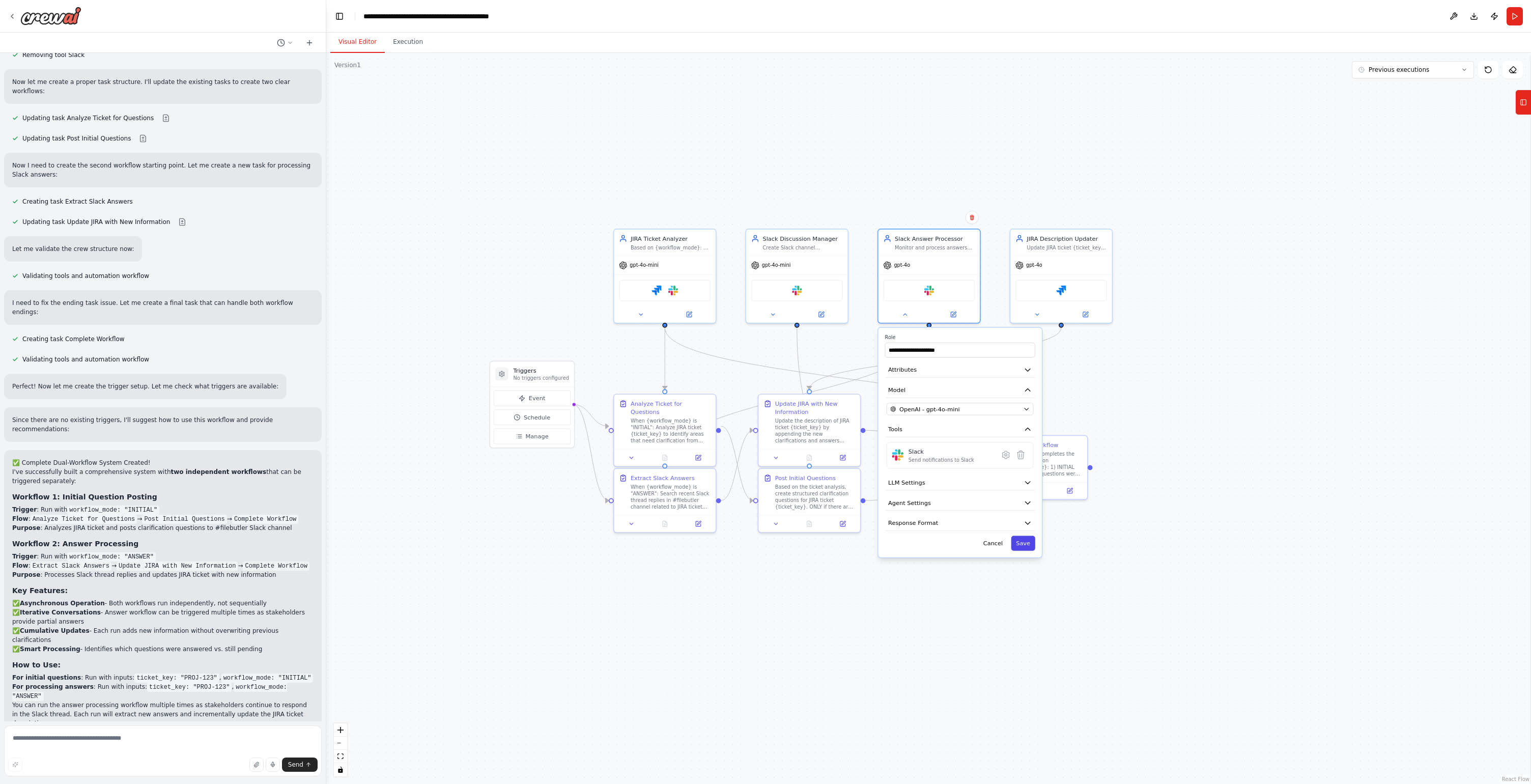
click at [1034, 545] on button "Save" at bounding box center [1023, 544] width 24 height 15
click at [1040, 261] on span "gpt-4o" at bounding box center [1034, 263] width 16 height 7
click at [1040, 266] on span "gpt-4o" at bounding box center [1034, 263] width 16 height 7
click at [1042, 309] on button at bounding box center [1037, 312] width 47 height 10
click at [1074, 408] on span "OpenAI - gpt-4o (GPT-4o)" at bounding box center [1068, 408] width 72 height 8
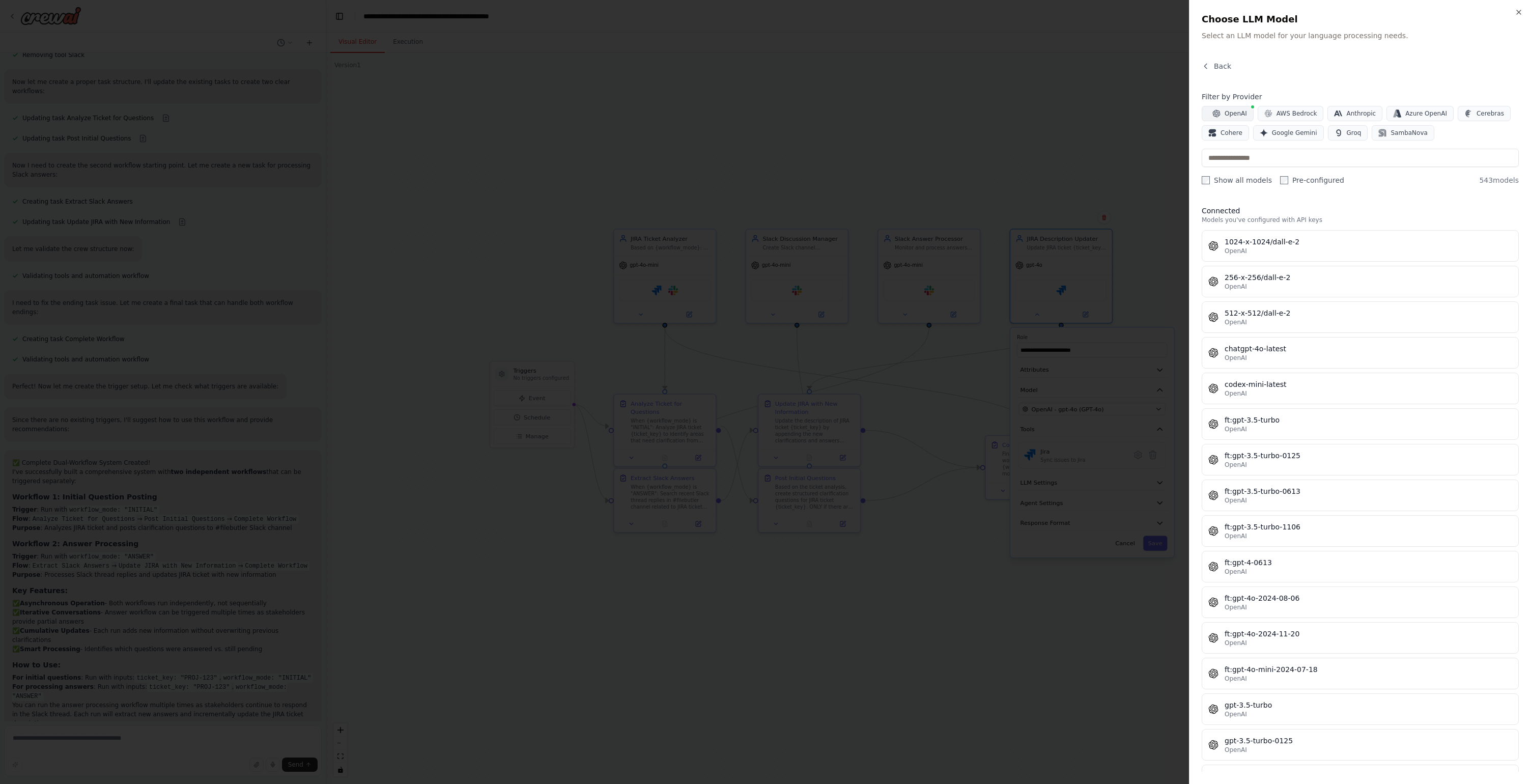
click at [1230, 117] on span "OpenAI" at bounding box center [1236, 113] width 22 height 8
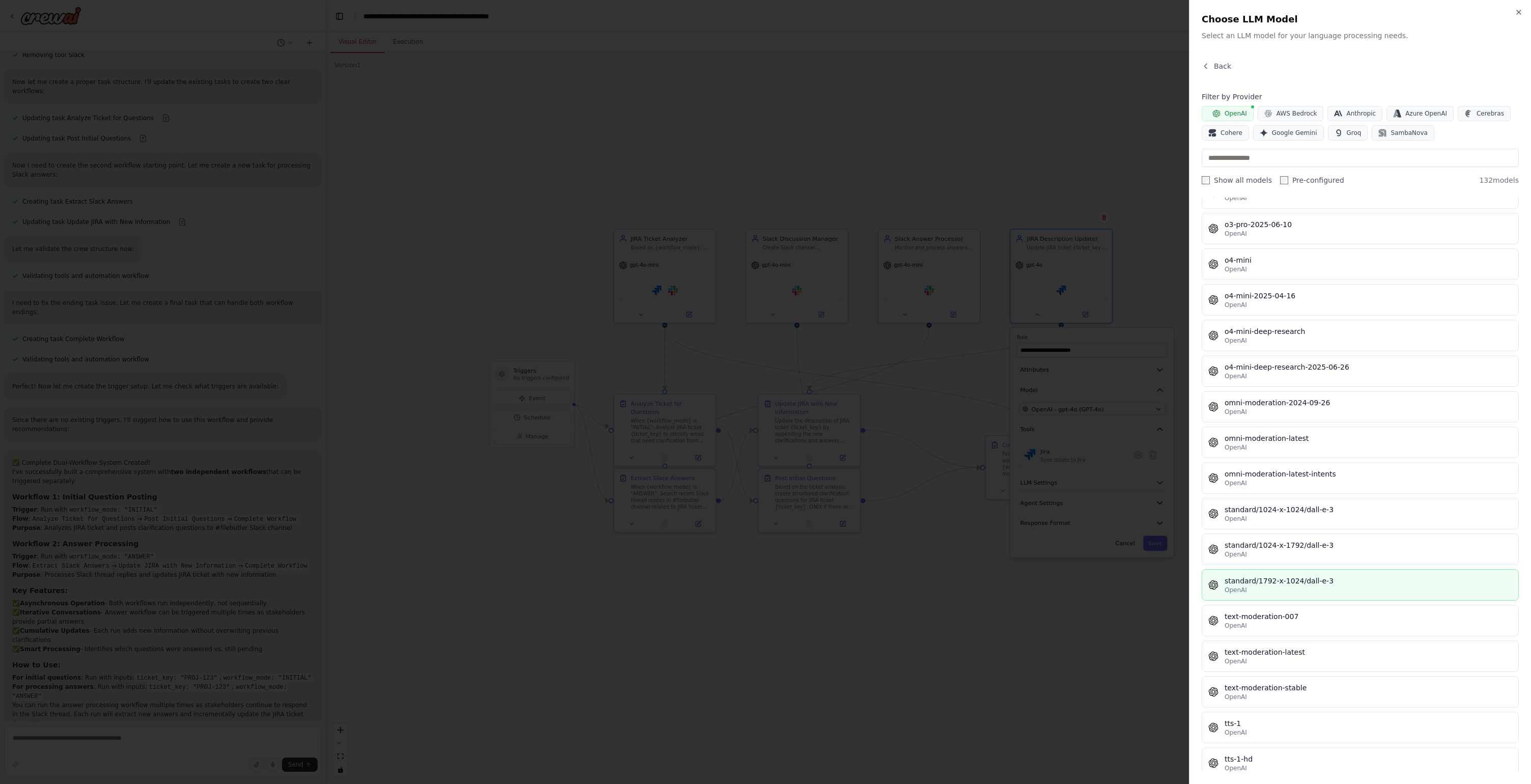
scroll to position [4198, 0]
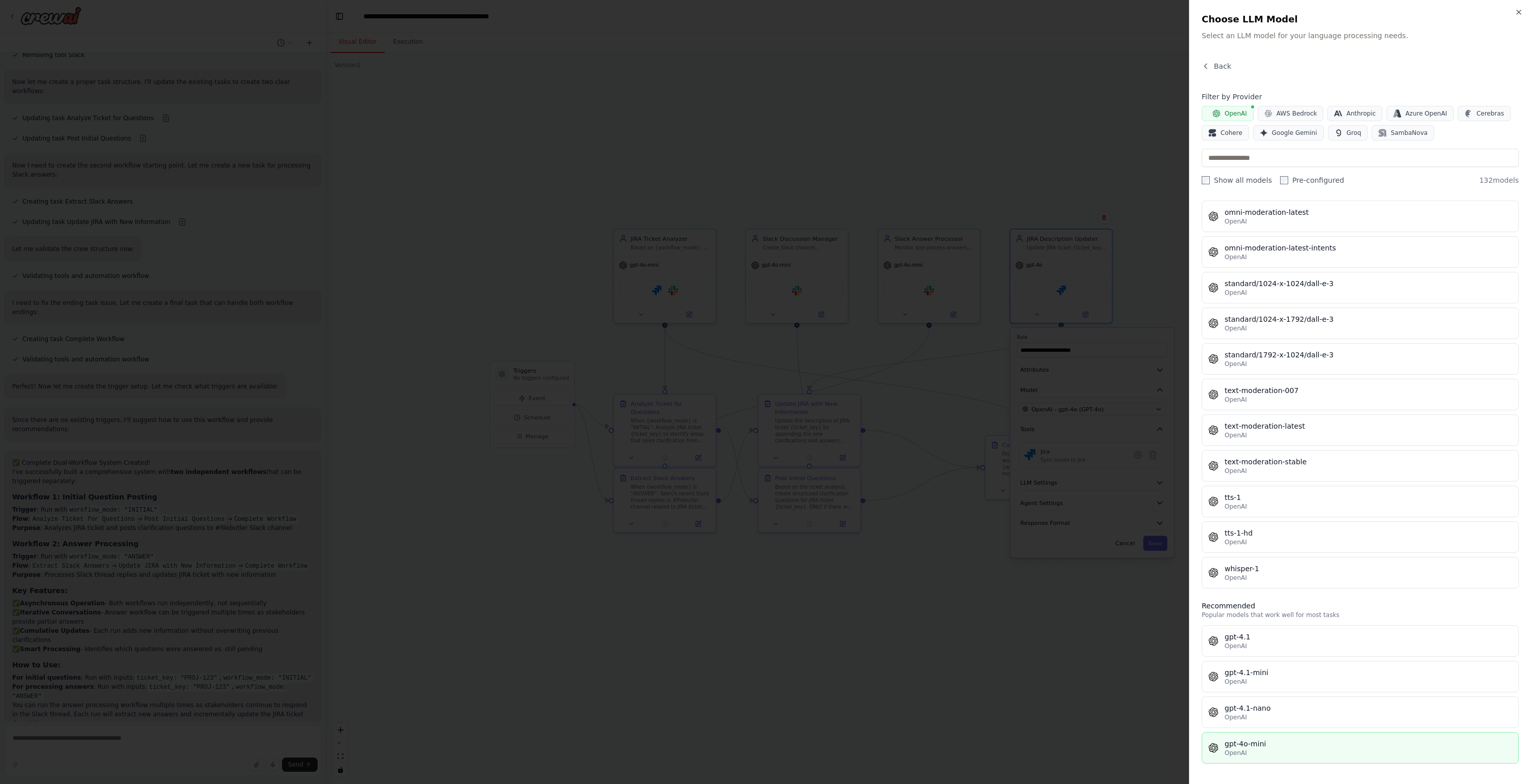
click at [1267, 743] on div "gpt-4o-mini" at bounding box center [1368, 744] width 288 height 10
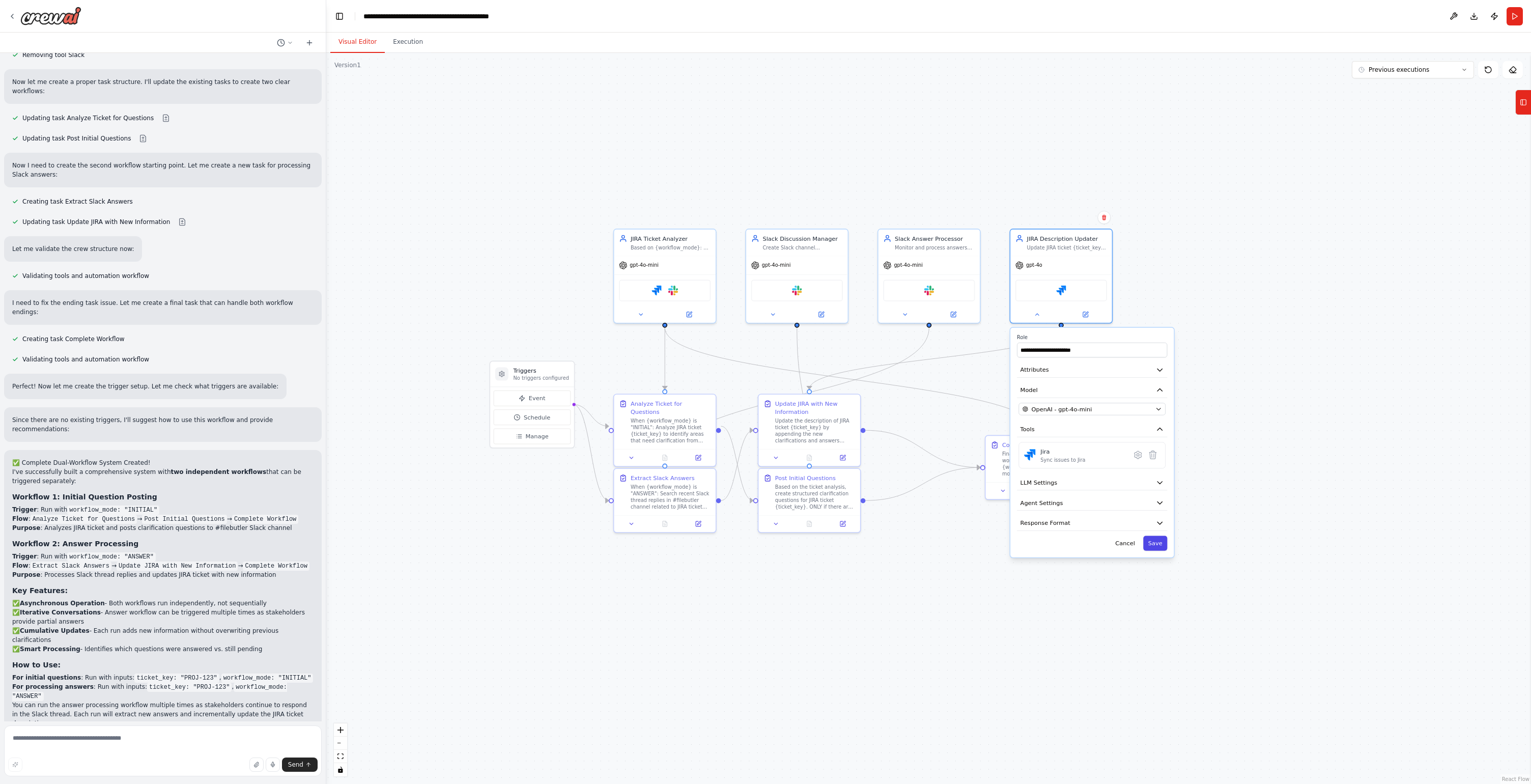
click at [1161, 546] on button "Save" at bounding box center [1155, 544] width 24 height 15
drag, startPoint x: 793, startPoint y: 427, endPoint x: 804, endPoint y: 596, distance: 169.4
click at [804, 596] on div "Update the description of JIRA ticket {ticket_key} by appending the new clarifi…" at bounding box center [827, 594] width 80 height 26
drag, startPoint x: 791, startPoint y: 495, endPoint x: 784, endPoint y: 421, distance: 74.3
click at [784, 421] on div "Based on the ticket analysis, create structured clarification questions for JIR…" at bounding box center [811, 420] width 80 height 26
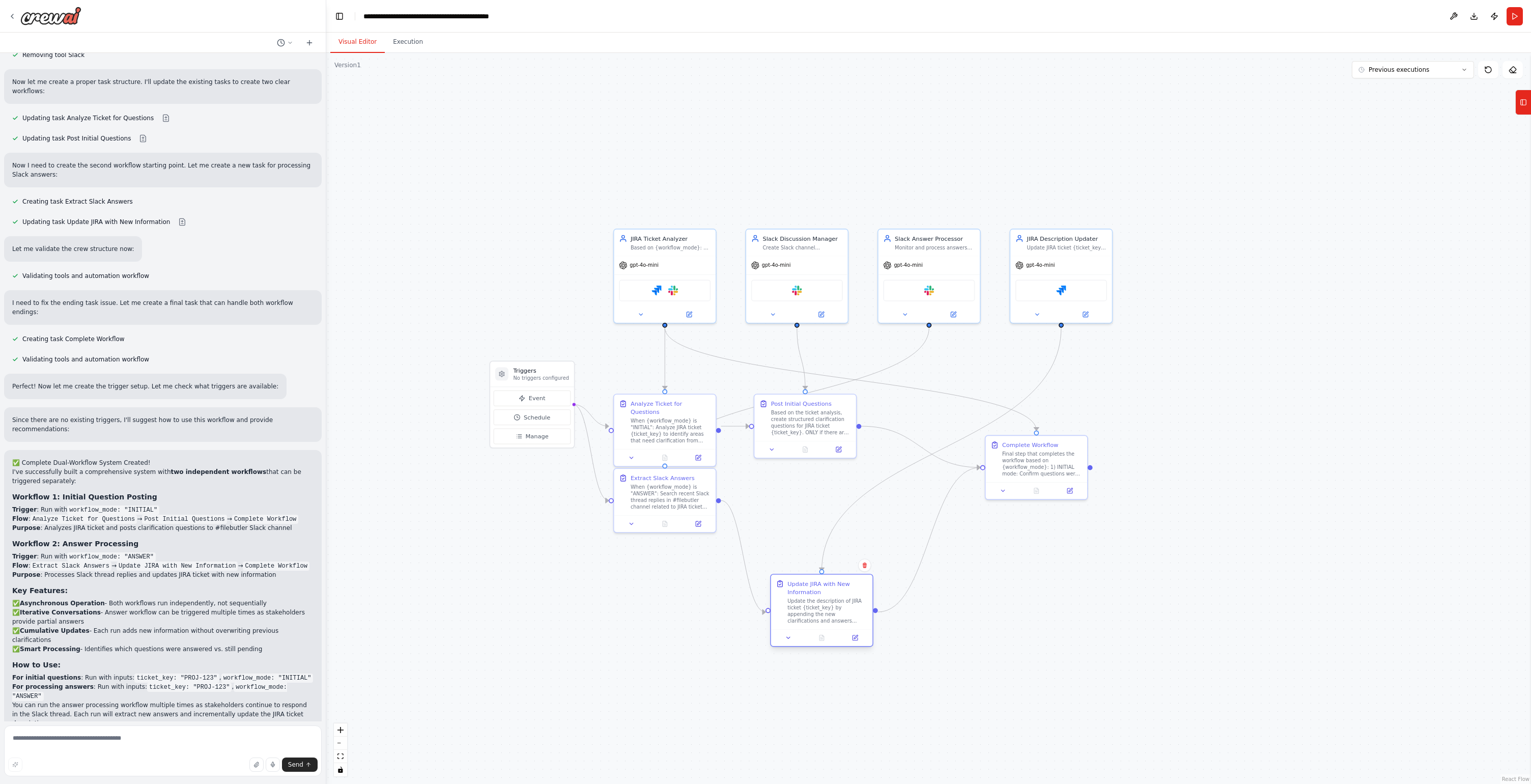
drag, startPoint x: 825, startPoint y: 603, endPoint x: 824, endPoint y: 620, distance: 17.0
click at [824, 620] on div "Update the description of JIRA ticket {ticket_key} by appending the new clarifi…" at bounding box center [827, 610] width 80 height 26
drag, startPoint x: 658, startPoint y: 500, endPoint x: 655, endPoint y: 620, distance: 120.0
click at [655, 620] on div "When {workflow_mode} is "ANSWER": Search recent Slack thread replies in #filebu…" at bounding box center [671, 618] width 80 height 26
drag, startPoint x: 833, startPoint y: 628, endPoint x: 890, endPoint y: 729, distance: 116.0
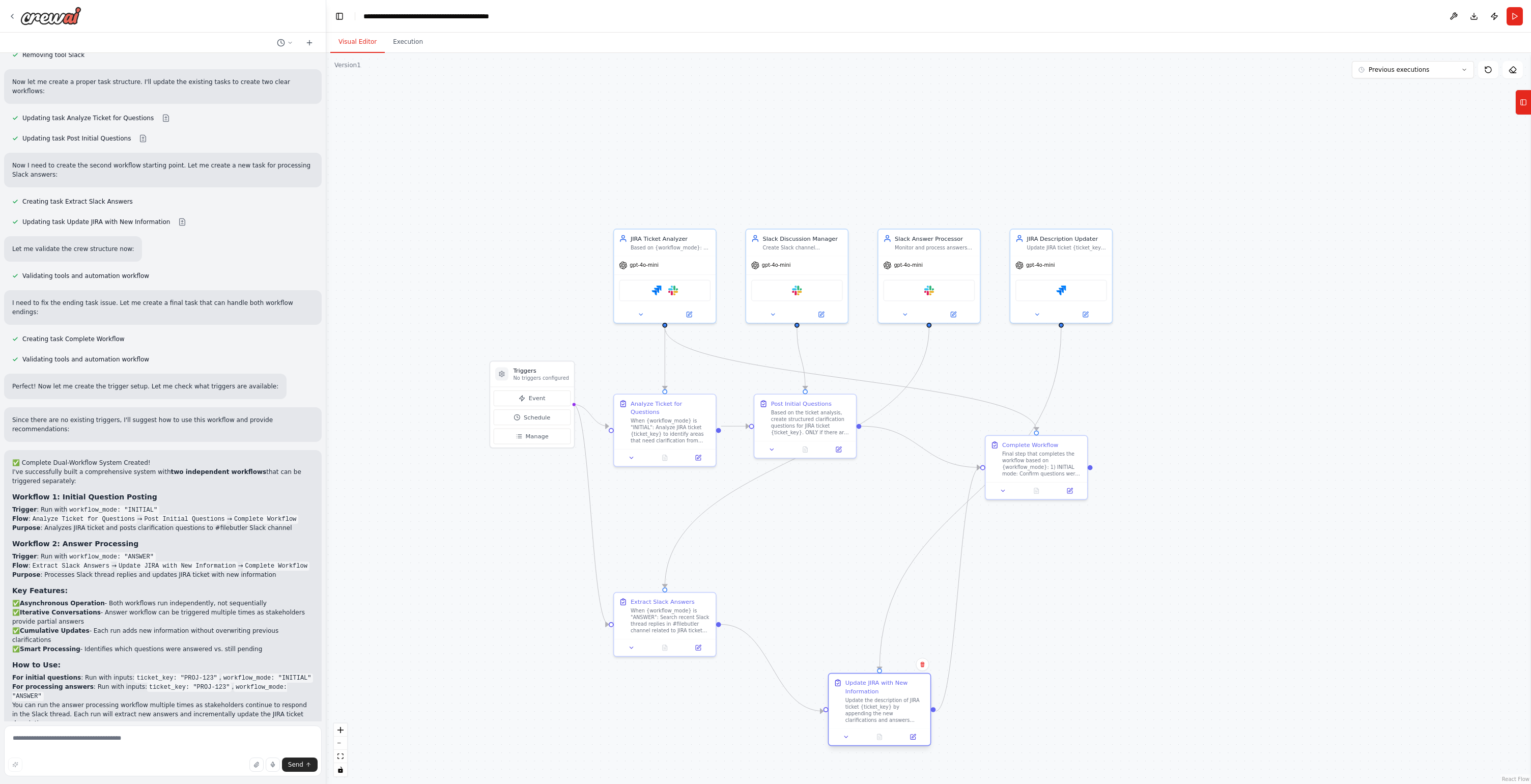
click at [890, 729] on div "Update JIRA with New Information Update the description of JIRA ticket {ticket_…" at bounding box center [880, 709] width 103 height 73
drag, startPoint x: 668, startPoint y: 622, endPoint x: 689, endPoint y: 715, distance: 95.3
click at [689, 715] on div "When {workflow_mode} is "ANSWER": Search recent Slack thread replies in #filebu…" at bounding box center [695, 709] width 80 height 26
drag, startPoint x: 928, startPoint y: 261, endPoint x: 684, endPoint y: 558, distance: 384.4
click at [684, 558] on div "gpt-4o-mini" at bounding box center [689, 561] width 102 height 19
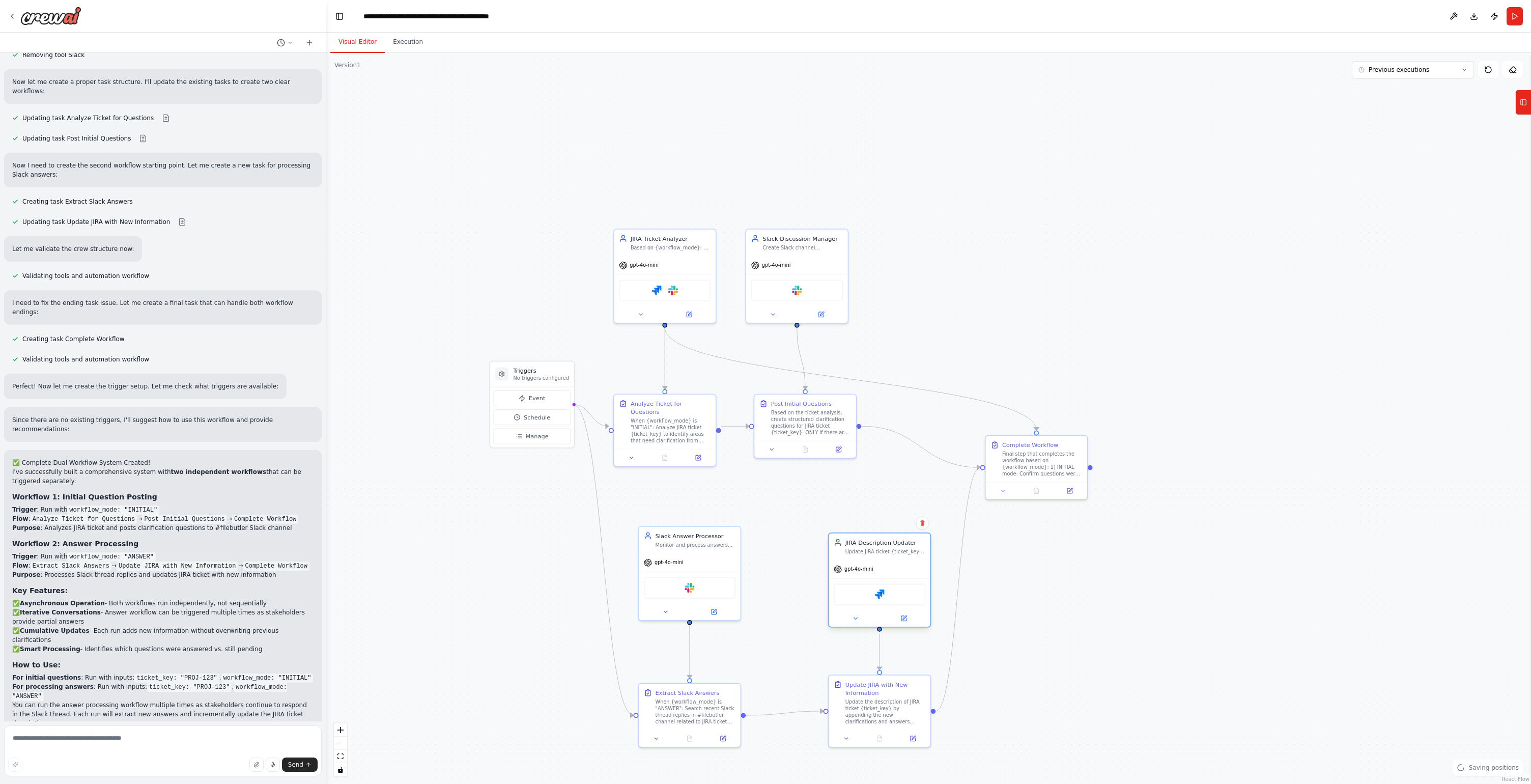
drag, startPoint x: 1063, startPoint y: 251, endPoint x: 885, endPoint y: 559, distance: 355.7
click at [885, 559] on div "JIRA Description Updater Update JIRA ticket {ticket_key} description by intelli…" at bounding box center [880, 546] width 102 height 26
drag, startPoint x: 1029, startPoint y: 463, endPoint x: 1085, endPoint y: 547, distance: 101.0
click at [1128, 576] on div "Final step that completes the workflow based on {workflow_mode}: 1) INITIAL mod…" at bounding box center [1141, 579] width 80 height 26
drag, startPoint x: 812, startPoint y: 428, endPoint x: 889, endPoint y: 473, distance: 89.2
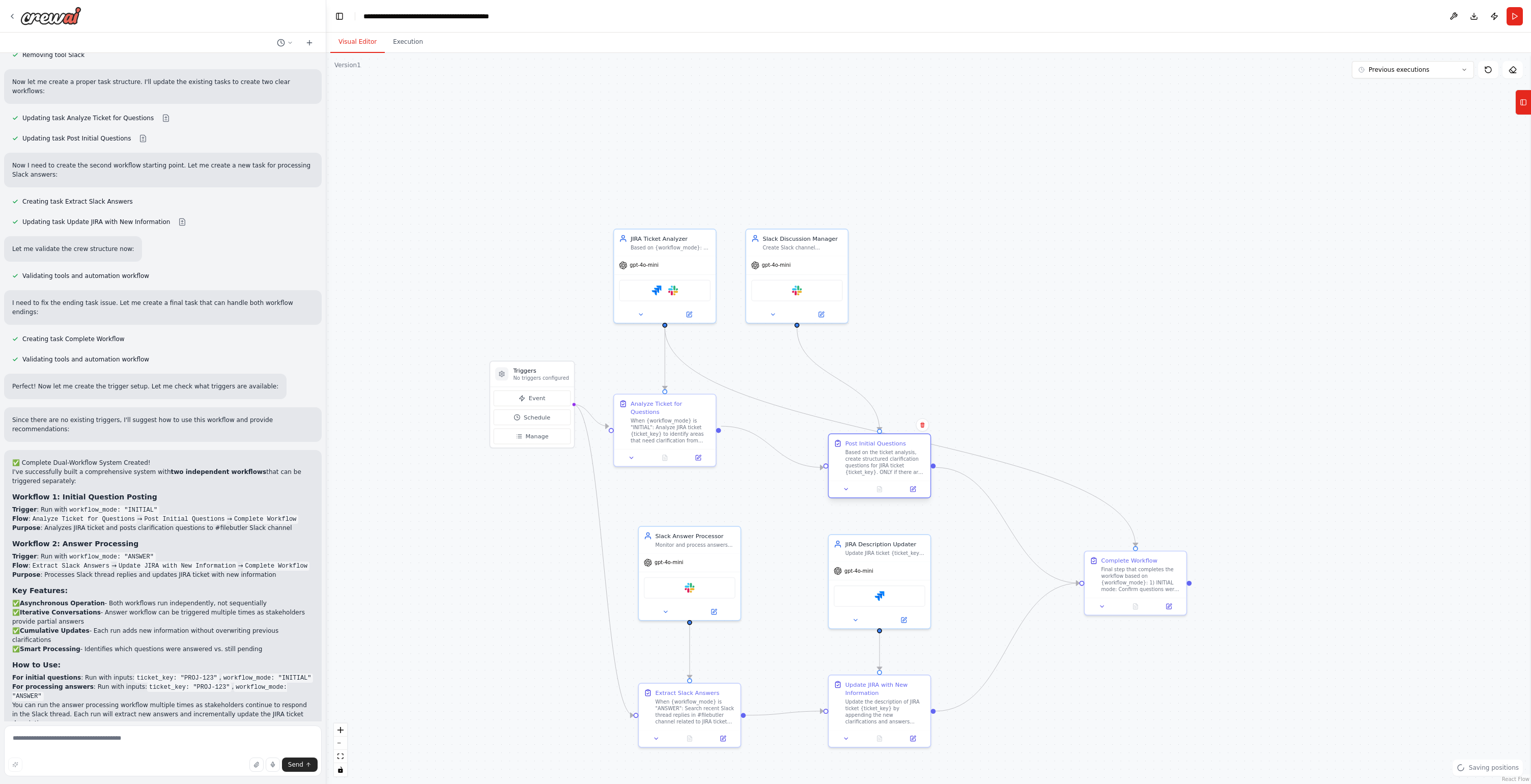
click at [889, 473] on div "Based on the ticket analysis, create structured clarification questions for JIR…" at bounding box center [885, 461] width 80 height 26
drag, startPoint x: 695, startPoint y: 436, endPoint x: 715, endPoint y: 463, distance: 33.6
click at [715, 463] on div "When {workflow_mode} is "INITIAL": Analyze JIRA ticket {ticket_key} to identify…" at bounding box center [695, 470] width 80 height 26
drag, startPoint x: 538, startPoint y: 370, endPoint x: 491, endPoint y: 564, distance: 199.6
click at [491, 564] on div "Triggers No triggers configured" at bounding box center [491, 564] width 55 height 15
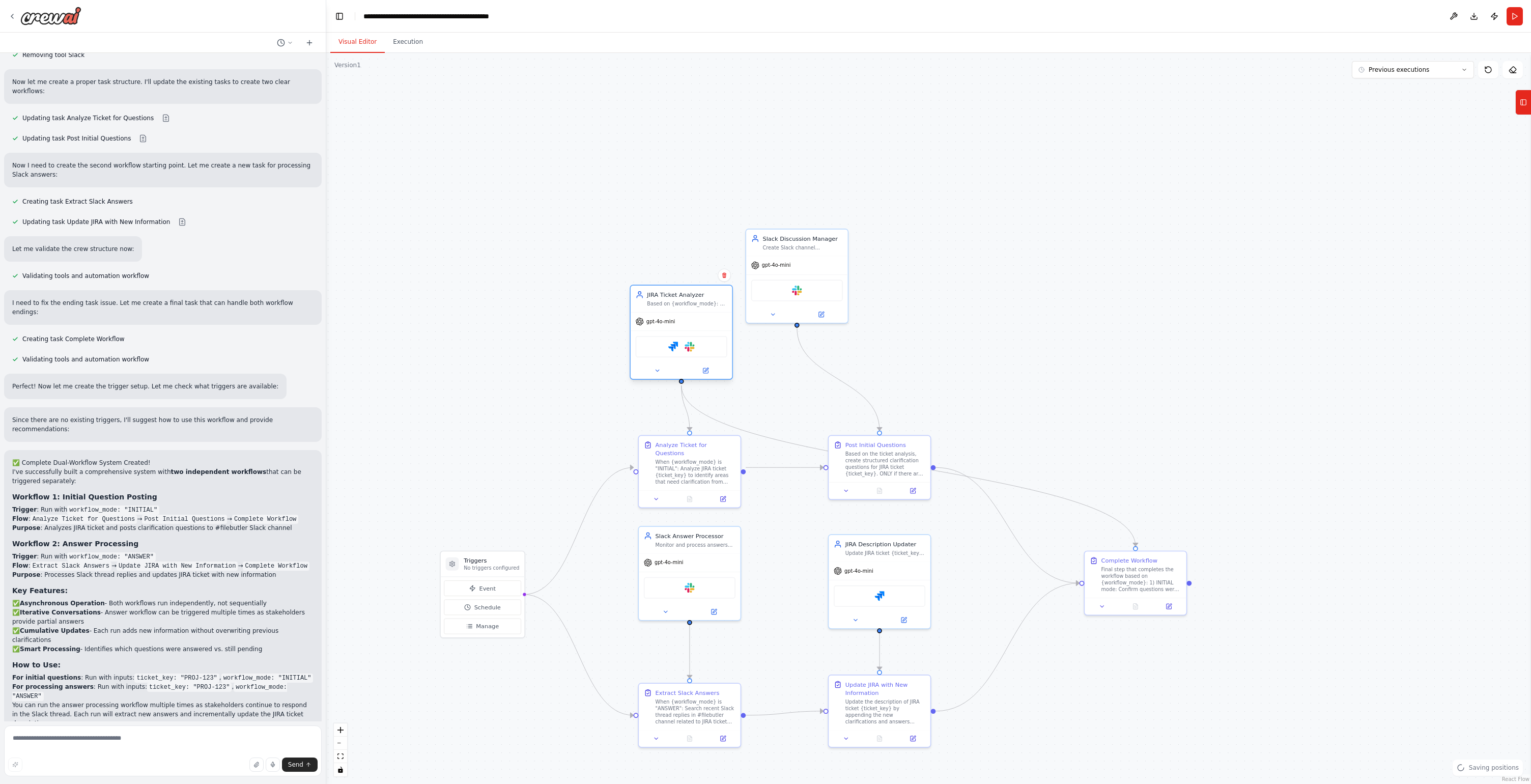
drag, startPoint x: 697, startPoint y: 268, endPoint x: 709, endPoint y: 324, distance: 57.3
click at [709, 324] on div "gpt-4o-mini" at bounding box center [682, 322] width 102 height 19
drag, startPoint x: 801, startPoint y: 243, endPoint x: 882, endPoint y: 311, distance: 105.8
click at [882, 311] on div "Create Slack channel discussions in #filebutler for JIRA ticket {ticket_key}. P…" at bounding box center [885, 311] width 80 height 7
drag, startPoint x: 698, startPoint y: 308, endPoint x: 706, endPoint y: 318, distance: 12.8
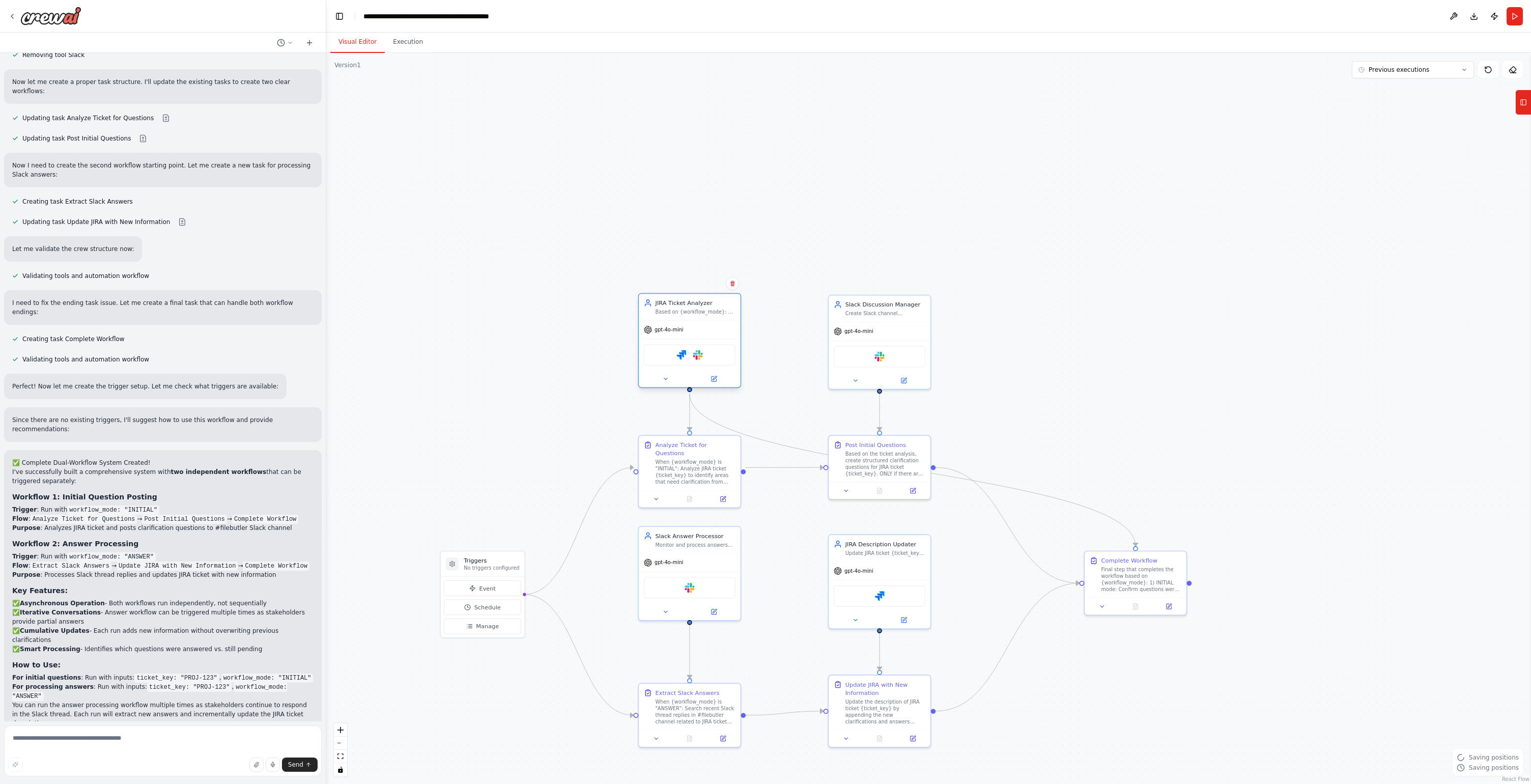
click at [706, 318] on div "JIRA Ticket Analyzer Based on {workflow_mode}: 1) INITIAL: Analyze JIRA ticket …" at bounding box center [689, 306] width 102 height 26
click at [995, 311] on div ".deletable-edge-delete-btn { width: 20px; height: 20px; border: 0px solid #ffff…" at bounding box center [928, 418] width 1205 height 731
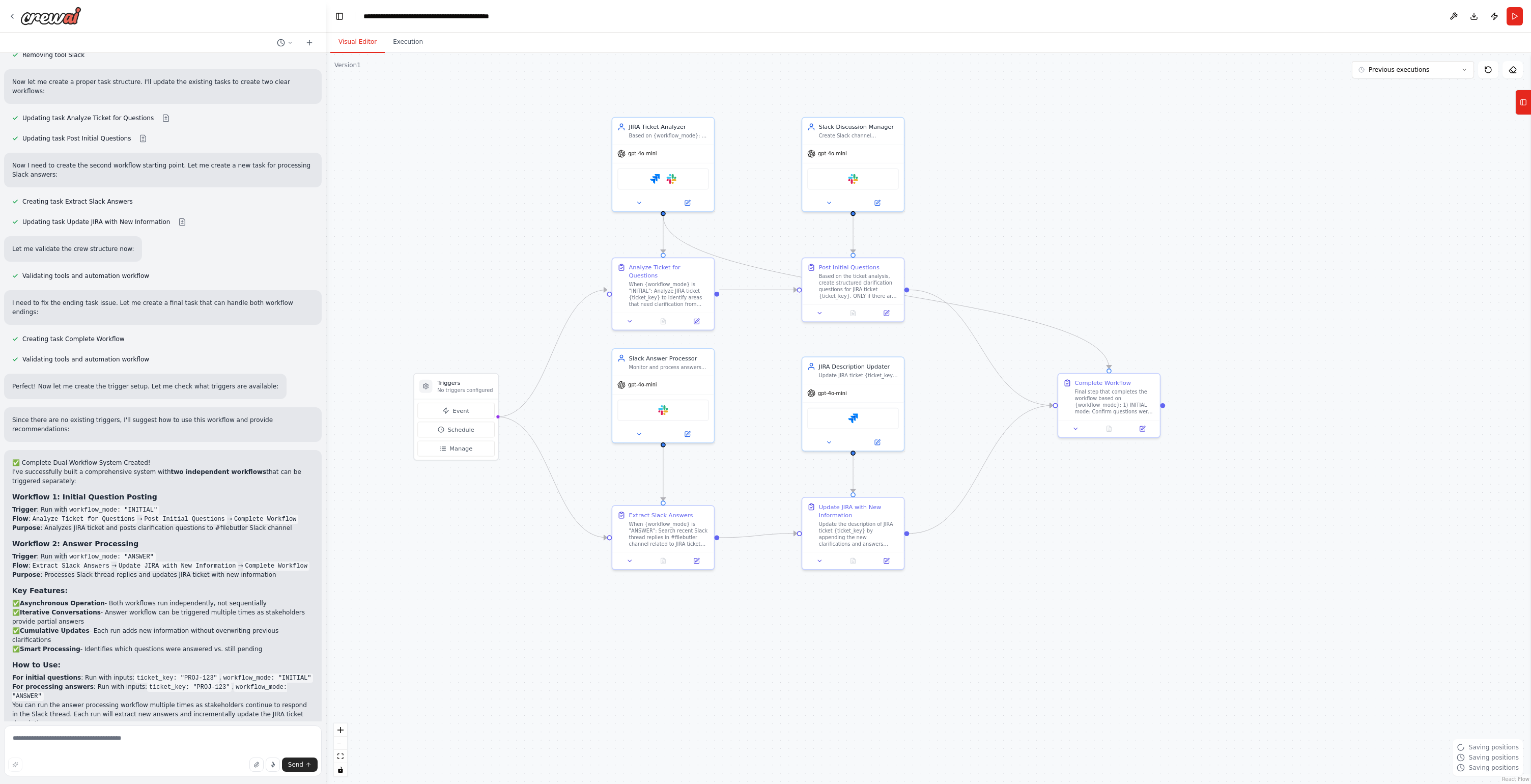
drag, startPoint x: 1010, startPoint y: 470, endPoint x: 965, endPoint y: 279, distance: 196.2
click at [983, 288] on div ".deletable-edge-delete-btn { width: 20px; height: 20px; border: 0px solid #ffff…" at bounding box center [928, 418] width 1205 height 731
click at [972, 302] on icon "Edge from 85940178-132a-46c5-a5a6-a62cfa892702 to fb69839b-09a8-4e71-b7fb-c12c0…" at bounding box center [884, 287] width 446 height 152
drag, startPoint x: 837, startPoint y: 370, endPoint x: 840, endPoint y: 394, distance: 24.2
click at [840, 394] on div "Update JIRA ticket {ticket_key} description by intelligently merging new inform…" at bounding box center [857, 393] width 80 height 7
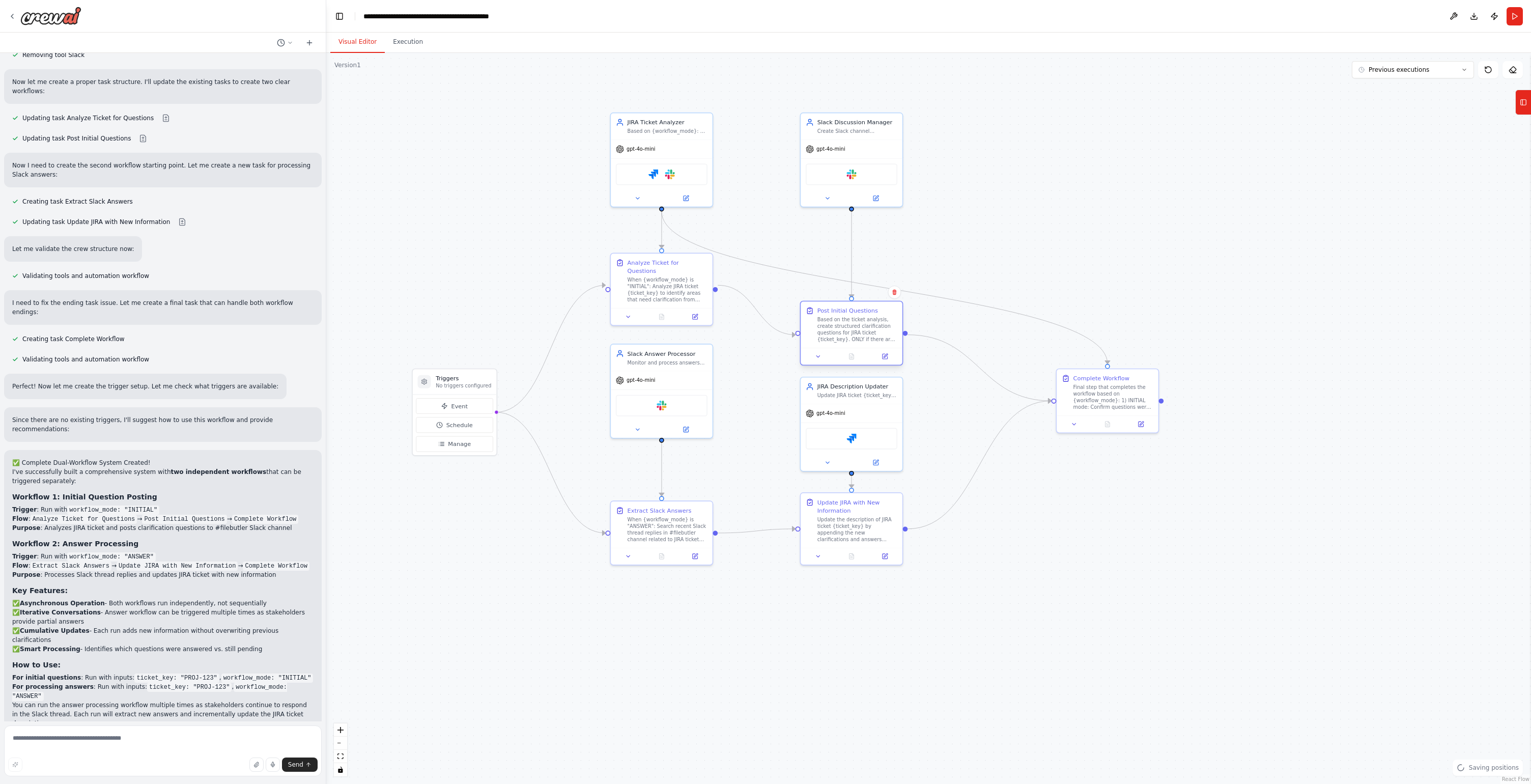
drag, startPoint x: 842, startPoint y: 284, endPoint x: 844, endPoint y: 337, distance: 53.0
click at [844, 337] on div "Based on the ticket analysis, create structured clarification questions for JIR…" at bounding box center [857, 329] width 80 height 26
click at [1032, 317] on icon "Edge from 85940178-132a-46c5-a5a6-a62cfa892702 to fb69839b-09a8-4e71-b7fb-c12c0…" at bounding box center [884, 287] width 446 height 152
click at [1117, 405] on div "Final step that completes the workflow based on {workflow_mode}: 1) INITIAL mod…" at bounding box center [1114, 395] width 80 height 26
click at [1077, 427] on button at bounding box center [1075, 422] width 28 height 10
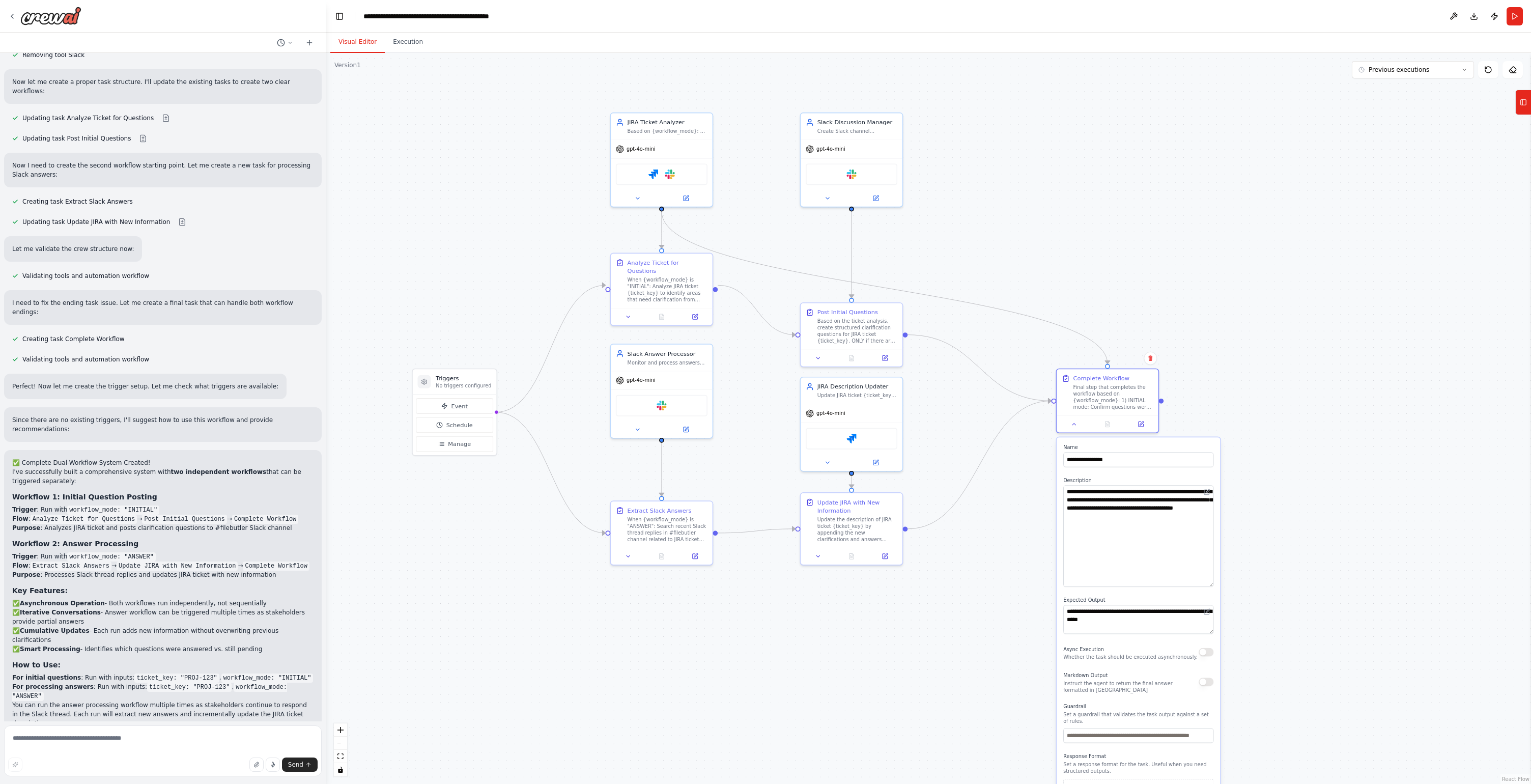
drag, startPoint x: 1213, startPoint y: 511, endPoint x: 1211, endPoint y: 584, distance: 73.0
click at [1211, 584] on textarea "**********" at bounding box center [1138, 536] width 150 height 102
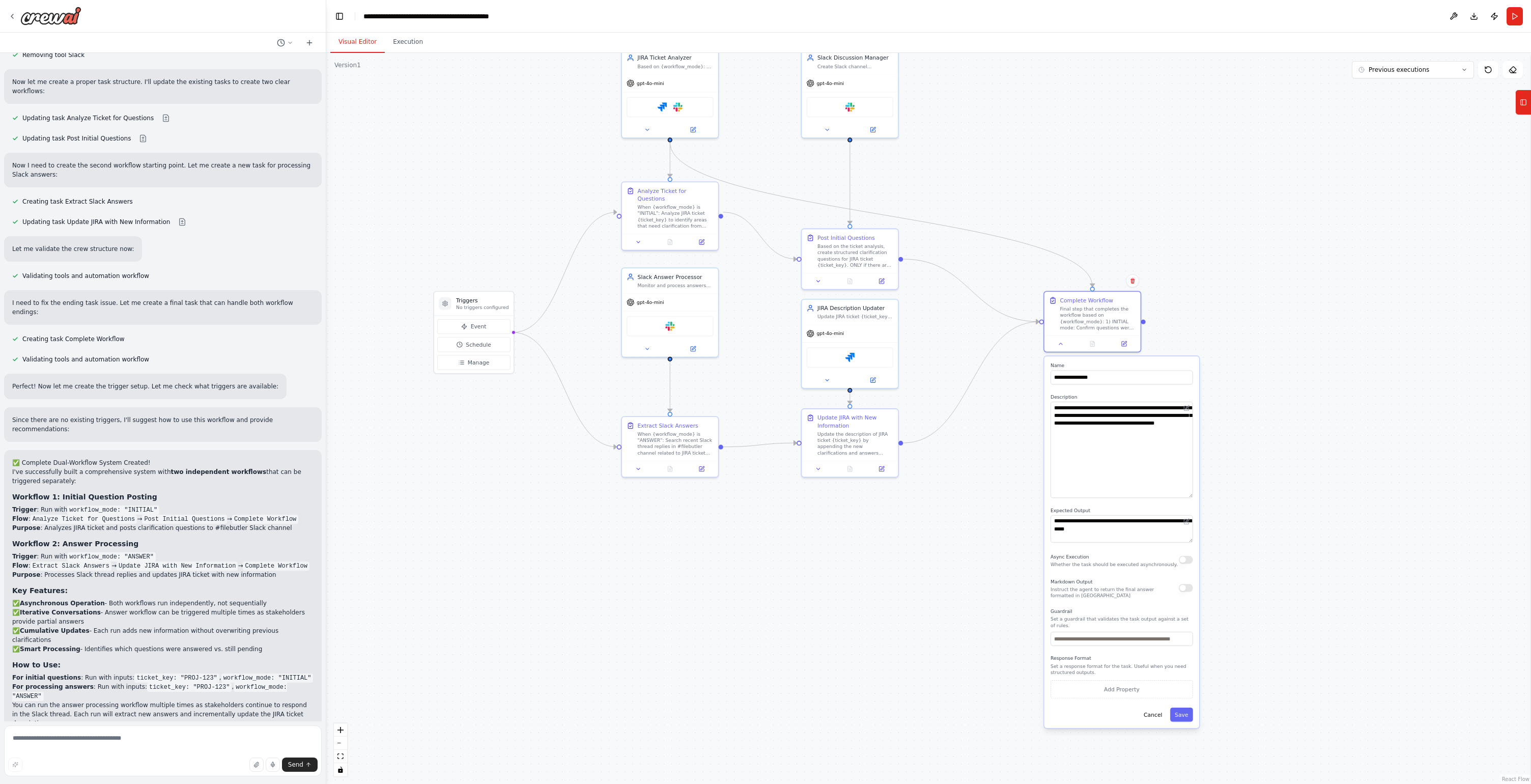
drag, startPoint x: 993, startPoint y: 603, endPoint x: 975, endPoint y: 514, distance: 90.8
click at [975, 514] on div ".deletable-edge-delete-btn { width: 20px; height: 20px; border: 0px solid #ffff…" at bounding box center [928, 418] width 1205 height 731
click at [1122, 638] on input "text" at bounding box center [1122, 638] width 143 height 14
click at [1178, 715] on button "Save" at bounding box center [1181, 714] width 23 height 14
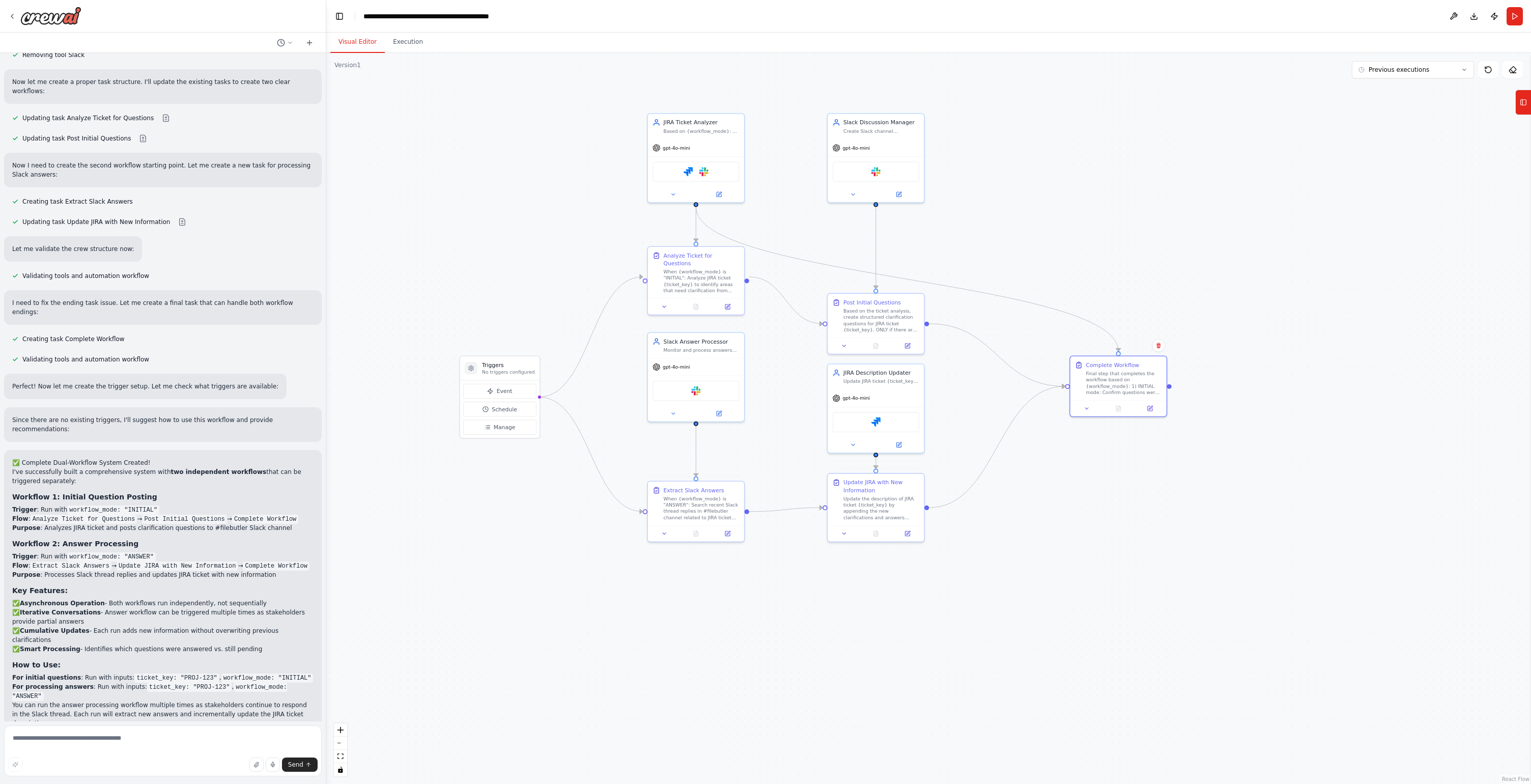
drag, startPoint x: 951, startPoint y: 586, endPoint x: 976, endPoint y: 651, distance: 69.6
click at [976, 651] on div ".deletable-edge-delete-btn { width: 20px; height: 20px; border: 0px solid #ffff…" at bounding box center [928, 418] width 1205 height 731
click at [976, 650] on div ".deletable-edge-delete-btn { width: 20px; height: 20px; border: 0px solid #ffff…" at bounding box center [928, 418] width 1205 height 731
click at [166, 743] on textarea at bounding box center [162, 750] width 317 height 51
type textarea "**********"
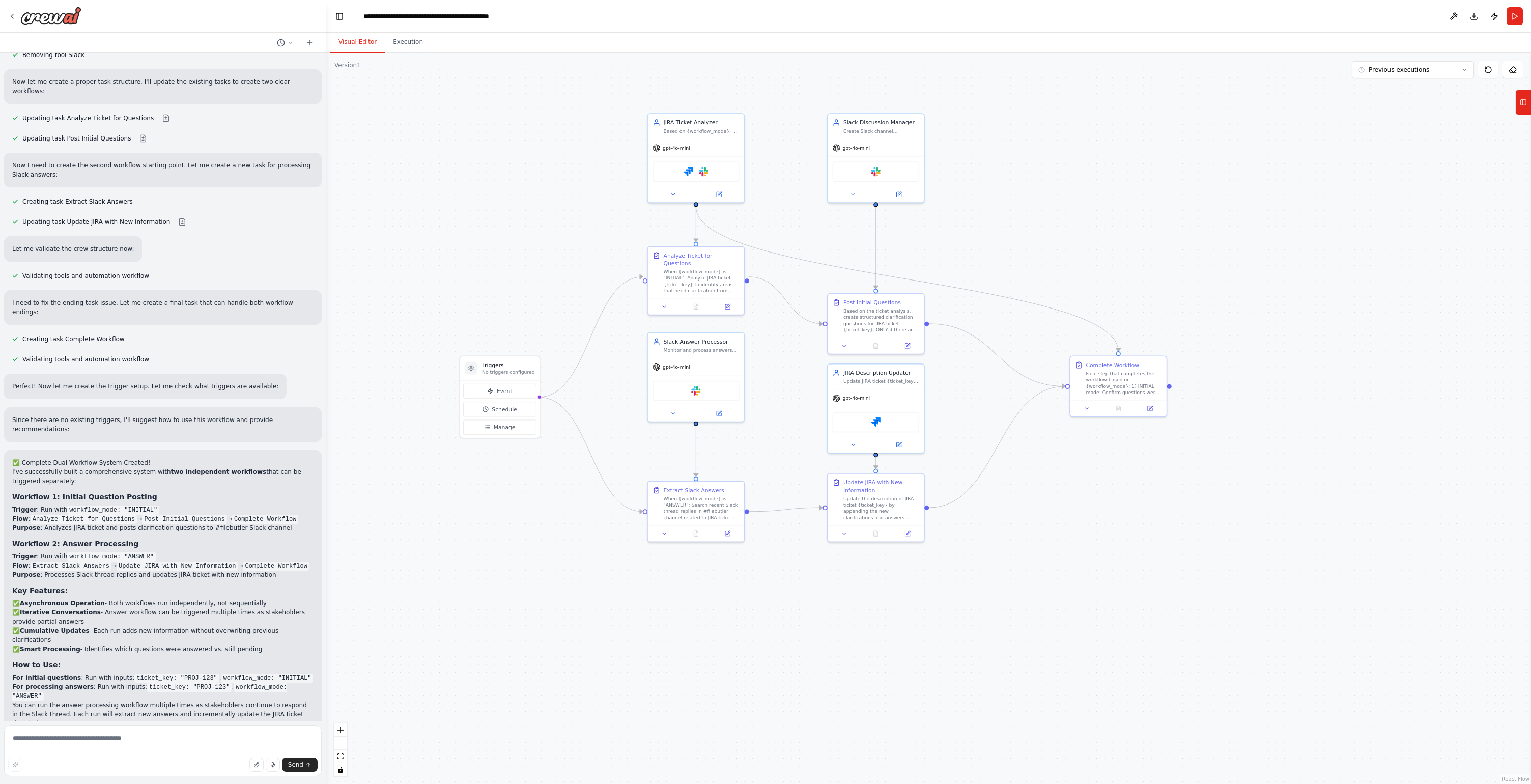
click at [138, 553] on code "workflow_mode: "ANSWER"" at bounding box center [111, 557] width 89 height 9
copy code "ANSWER"
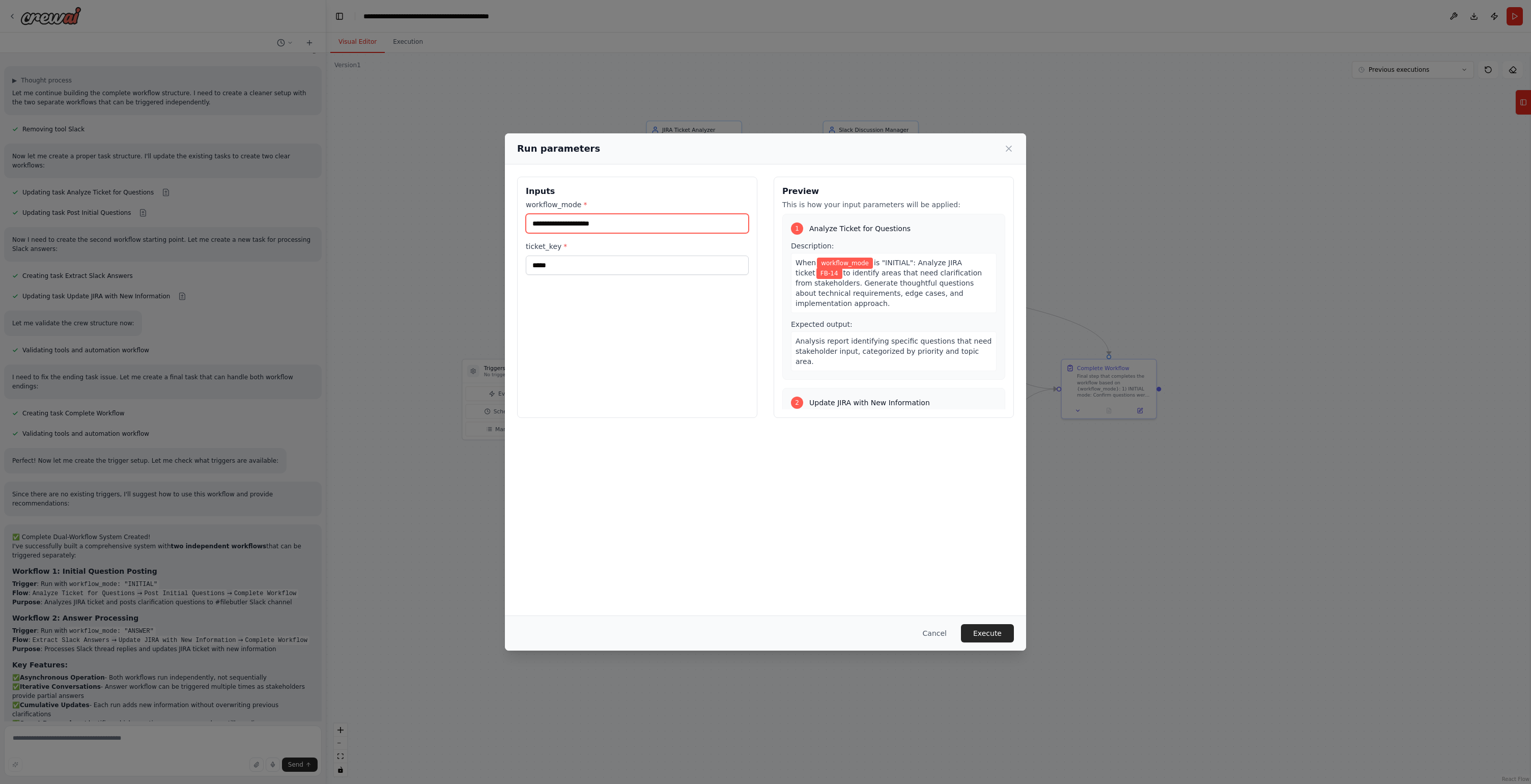
click at [580, 223] on input "workflow_mode *" at bounding box center [637, 223] width 223 height 19
paste input "******"
type input "******"
click at [990, 641] on button "Execute" at bounding box center [987, 633] width 53 height 19
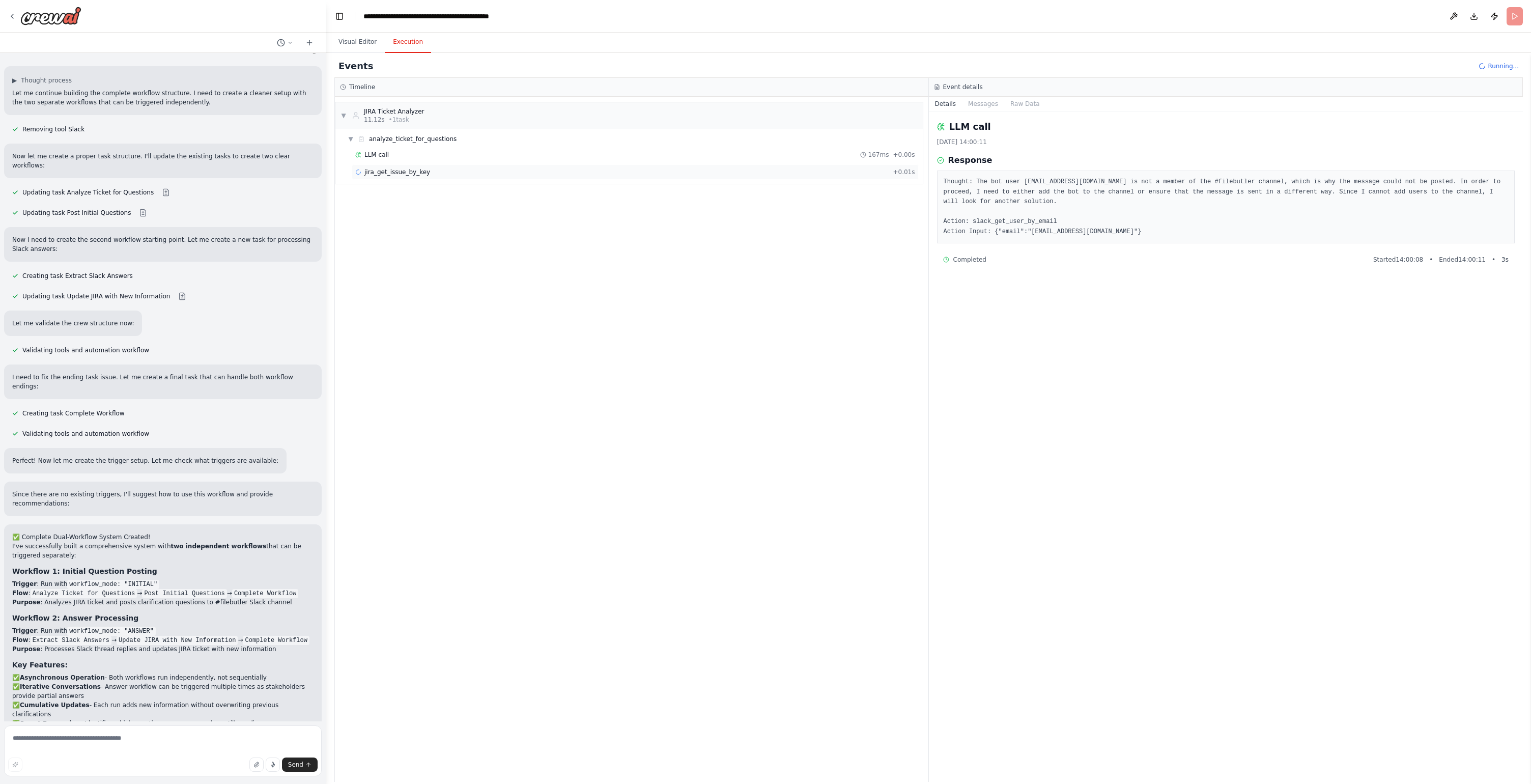
click at [425, 175] on span "jira_get_issue_by_key" at bounding box center [397, 172] width 66 height 8
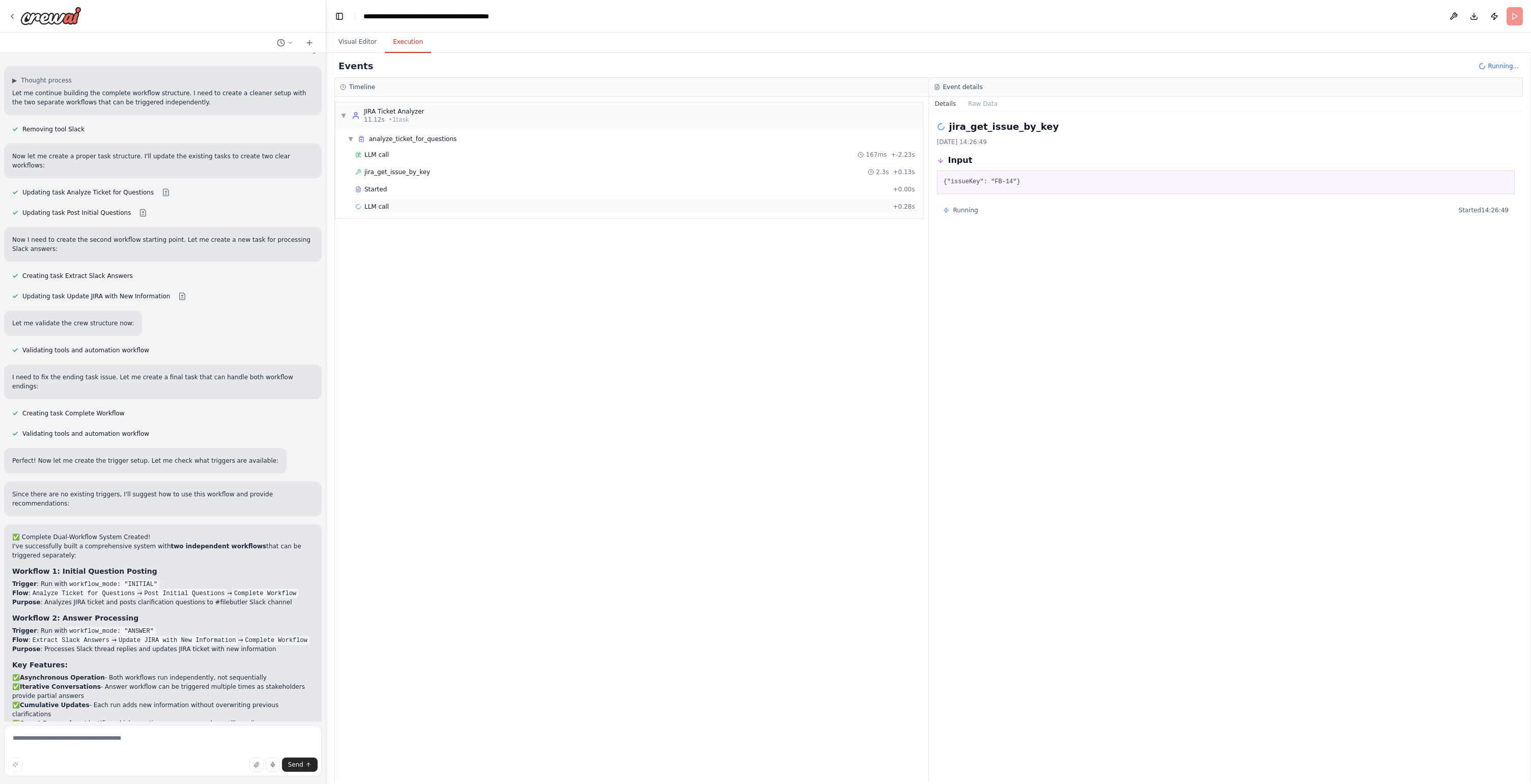
click at [423, 205] on div "LLM call + 0.28s" at bounding box center [636, 206] width 560 height 8
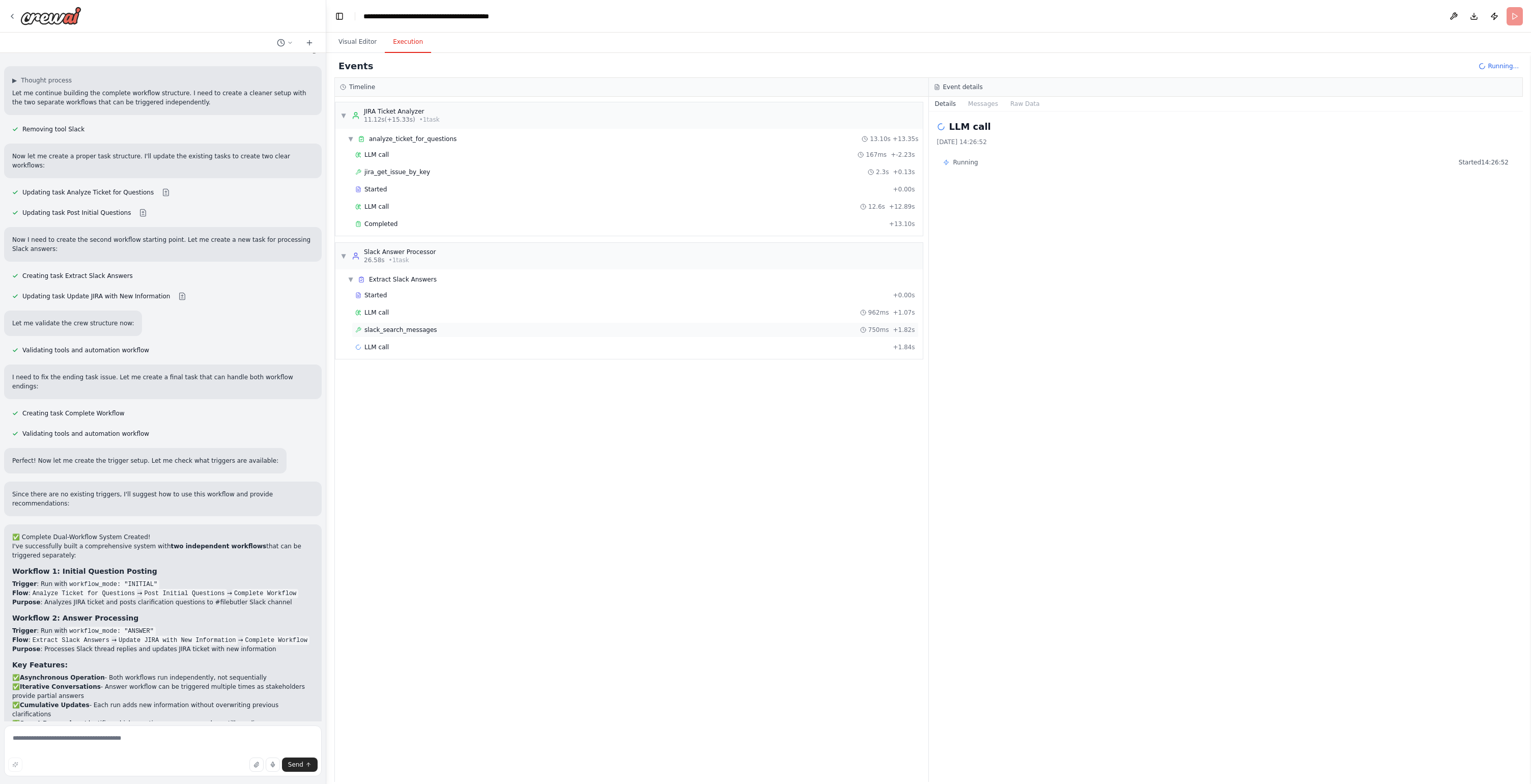
click at [439, 332] on div "slack_search_messages 750ms + 1.82s" at bounding box center [636, 329] width 560 height 8
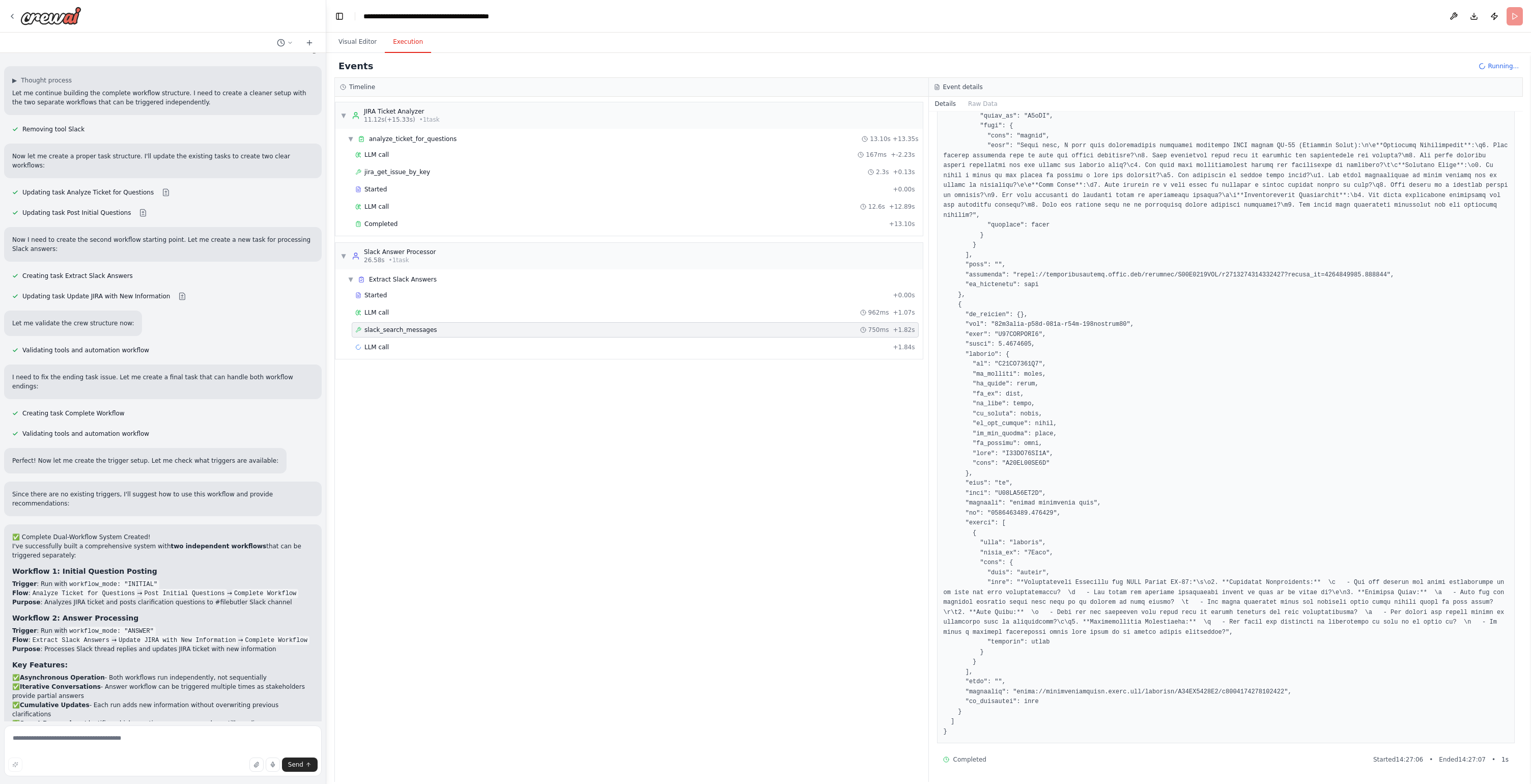
scroll to position [316, 0]
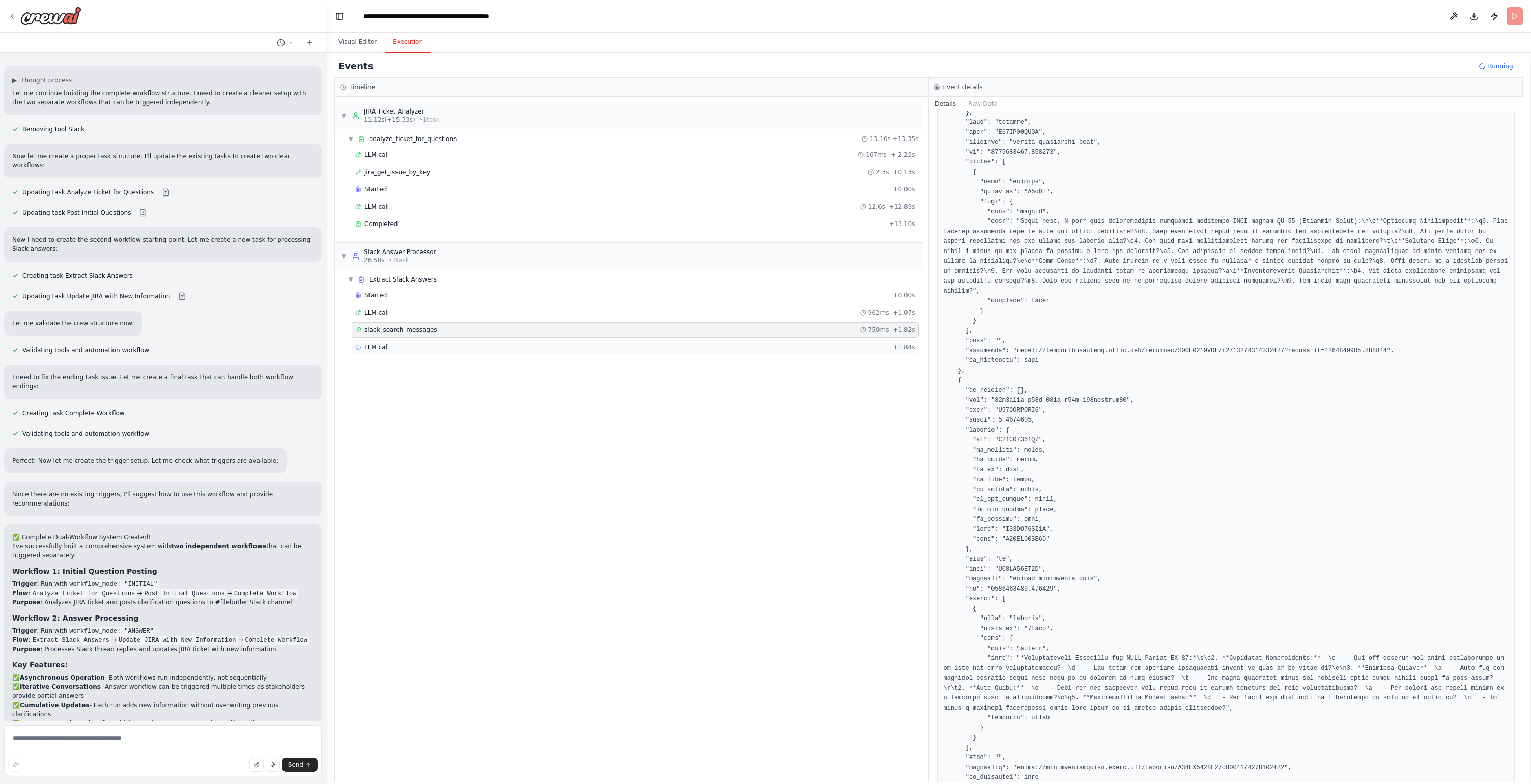
click at [523, 349] on div "LLM call + 1.84s" at bounding box center [636, 346] width 560 height 8
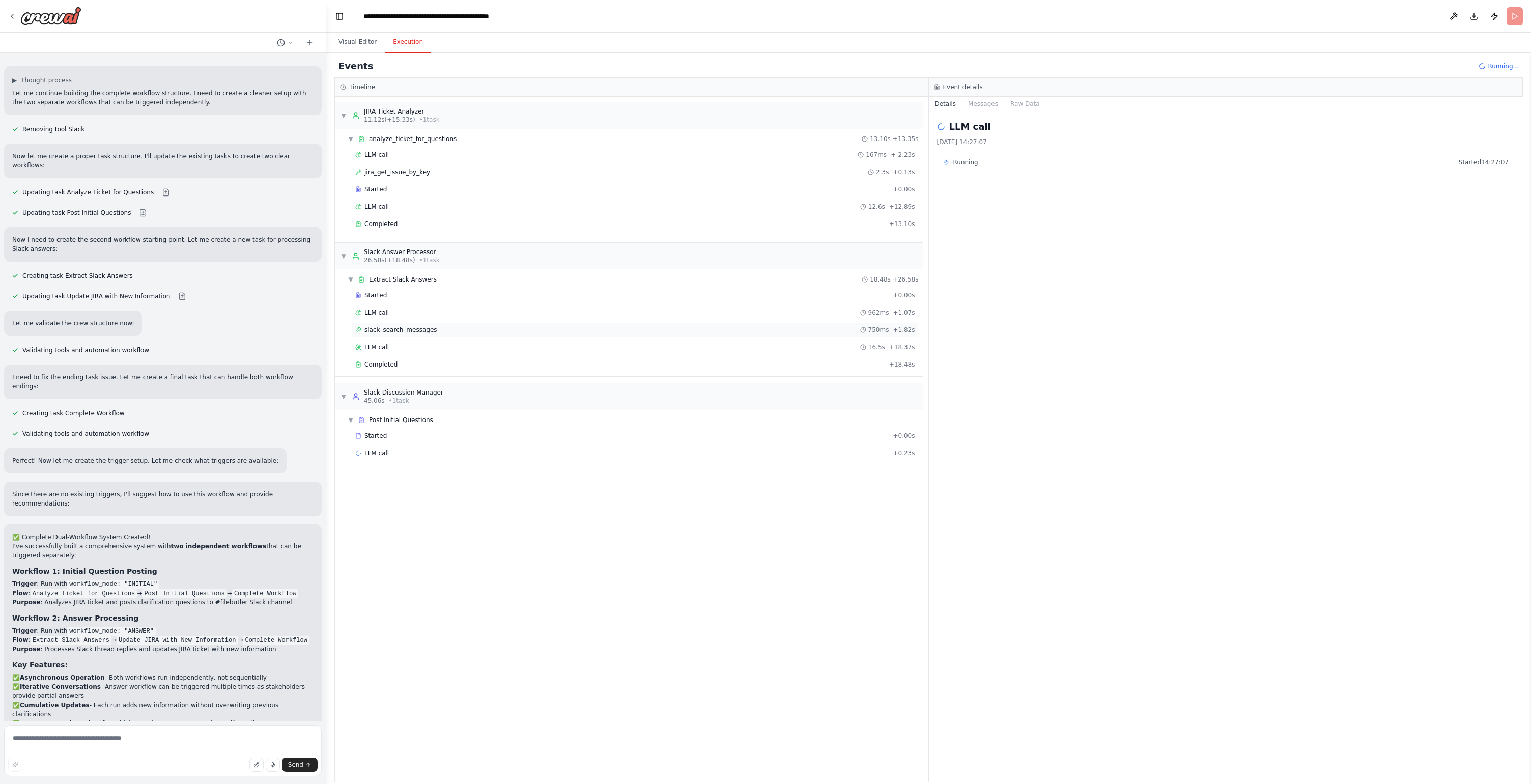
click at [529, 332] on div "slack_search_messages 750ms + 1.82s" at bounding box center [636, 329] width 560 height 8
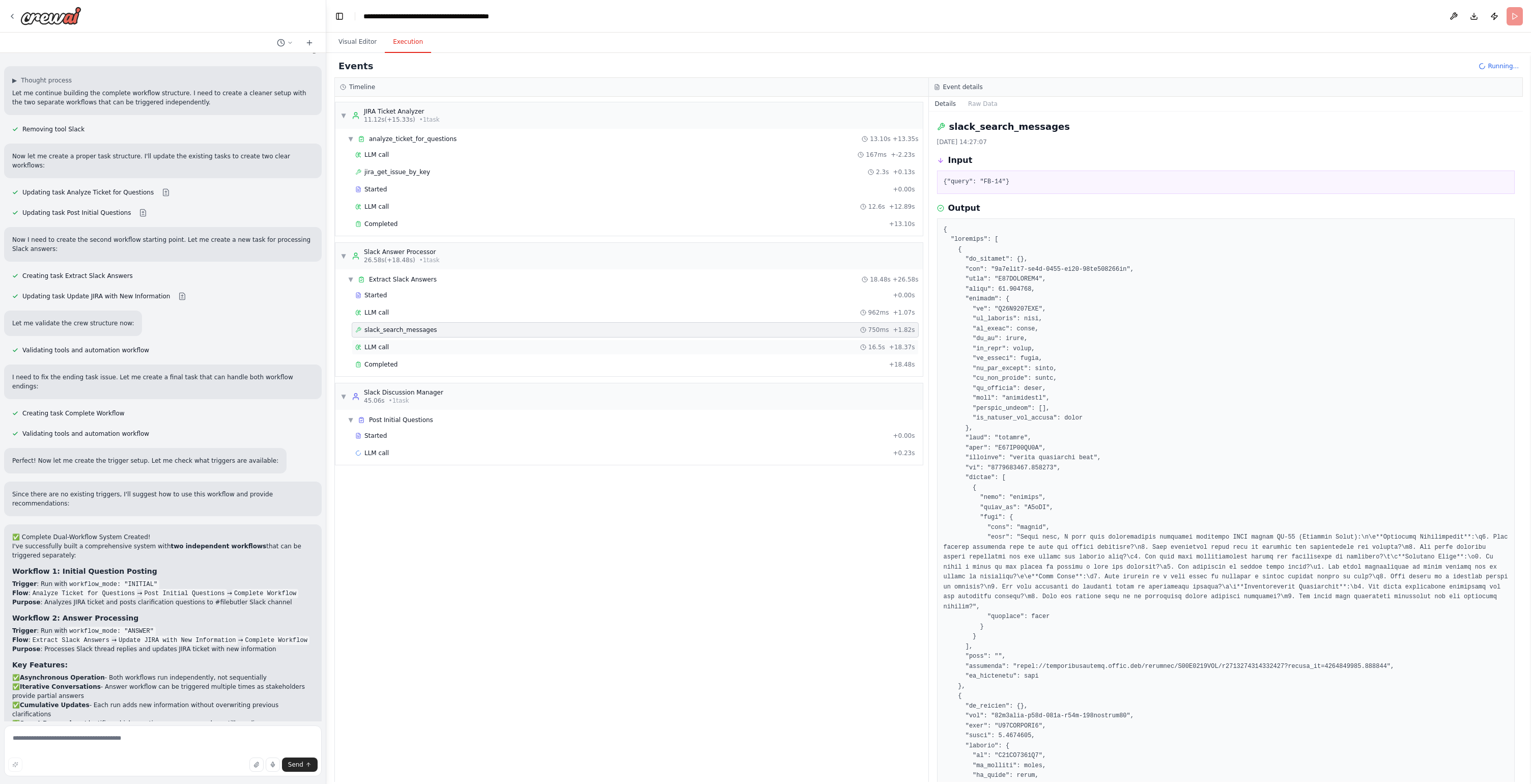
click at [527, 348] on div "LLM call 16.5s + 18.37s" at bounding box center [636, 346] width 560 height 8
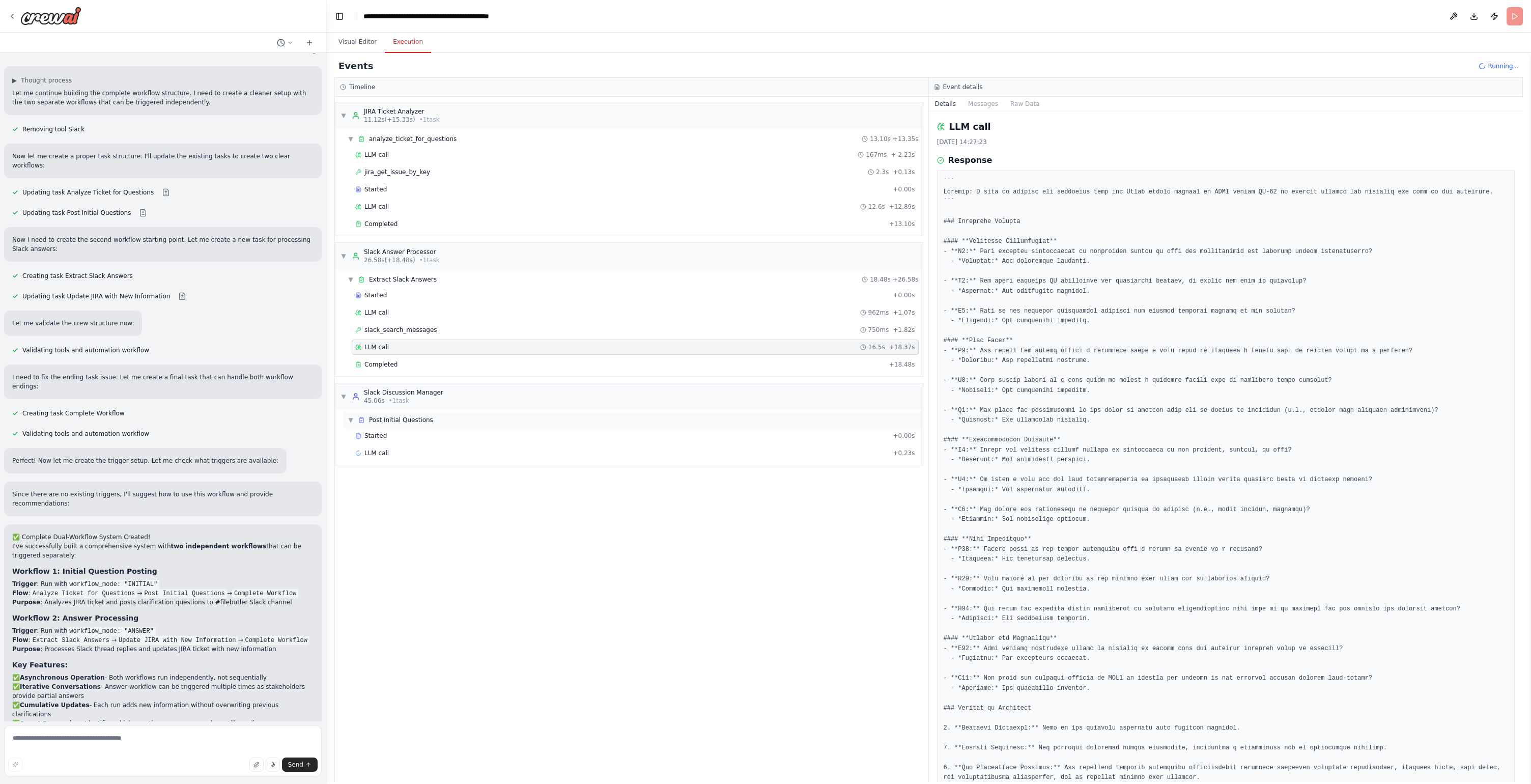
click at [479, 421] on div "▼ Post Initial Questions" at bounding box center [633, 420] width 580 height 16
click at [482, 421] on div "▶ Post Initial Questions" at bounding box center [633, 420] width 580 height 16
click at [462, 435] on div "Started" at bounding box center [622, 435] width 533 height 8
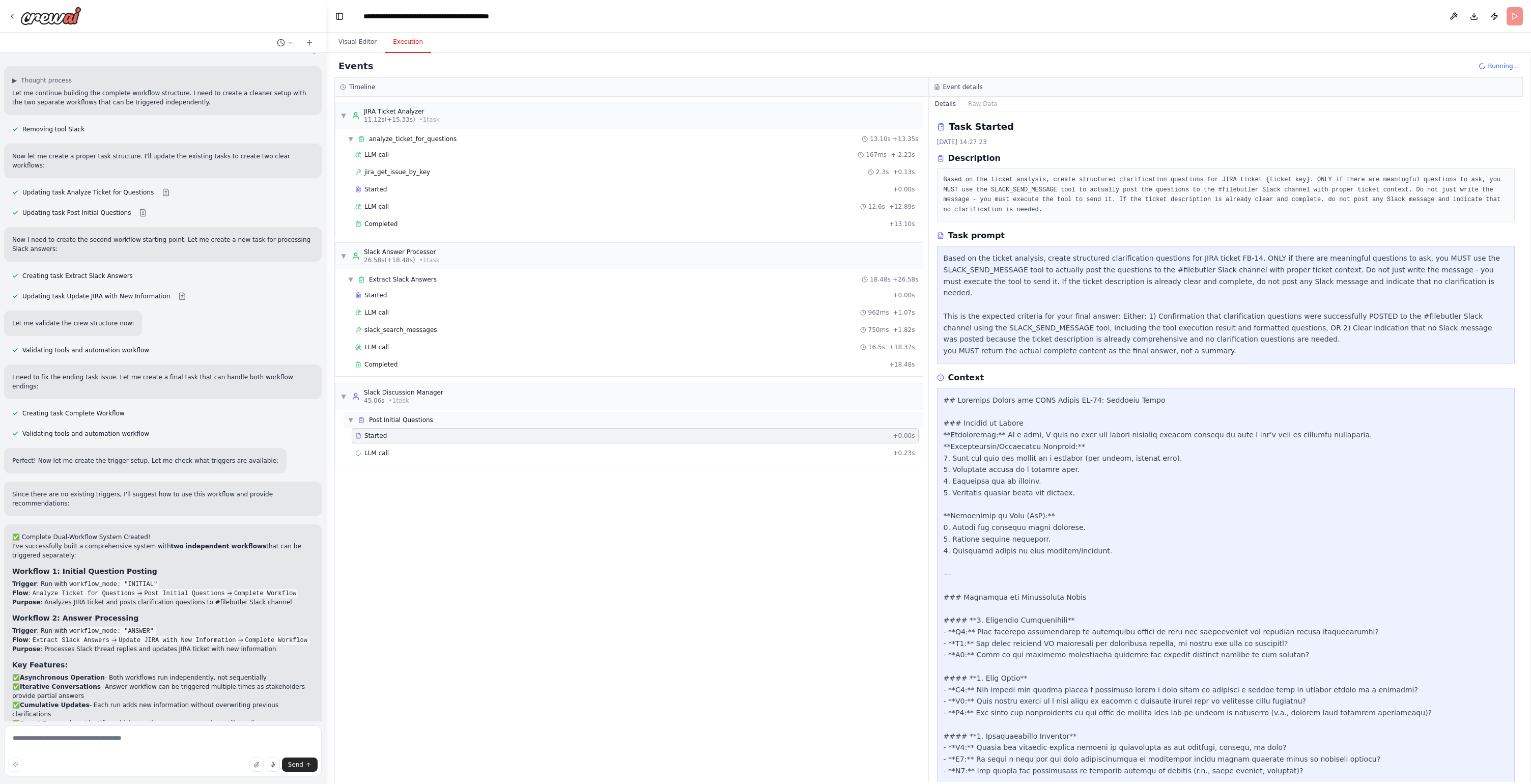
click at [462, 415] on div "▼ Post Initial Questions" at bounding box center [633, 420] width 580 height 16
click at [432, 332] on span "slack_search_messages" at bounding box center [400, 329] width 72 height 8
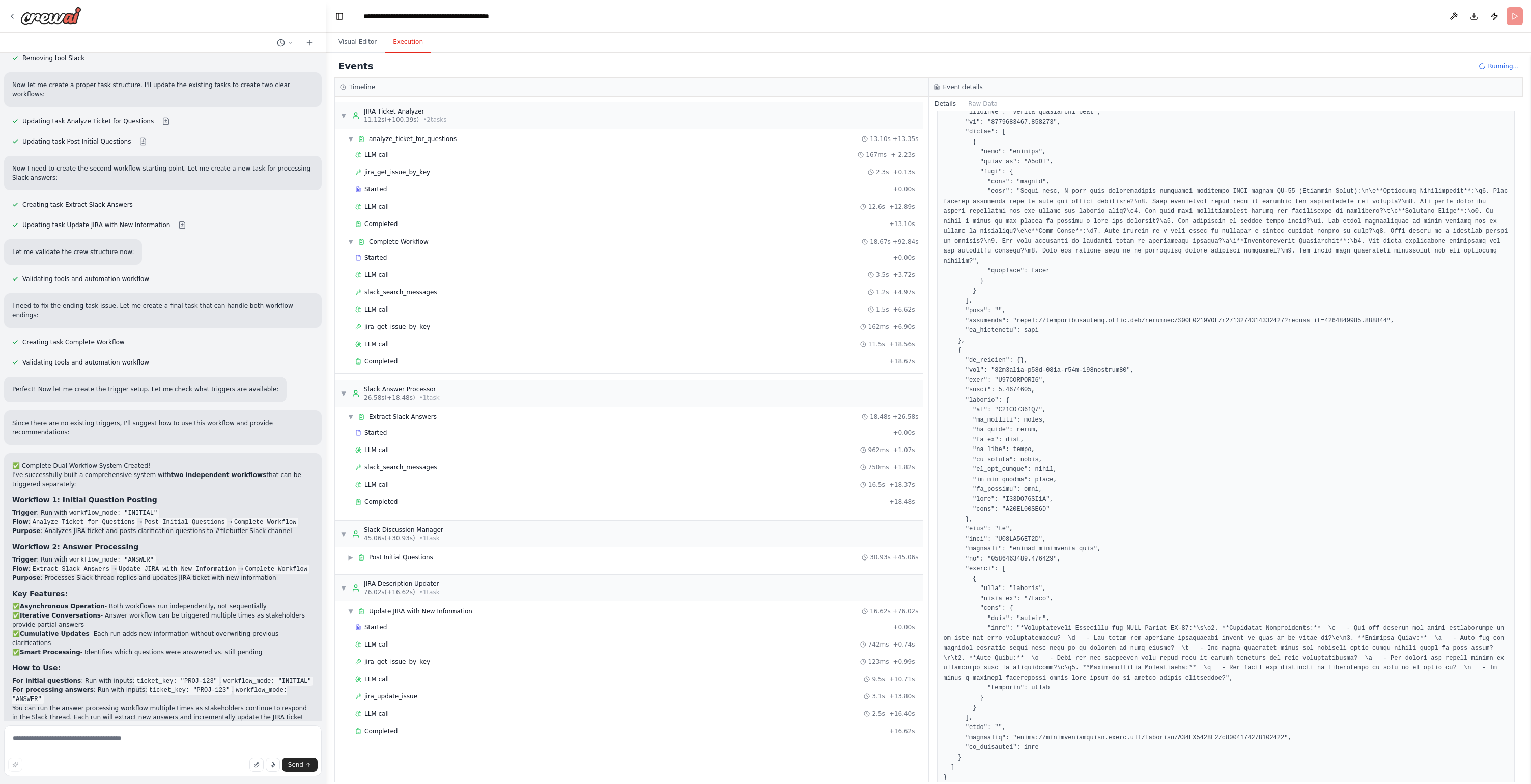
scroll to position [11301, 0]
click at [175, 737] on textarea at bounding box center [162, 750] width 317 height 51
type textarea "**********"
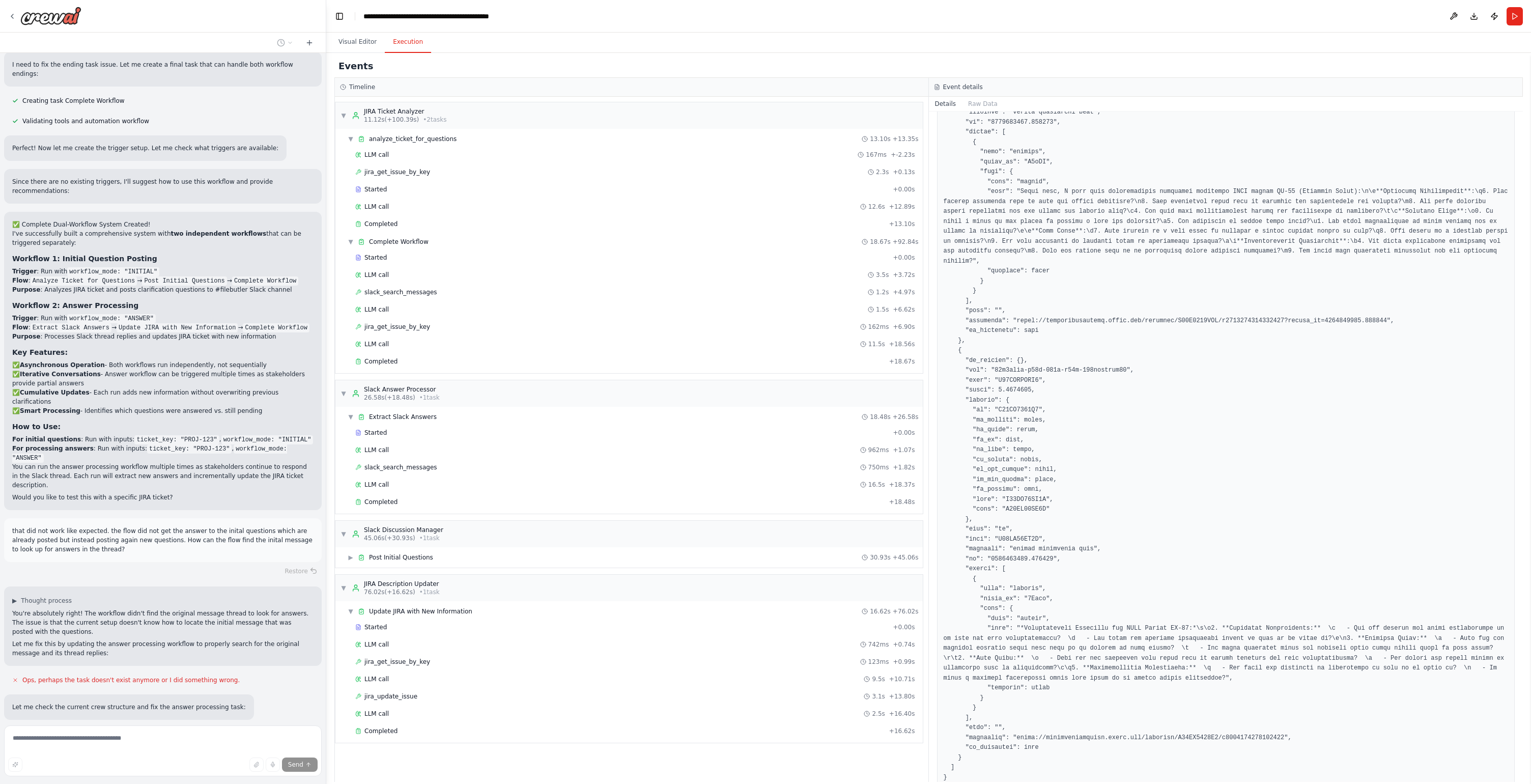
scroll to position [11559, 0]
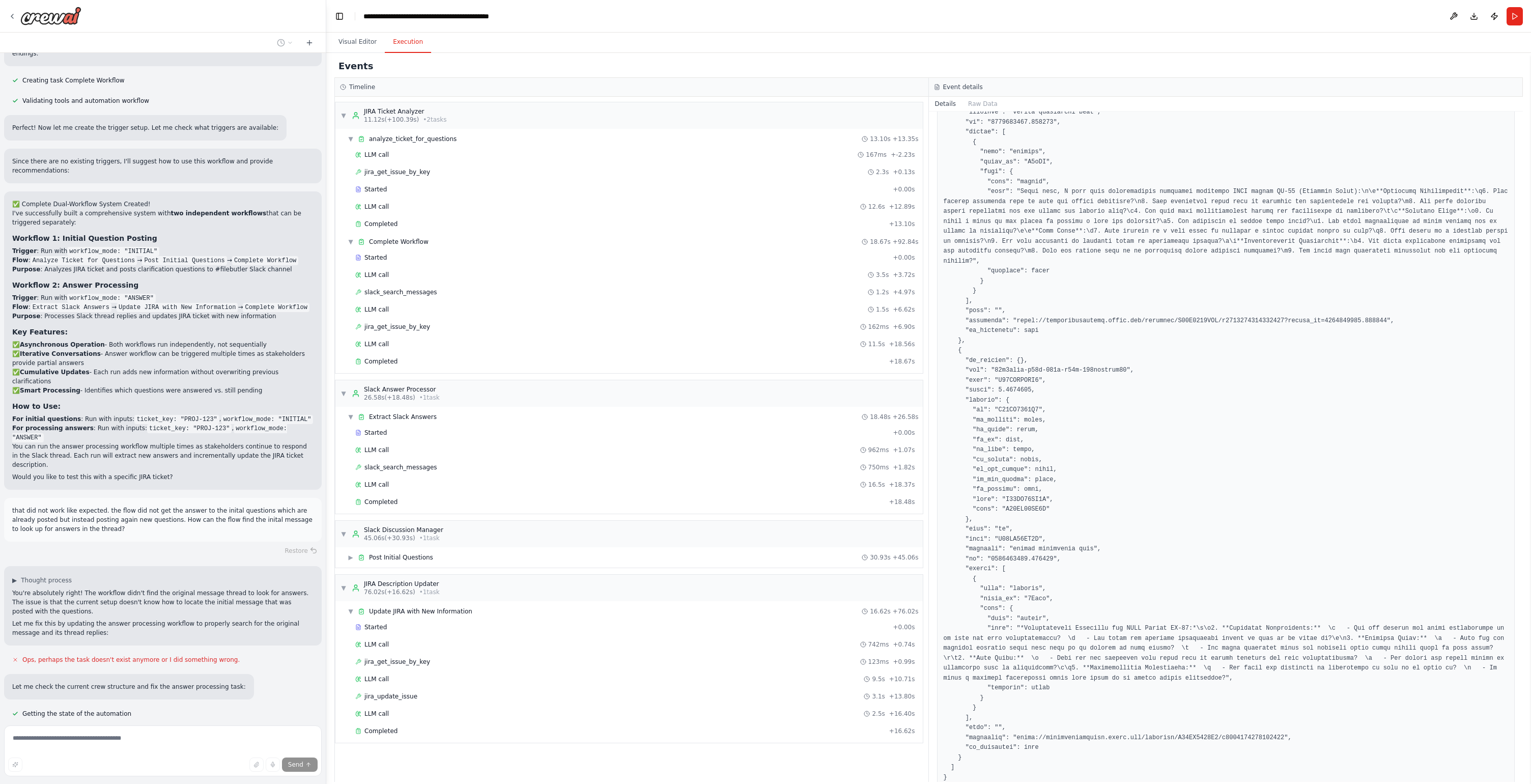
drag, startPoint x: 144, startPoint y: 632, endPoint x: 251, endPoint y: 640, distance: 107.3
click at [251, 736] on p "Now I can see the correct task ID. Let me update the "Extract Slack Answers" ta…" at bounding box center [163, 745] width 302 height 19
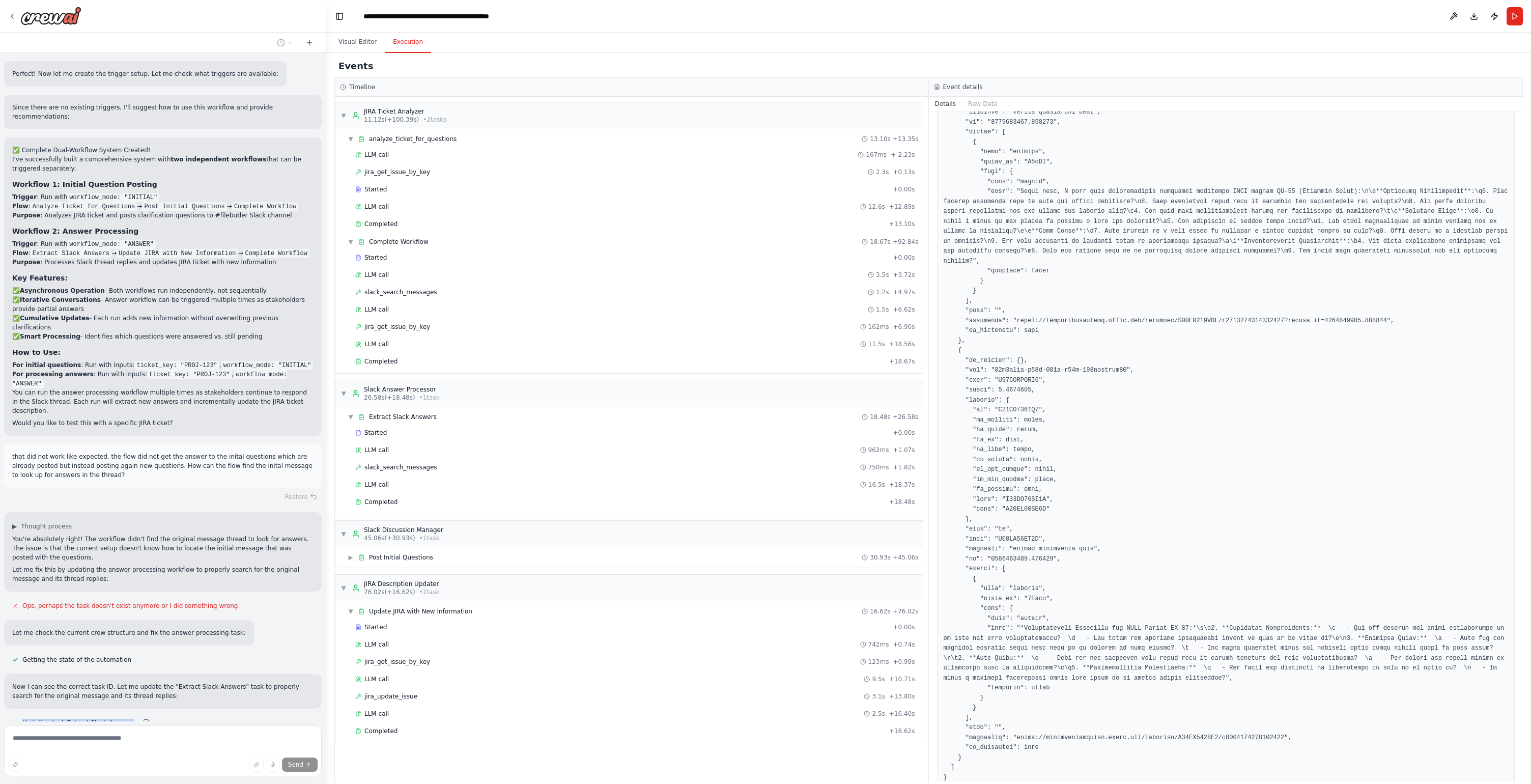
drag, startPoint x: 240, startPoint y: 640, endPoint x: 10, endPoint y: 632, distance: 230.1
click at [10, 632] on div "Hello! I'm the CrewAI assistant. What kind of automation do you want to build? …" at bounding box center [163, 387] width 326 height 668
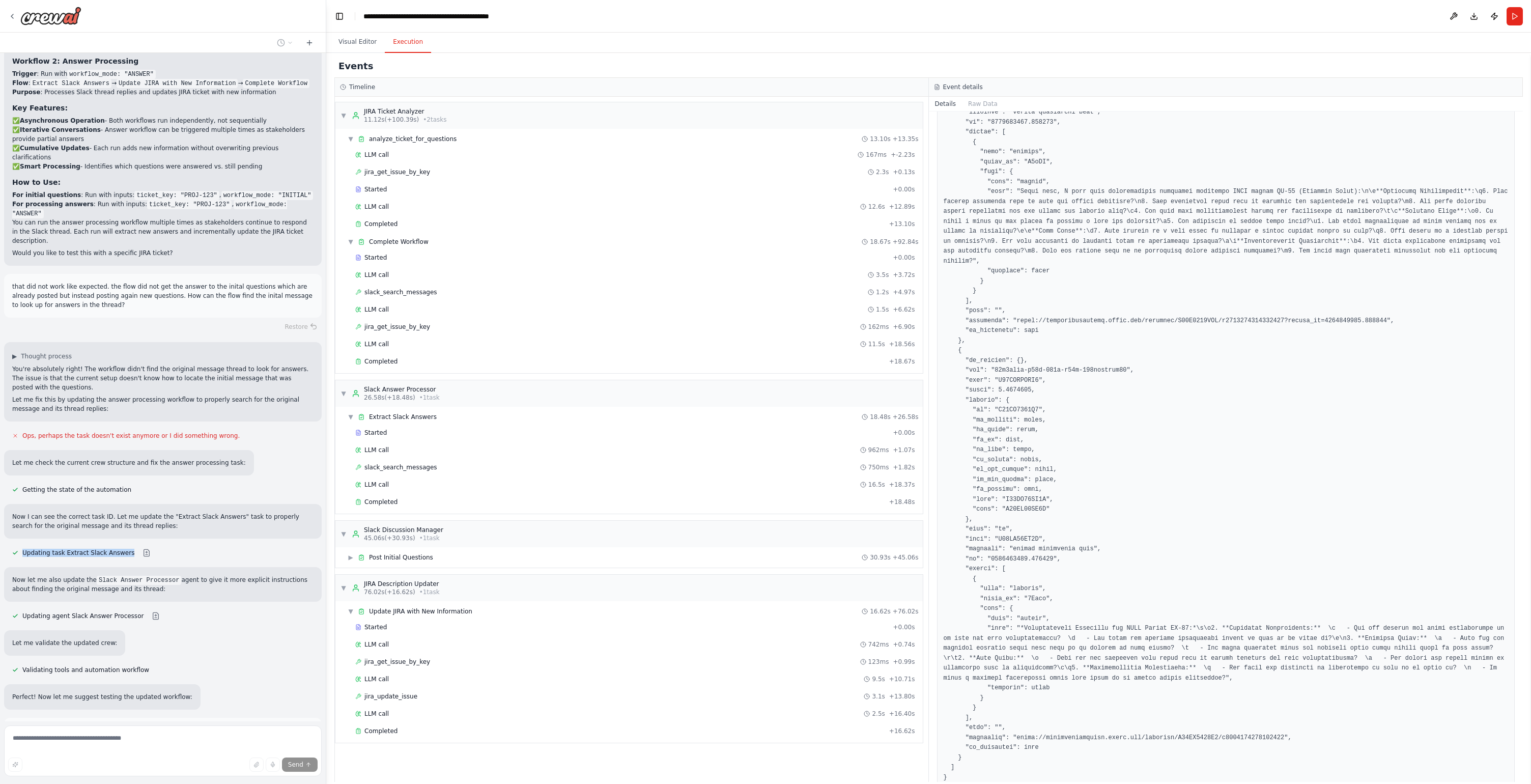
scroll to position [11784, 0]
click at [213, 759] on button "Run Automation" at bounding box center [163, 767] width 302 height 16
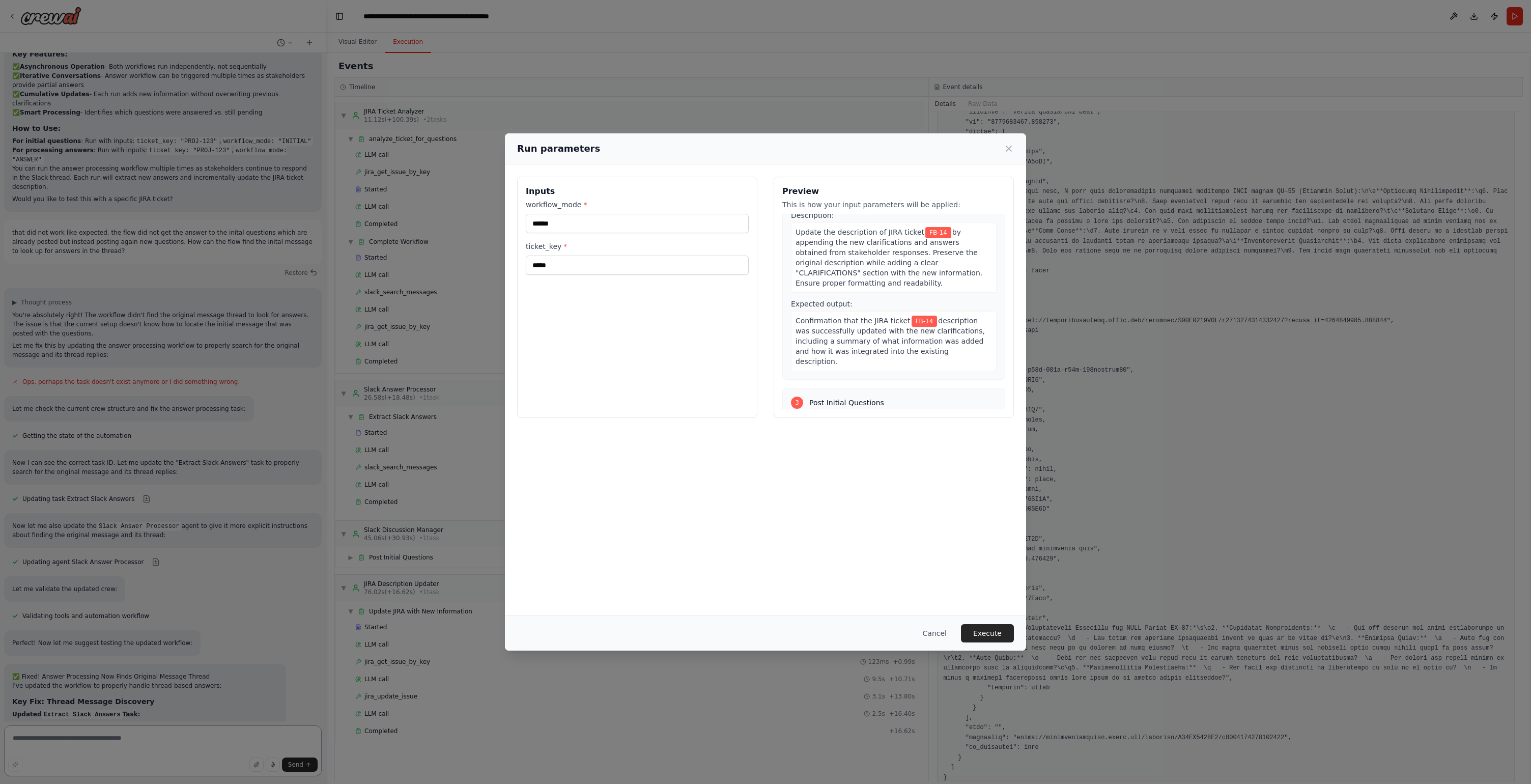
scroll to position [11846, 0]
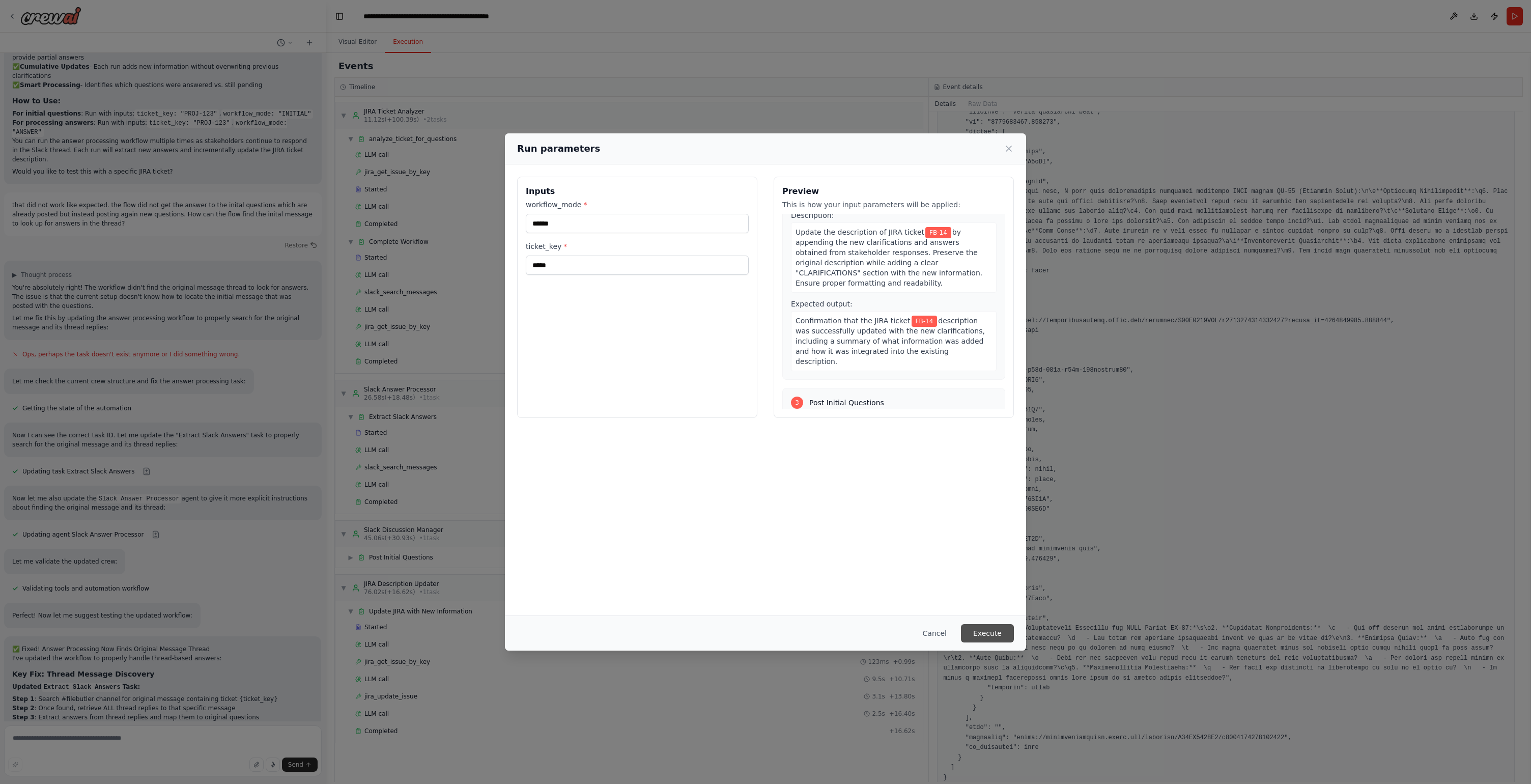
click at [998, 637] on button "Execute" at bounding box center [987, 633] width 53 height 19
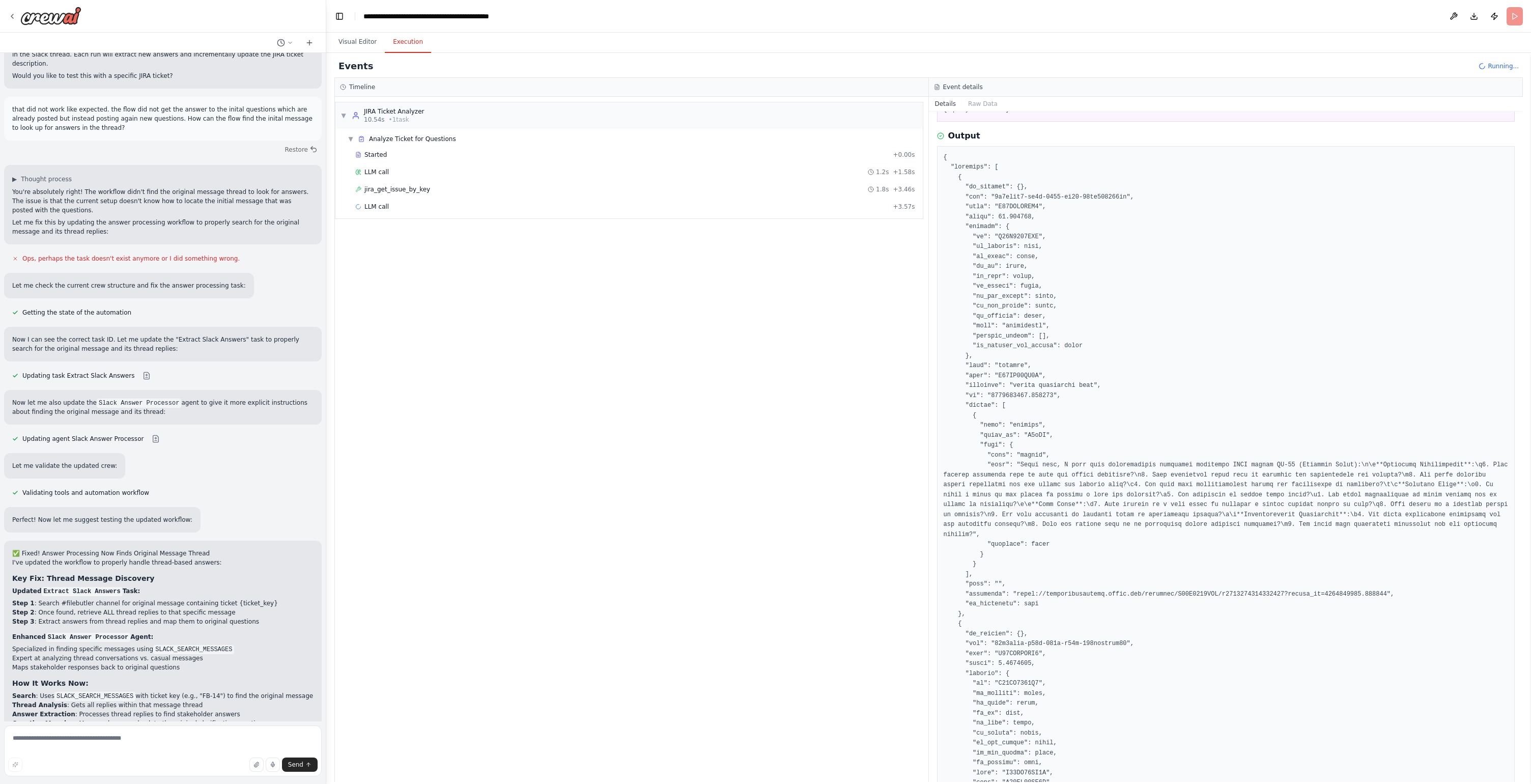
scroll to position [0, 0]
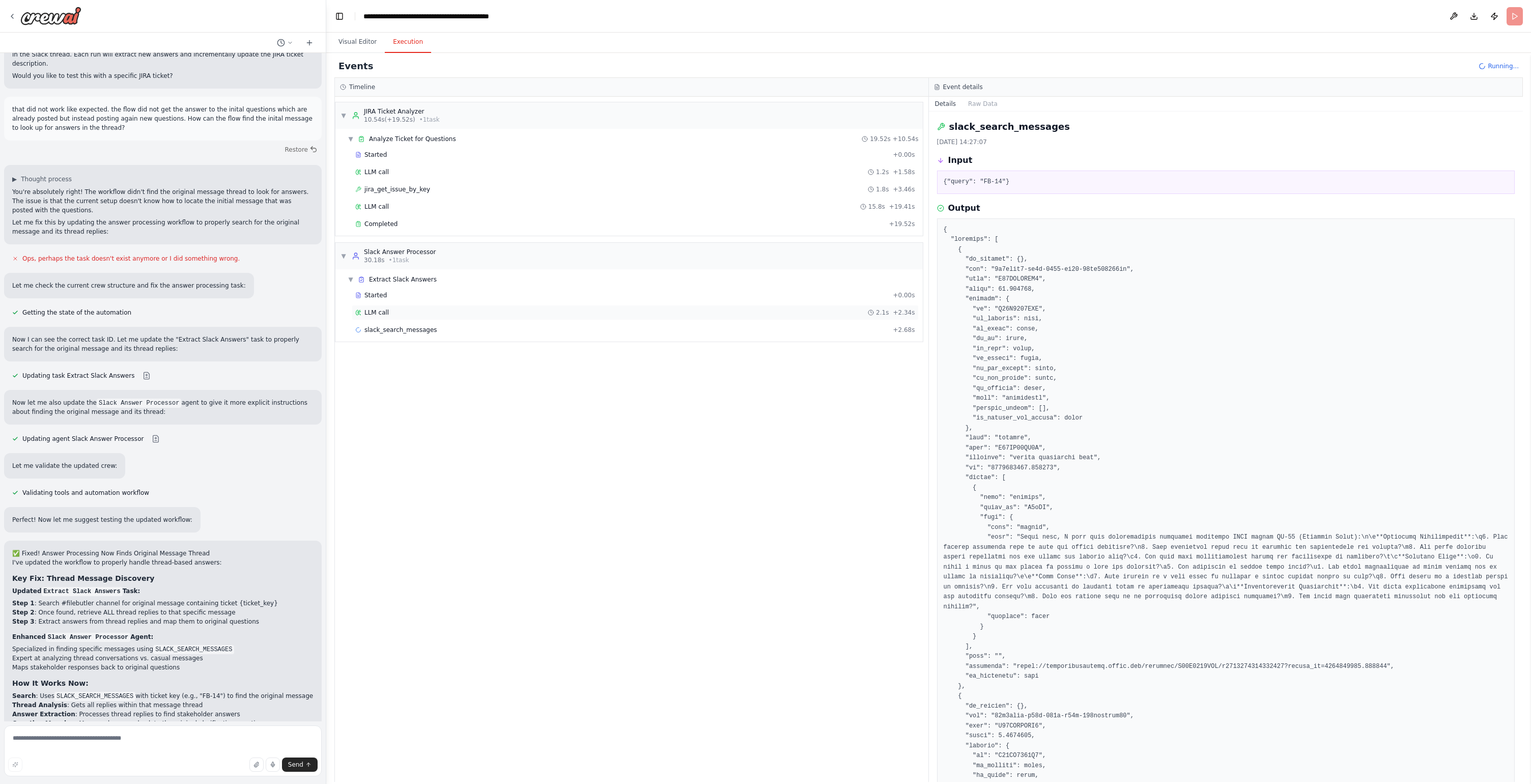
click at [406, 308] on div "LLM call 2.1s + 2.34s" at bounding box center [636, 312] width 560 height 8
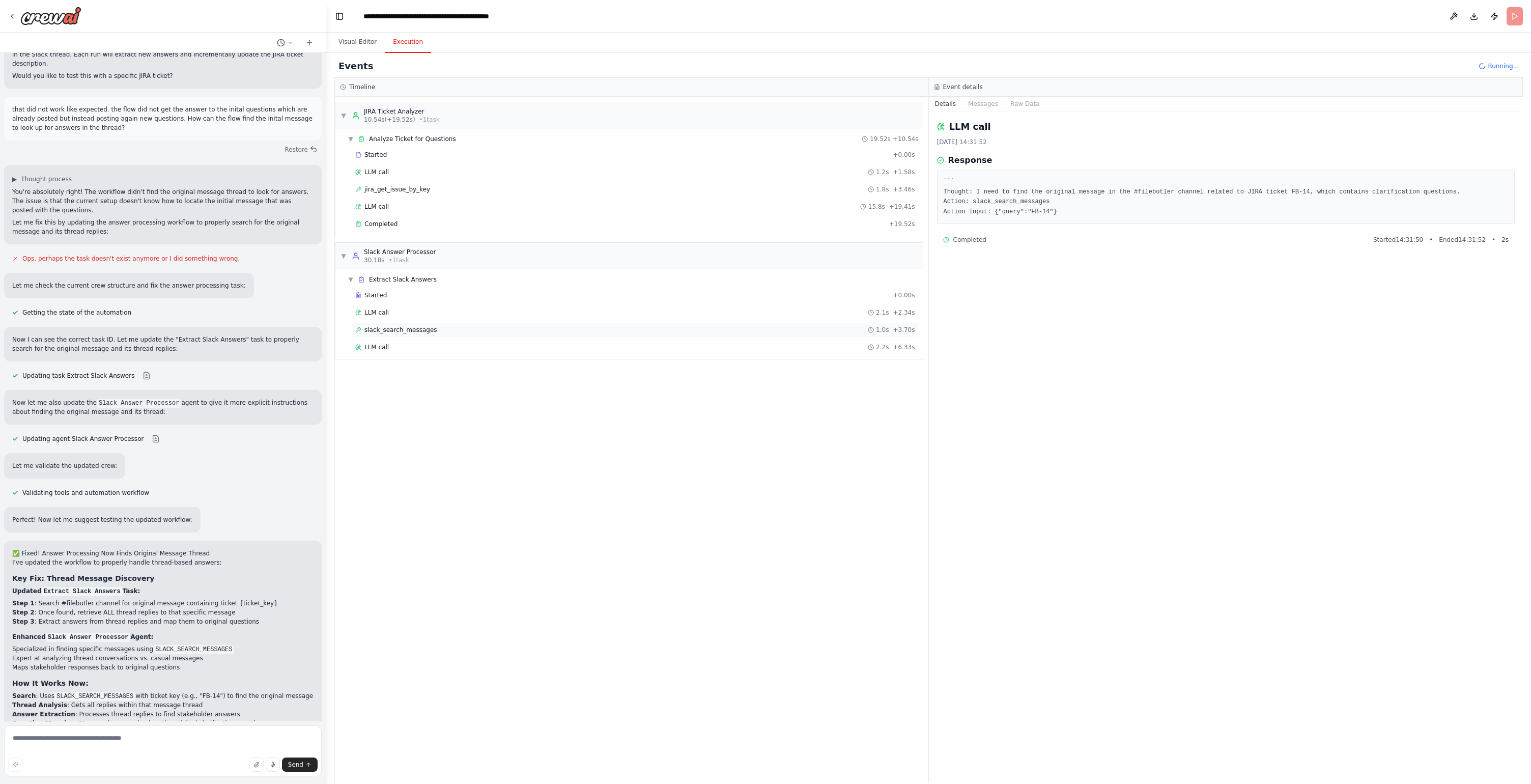
click at [403, 335] on div "slack_search_messages 1.0s + 3.70s" at bounding box center [635, 329] width 567 height 15
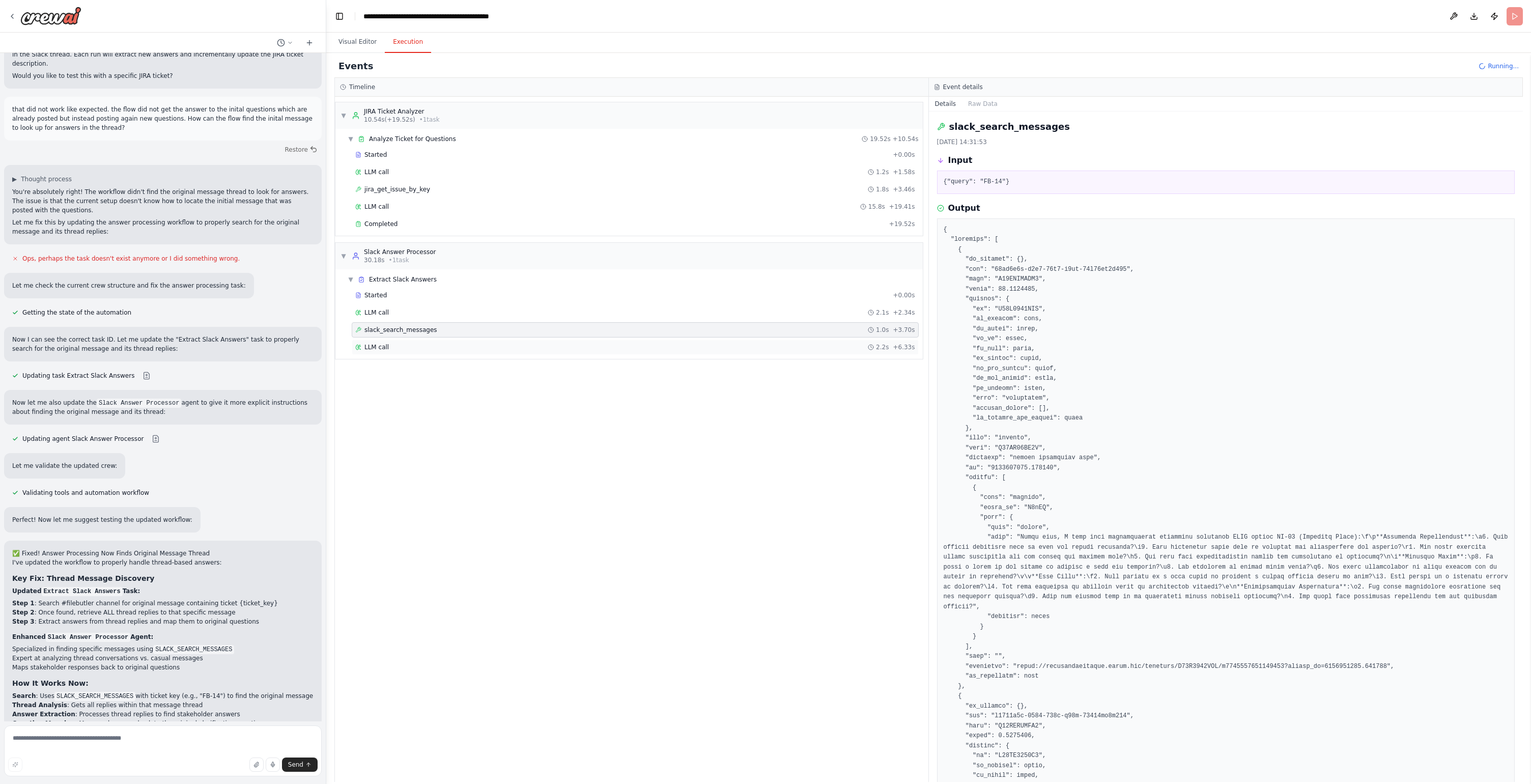
click at [402, 345] on div "LLM call 2.2s + 6.33s" at bounding box center [636, 346] width 560 height 8
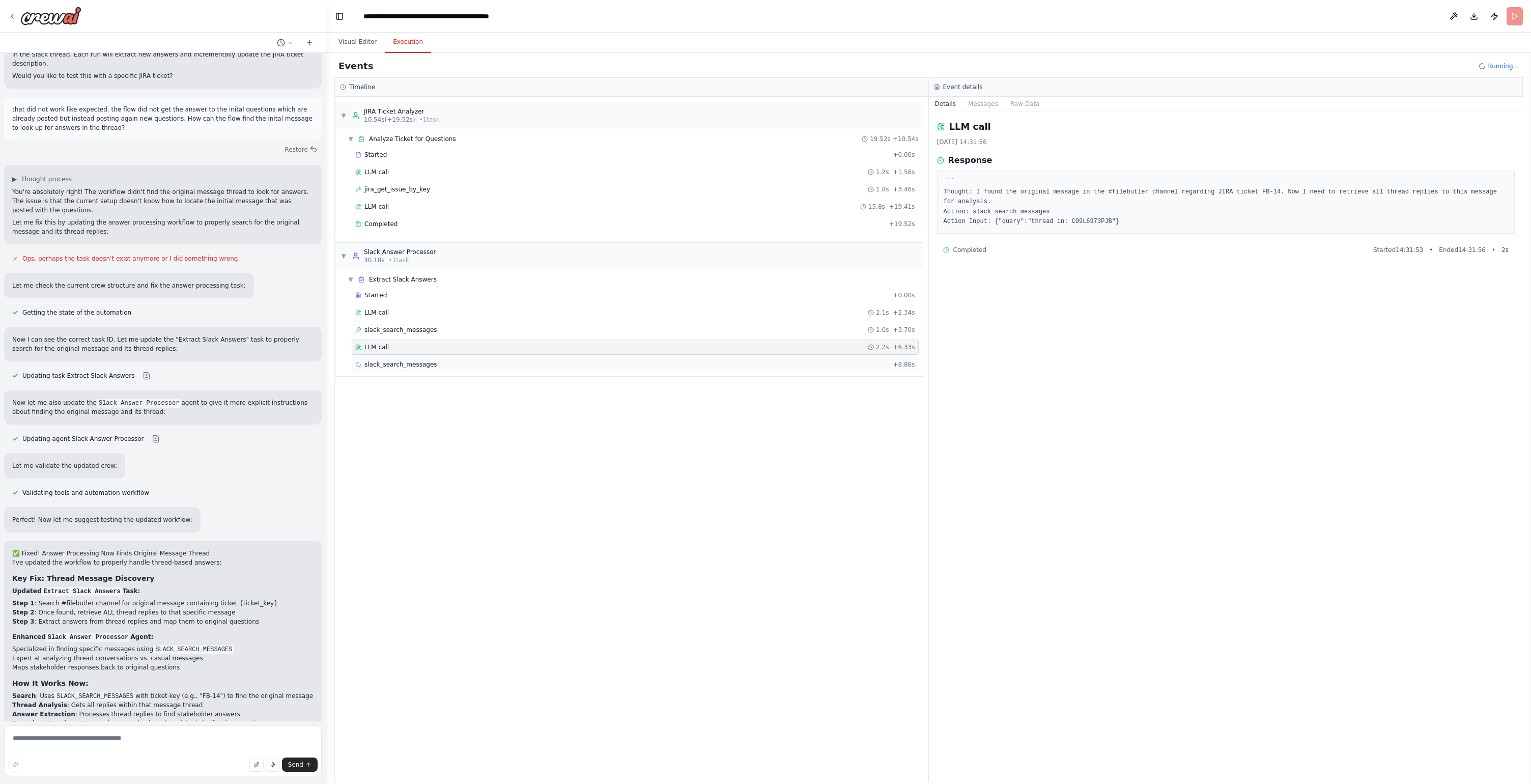
click at [429, 367] on span "slack_search_messages" at bounding box center [400, 364] width 72 height 8
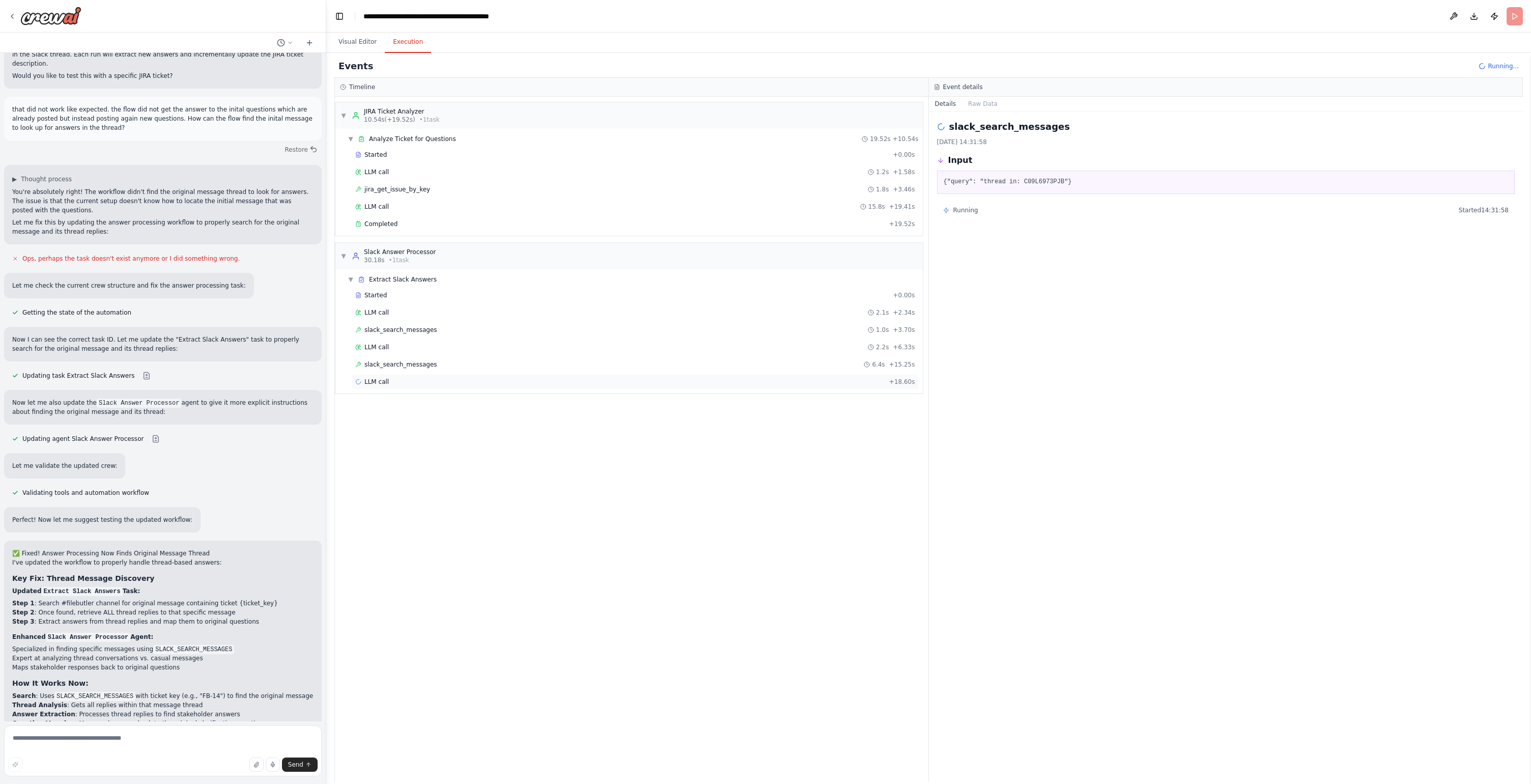
click at [469, 389] on div "LLM call + 18.60s" at bounding box center [635, 382] width 567 height 15
click at [466, 367] on div "slack_search_messages 6.4s + 15.25s" at bounding box center [636, 364] width 560 height 8
click at [466, 378] on div "LLM call + 18.60s" at bounding box center [636, 382] width 560 height 8
click at [465, 365] on div "slack_search_messages 6.4s + 15.25s" at bounding box center [636, 364] width 560 height 8
click at [463, 382] on div "LLM call + 18.60s" at bounding box center [636, 382] width 560 height 8
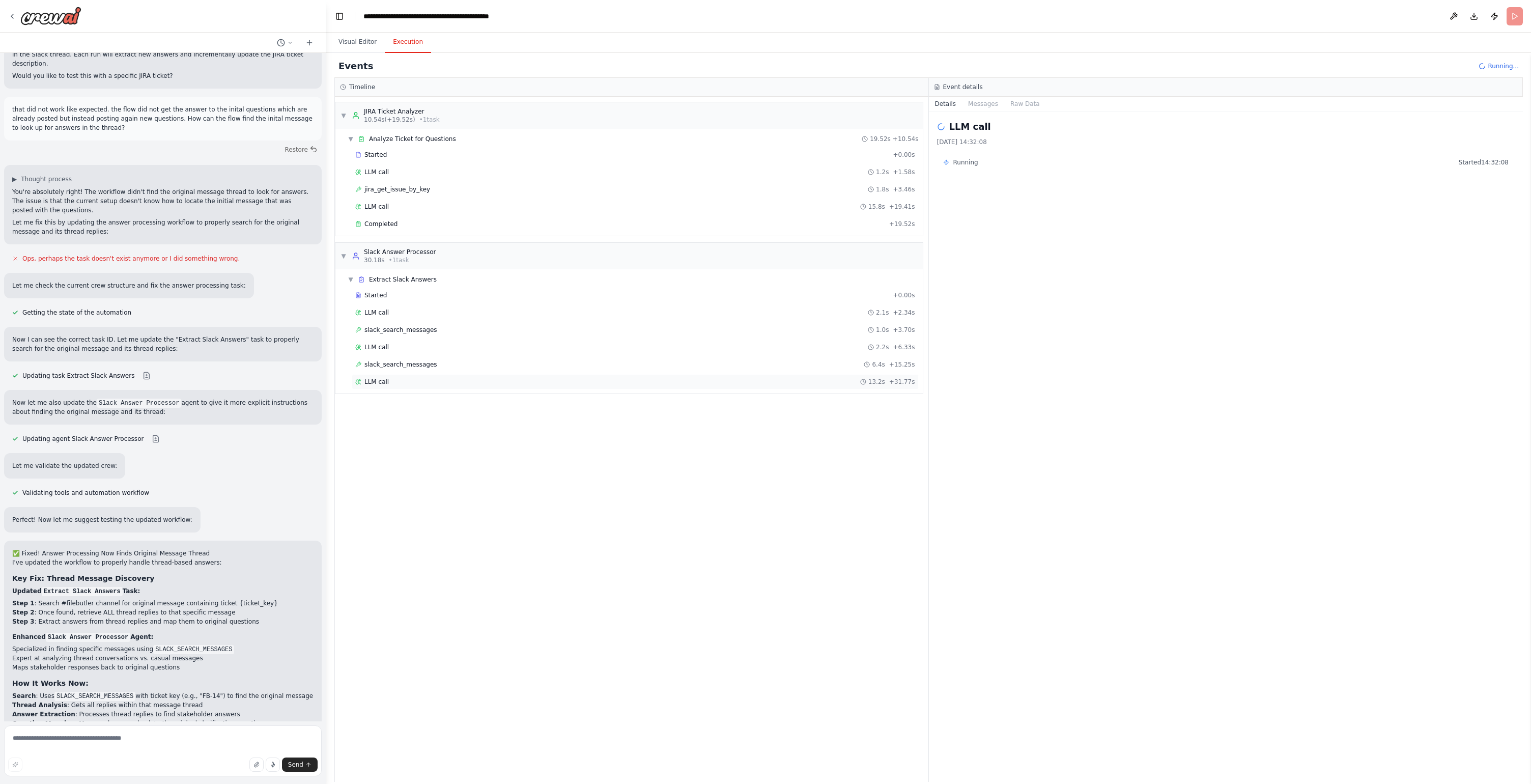
click at [463, 382] on div "LLM call 13.2s + 31.77s" at bounding box center [636, 382] width 560 height 8
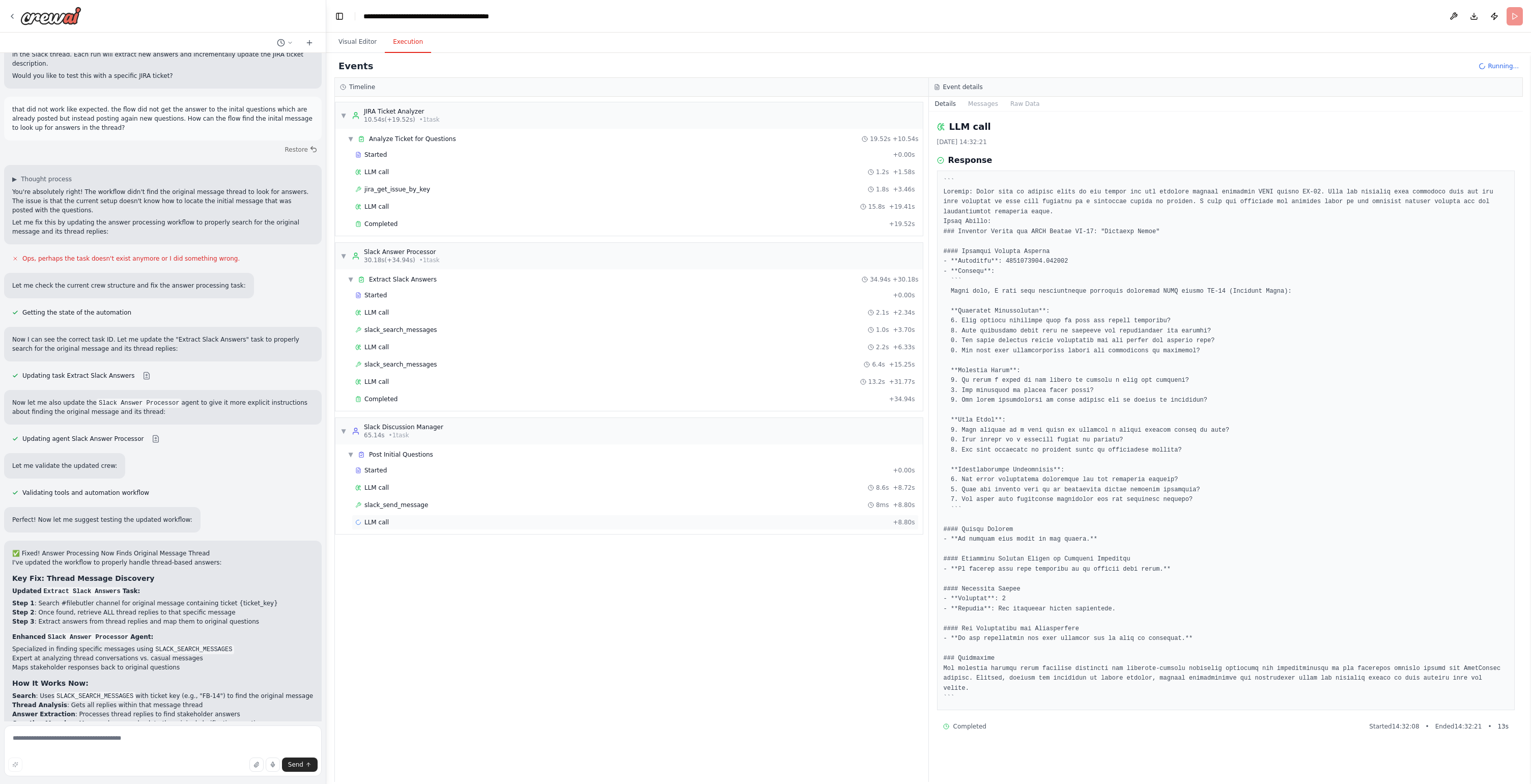
click at [427, 519] on div "LLM call + 8.80s" at bounding box center [636, 522] width 560 height 8
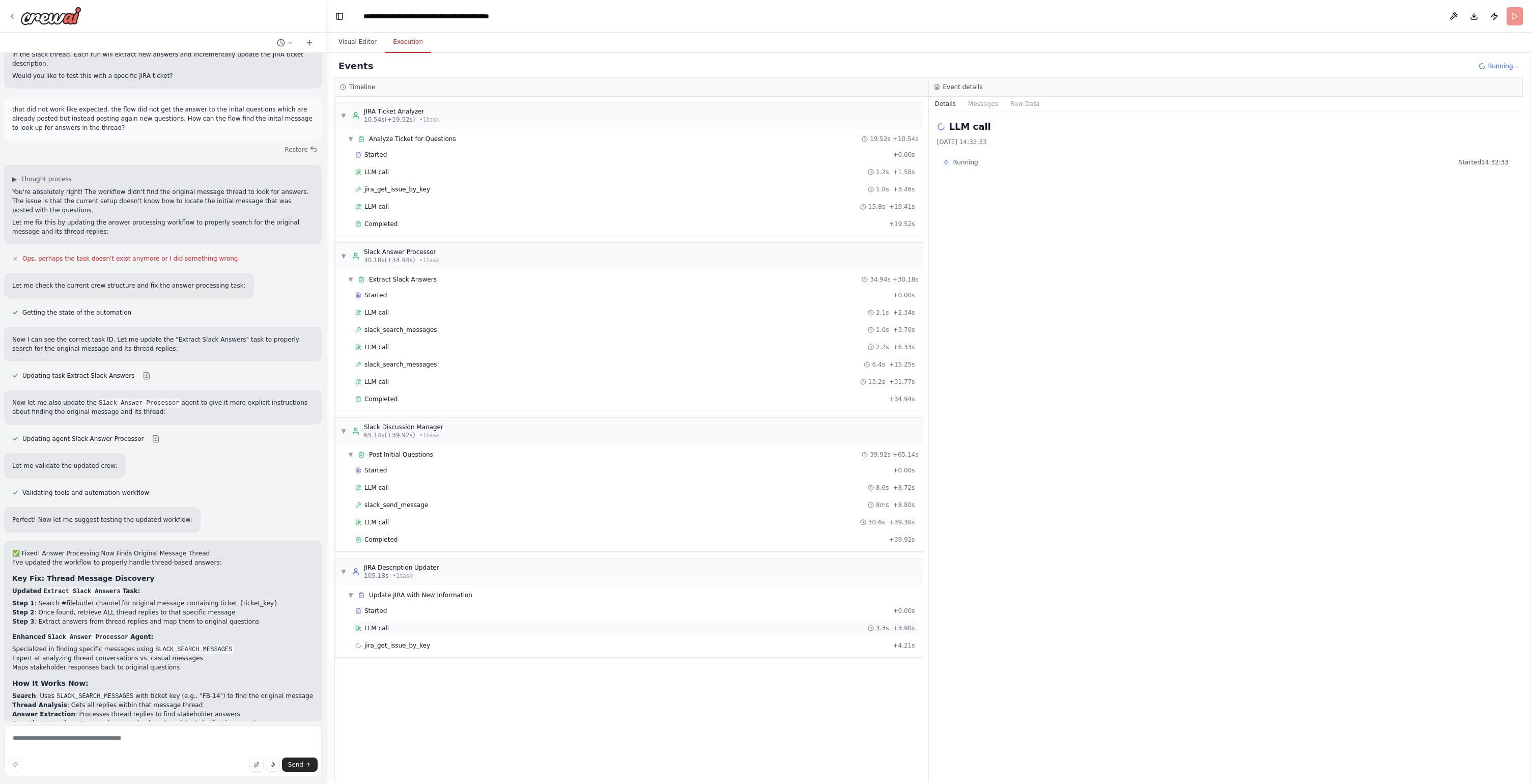
click at [412, 626] on div "LLM call 3.3s + 3.98s" at bounding box center [636, 628] width 560 height 8
click at [424, 610] on div "Started" at bounding box center [622, 610] width 533 height 8
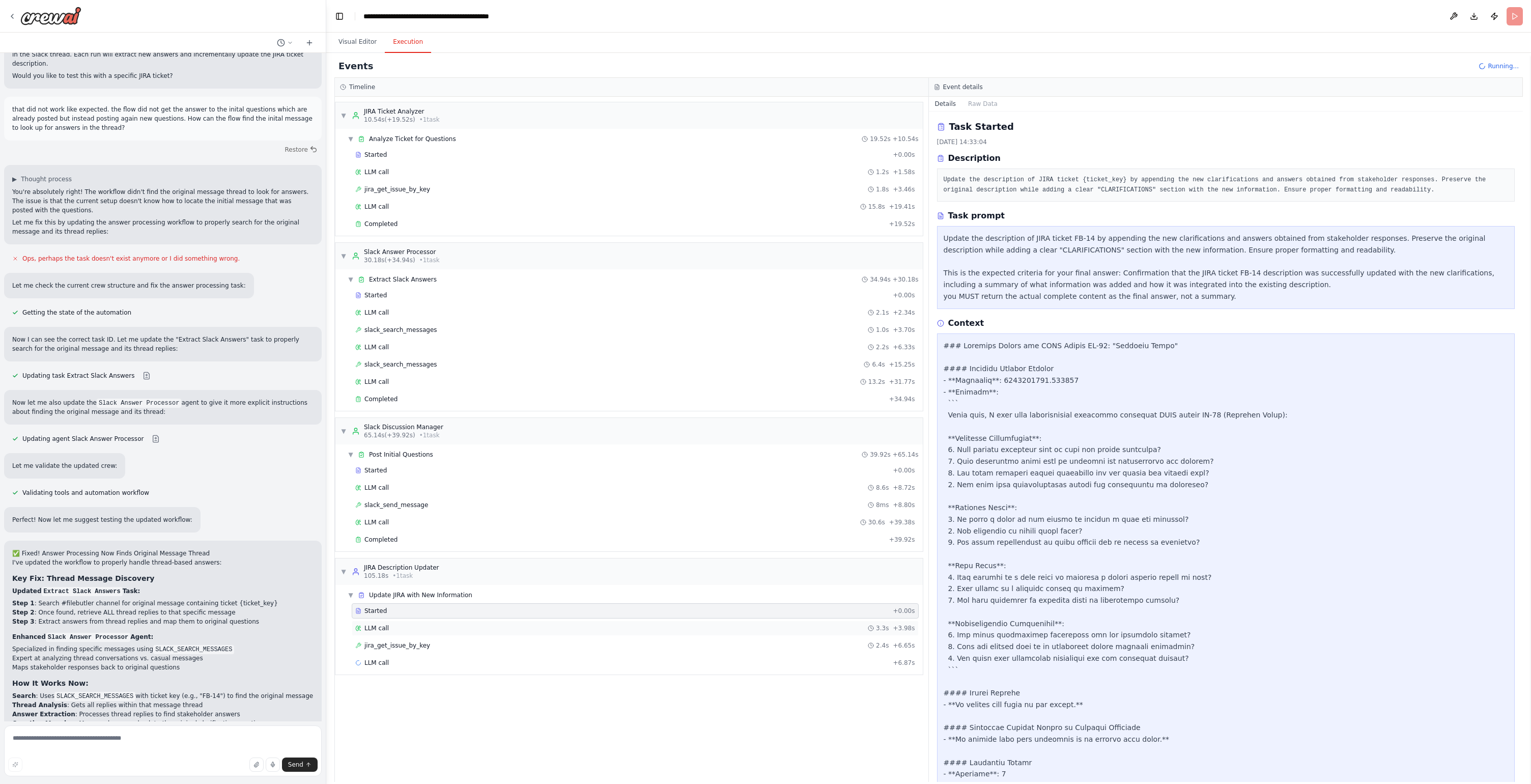
click at [421, 635] on div "LLM call 3.3s + 3.98s" at bounding box center [635, 628] width 567 height 15
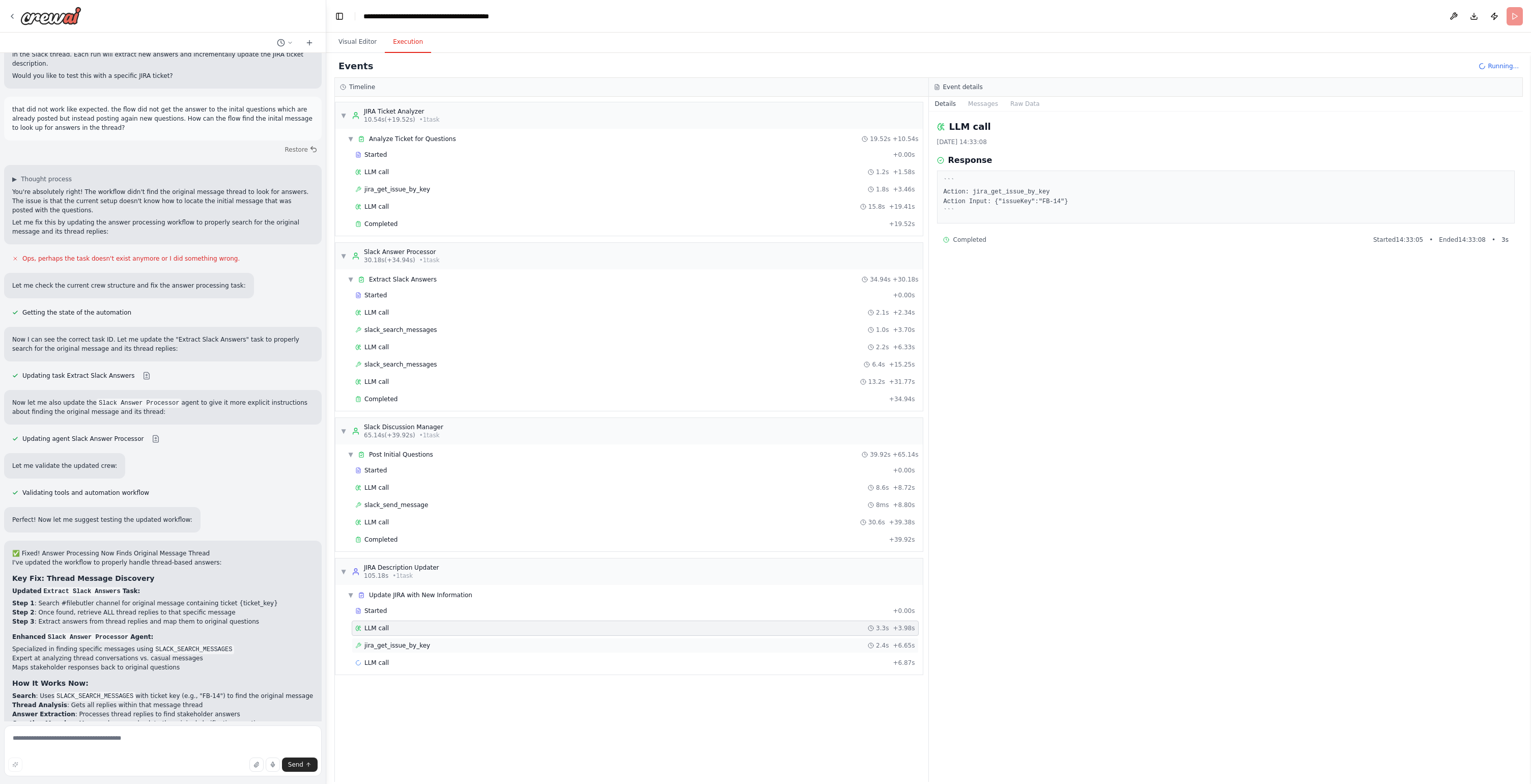
click at [424, 648] on span "jira_get_issue_by_key" at bounding box center [397, 645] width 66 height 8
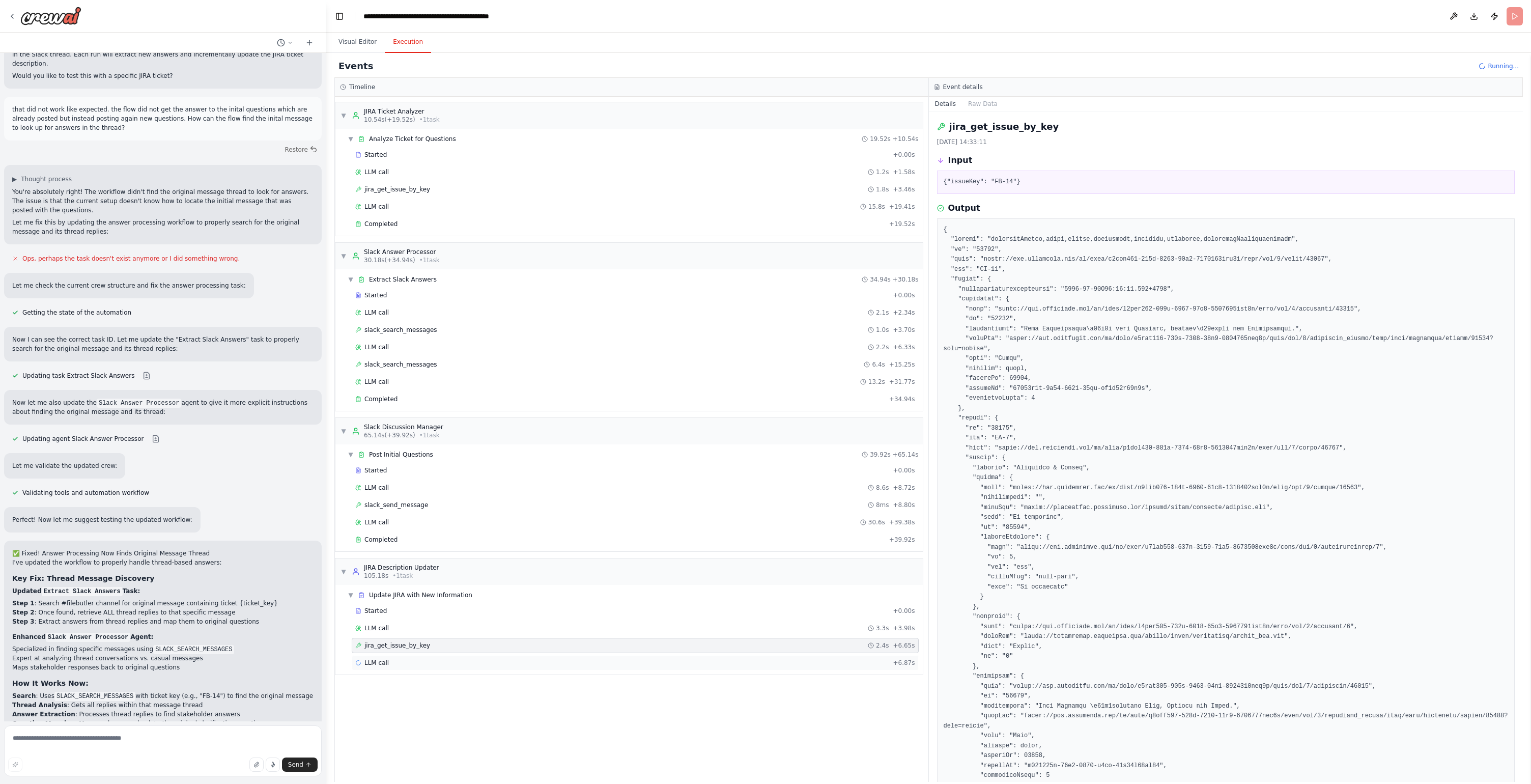
click at [430, 657] on div "LLM call + 6.87s" at bounding box center [635, 662] width 567 height 15
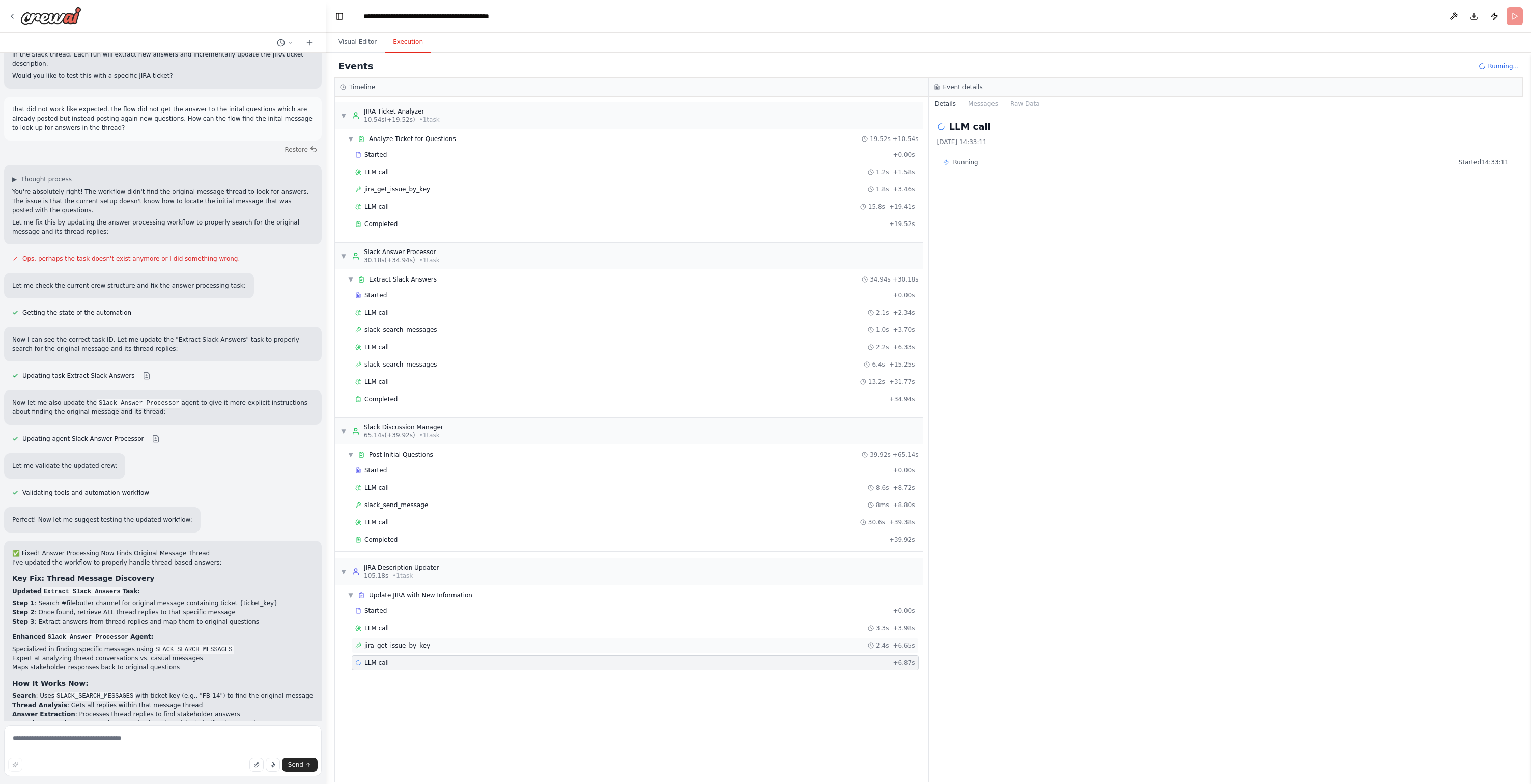
click at [421, 647] on span "jira_get_issue_by_key" at bounding box center [397, 645] width 66 height 8
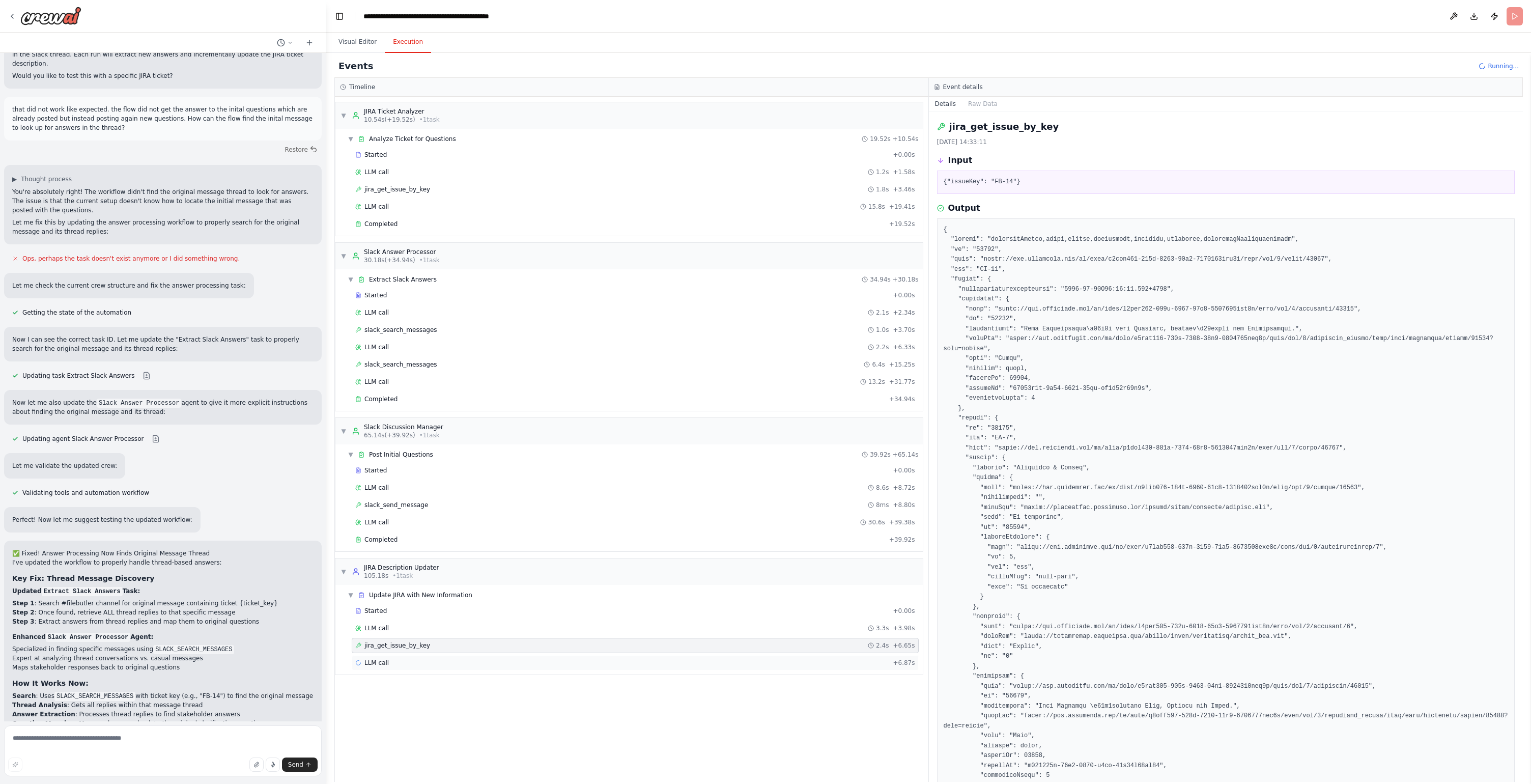
click at [417, 660] on div "LLM call + 6.87s" at bounding box center [636, 662] width 560 height 8
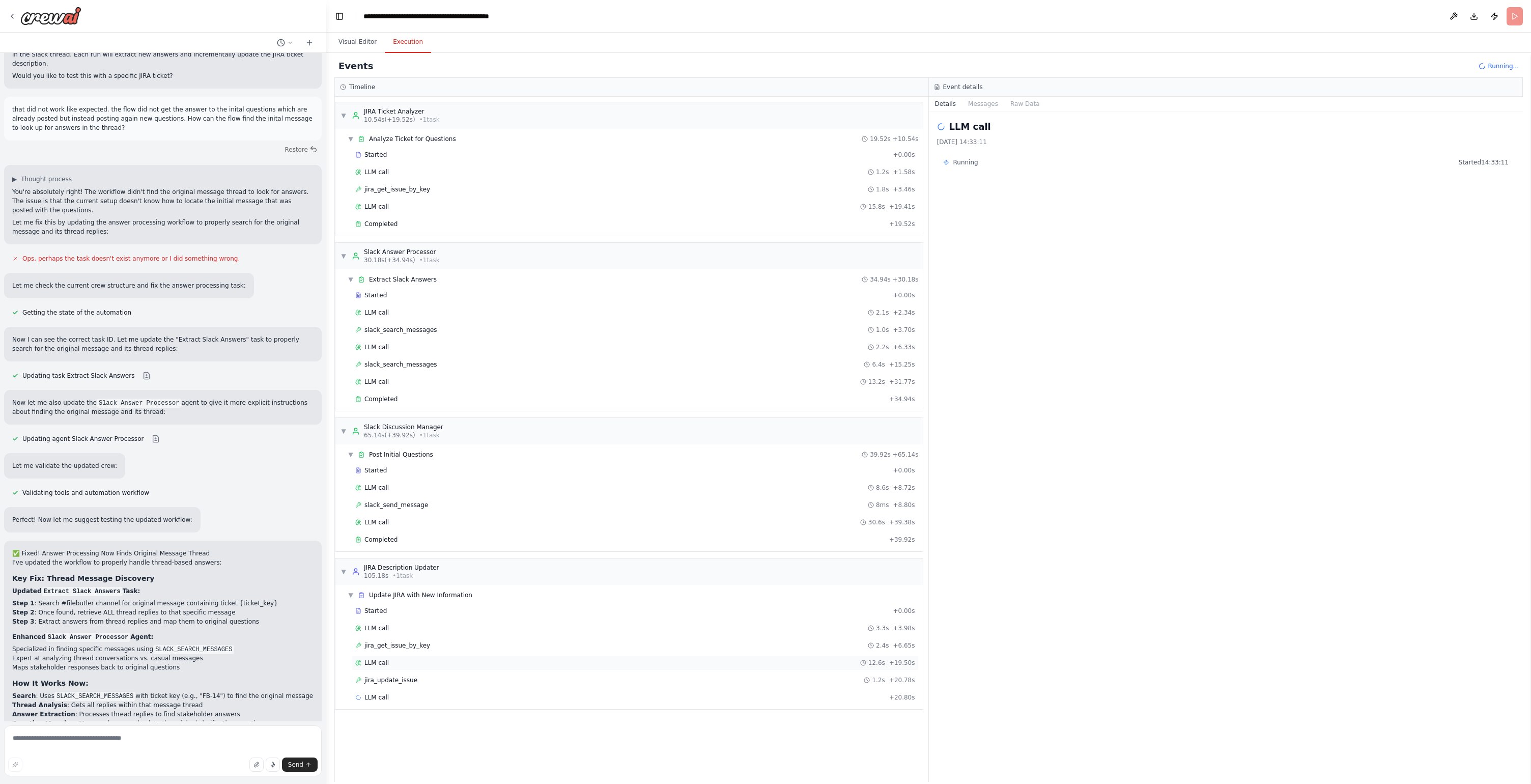
click at [494, 666] on div "LLM call 12.6s + 19.50s" at bounding box center [636, 662] width 560 height 8
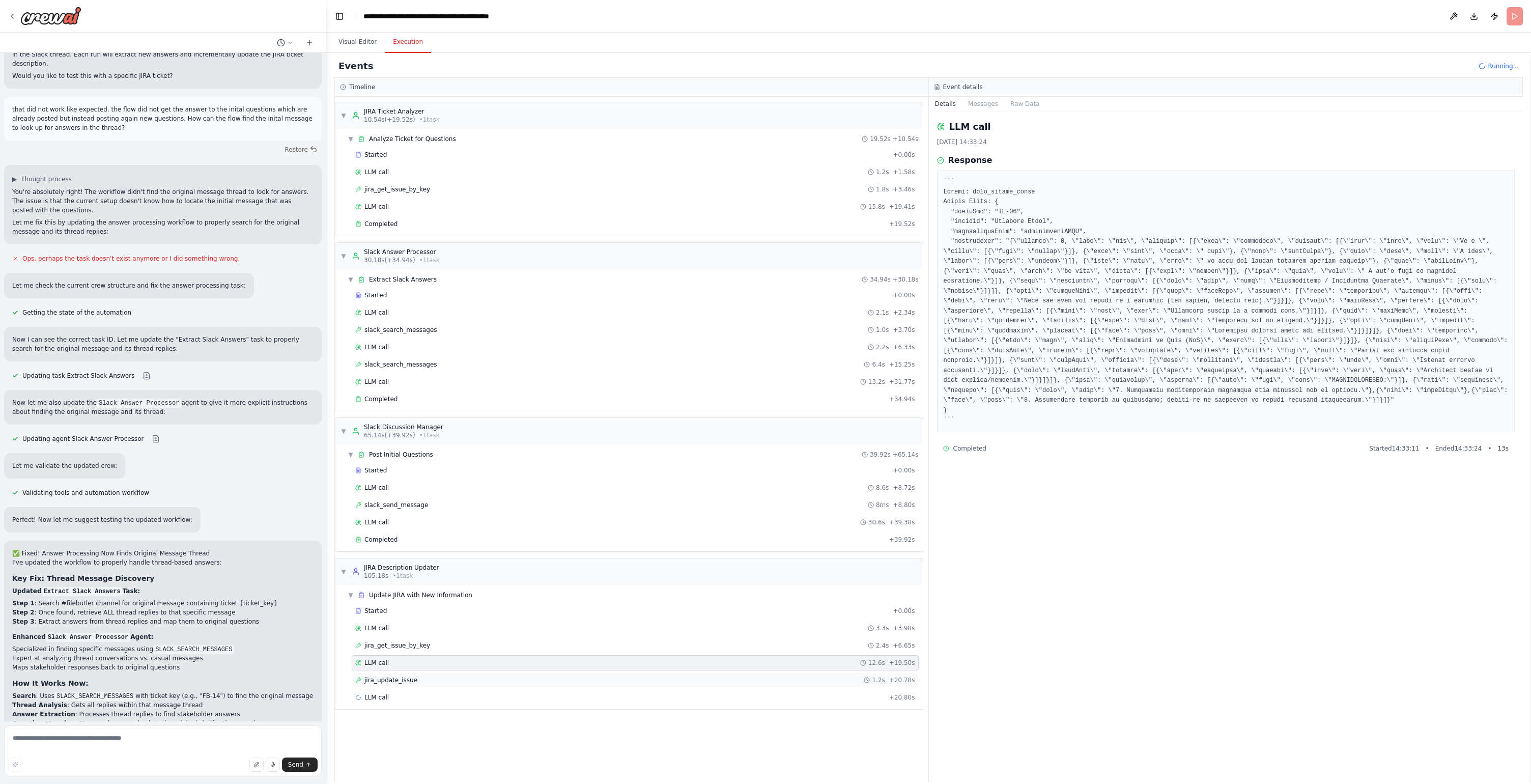
click at [473, 683] on div "jira_update_issue 1.2s + 20.78s" at bounding box center [636, 679] width 560 height 8
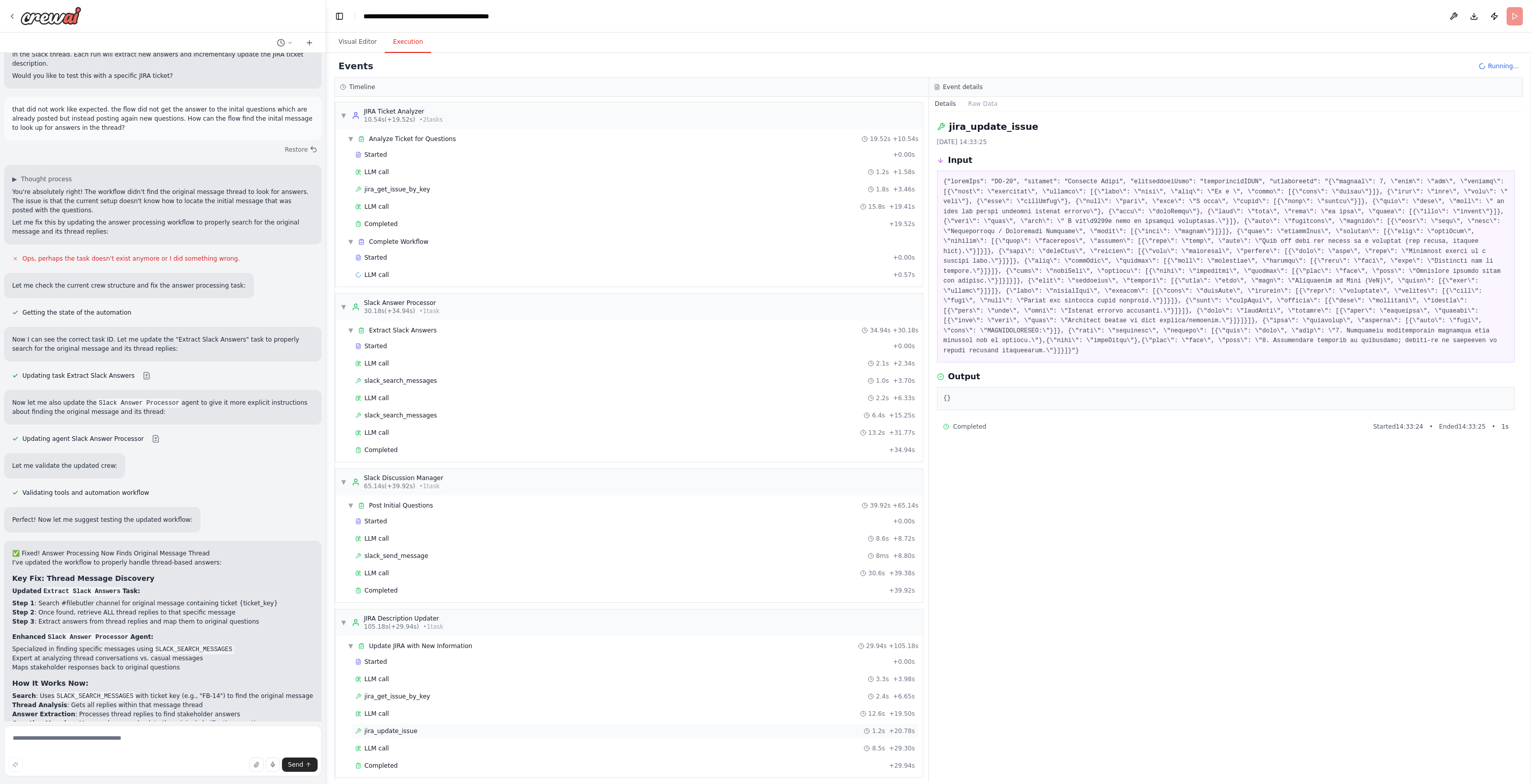
click at [452, 726] on div "jira_update_issue 1.2s + 20.78s" at bounding box center [635, 731] width 567 height 15
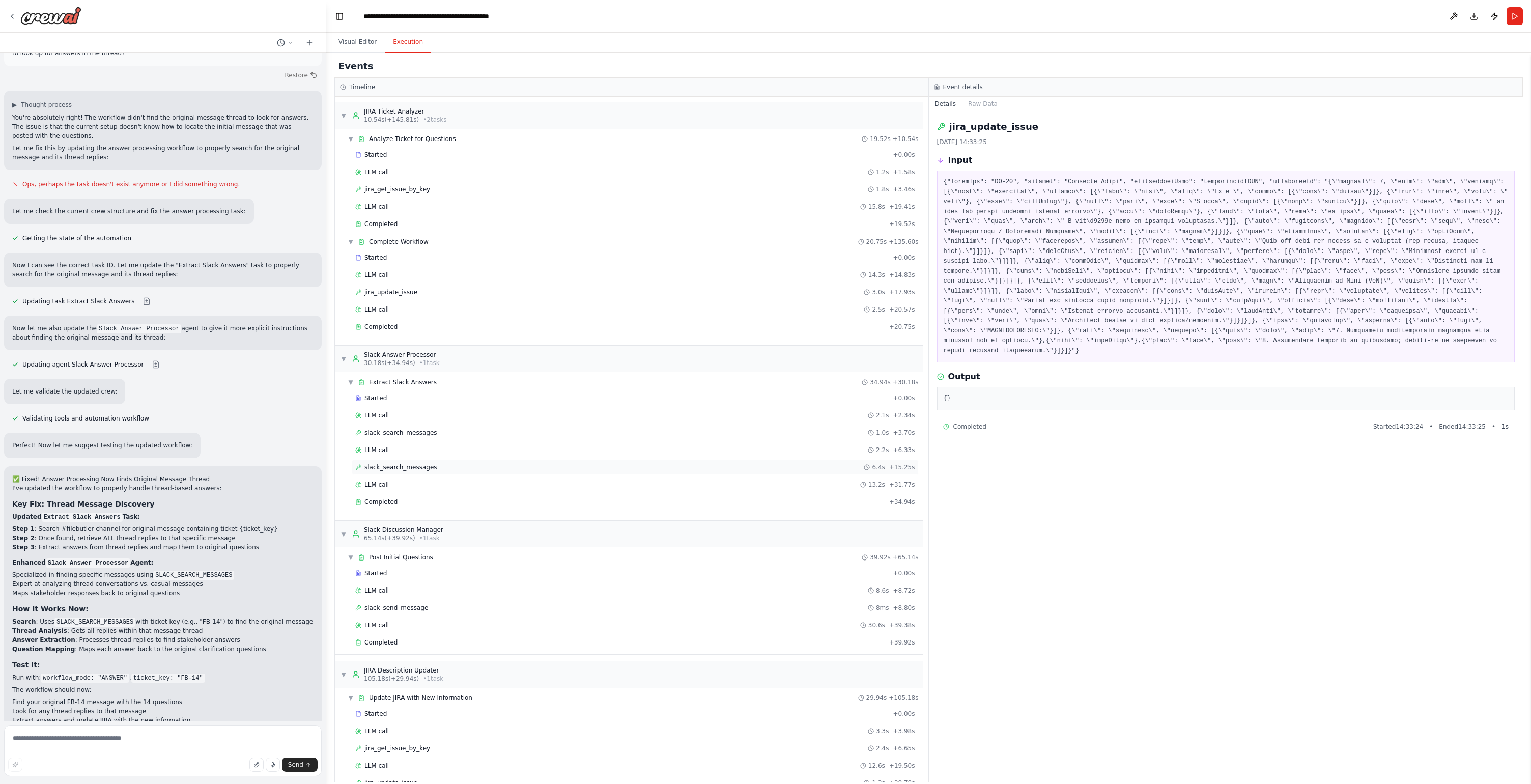
scroll to position [59, 0]
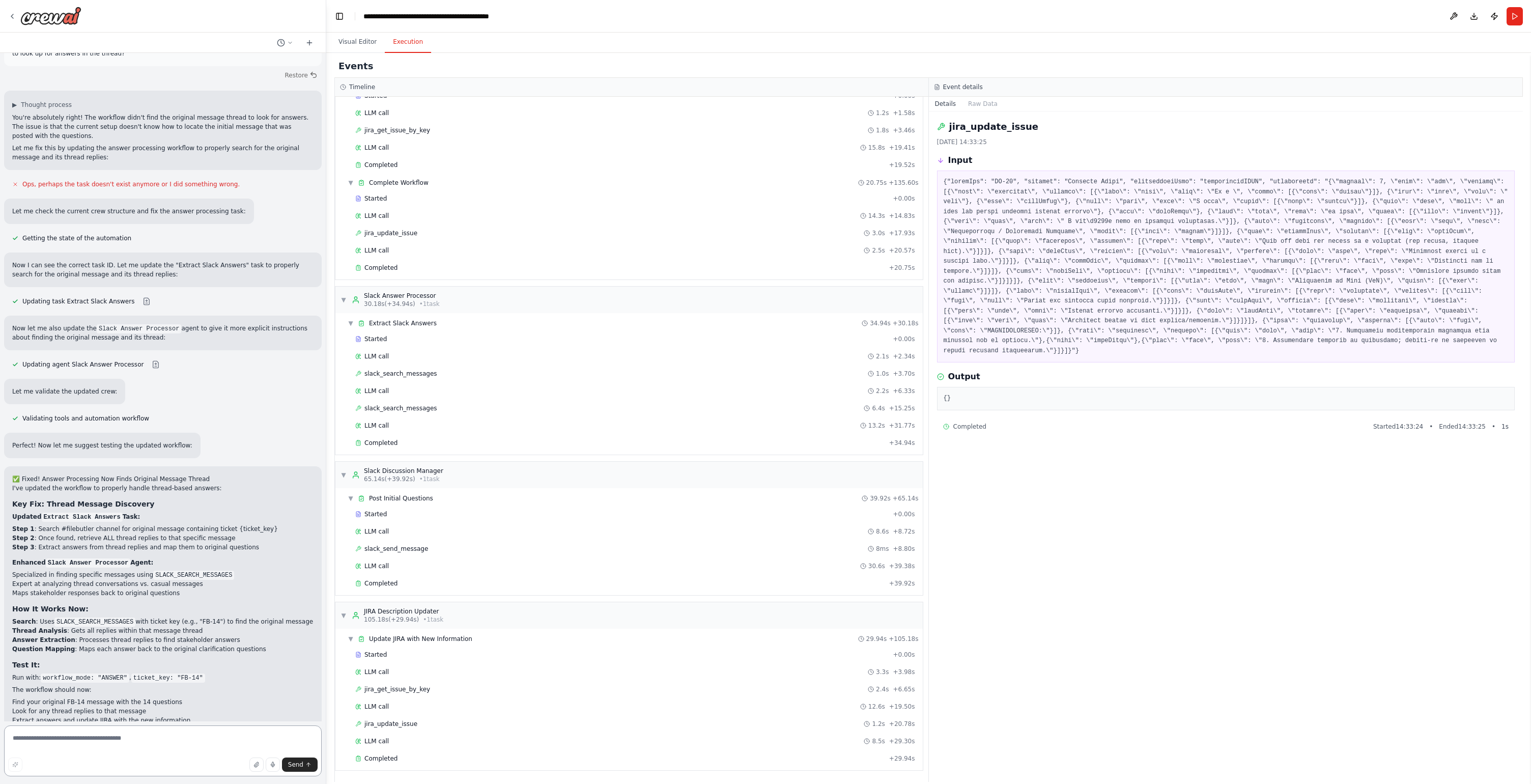
click at [86, 743] on textarea at bounding box center [162, 750] width 317 height 51
type textarea "**********"
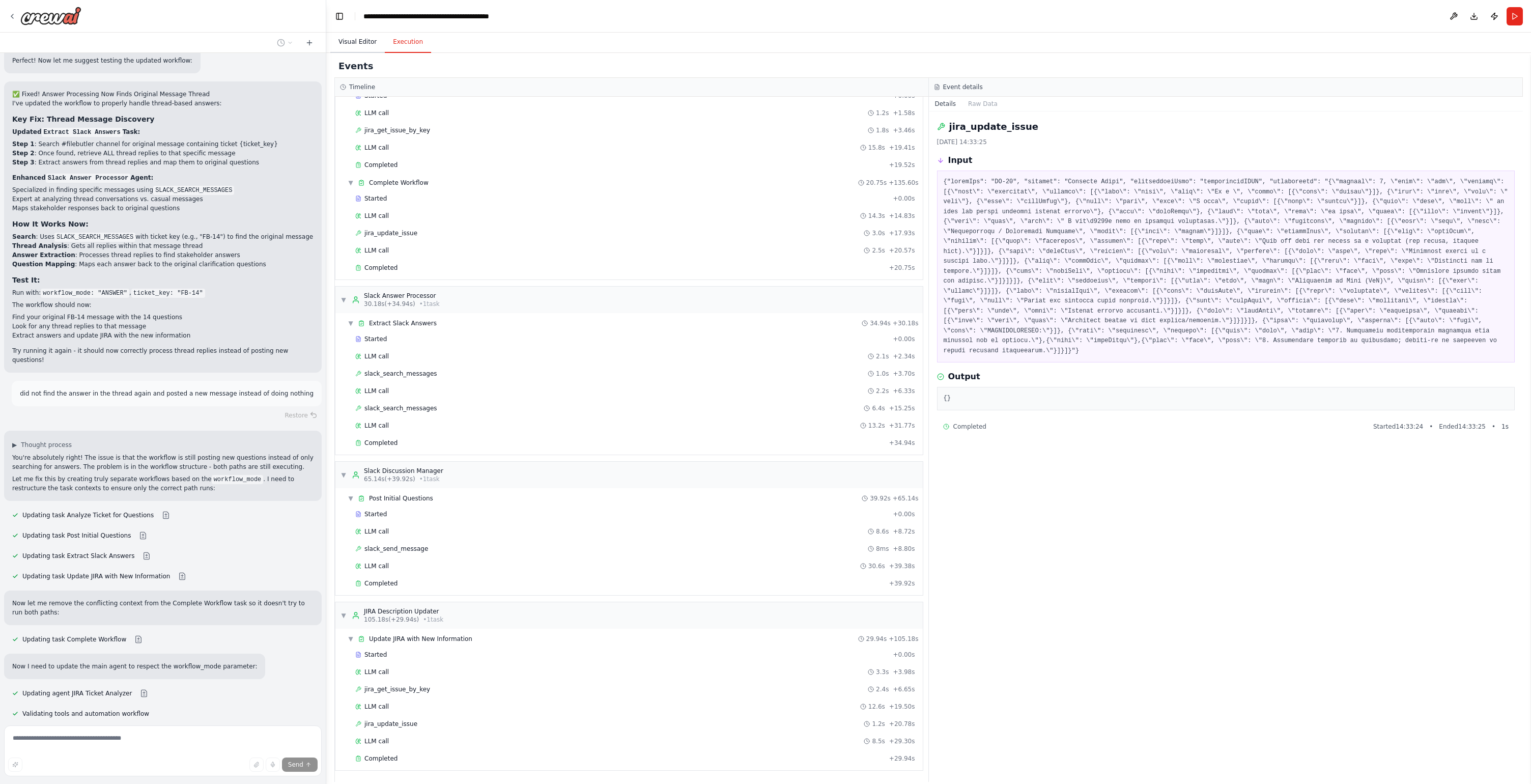
scroll to position [12422, 0]
click at [370, 43] on button "Visual Editor" at bounding box center [357, 42] width 55 height 22
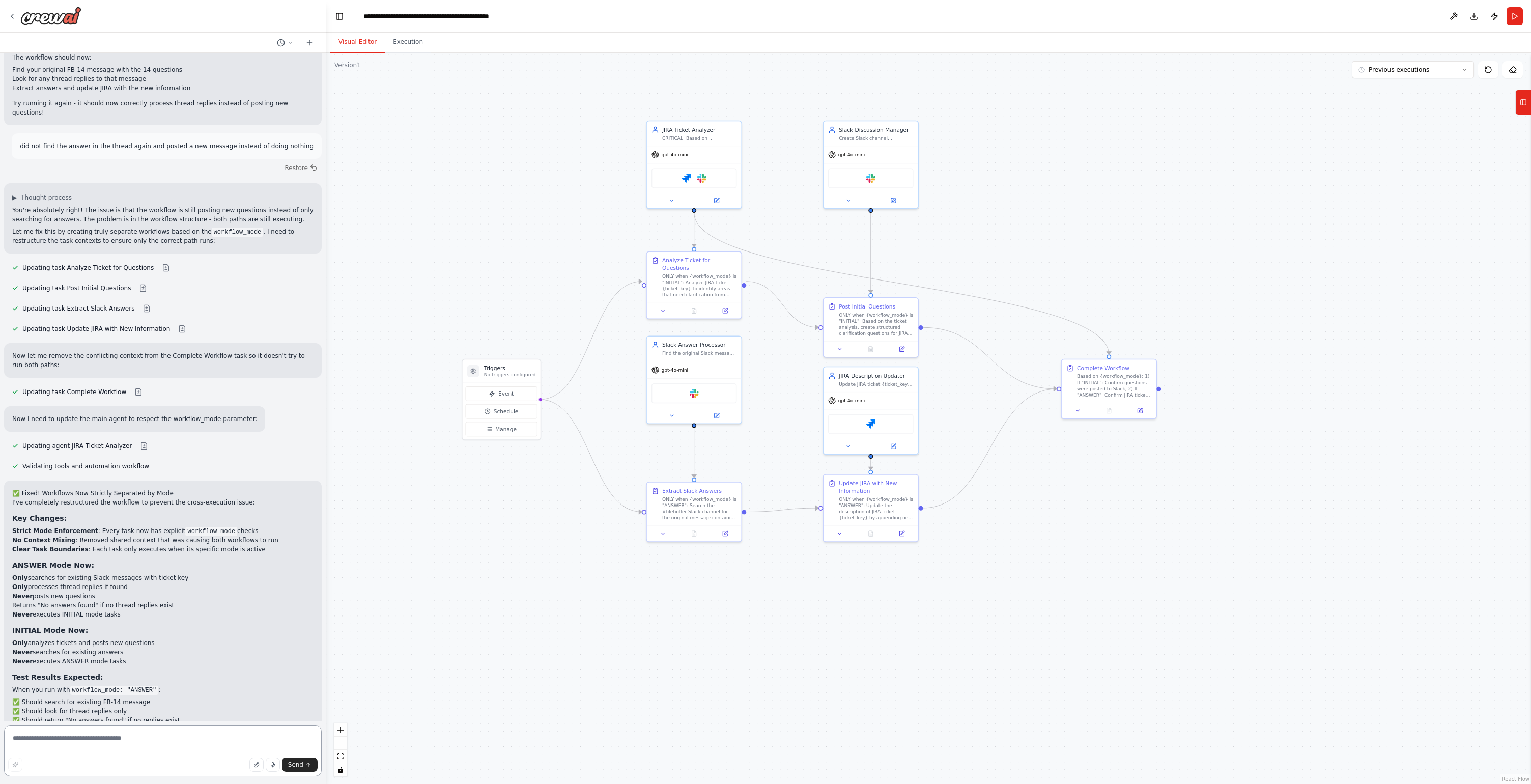
scroll to position [12675, 0]
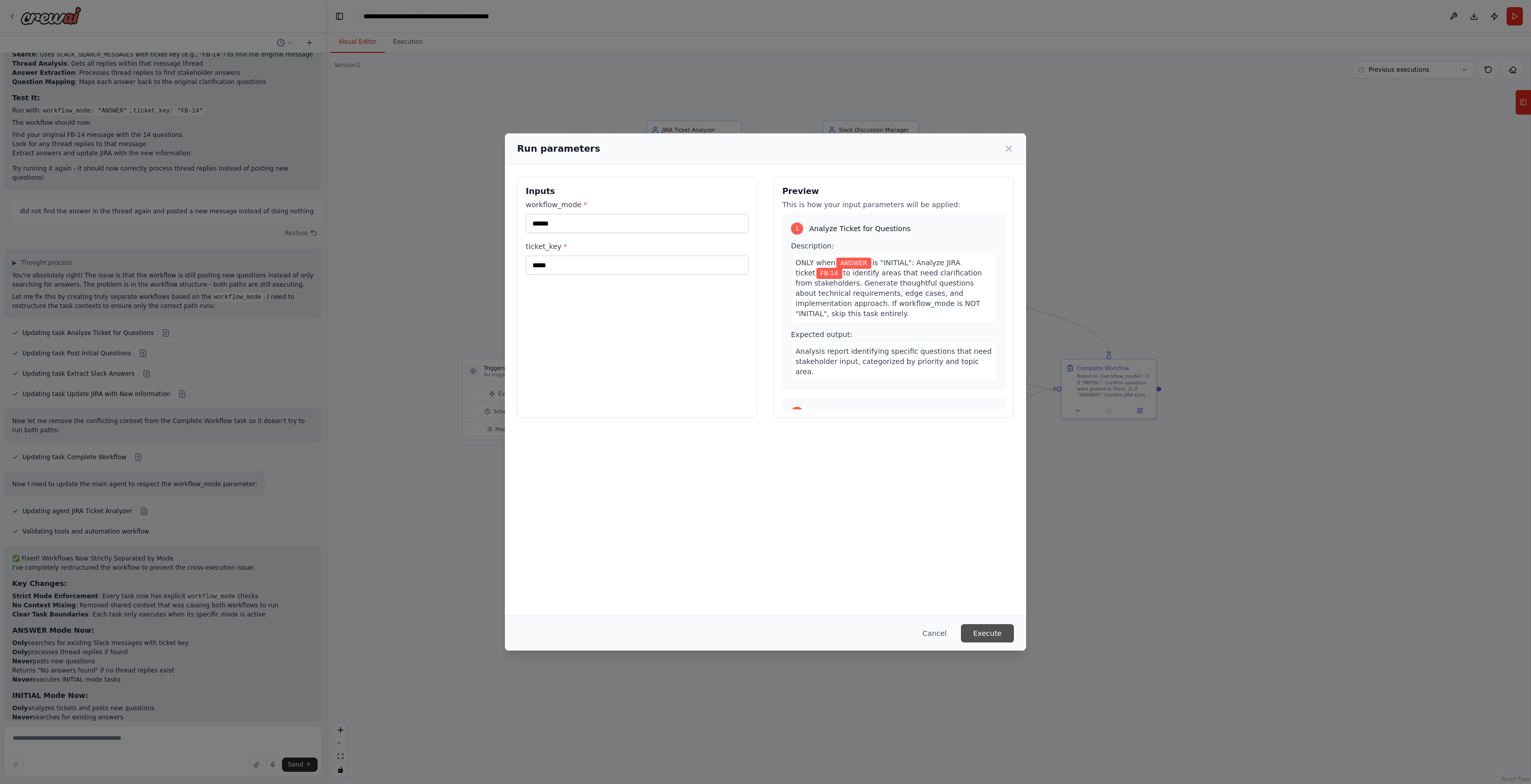
click at [987, 626] on button "Execute" at bounding box center [987, 633] width 53 height 19
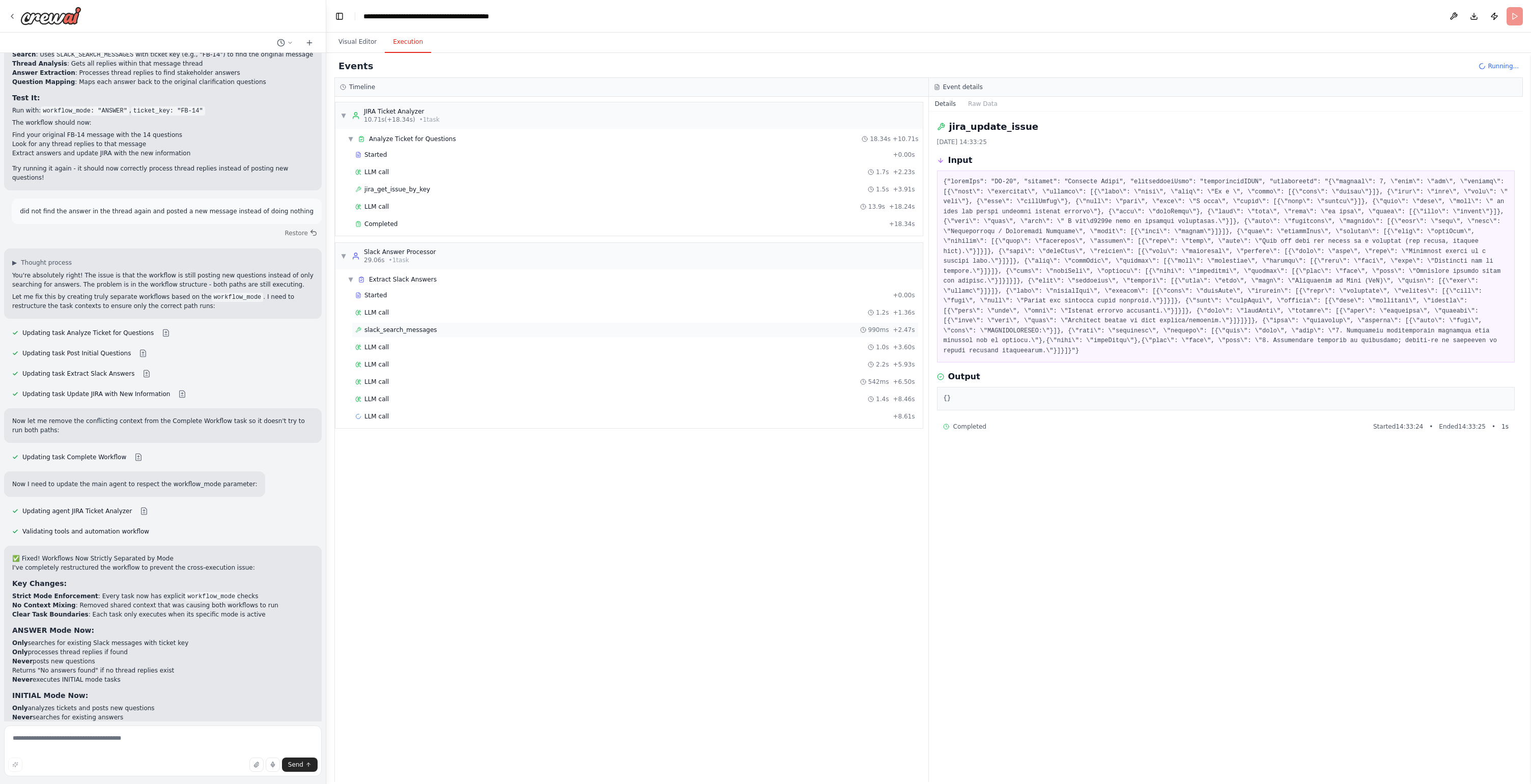
click at [436, 334] on div "slack_search_messages 990ms + 2.47s" at bounding box center [635, 329] width 567 height 15
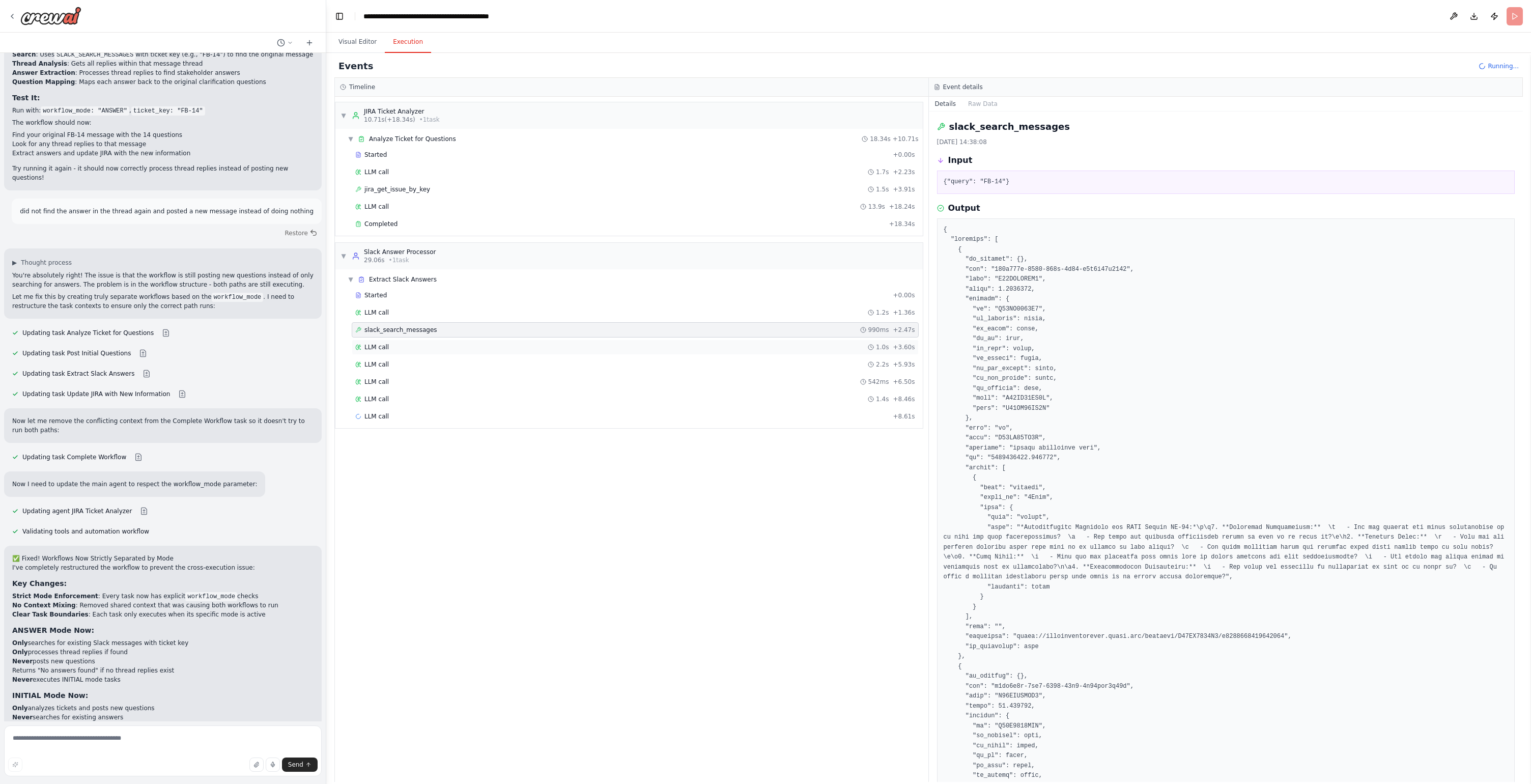
click at [433, 348] on div "LLM call 1.0s + 3.60s" at bounding box center [636, 346] width 560 height 8
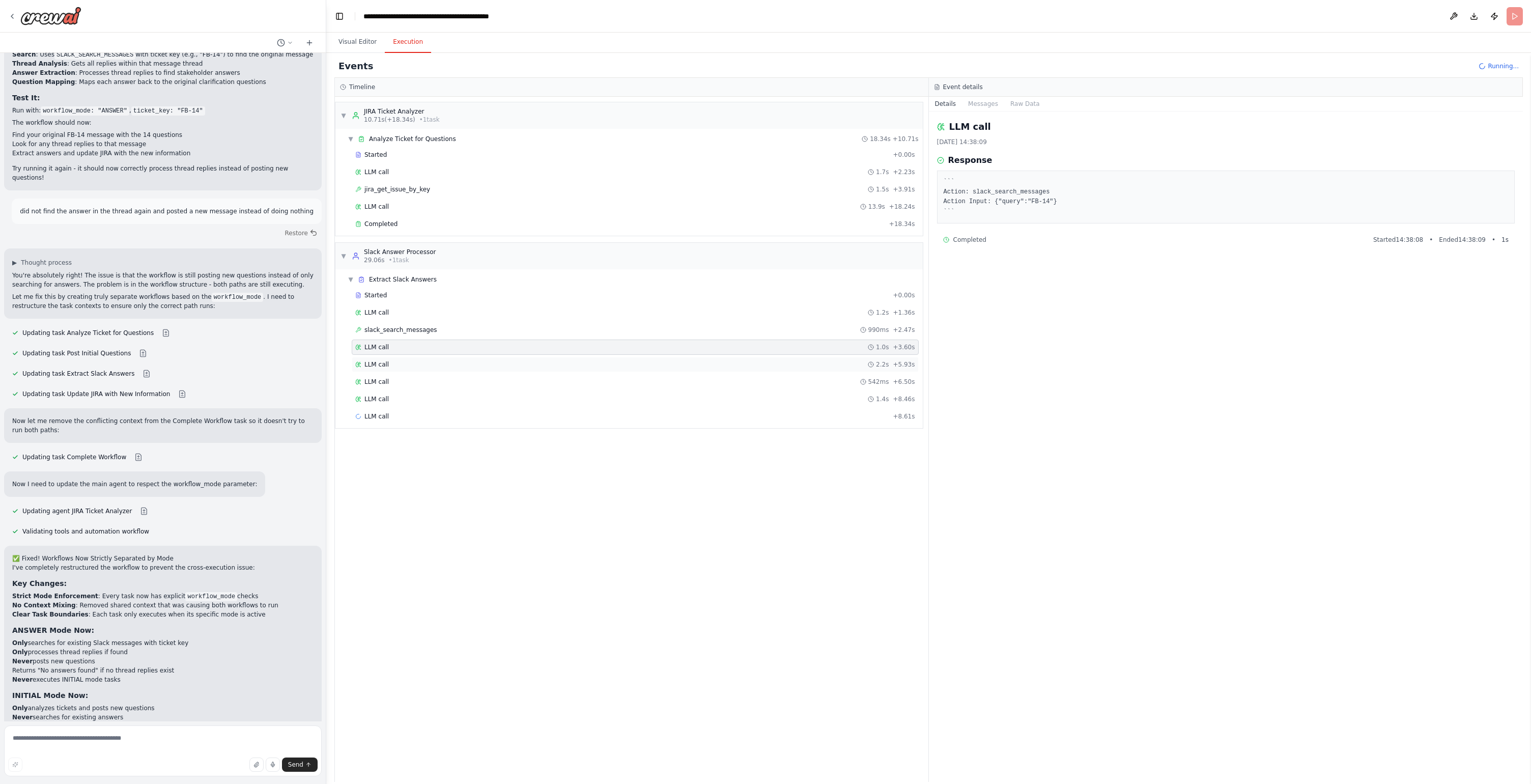
click at [439, 366] on div "LLM call 2.2s + 5.93s" at bounding box center [636, 364] width 560 height 8
click at [442, 377] on div "LLM call 542ms + 6.50s" at bounding box center [635, 382] width 567 height 15
click at [443, 399] on div "LLM call 1.4s + 8.46s" at bounding box center [636, 399] width 560 height 8
click at [449, 413] on div "LLM call 2.5s + 11.15s" at bounding box center [636, 416] width 560 height 8
click at [452, 432] on div "LLM call + 11.31s" at bounding box center [636, 433] width 560 height 8
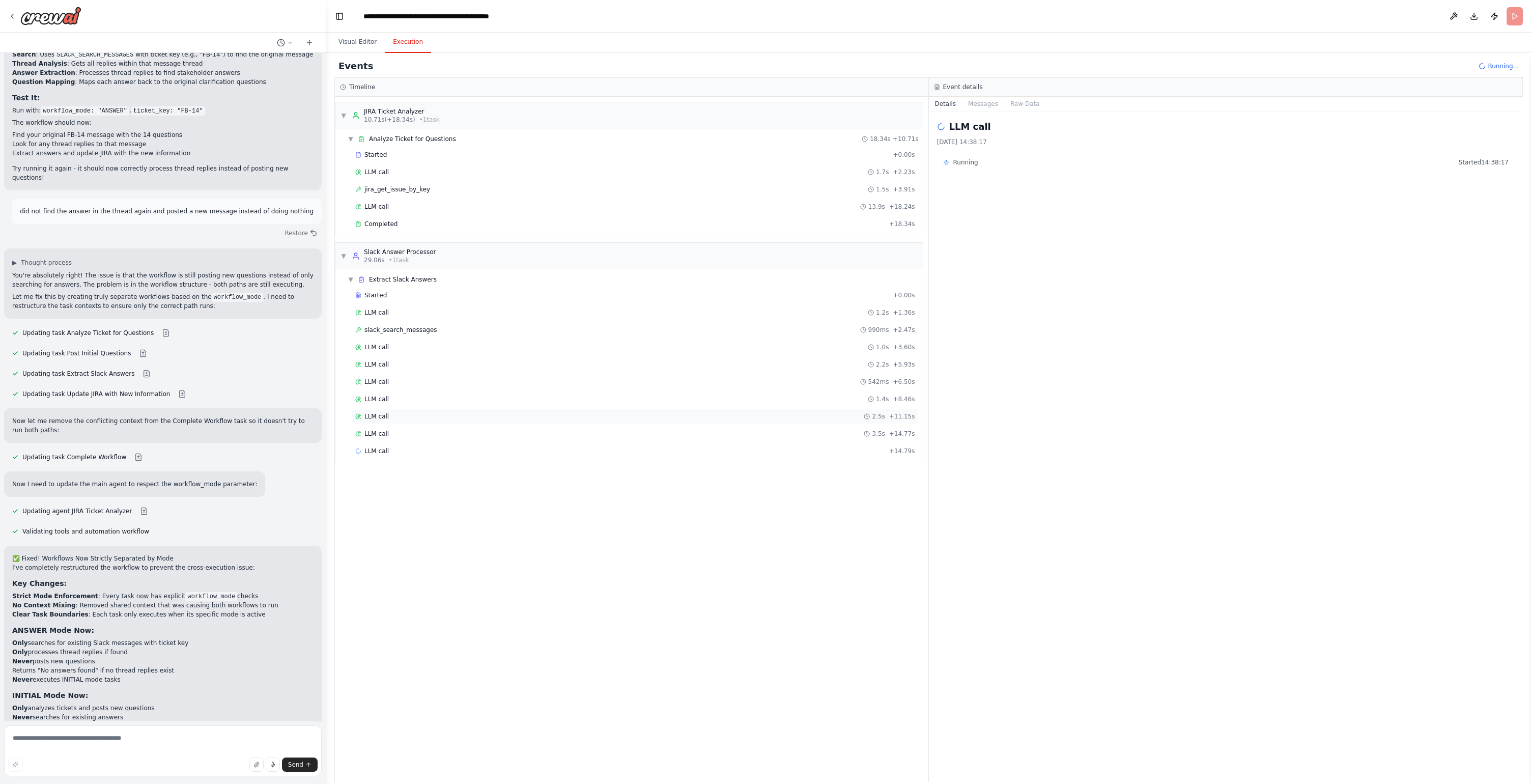
click at [447, 422] on div "LLM call 2.5s + 11.15s" at bounding box center [635, 416] width 567 height 15
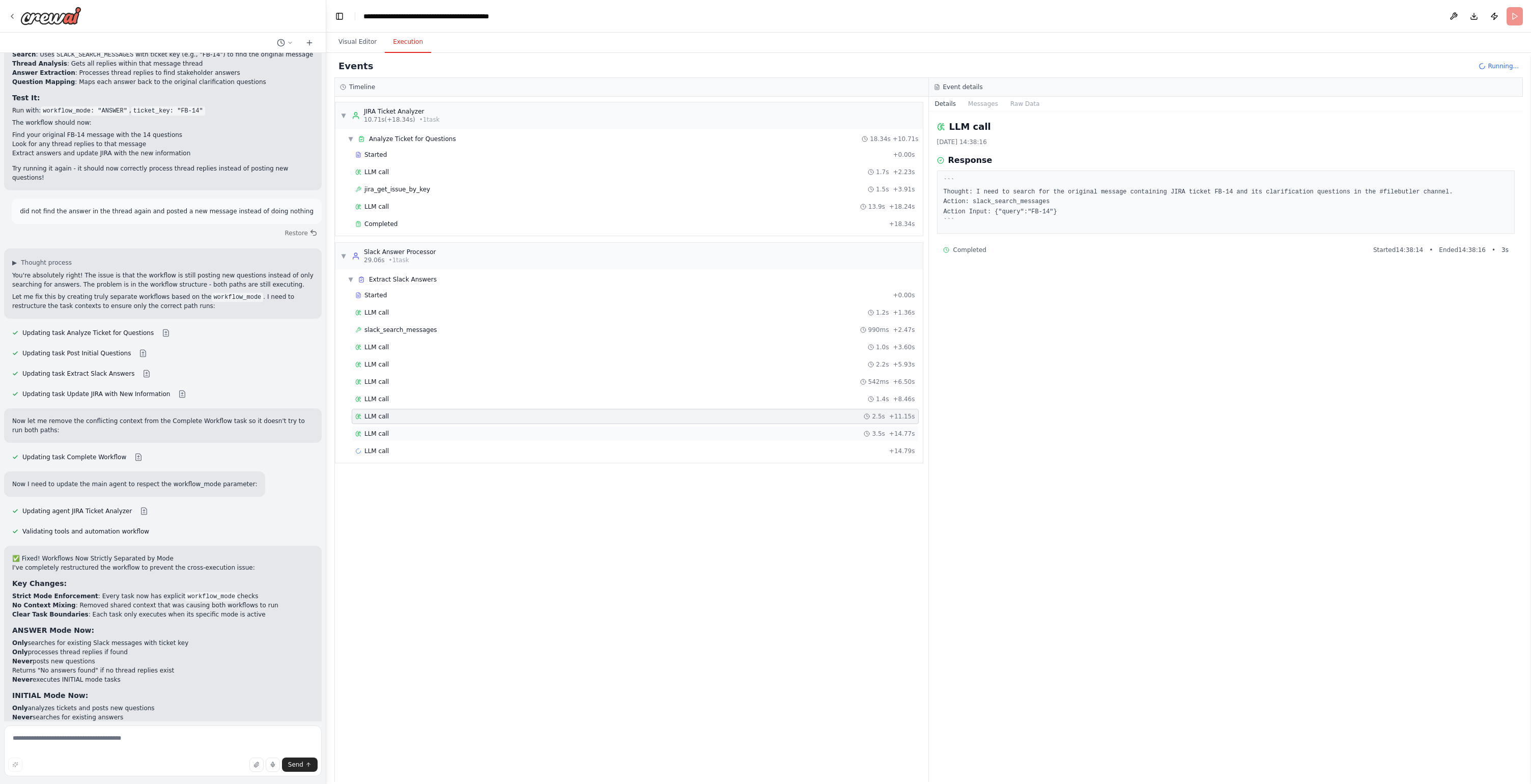
click at [450, 430] on div "LLM call 3.5s + 14.77s" at bounding box center [636, 433] width 560 height 8
click at [412, 486] on div "LLM call + 19.54s" at bounding box center [636, 485] width 560 height 8
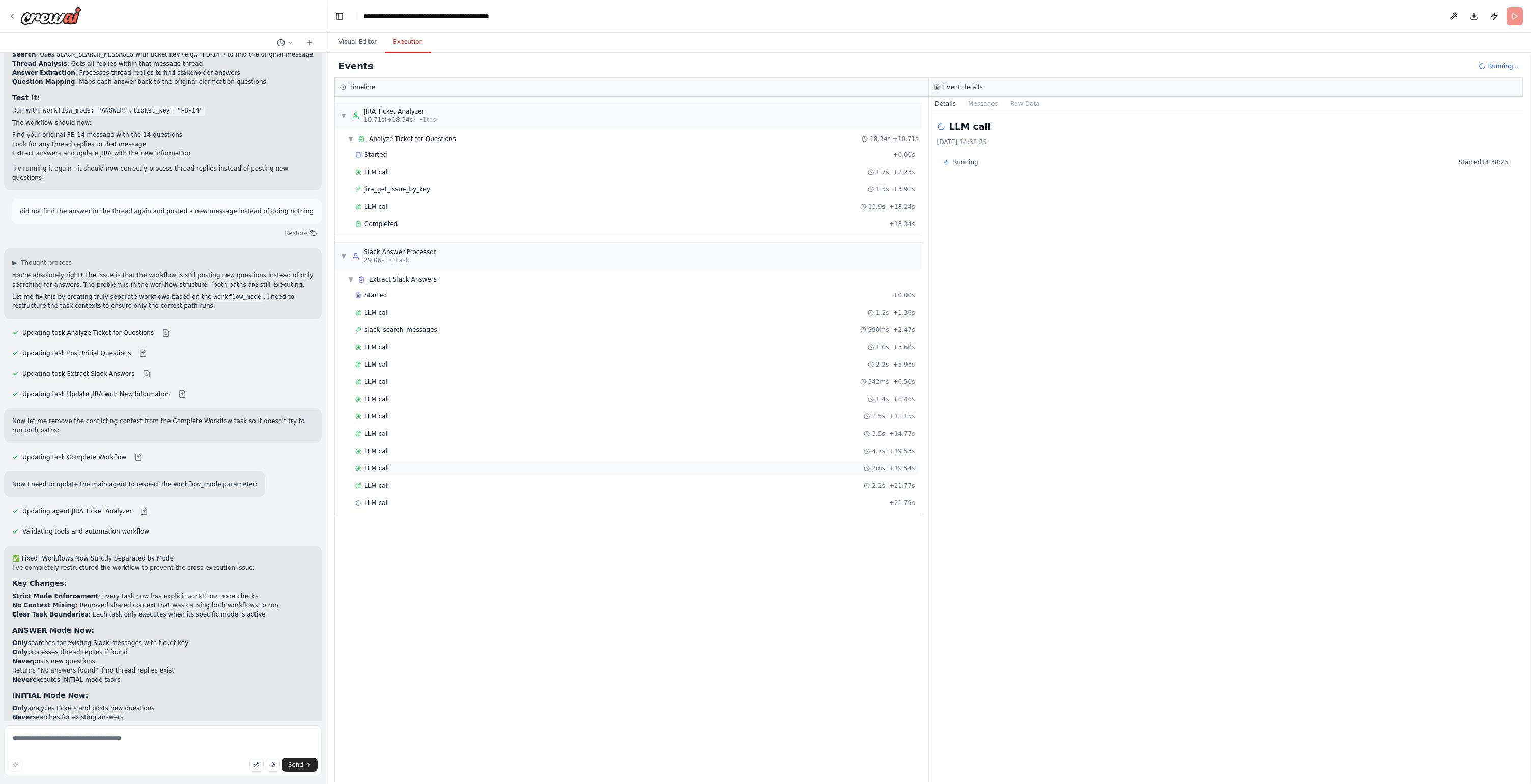
click at [435, 461] on div "LLM call 2ms + 19.54s" at bounding box center [635, 468] width 567 height 15
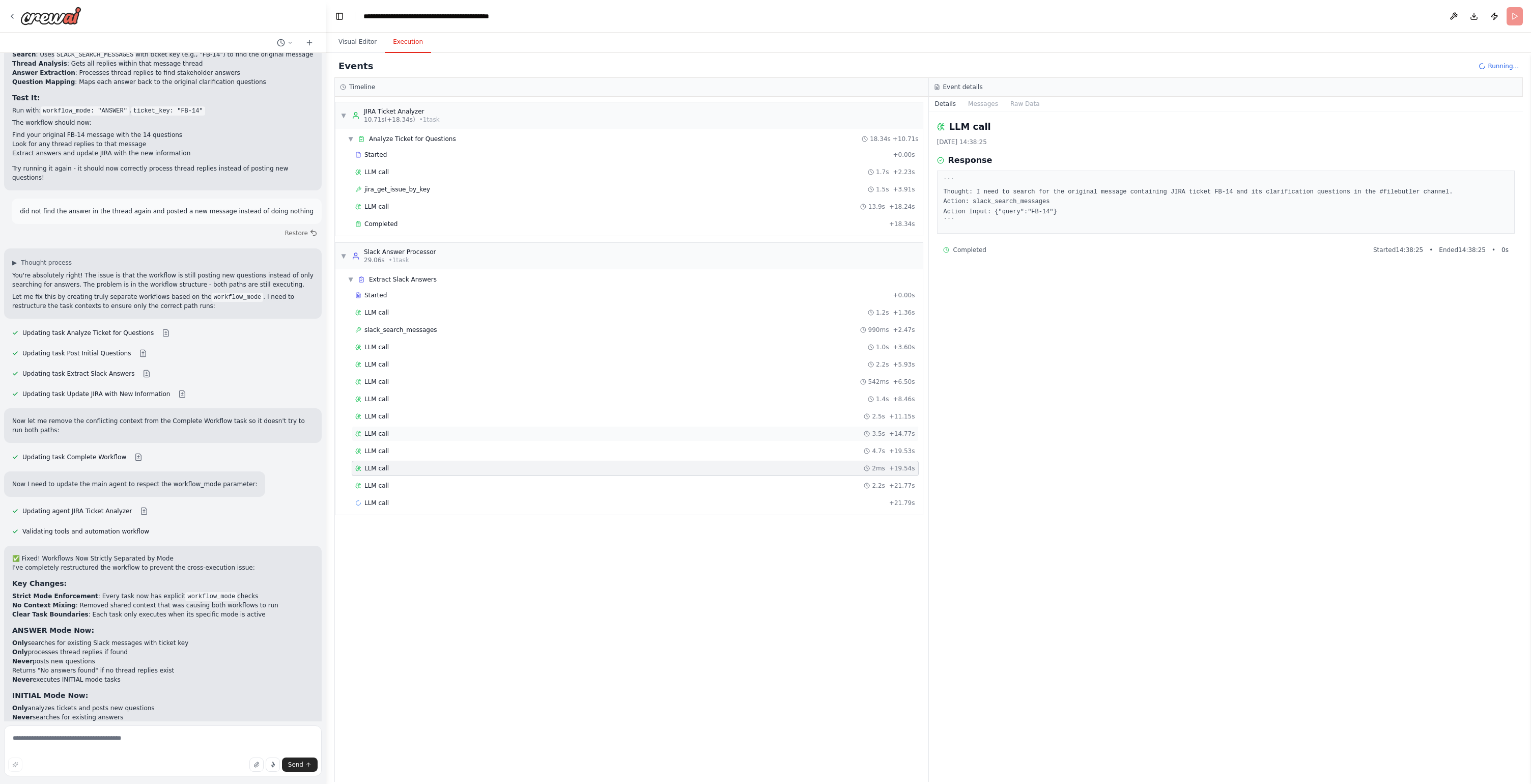
click at [440, 438] on div "LLM call 3.5s + 14.77s" at bounding box center [635, 434] width 567 height 15
click at [447, 409] on div "LLM call 2.5s + 11.15s" at bounding box center [635, 416] width 567 height 15
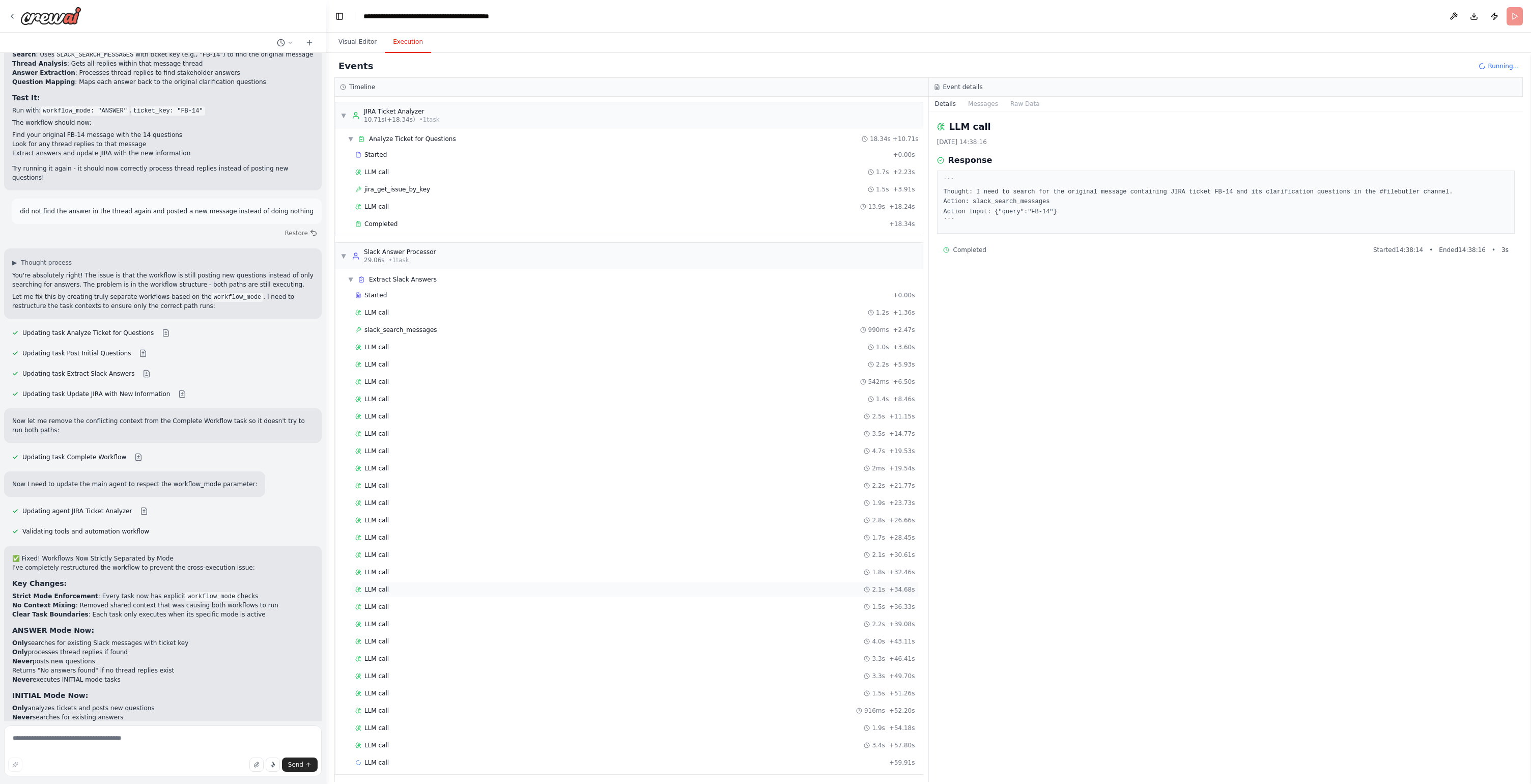
scroll to position [4, 0]
click at [511, 62] on div "Events Running..." at bounding box center [929, 66] width 1189 height 23
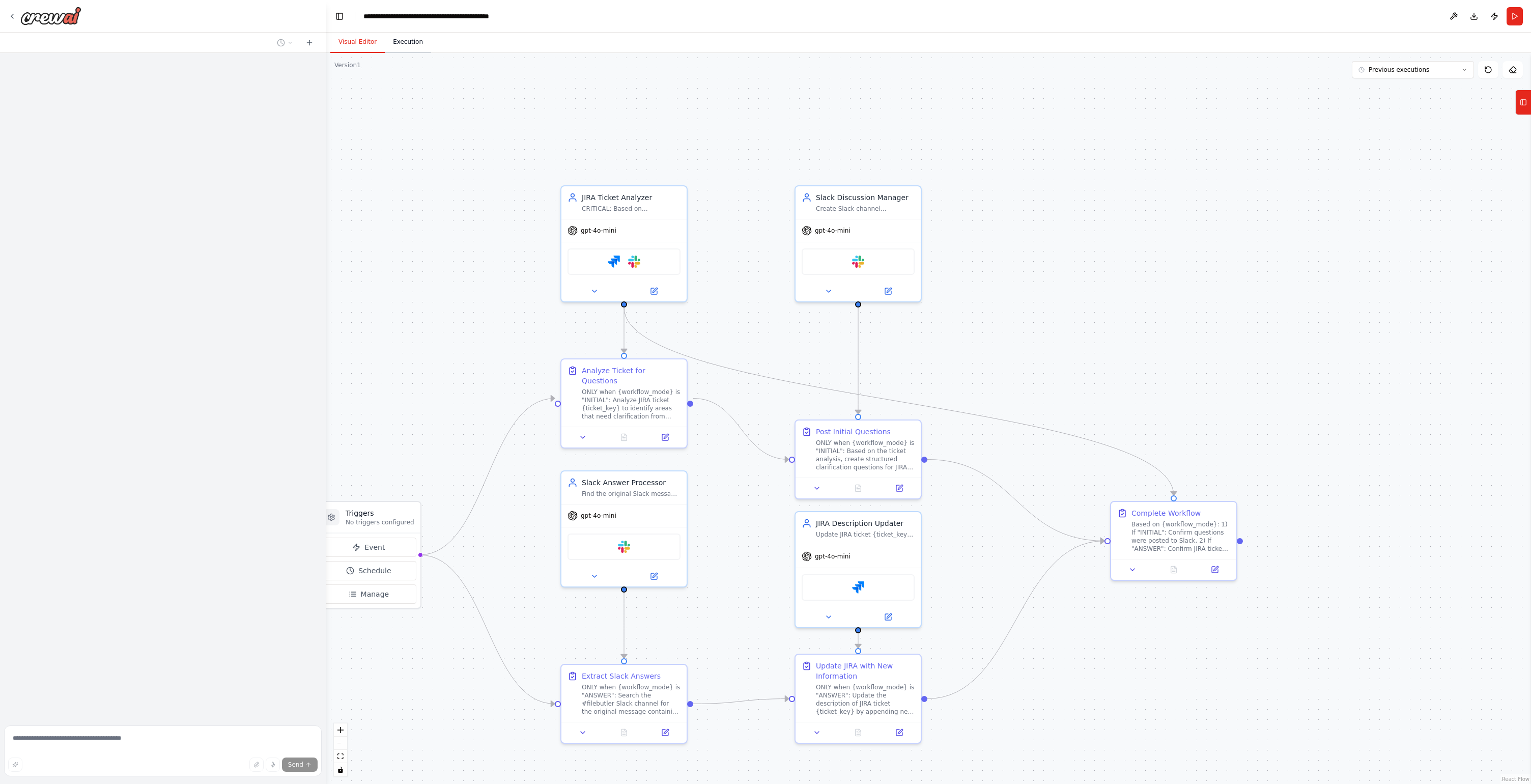
click at [396, 44] on button "Execution" at bounding box center [408, 42] width 46 height 22
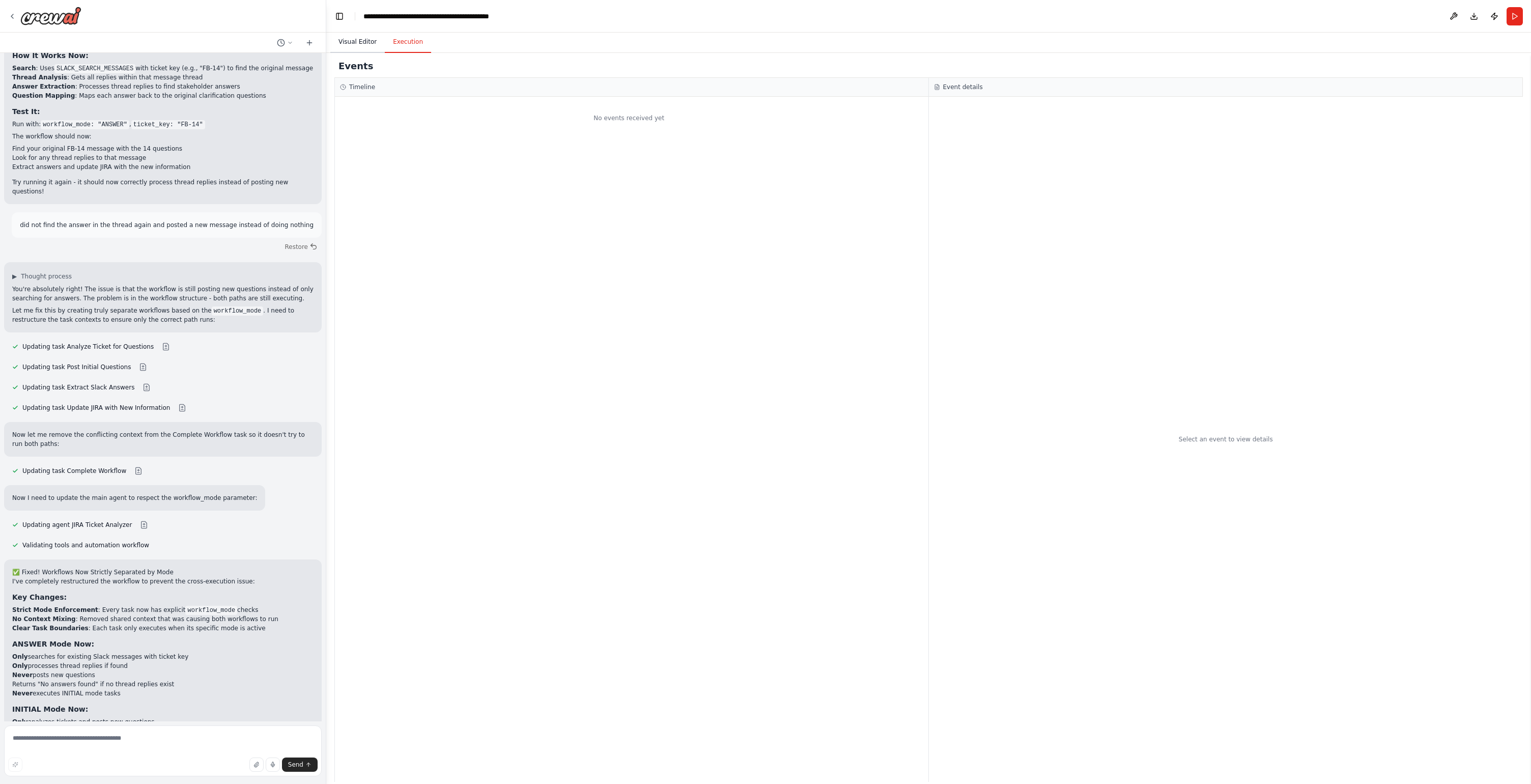
scroll to position [12601, 0]
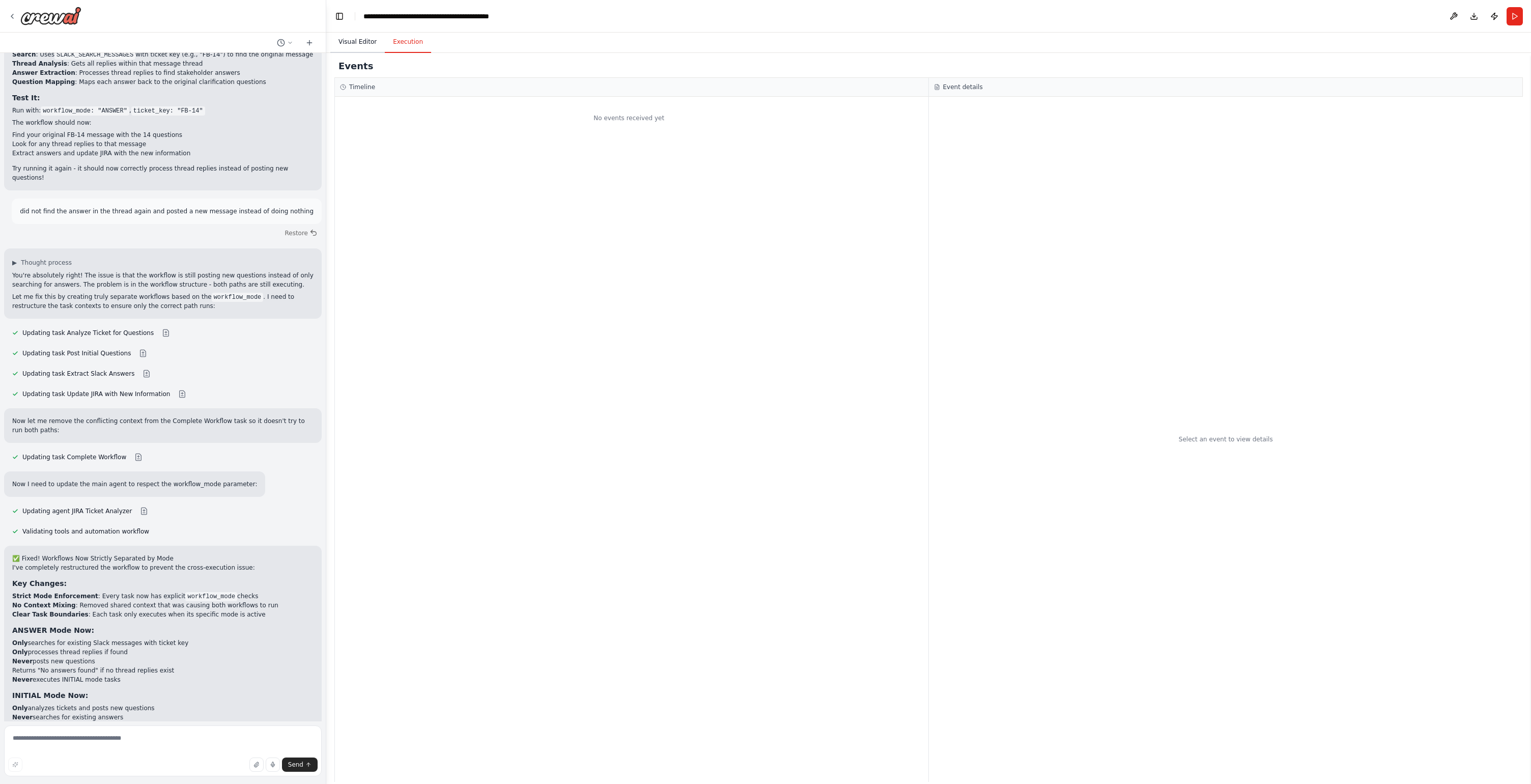
click at [362, 45] on button "Visual Editor" at bounding box center [357, 42] width 55 height 22
click at [417, 46] on button "Execution" at bounding box center [408, 42] width 46 height 22
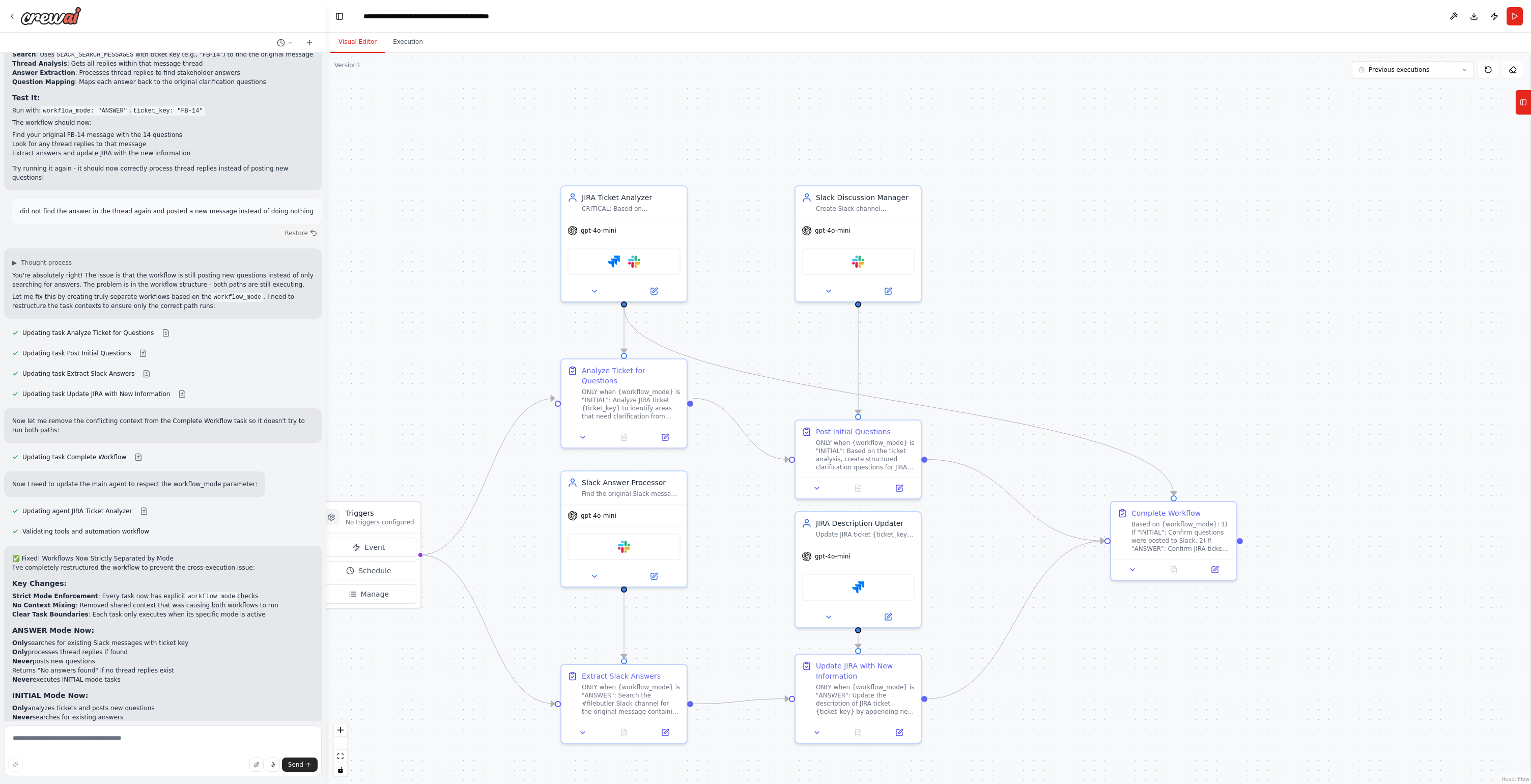
click at [364, 50] on button "Visual Editor" at bounding box center [357, 42] width 55 height 22
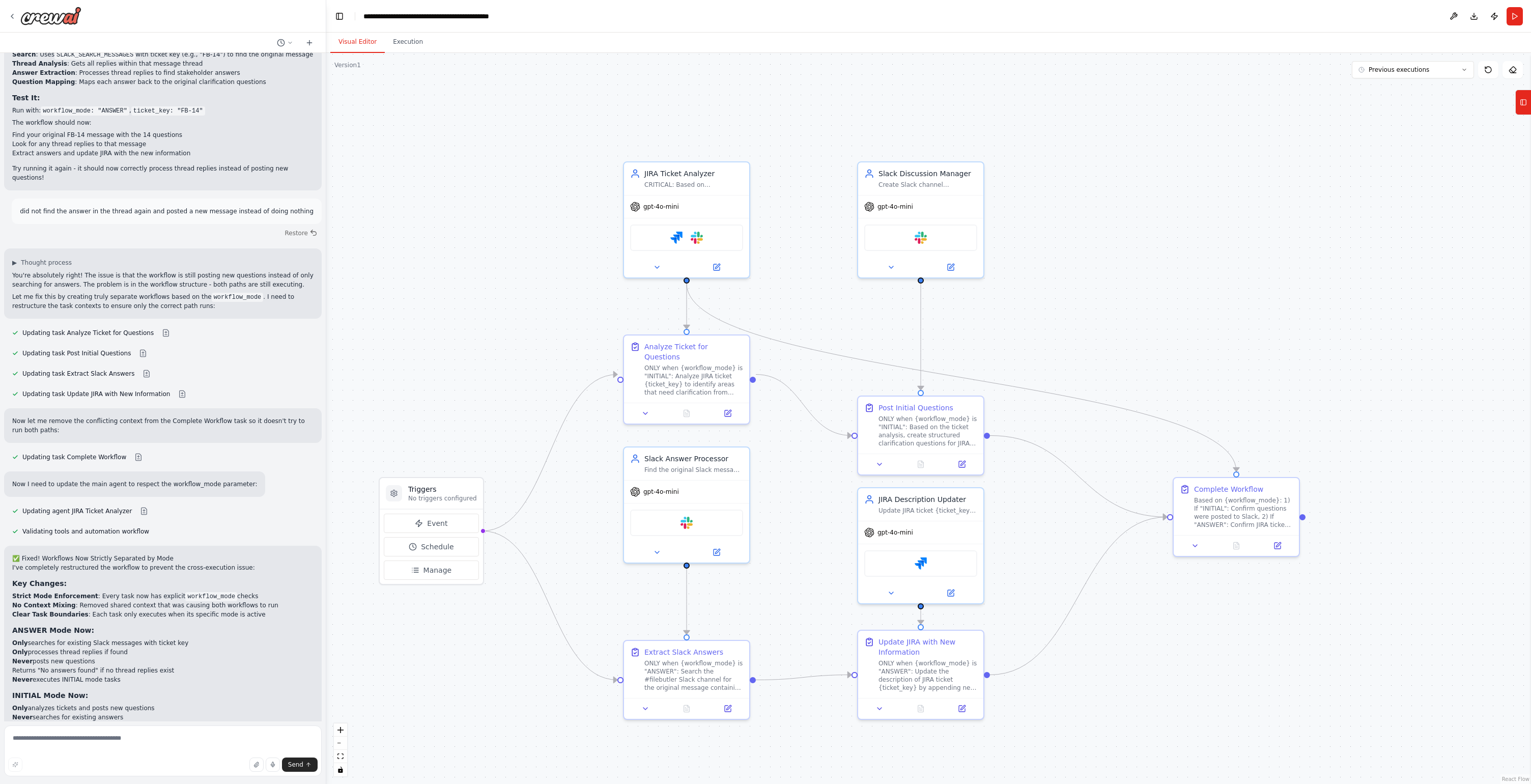
drag, startPoint x: 471, startPoint y: 356, endPoint x: 533, endPoint y: 332, distance: 66.5
click at [533, 332] on div ".deletable-edge-delete-btn { width: 20px; height: 20px; border: 0px solid #ffff…" at bounding box center [928, 418] width 1205 height 731
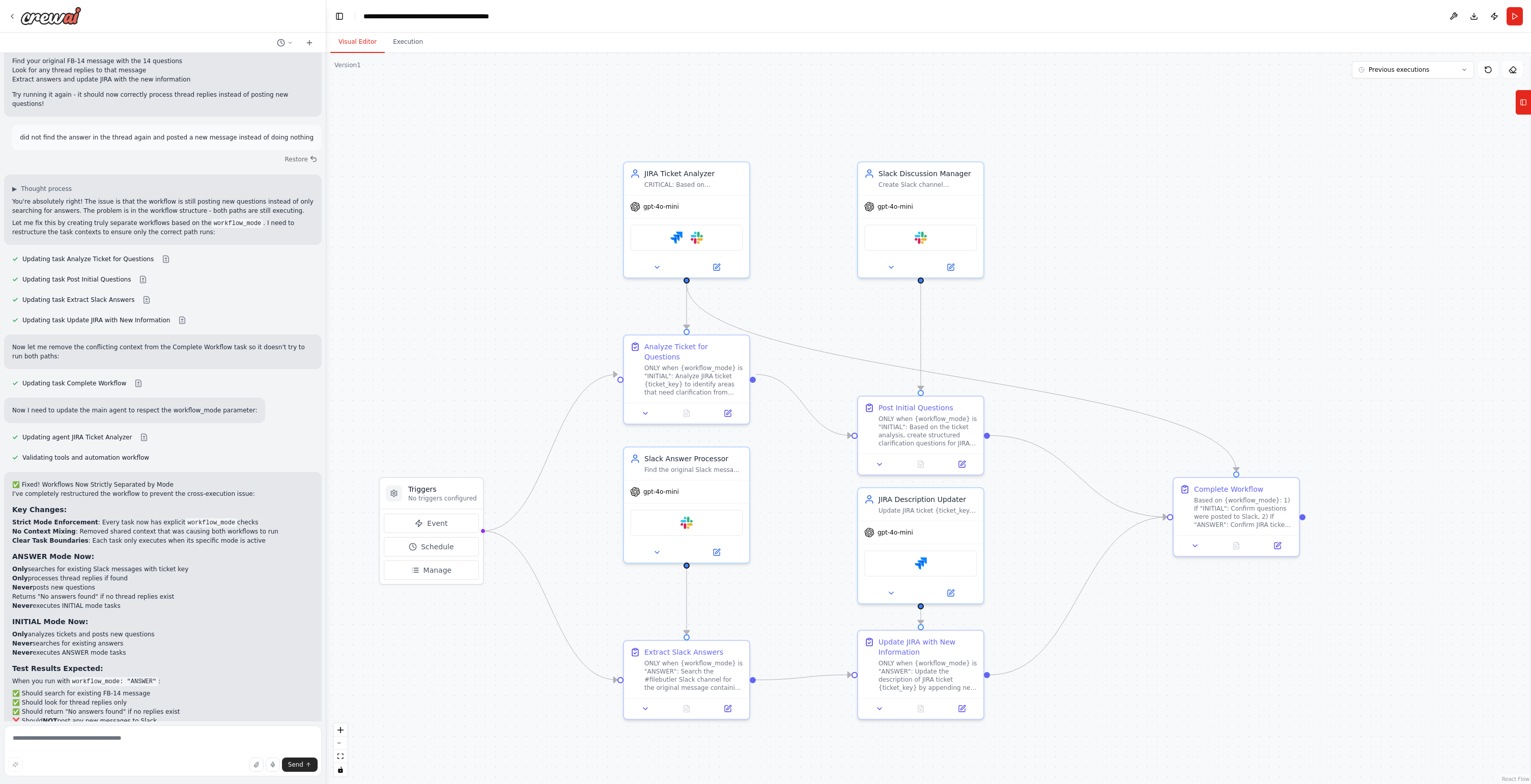
scroll to position [12675, 0]
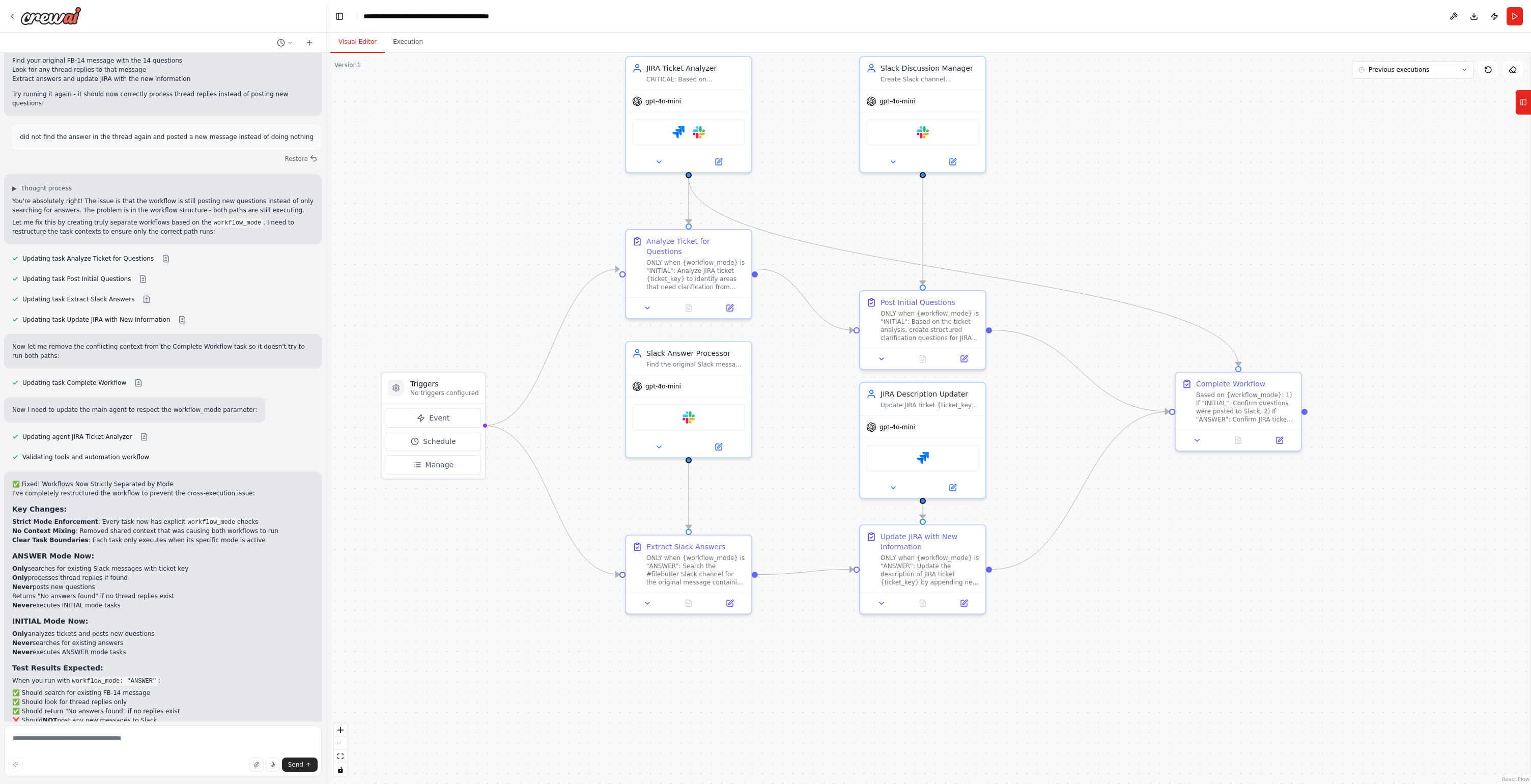
drag, startPoint x: 518, startPoint y: 396, endPoint x: 519, endPoint y: 290, distance: 106.0
click at [519, 290] on div ".deletable-edge-delete-btn { width: 20px; height: 20px; border: 0px solid #ffff…" at bounding box center [928, 418] width 1205 height 731
click at [1527, 100] on button "Tools" at bounding box center [1523, 102] width 16 height 25
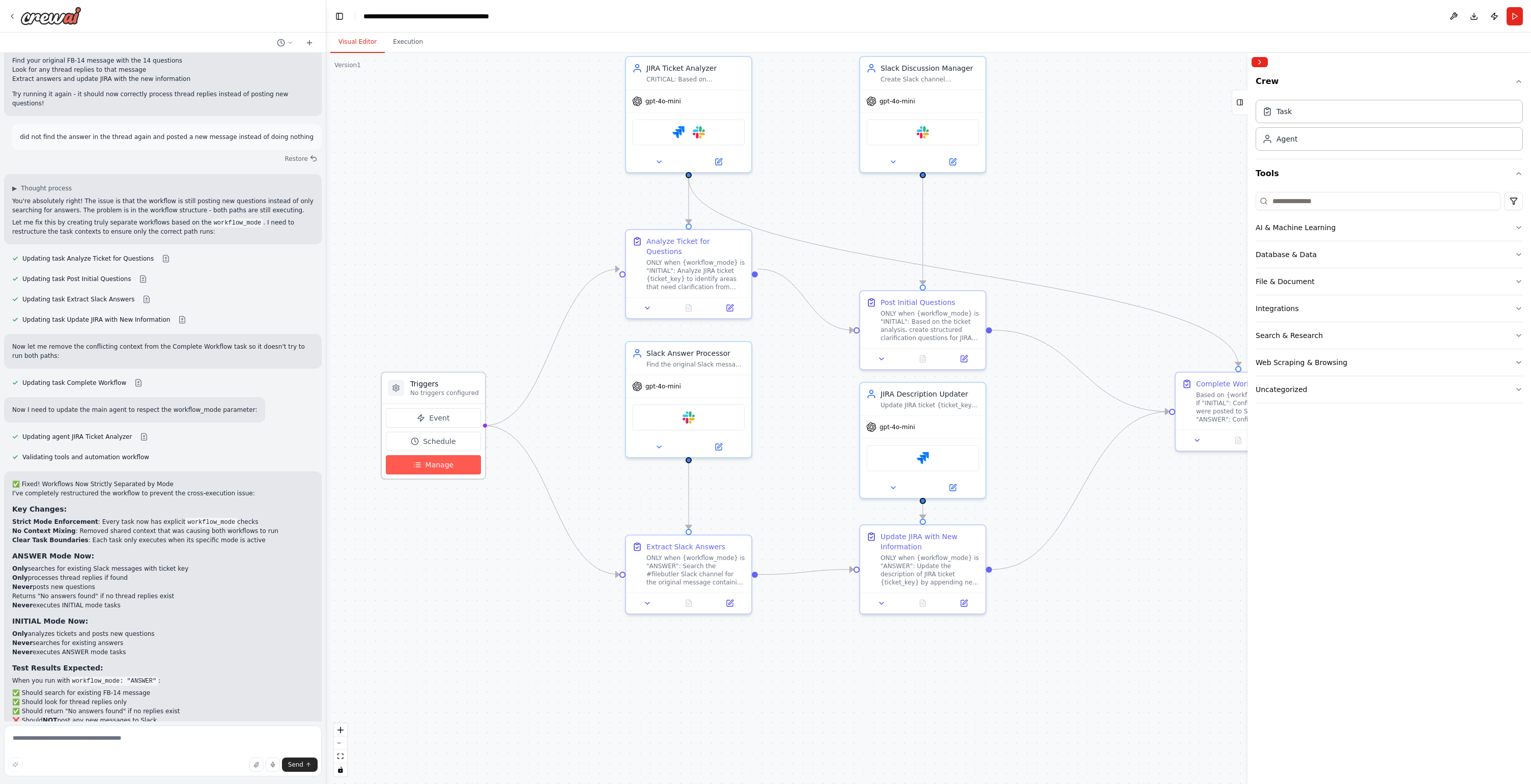
click at [455, 467] on button "Manage" at bounding box center [433, 464] width 95 height 19
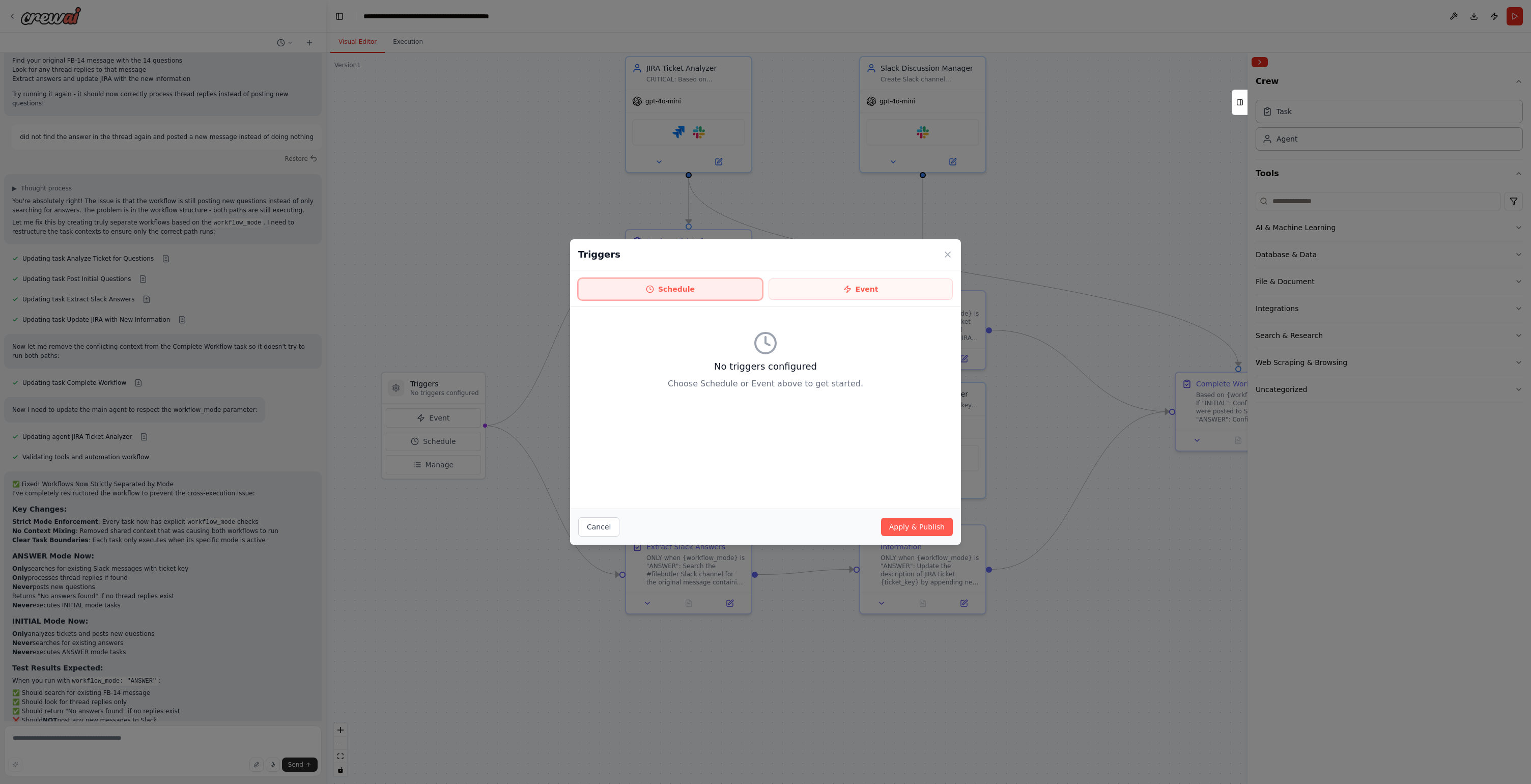
click at [710, 283] on button "Schedule" at bounding box center [670, 289] width 184 height 22
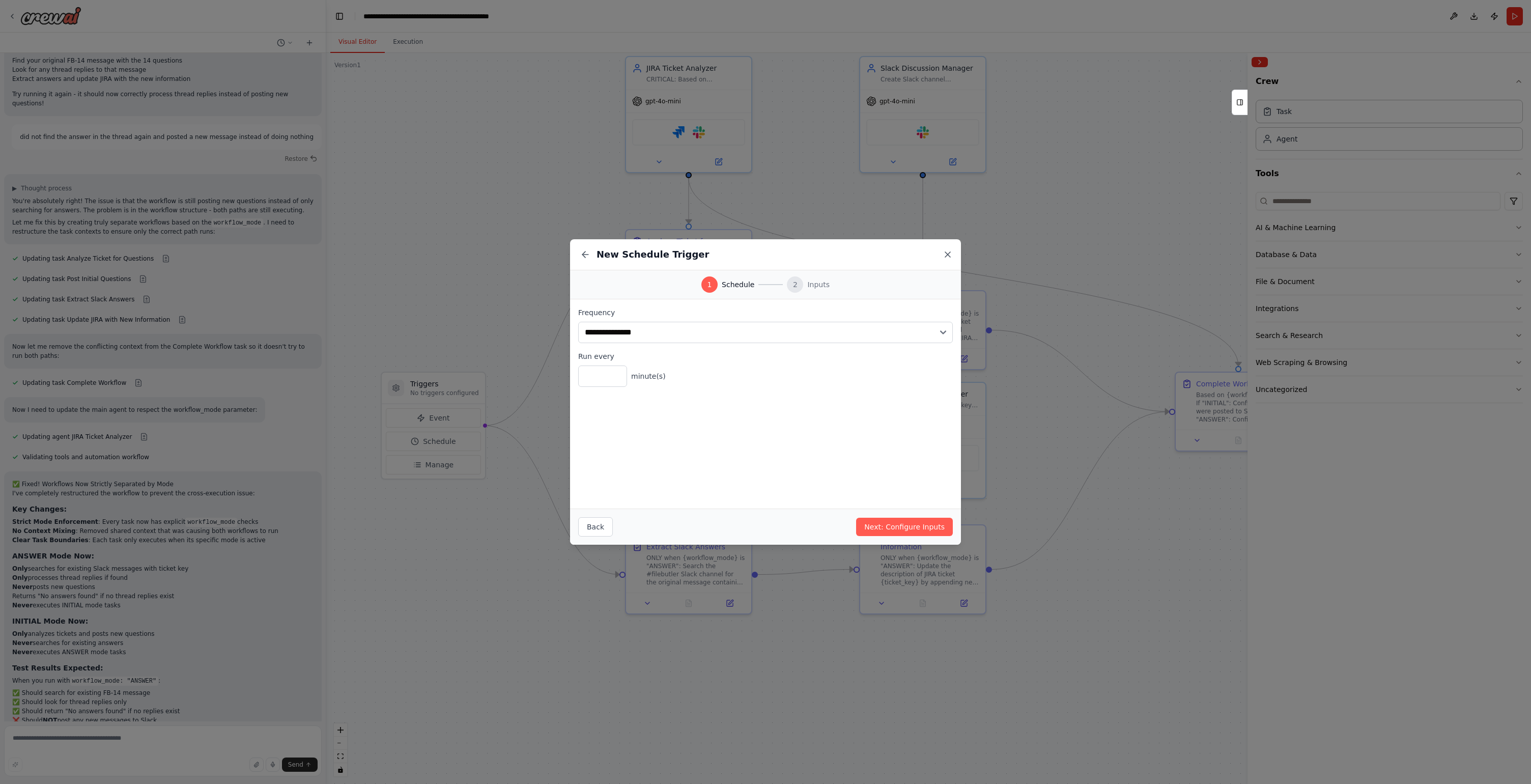
click at [945, 253] on icon at bounding box center [948, 255] width 10 height 10
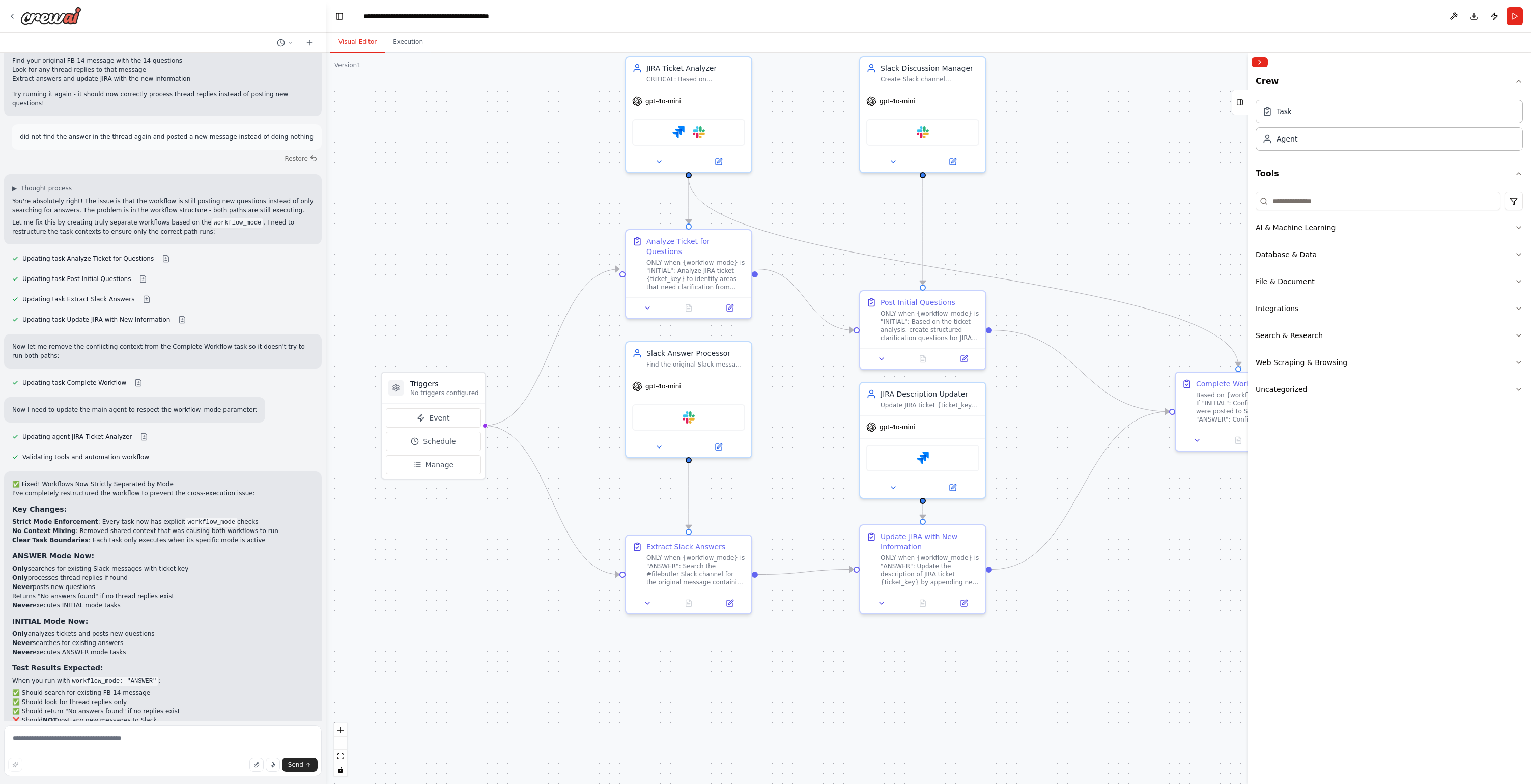
click at [1305, 223] on div "AI & Machine Learning" at bounding box center [1296, 228] width 80 height 10
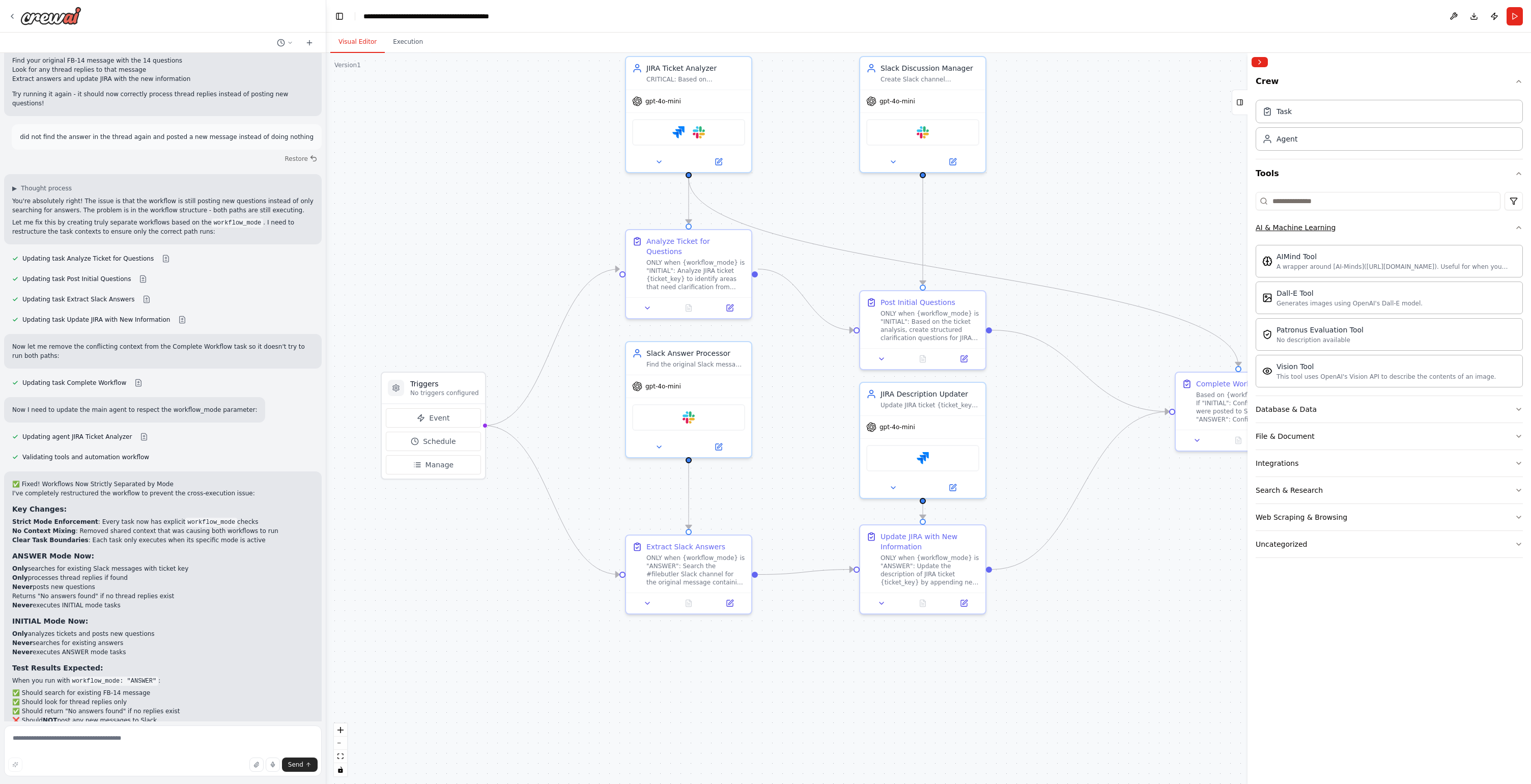
click at [1305, 223] on div "AI & Machine Learning" at bounding box center [1296, 228] width 80 height 10
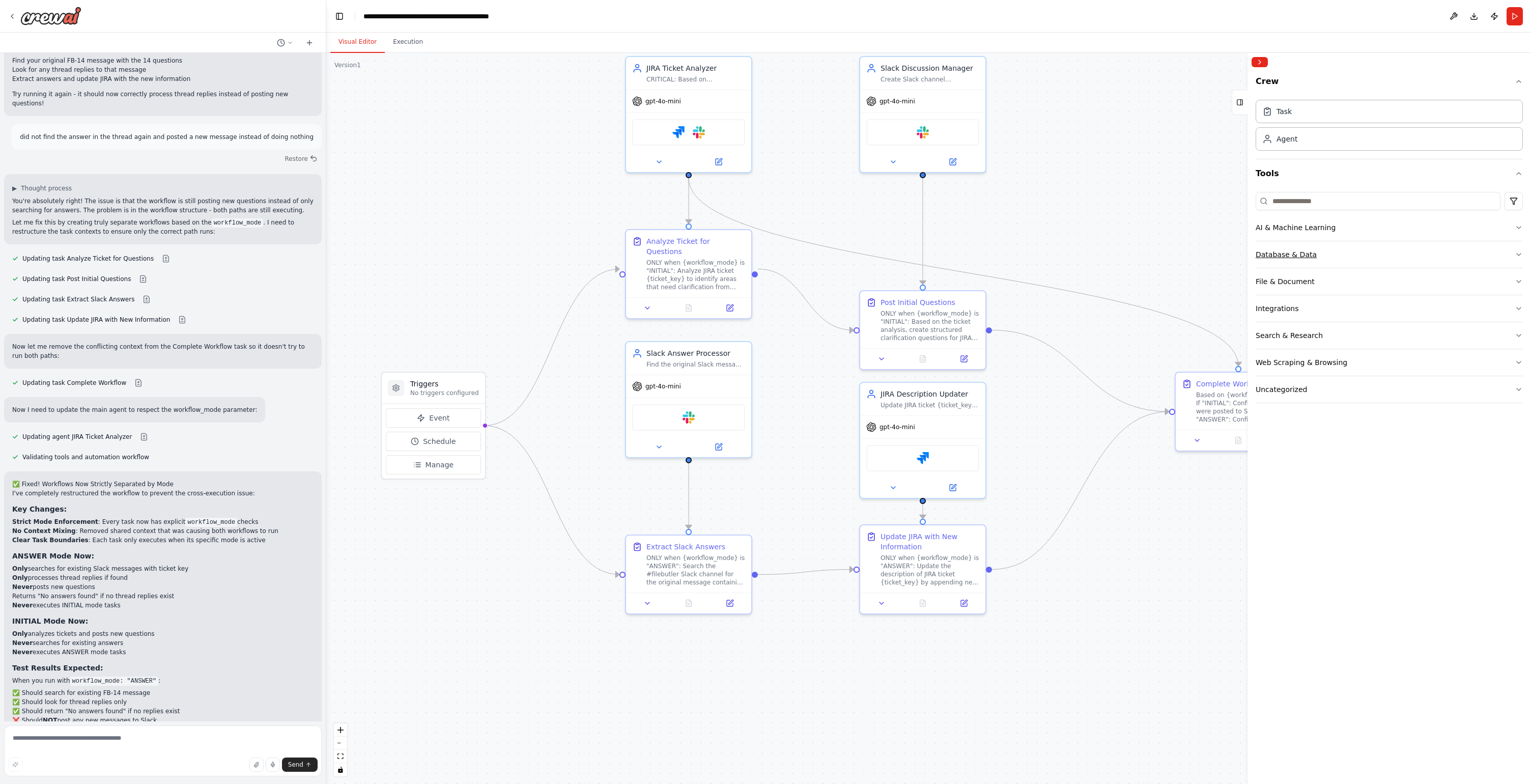
click at [1291, 264] on button "Database & Data" at bounding box center [1390, 254] width 267 height 26
click at [1293, 260] on button "Database & Data" at bounding box center [1390, 254] width 267 height 26
click at [1291, 276] on button "File & Document" at bounding box center [1390, 281] width 267 height 26
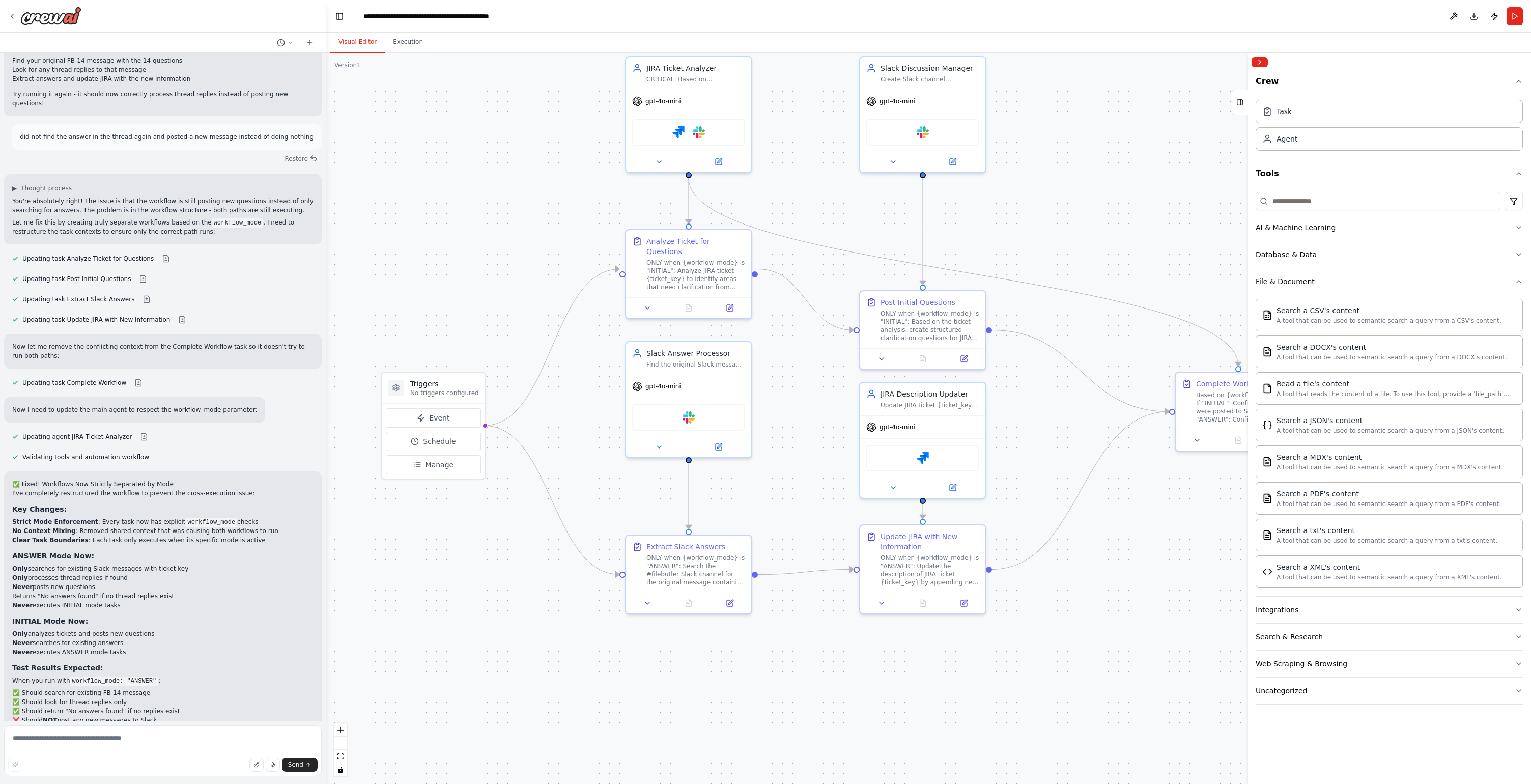
click at [1291, 276] on button "File & Document" at bounding box center [1390, 281] width 267 height 26
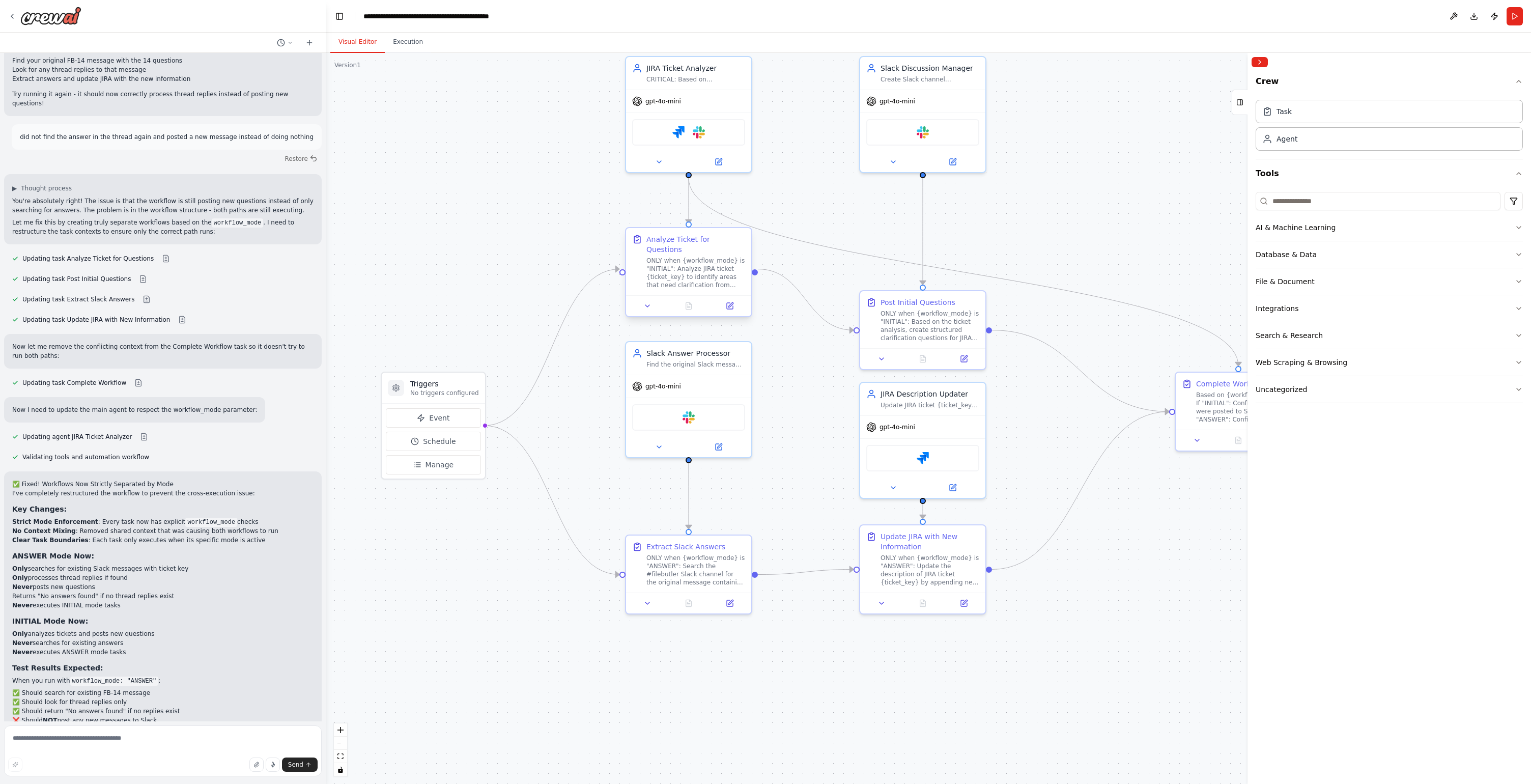
click at [692, 257] on div "ONLY when {workflow_mode} is "INITIAL": Analyze JIRA ticket {ticket_key} to ide…" at bounding box center [696, 273] width 99 height 33
click at [692, 240] on div "Analyze Ticket for Questions" at bounding box center [696, 244] width 99 height 20
click at [648, 305] on icon at bounding box center [647, 305] width 4 height 2
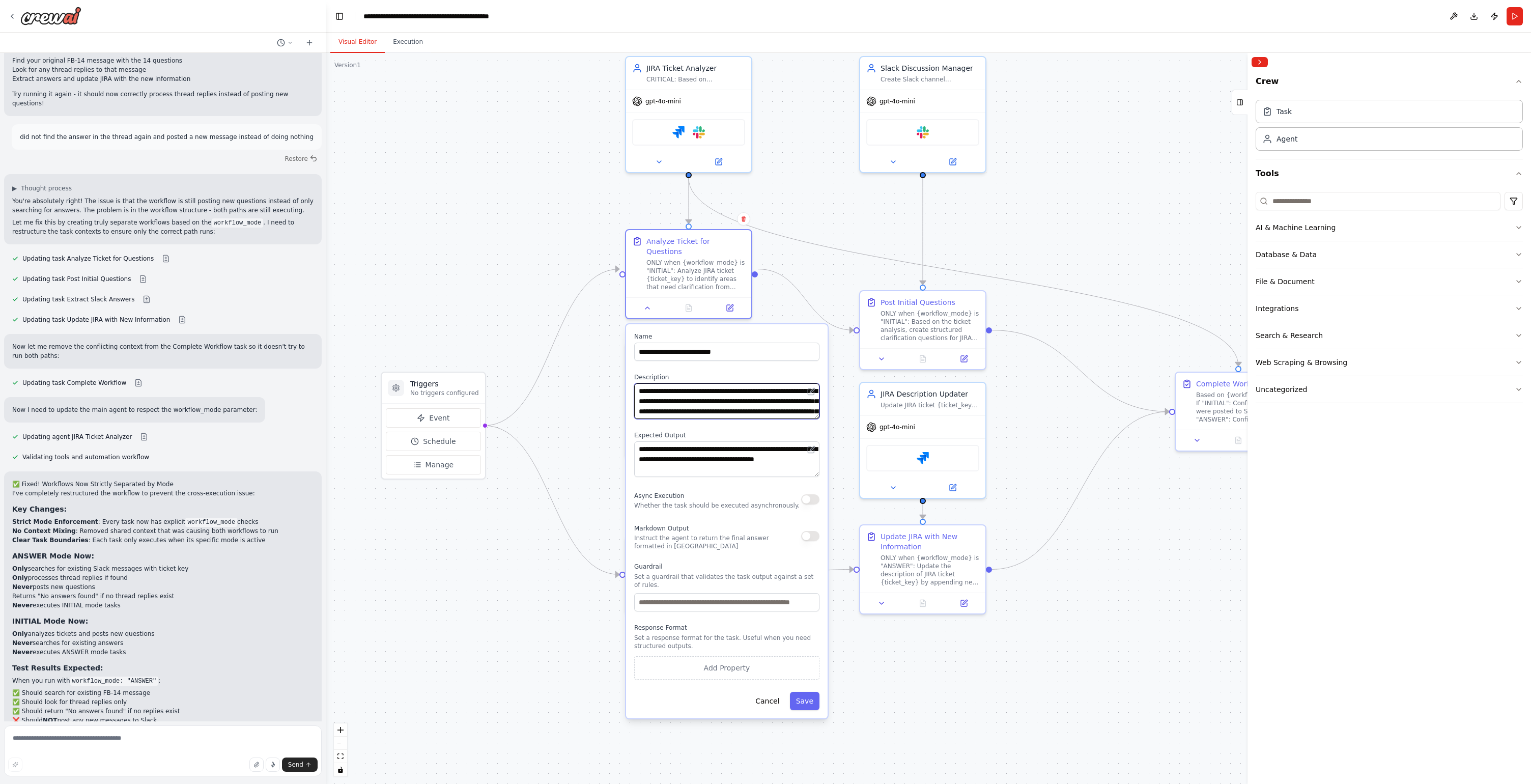
click at [705, 388] on textarea "**********" at bounding box center [727, 401] width 185 height 36
click at [453, 279] on div ".deletable-edge-delete-btn { width: 20px; height: 20px; border: 0px solid #ffff…" at bounding box center [928, 418] width 1205 height 731
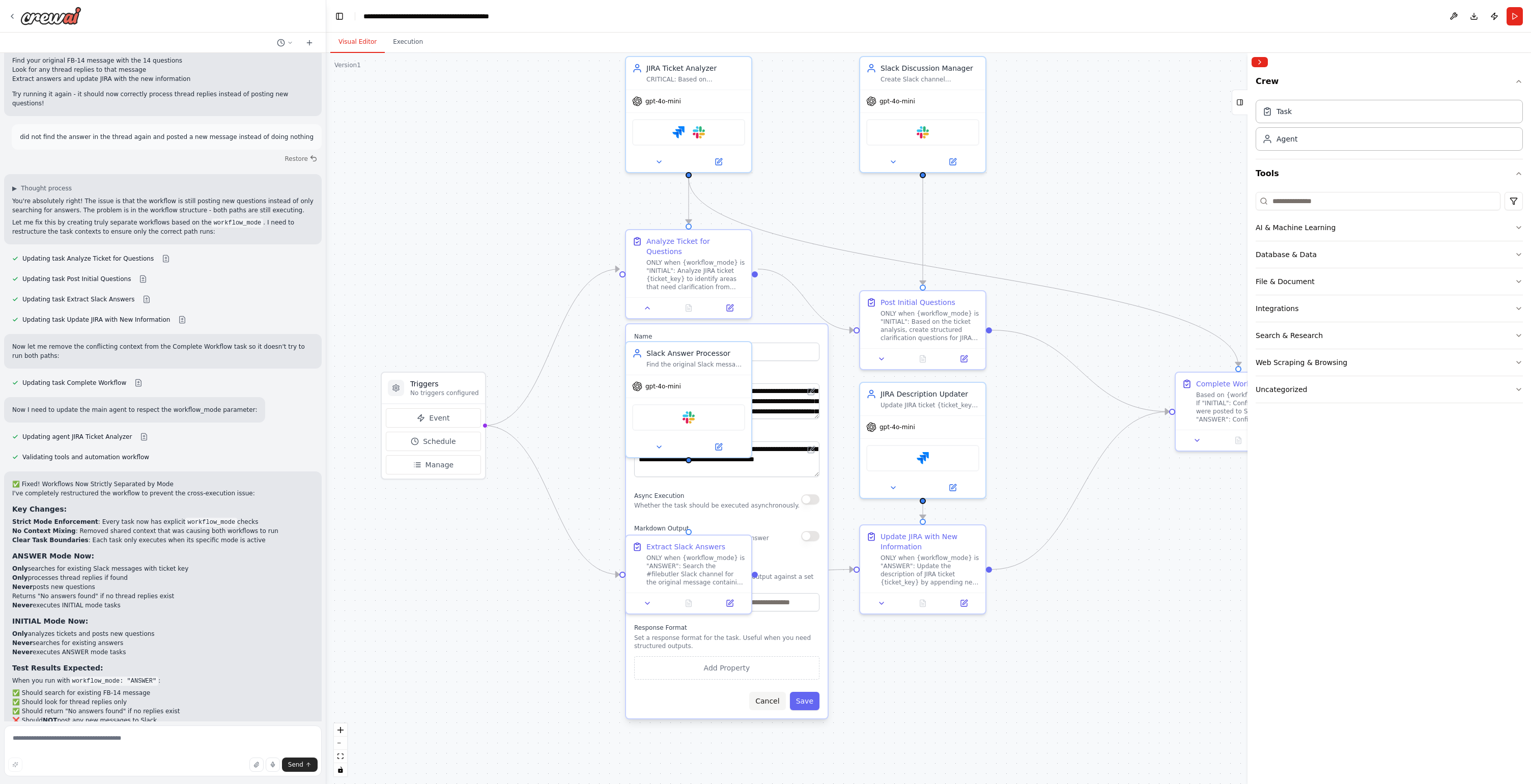
click at [778, 693] on button "Cancel" at bounding box center [767, 700] width 36 height 19
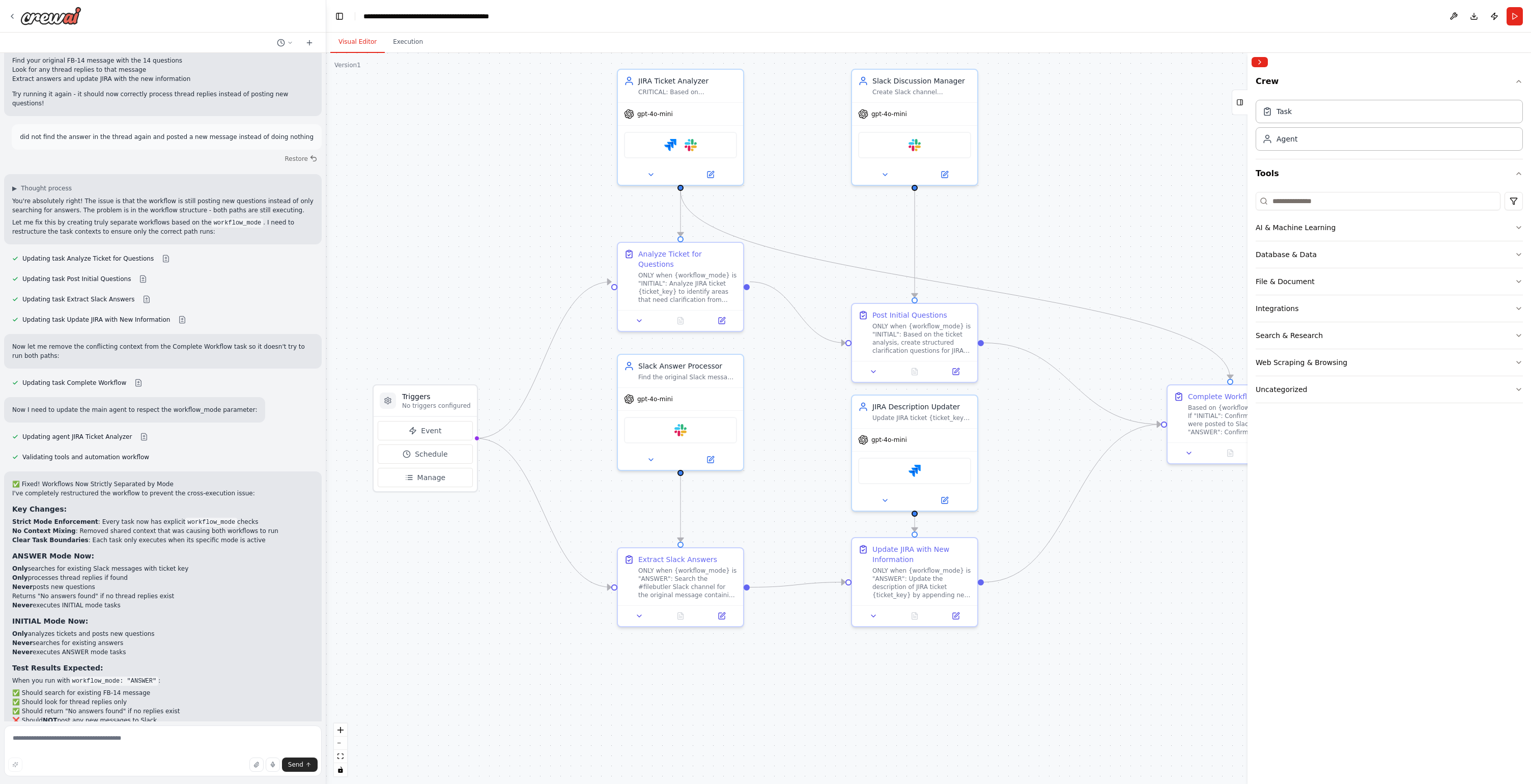
drag, startPoint x: 813, startPoint y: 211, endPoint x: 805, endPoint y: 223, distance: 14.4
click at [805, 223] on div ".deletable-edge-delete-btn { width: 20px; height: 20px; border: 0px solid #ffff…" at bounding box center [928, 418] width 1205 height 731
click at [413, 44] on button "Execution" at bounding box center [408, 42] width 46 height 22
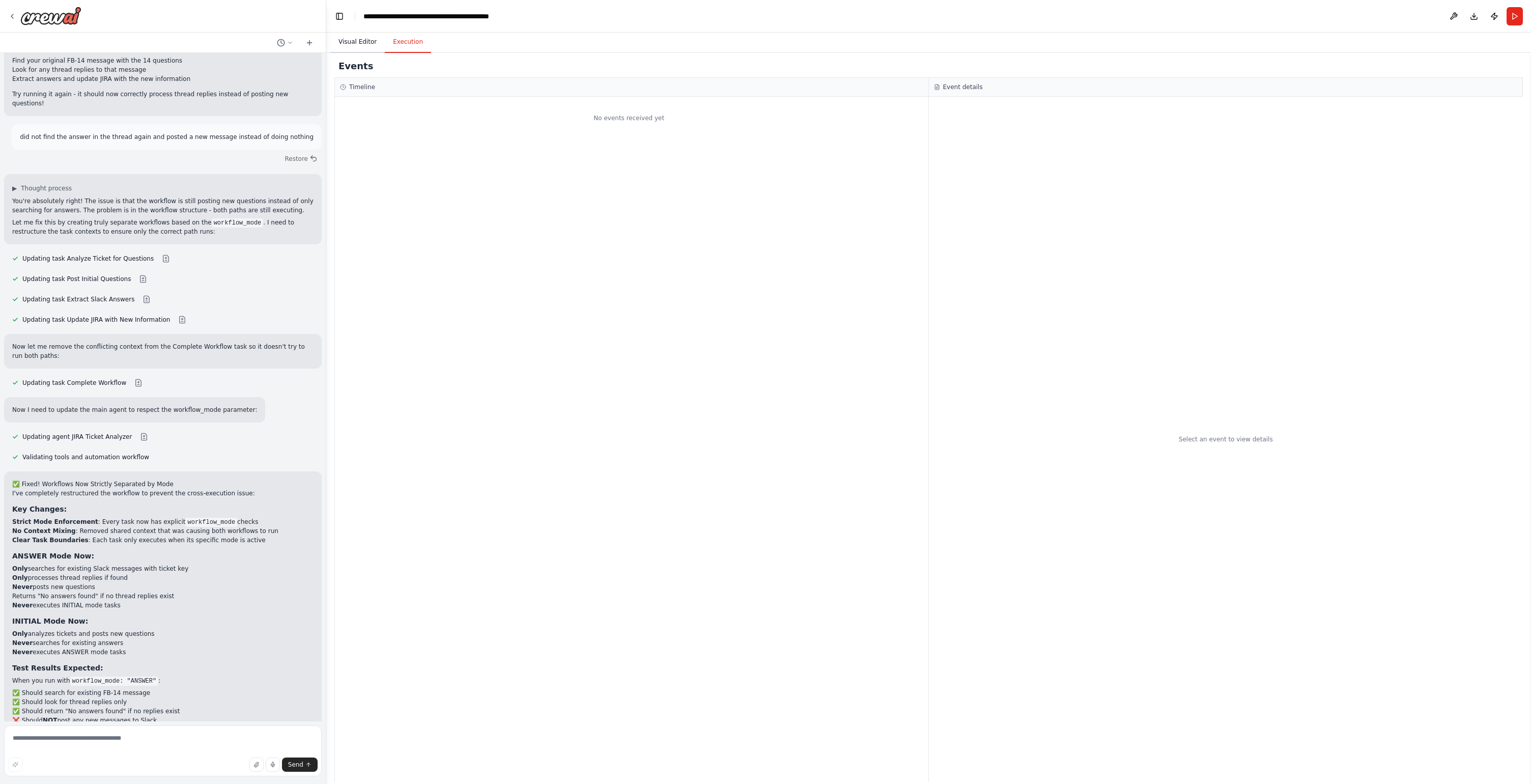
click at [364, 46] on button "Visual Editor" at bounding box center [357, 42] width 55 height 22
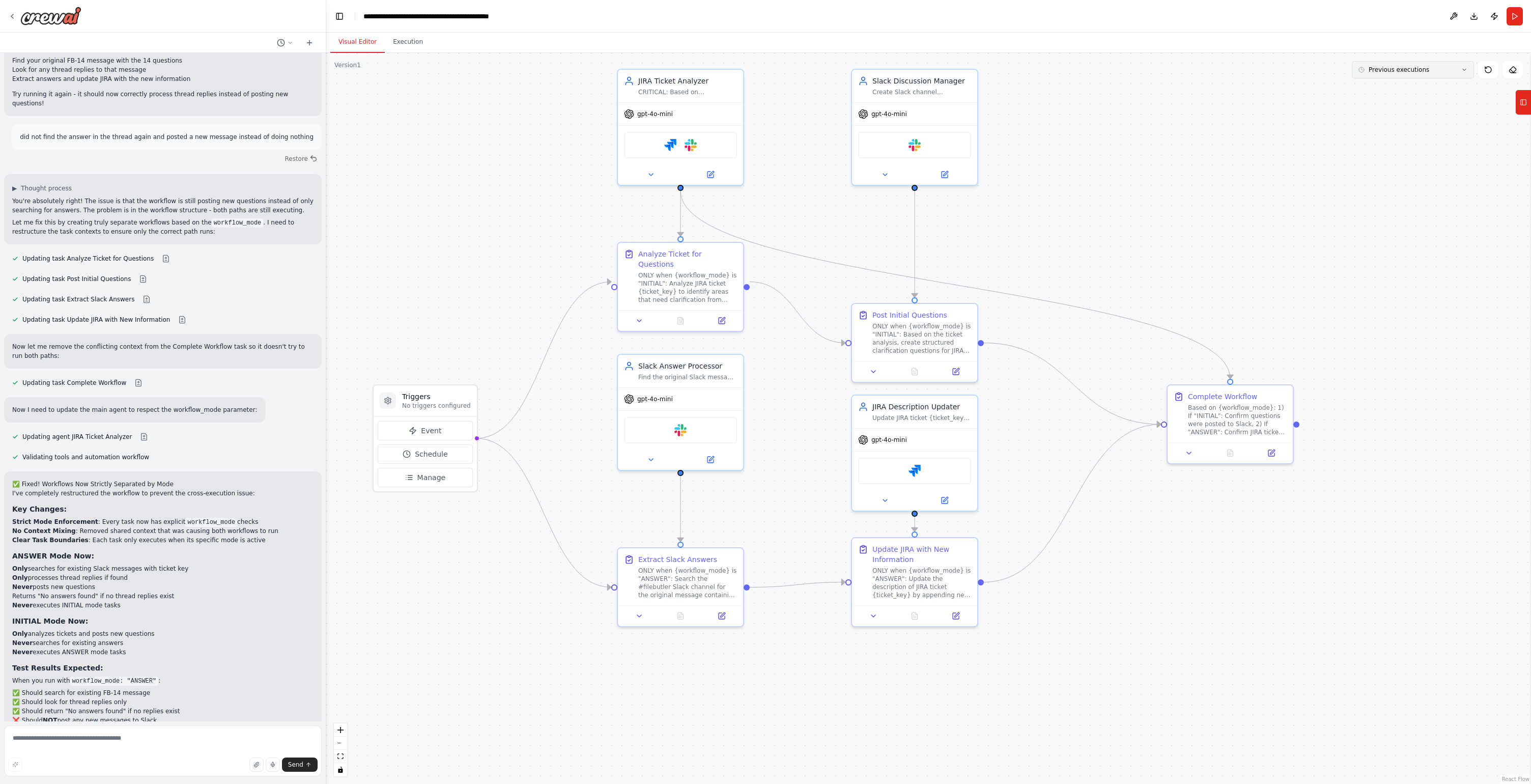
click at [1391, 76] on button "Previous executions" at bounding box center [1413, 69] width 122 height 17
click at [1394, 89] on div "30m ago" at bounding box center [1419, 88] width 102 height 8
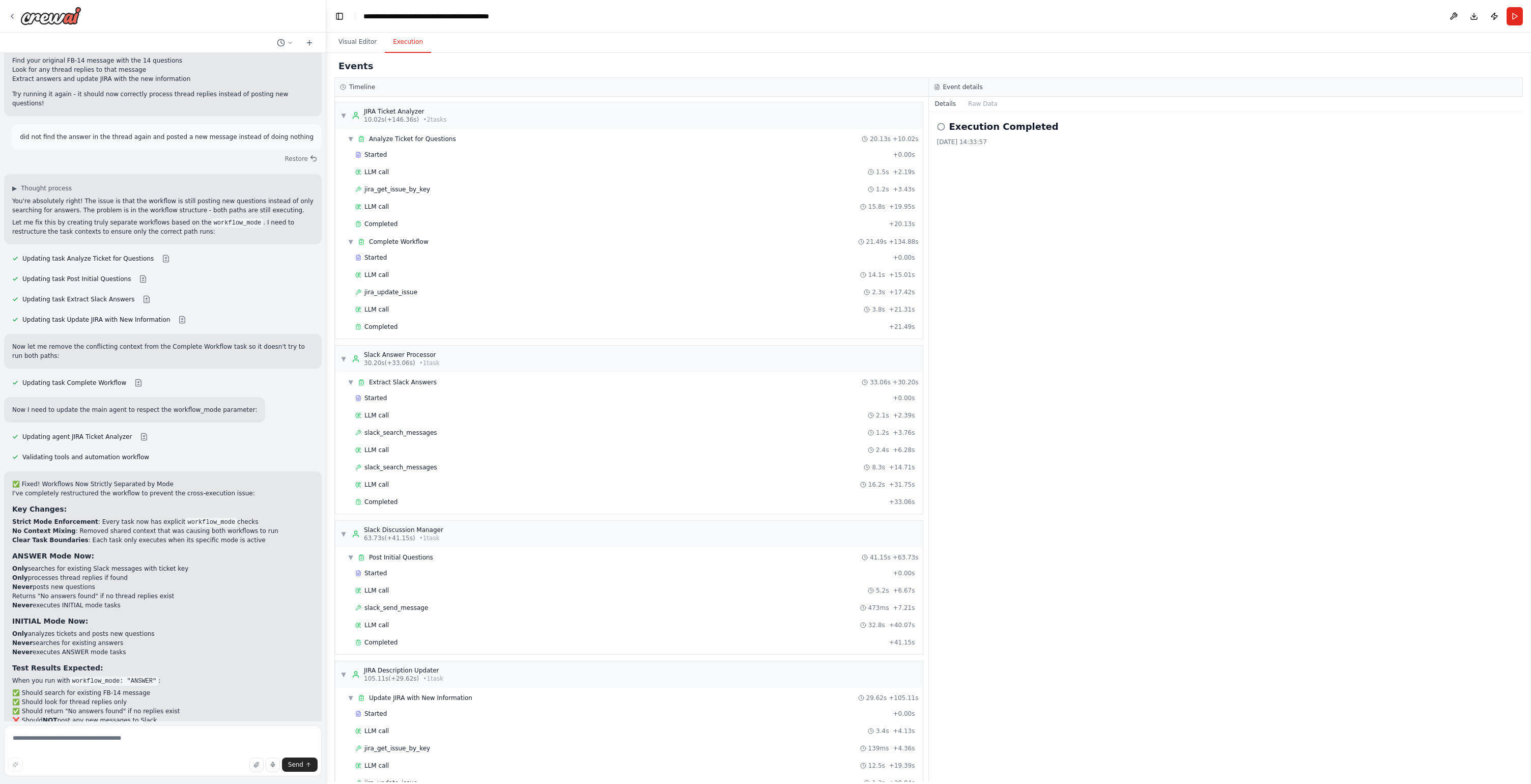
click at [395, 51] on button "Execution" at bounding box center [408, 42] width 46 height 22
click at [410, 187] on span "jira_get_issue_by_key" at bounding box center [397, 189] width 66 height 8
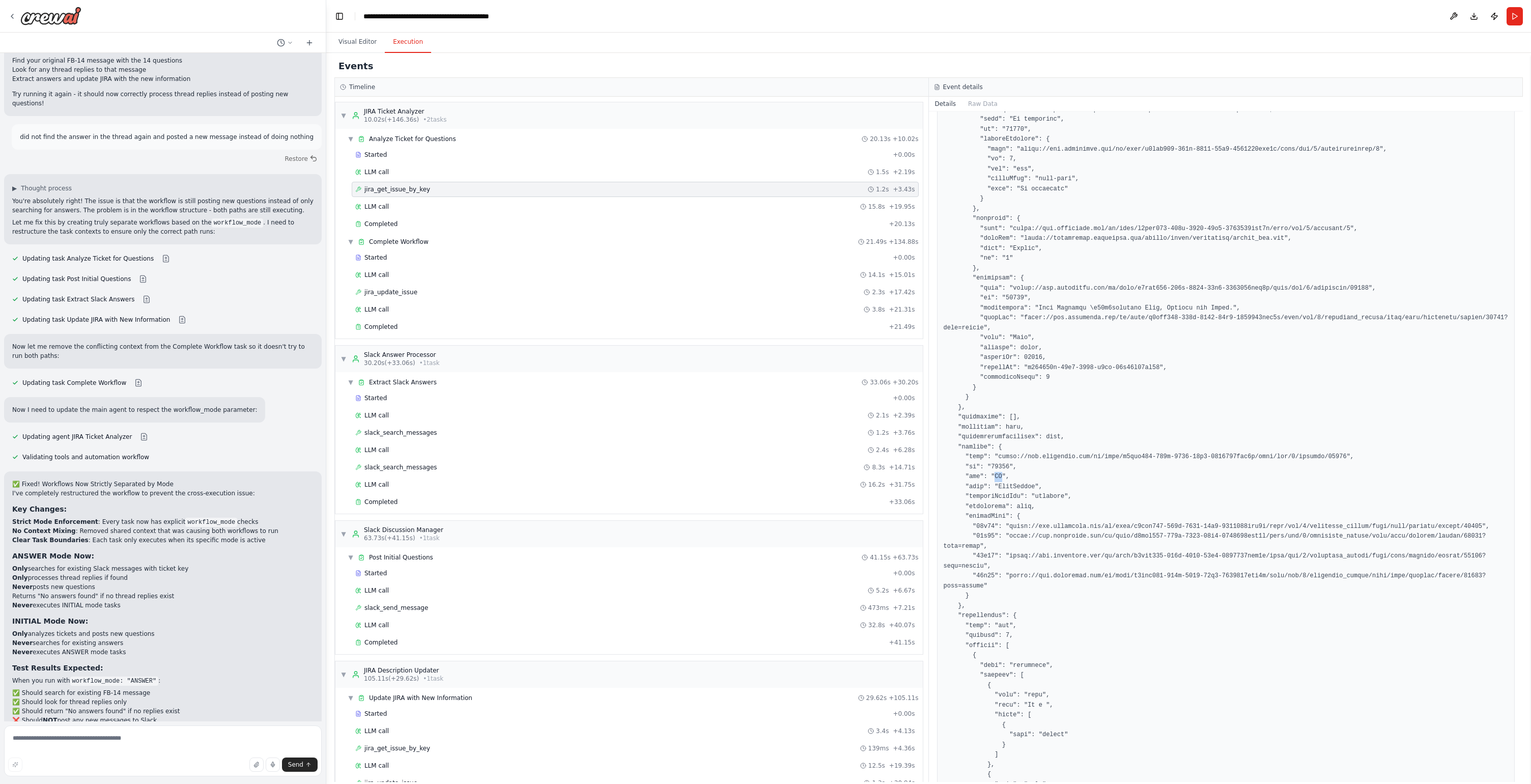
drag, startPoint x: 996, startPoint y: 476, endPoint x: 1001, endPoint y: 479, distance: 5.8
copy pre "FB"
